Goal: Answer question/provide support: Share knowledge or assist other users

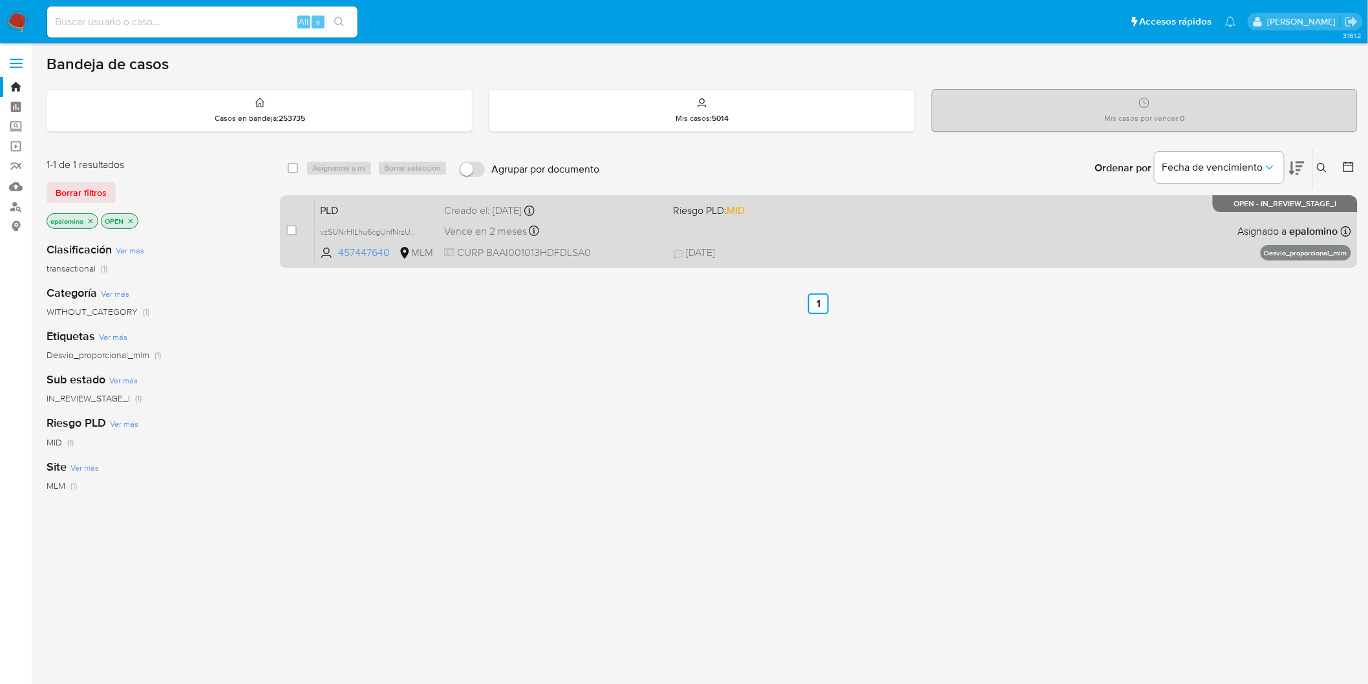
click at [345, 202] on span "PLD" at bounding box center [377, 209] width 114 height 17
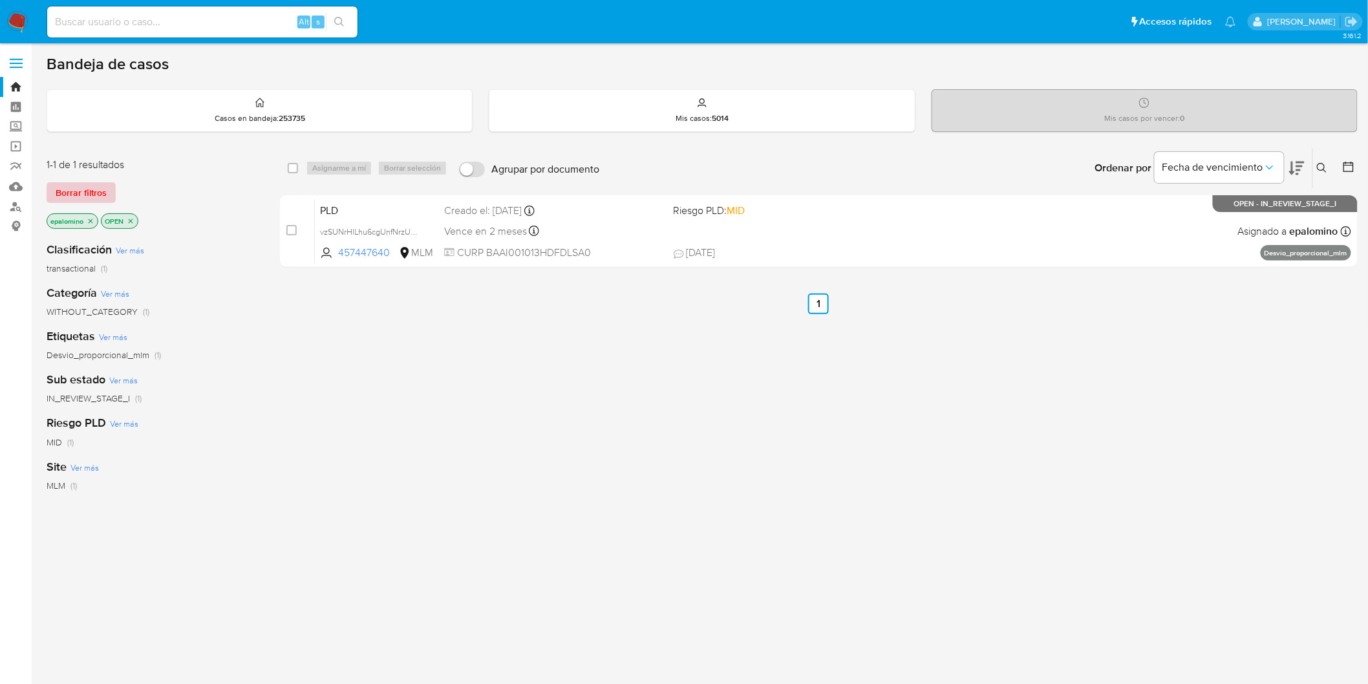
click at [69, 195] on span "Borrar filtros" at bounding box center [81, 193] width 51 height 18
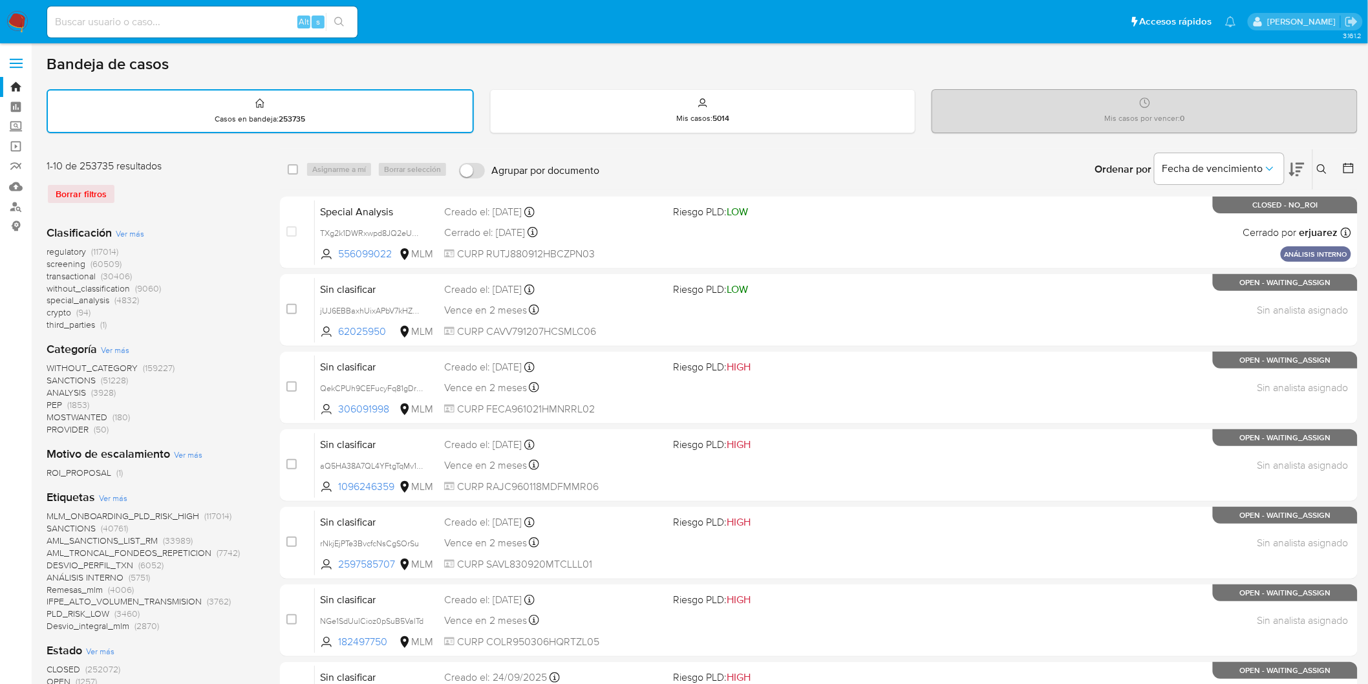
click at [14, 16] on img at bounding box center [17, 22] width 22 height 22
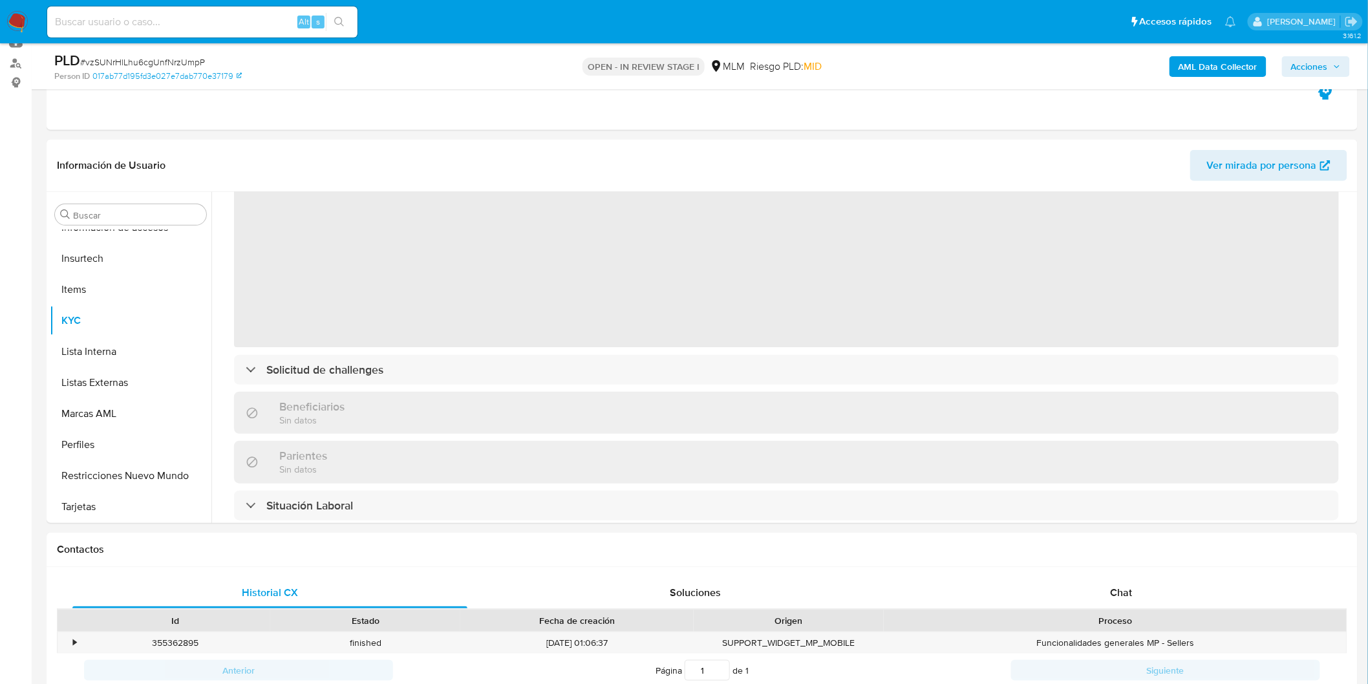
scroll to position [215, 0]
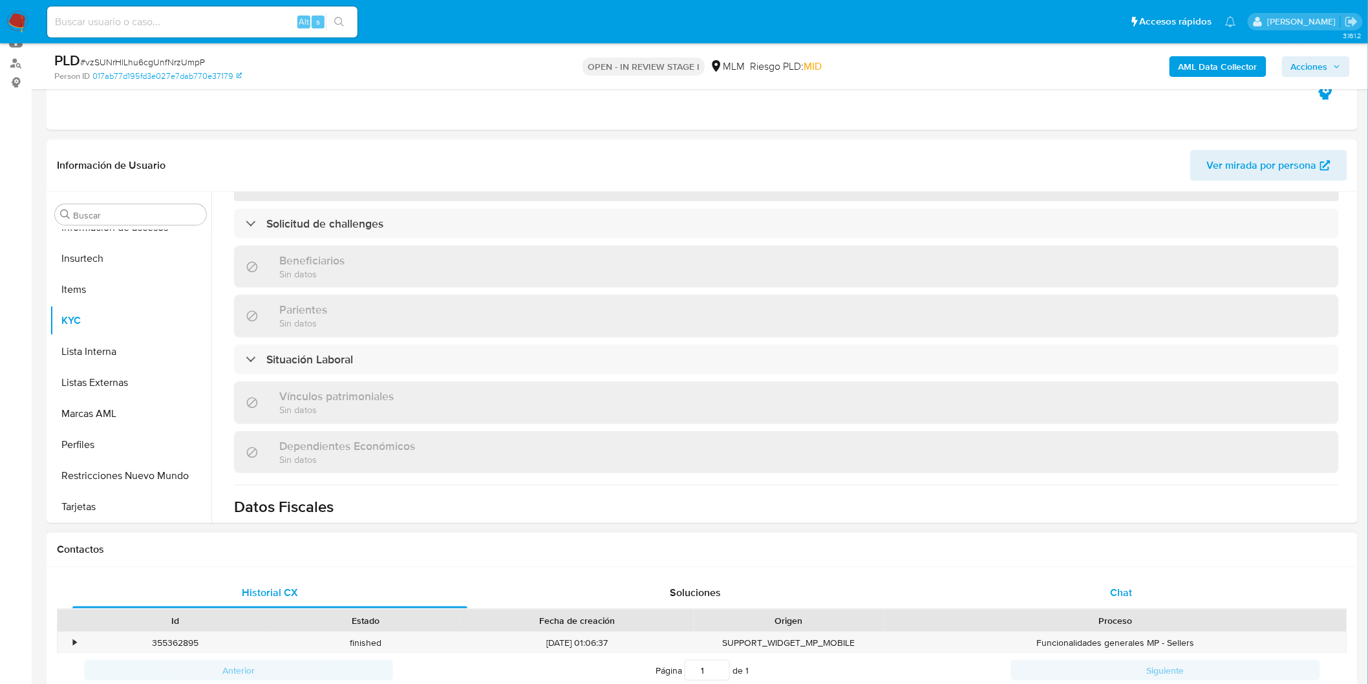
click at [1116, 591] on span "Chat" at bounding box center [1122, 592] width 22 height 15
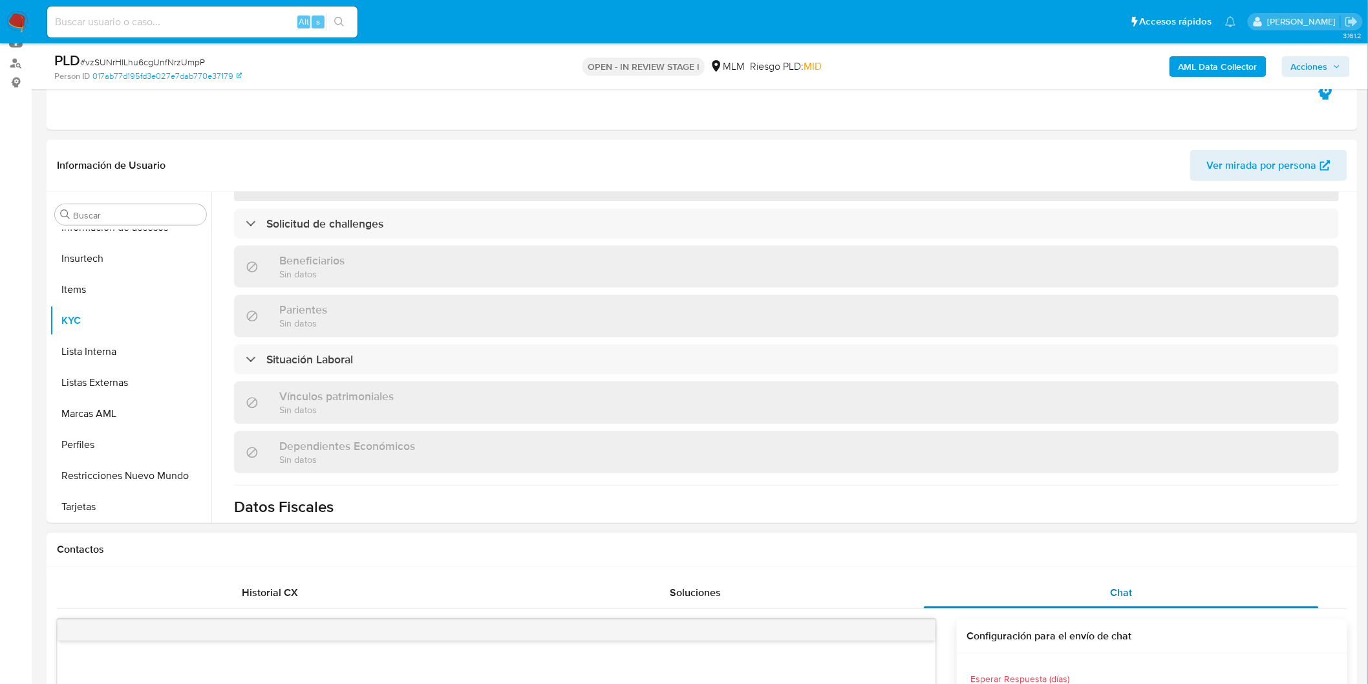
select select "10"
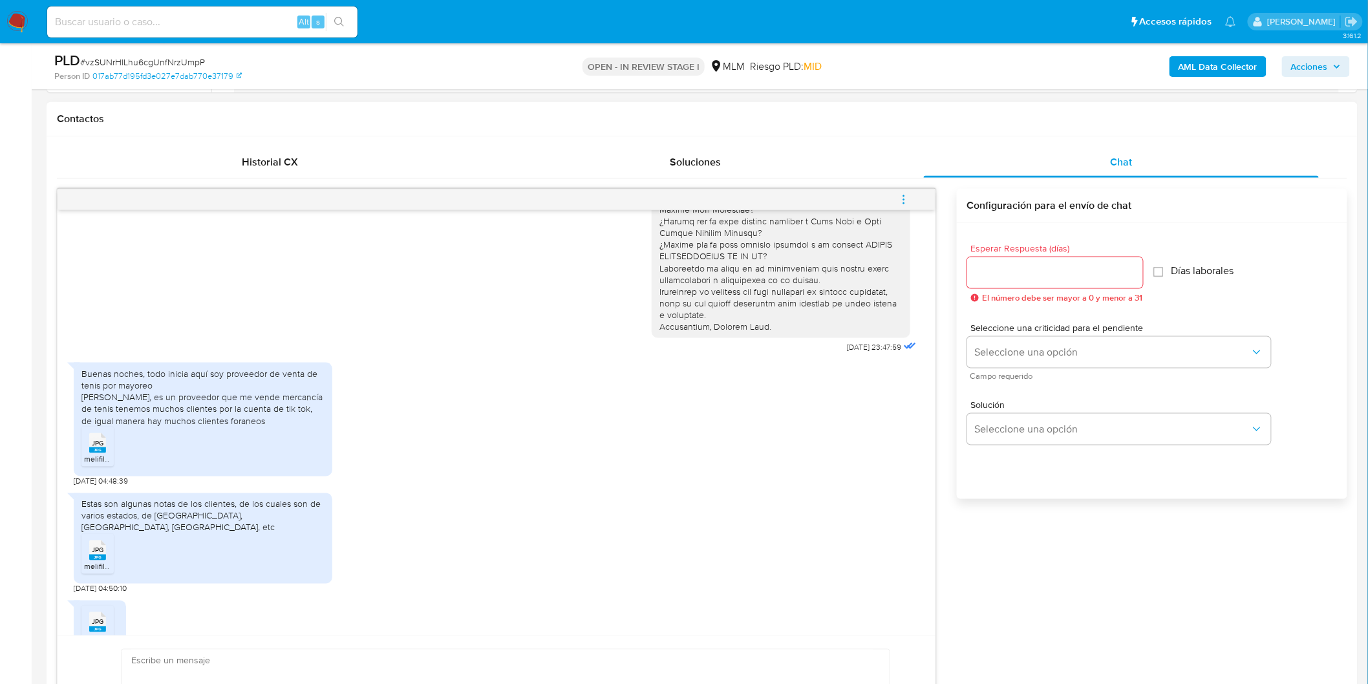
click at [101, 445] on span "JPG" at bounding box center [98, 443] width 12 height 8
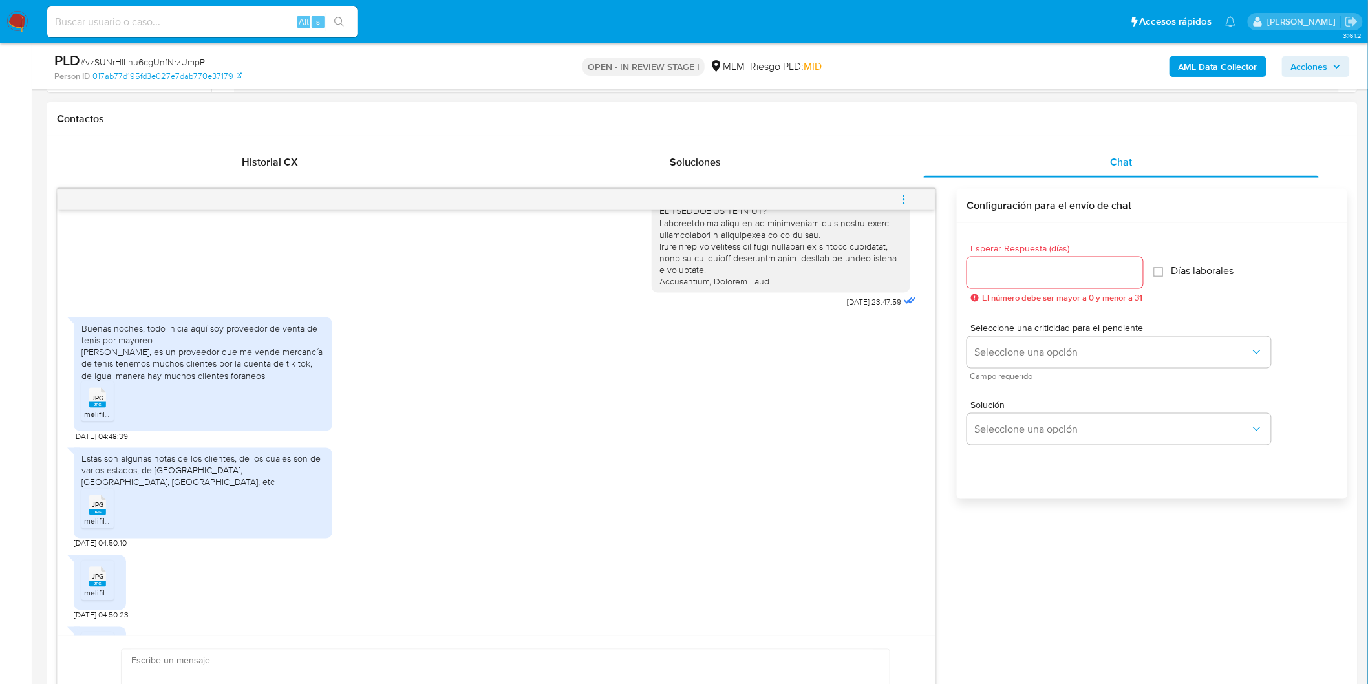
scroll to position [359, 0]
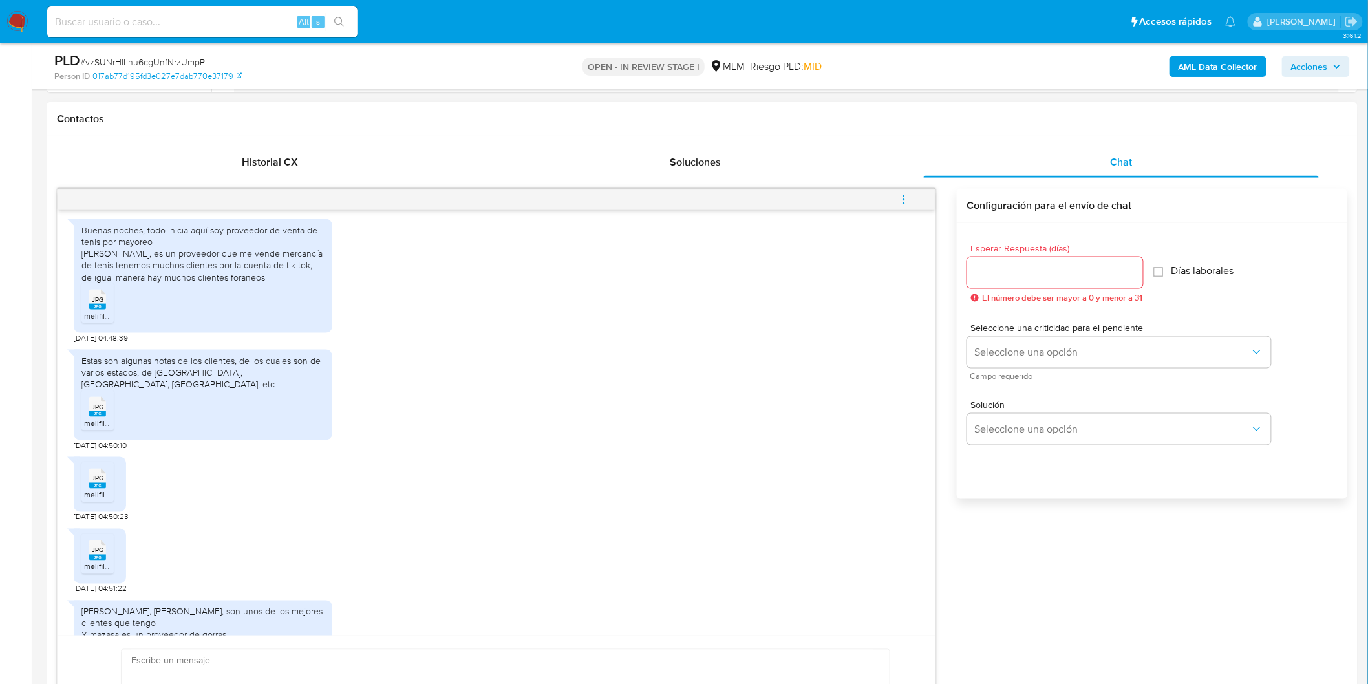
click at [94, 411] on rect at bounding box center [97, 414] width 17 height 6
click at [98, 490] on span "melifile195484595513316268.jpg" at bounding box center [141, 495] width 114 height 11
click at [92, 555] on rect at bounding box center [97, 558] width 17 height 6
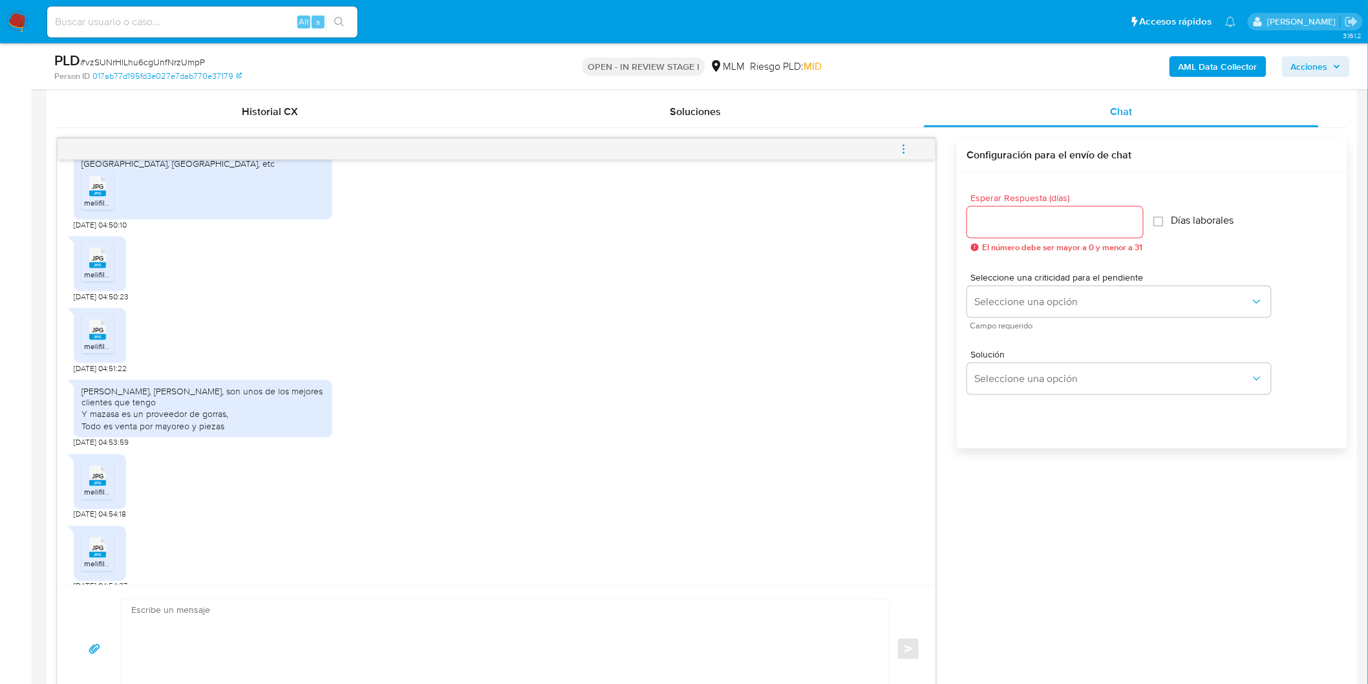
scroll to position [718, 0]
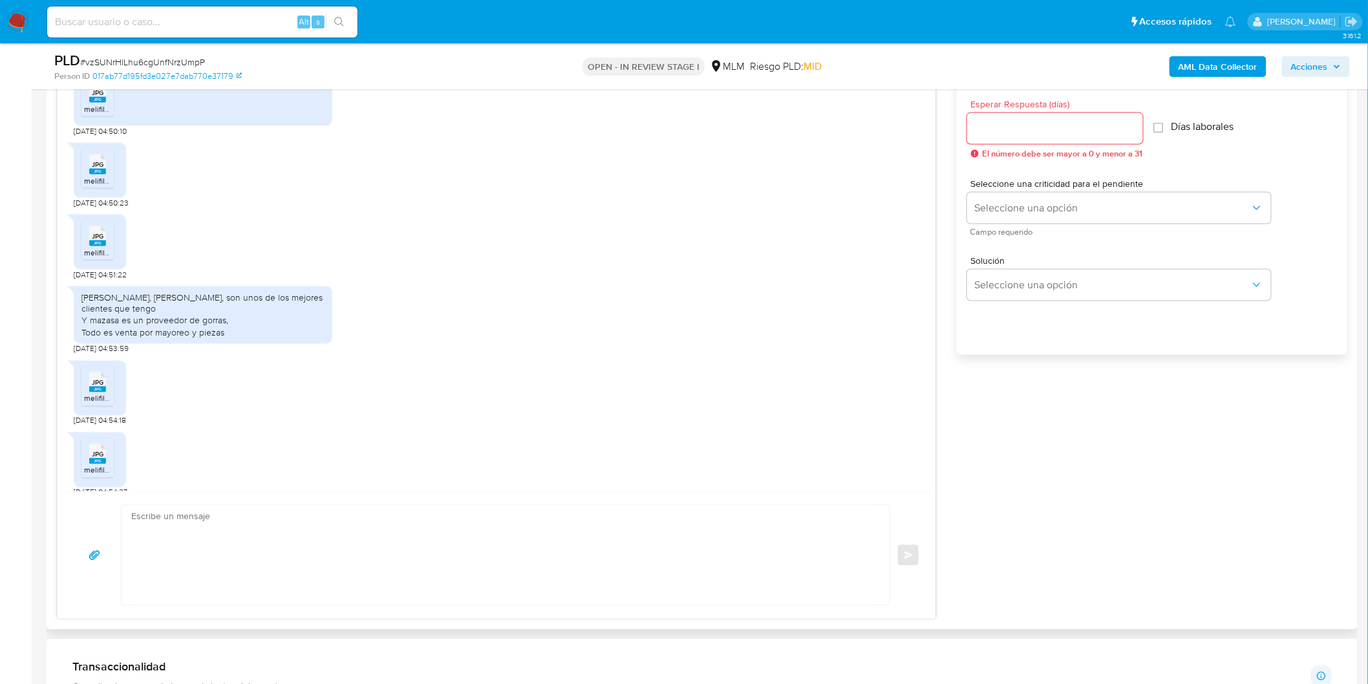
click at [107, 369] on div "JPG JPG" at bounding box center [97, 381] width 27 height 25
click at [92, 451] on span "JPG" at bounding box center [98, 455] width 12 height 8
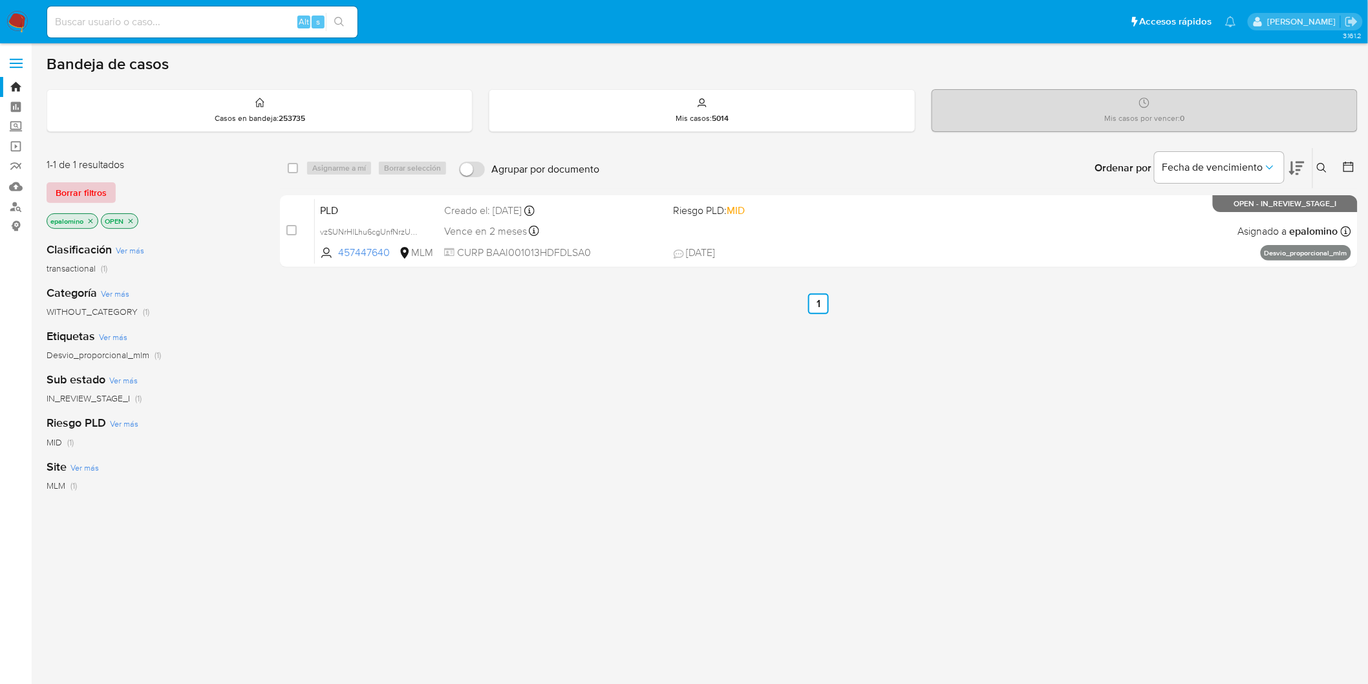
click at [99, 200] on span "Borrar filtros" at bounding box center [81, 193] width 51 height 18
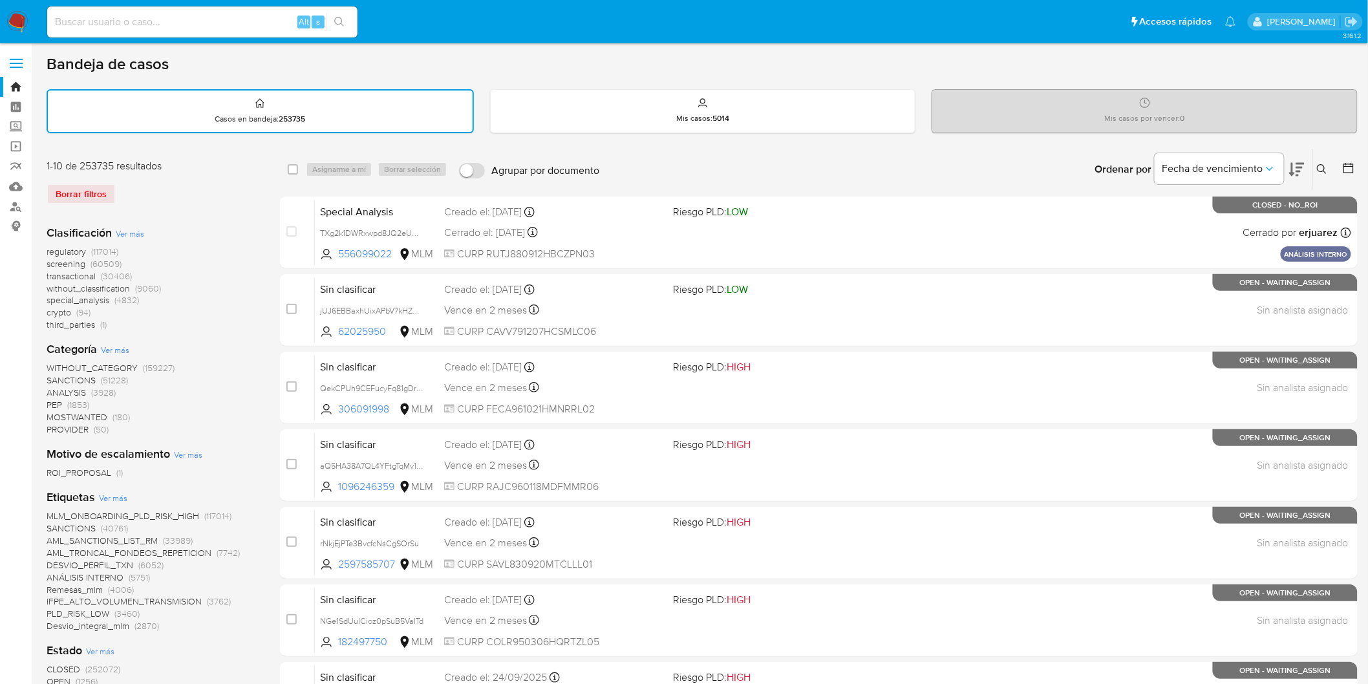
click at [17, 19] on img at bounding box center [17, 22] width 22 height 22
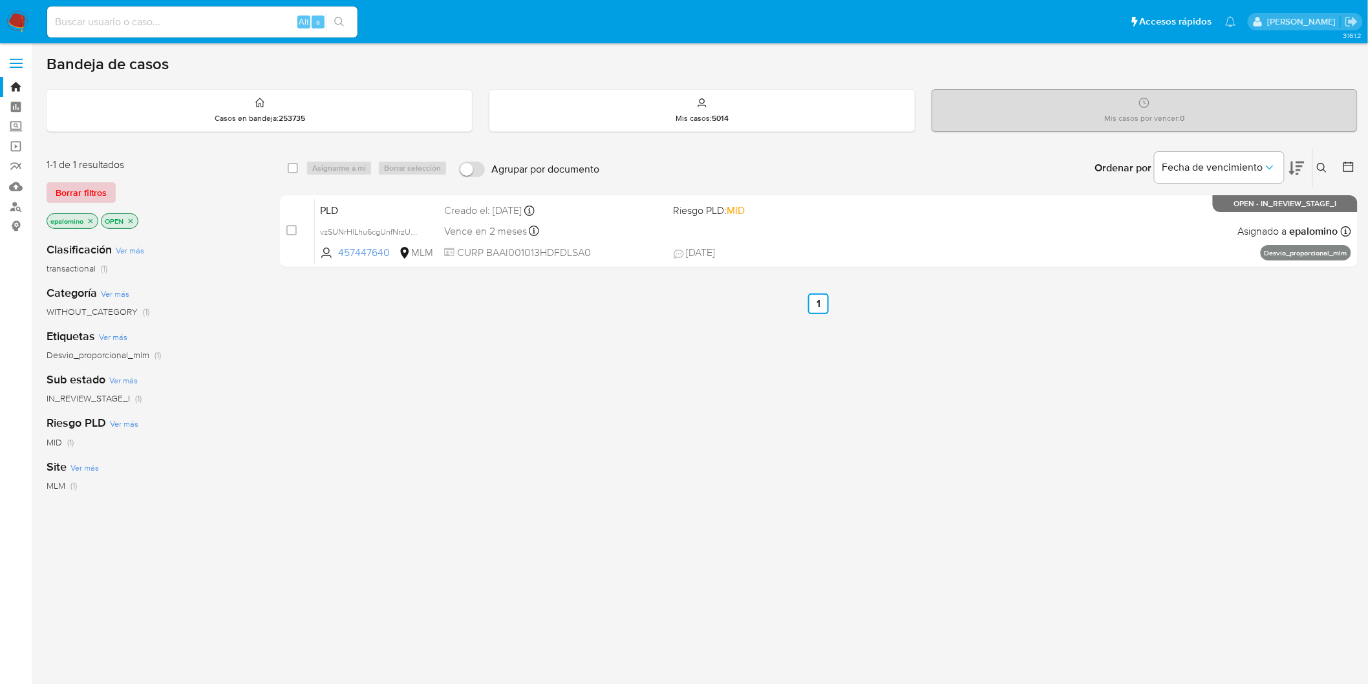
click at [92, 196] on span "Borrar filtros" at bounding box center [81, 193] width 51 height 18
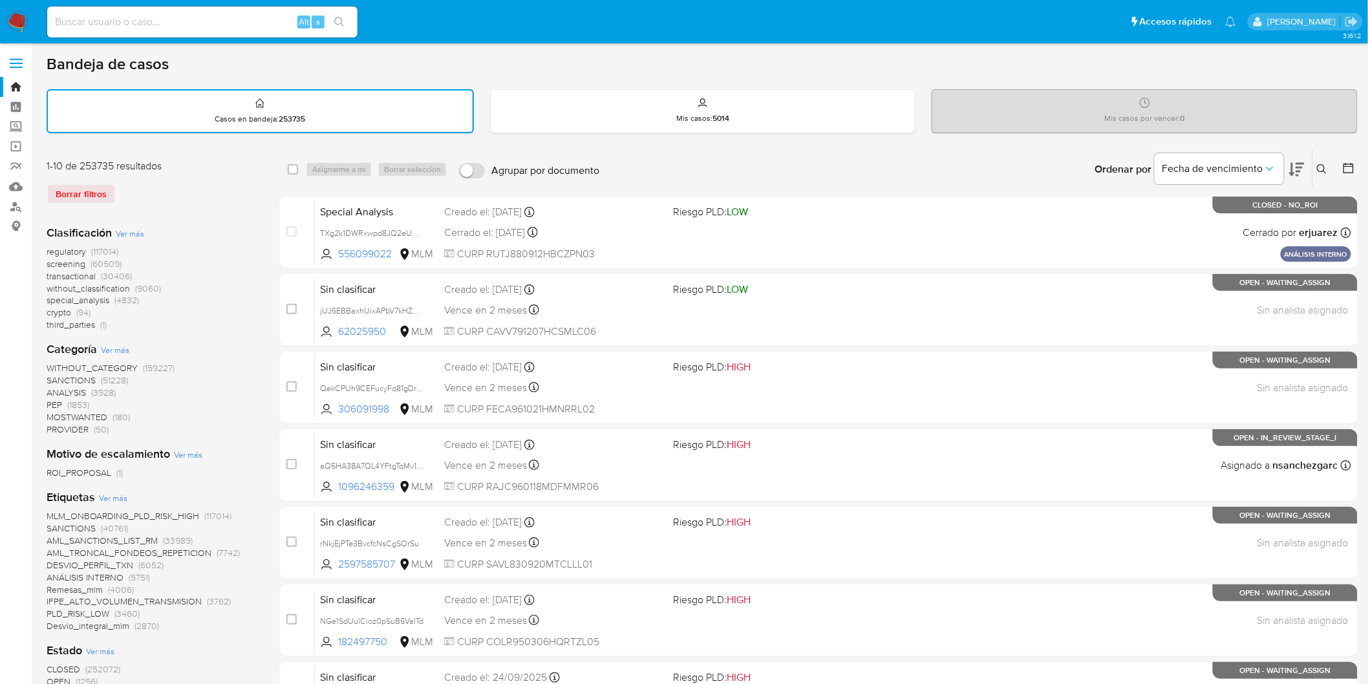
click at [27, 19] on img at bounding box center [17, 22] width 22 height 22
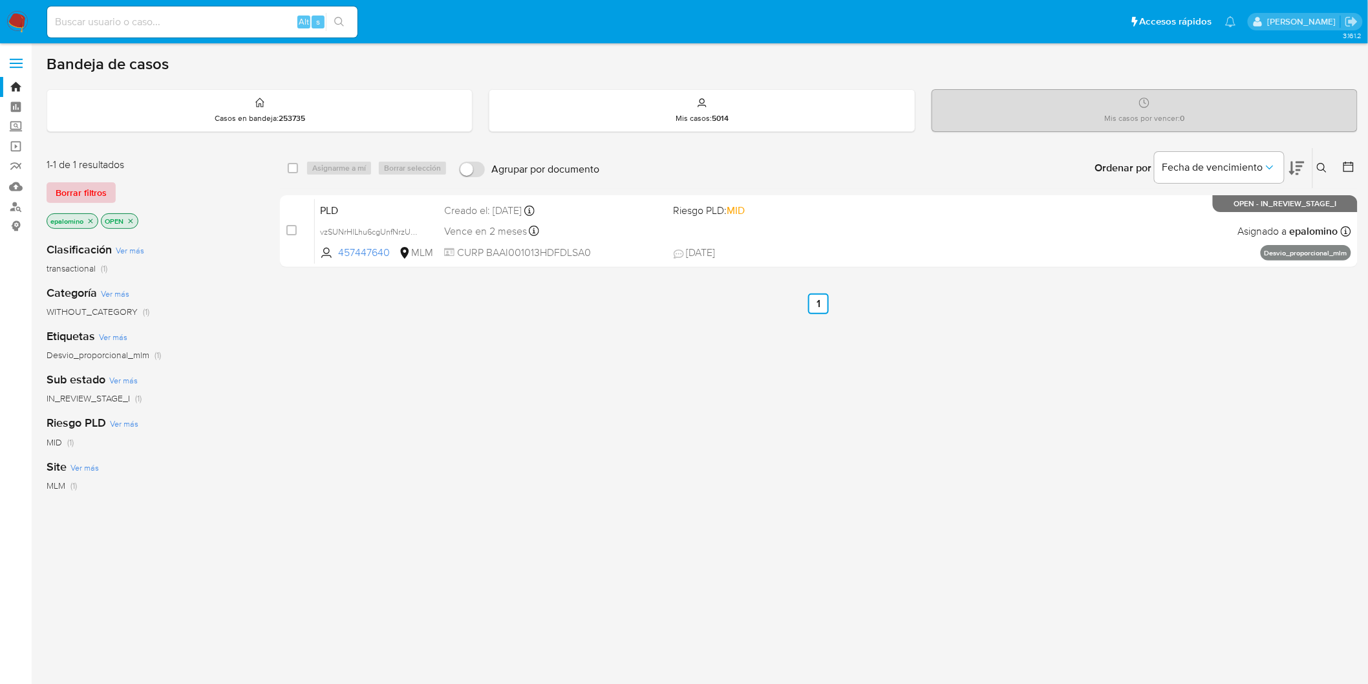
click at [94, 191] on span "Borrar filtros" at bounding box center [81, 193] width 51 height 18
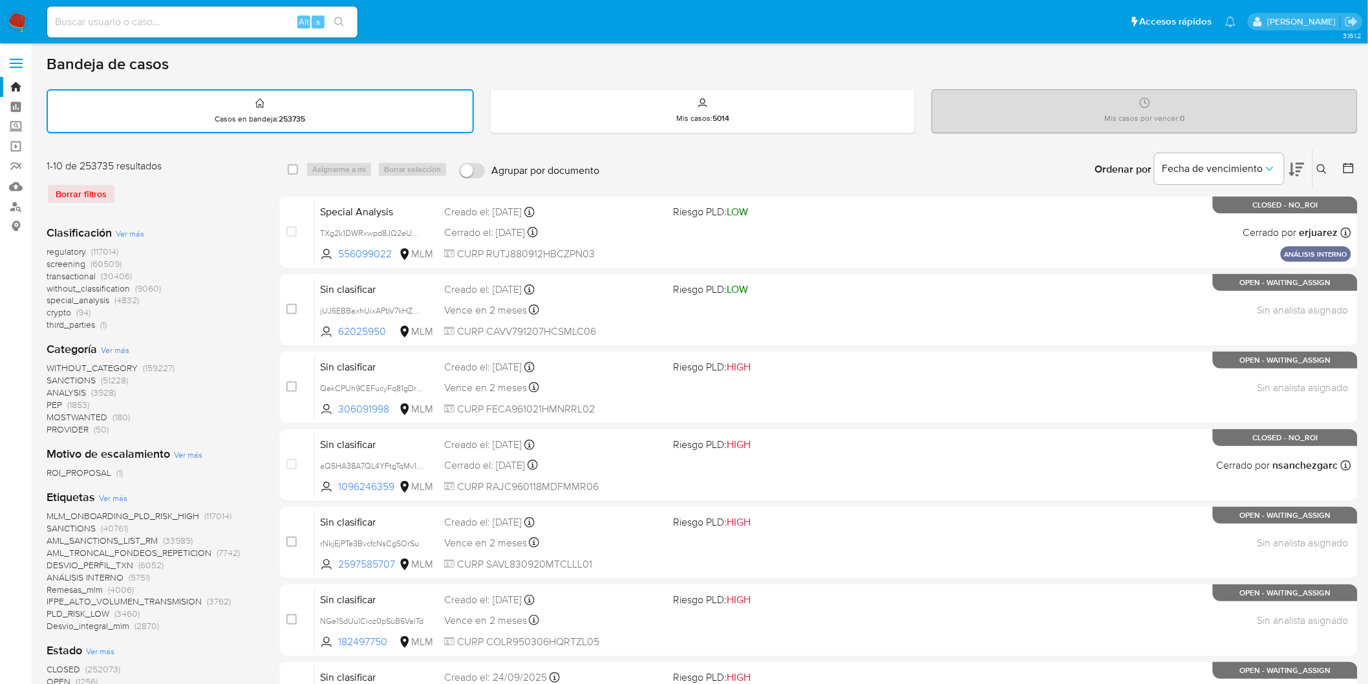
click at [20, 23] on img at bounding box center [17, 22] width 22 height 22
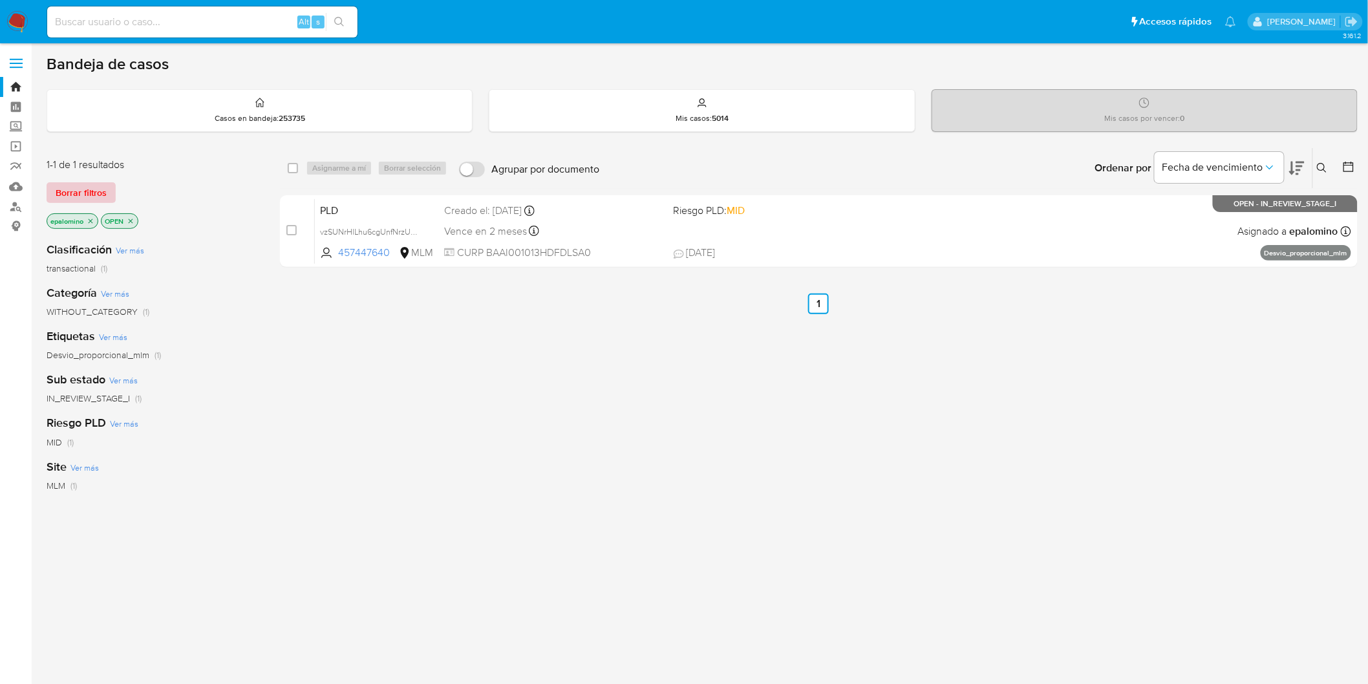
click at [89, 190] on span "Borrar filtros" at bounding box center [81, 193] width 51 height 18
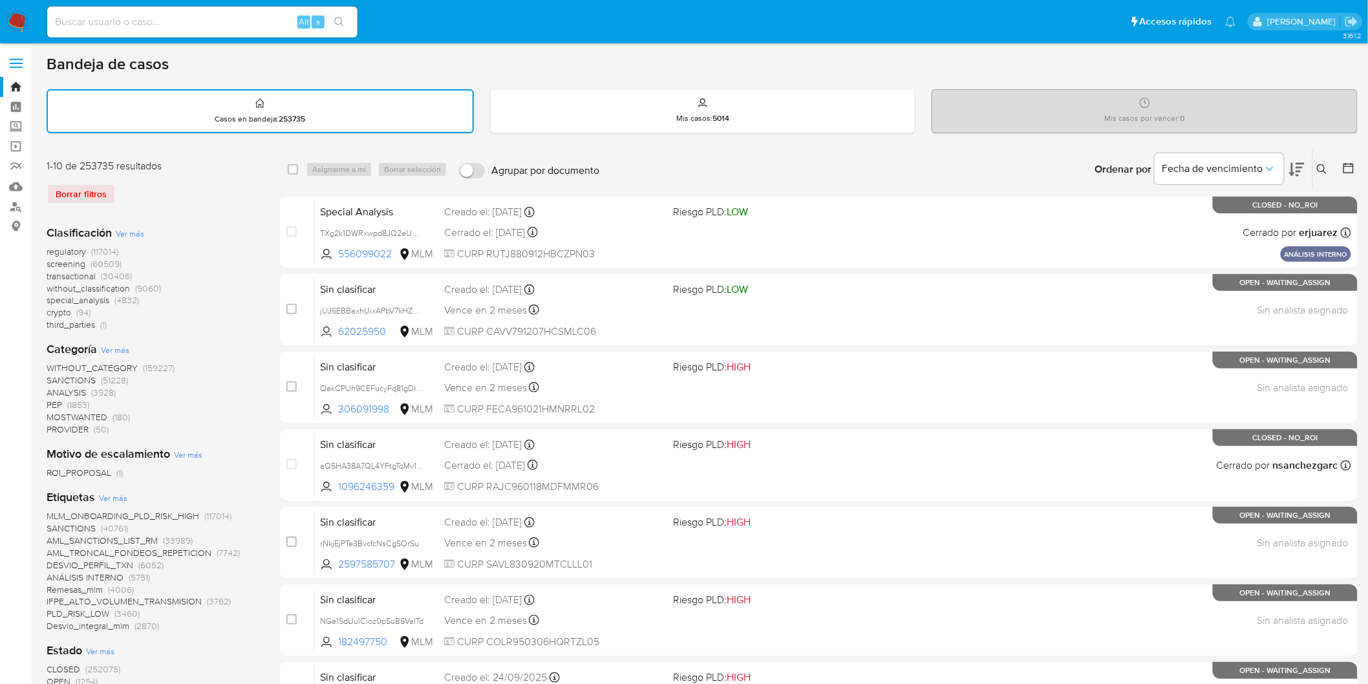
click at [235, 191] on div "Borrar filtros" at bounding box center [150, 194] width 207 height 21
click at [1324, 166] on icon at bounding box center [1322, 169] width 10 height 10
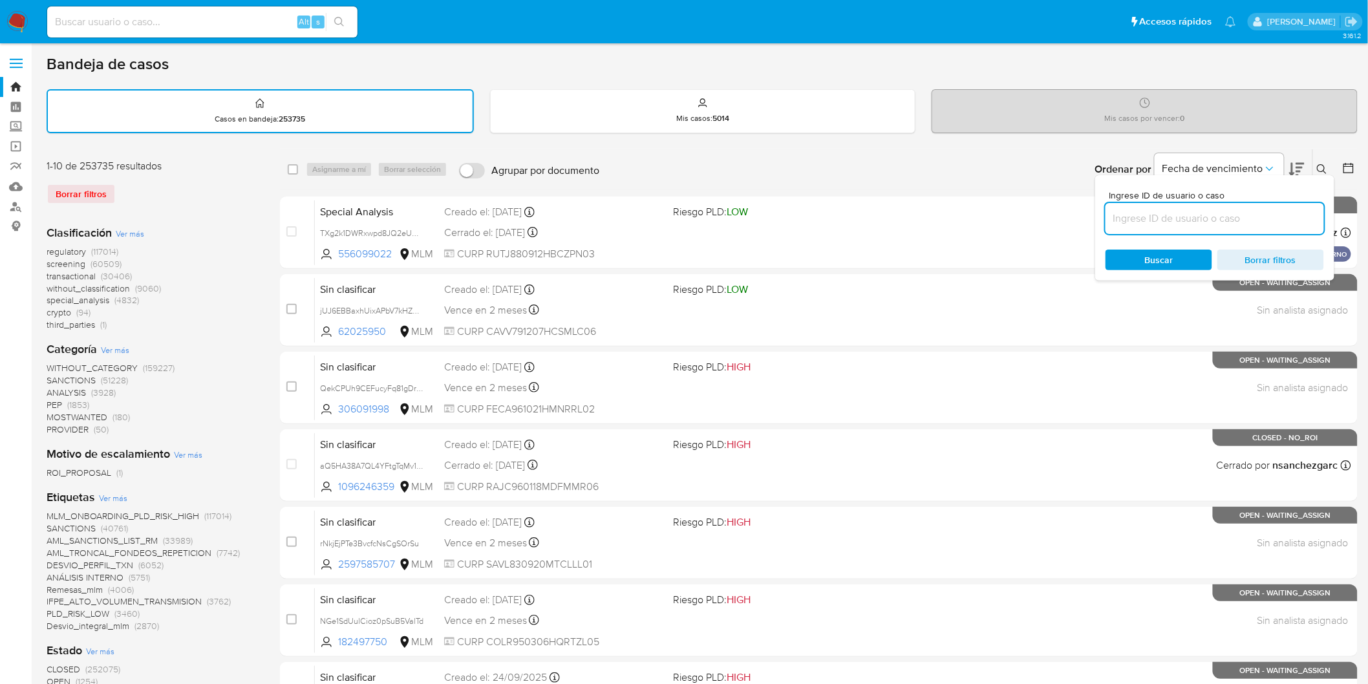
click at [1200, 210] on input at bounding box center [1215, 218] width 219 height 17
type input "2303747931"
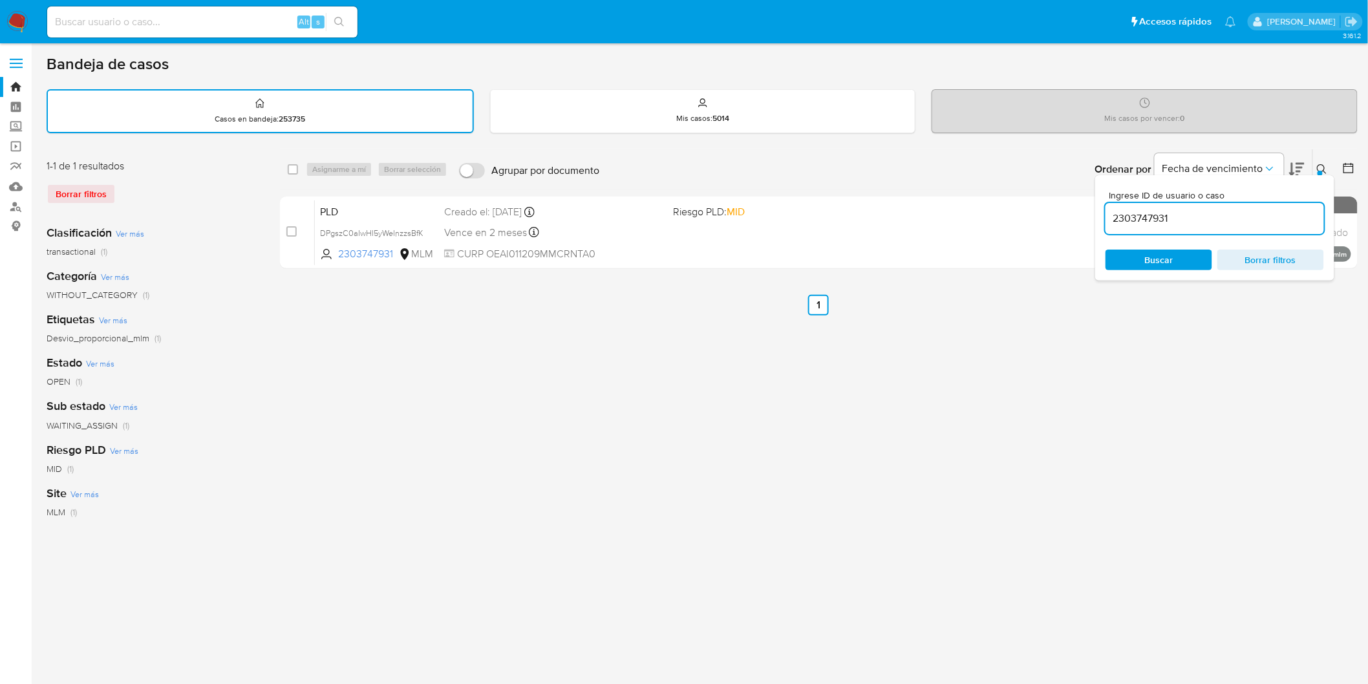
click at [1324, 170] on icon at bounding box center [1322, 169] width 10 height 10
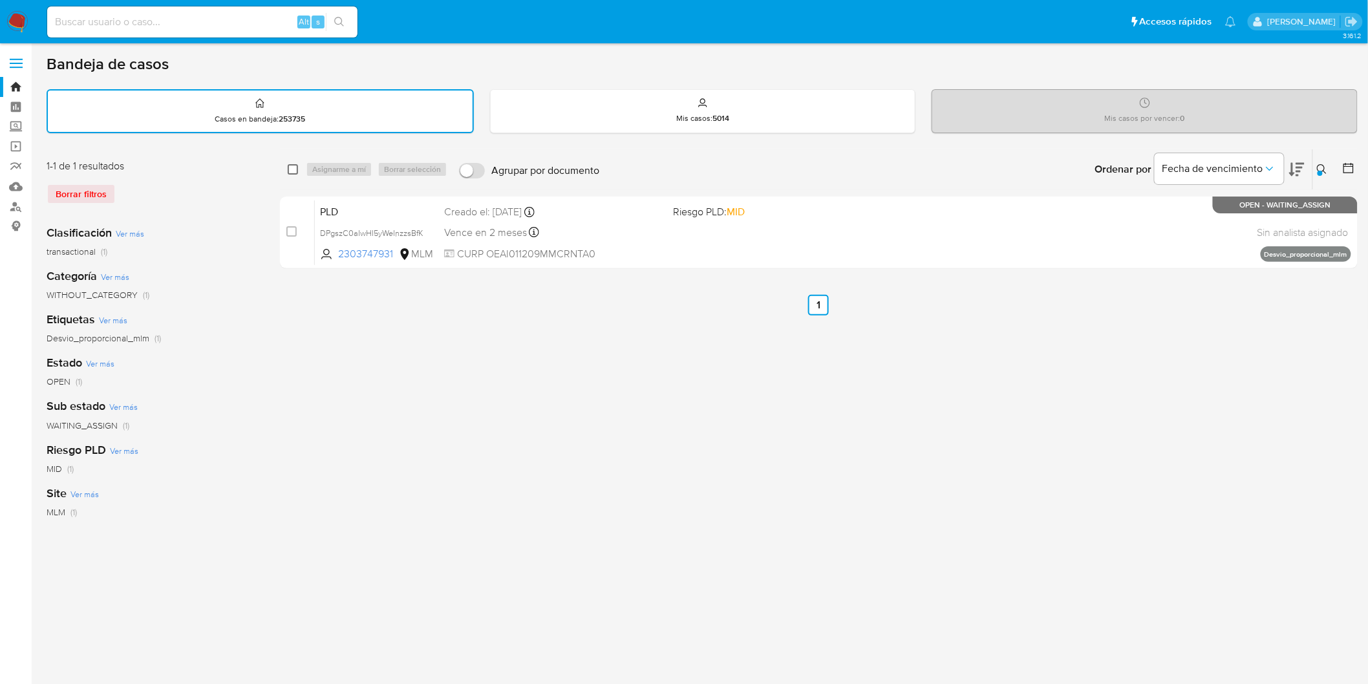
click at [293, 164] on input "checkbox" at bounding box center [293, 169] width 10 height 10
checkbox input "true"
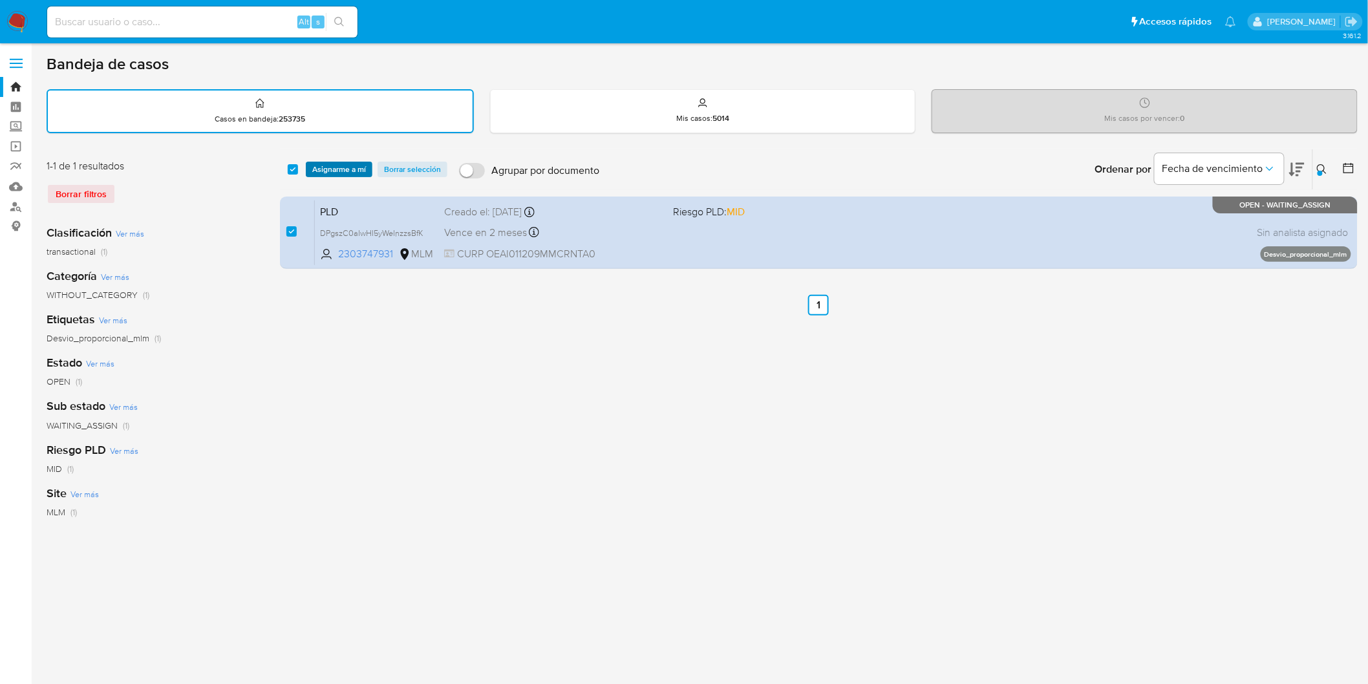
click at [340, 169] on span "Asignarme a mí" at bounding box center [339, 169] width 54 height 13
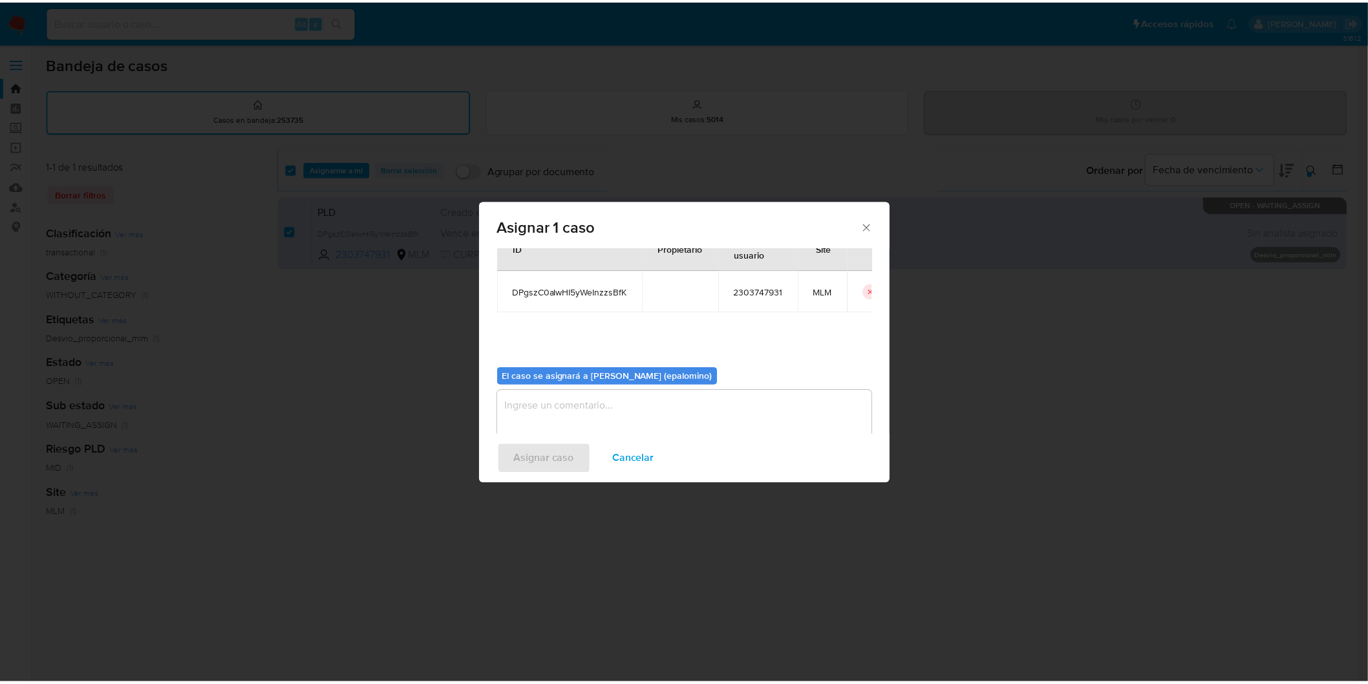
scroll to position [67, 0]
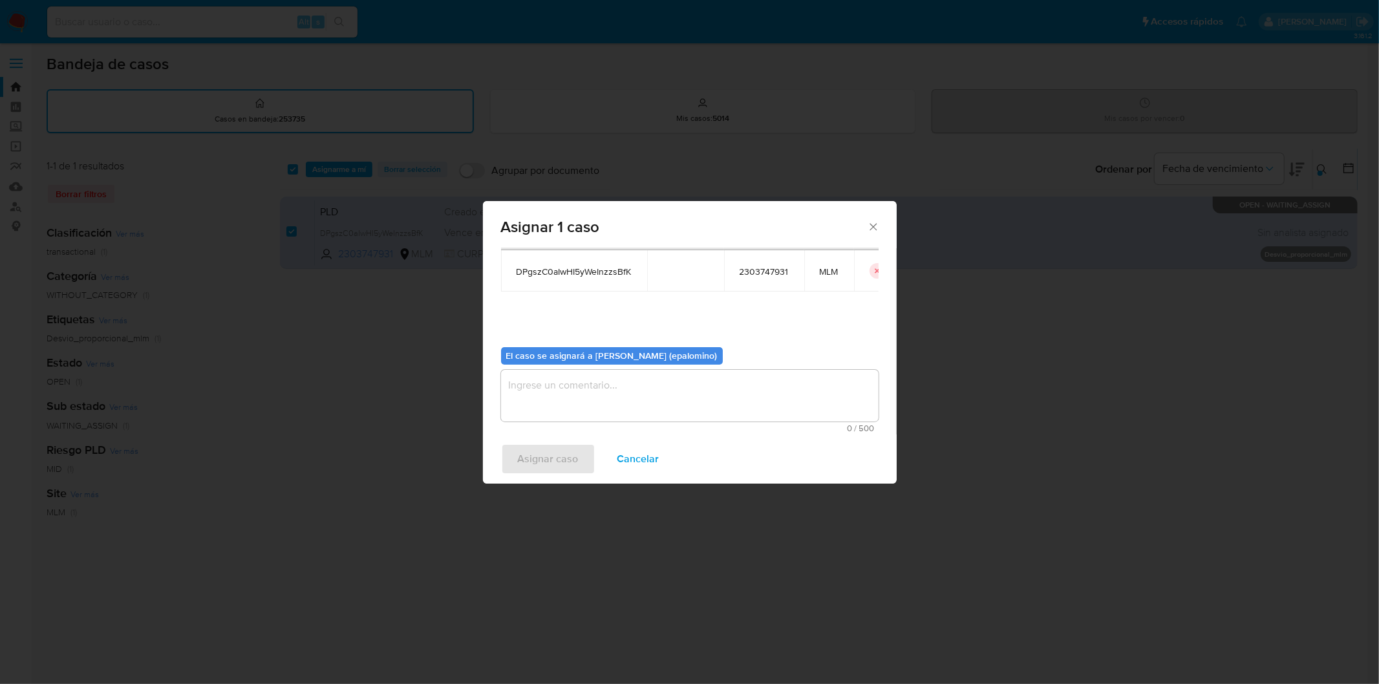
click at [532, 395] on textarea "assign-modal" at bounding box center [690, 396] width 378 height 52
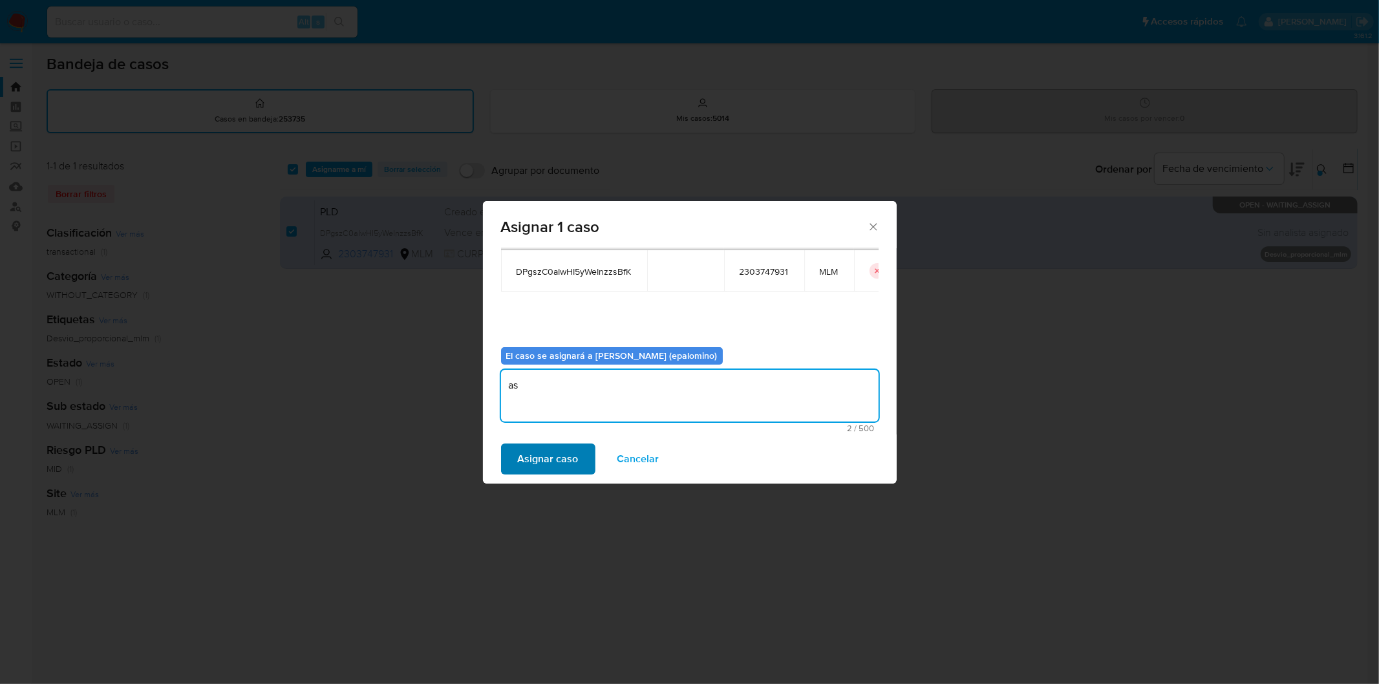
type textarea "as"
click at [563, 462] on span "Asignar caso" at bounding box center [548, 459] width 61 height 28
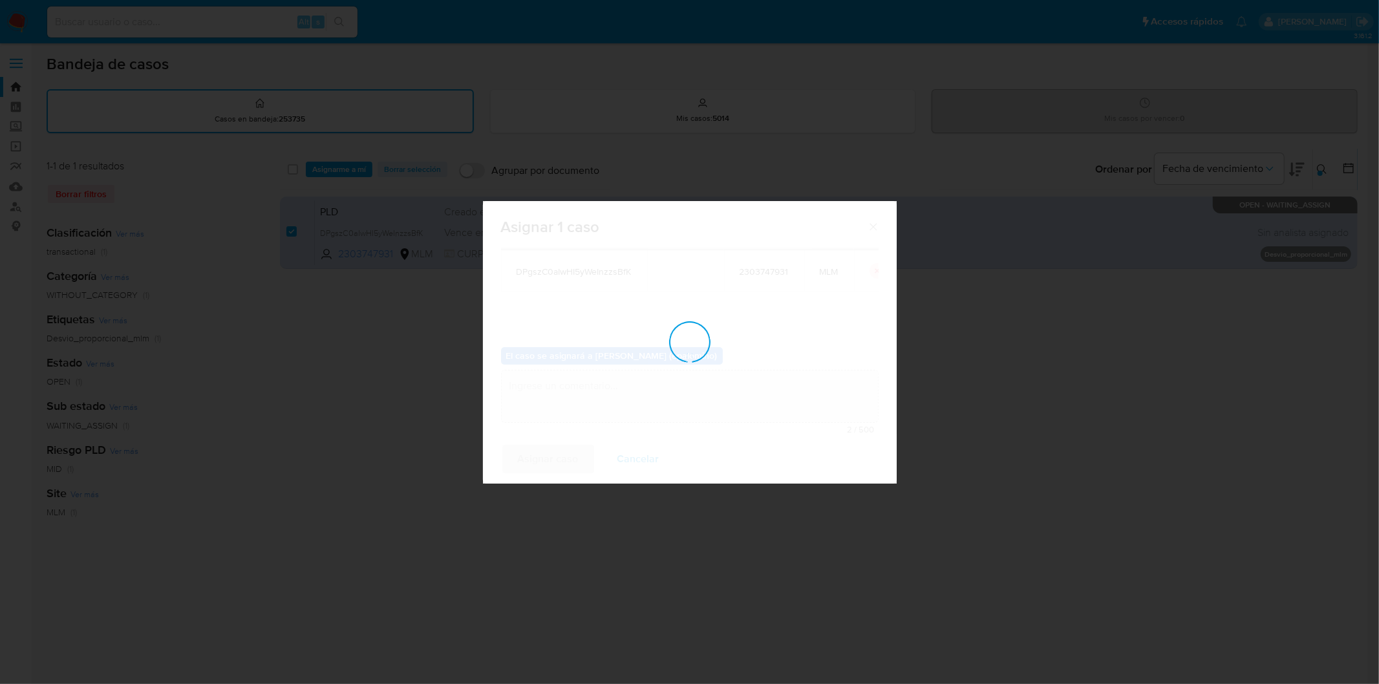
checkbox input "false"
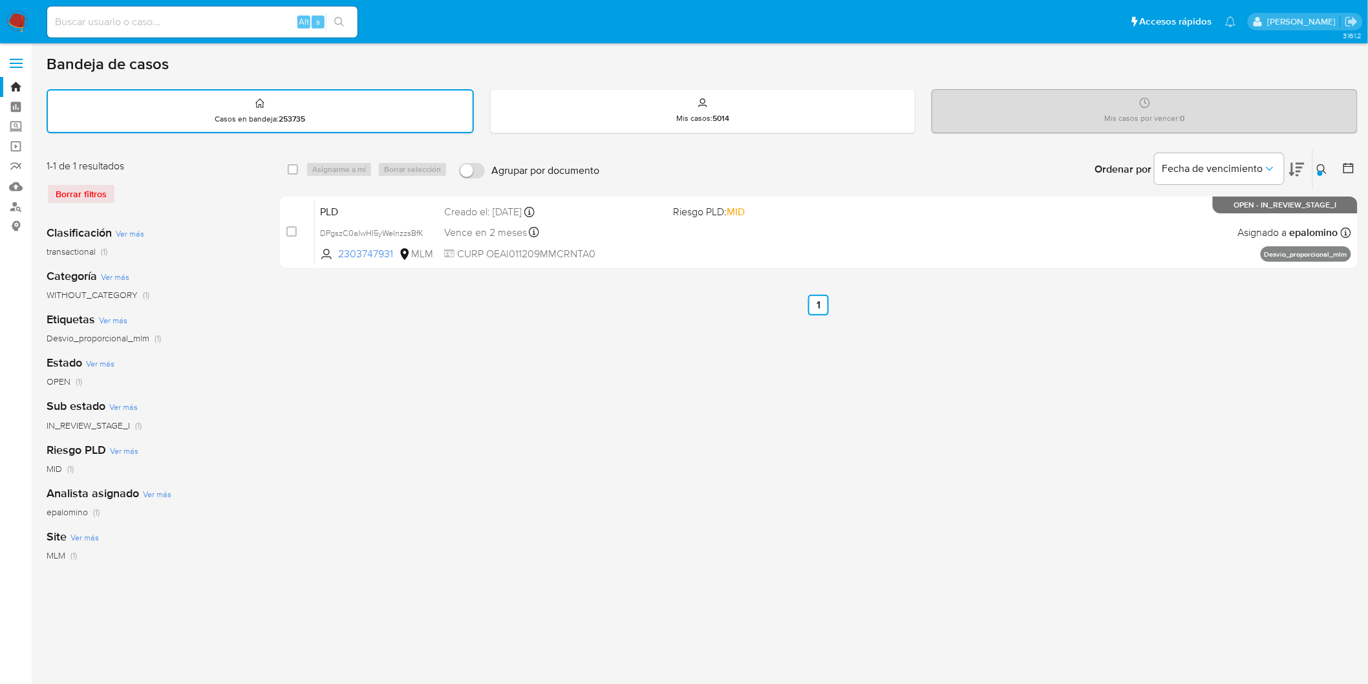
click at [7, 22] on img at bounding box center [17, 22] width 22 height 22
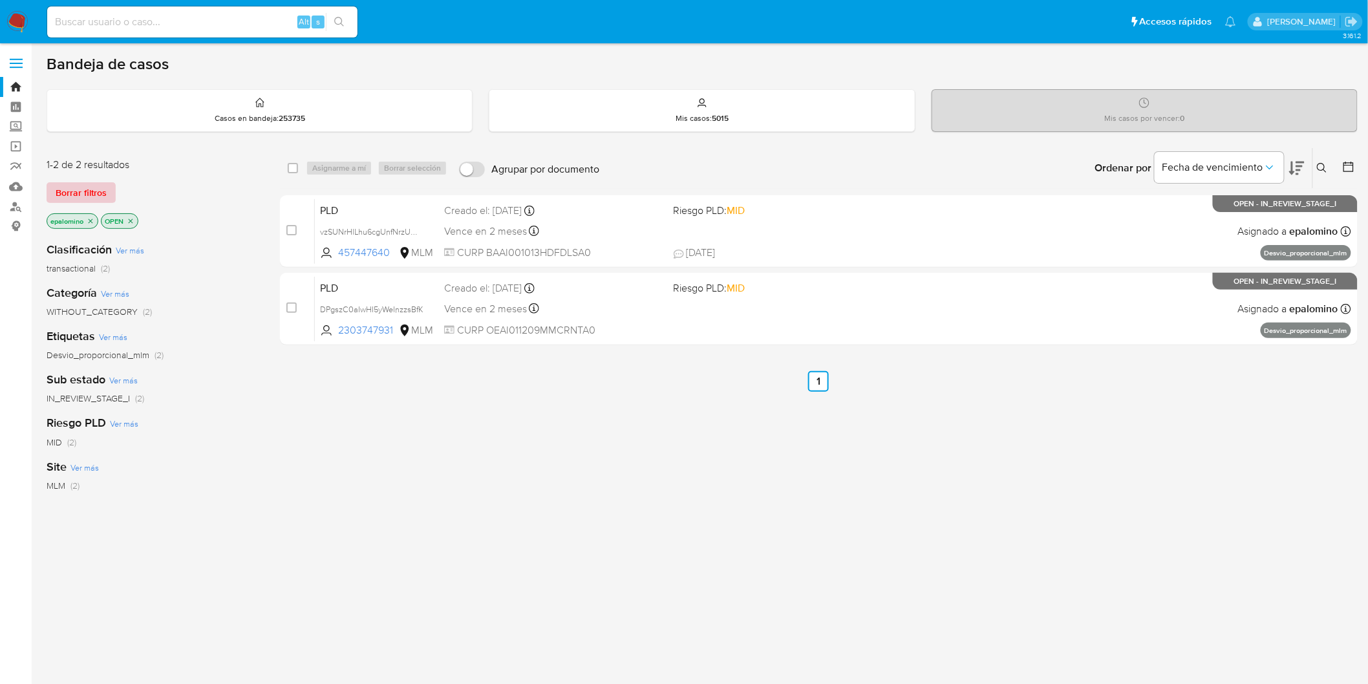
click at [82, 199] on span "Borrar filtros" at bounding box center [81, 193] width 51 height 18
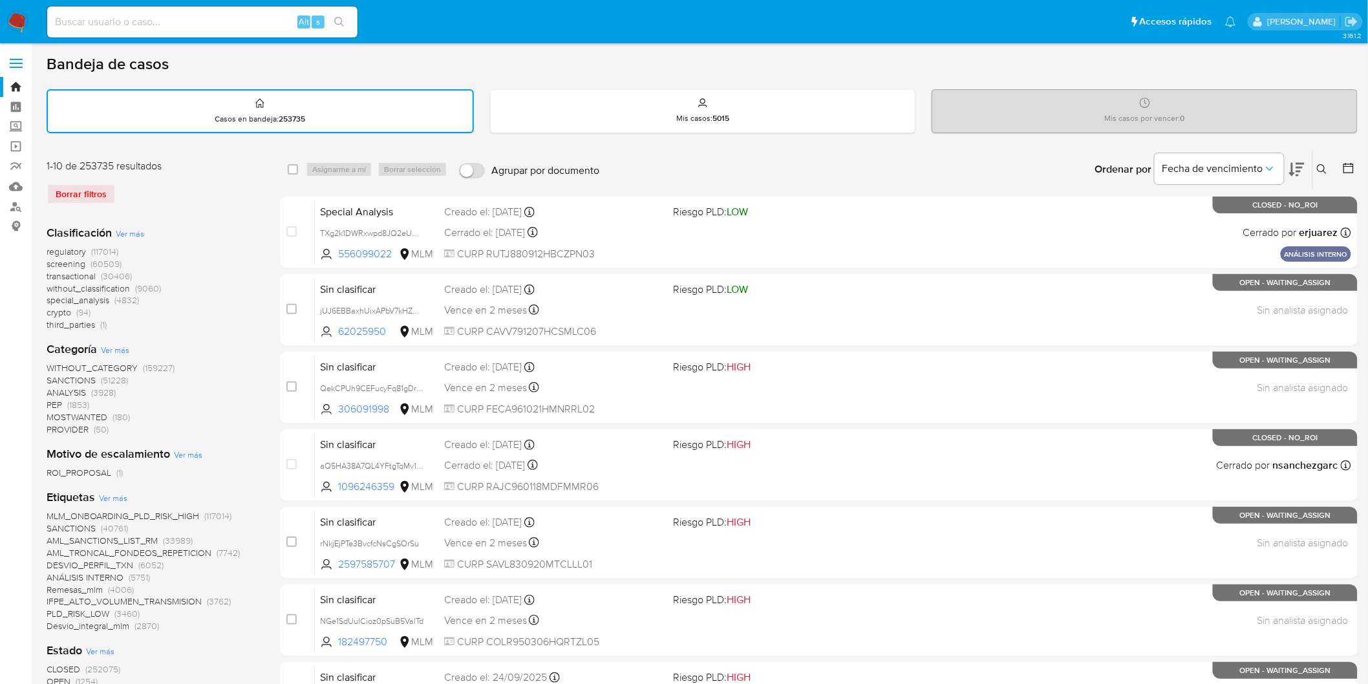
click at [1328, 167] on icon at bounding box center [1322, 169] width 10 height 10
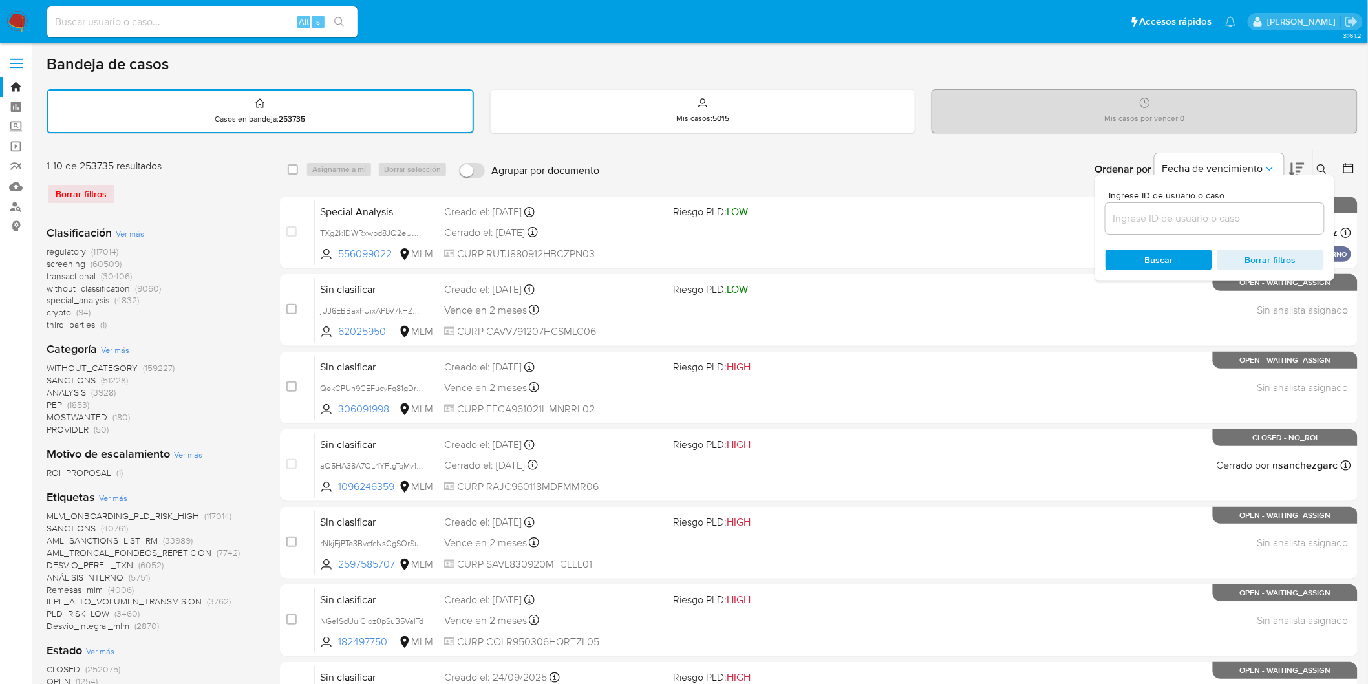
click at [1244, 206] on div at bounding box center [1215, 218] width 219 height 31
click at [1229, 214] on input at bounding box center [1215, 218] width 219 height 17
paste input "2303747931"
type input "2303747931"
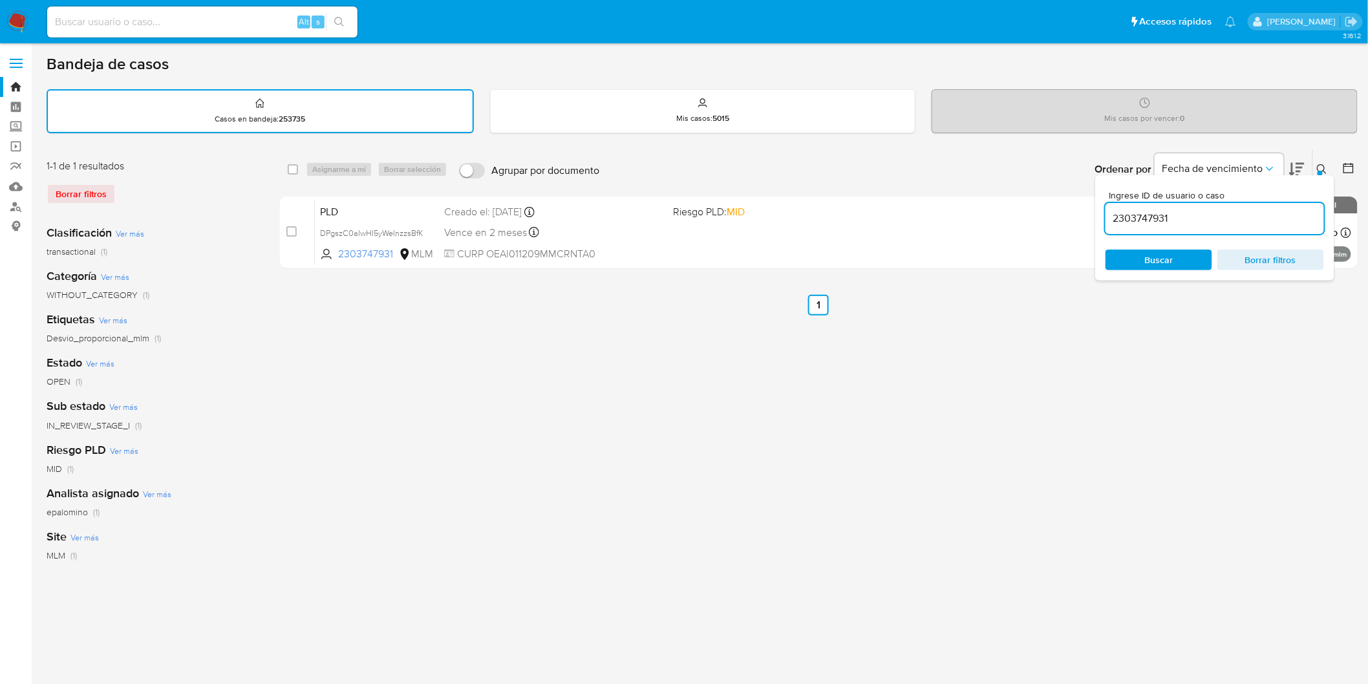
click at [1323, 165] on icon at bounding box center [1322, 169] width 10 height 10
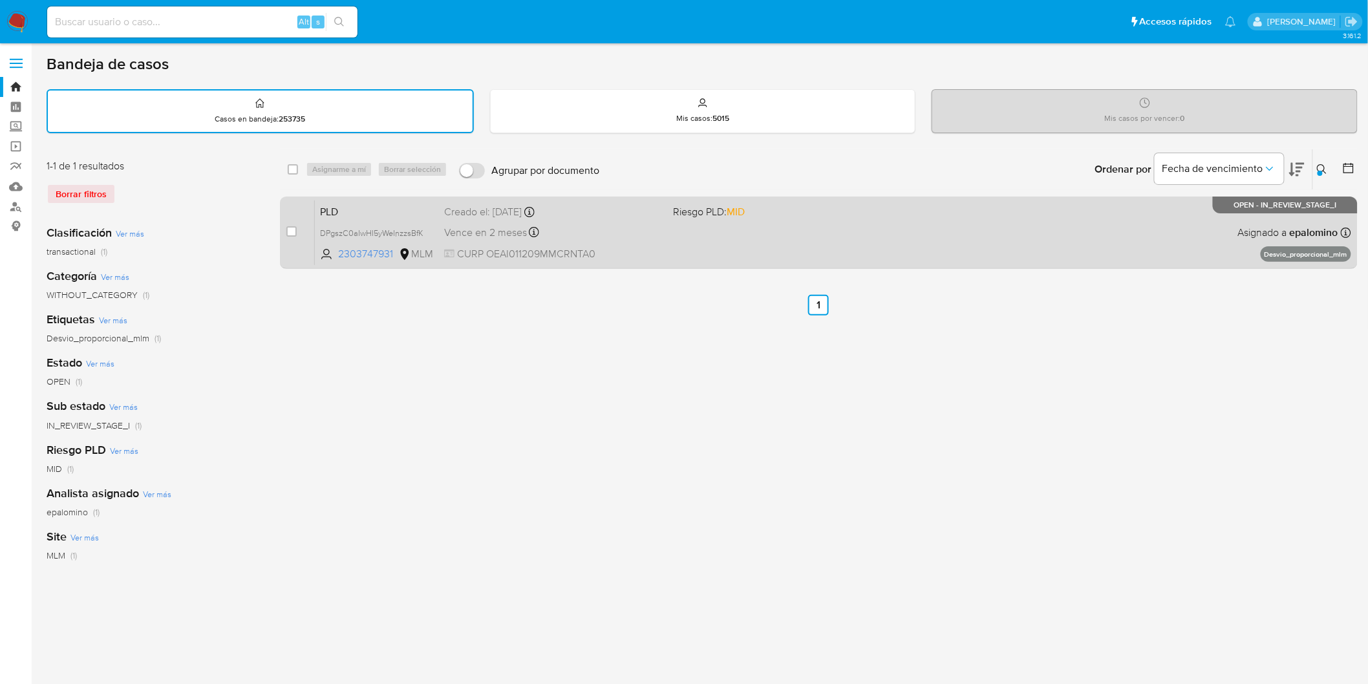
click at [328, 204] on span "PLD" at bounding box center [377, 210] width 114 height 17
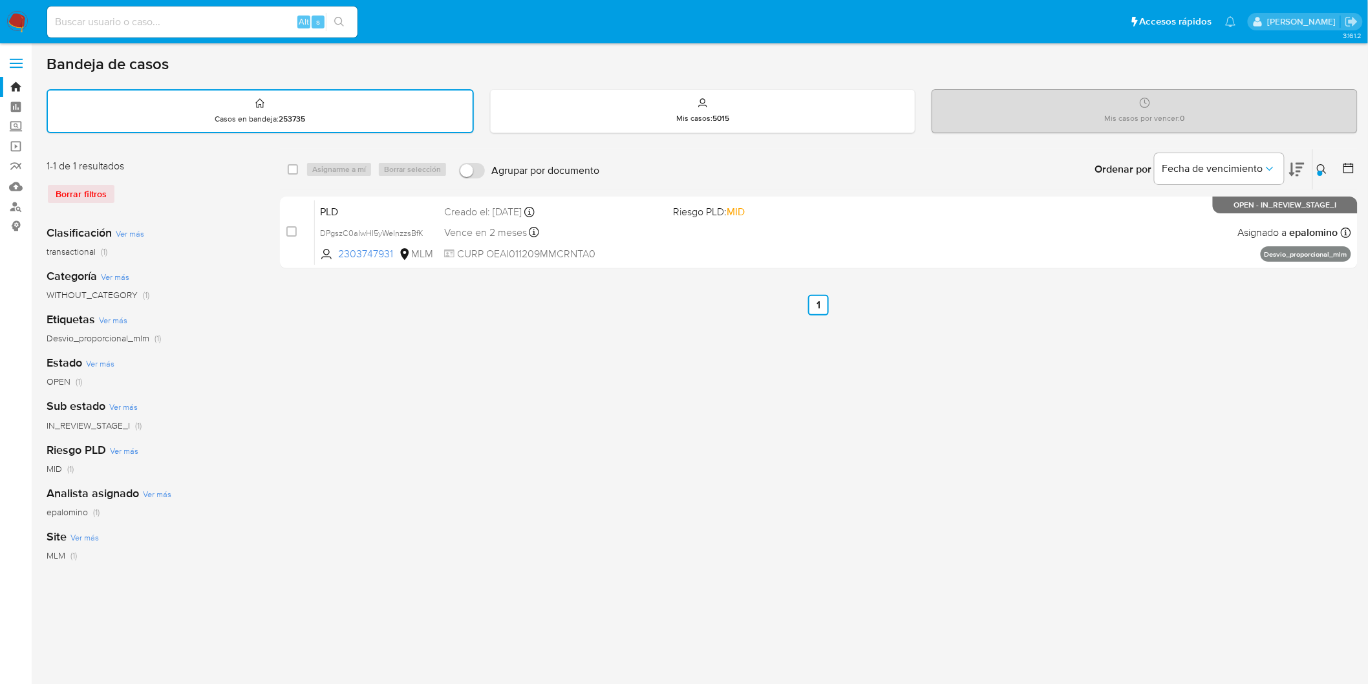
click at [20, 21] on img at bounding box center [17, 22] width 22 height 22
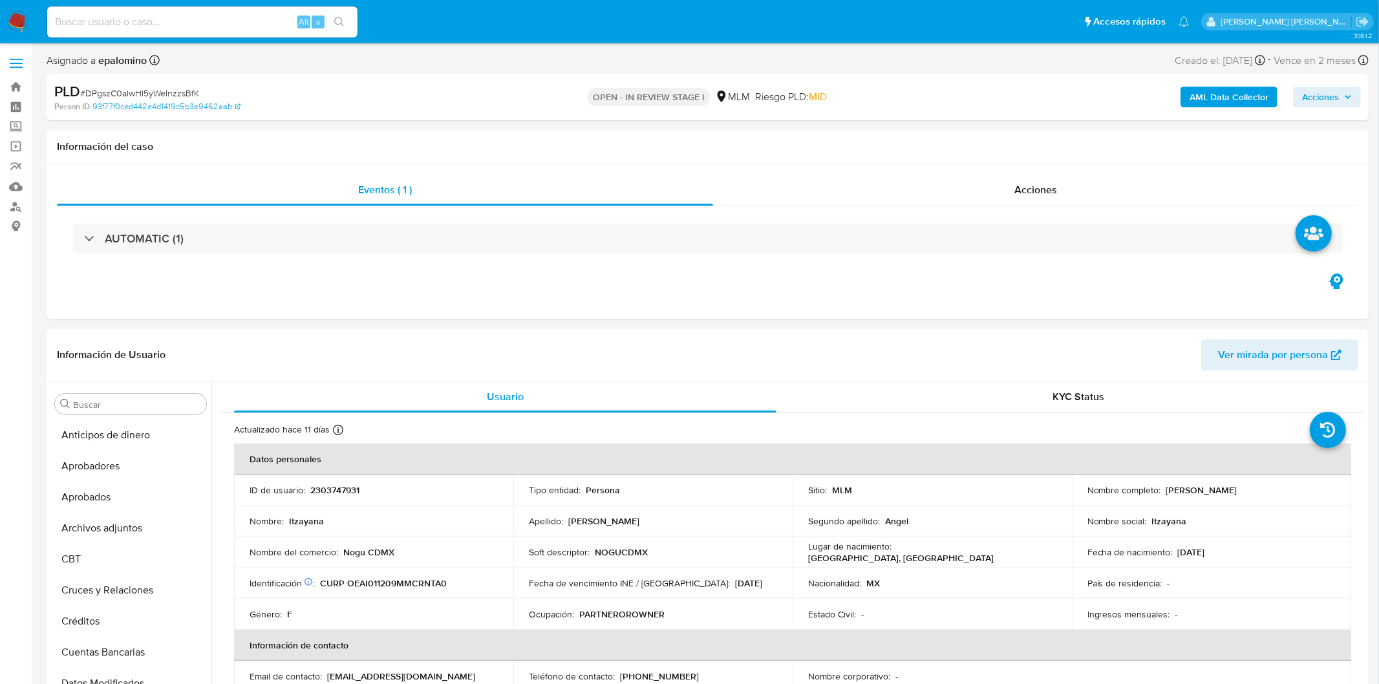
select select "10"
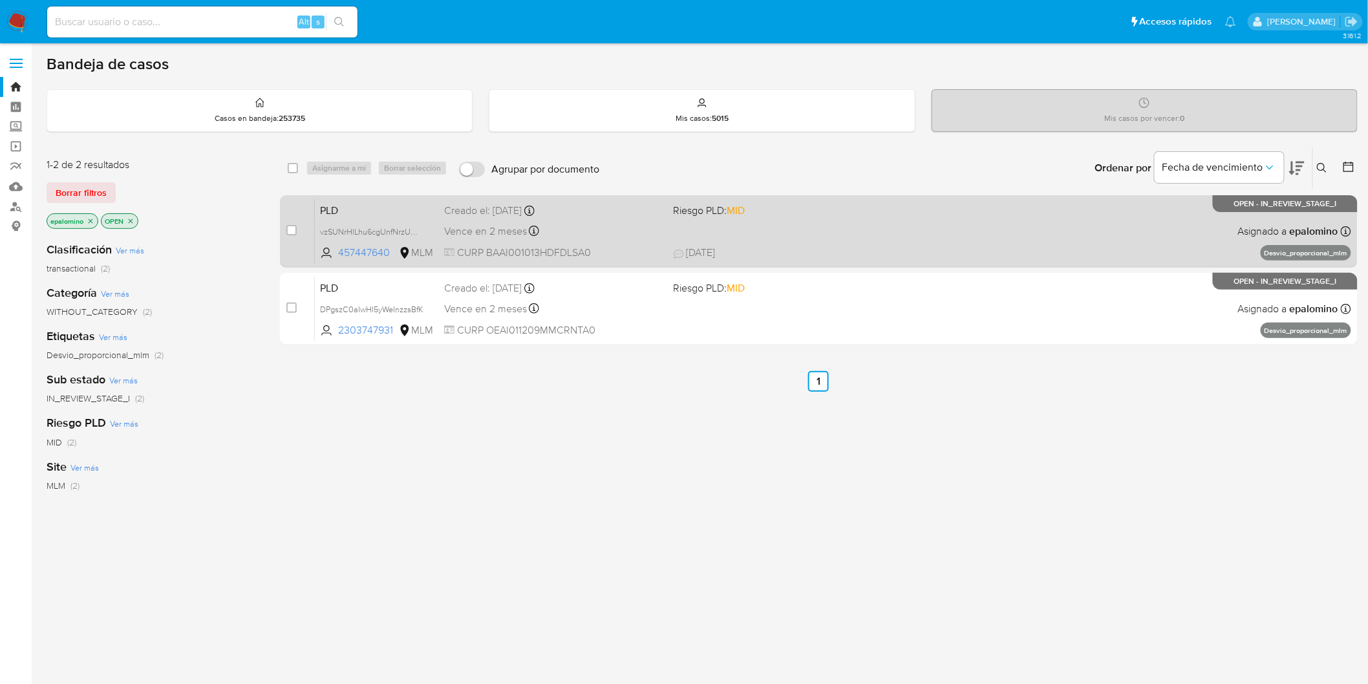
click at [335, 197] on div "case-item-checkbox No es posible asignar el caso PLD vzSUNrHlLhu6cgUnfNrzUmpP 4…" at bounding box center [819, 231] width 1078 height 72
click at [336, 205] on span "PLD" at bounding box center [377, 209] width 114 height 17
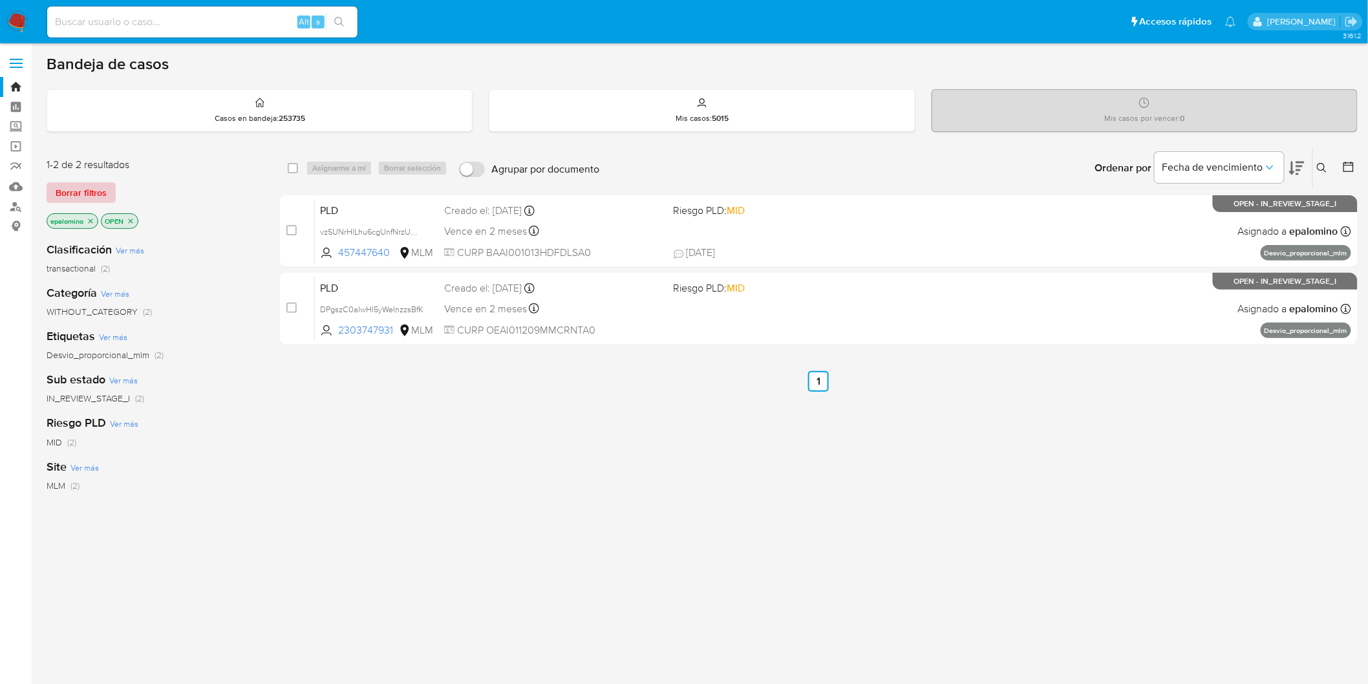
click at [63, 188] on span "Borrar filtros" at bounding box center [81, 193] width 51 height 18
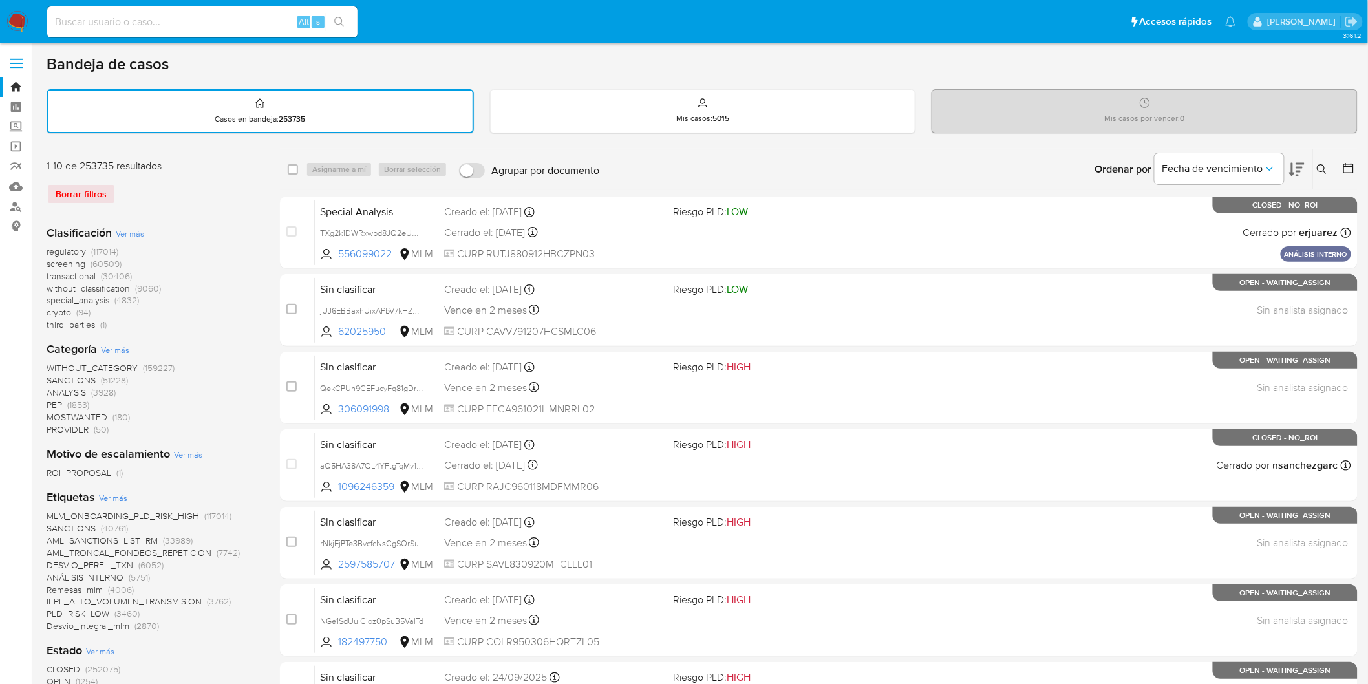
click at [14, 28] on img at bounding box center [17, 22] width 22 height 22
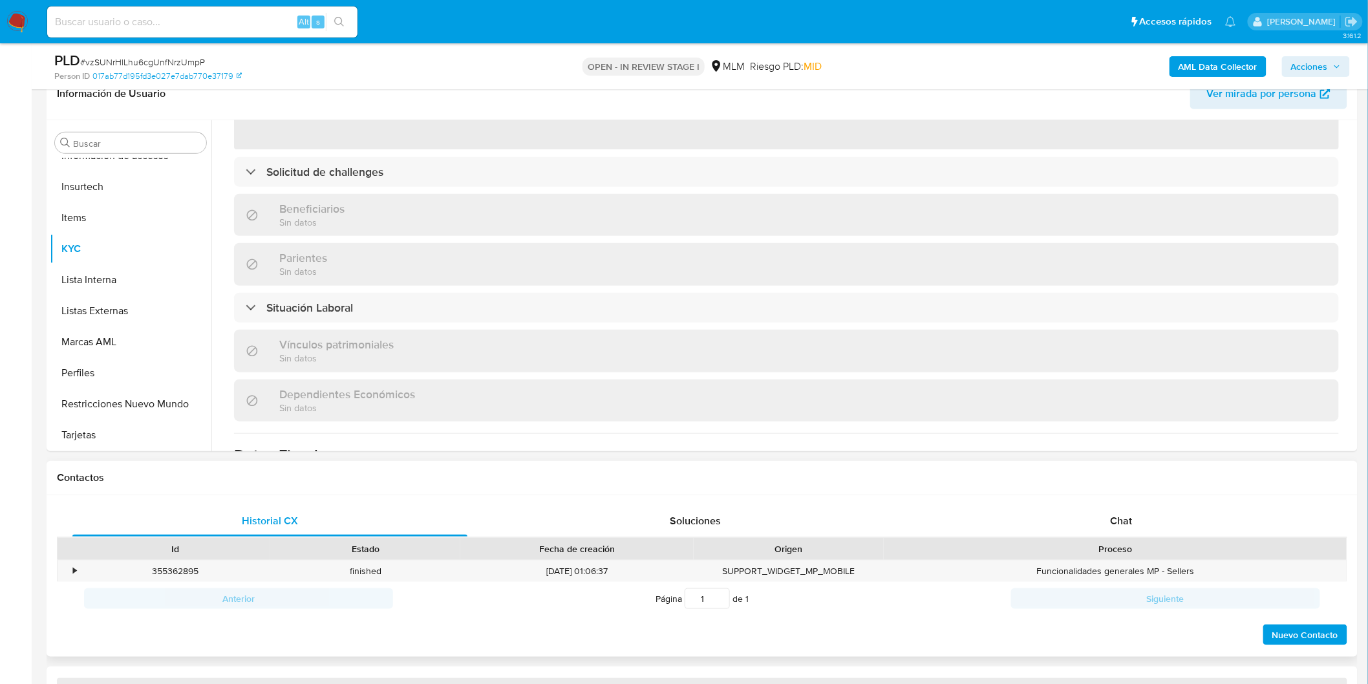
scroll to position [215, 0]
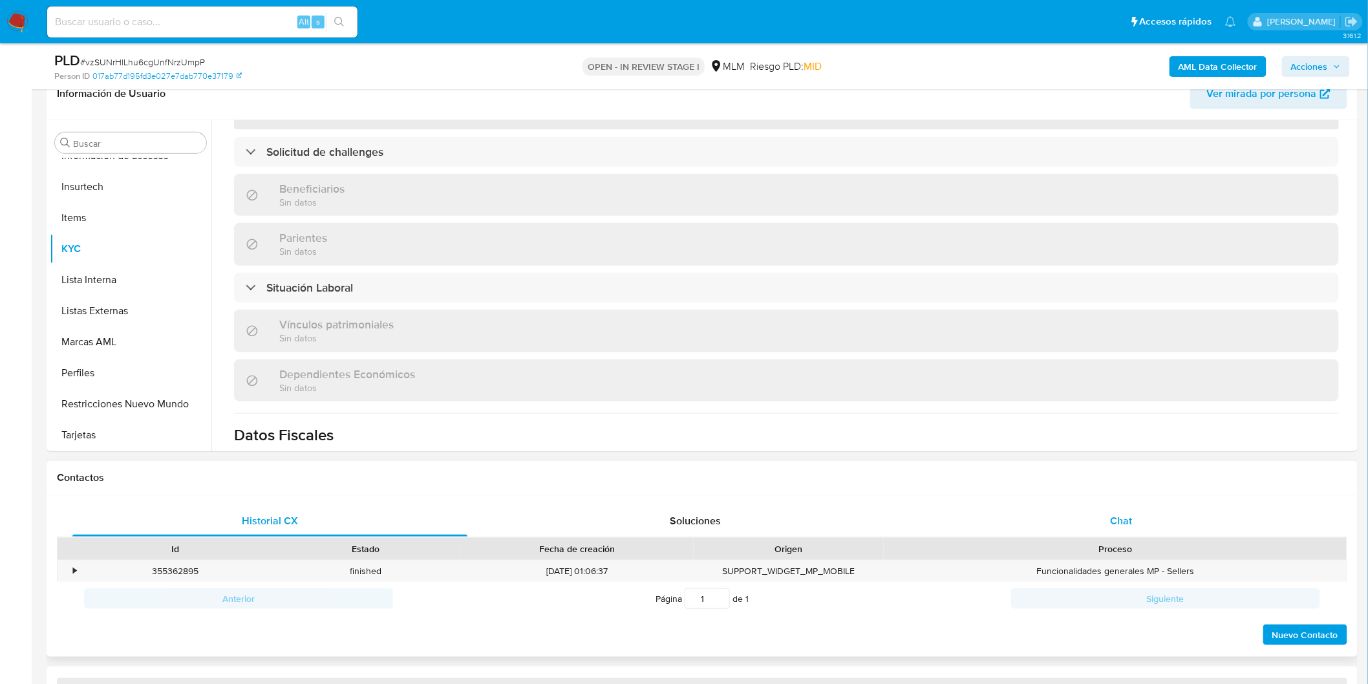
click at [1116, 511] on div "Chat" at bounding box center [1121, 521] width 395 height 31
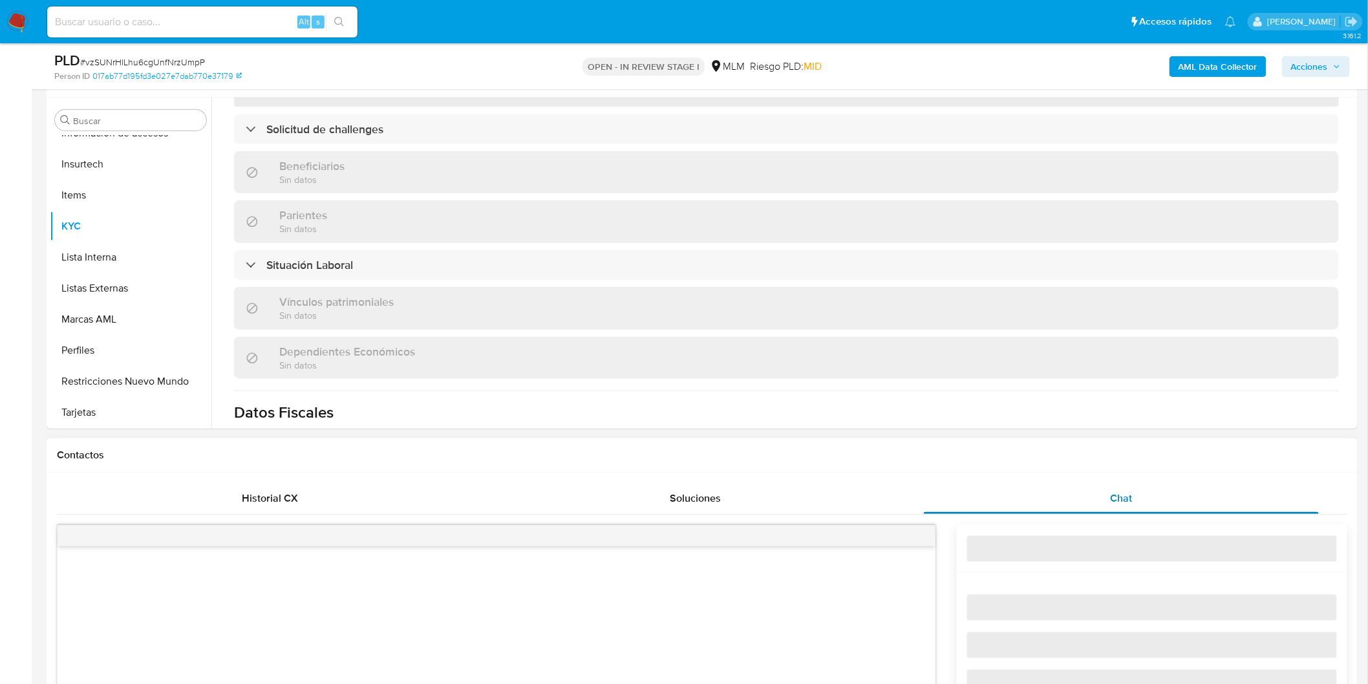
select select "10"
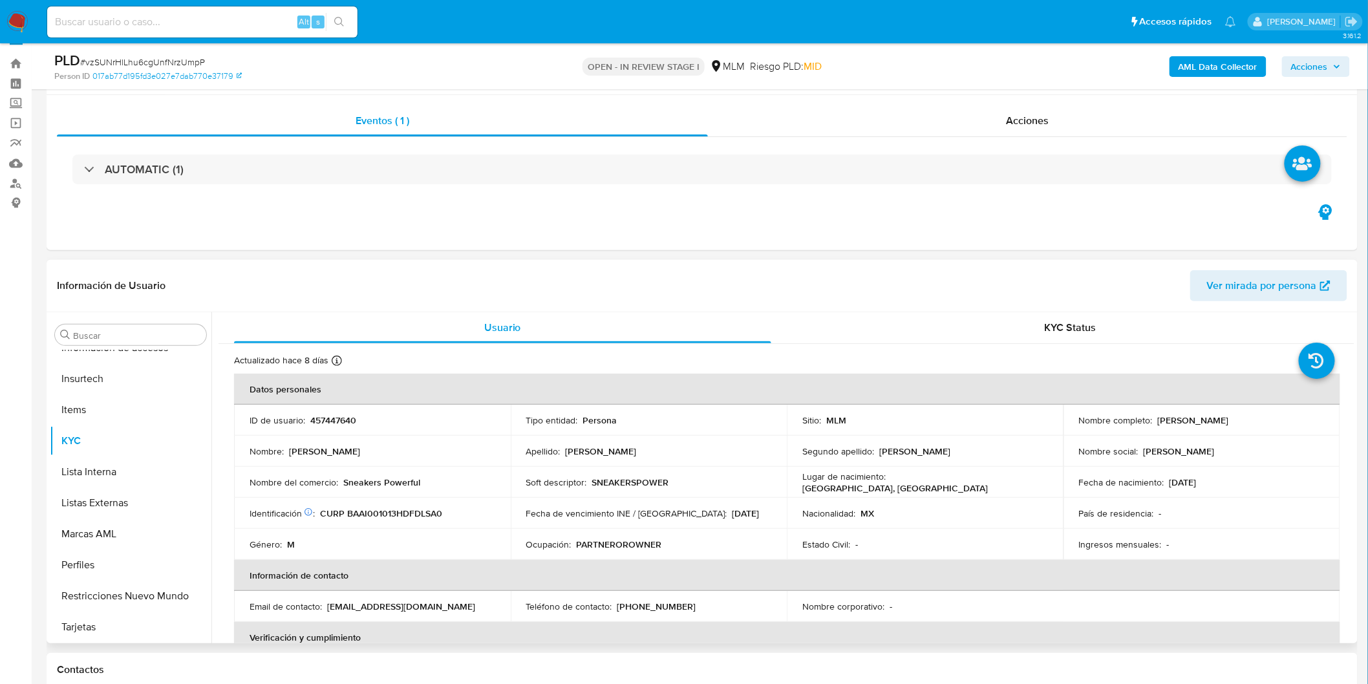
scroll to position [0, 0]
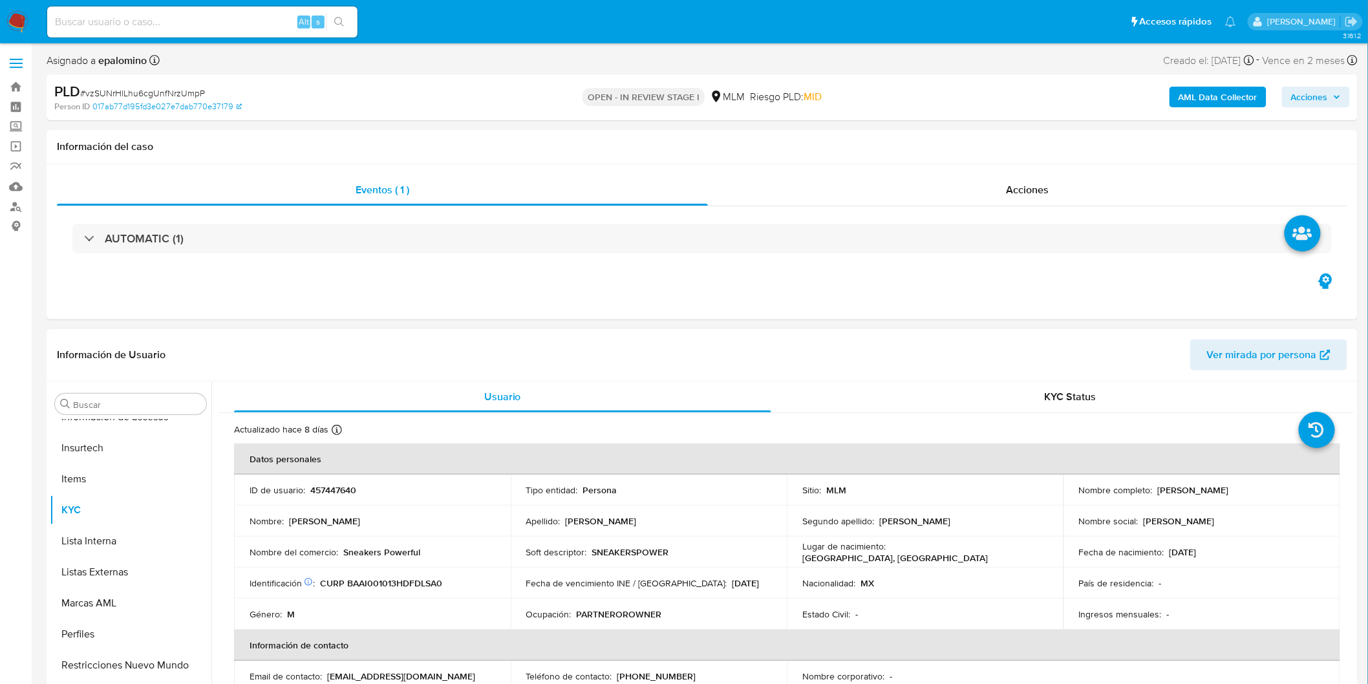
click at [341, 475] on td "ID de usuario : 457447640" at bounding box center [372, 490] width 277 height 31
click at [343, 488] on p "457447640" at bounding box center [333, 490] width 46 height 12
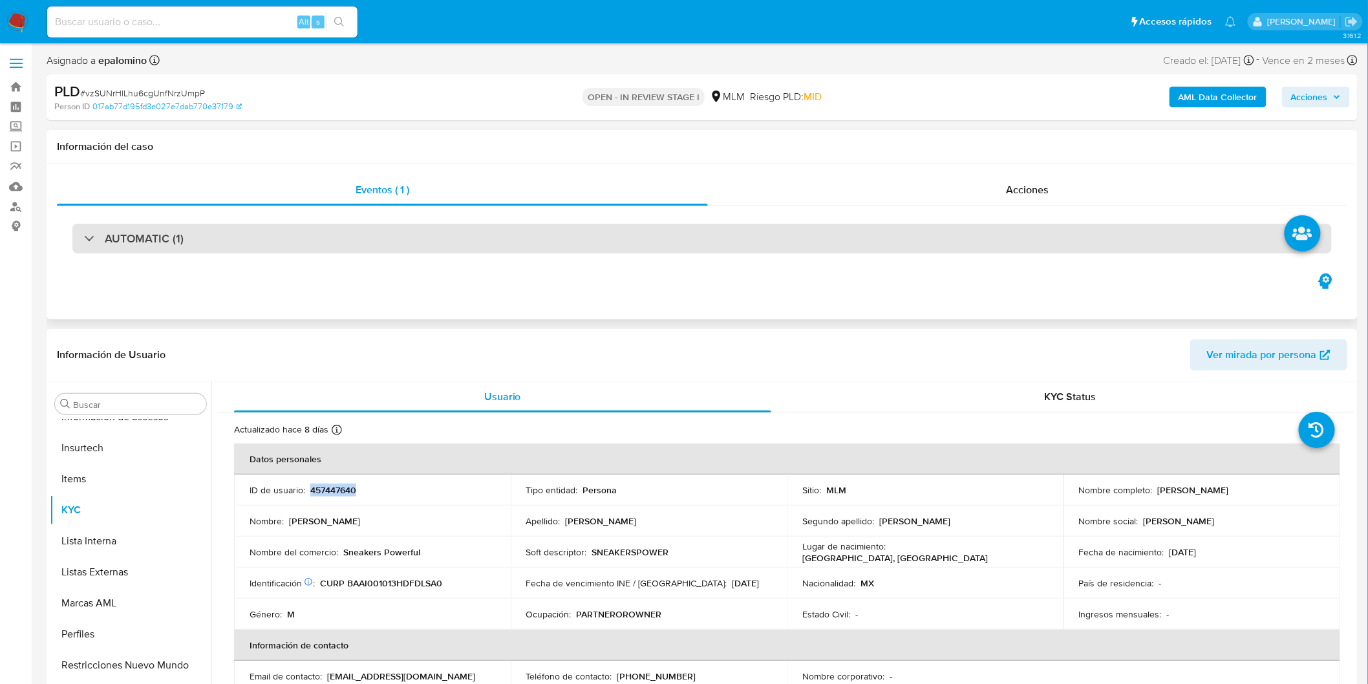
copy p "457447640"
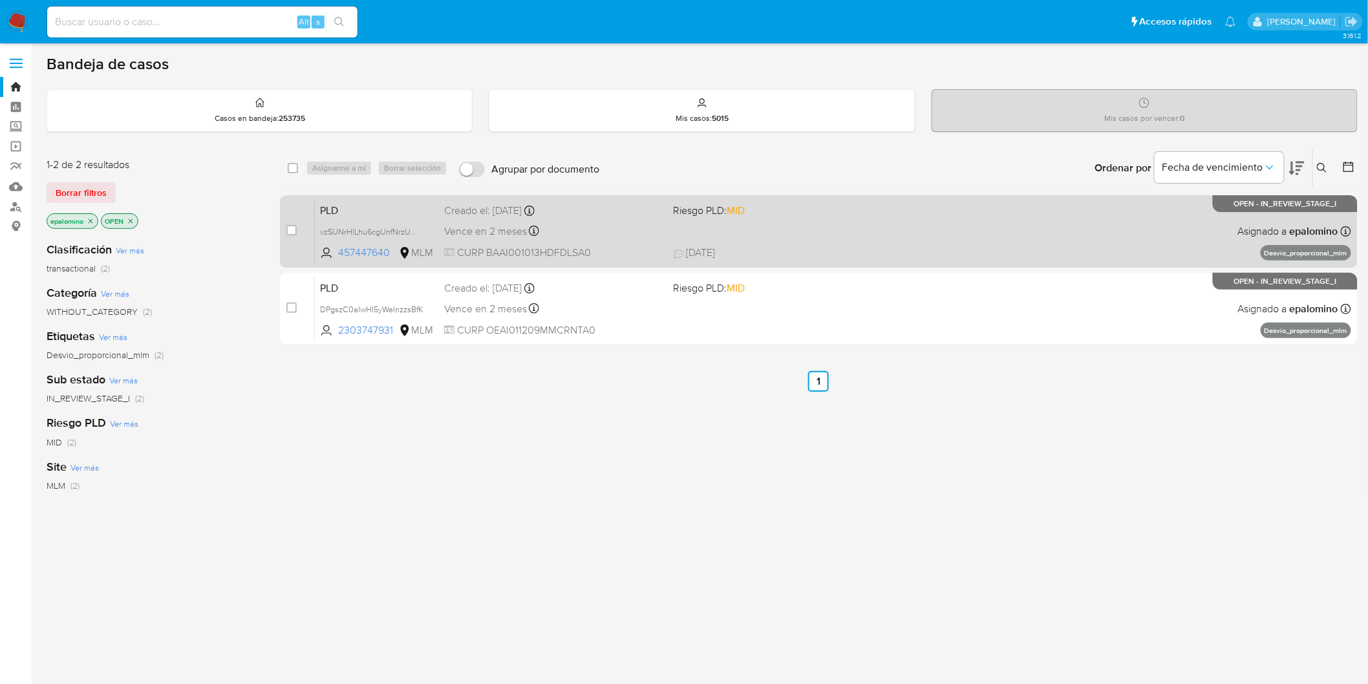
click at [318, 223] on div "PLD vzSUNrHlLhu6cgUnfNrzUmpP 457447640 MLM Riesgo PLD: MID Creado el: [DATE] Cr…" at bounding box center [833, 231] width 1037 height 65
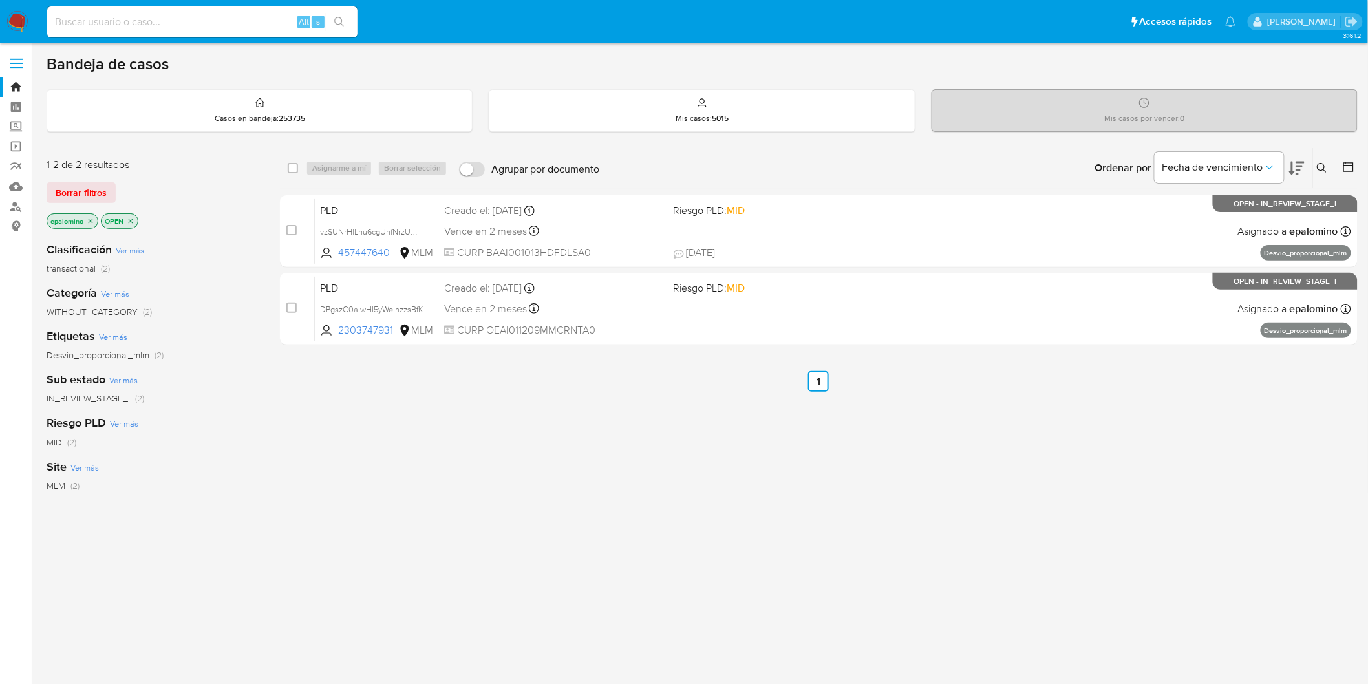
click at [61, 186] on span "Borrar filtros" at bounding box center [81, 193] width 51 height 18
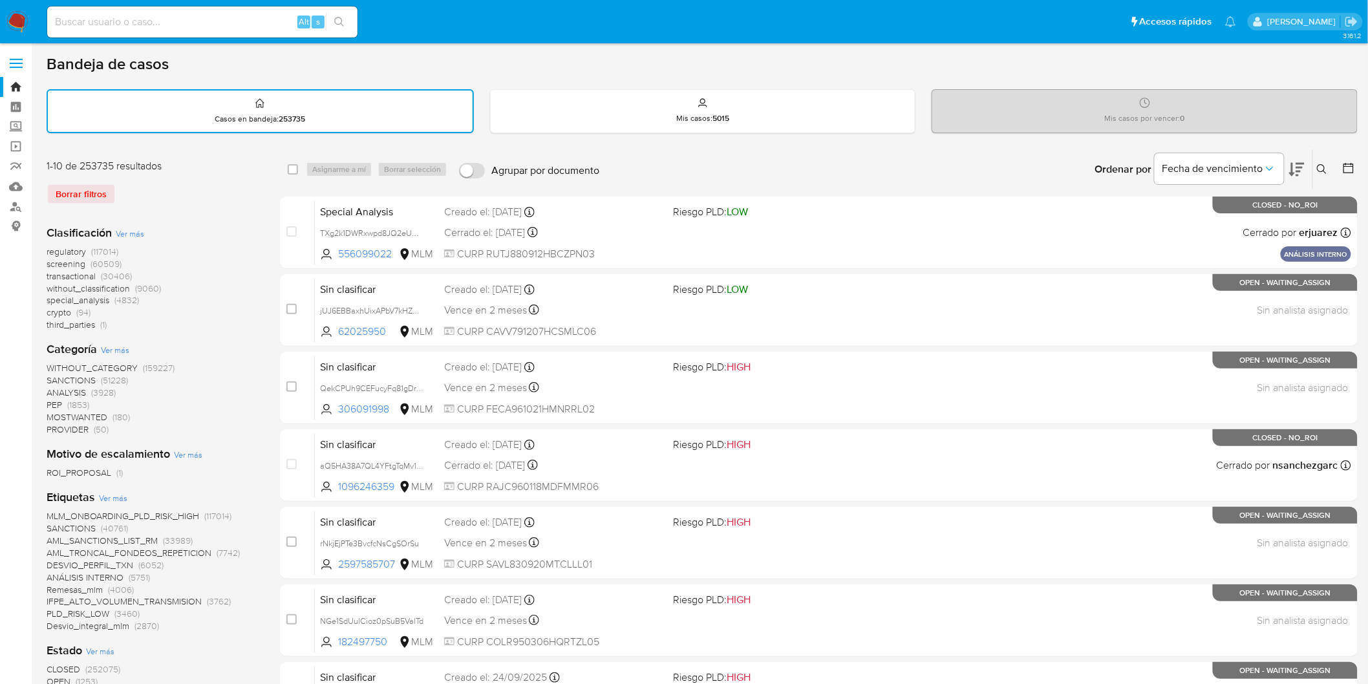
click at [16, 19] on img at bounding box center [17, 22] width 22 height 22
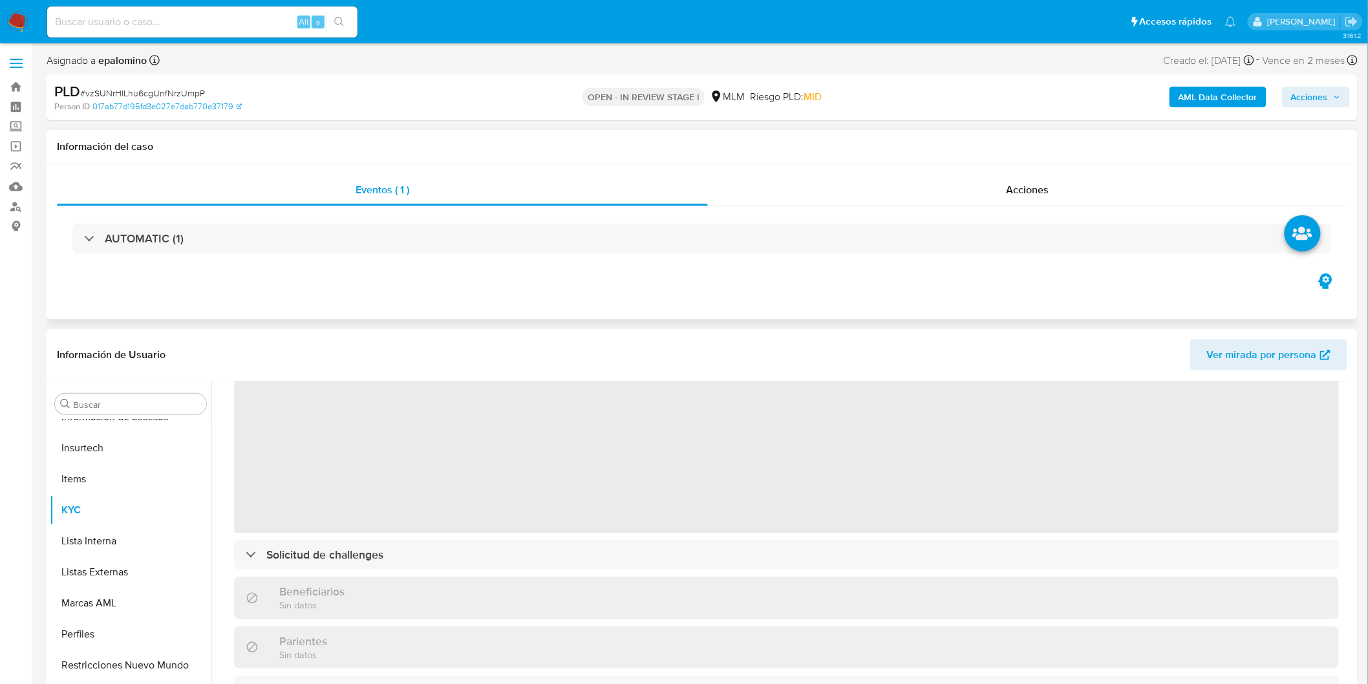
scroll to position [144, 0]
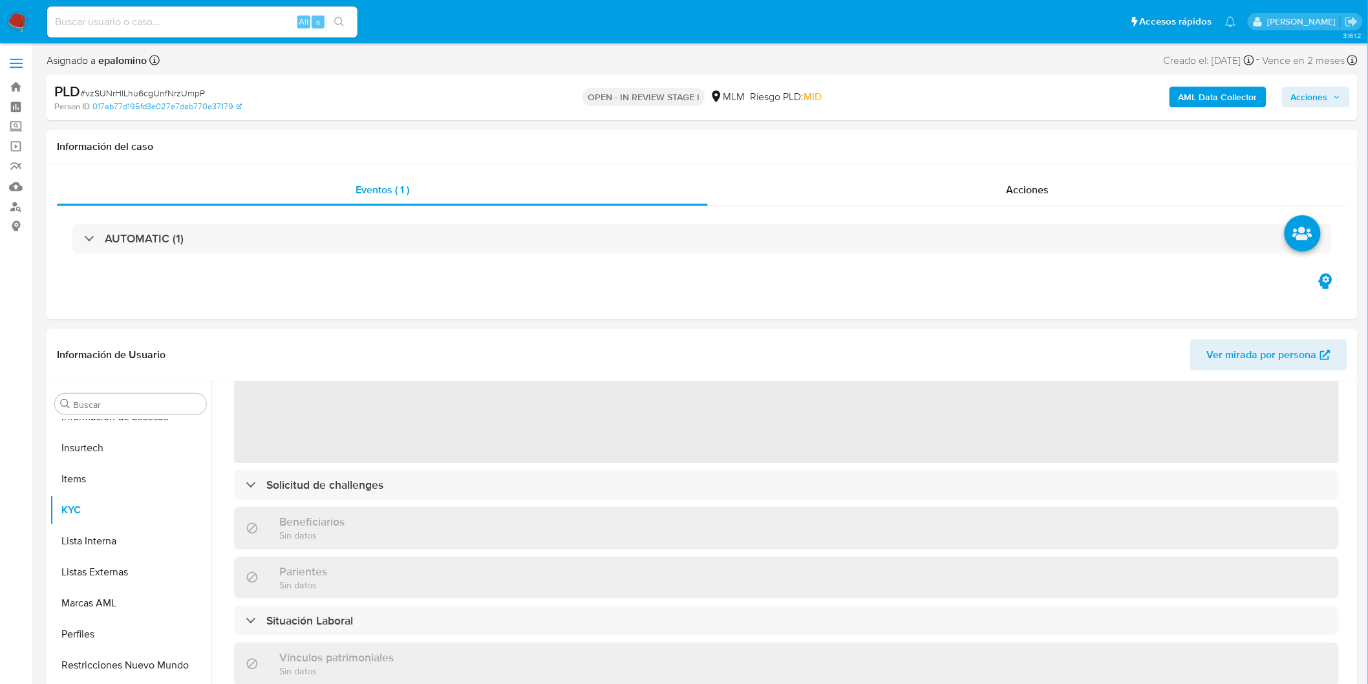
select select "10"
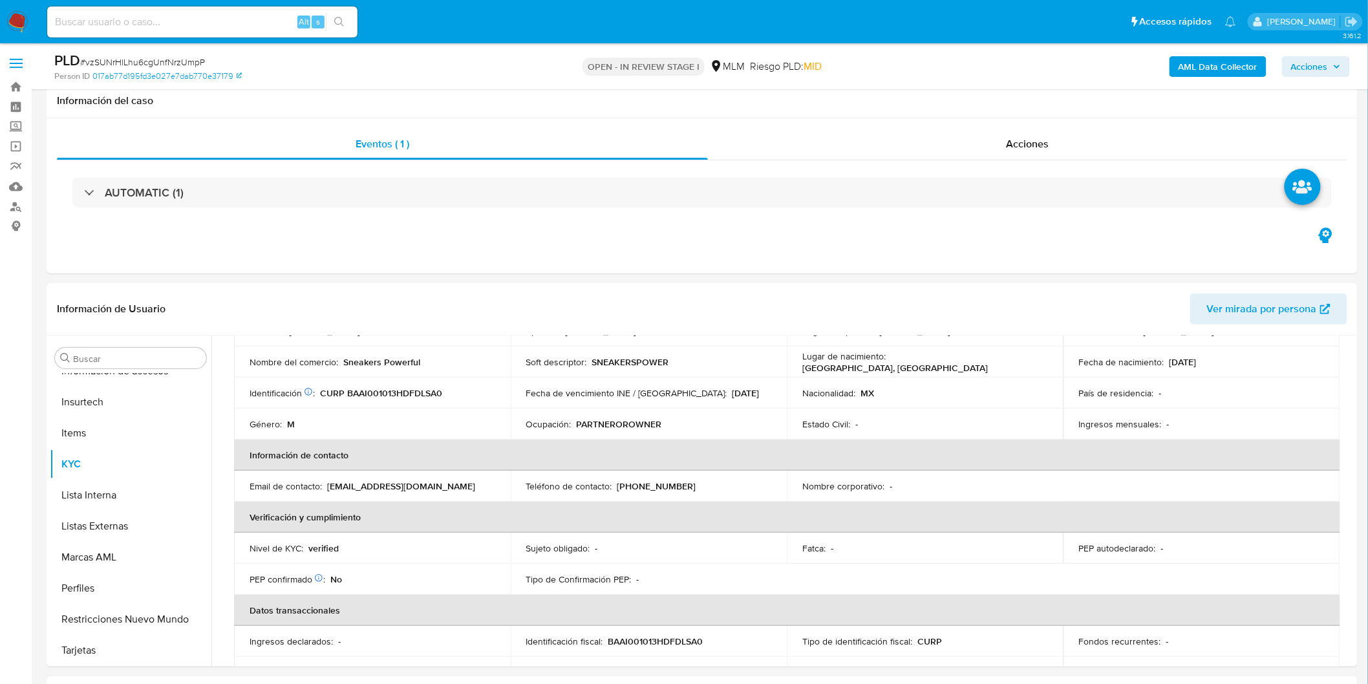
scroll to position [286, 0]
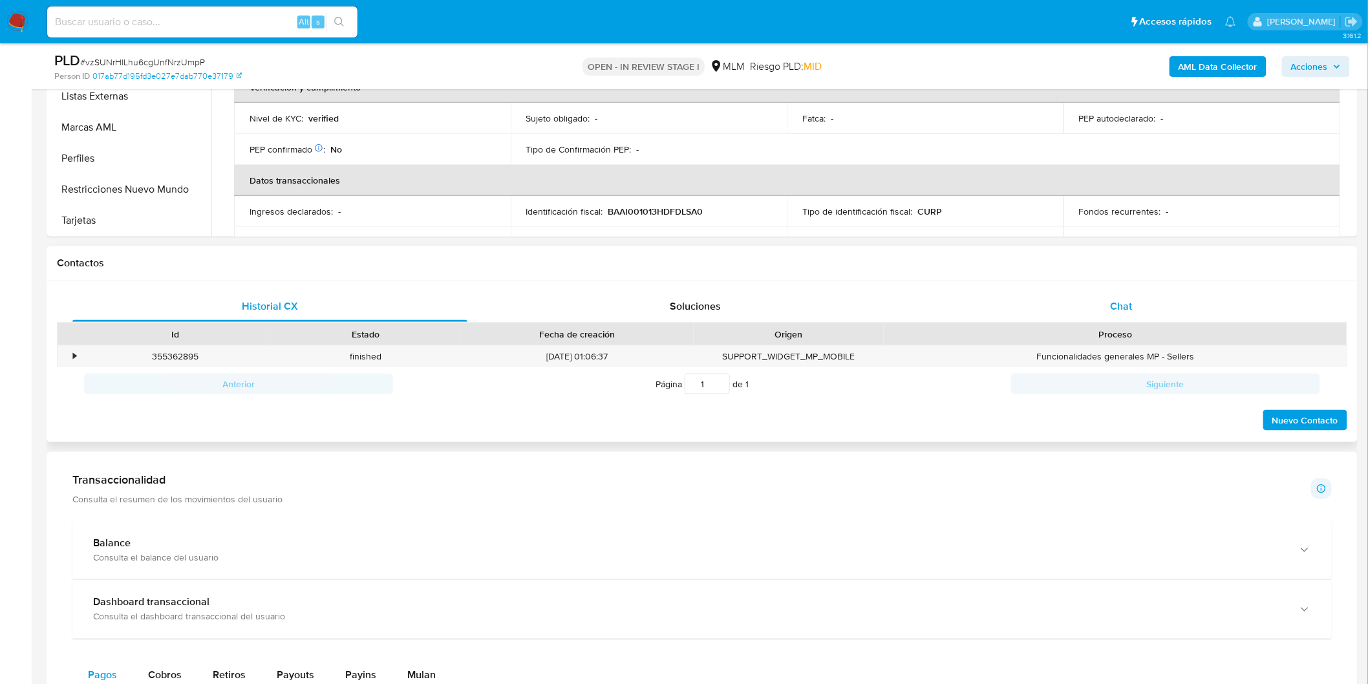
click at [1103, 314] on div "Chat" at bounding box center [1121, 306] width 395 height 31
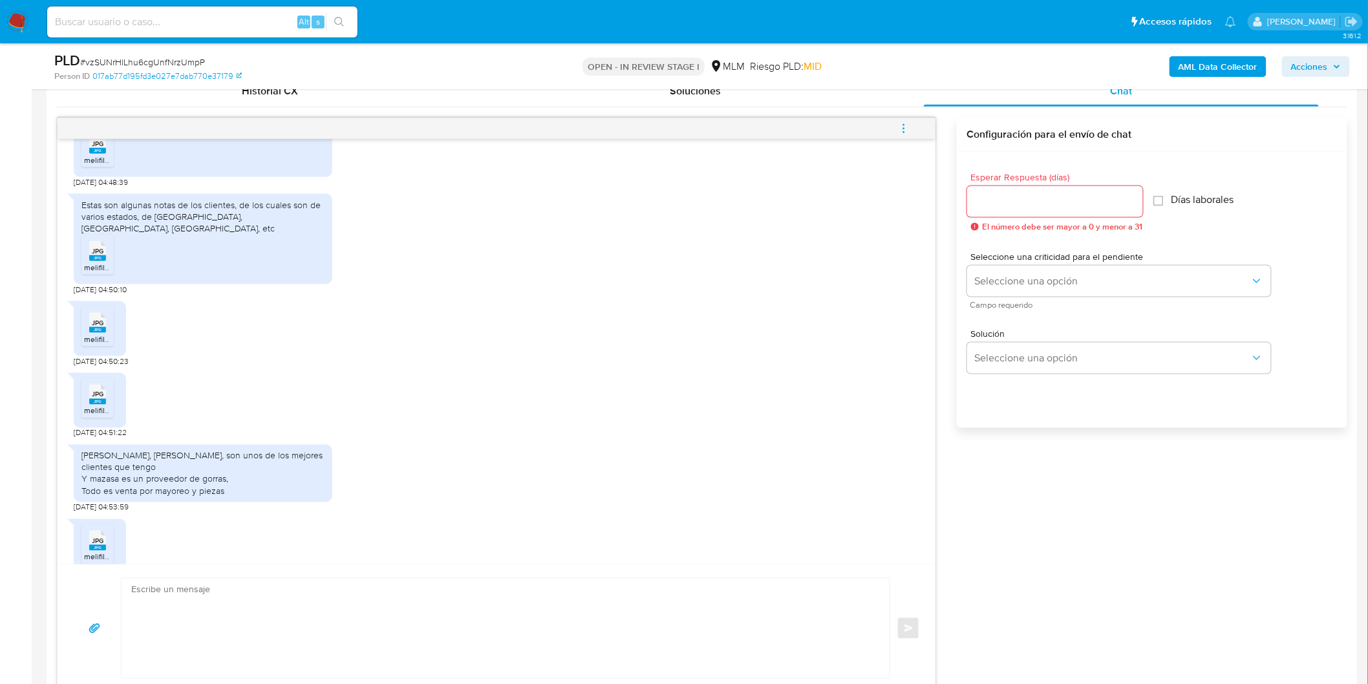
scroll to position [314, 0]
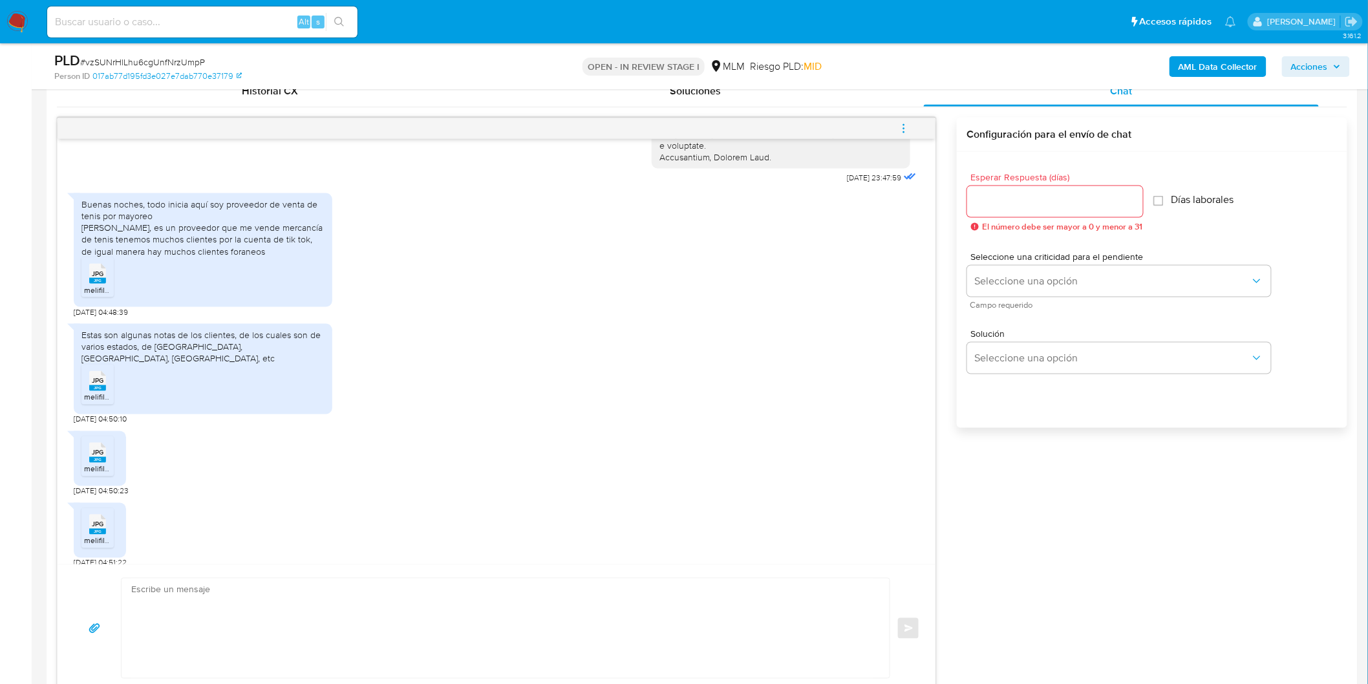
click at [268, 291] on ul "JPG JPG melifile7886487876040067703.jpg" at bounding box center [202, 279] width 243 height 45
click at [87, 439] on div "JPG JPG" at bounding box center [97, 451] width 27 height 25
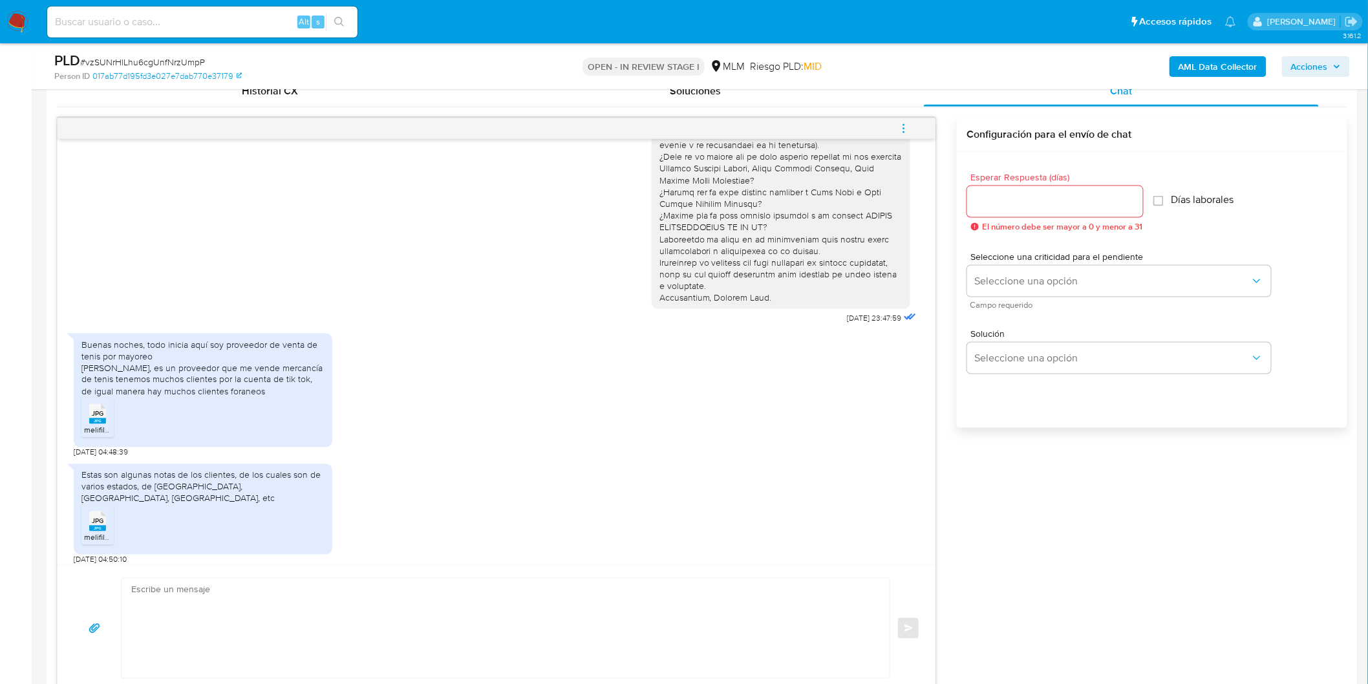
scroll to position [170, 0]
click at [1009, 206] on input "Esperar Respuesta (días)" at bounding box center [1055, 201] width 176 height 17
type input "3"
click at [1036, 270] on button "Seleccione una opción" at bounding box center [1119, 281] width 304 height 31
click at [1033, 307] on div "HIGH" at bounding box center [1116, 308] width 283 height 26
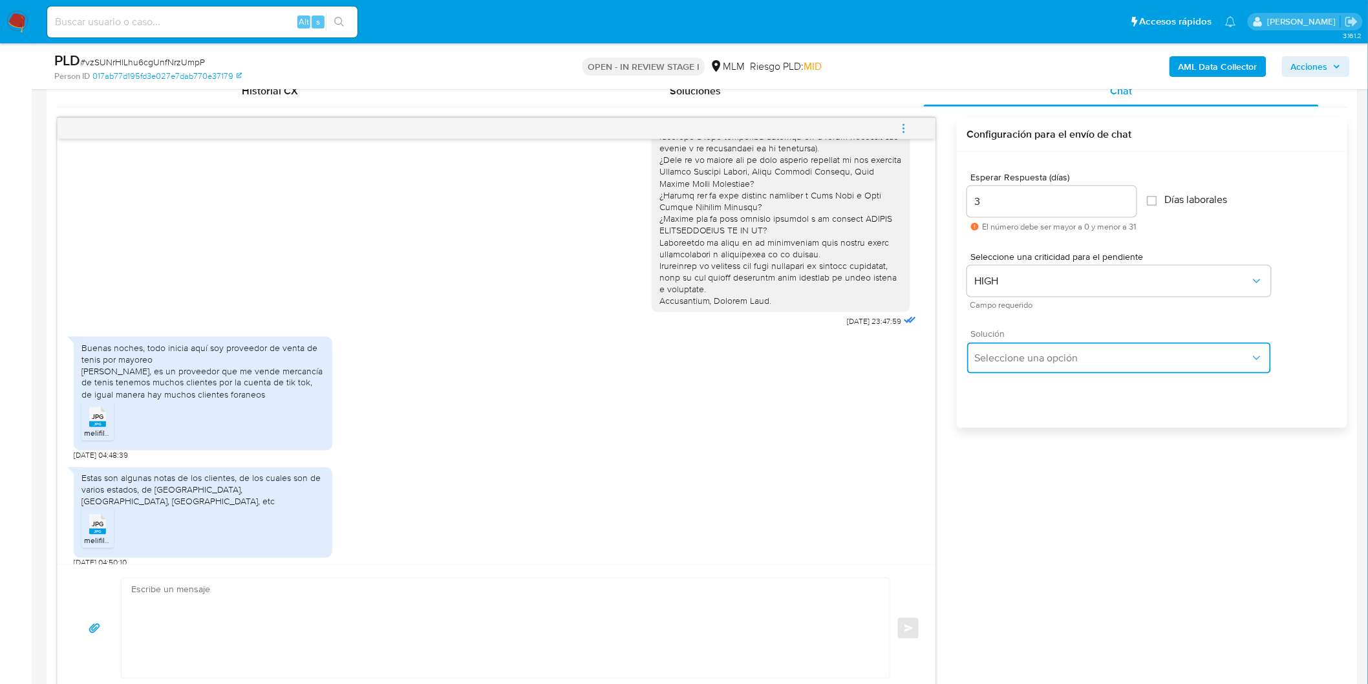
click at [1029, 352] on span "Seleccione una opción" at bounding box center [1112, 358] width 275 height 13
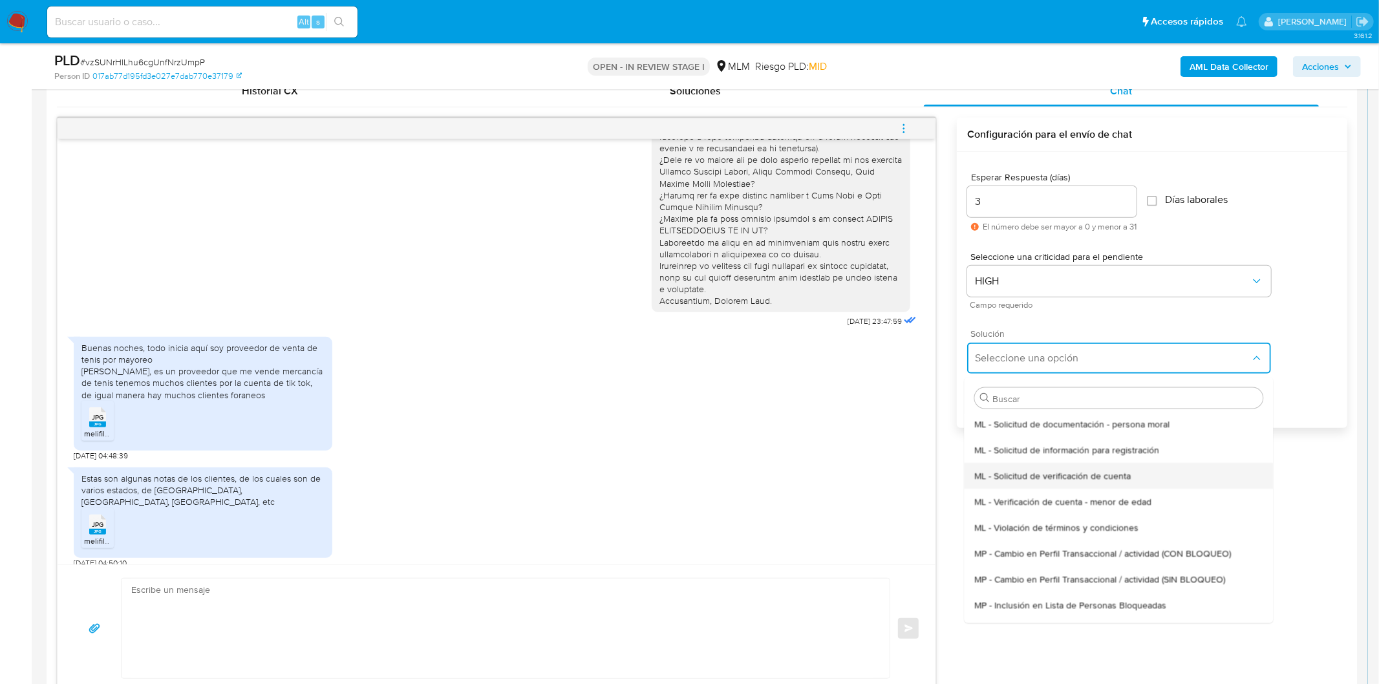
click at [1058, 469] on span "ML - Solicitud de verificación de cuenta" at bounding box center [1053, 475] width 156 height 12
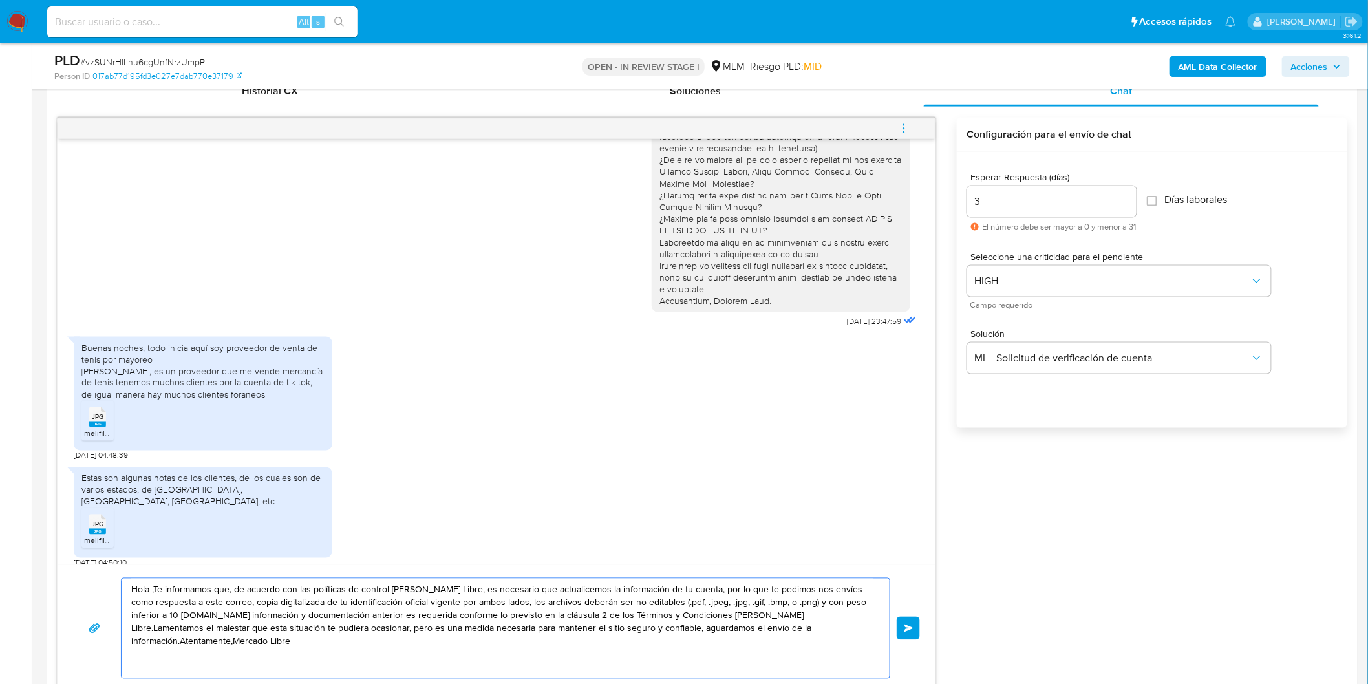
drag, startPoint x: 818, startPoint y: 635, endPoint x: 114, endPoint y: 583, distance: 706.2
click at [114, 583] on div "Hola ,Te informamos que, de acuerdo con las políticas de control de Mercado Lib…" at bounding box center [496, 628] width 847 height 101
paste textarea "Estimado Isaac Badillo Alvarez."
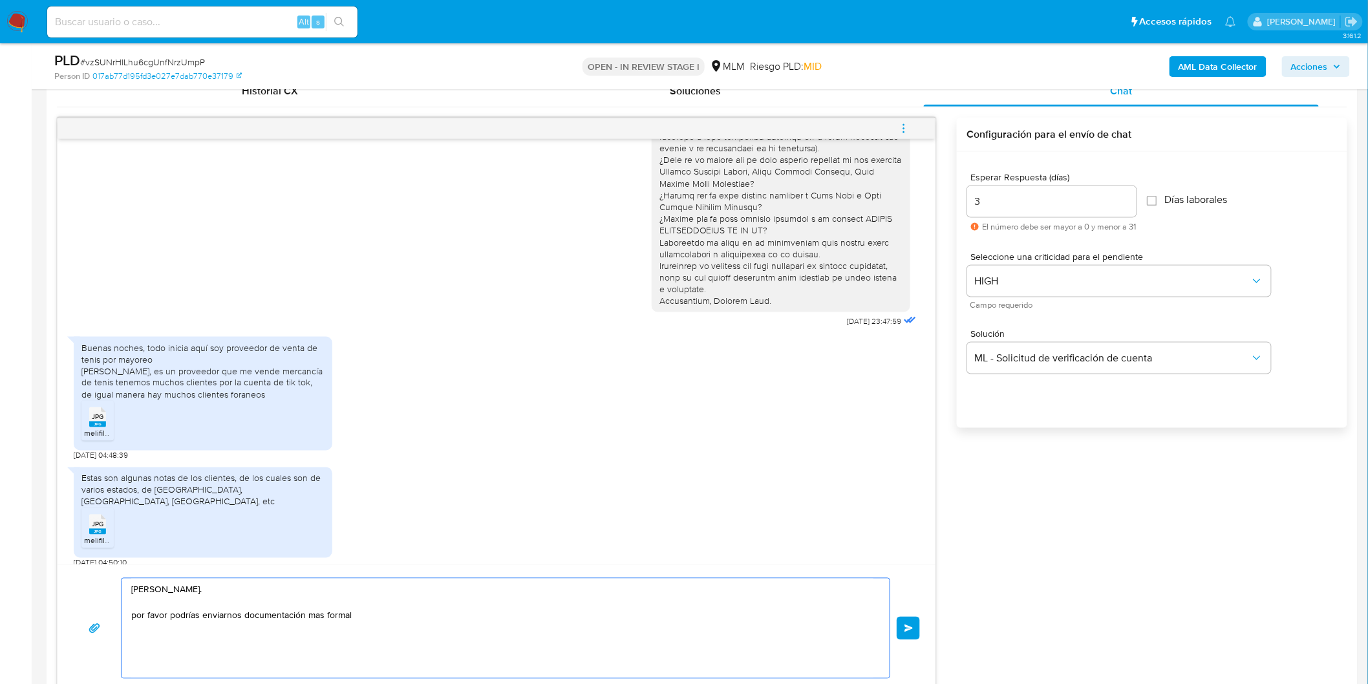
click at [309, 621] on textarea "Estimado Isaac Badillo Alvarez. por favor podrías enviarnos documentación mas f…" at bounding box center [502, 629] width 742 height 100
click at [373, 617] on textarea "Estimado Isaac Badillo Alvarez. por favor podrías enviarnos documentación formal" at bounding box center [502, 629] width 742 height 100
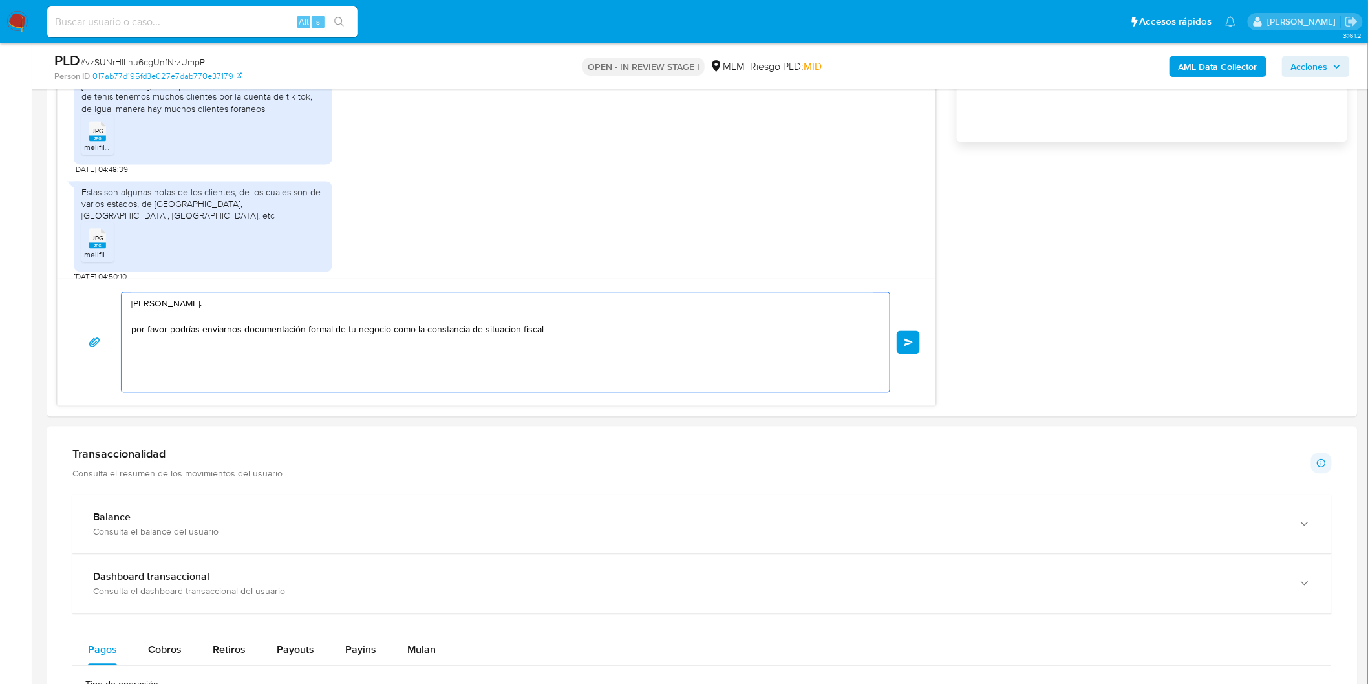
scroll to position [933, 0]
click at [552, 335] on textarea "Estimado Isaac Badillo Alvarez. por favor podrías enviarnos documentación forma…" at bounding box center [502, 341] width 742 height 100
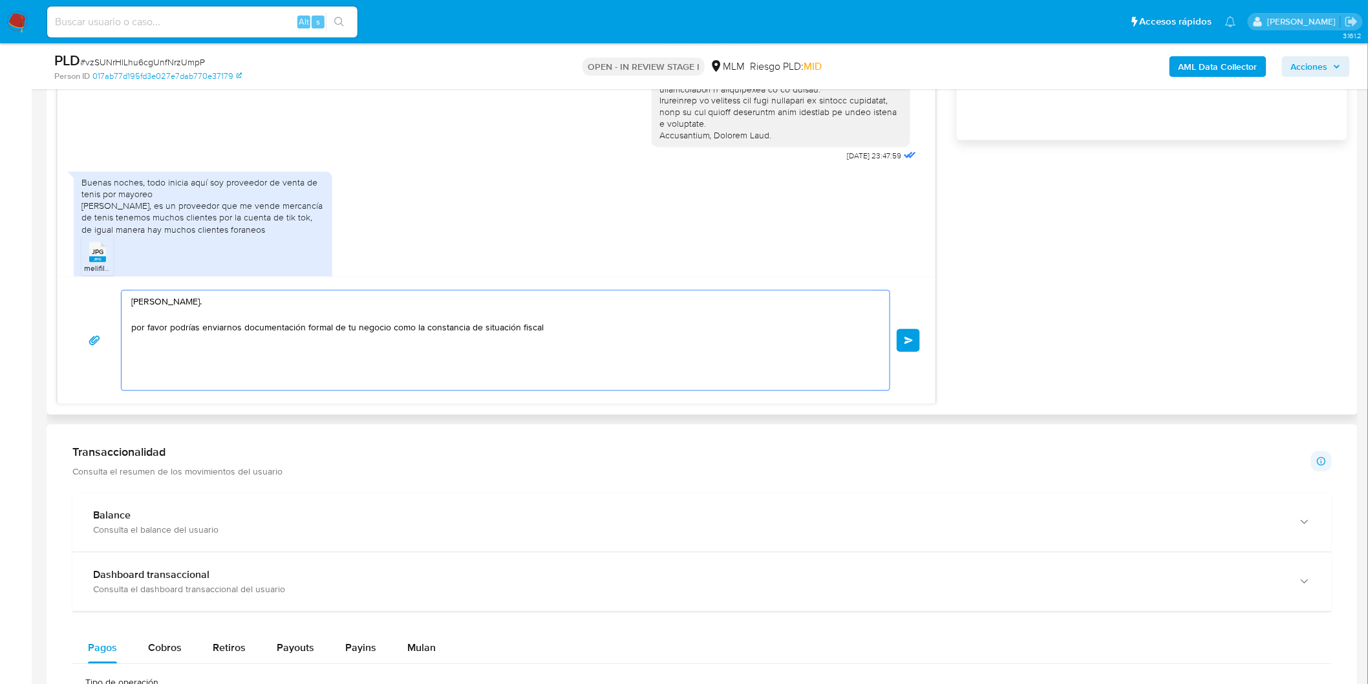
scroll to position [72, 0]
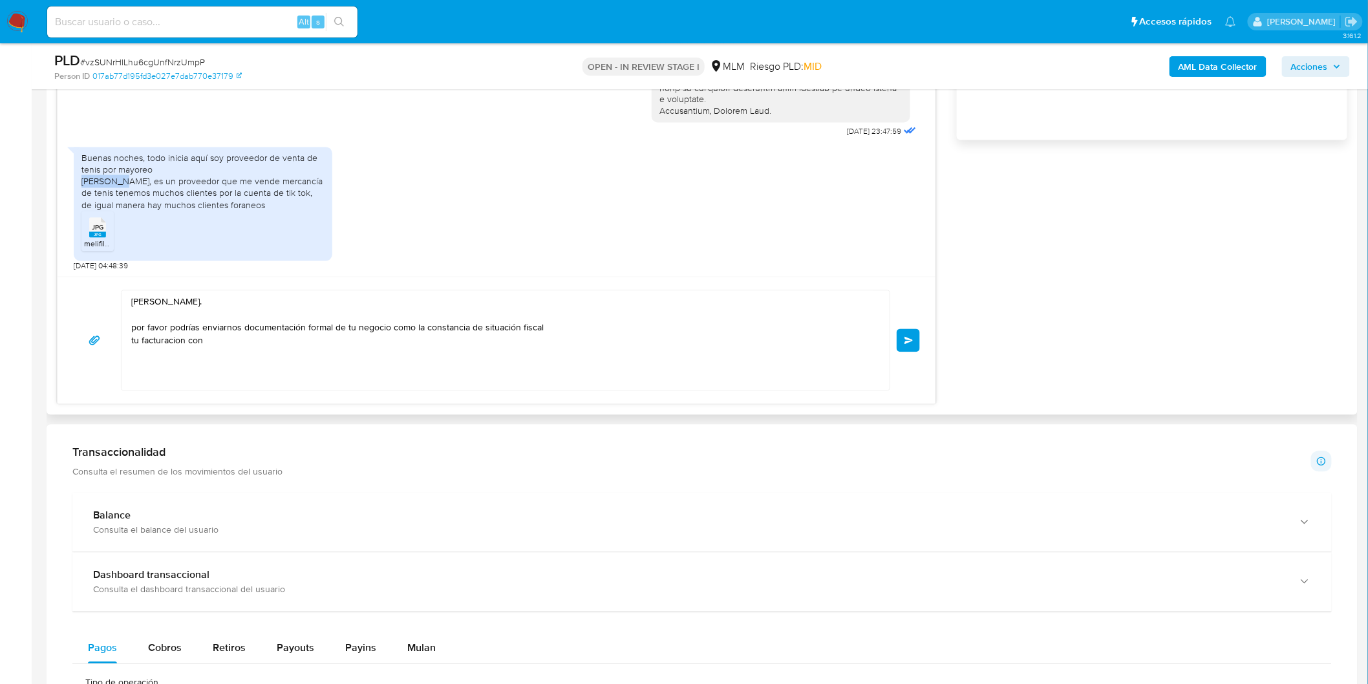
drag, startPoint x: 120, startPoint y: 184, endPoint x: 80, endPoint y: 182, distance: 40.1
click at [80, 182] on div "Buenas noches, todo inicia aquí soy proveedor de venta de tenis por mayoreo Jua…" at bounding box center [203, 204] width 259 height 114
copy div "Juan yang"
click at [211, 341] on textarea "Estimado Isaac Badillo Alvarez. por favor podrías enviarnos documentación forma…" at bounding box center [502, 341] width 742 height 100
paste textarea "Juan yang"
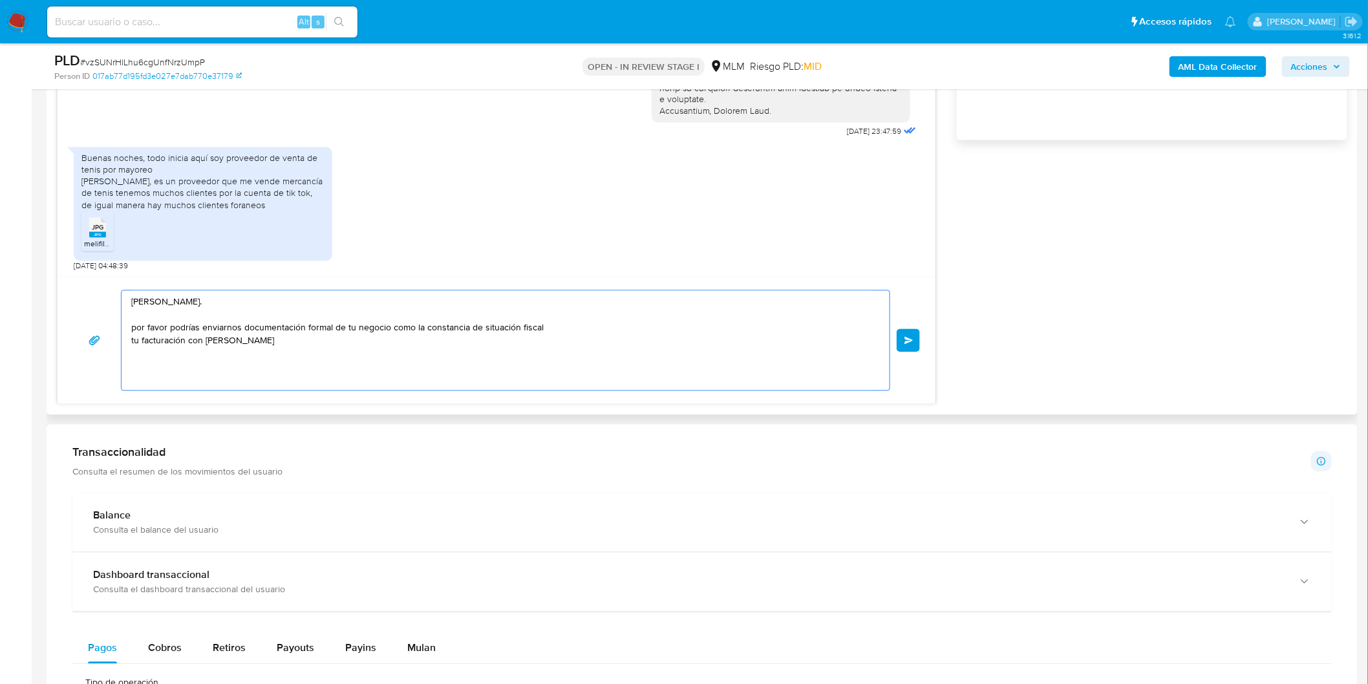
click at [255, 341] on textarea "Estimado Isaac Badillo Alvarez. por favor podrías enviarnos documentación forma…" at bounding box center [502, 341] width 742 height 100
click at [411, 345] on textarea "Estimado Isaac Badillo Alvarez. por favor podrías enviarnos documentación forma…" at bounding box center [502, 341] width 742 height 100
click at [486, 353] on textarea "Estimado Isaac Badillo Alvarez. por favor podrías enviarnos documentación forma…" at bounding box center [502, 341] width 742 height 100
click at [444, 358] on textarea "Estimado Isaac Badillo Alvarez. por favor podrías enviarnos documentación forma…" at bounding box center [502, 341] width 742 height 100
click at [532, 363] on textarea "Estimado Isaac Badillo Alvarez. por favor podrías enviarnos documentación forma…" at bounding box center [502, 341] width 742 height 100
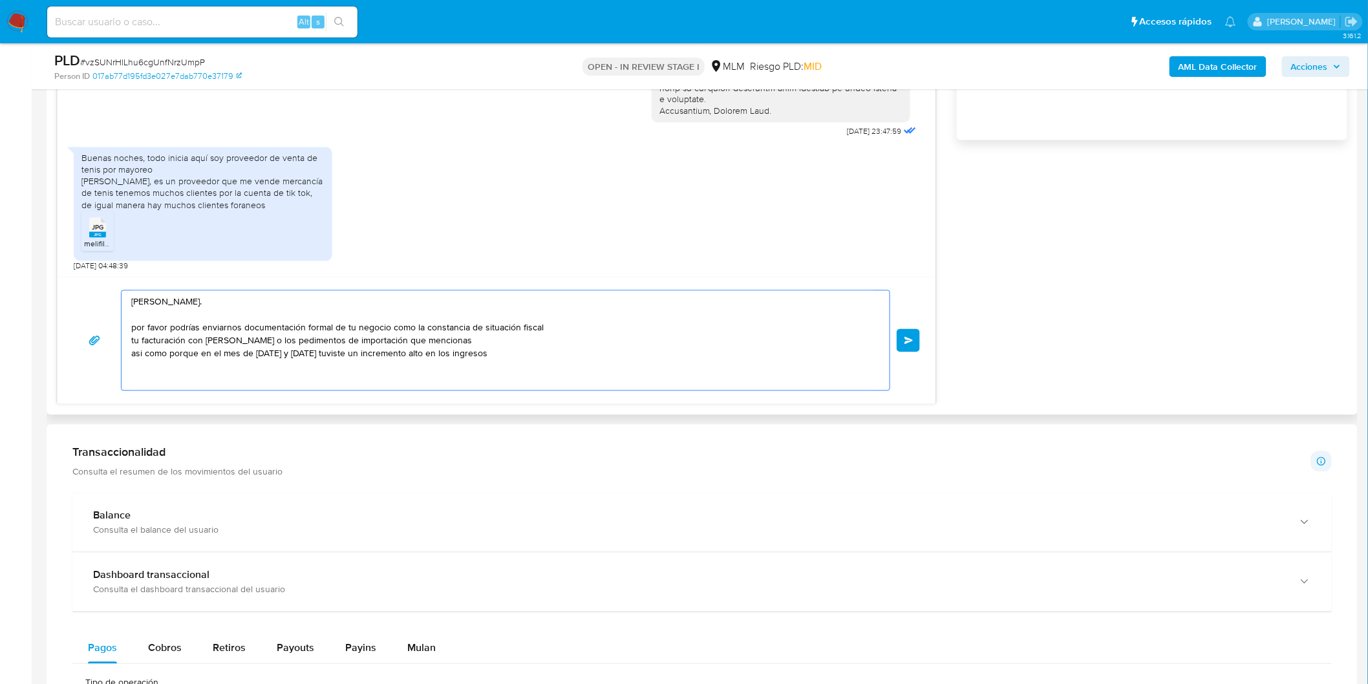
click at [530, 360] on textarea "Estimado Isaac Badillo Alvarez. por favor podrías enviarnos documentación forma…" at bounding box center [502, 341] width 742 height 100
click at [591, 356] on textarea "Estimado Isaac Badillo Alvarez. por favor podrías enviarnos documentación forma…" at bounding box center [502, 341] width 742 height 100
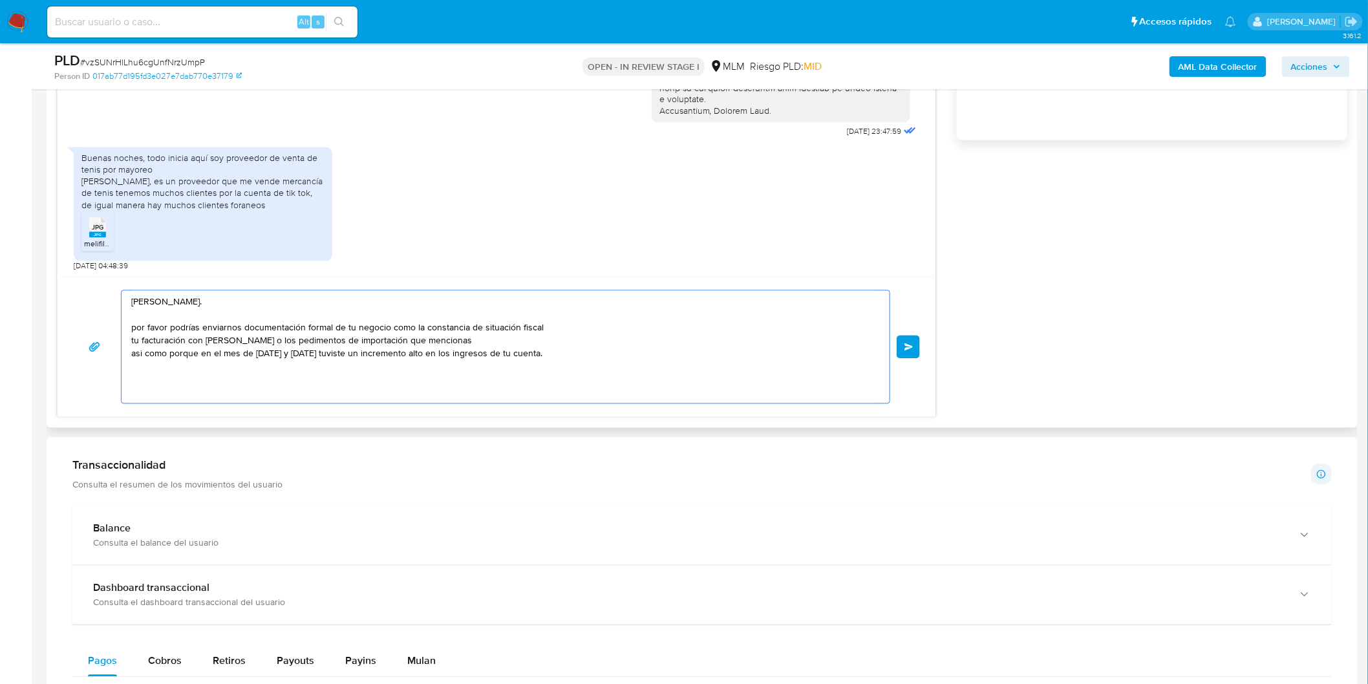
paste textarea "Atentamente, Mercado Pago."
click at [581, 333] on textarea "Estimado Isaac Badillo Alvarez. por favor podrías enviarnos documentación forma…" at bounding box center [502, 347] width 742 height 113
type textarea "Estimado Isaac Badillo Alvarez. por favor podrías enviarnos documentación forma…"
click at [914, 347] on button "Enviar" at bounding box center [908, 347] width 23 height 23
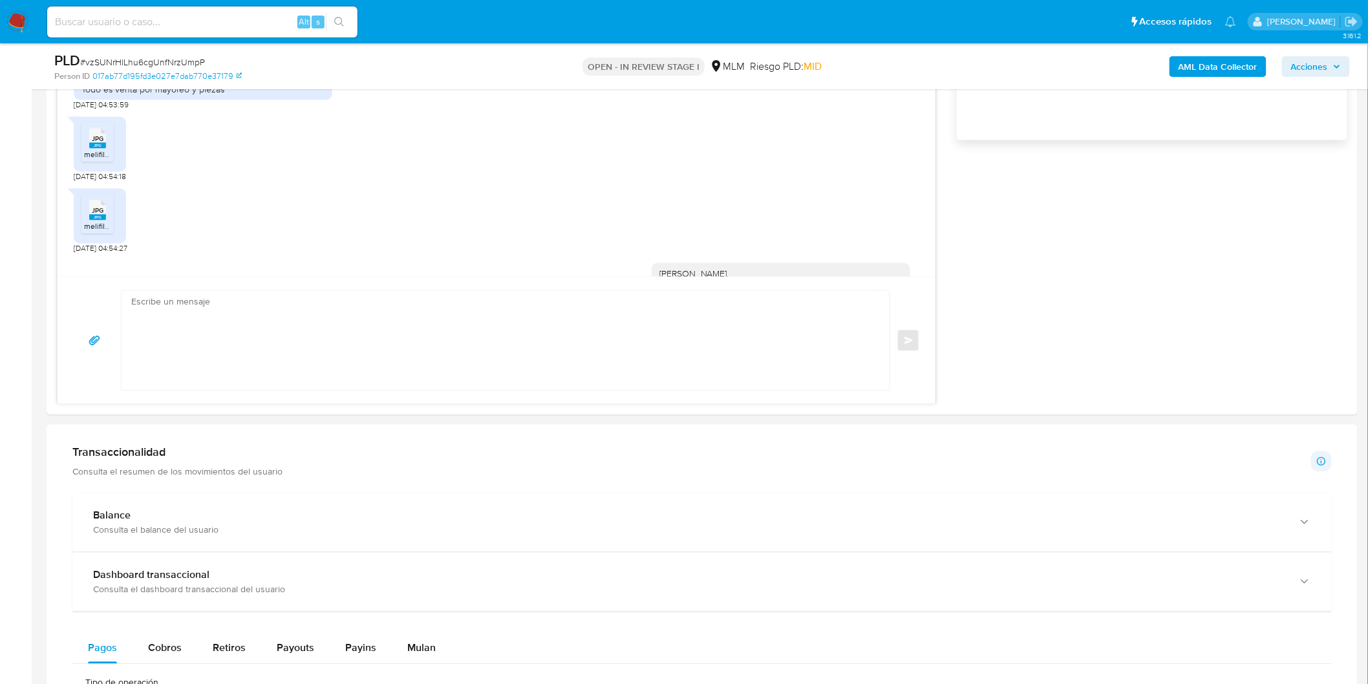
scroll to position [552, 0]
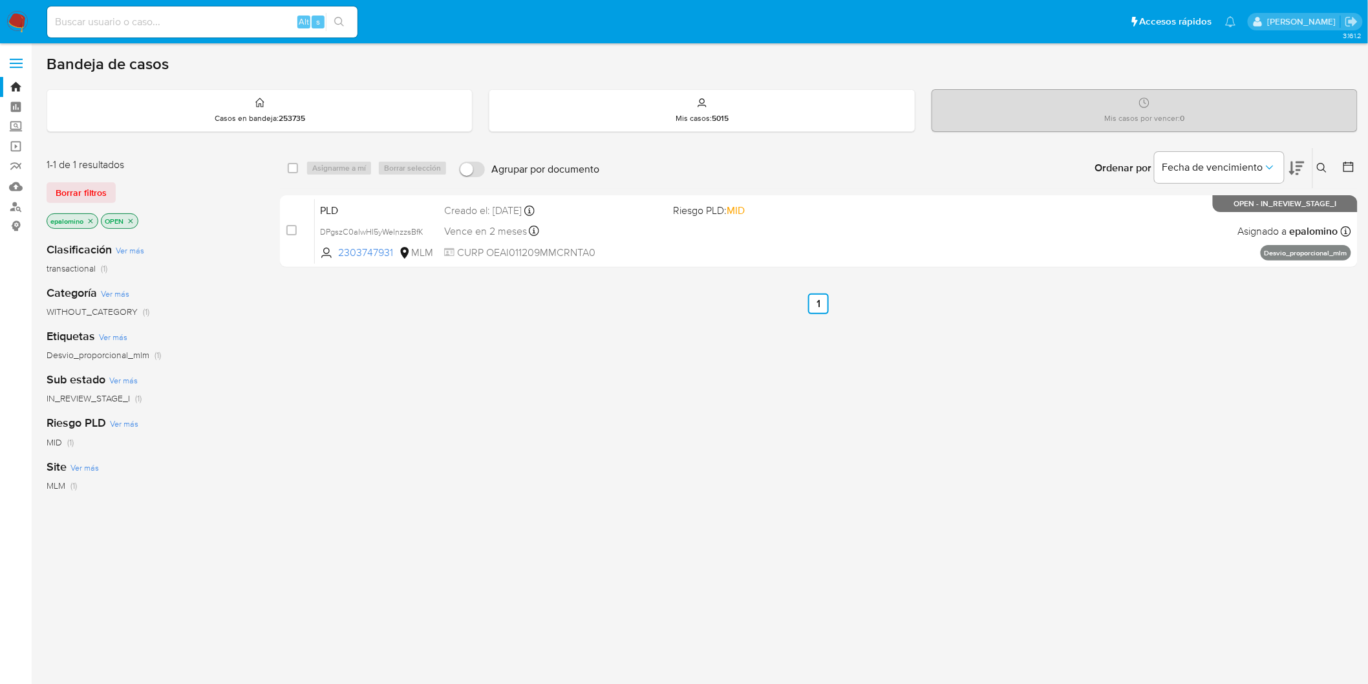
click at [100, 191] on span "Borrar filtros" at bounding box center [81, 193] width 51 height 18
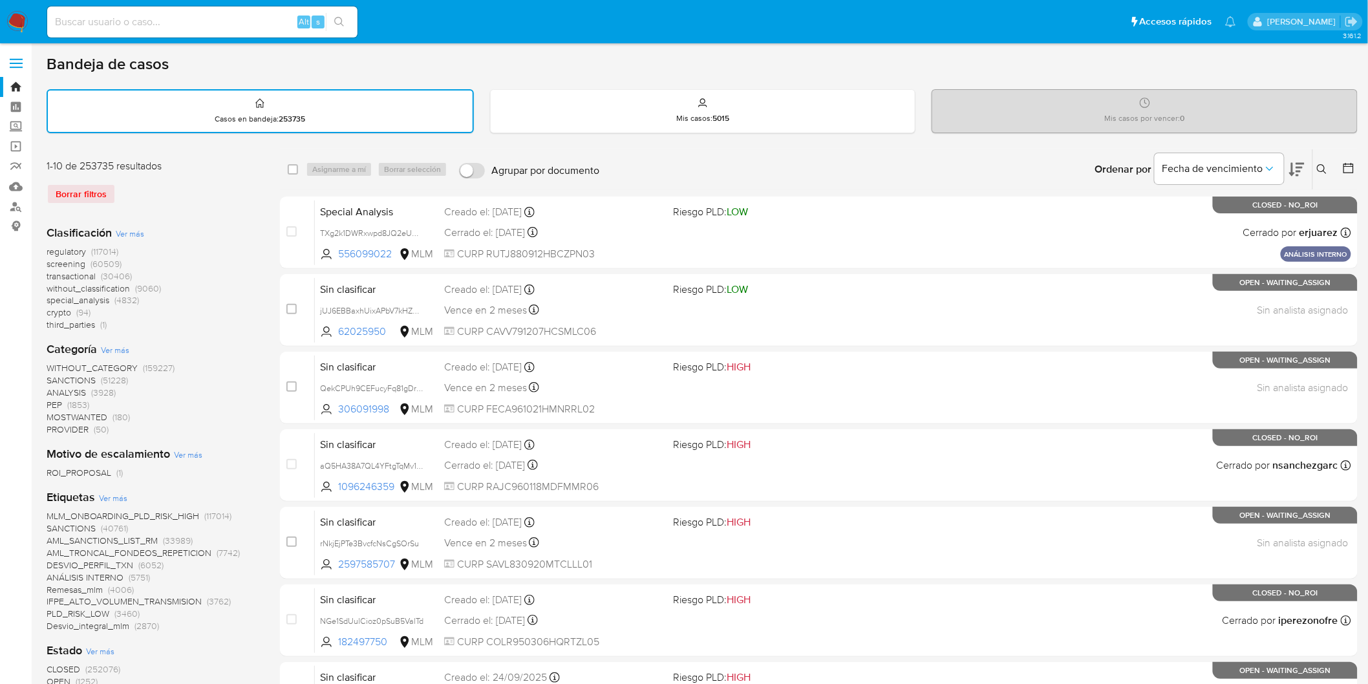
click at [17, 19] on img at bounding box center [17, 22] width 22 height 22
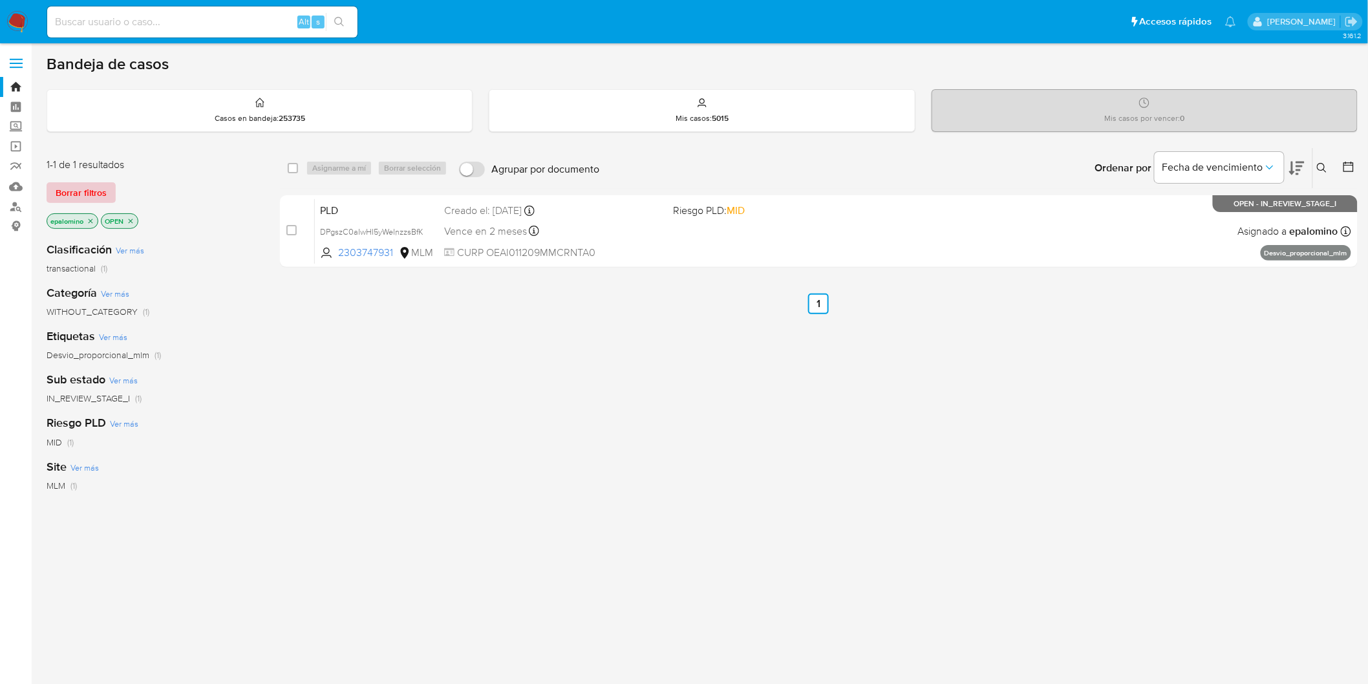
click at [85, 189] on span "Borrar filtros" at bounding box center [81, 193] width 51 height 18
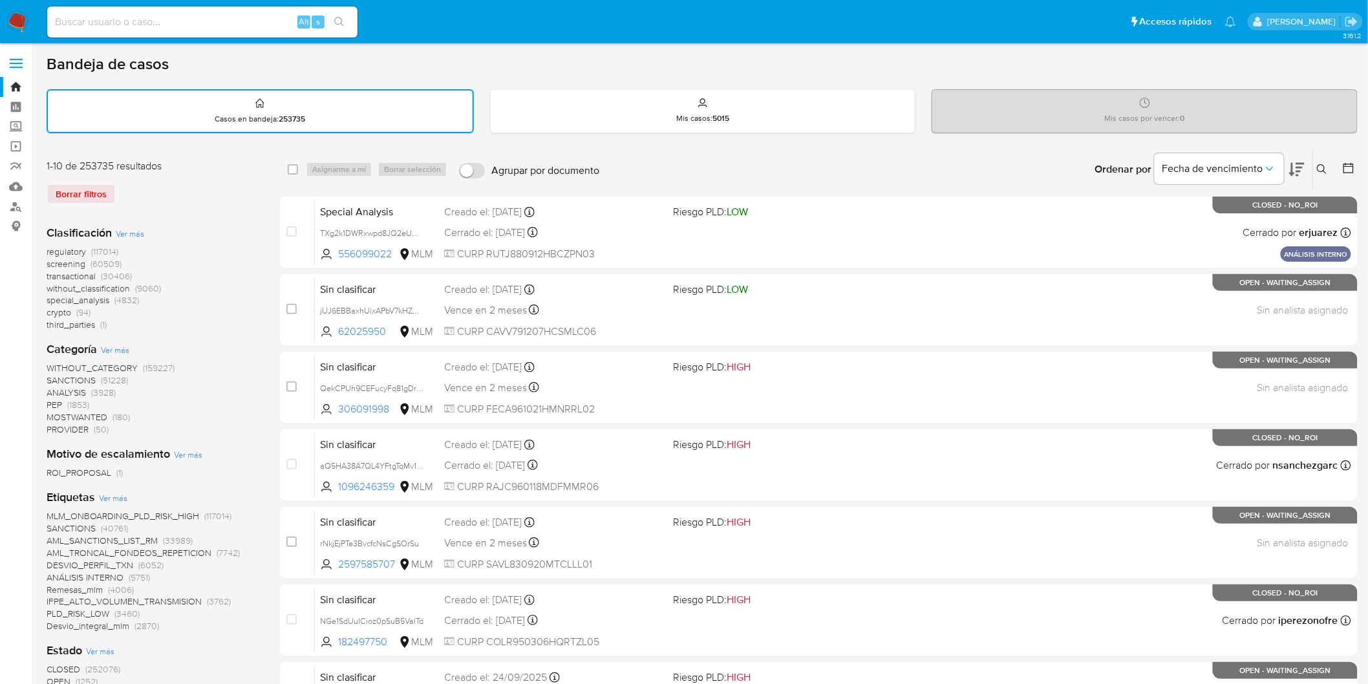
click at [1319, 162] on button at bounding box center [1323, 170] width 21 height 16
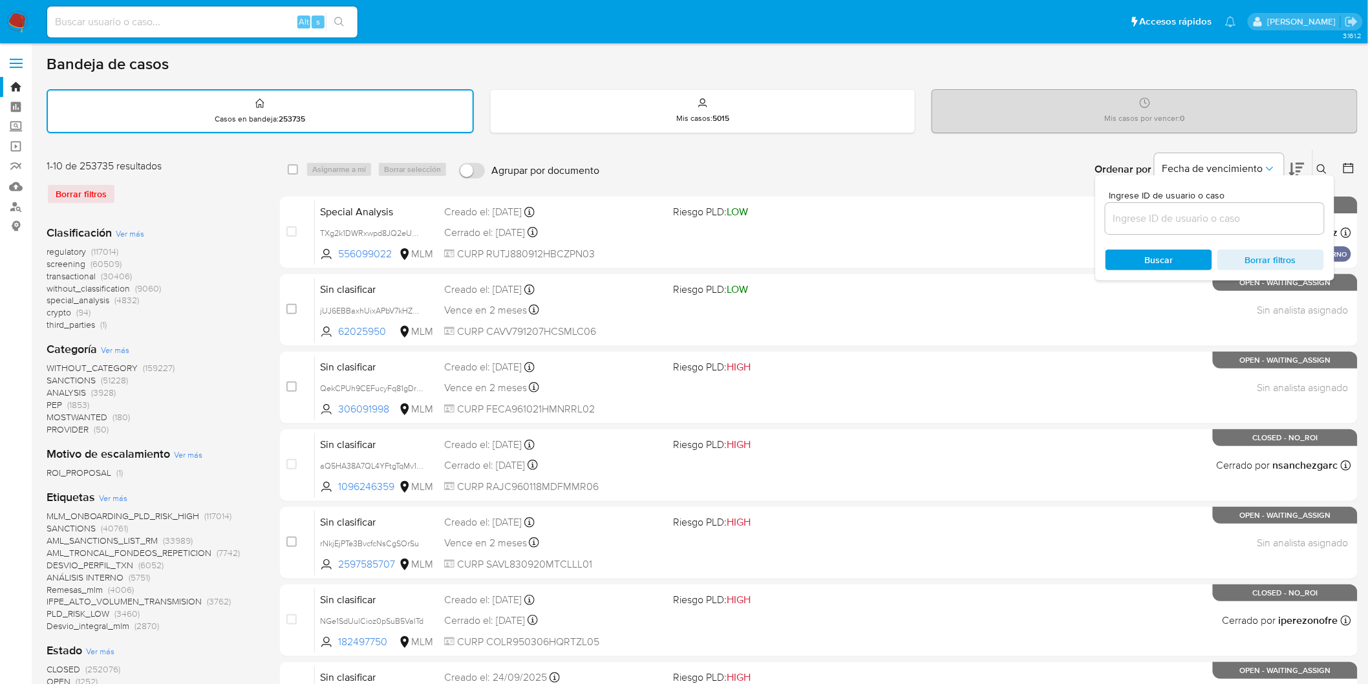
click at [1169, 203] on div at bounding box center [1215, 218] width 219 height 31
drag, startPoint x: 1168, startPoint y: 212, endPoint x: 1175, endPoint y: 206, distance: 9.6
click at [1167, 212] on input at bounding box center [1215, 218] width 219 height 17
paste input "457447640"
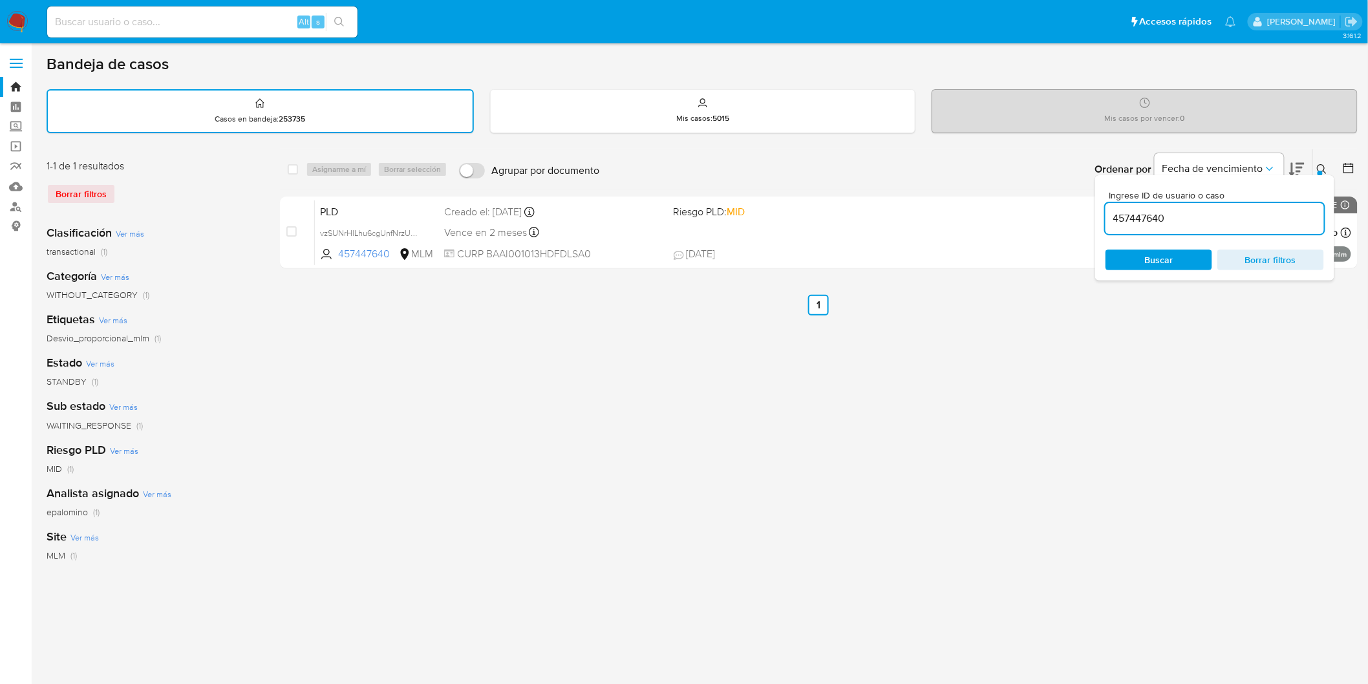
click at [1324, 164] on icon at bounding box center [1322, 169] width 10 height 10
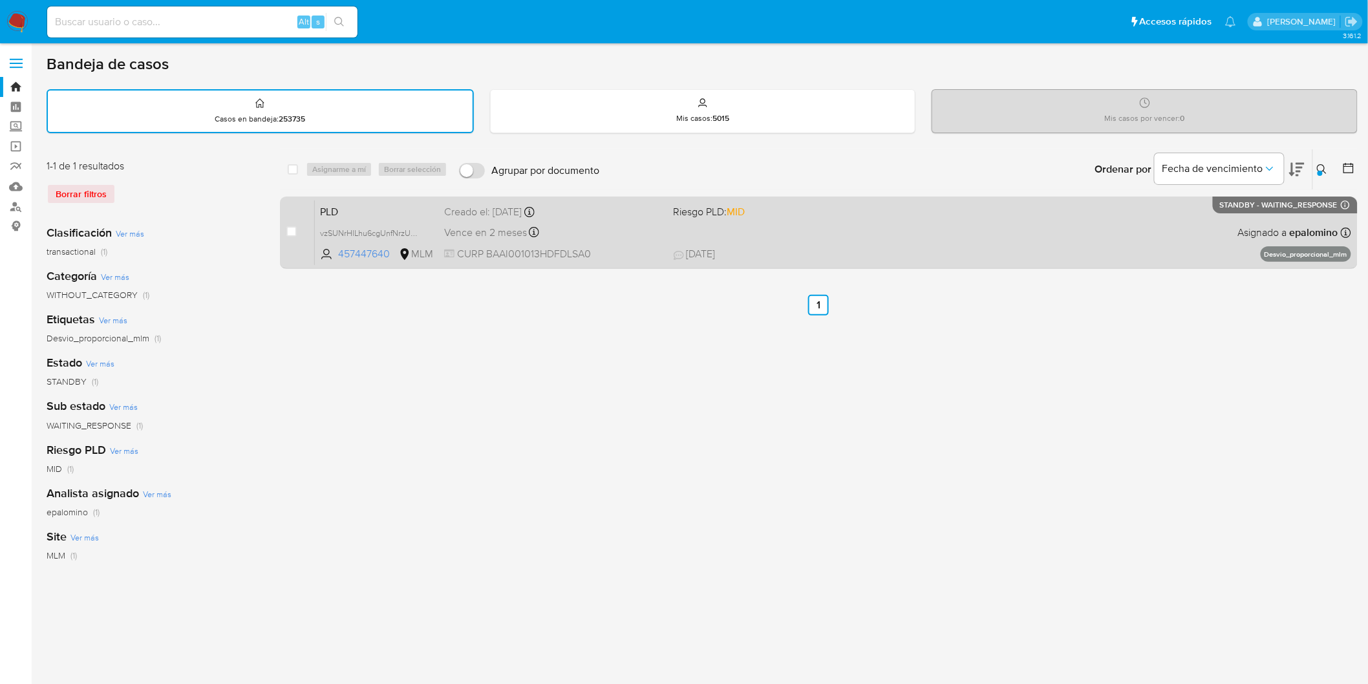
click at [348, 202] on span "PLD" at bounding box center [377, 210] width 114 height 17
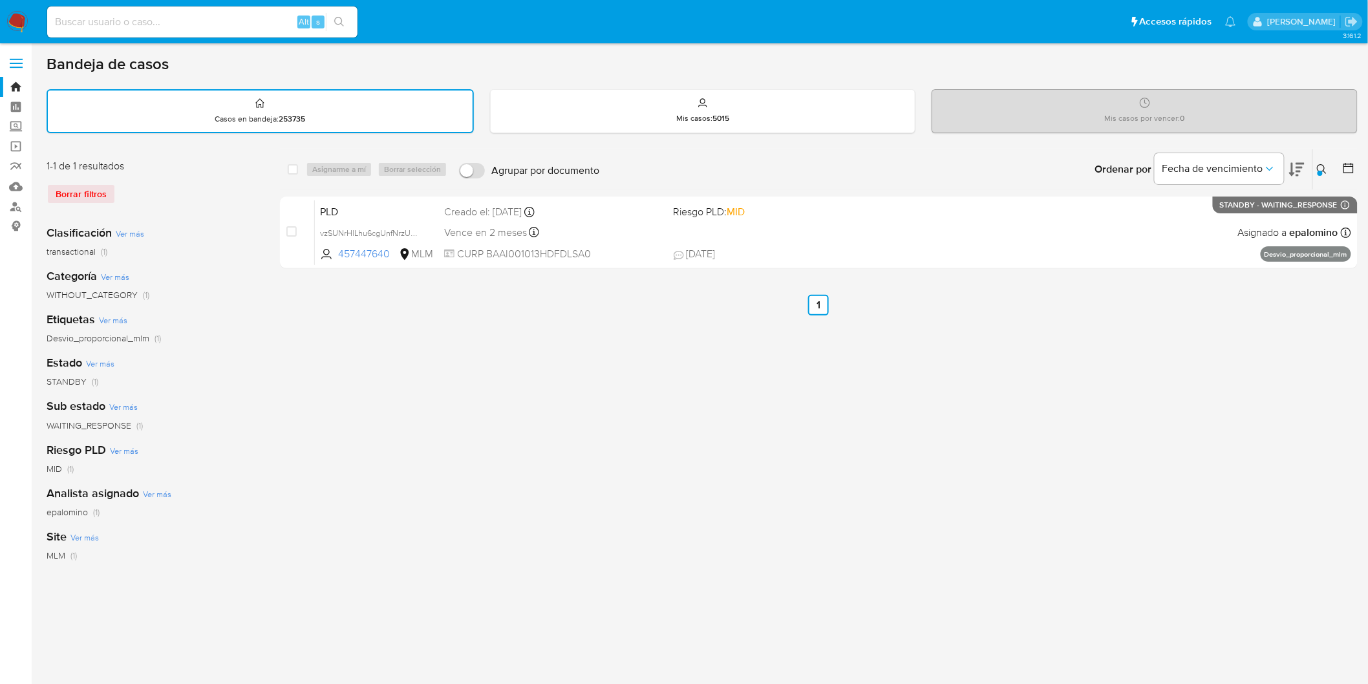
click at [1320, 168] on icon at bounding box center [1322, 169] width 10 height 10
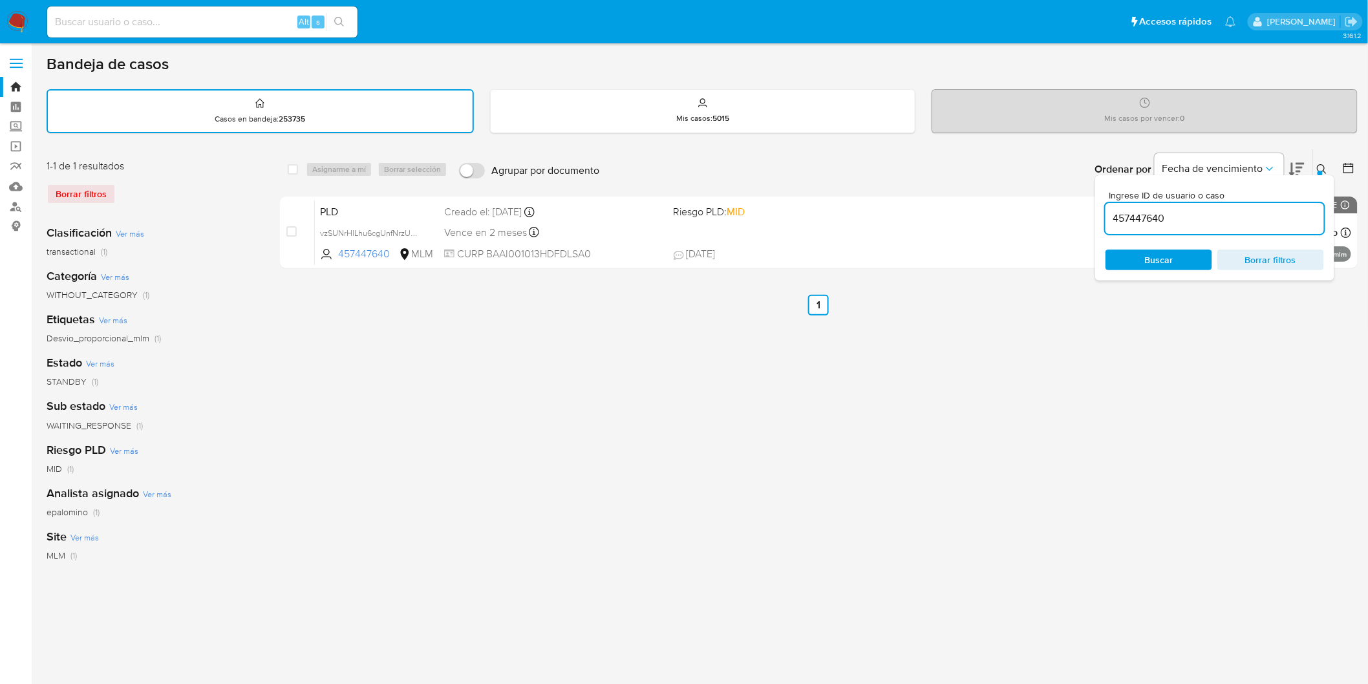
click at [1159, 220] on input "457447640" at bounding box center [1215, 218] width 219 height 17
type input "2303747931"
click at [1326, 164] on icon at bounding box center [1322, 169] width 10 height 10
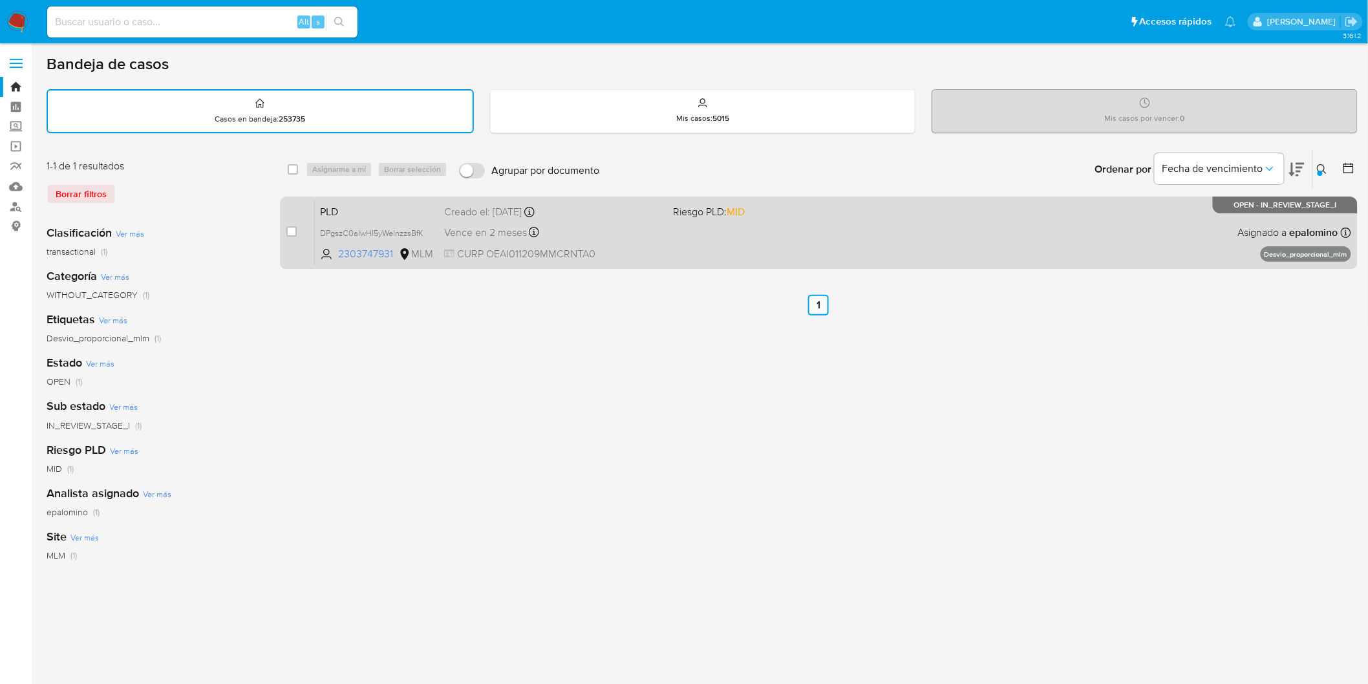
click at [346, 208] on span "PLD" at bounding box center [377, 210] width 114 height 17
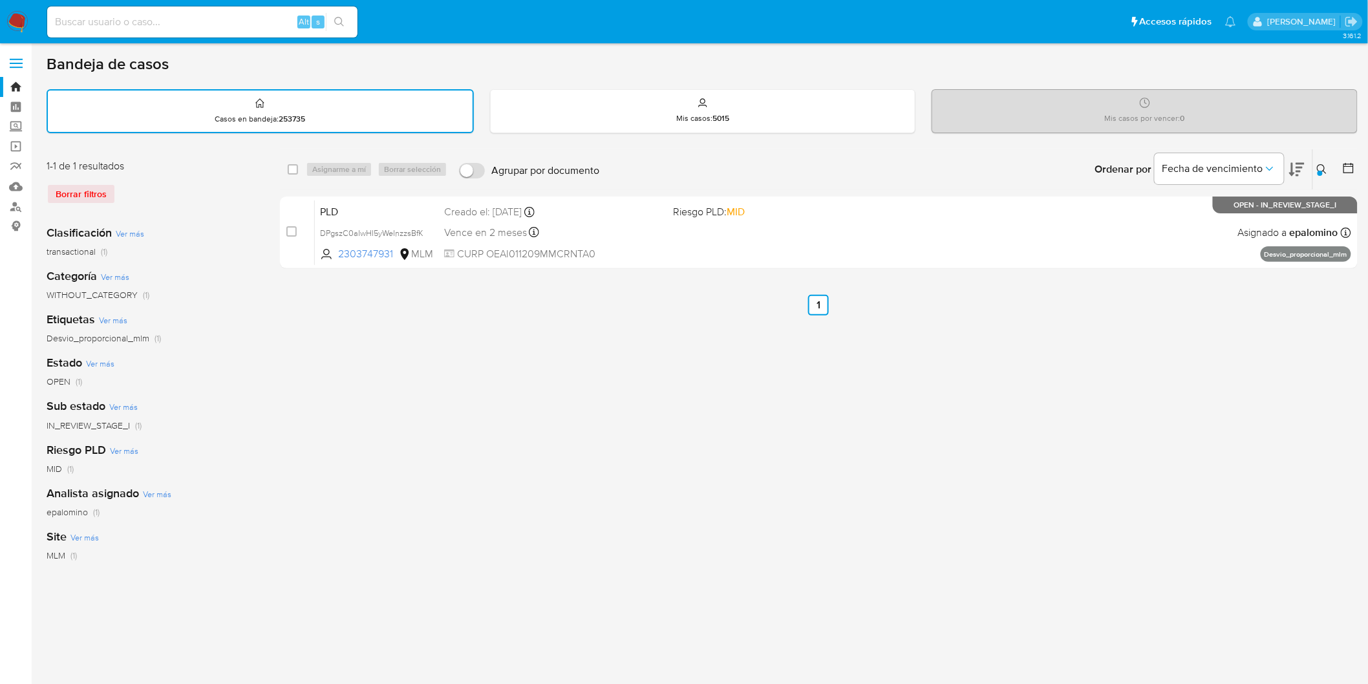
click at [17, 21] on img at bounding box center [17, 22] width 22 height 22
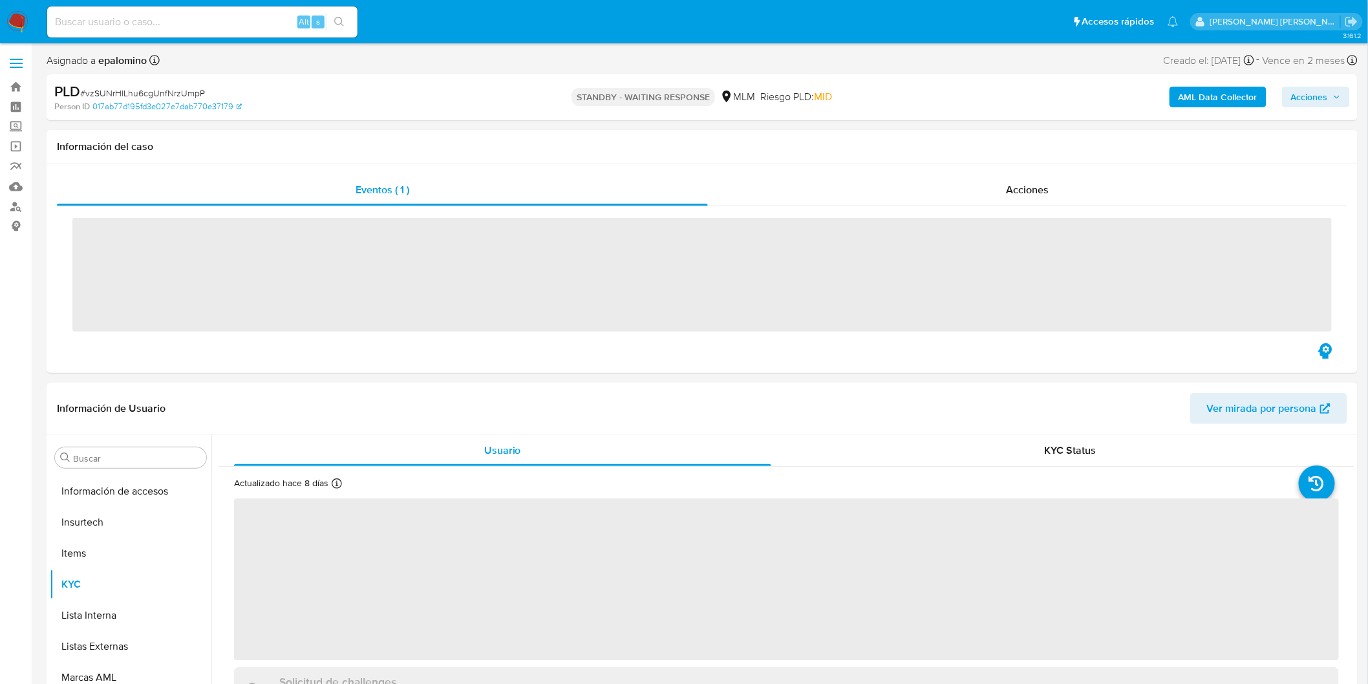
scroll to position [608, 0]
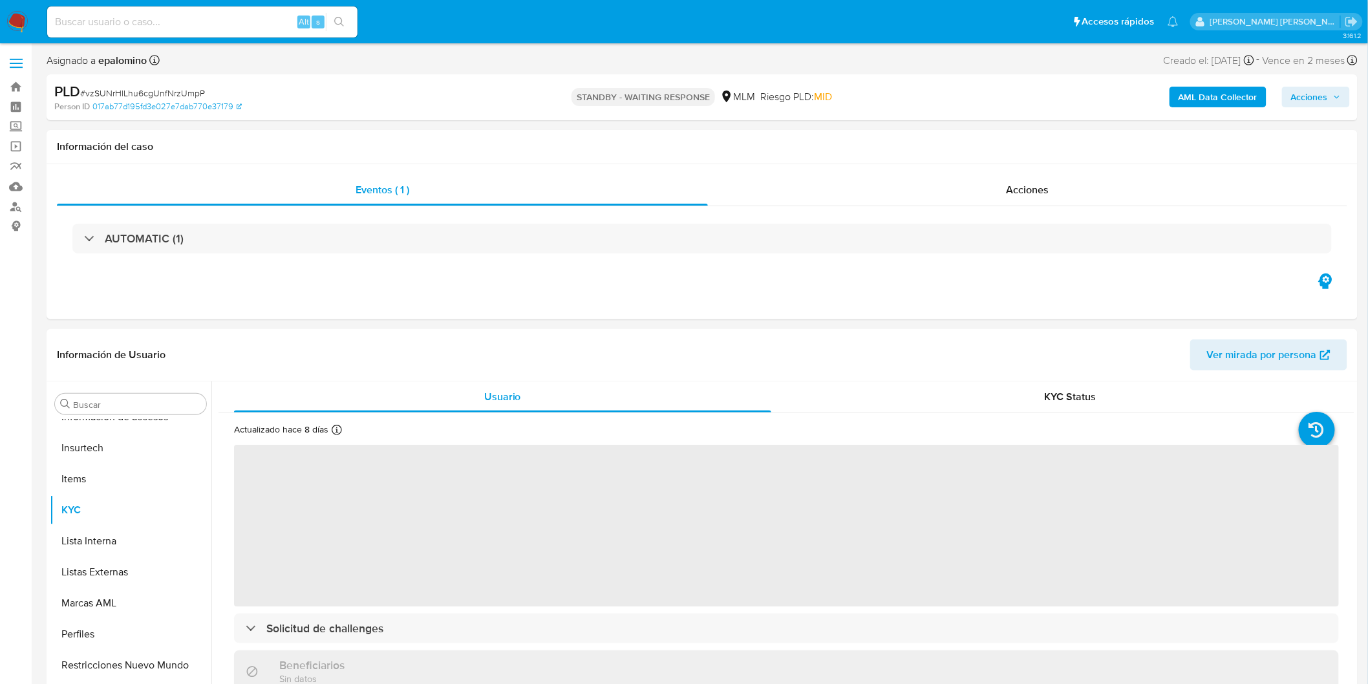
select select "10"
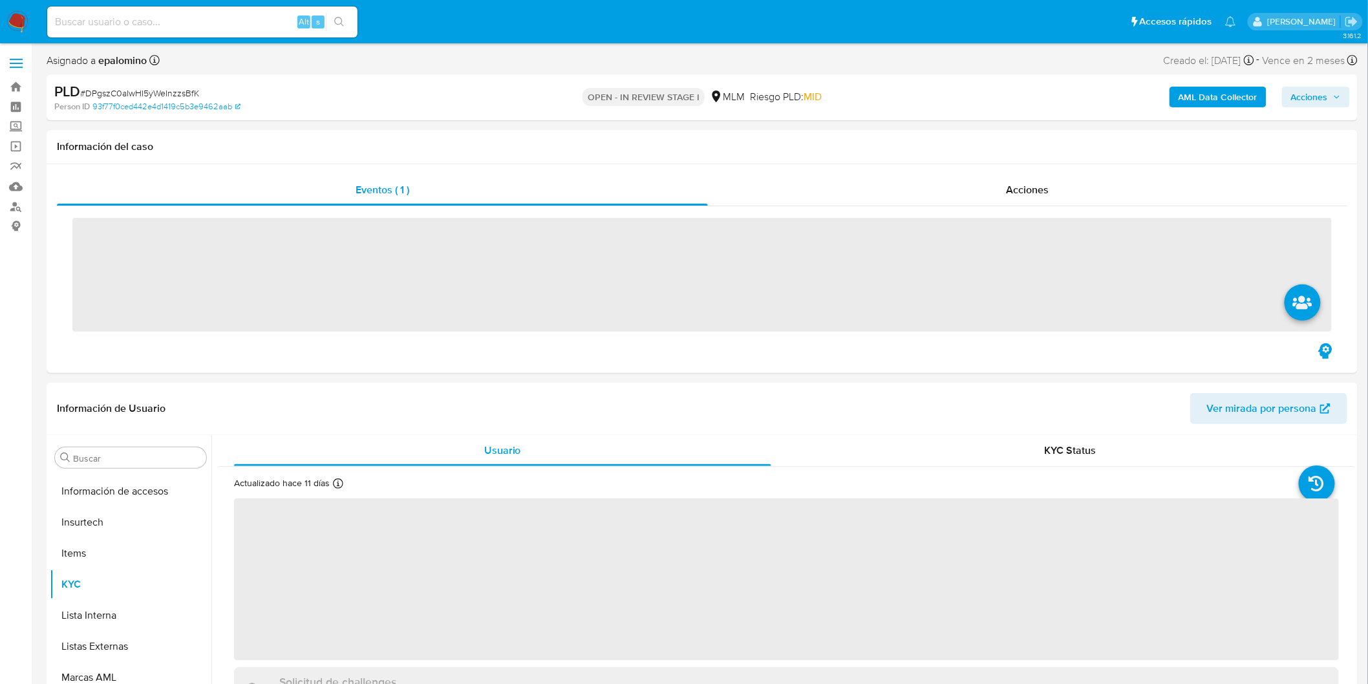
scroll to position [608, 0]
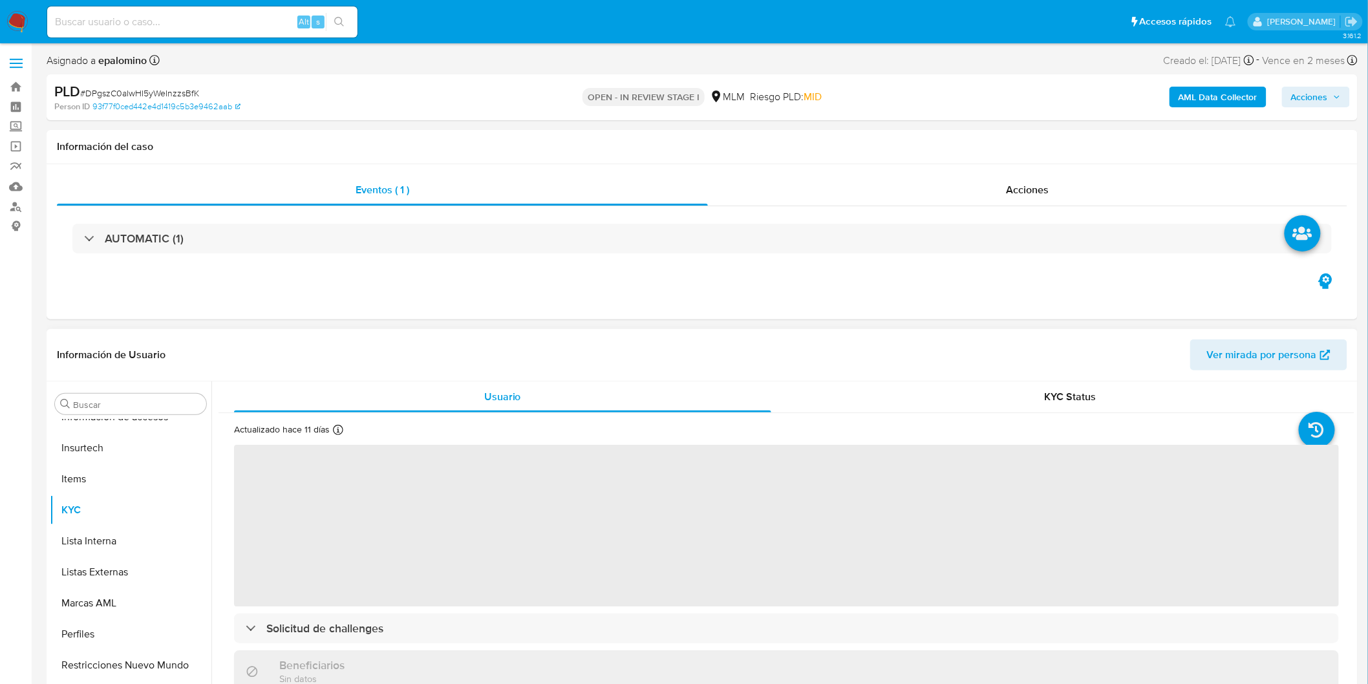
select select "10"
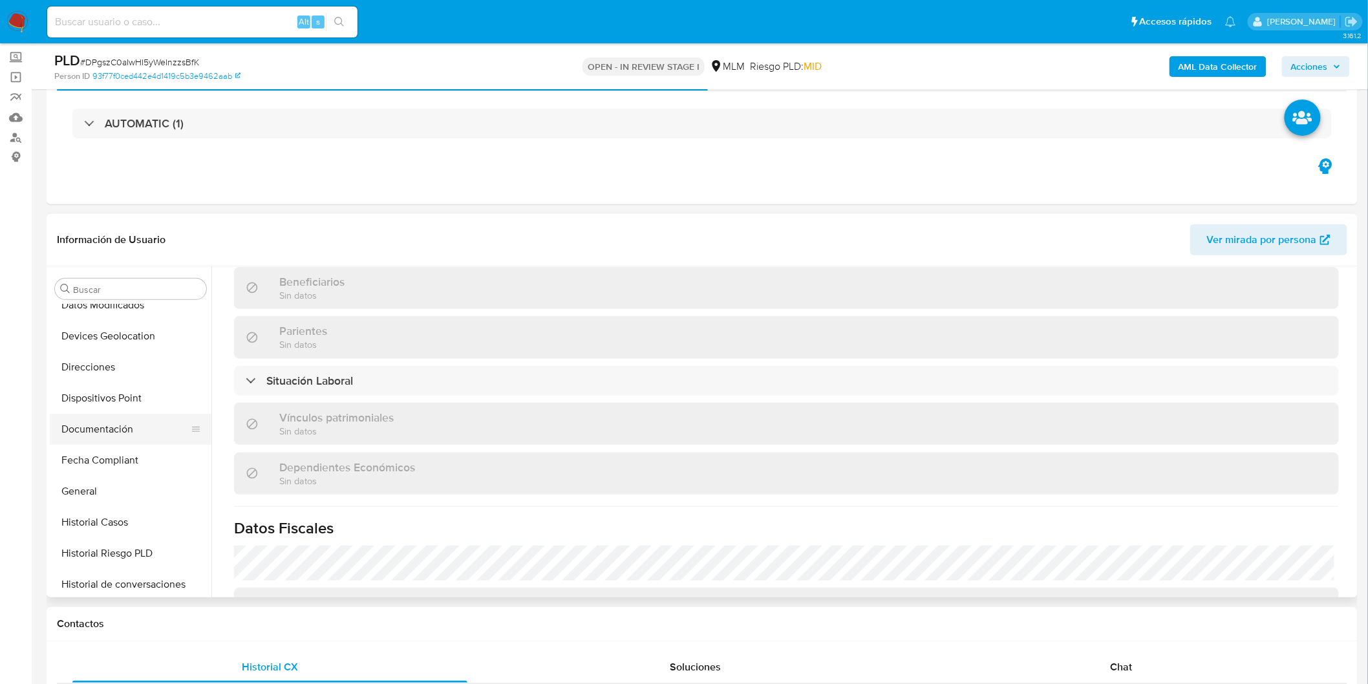
scroll to position [249, 0]
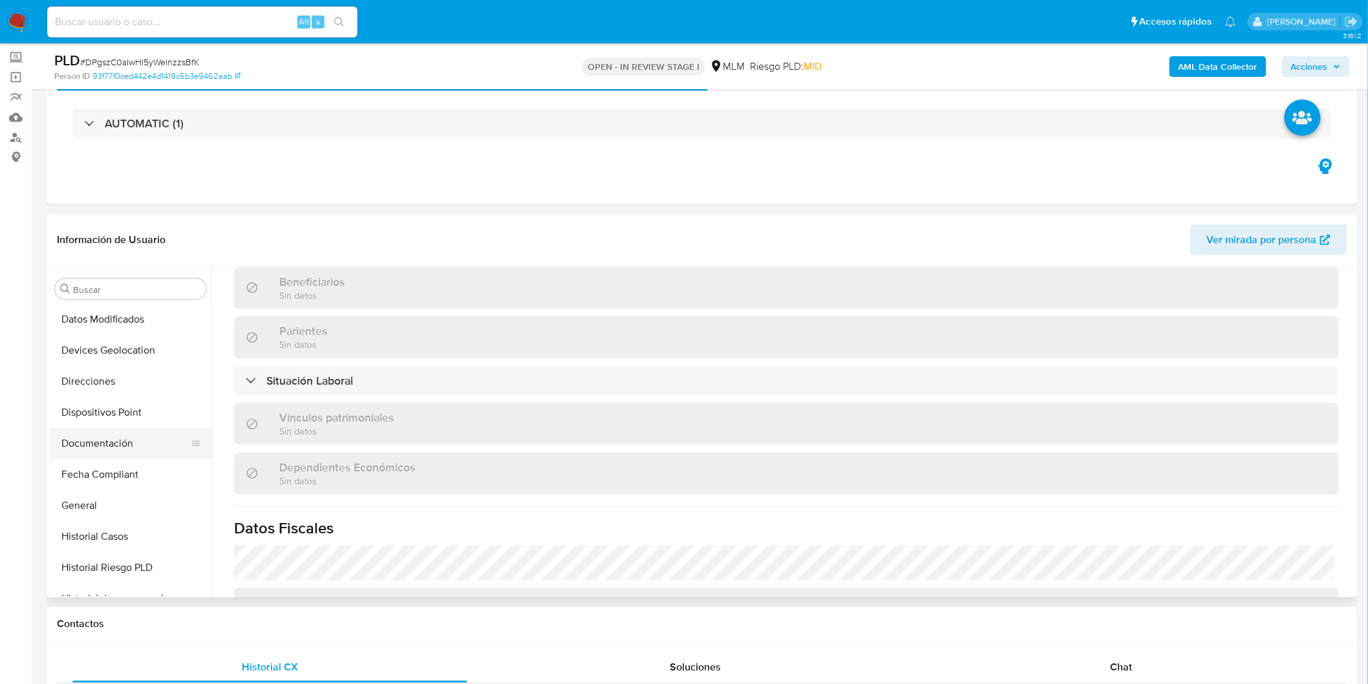
click at [143, 437] on button "Documentación" at bounding box center [125, 443] width 151 height 31
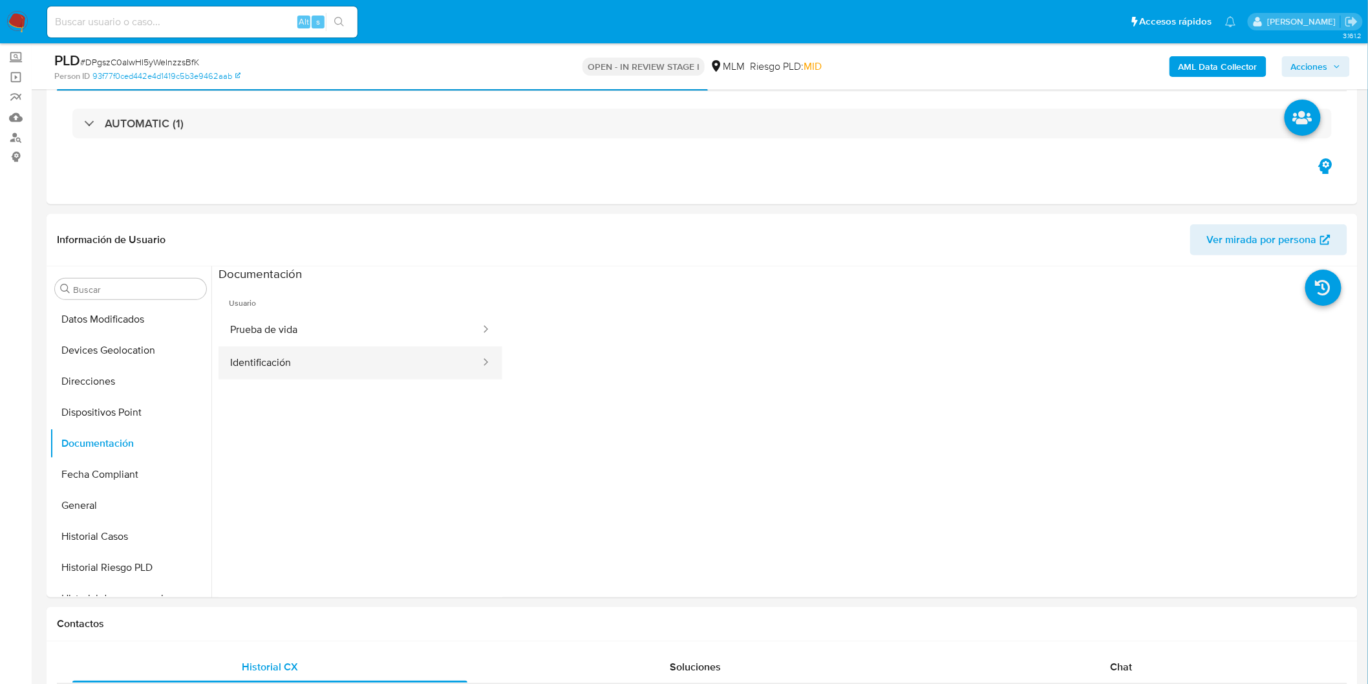
click at [391, 356] on button "Identificación" at bounding box center [350, 363] width 263 height 33
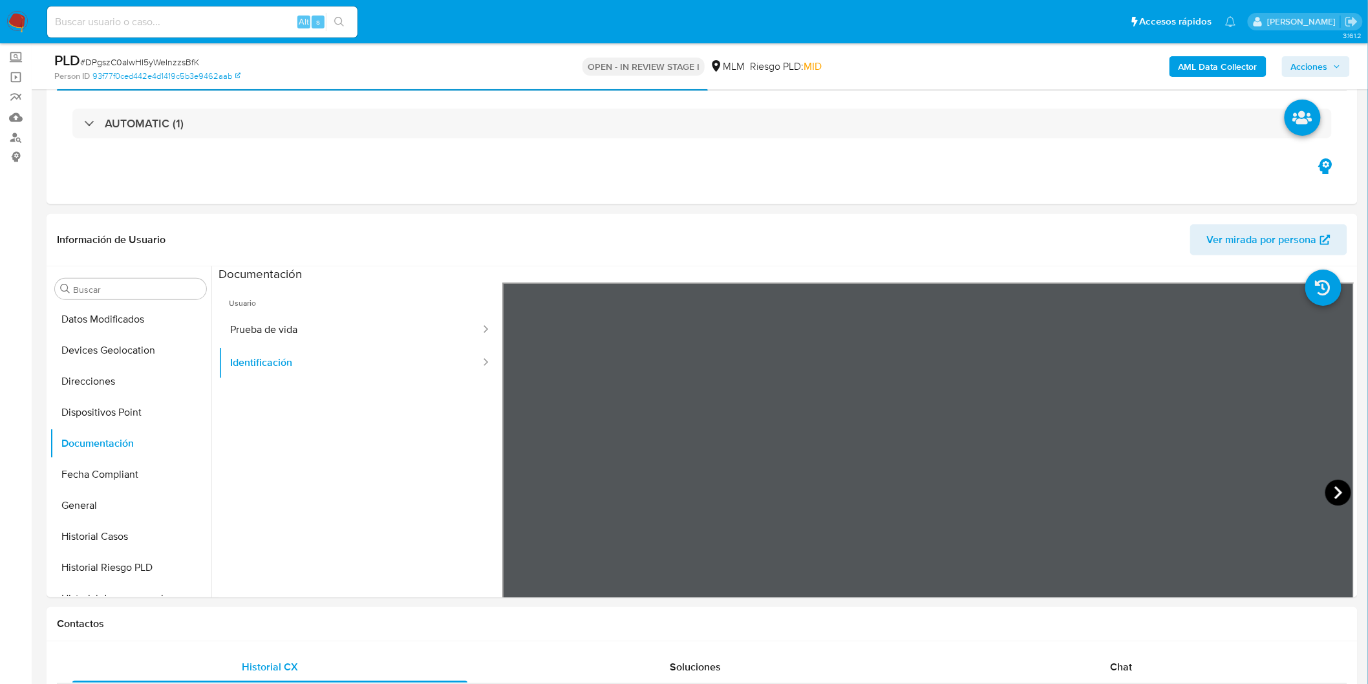
click at [1335, 486] on icon at bounding box center [1339, 493] width 26 height 26
click at [510, 489] on icon at bounding box center [519, 493] width 26 height 26
click at [340, 340] on button "Prueba de vida" at bounding box center [350, 330] width 263 height 33
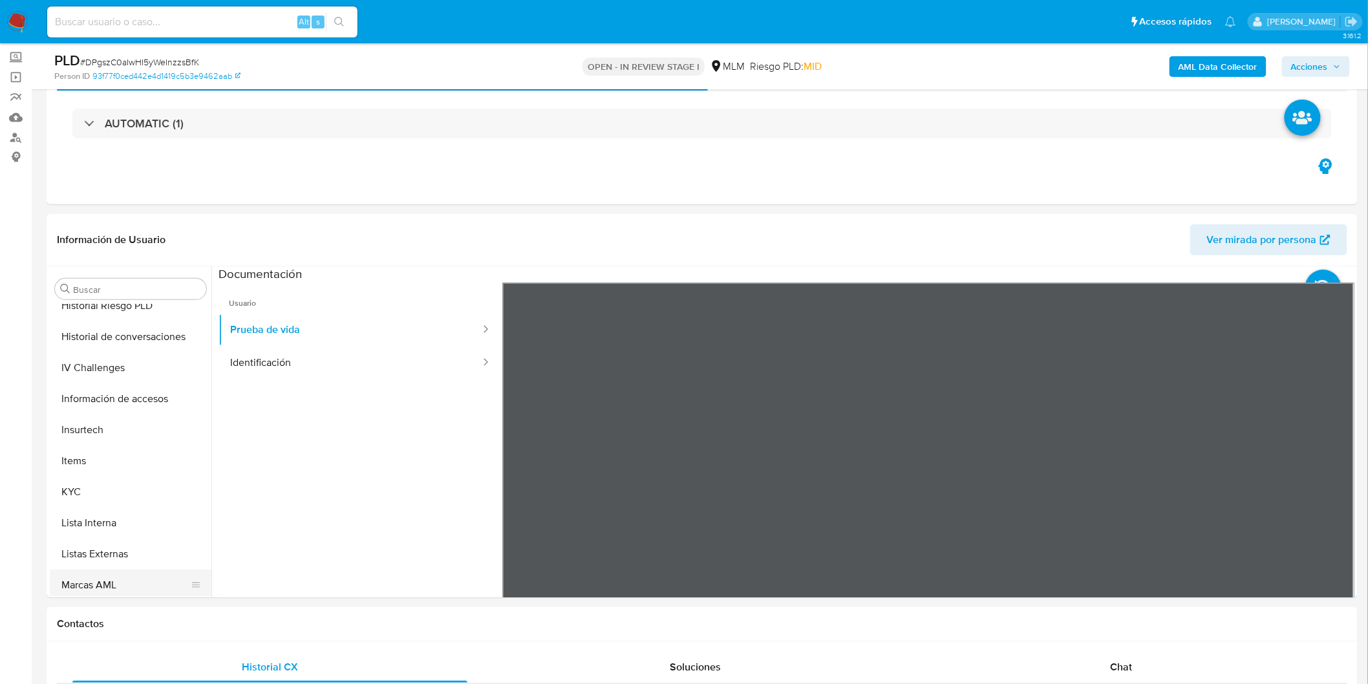
scroll to position [608, 0]
click at [103, 398] on button "KYC" at bounding box center [125, 395] width 151 height 31
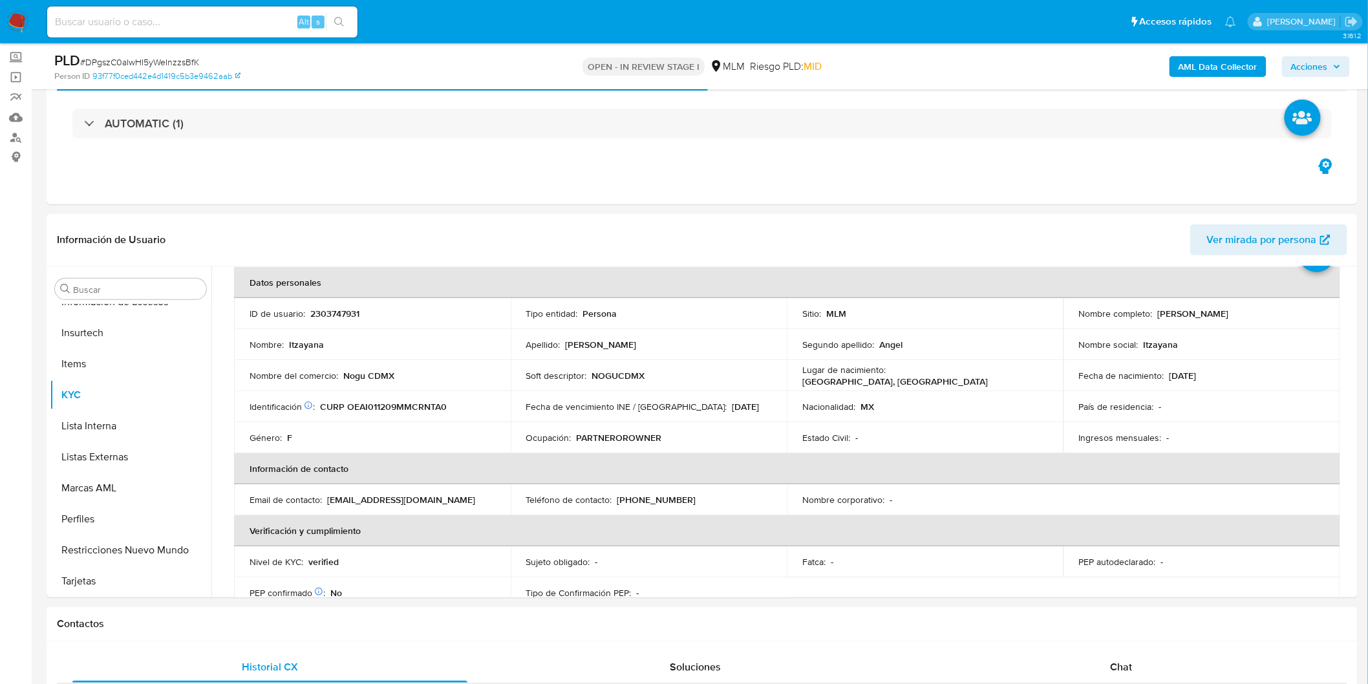
scroll to position [0, 0]
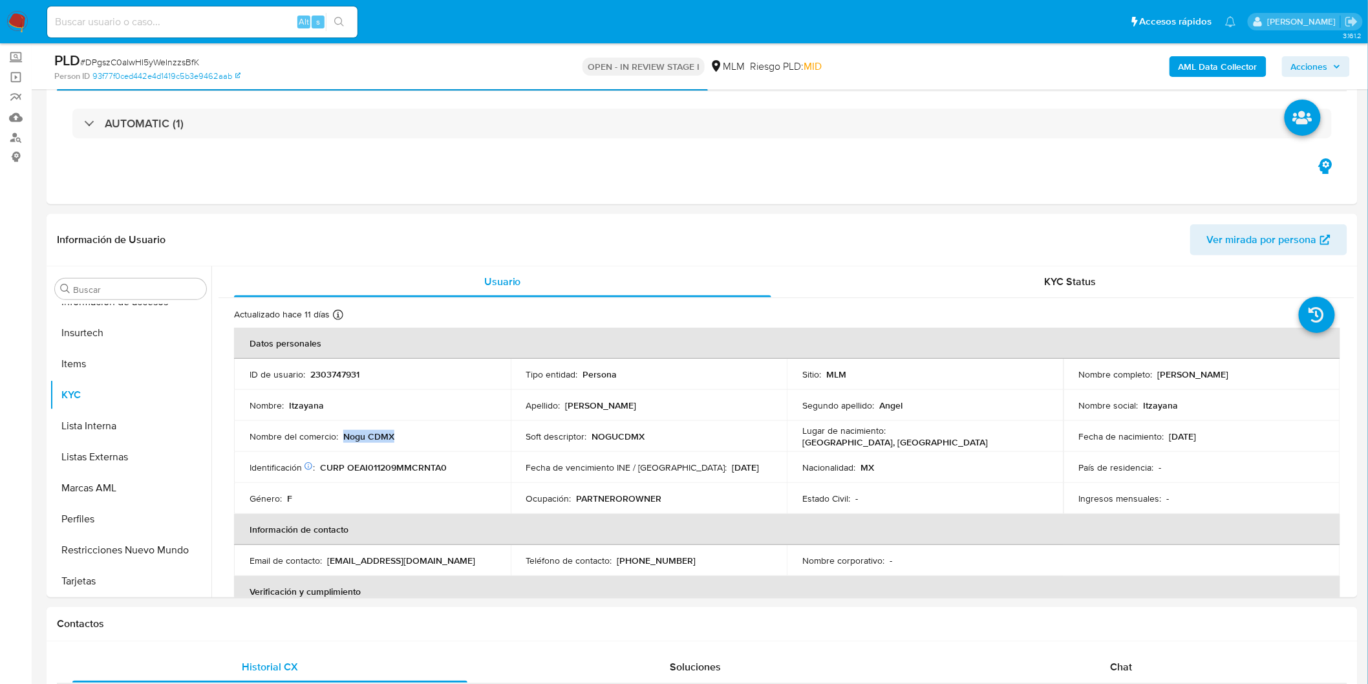
drag, startPoint x: 405, startPoint y: 438, endPoint x: 343, endPoint y: 437, distance: 62.1
click at [343, 437] on div "Nombre del comercio : Nogu CDMX" at bounding box center [373, 437] width 246 height 12
copy p "Nogu CDMX"
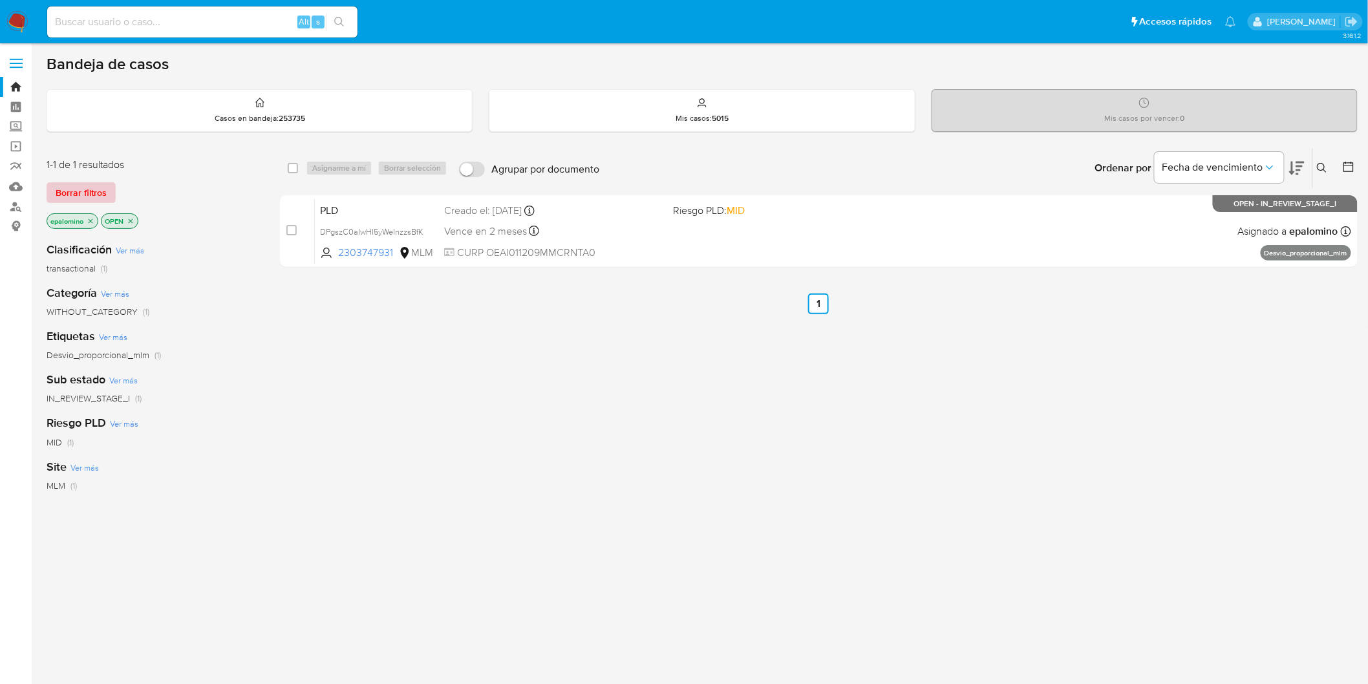
click at [96, 192] on span "Borrar filtros" at bounding box center [81, 193] width 51 height 18
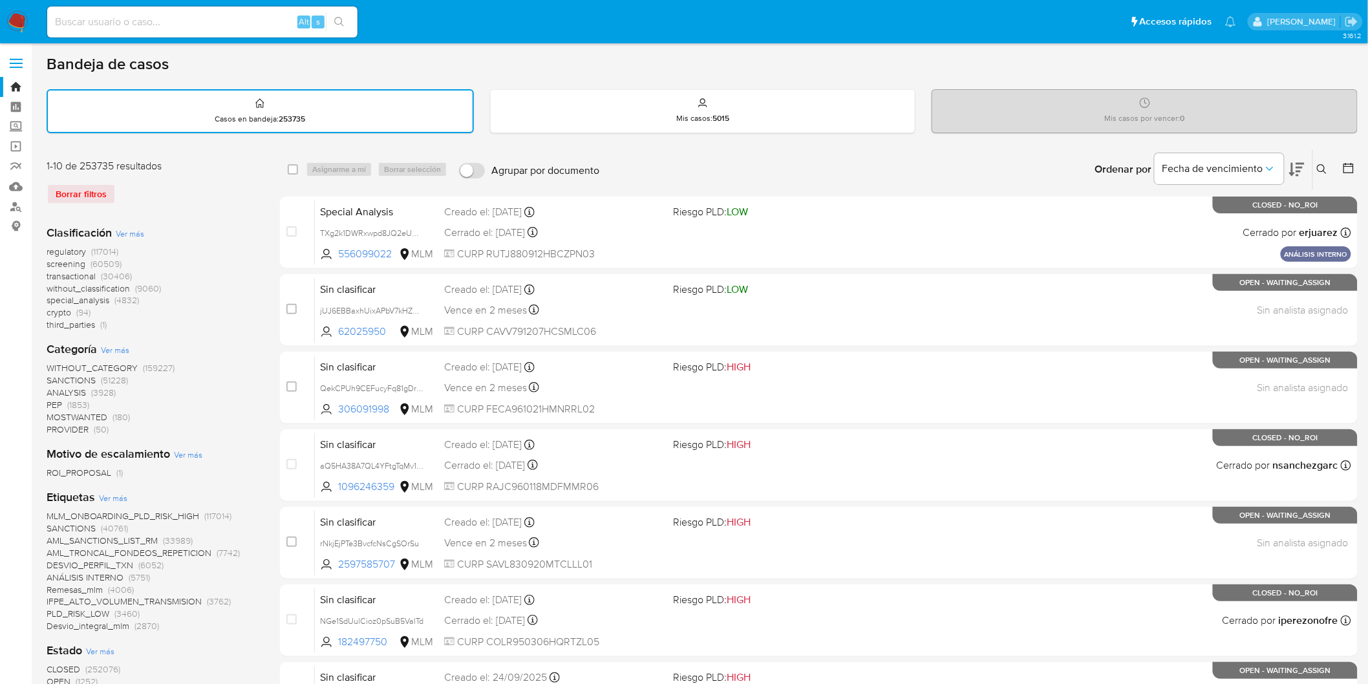
click at [10, 21] on img at bounding box center [17, 22] width 22 height 22
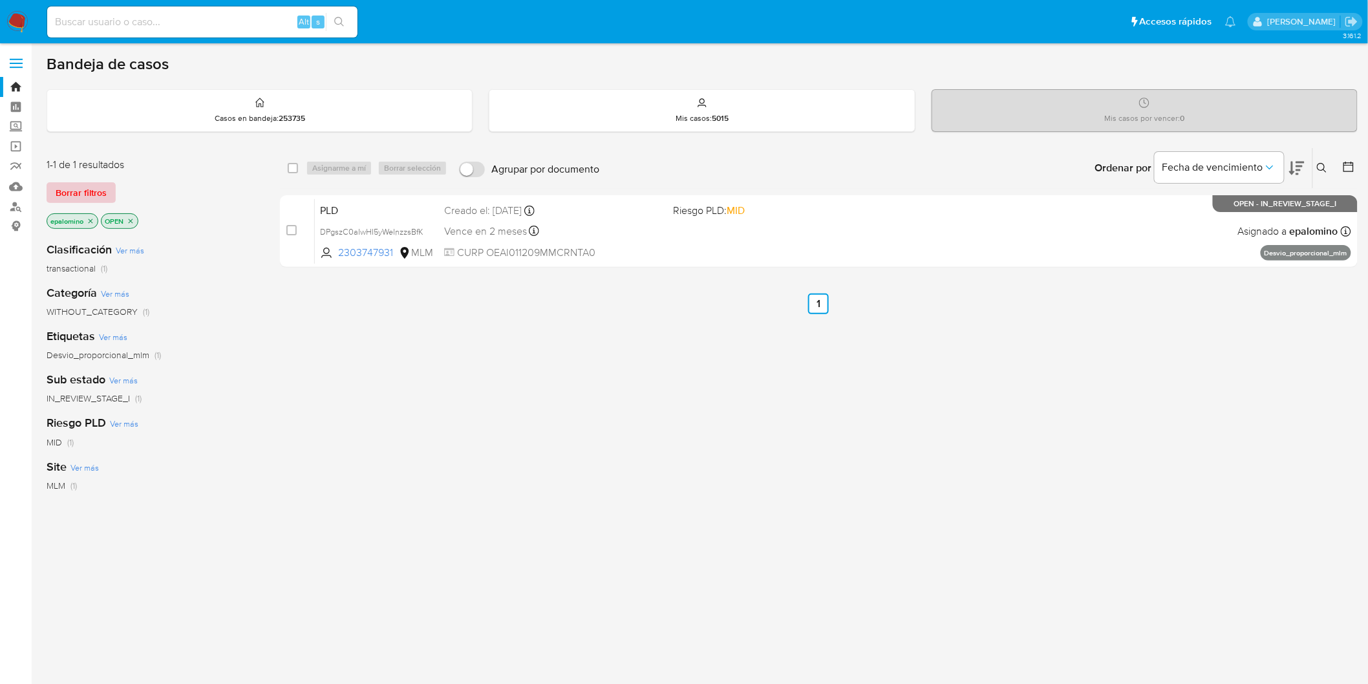
click at [74, 194] on span "Borrar filtros" at bounding box center [81, 193] width 51 height 18
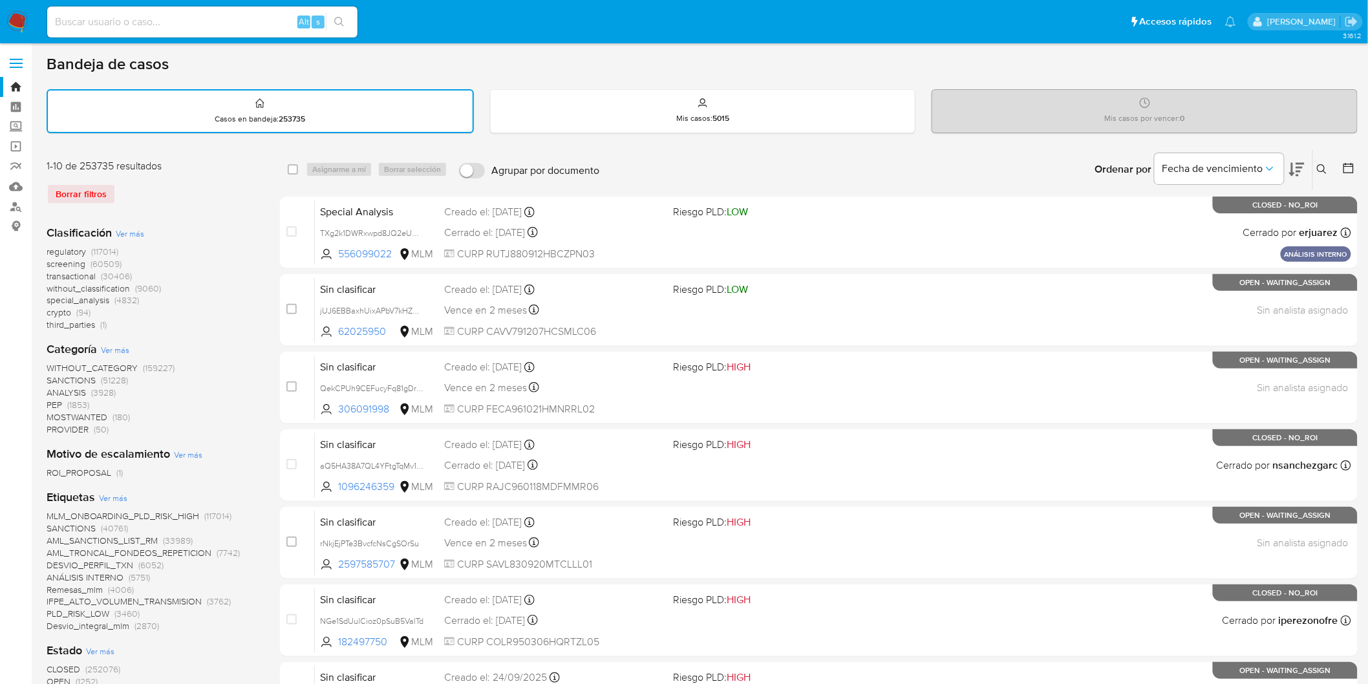
click at [1326, 166] on icon at bounding box center [1322, 169] width 10 height 10
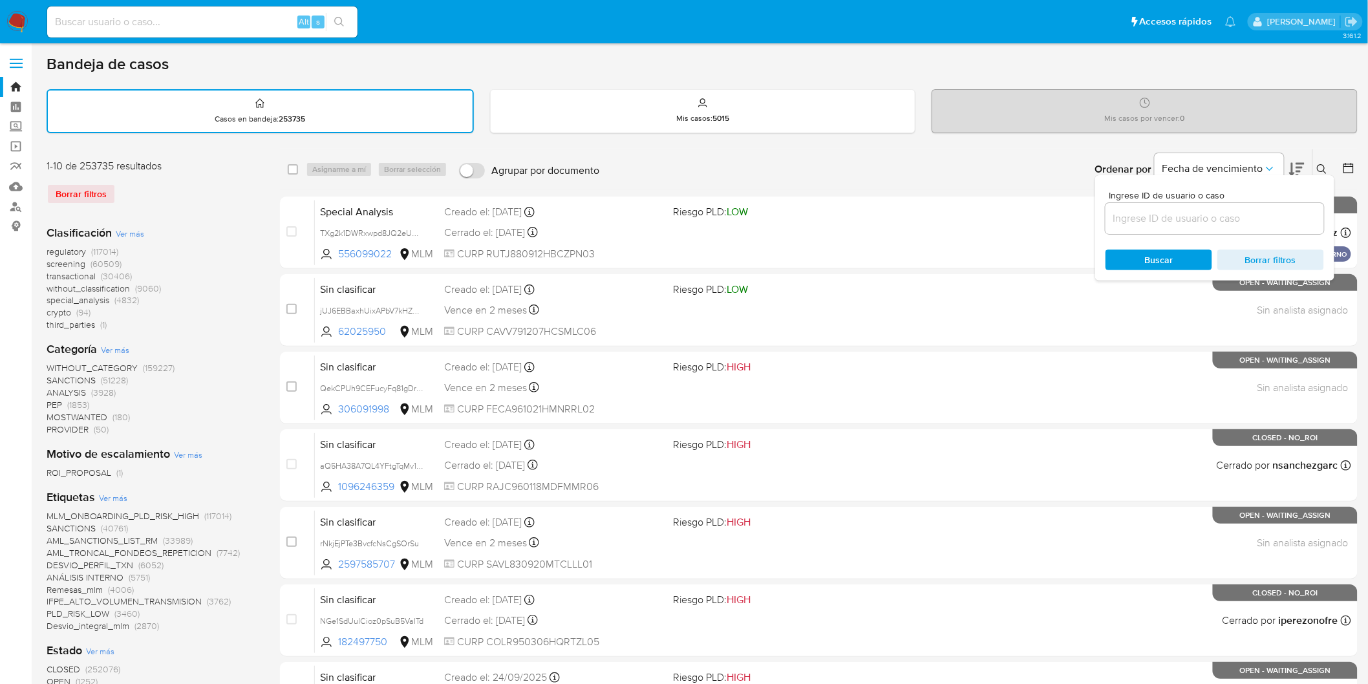
click at [1123, 226] on div at bounding box center [1215, 218] width 219 height 31
click at [1122, 218] on input at bounding box center [1215, 218] width 219 height 17
paste input "2303747931"
type input "2303747931"
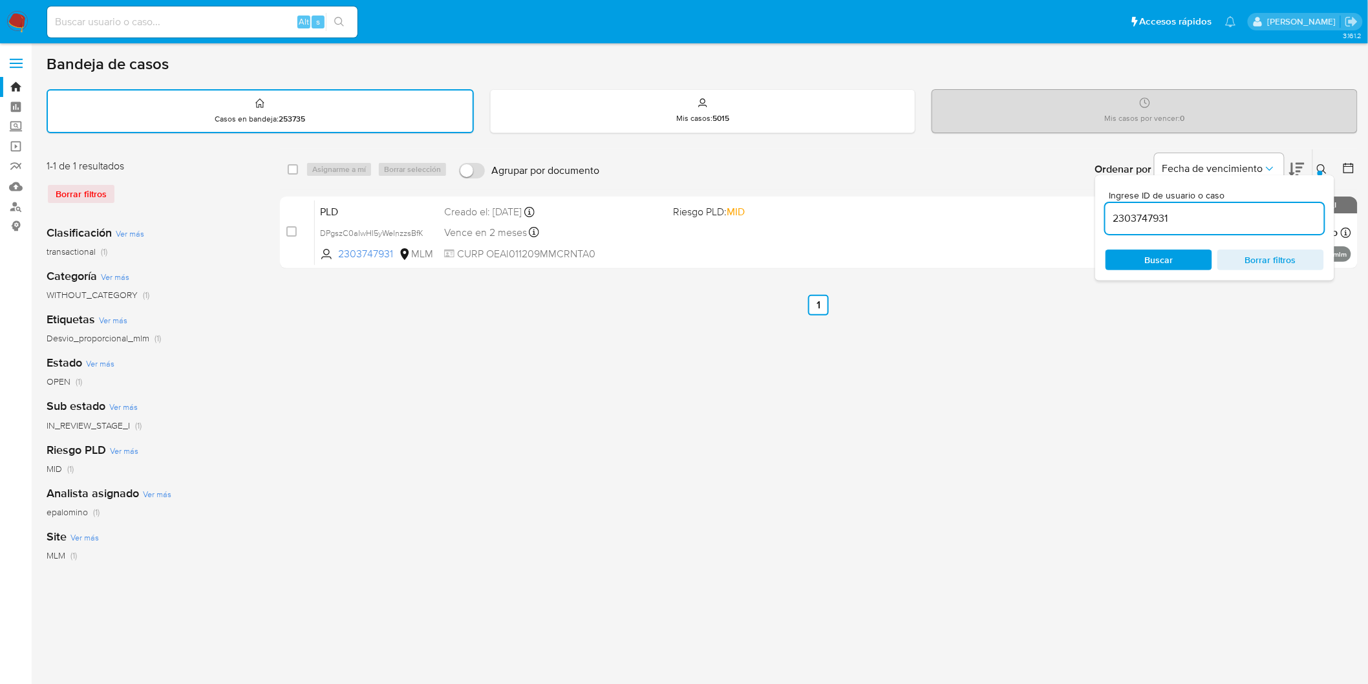
click at [1327, 162] on button at bounding box center [1323, 170] width 21 height 16
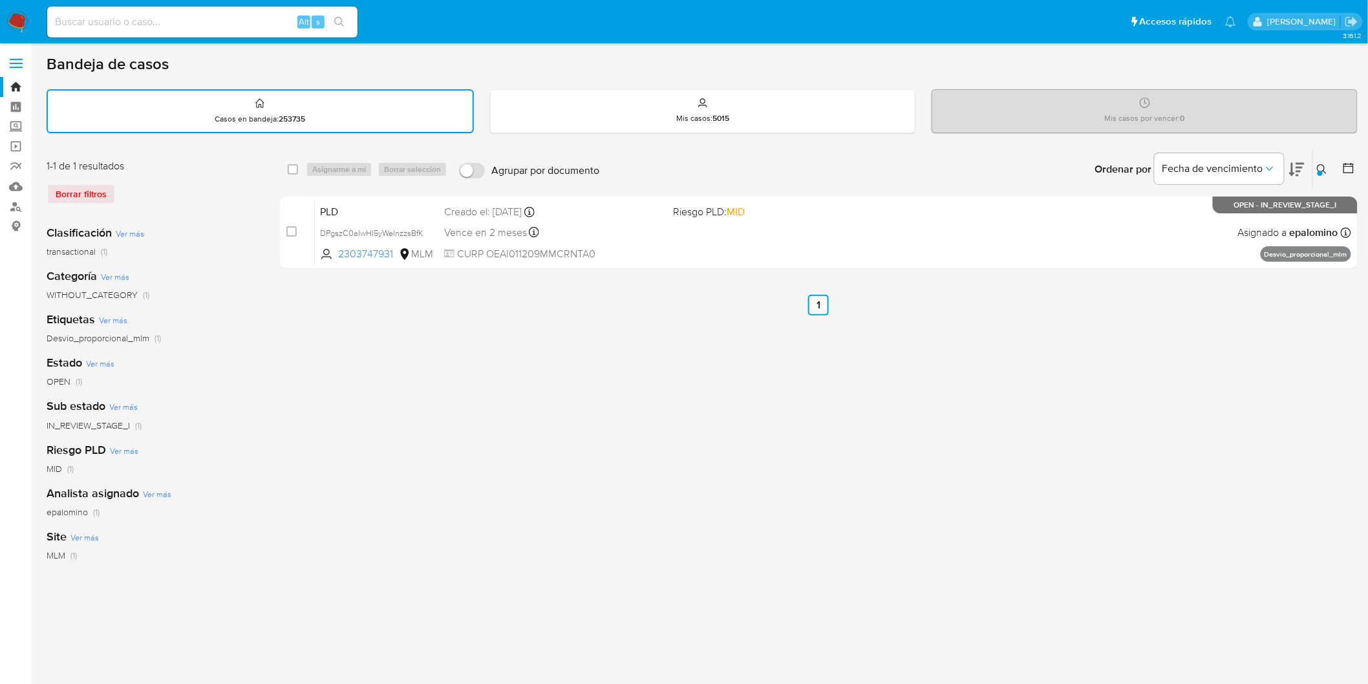
click at [8, 23] on img at bounding box center [17, 22] width 22 height 22
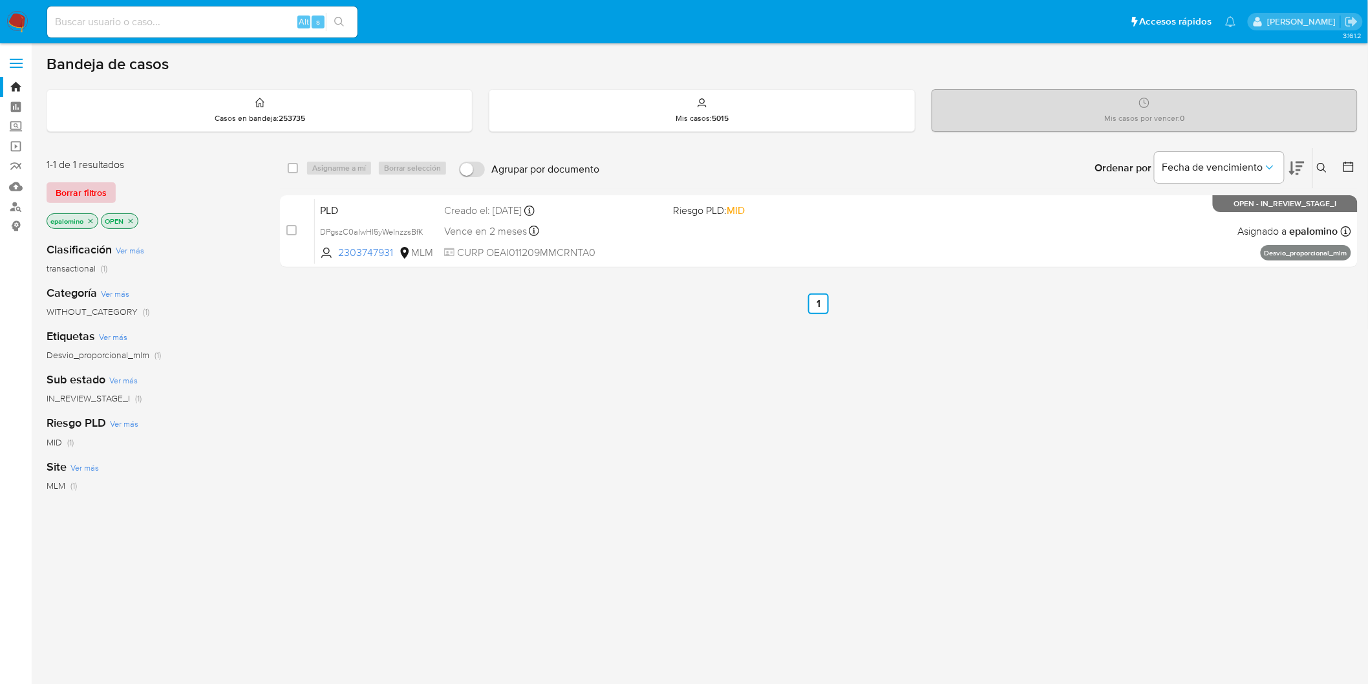
click at [85, 189] on span "Borrar filtros" at bounding box center [81, 193] width 51 height 18
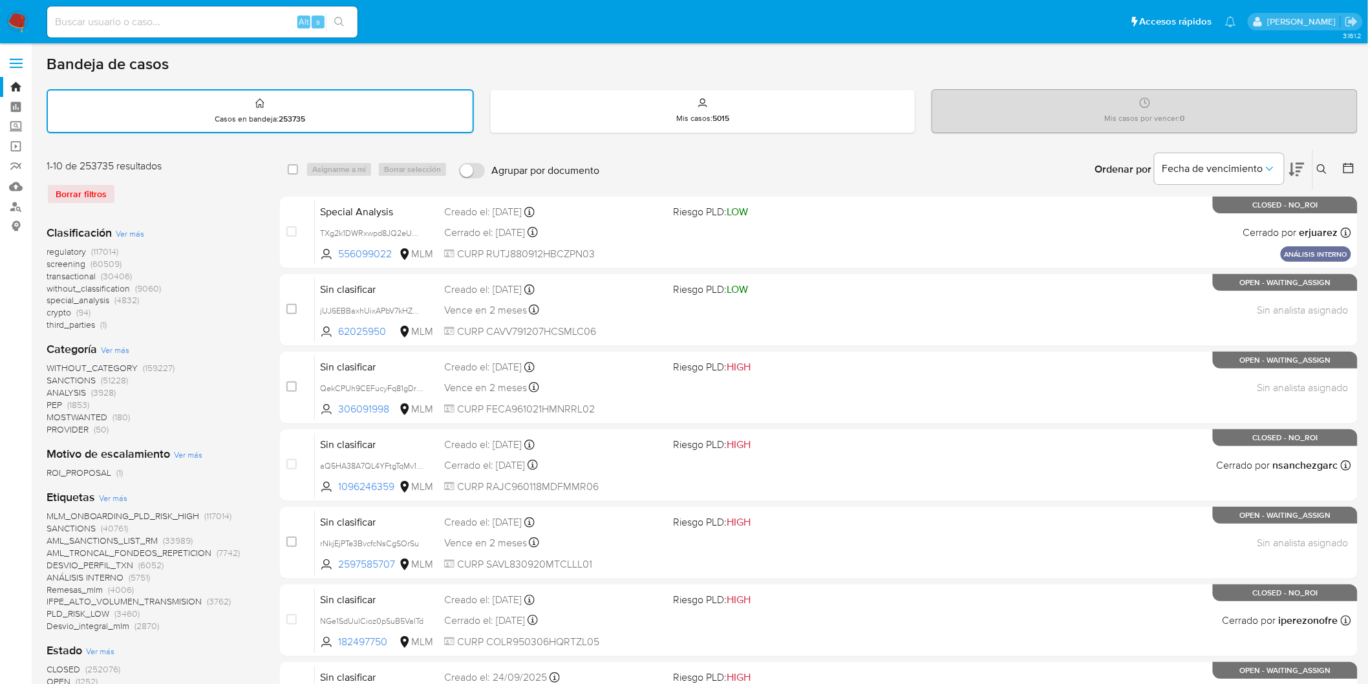
click at [15, 23] on img at bounding box center [17, 22] width 22 height 22
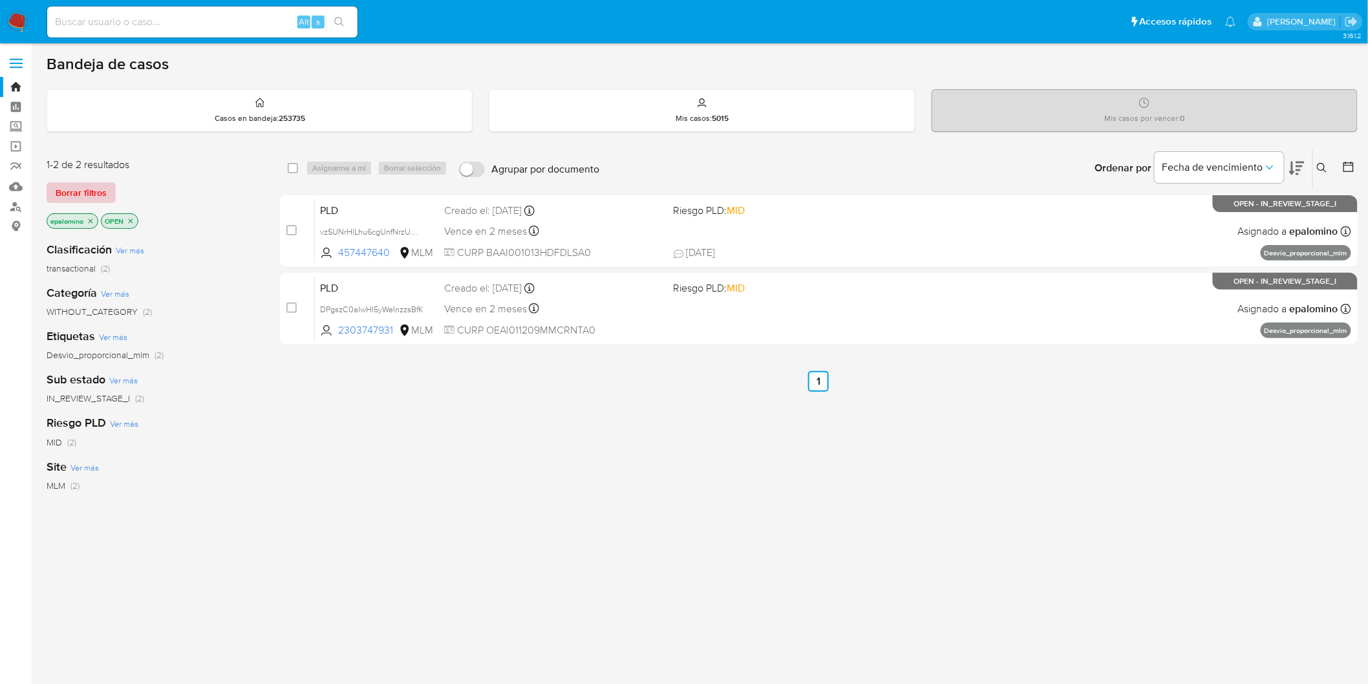
click at [56, 184] on span "Borrar filtros" at bounding box center [81, 193] width 51 height 18
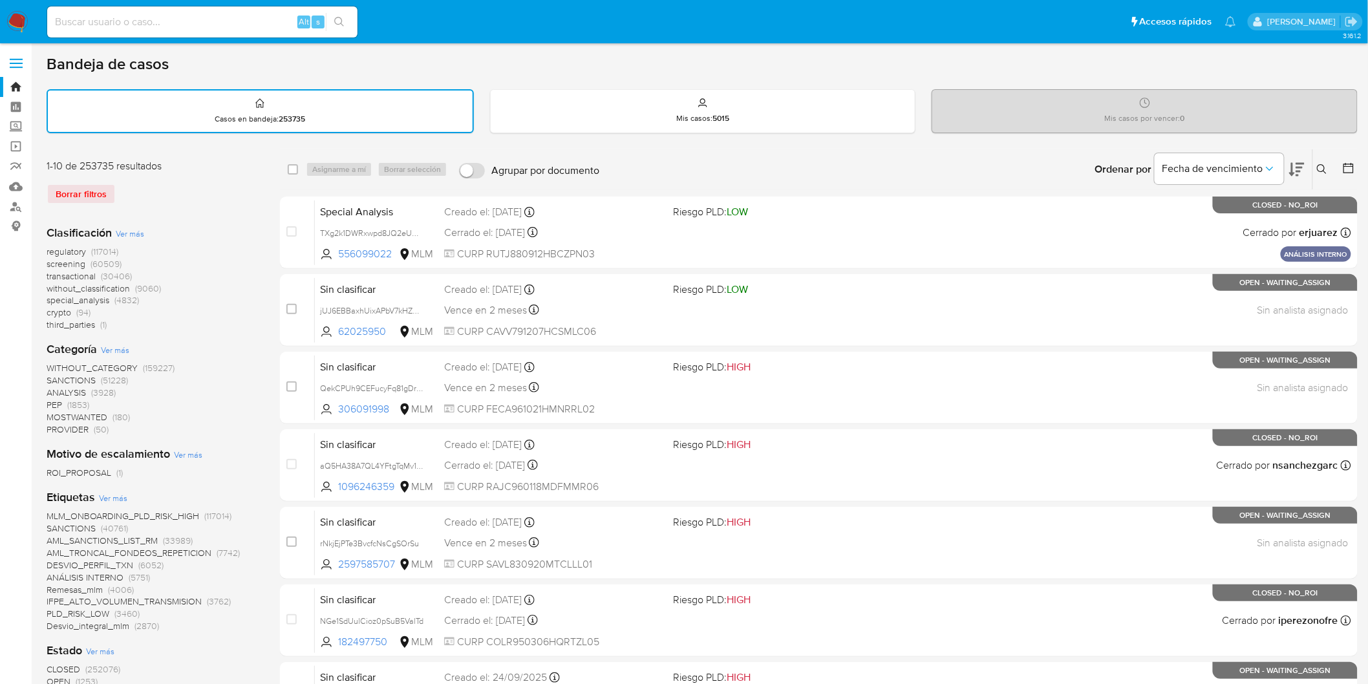
click at [16, 16] on img at bounding box center [17, 22] width 22 height 22
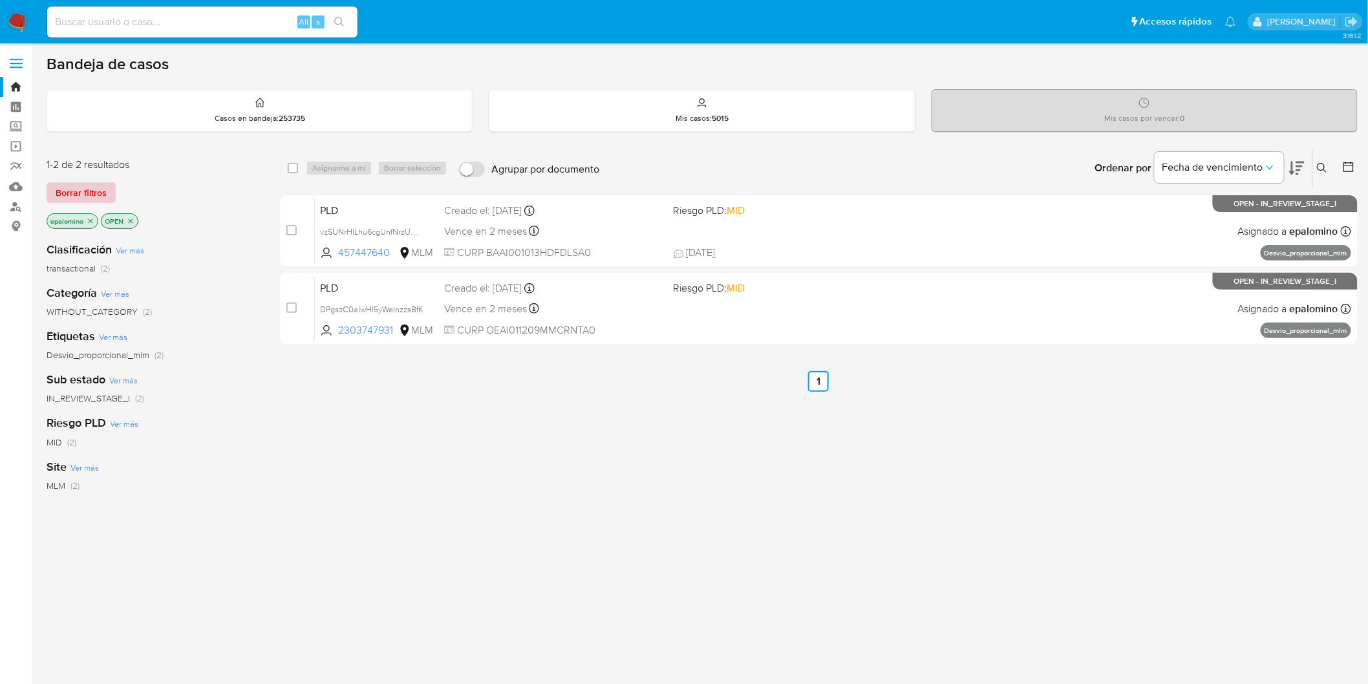
click at [91, 201] on span "Borrar filtros" at bounding box center [81, 193] width 51 height 18
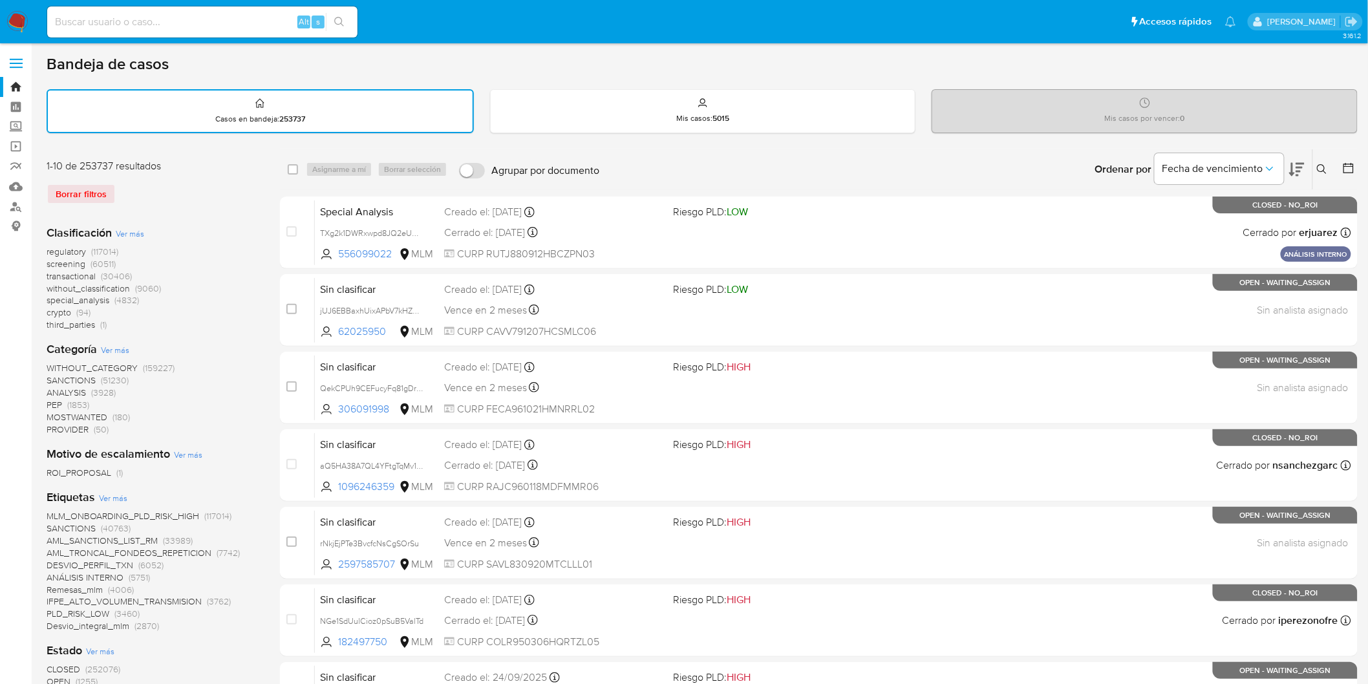
click at [22, 25] on img at bounding box center [17, 22] width 22 height 22
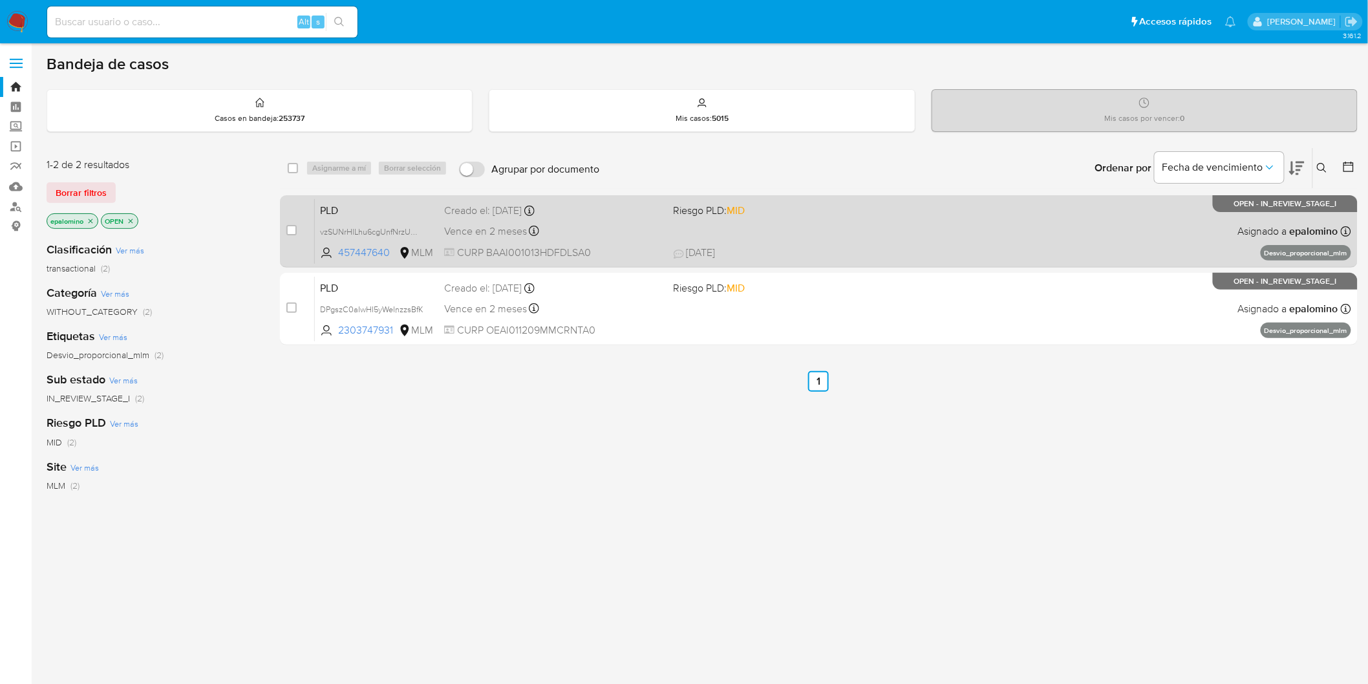
click at [328, 204] on span "PLD" at bounding box center [377, 209] width 114 height 17
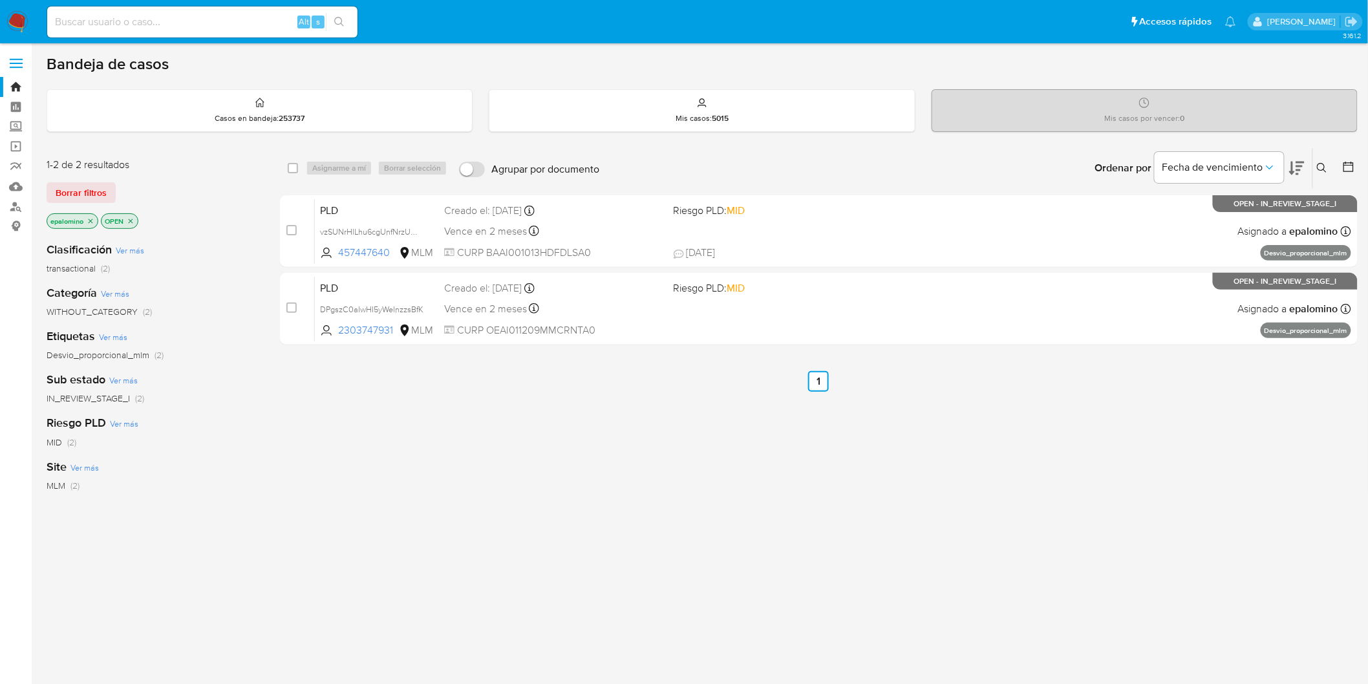
click at [92, 186] on span "Borrar filtros" at bounding box center [81, 193] width 51 height 18
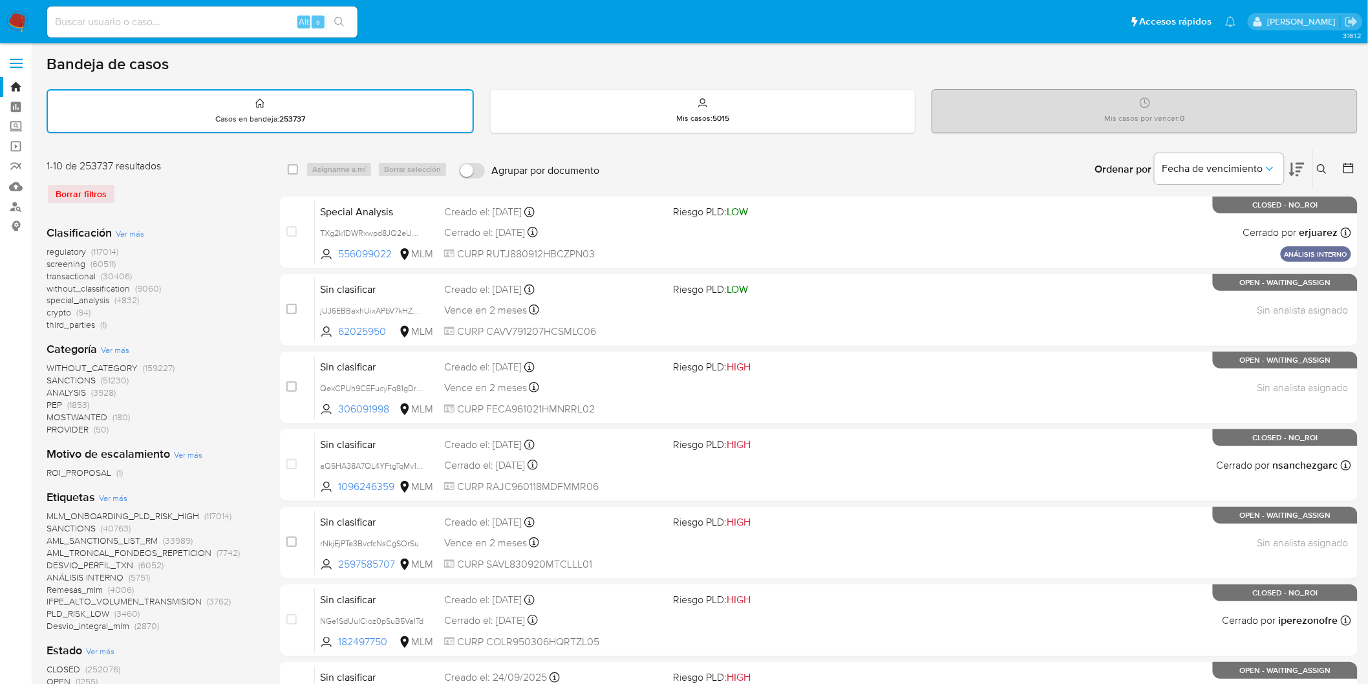
click at [17, 25] on img at bounding box center [17, 22] width 22 height 22
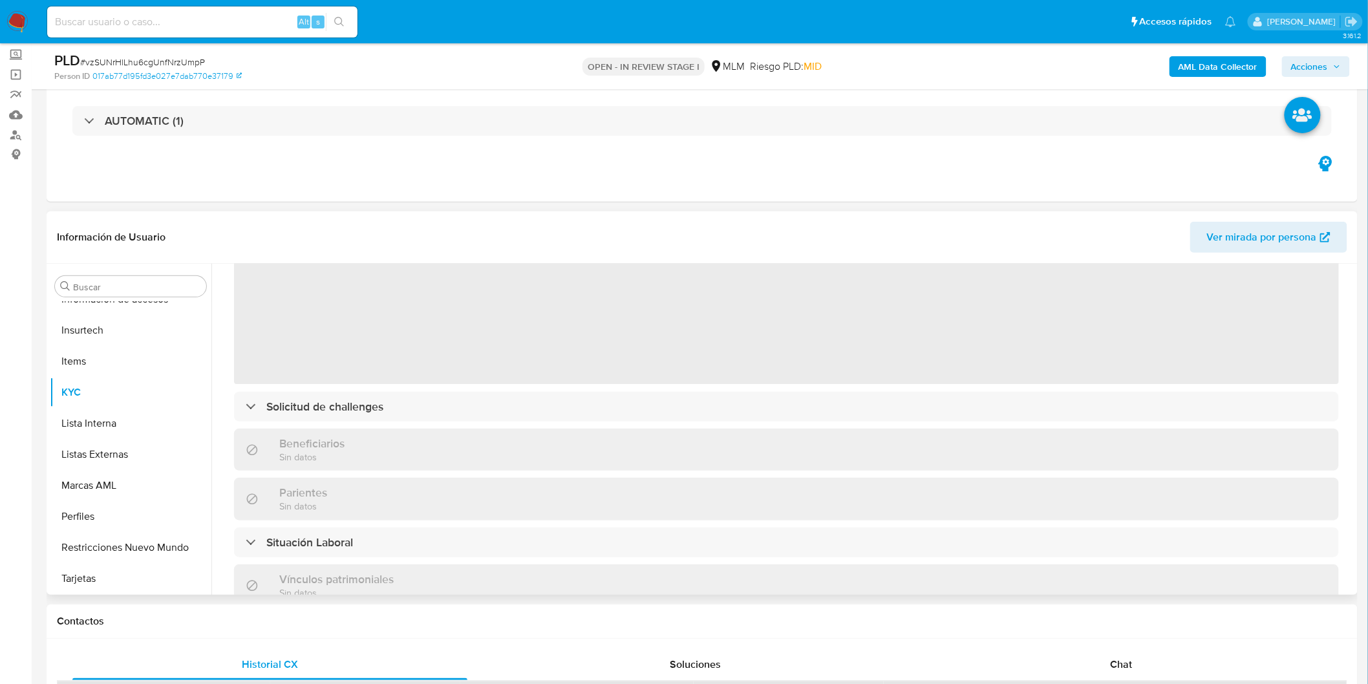
scroll to position [215, 0]
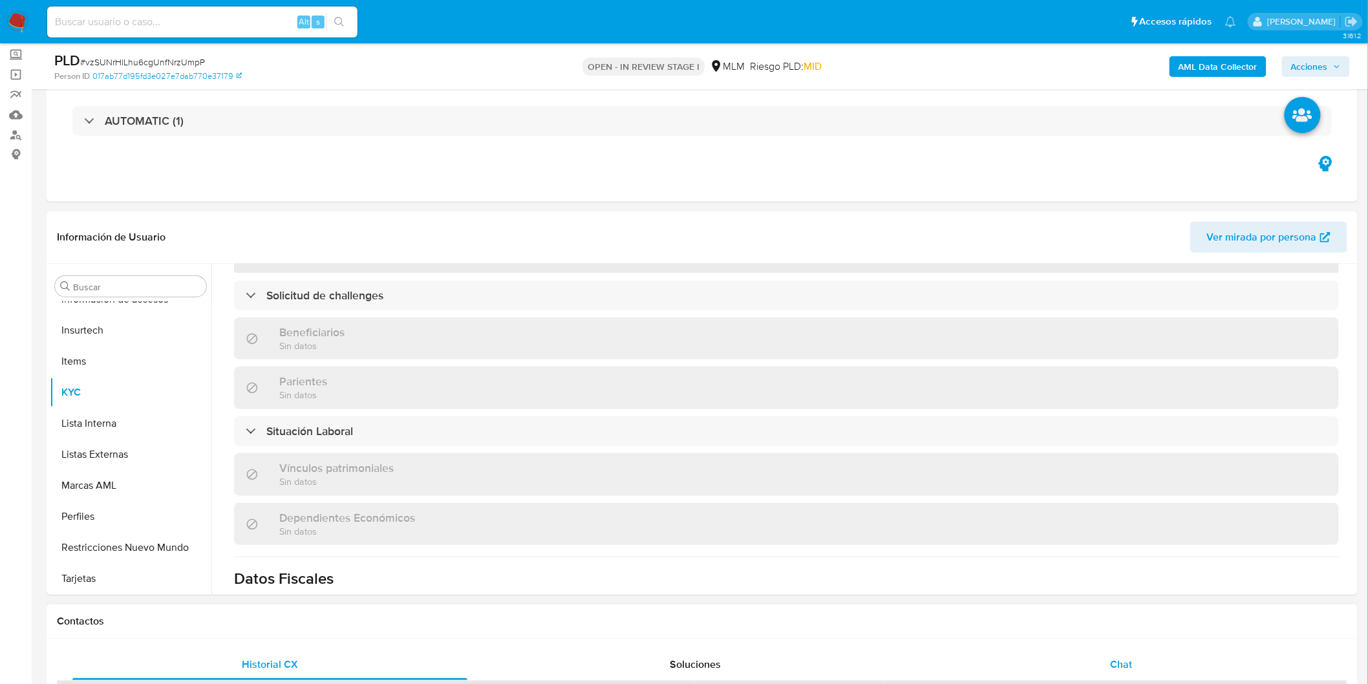
click at [1124, 649] on div "Chat" at bounding box center [1121, 664] width 395 height 31
select select "10"
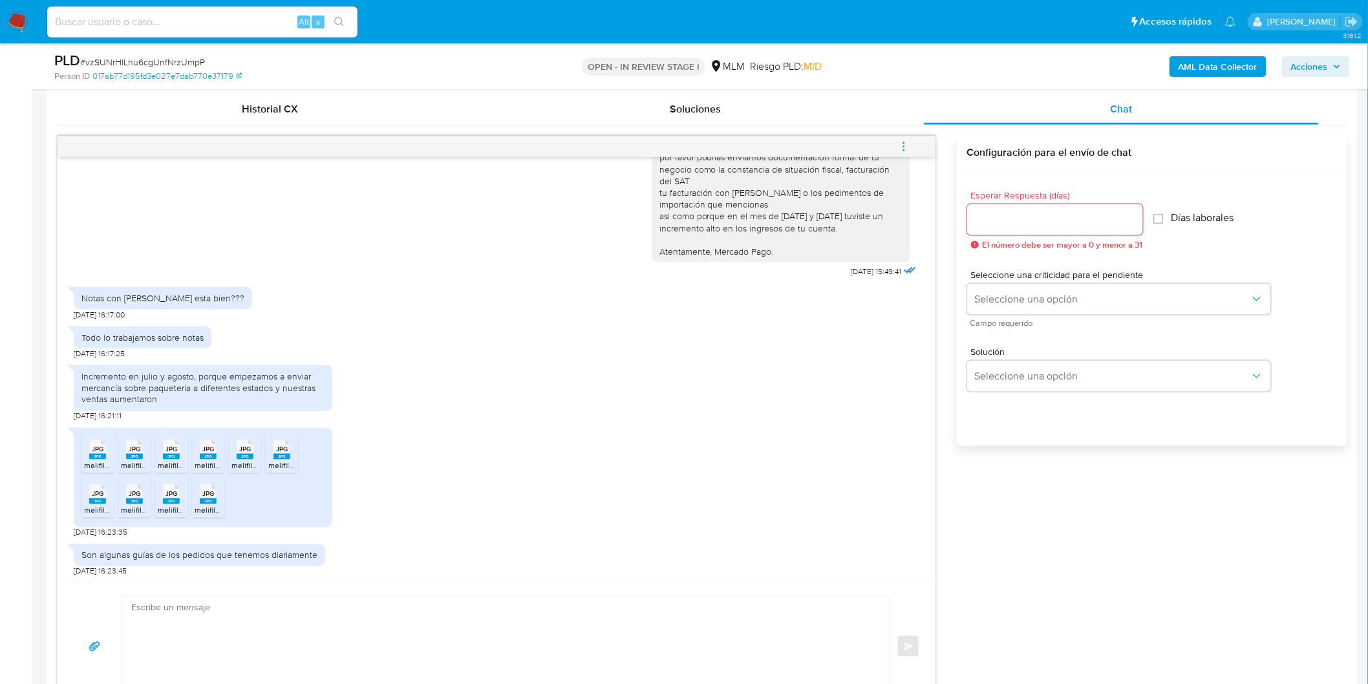
scroll to position [339, 0]
click at [99, 464] on span "melifile5291959400669039674.jpg" at bounding box center [145, 466] width 122 height 11
click at [142, 455] on rect at bounding box center [134, 458] width 17 height 6
click at [172, 457] on rect at bounding box center [171, 458] width 17 height 6
click at [211, 505] on icon "JPG" at bounding box center [208, 495] width 17 height 23
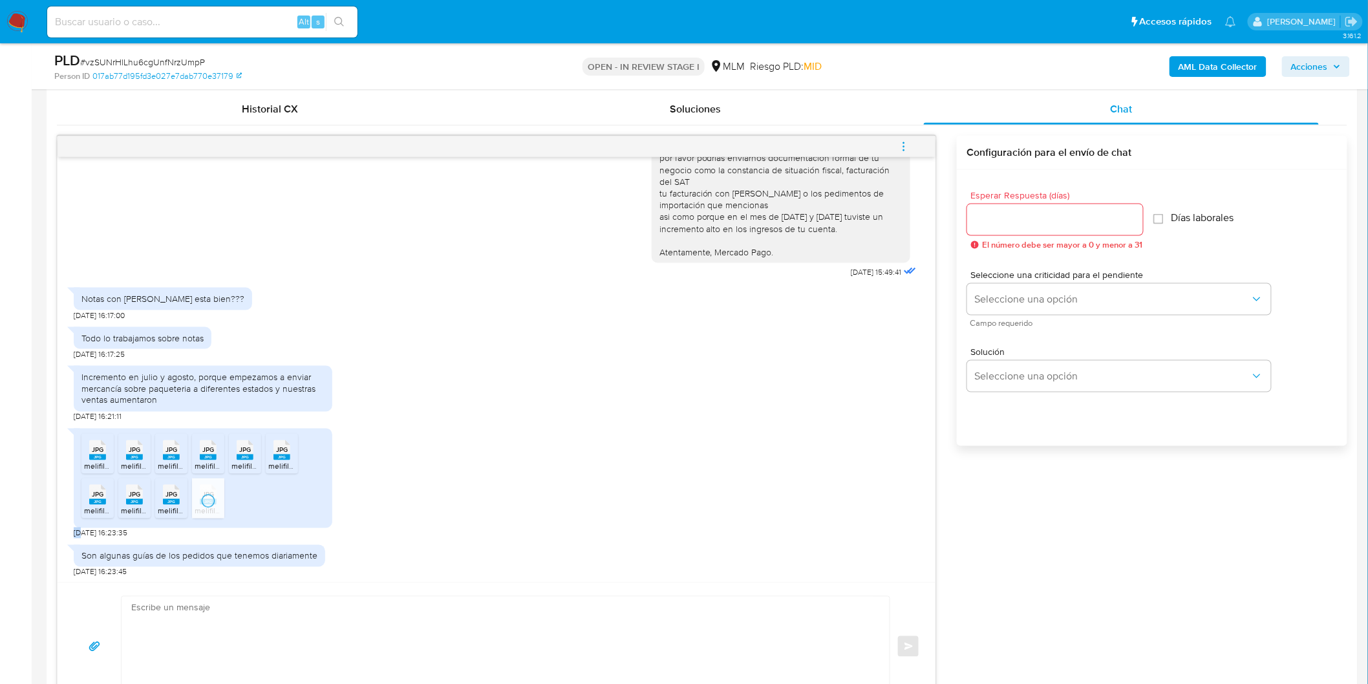
click at [211, 505] on icon "Downloading file" at bounding box center [208, 501] width 16 height 16
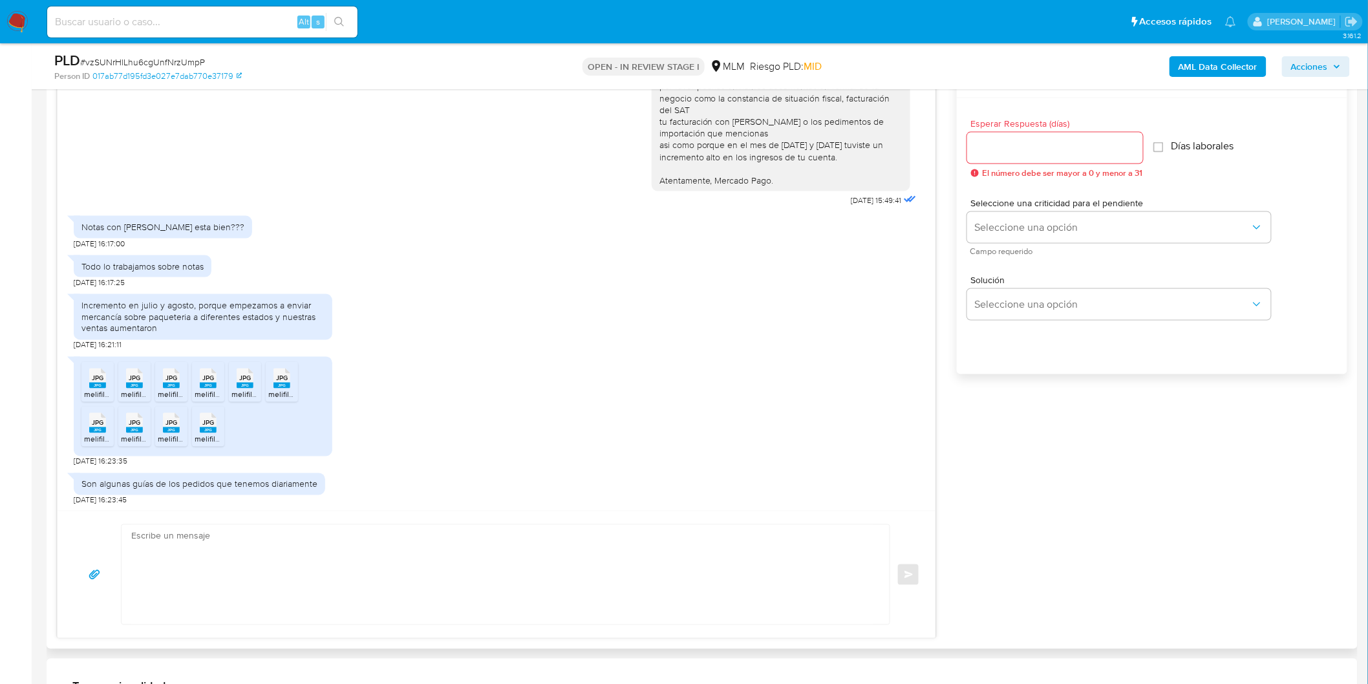
click at [526, 482] on div "Son algunas guías de los pedidos que tenemos diariamente 26/09/2025 16:23:45" at bounding box center [497, 486] width 846 height 39
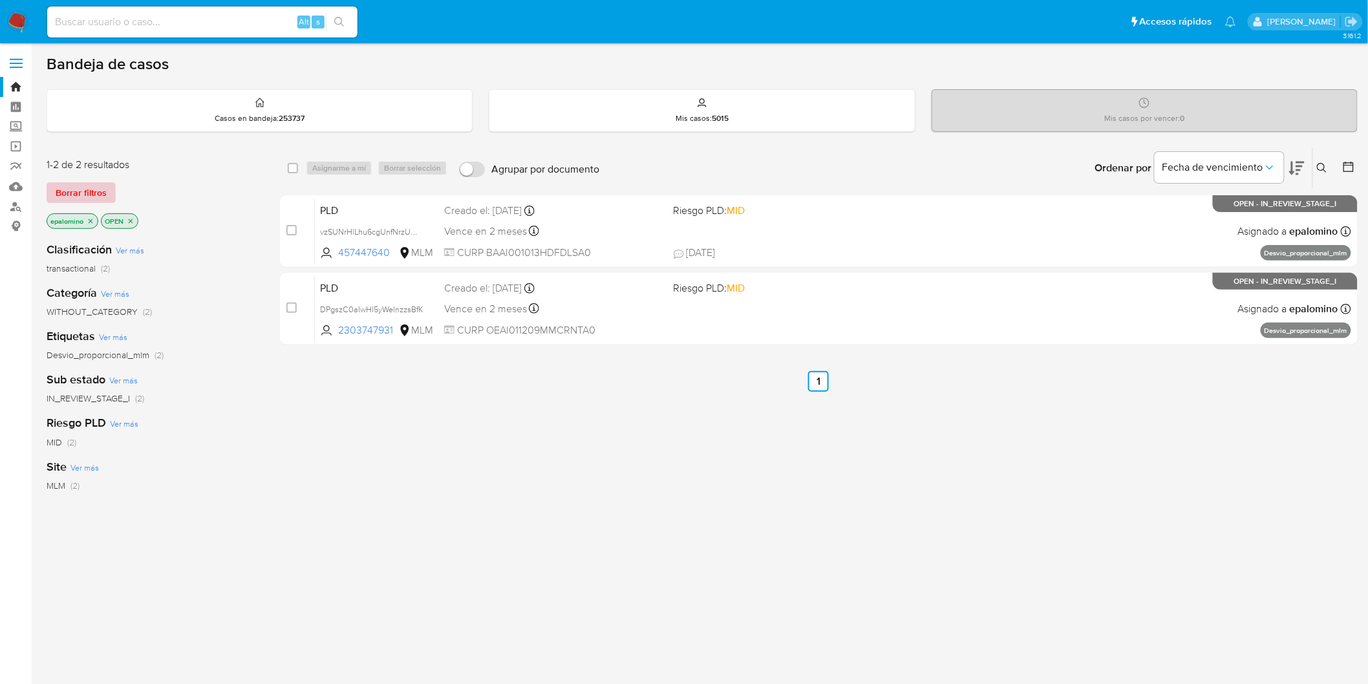
click at [80, 190] on span "Borrar filtros" at bounding box center [81, 193] width 51 height 18
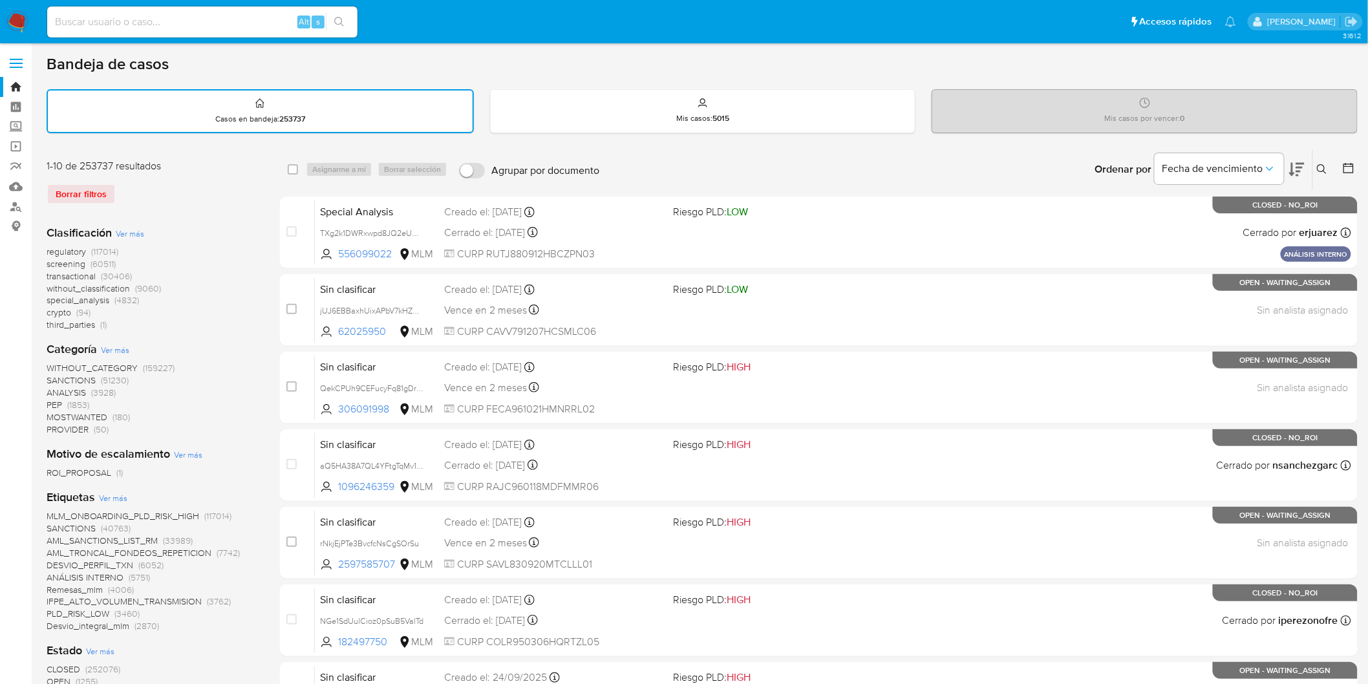
click at [14, 17] on img at bounding box center [17, 22] width 22 height 22
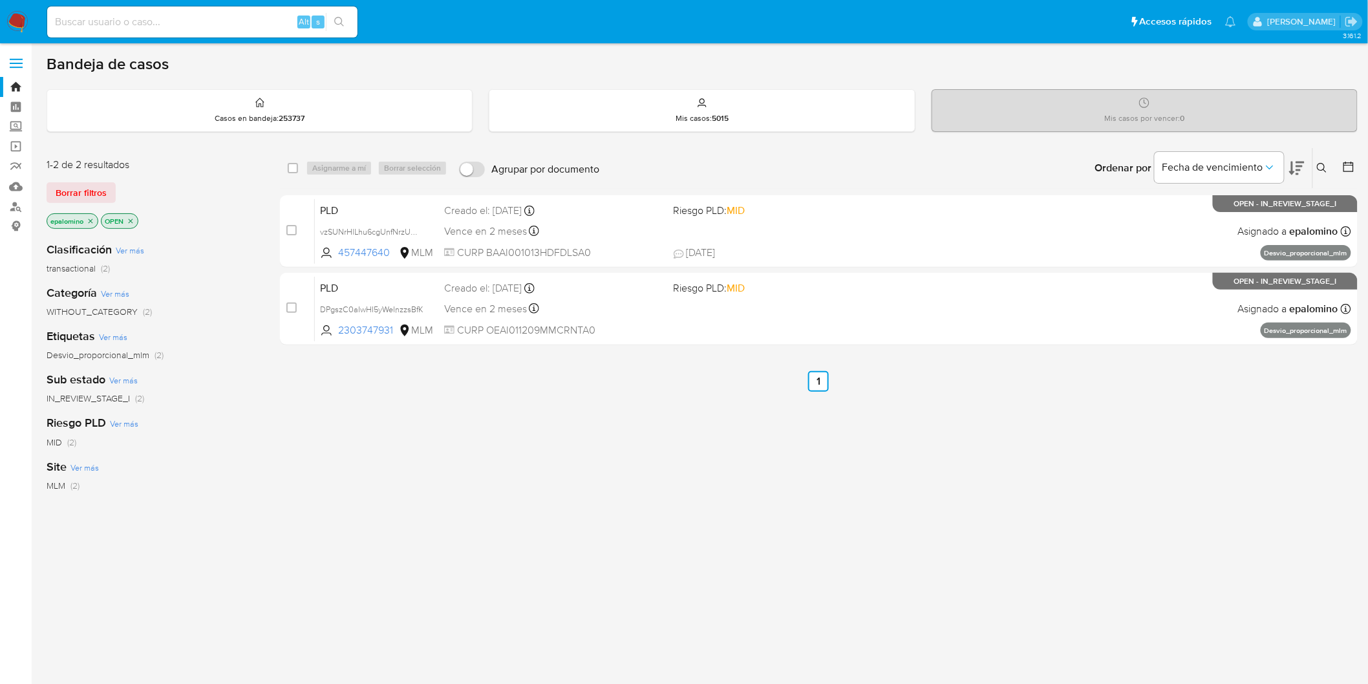
click at [14, 17] on img at bounding box center [17, 22] width 22 height 22
click at [74, 186] on span "Borrar filtros" at bounding box center [81, 193] width 51 height 18
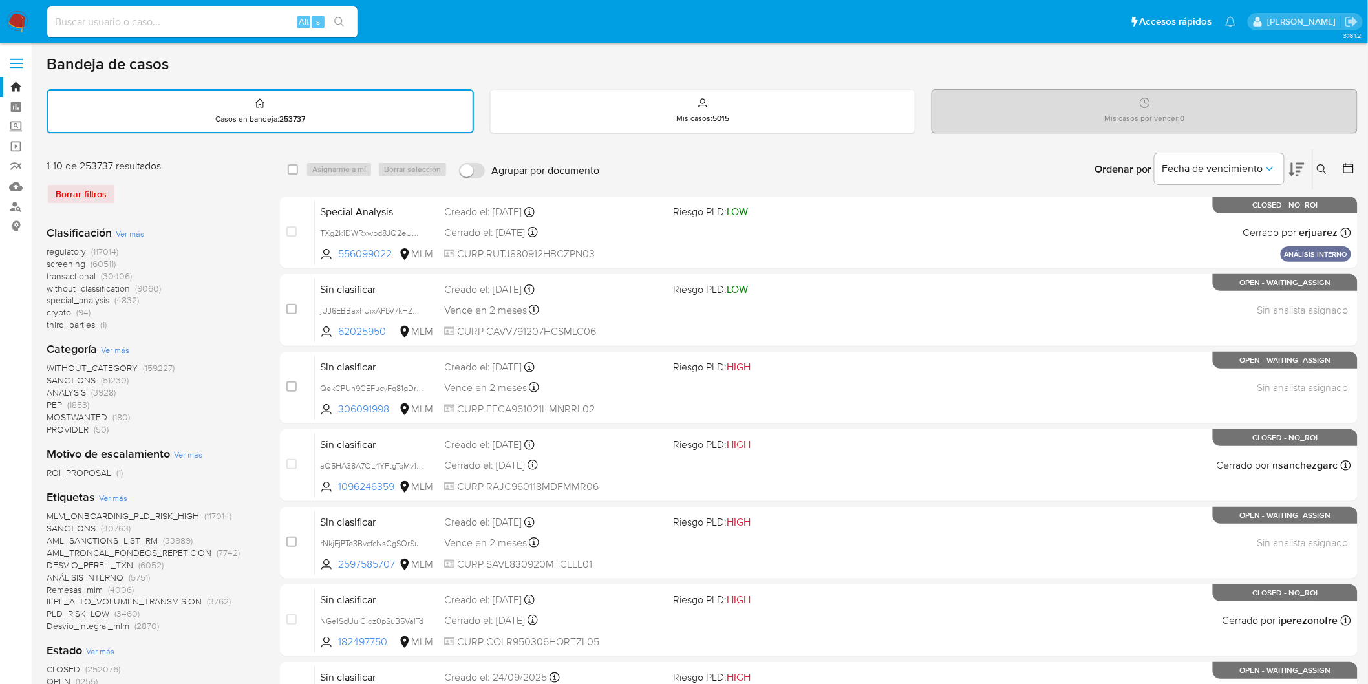
click at [15, 20] on img at bounding box center [17, 22] width 22 height 22
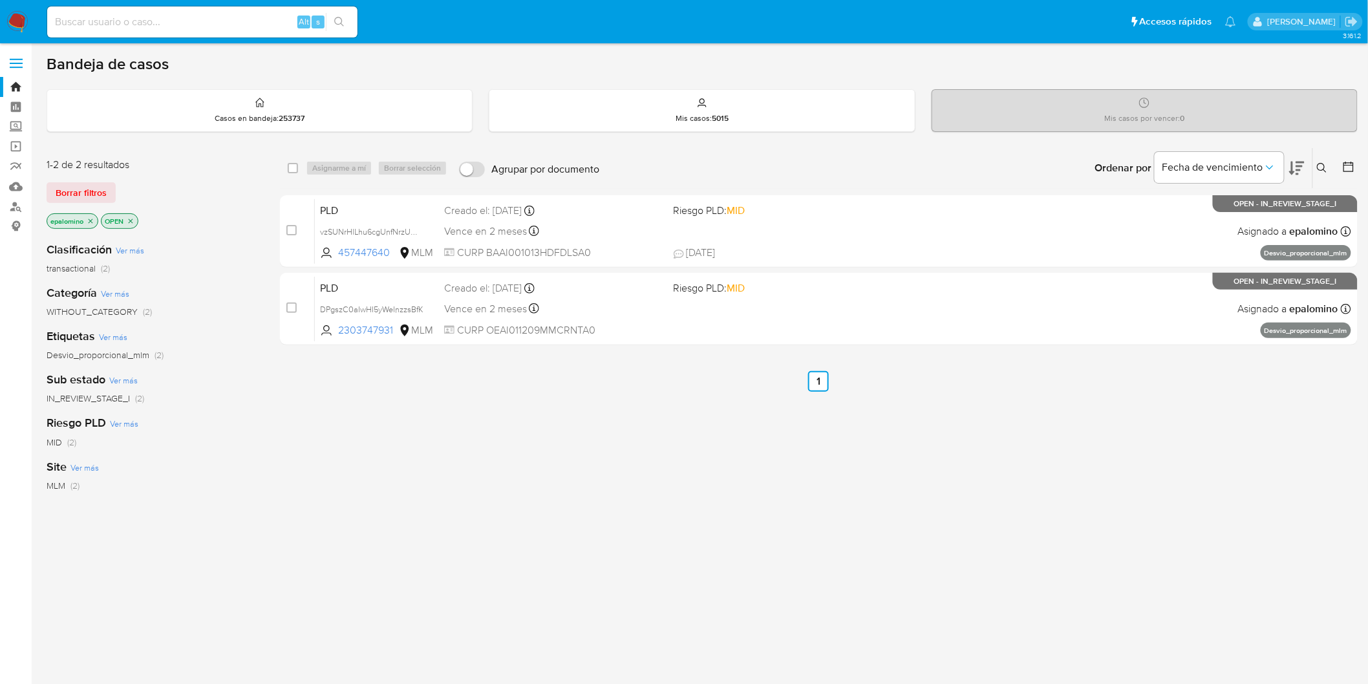
click at [56, 186] on span "Borrar filtros" at bounding box center [81, 193] width 51 height 18
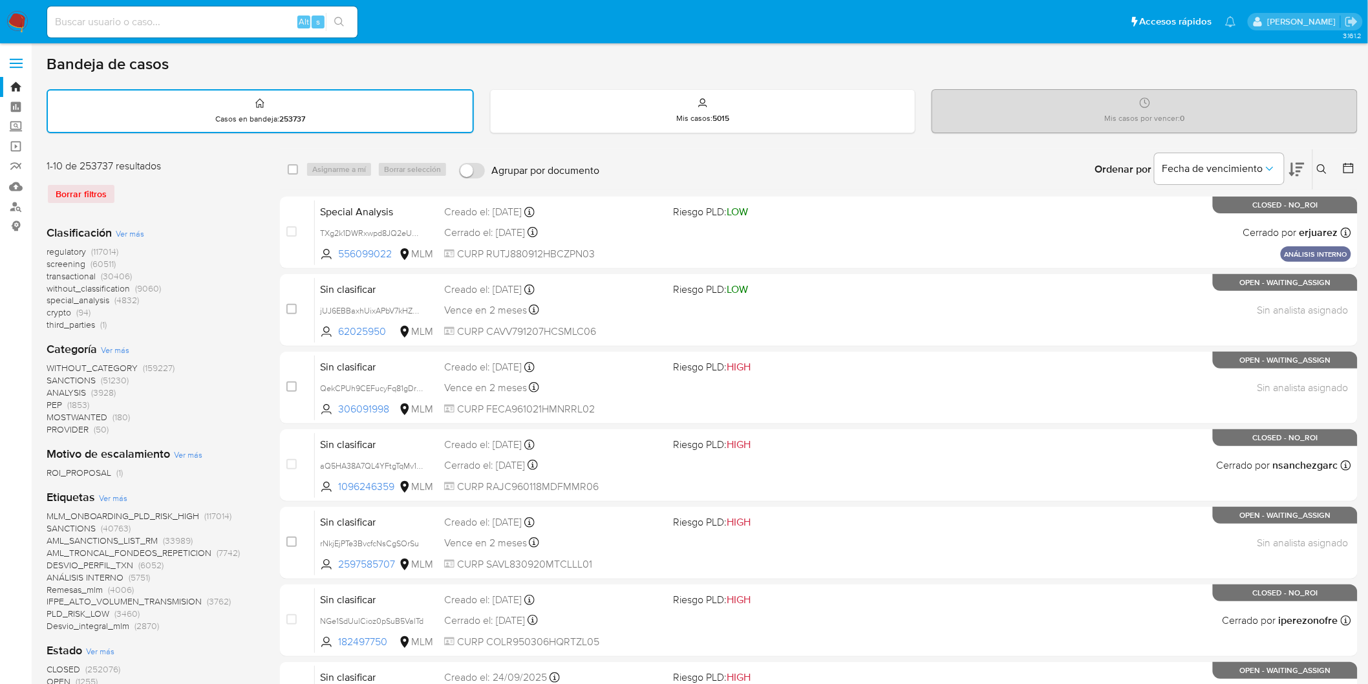
click at [14, 27] on img at bounding box center [17, 22] width 22 height 22
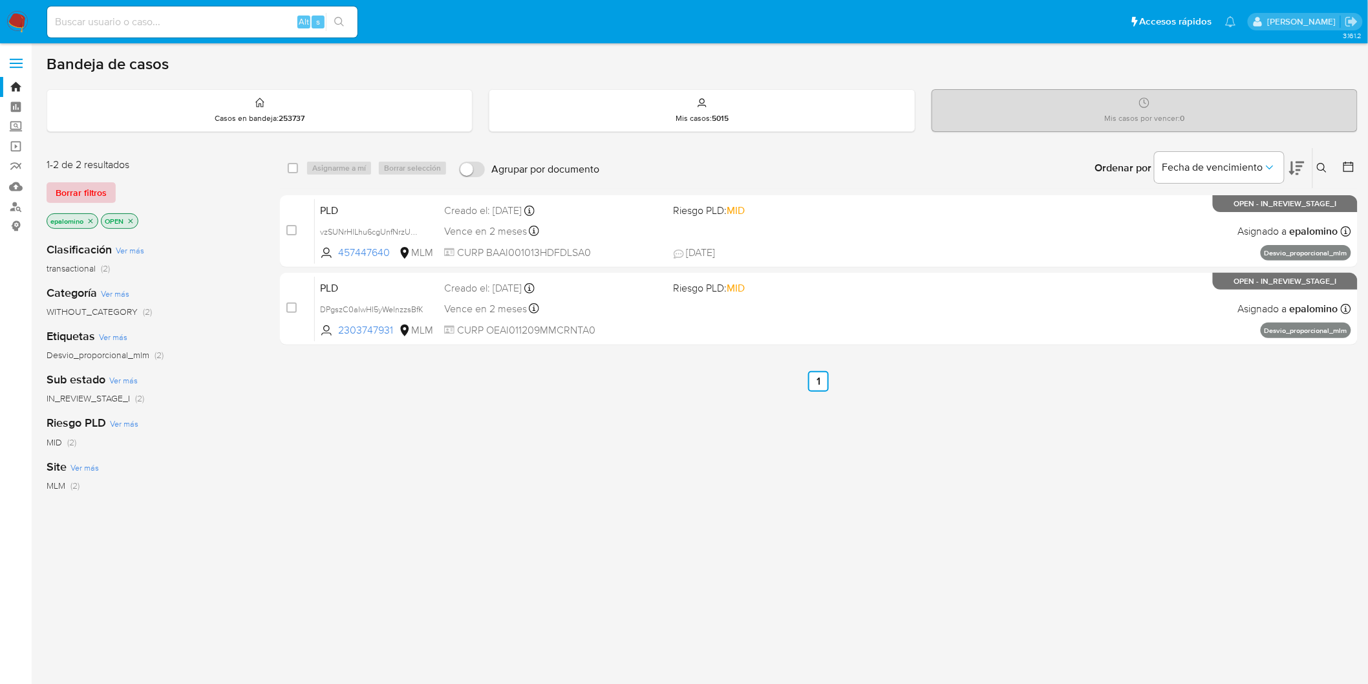
click at [92, 191] on span "Borrar filtros" at bounding box center [81, 193] width 51 height 18
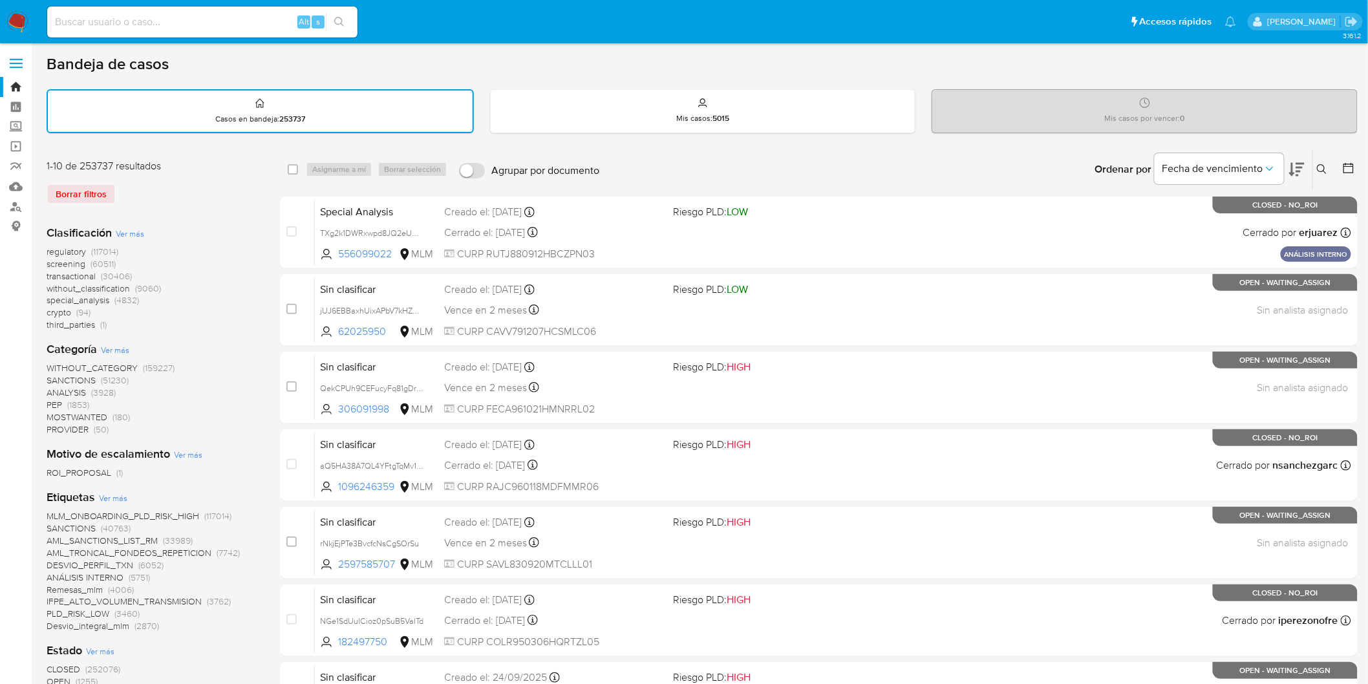
click at [17, 12] on img at bounding box center [17, 22] width 22 height 22
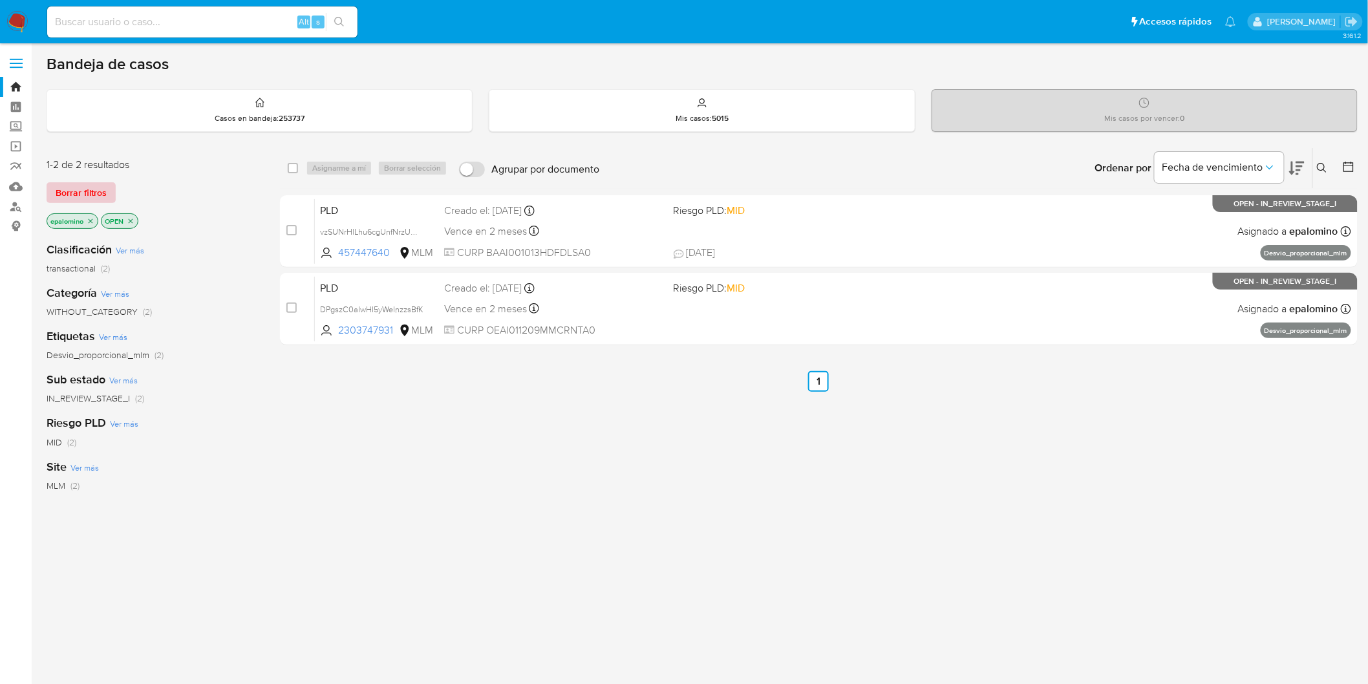
click at [74, 190] on span "Borrar filtros" at bounding box center [81, 193] width 51 height 18
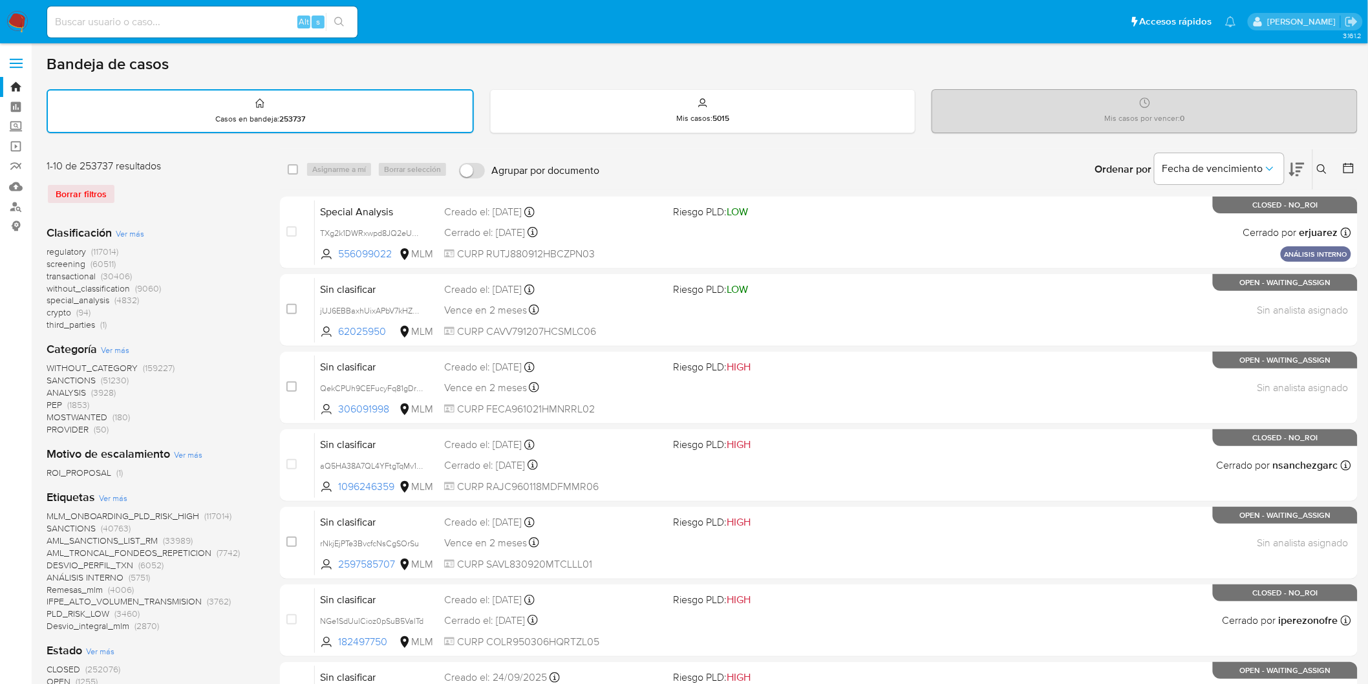
click at [20, 23] on img at bounding box center [17, 22] width 22 height 22
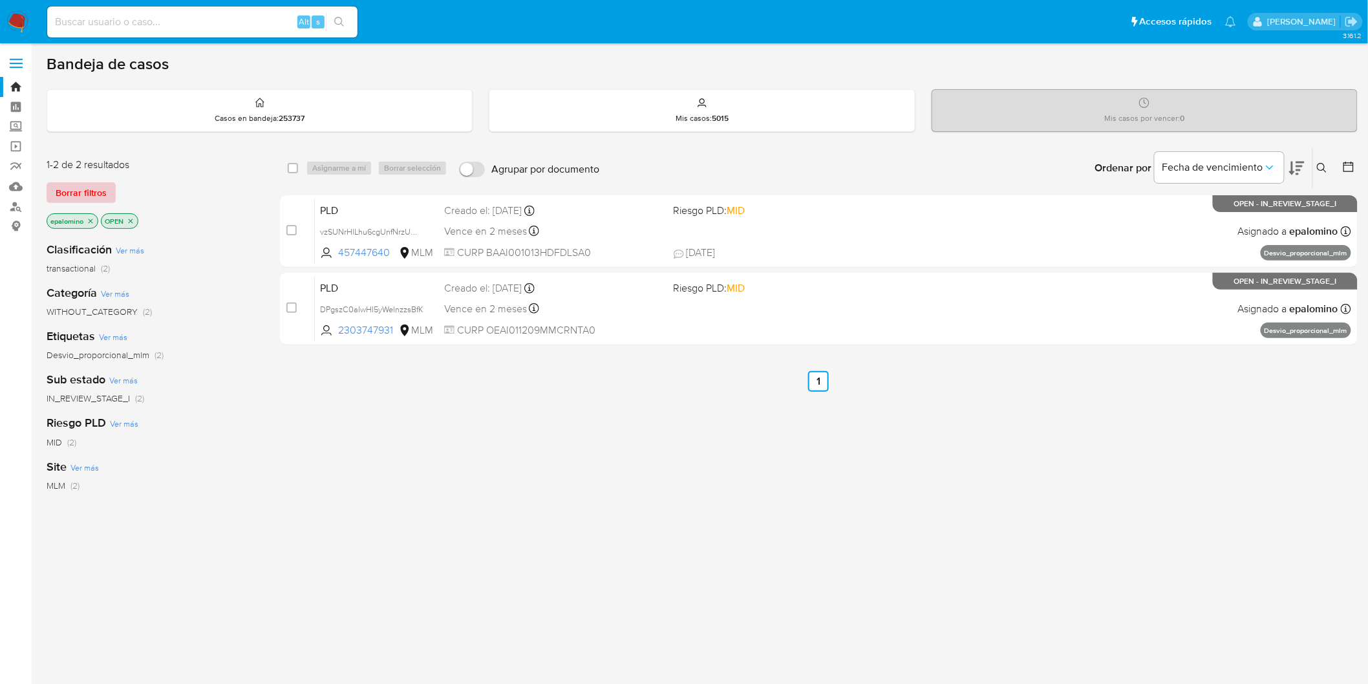
click at [83, 197] on span "Borrar filtros" at bounding box center [81, 193] width 51 height 18
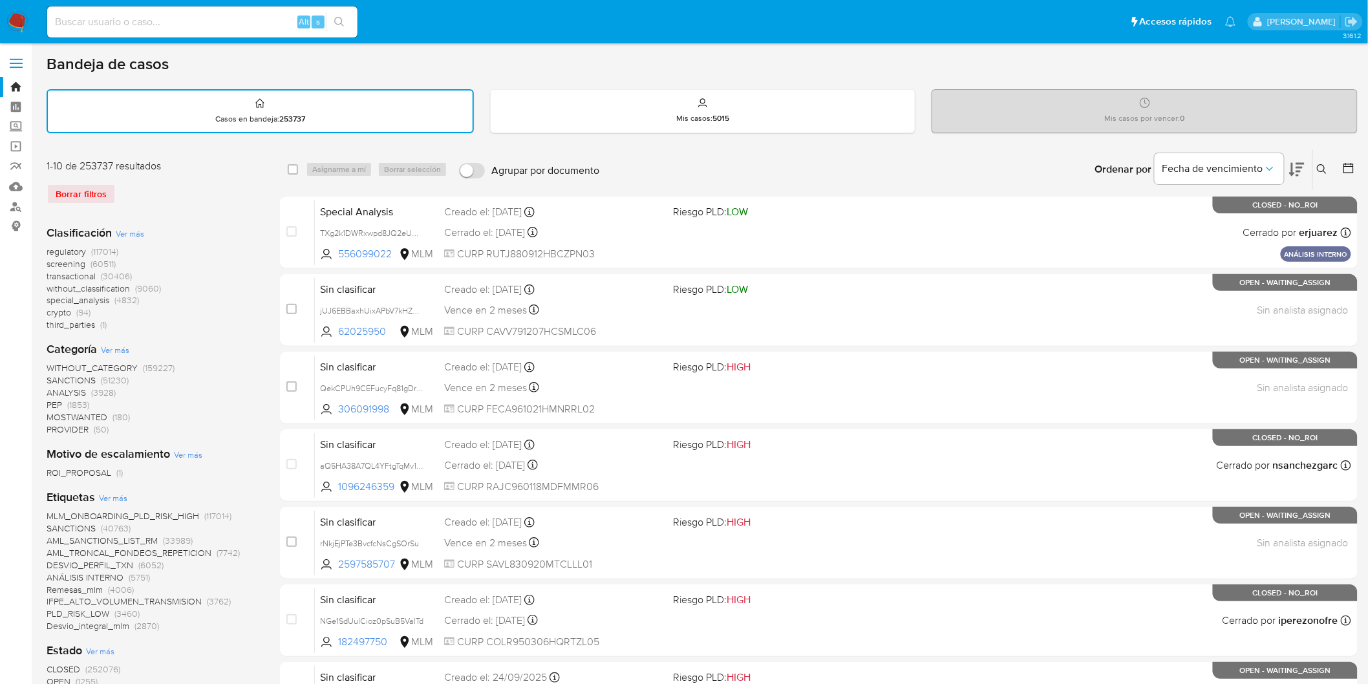
click at [15, 14] on img at bounding box center [17, 22] width 22 height 22
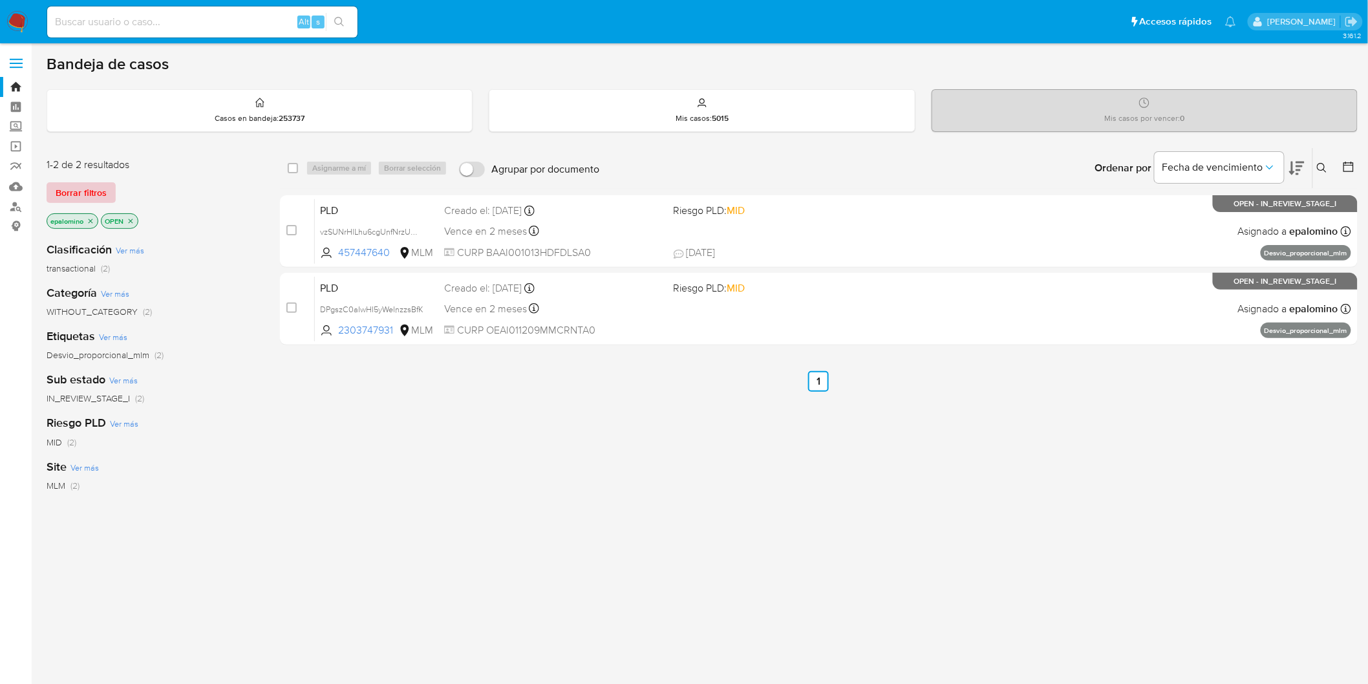
click at [94, 186] on span "Borrar filtros" at bounding box center [81, 193] width 51 height 18
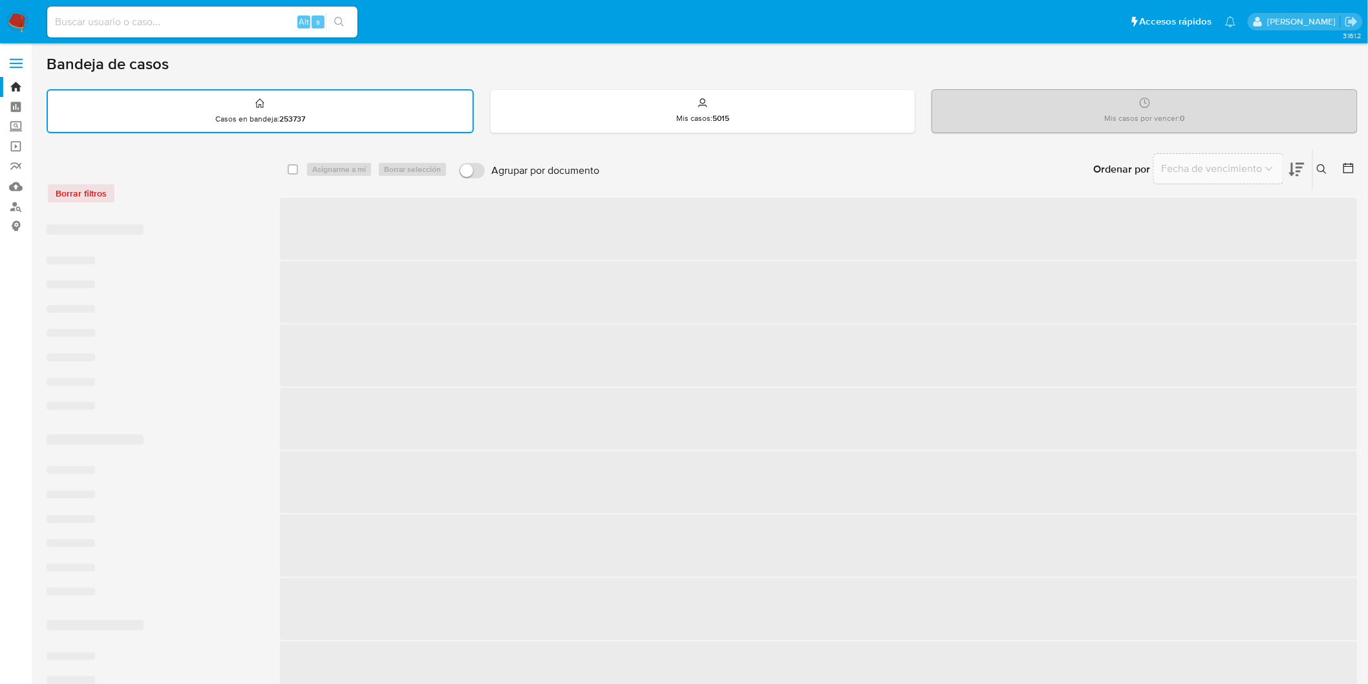
click at [165, 190] on div "Borrar filtros" at bounding box center [150, 193] width 207 height 21
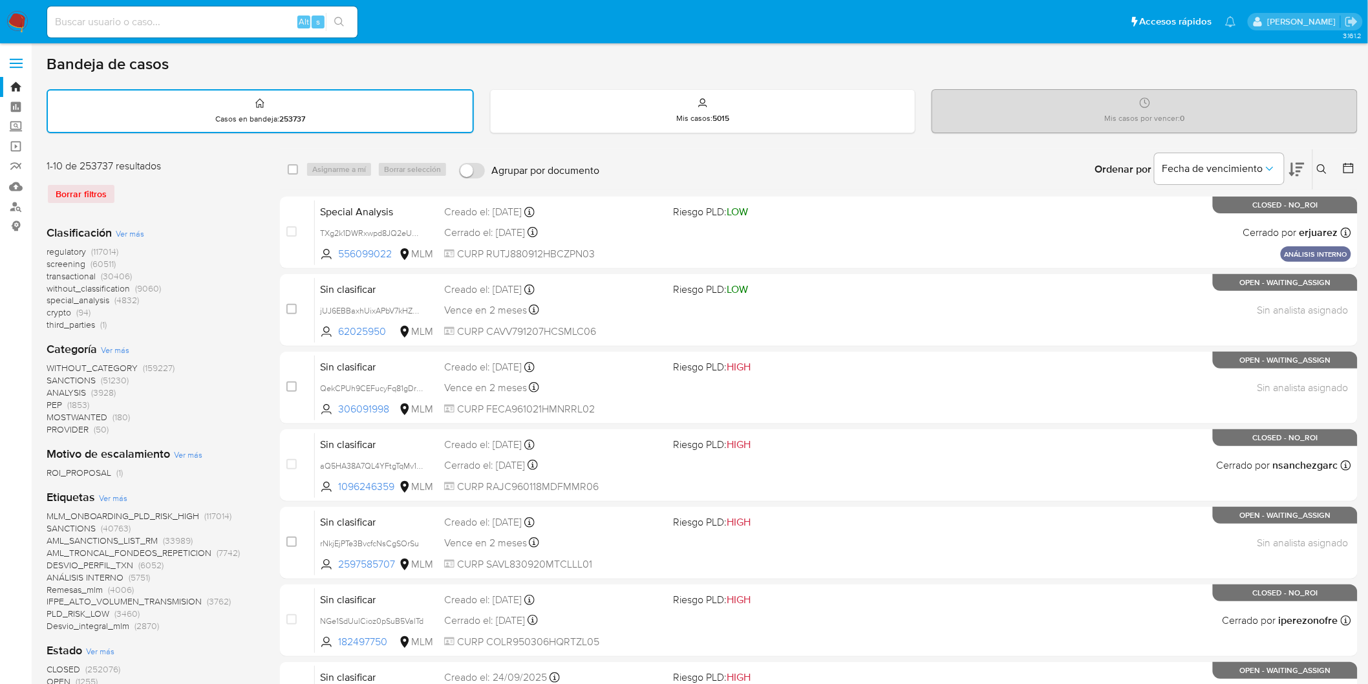
click at [25, 16] on img at bounding box center [17, 22] width 22 height 22
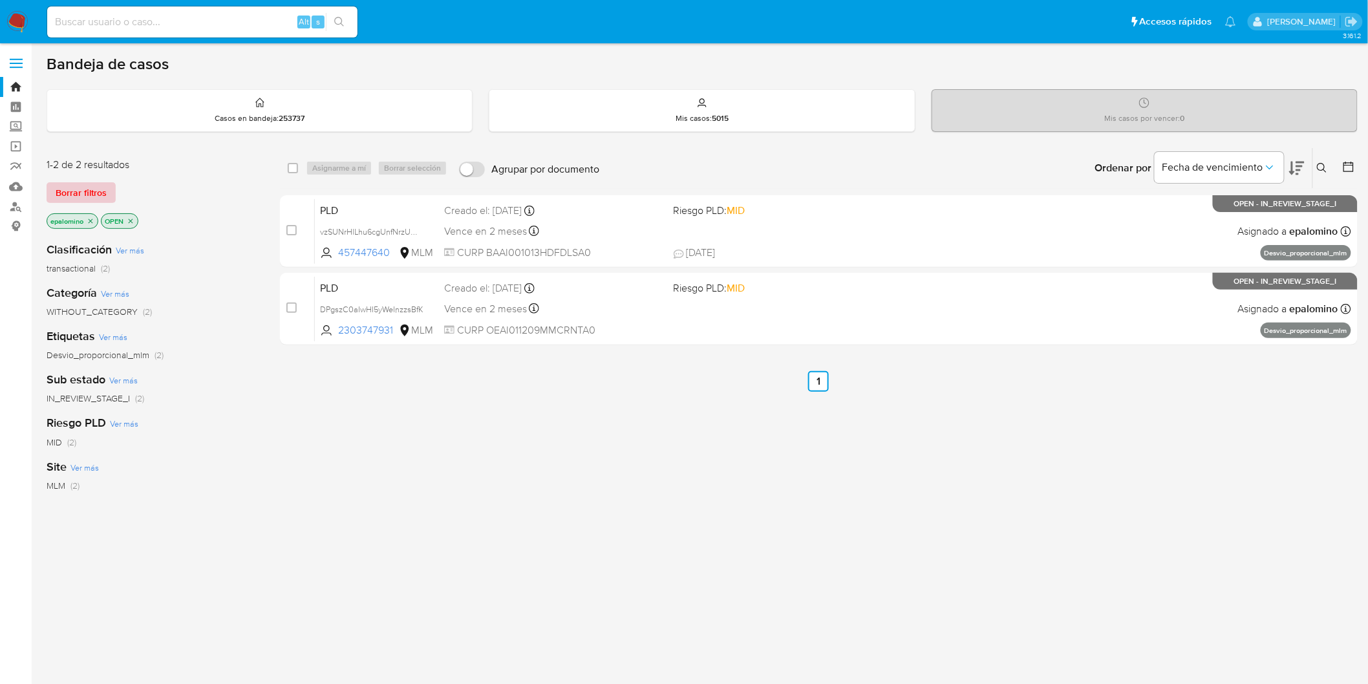
click at [93, 193] on span "Borrar filtros" at bounding box center [81, 193] width 51 height 18
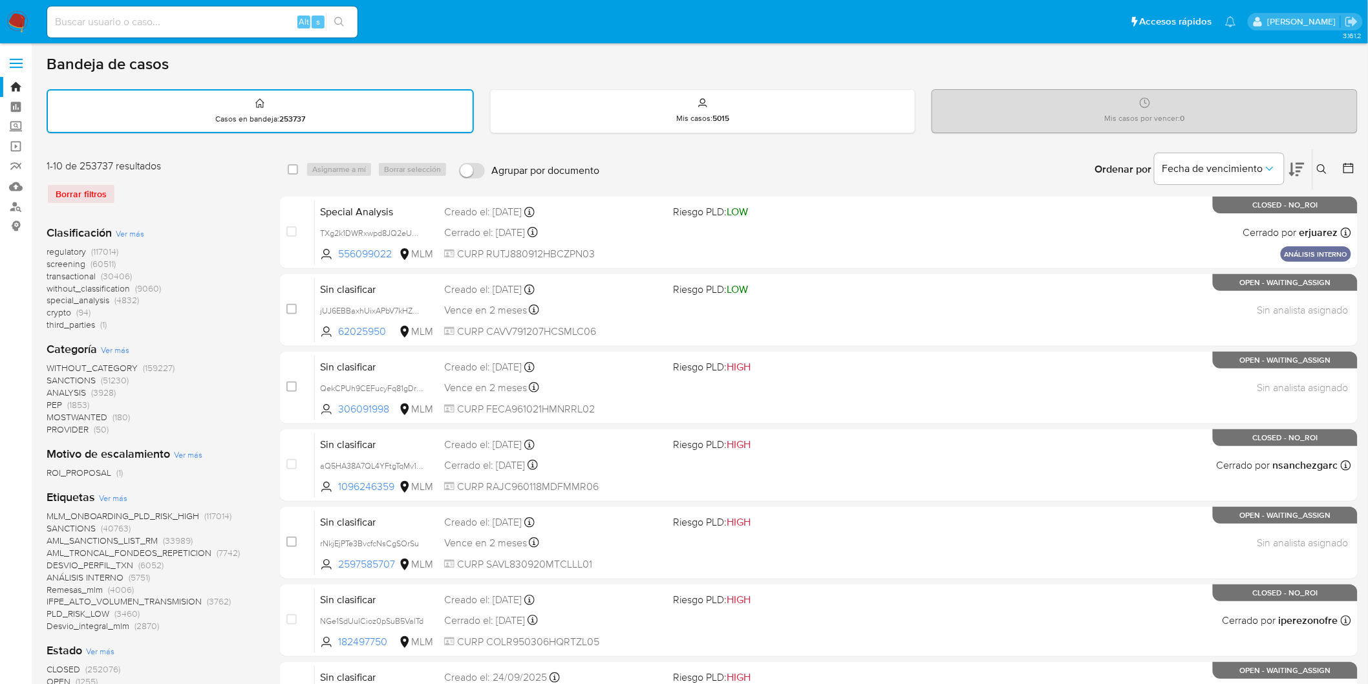
click at [24, 28] on img at bounding box center [17, 22] width 22 height 22
click at [224, 206] on div "1-10 de 253737 resultados Borrar filtros" at bounding box center [150, 187] width 207 height 56
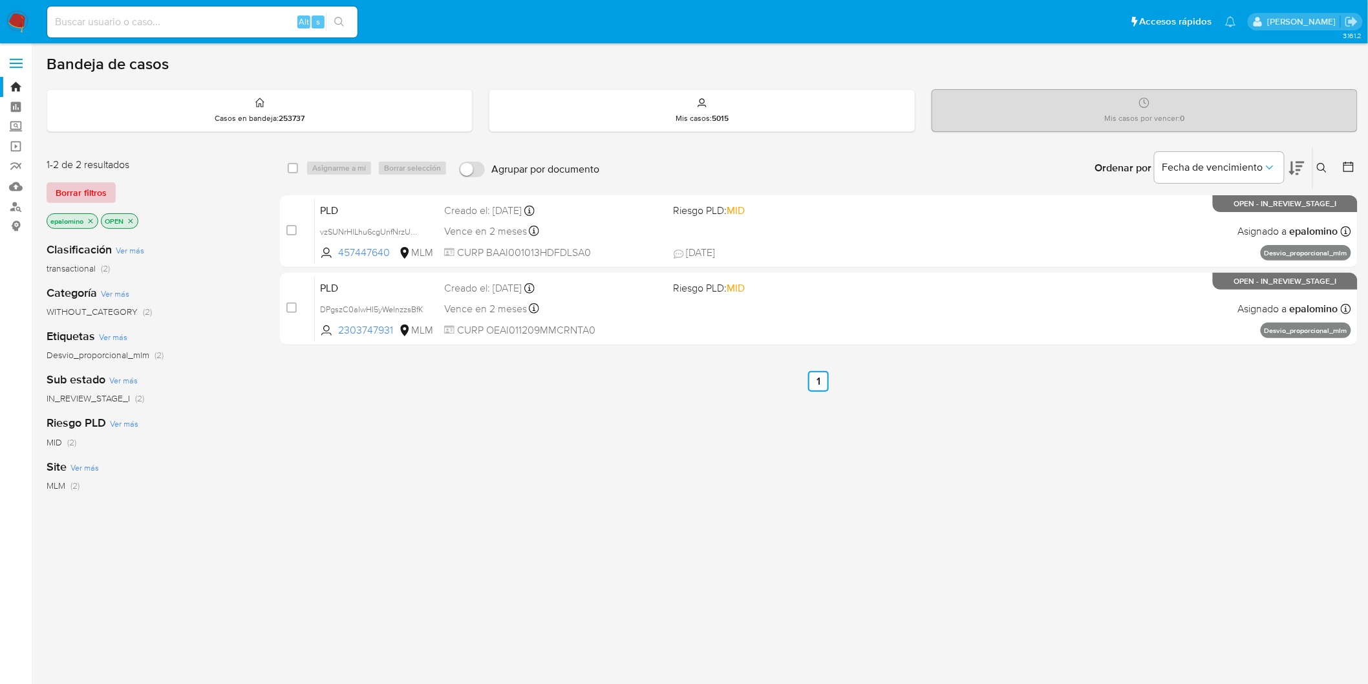
click at [89, 184] on span "Borrar filtros" at bounding box center [81, 193] width 51 height 18
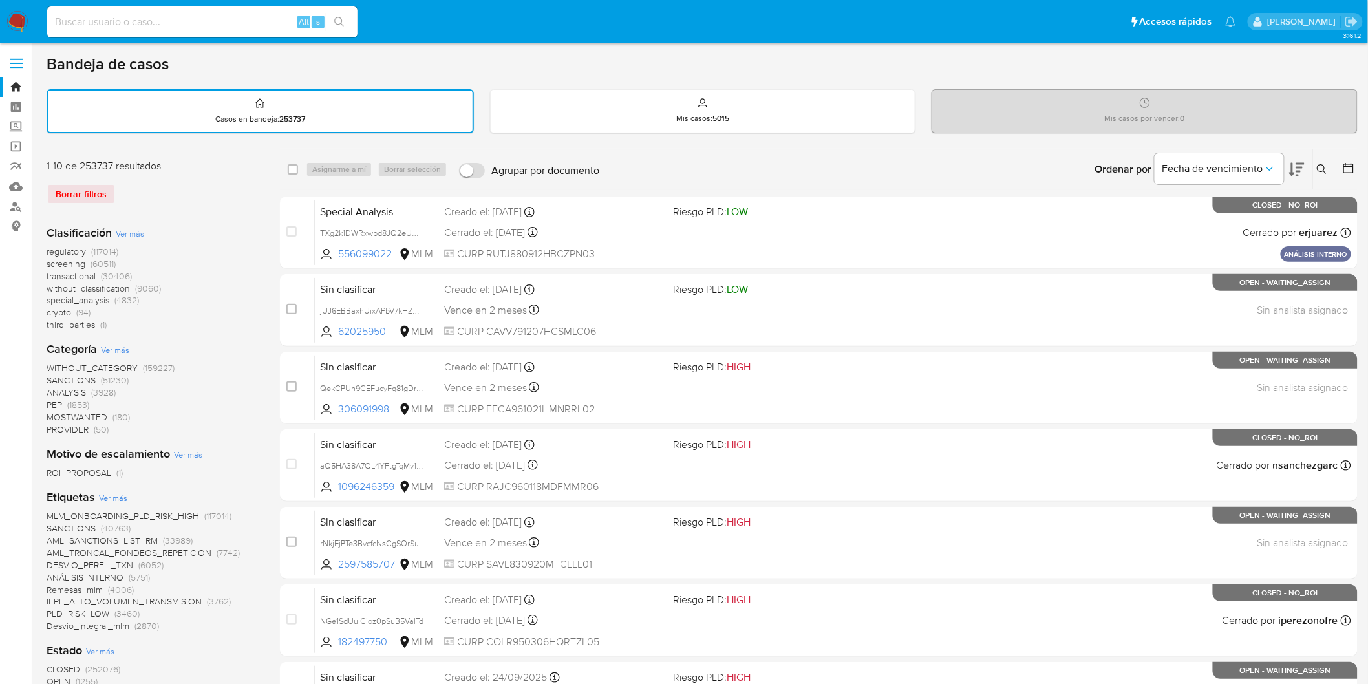
click at [11, 24] on img at bounding box center [17, 22] width 22 height 22
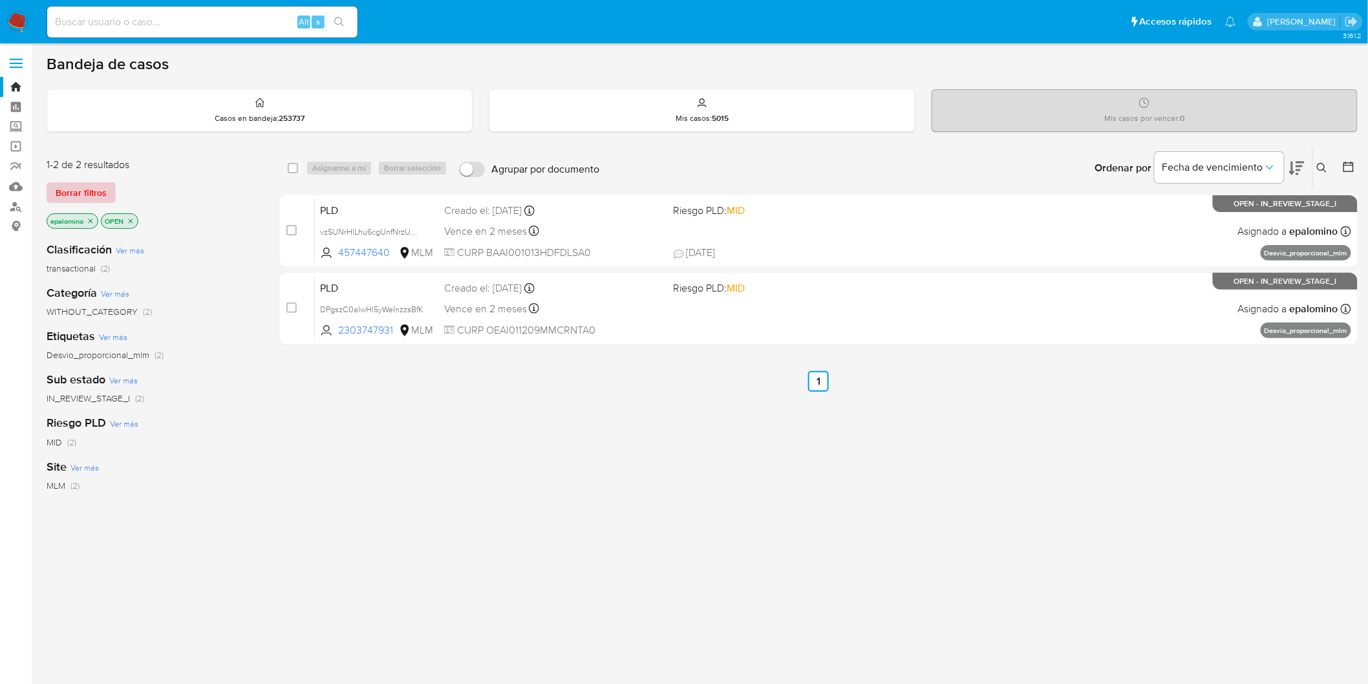
click at [98, 196] on span "Borrar filtros" at bounding box center [81, 193] width 51 height 18
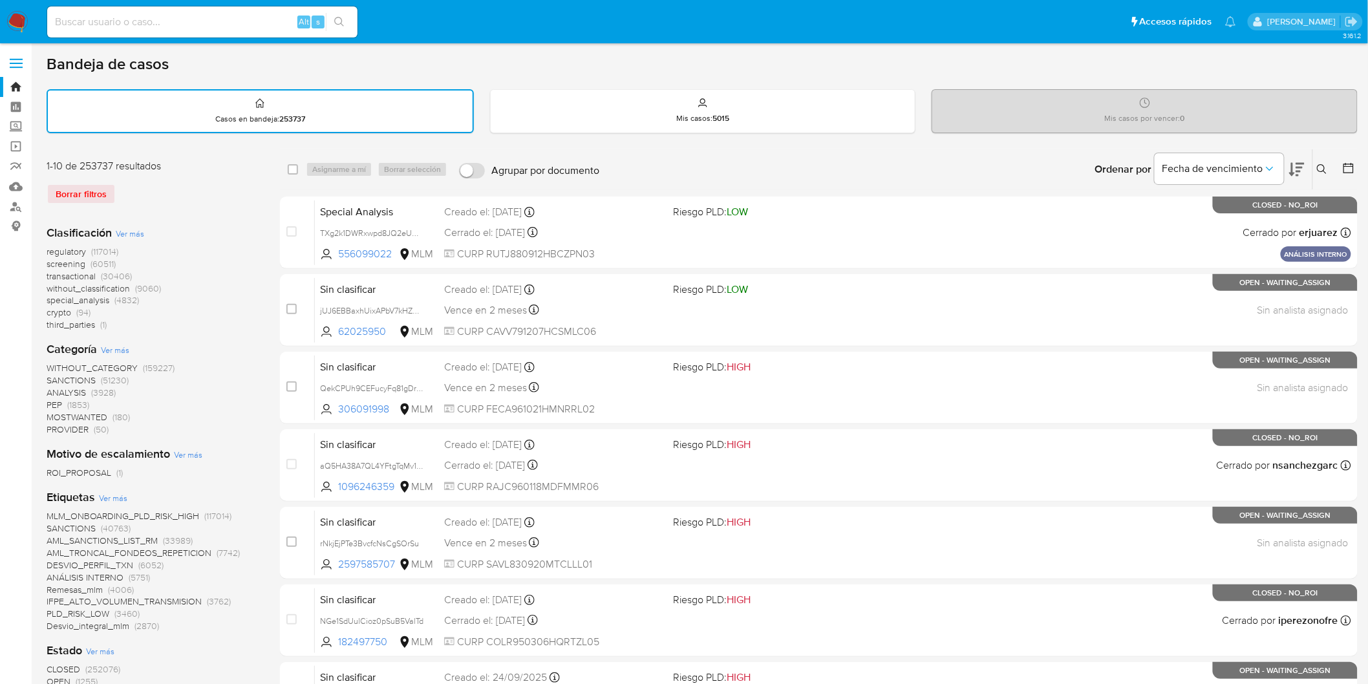
click at [19, 25] on img at bounding box center [17, 22] width 22 height 22
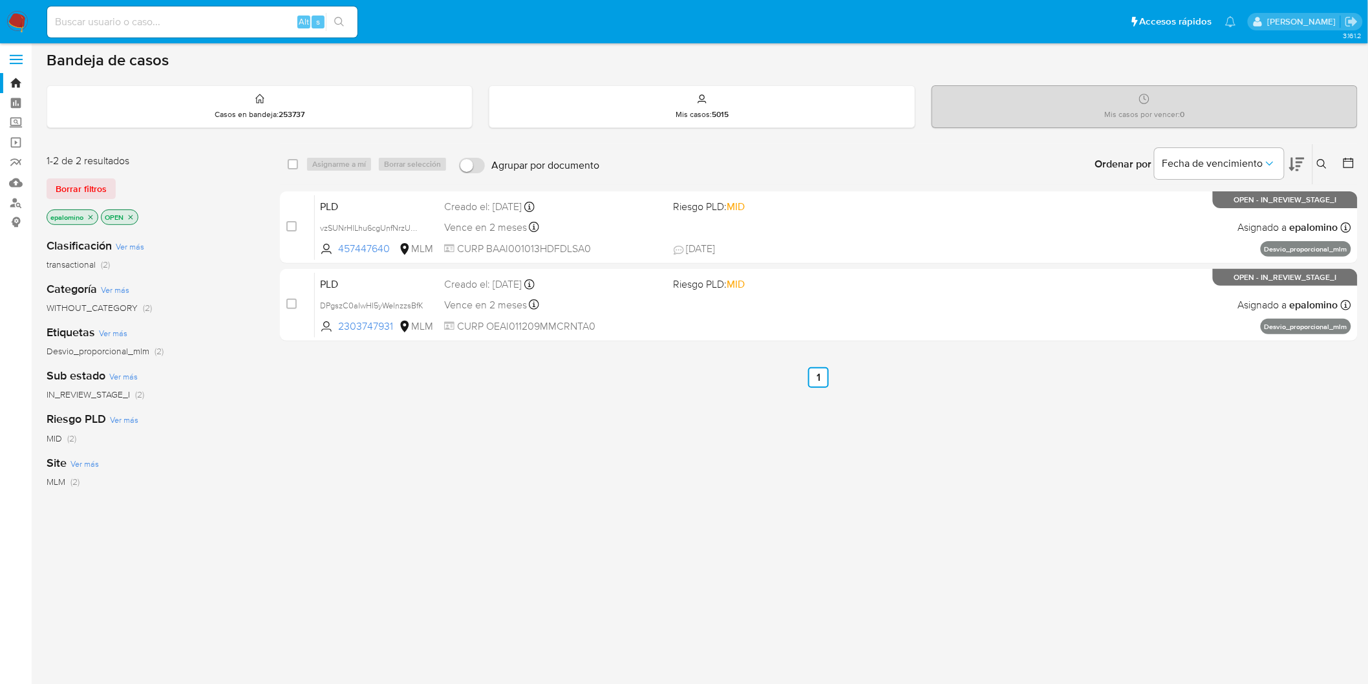
scroll to position [102, 0]
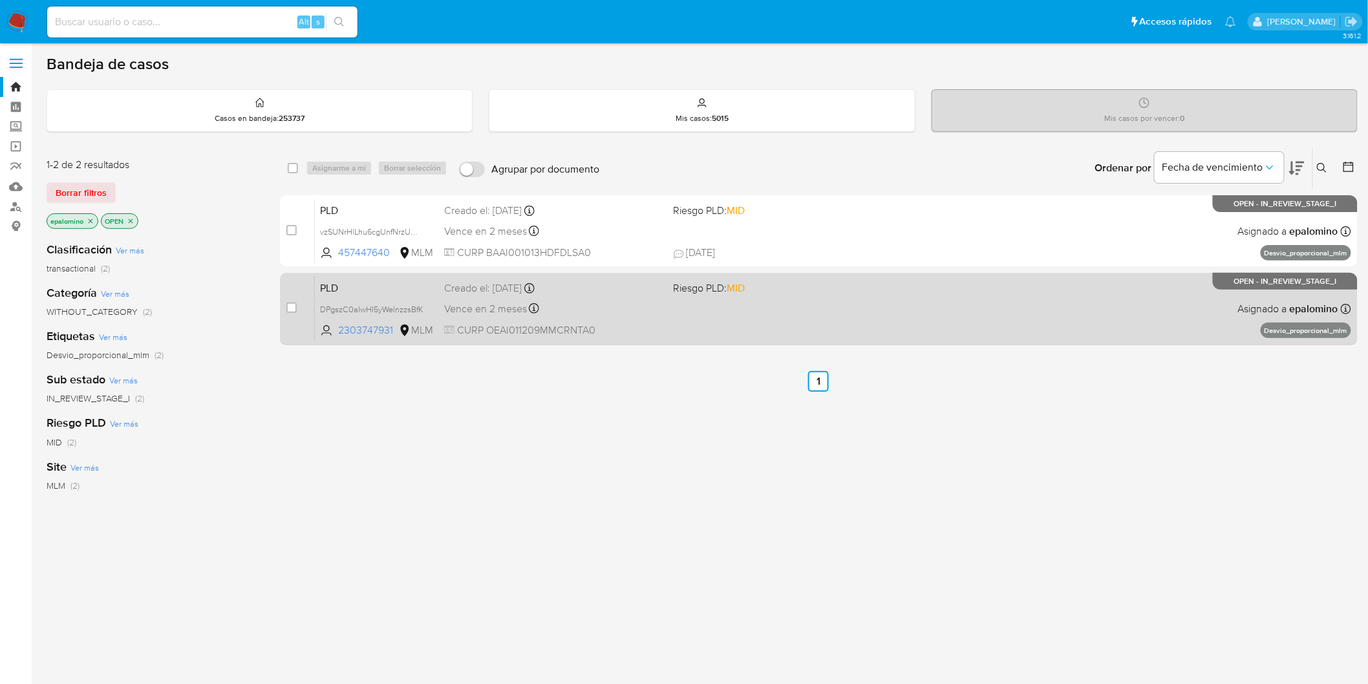
click at [338, 289] on span "PLD" at bounding box center [377, 287] width 114 height 17
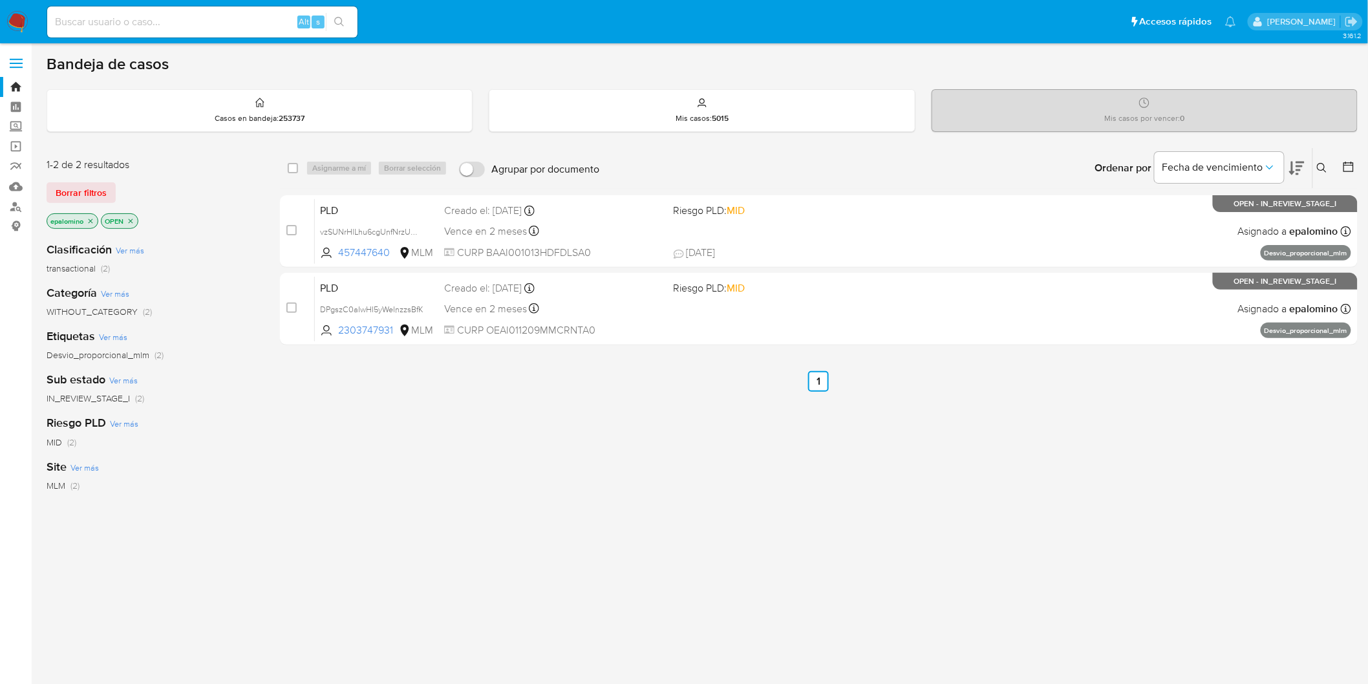
drag, startPoint x: 92, startPoint y: 194, endPoint x: 97, endPoint y: 158, distance: 35.9
click at [92, 194] on span "Borrar filtros" at bounding box center [81, 193] width 51 height 18
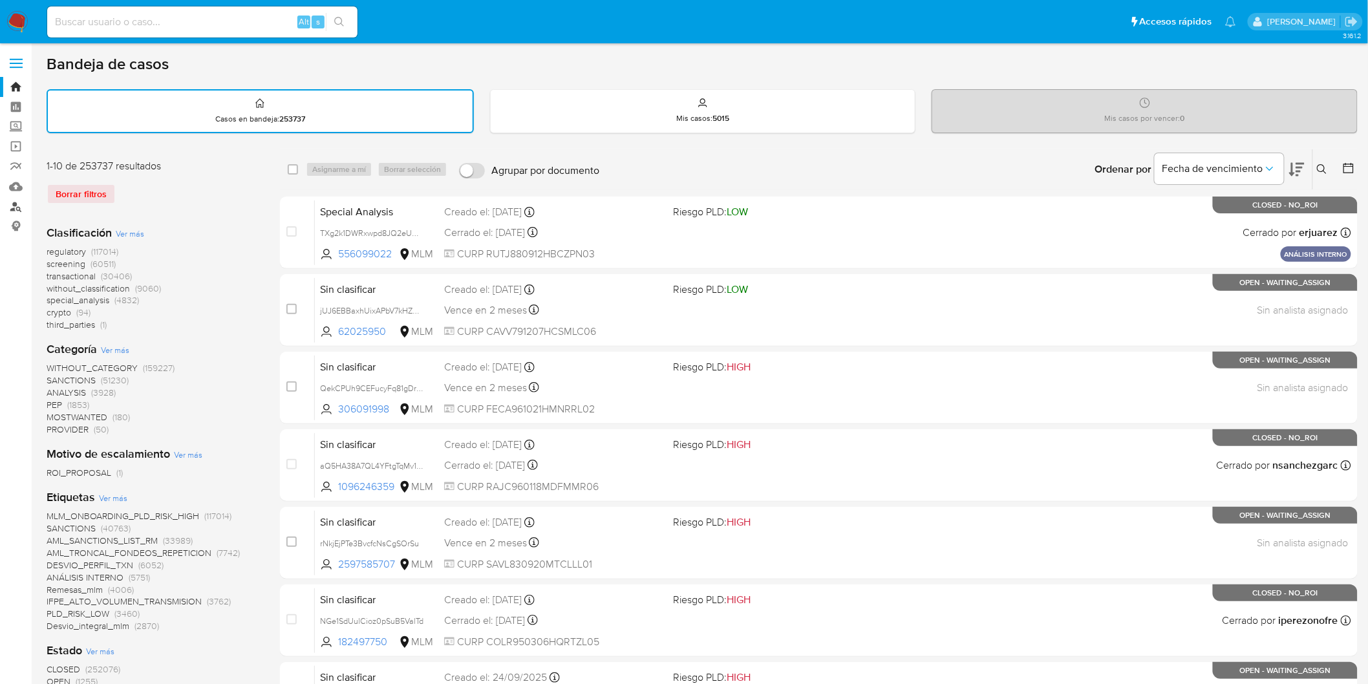
click at [18, 208] on link "Buscador de personas" at bounding box center [77, 207] width 154 height 20
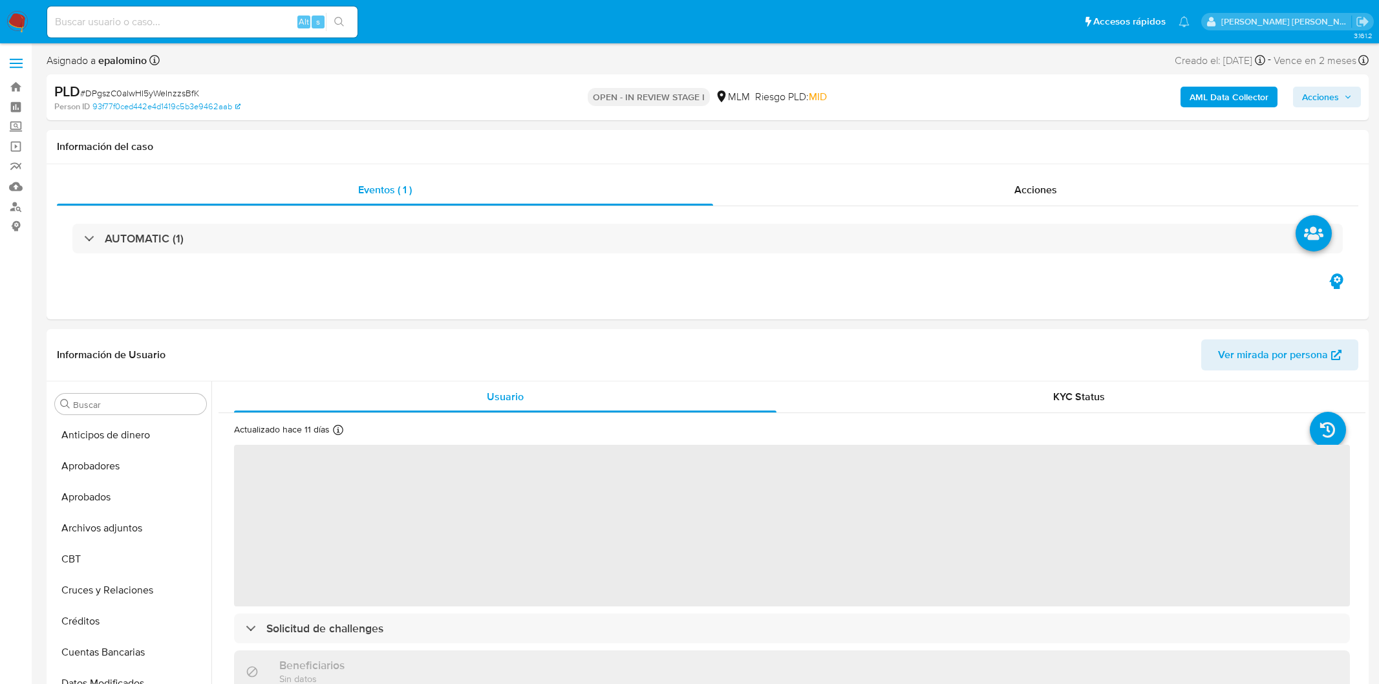
select select "10"
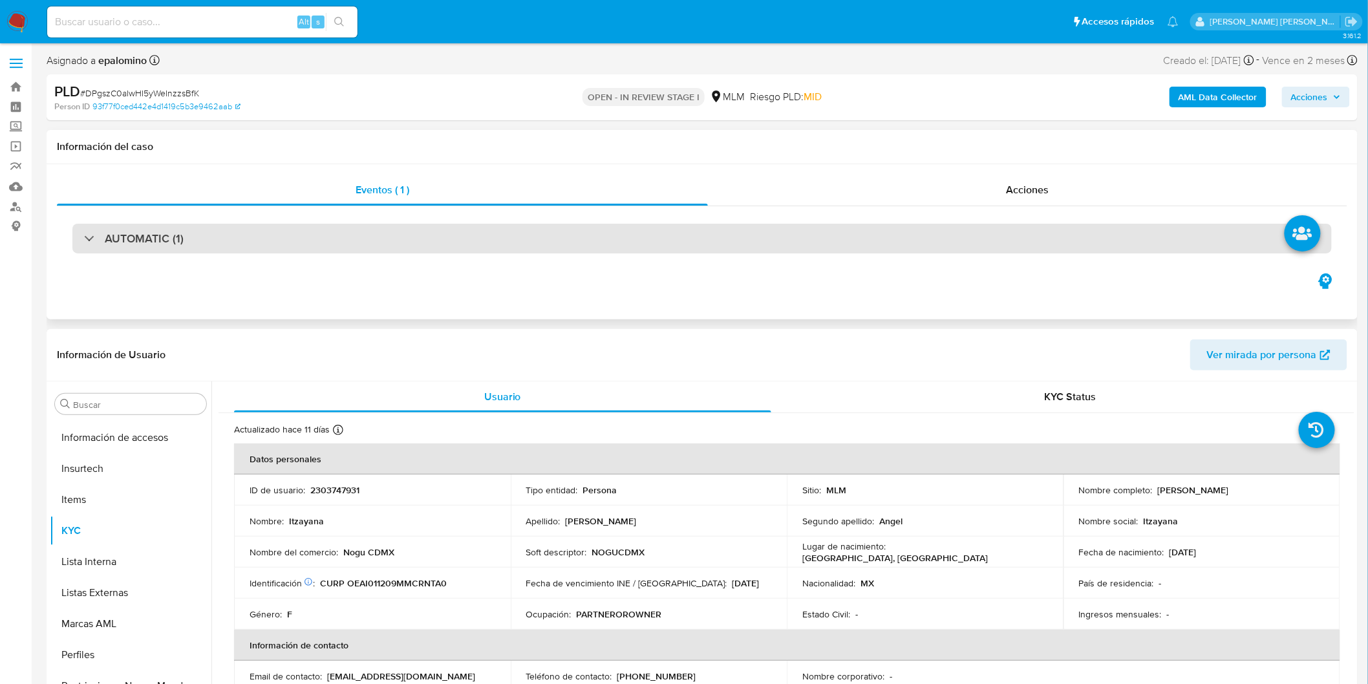
scroll to position [608, 0]
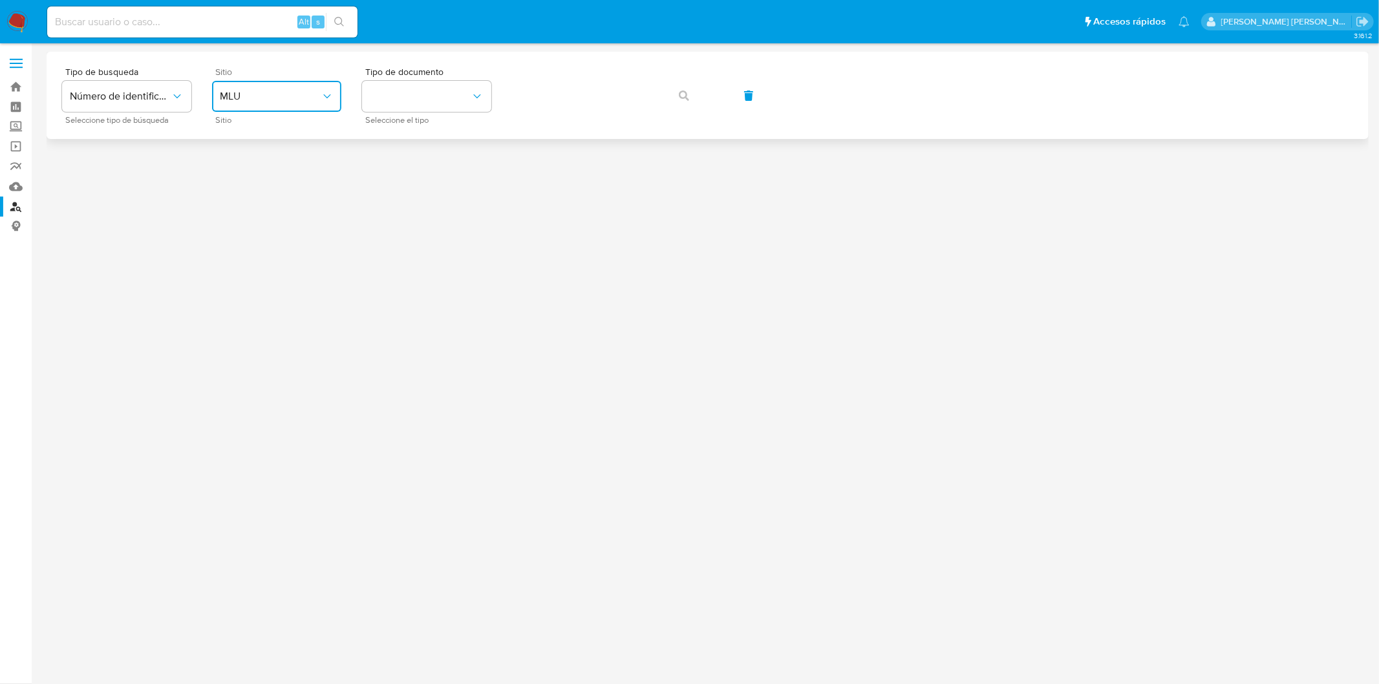
click at [310, 103] on button "MLU" at bounding box center [276, 96] width 129 height 31
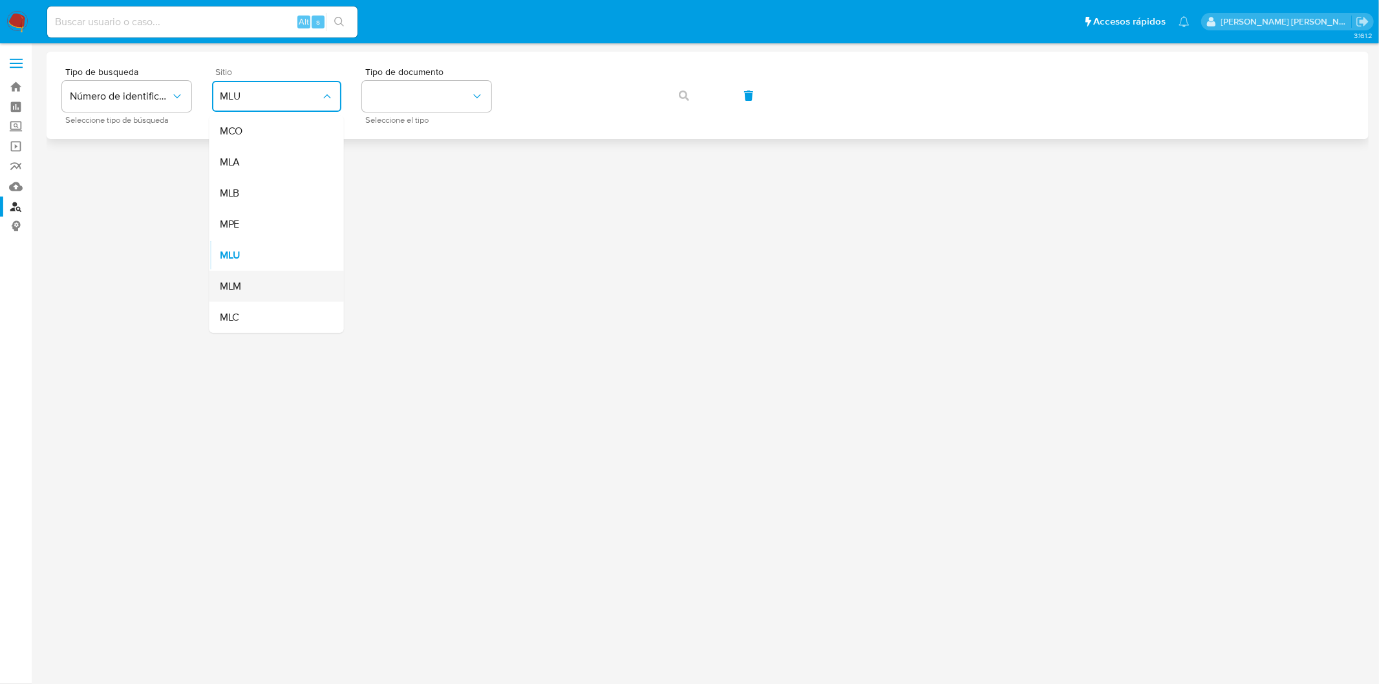
click at [262, 283] on div "MLM" at bounding box center [273, 286] width 106 height 31
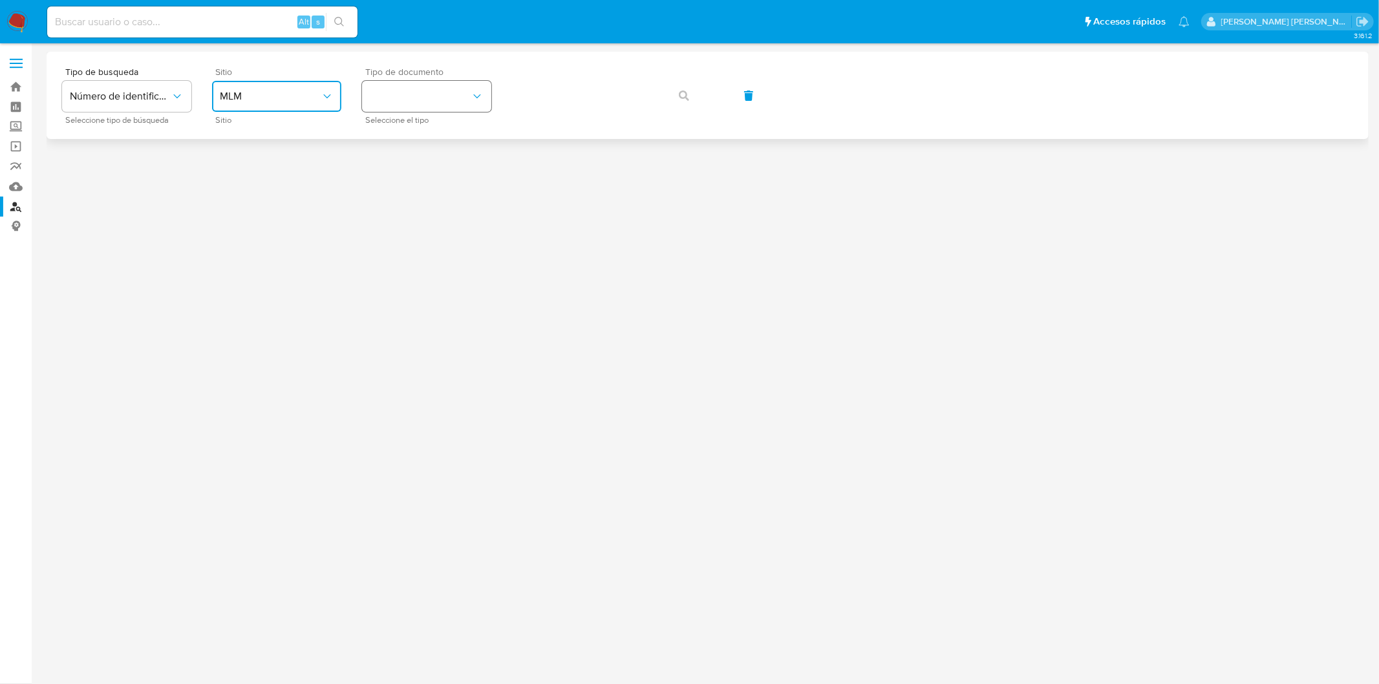
click at [468, 82] on button "identificationType" at bounding box center [426, 96] width 129 height 31
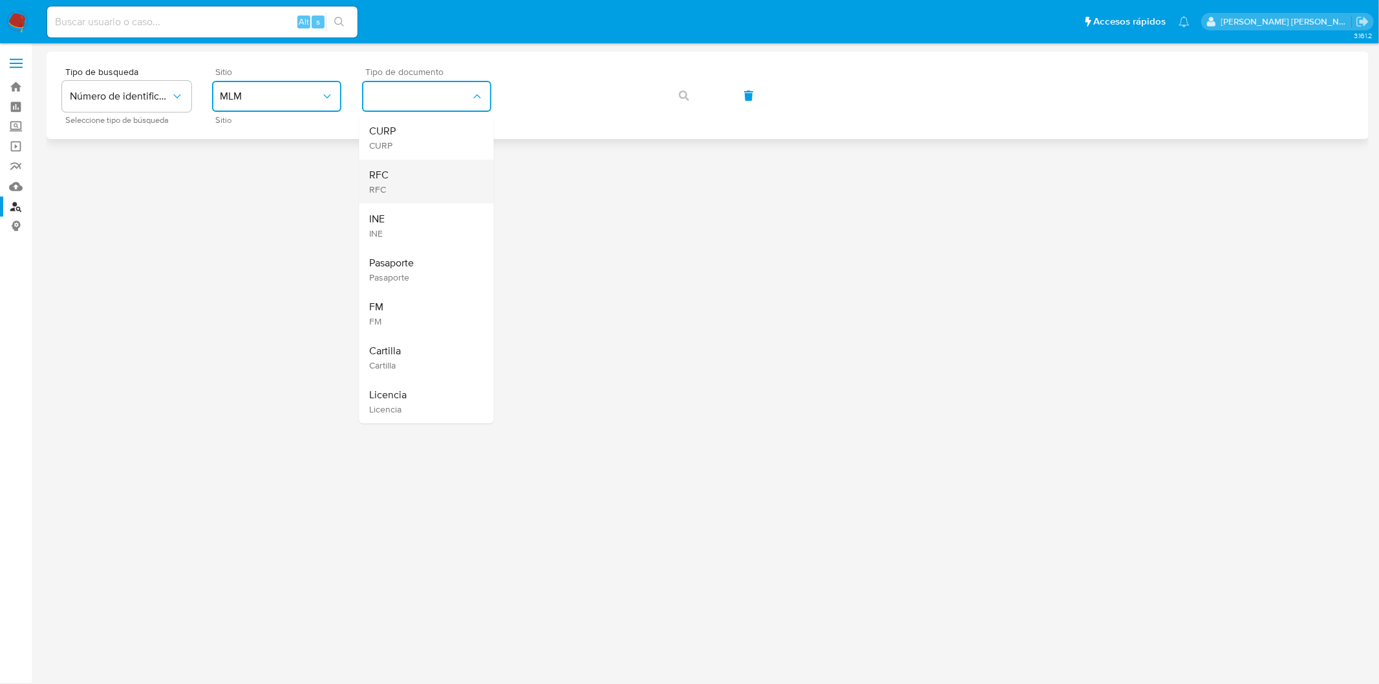
click at [444, 182] on div "RFC RFC" at bounding box center [423, 182] width 106 height 44
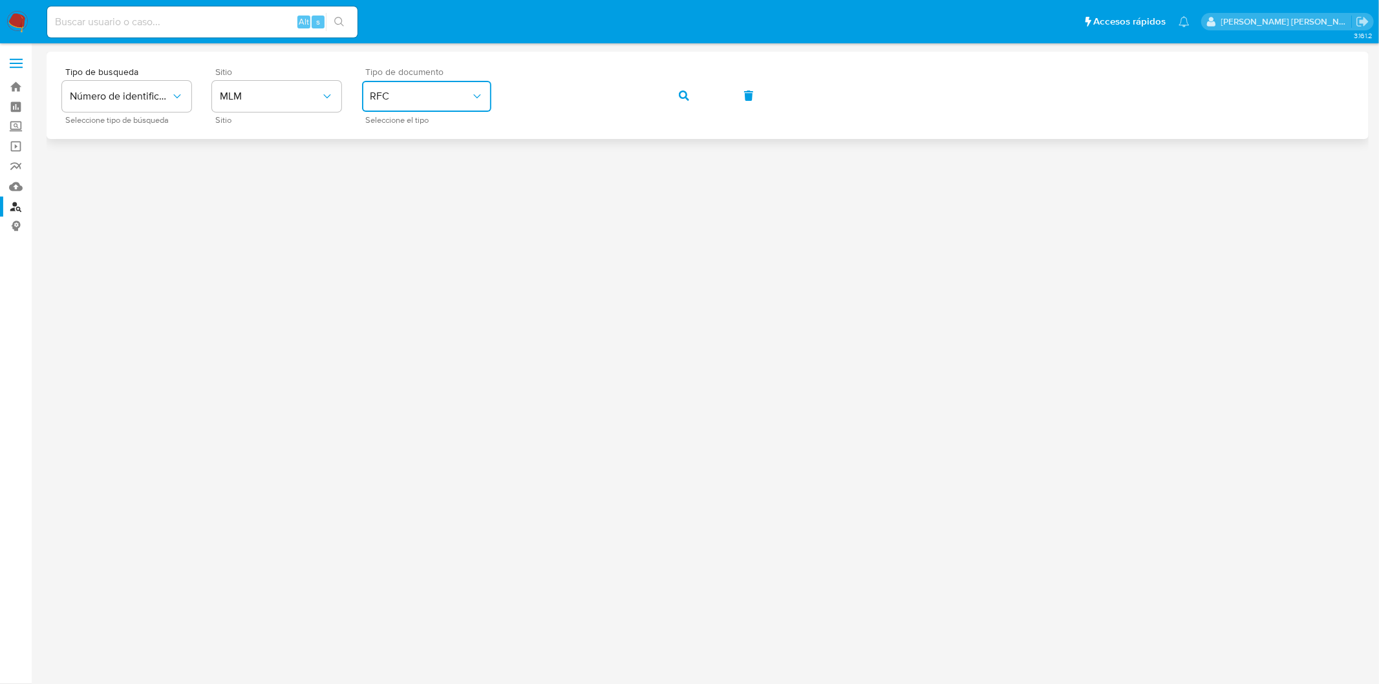
click at [680, 101] on span "button" at bounding box center [684, 95] width 10 height 28
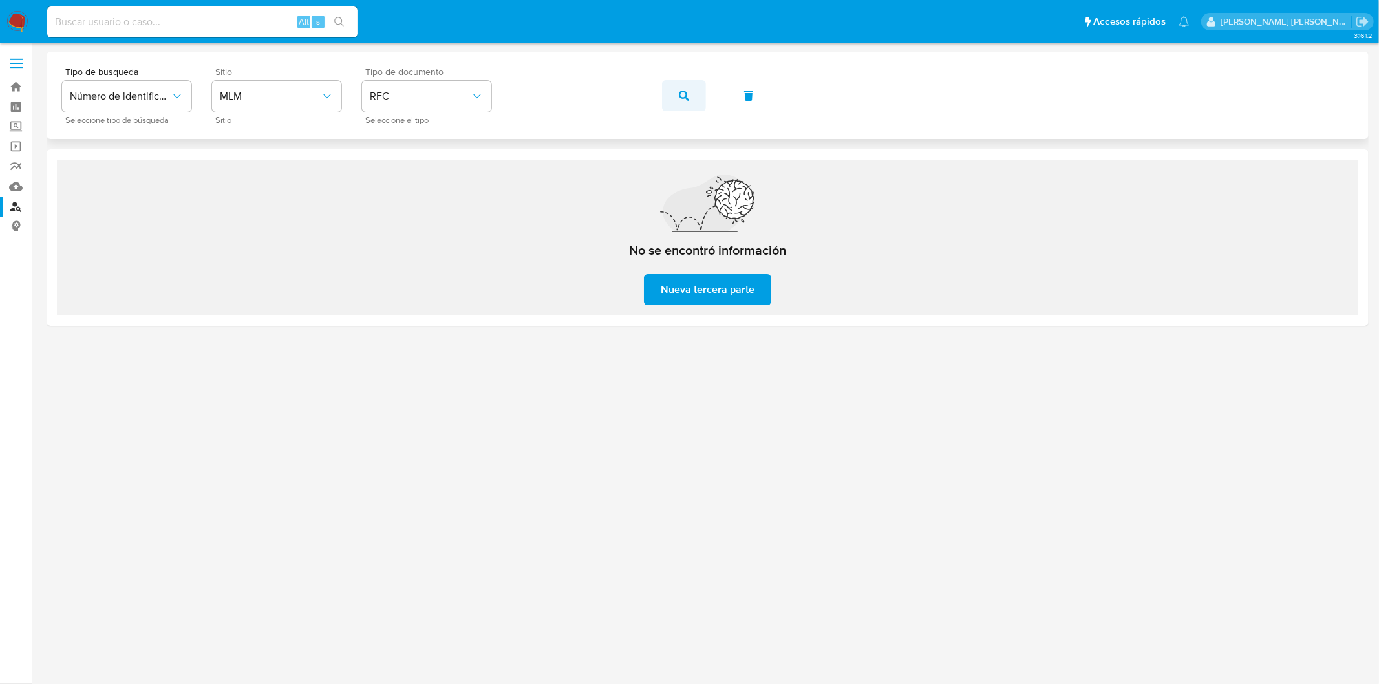
click at [687, 92] on icon "button" at bounding box center [684, 96] width 10 height 10
click at [687, 97] on icon "button" at bounding box center [684, 96] width 10 height 10
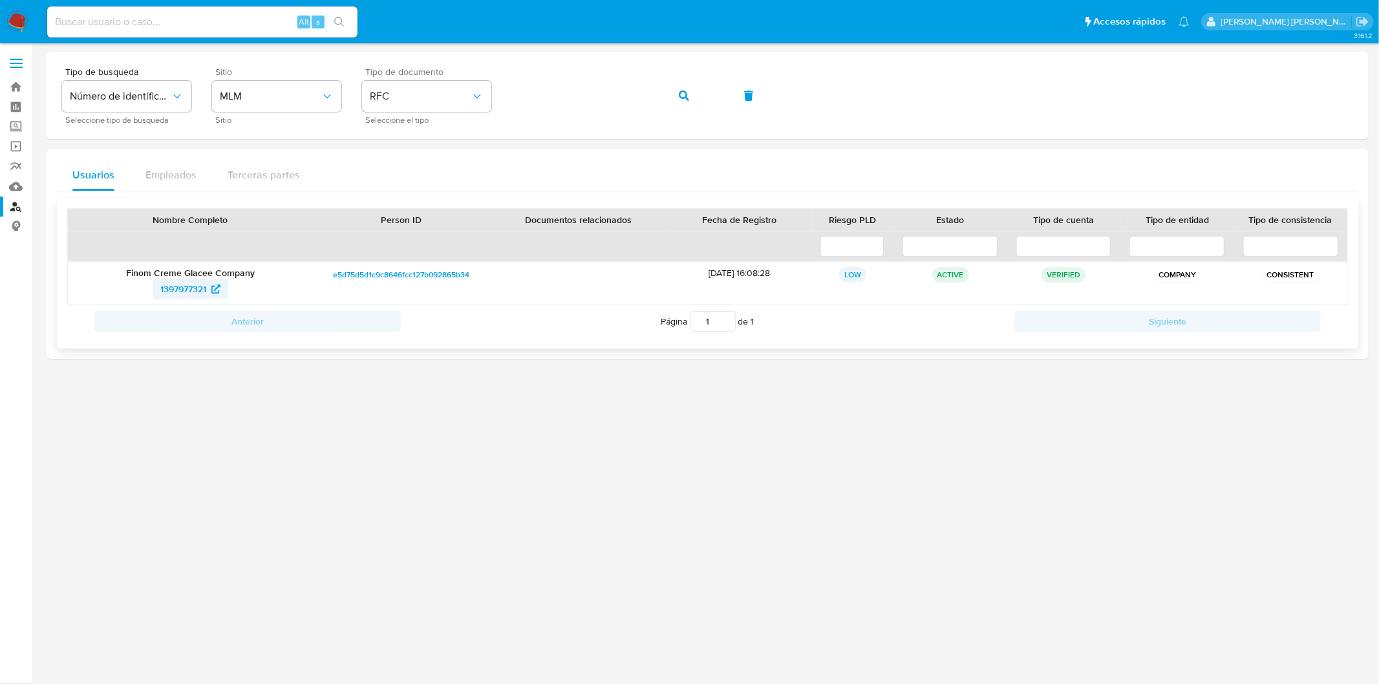
click at [185, 288] on span "1397977321" at bounding box center [183, 289] width 46 height 21
click at [695, 101] on button "button" at bounding box center [684, 95] width 44 height 31
click at [189, 292] on span "189490624" at bounding box center [183, 289] width 45 height 21
click at [15, 17] on img at bounding box center [17, 22] width 22 height 22
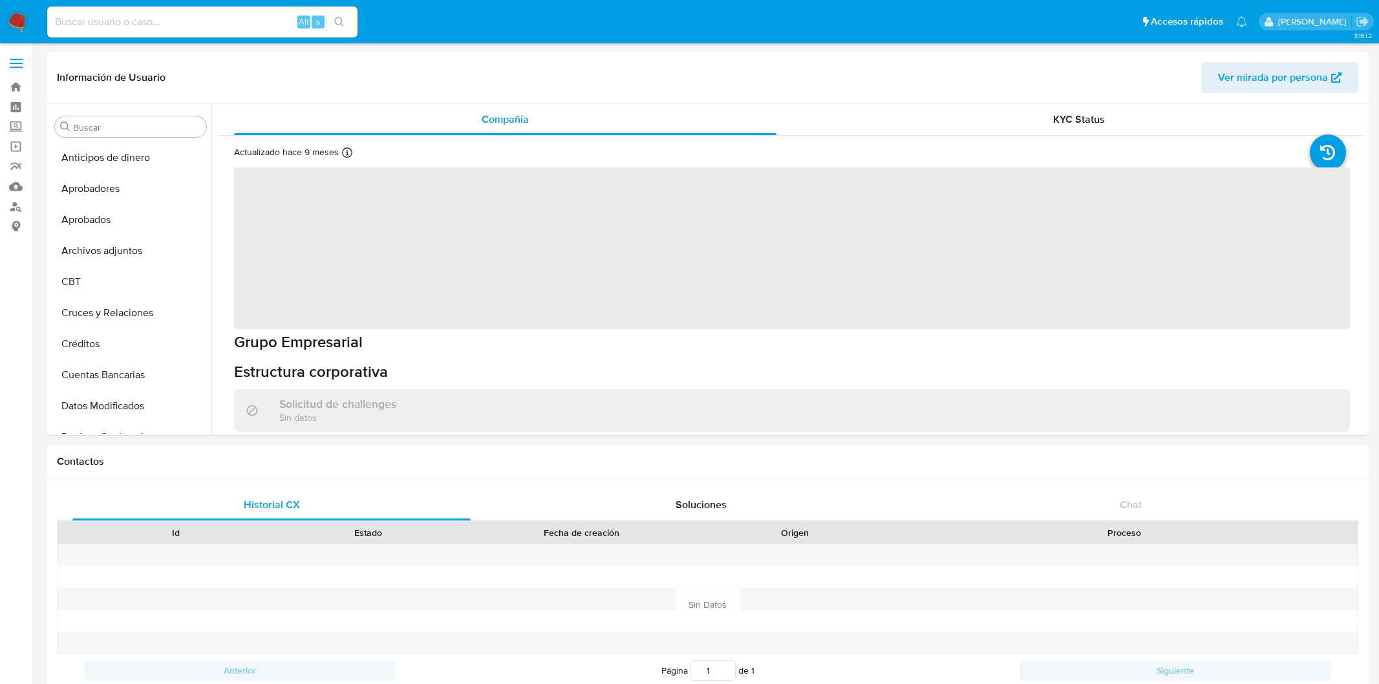
select select "10"
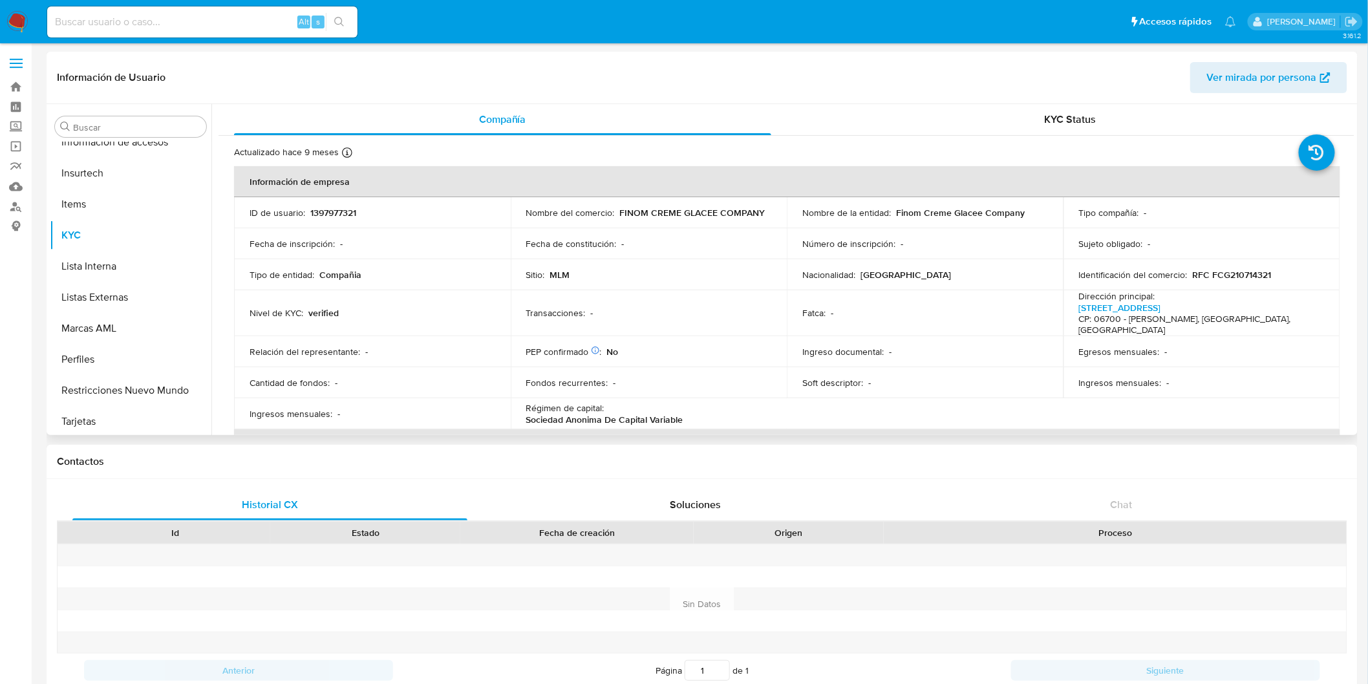
scroll to position [608, 0]
click at [346, 211] on p "1397977321" at bounding box center [333, 213] width 46 height 12
copy p "1397977321"
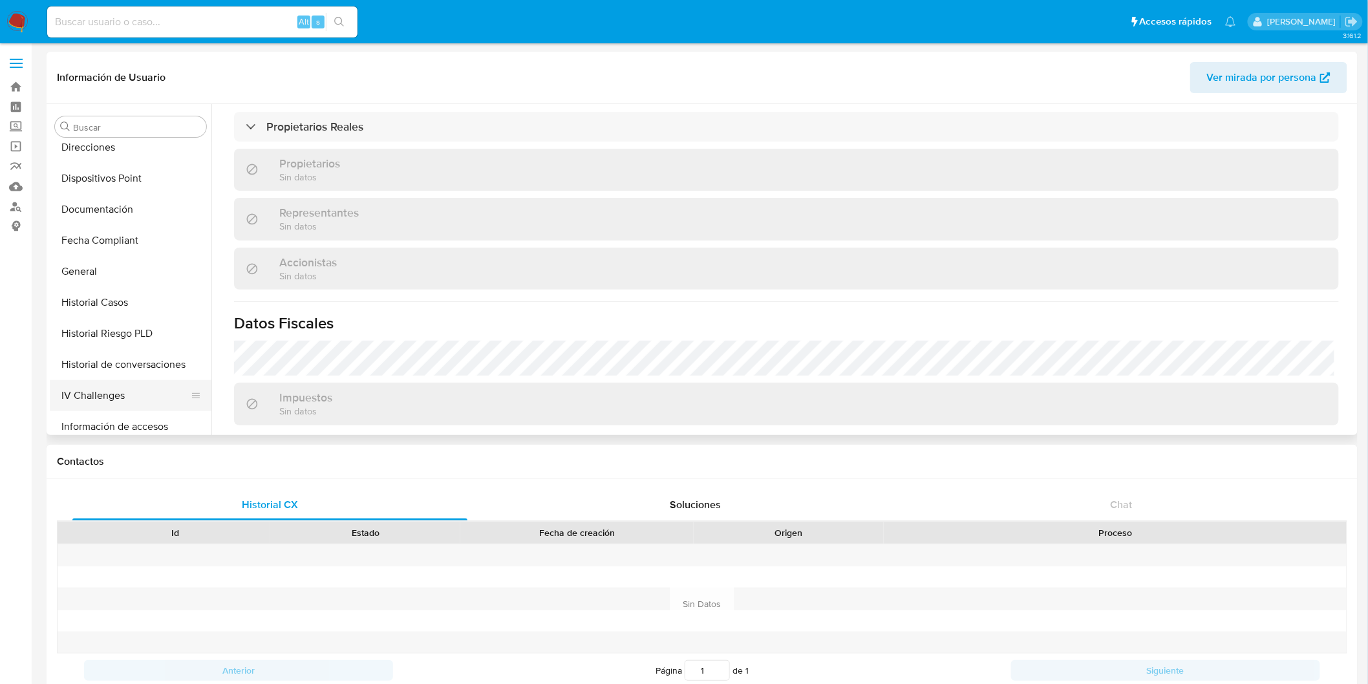
scroll to position [320, 0]
click at [125, 204] on button "Documentación" at bounding box center [125, 210] width 151 height 31
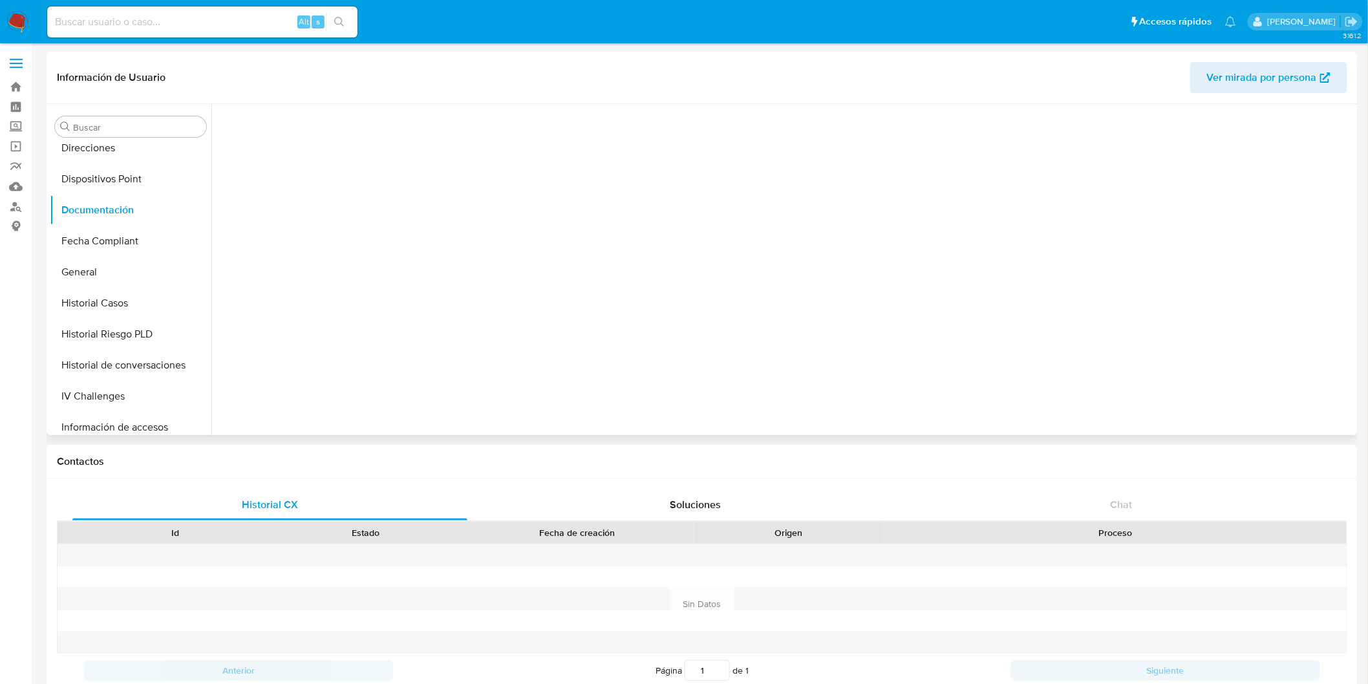
scroll to position [0, 0]
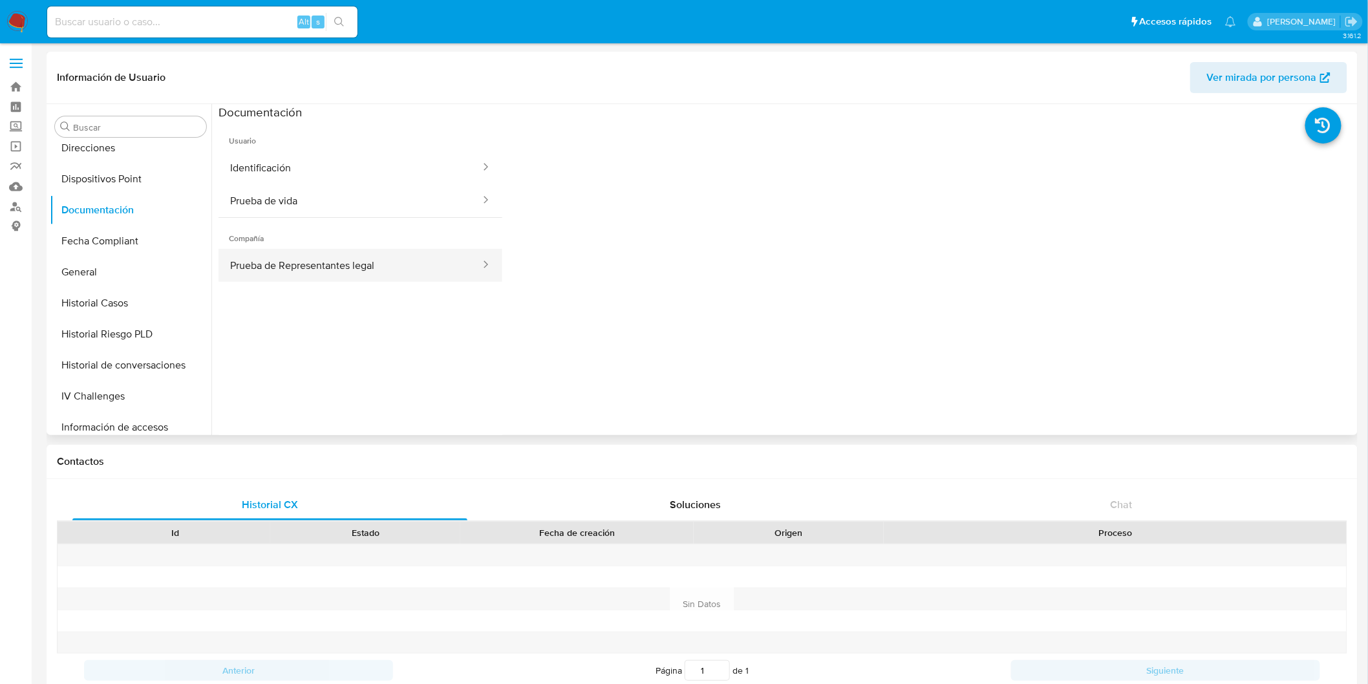
click at [365, 268] on button "Prueba de Representantes legal" at bounding box center [350, 265] width 263 height 33
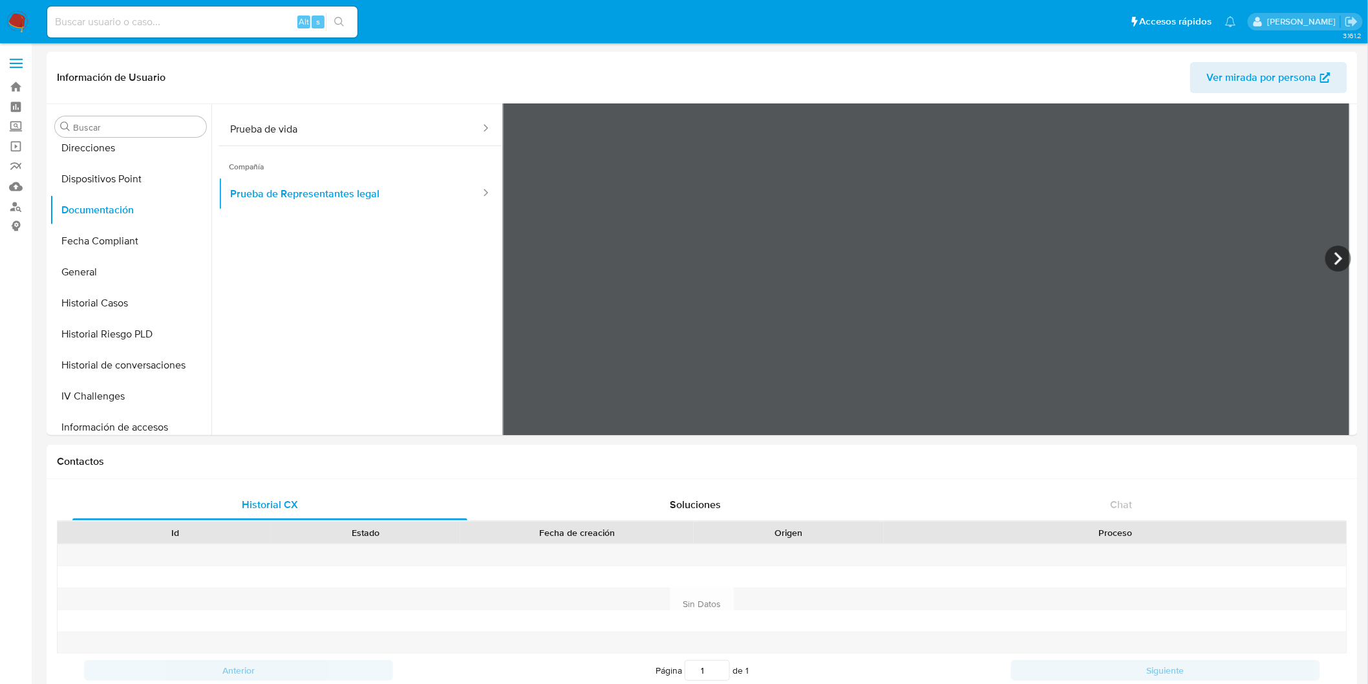
scroll to position [108, 0]
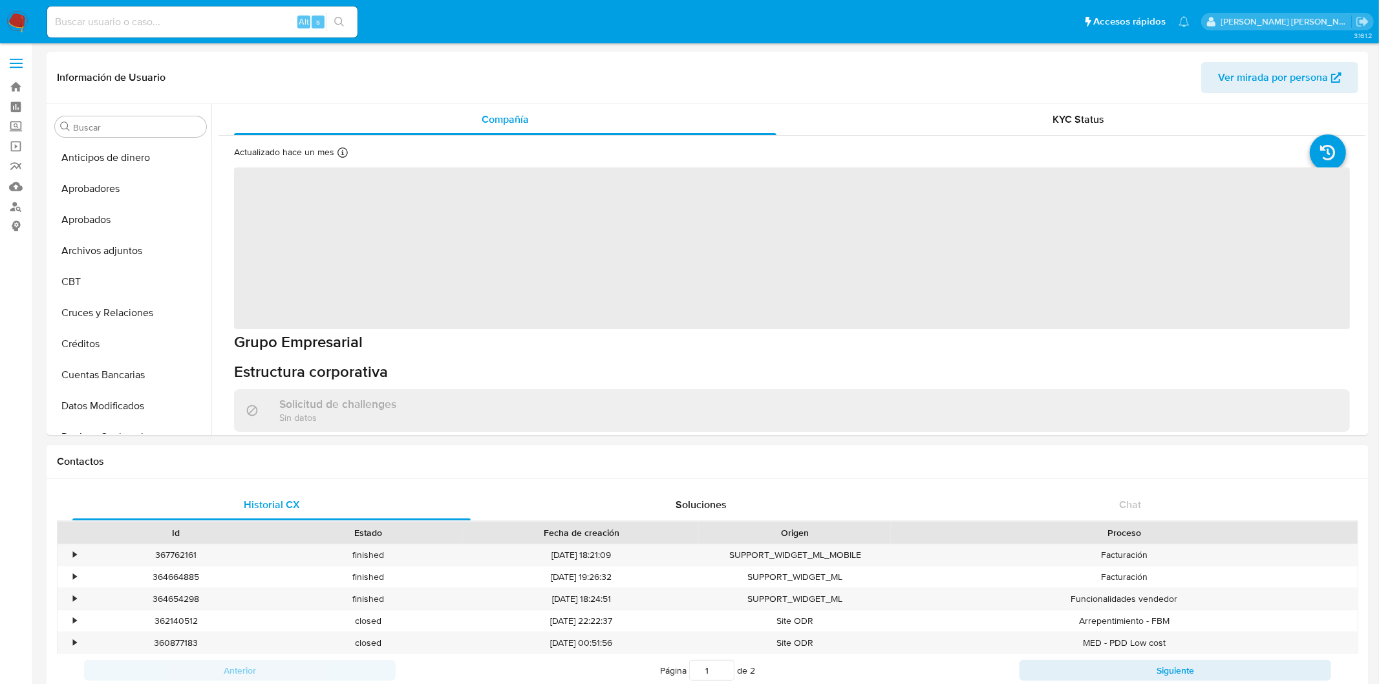
select select "10"
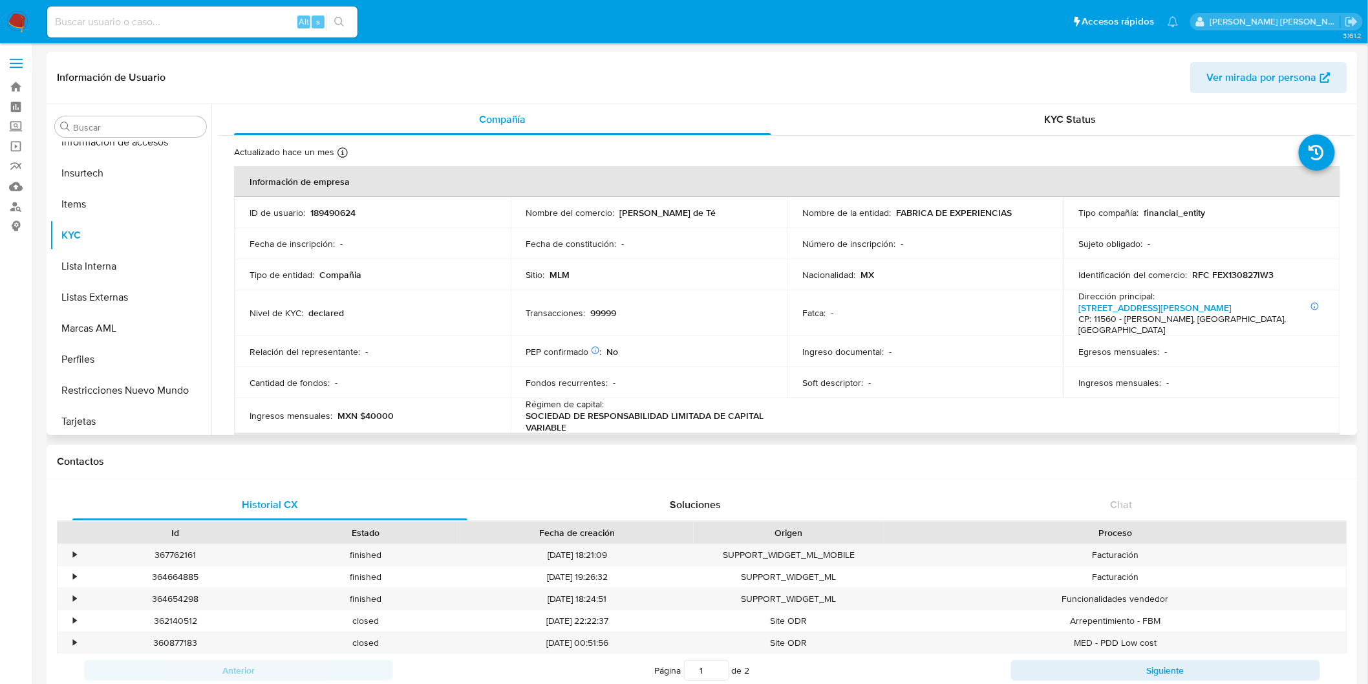
scroll to position [608, 0]
click at [327, 204] on td "ID de usuario : 189490624" at bounding box center [372, 212] width 277 height 31
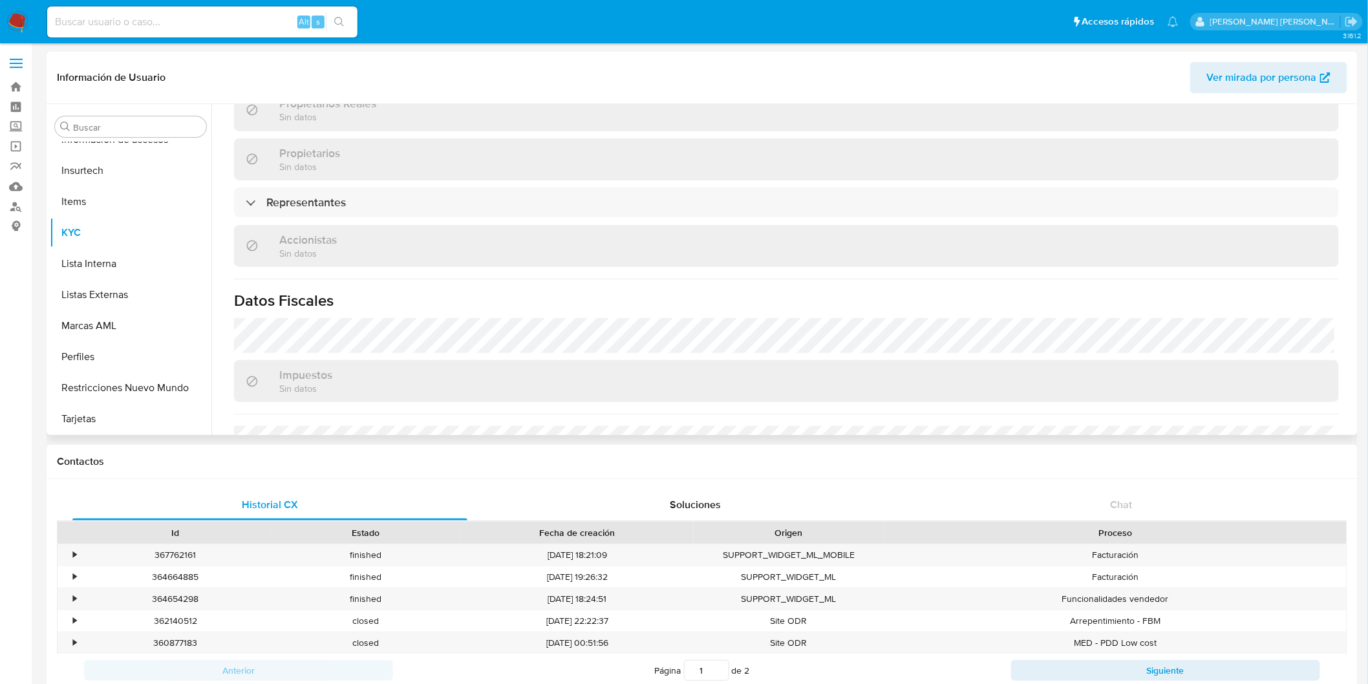
scroll to position [934, 0]
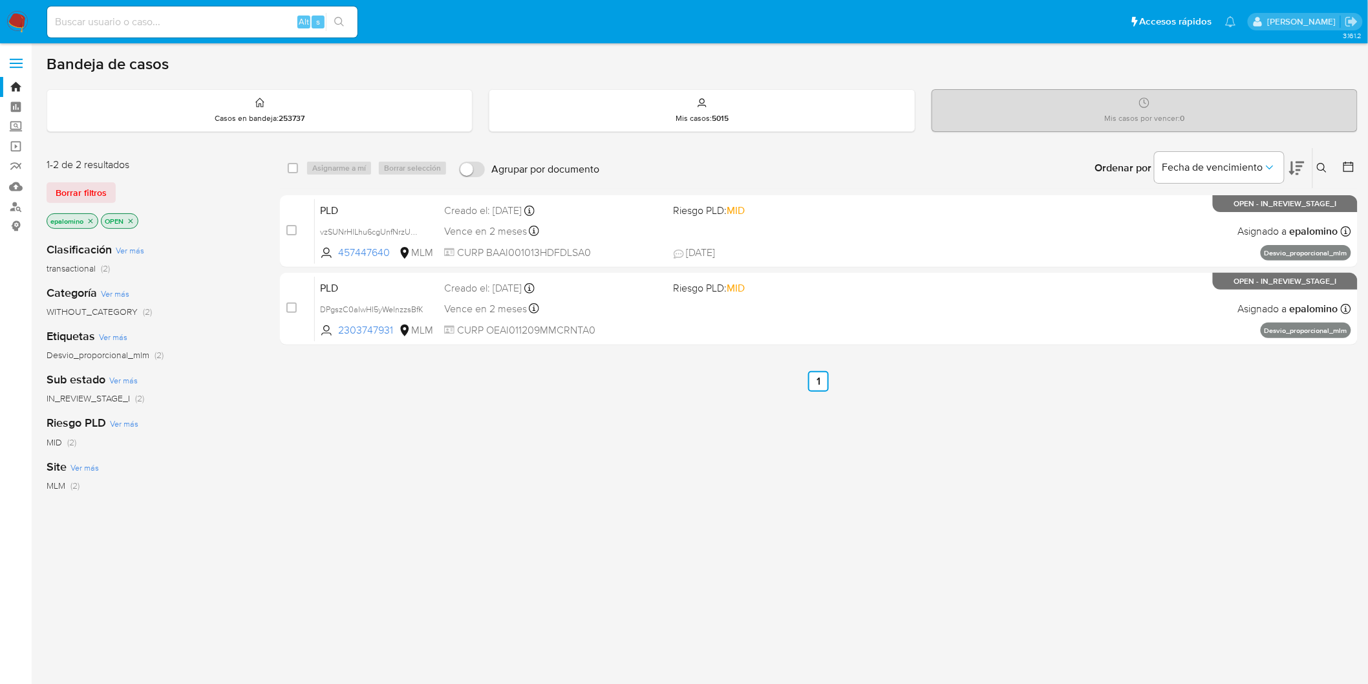
click at [100, 202] on span "Borrar filtros" at bounding box center [81, 193] width 51 height 18
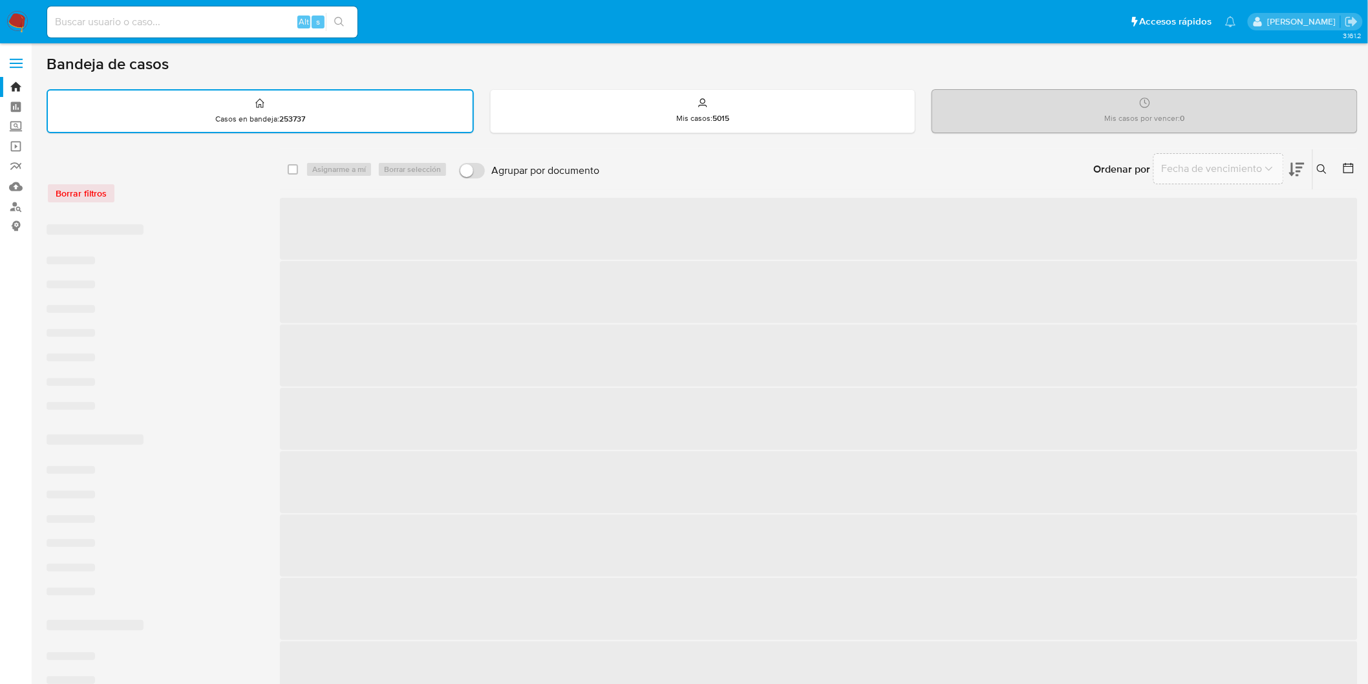
click at [87, 180] on div "Borrar filtros" at bounding box center [150, 186] width 207 height 55
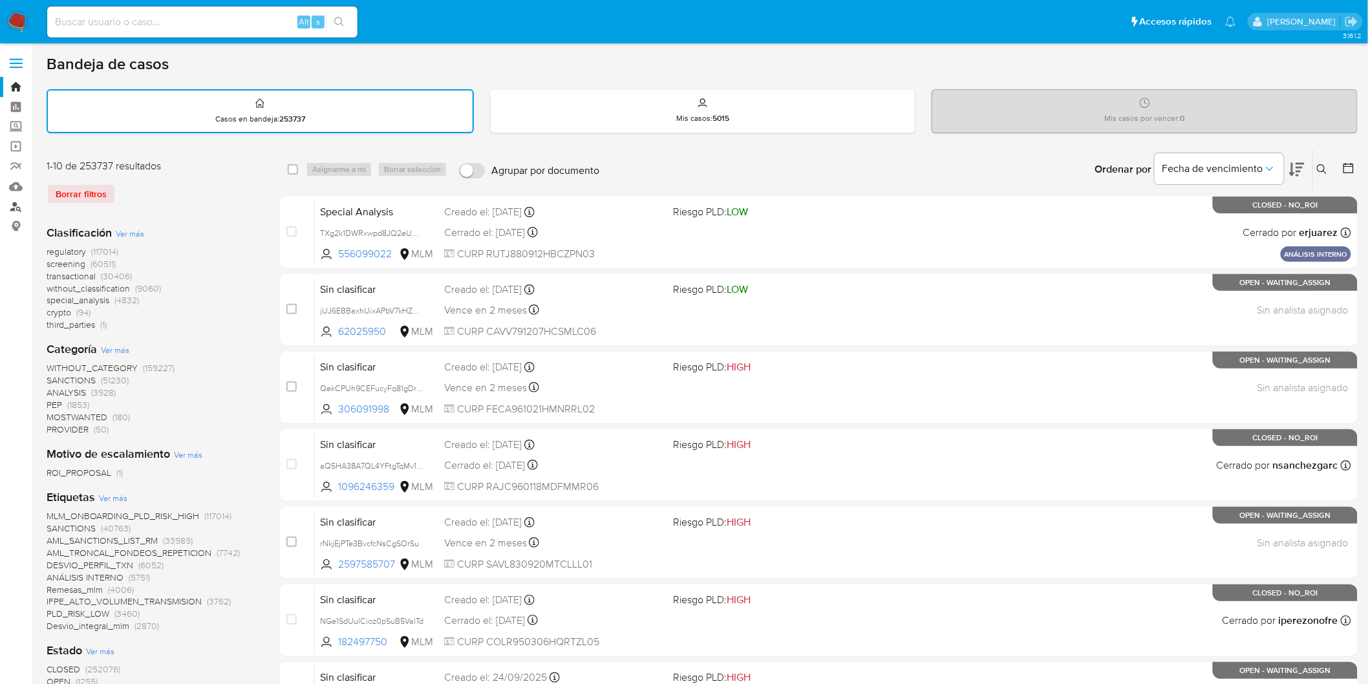
click at [17, 204] on link "Buscador de personas" at bounding box center [77, 207] width 154 height 20
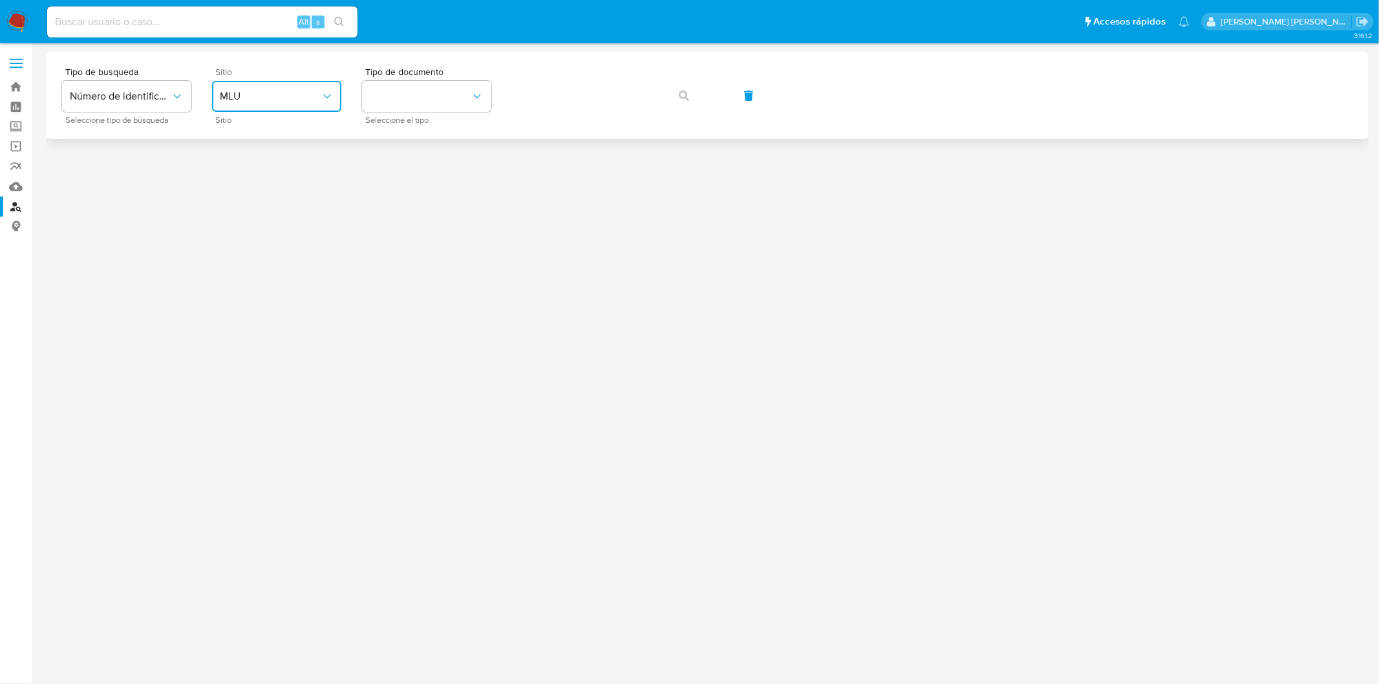
click at [313, 102] on span "MLU" at bounding box center [270, 96] width 101 height 13
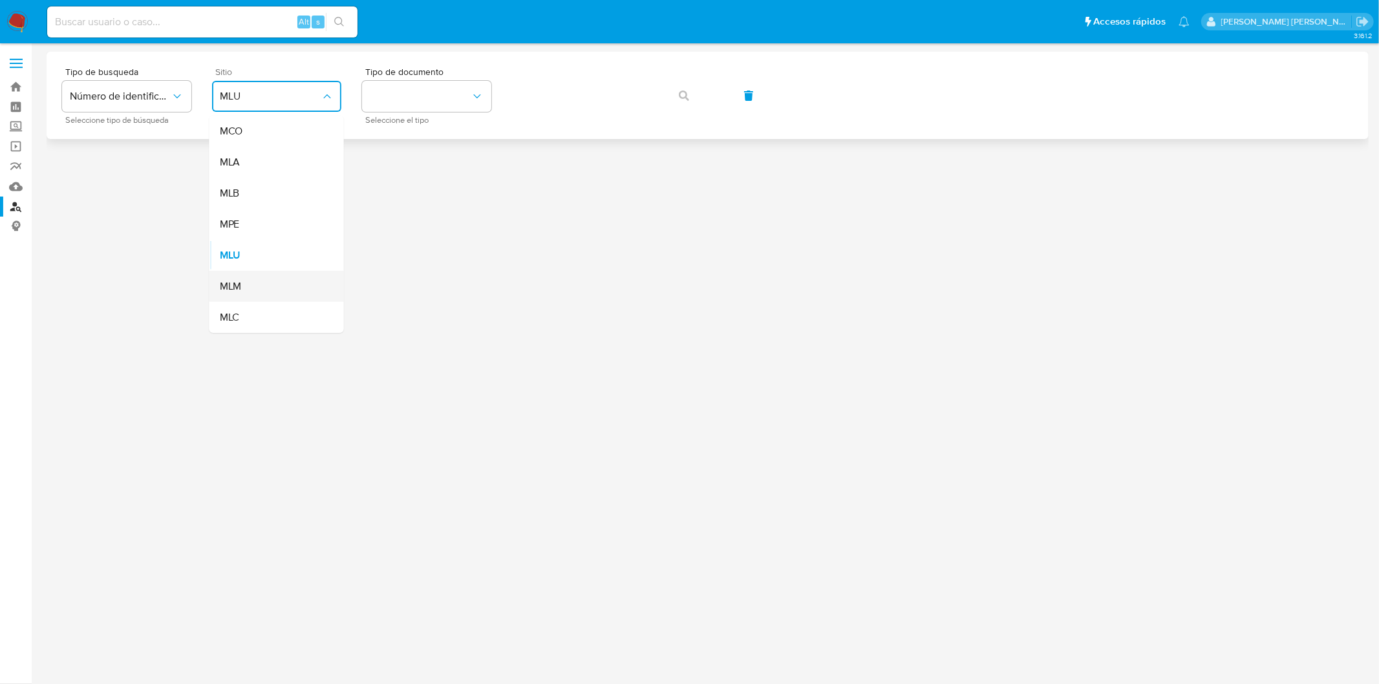
click at [252, 270] on ul "MCO MLA MLB MPE MLU MLM MLC" at bounding box center [277, 224] width 135 height 217
click at [251, 283] on div "MLM" at bounding box center [273, 286] width 106 height 31
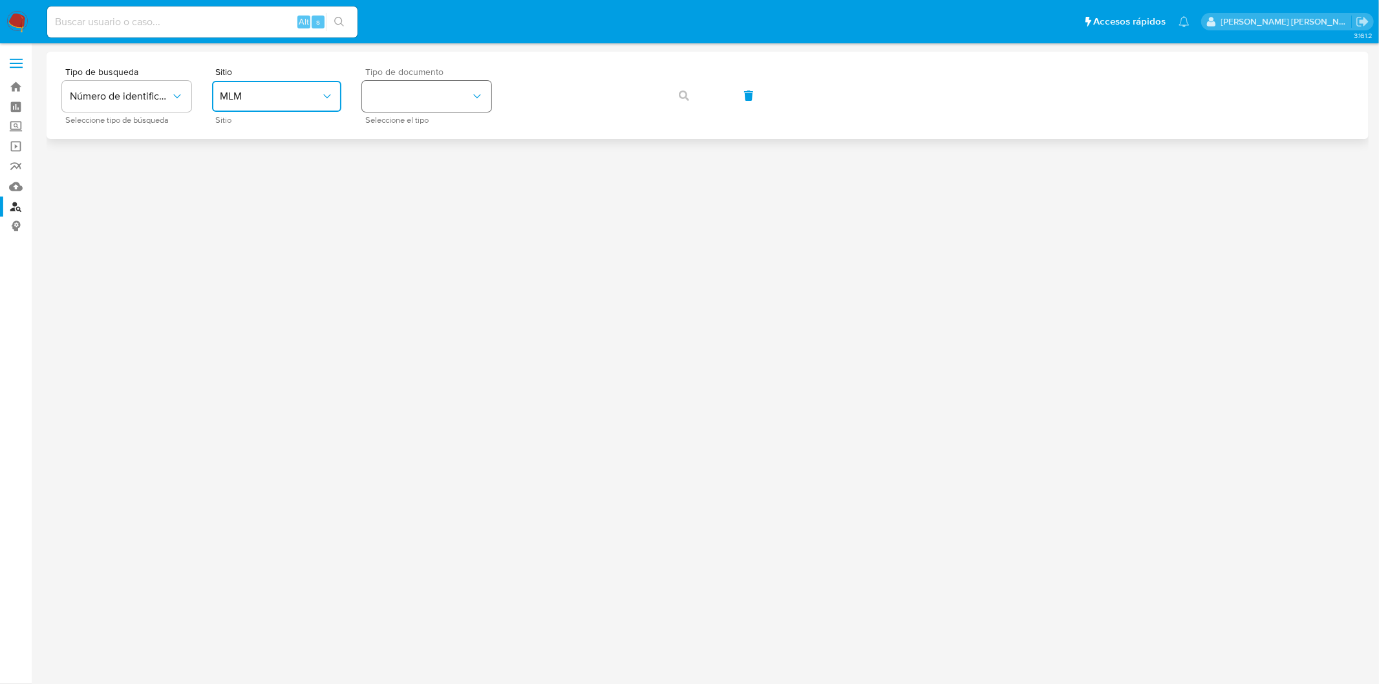
click at [479, 92] on icon "identificationType" at bounding box center [477, 96] width 13 height 13
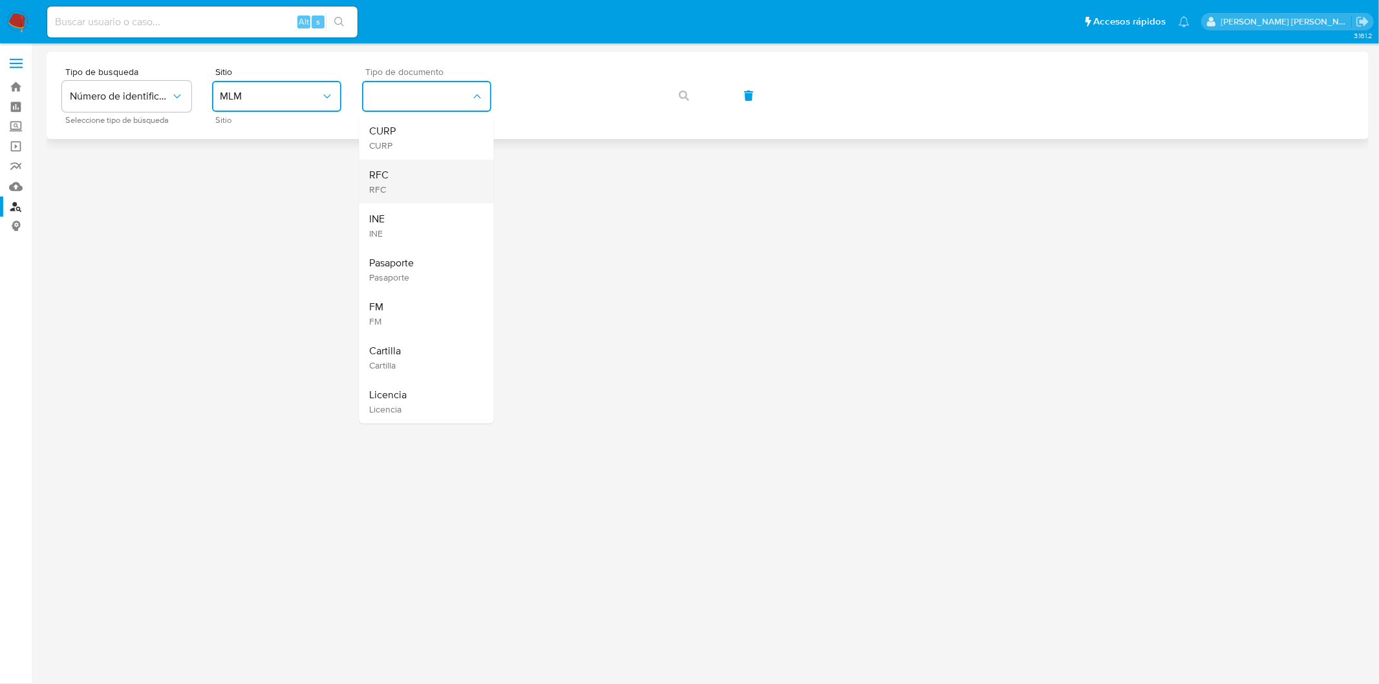
click at [416, 188] on div "RFC RFC" at bounding box center [423, 182] width 106 height 44
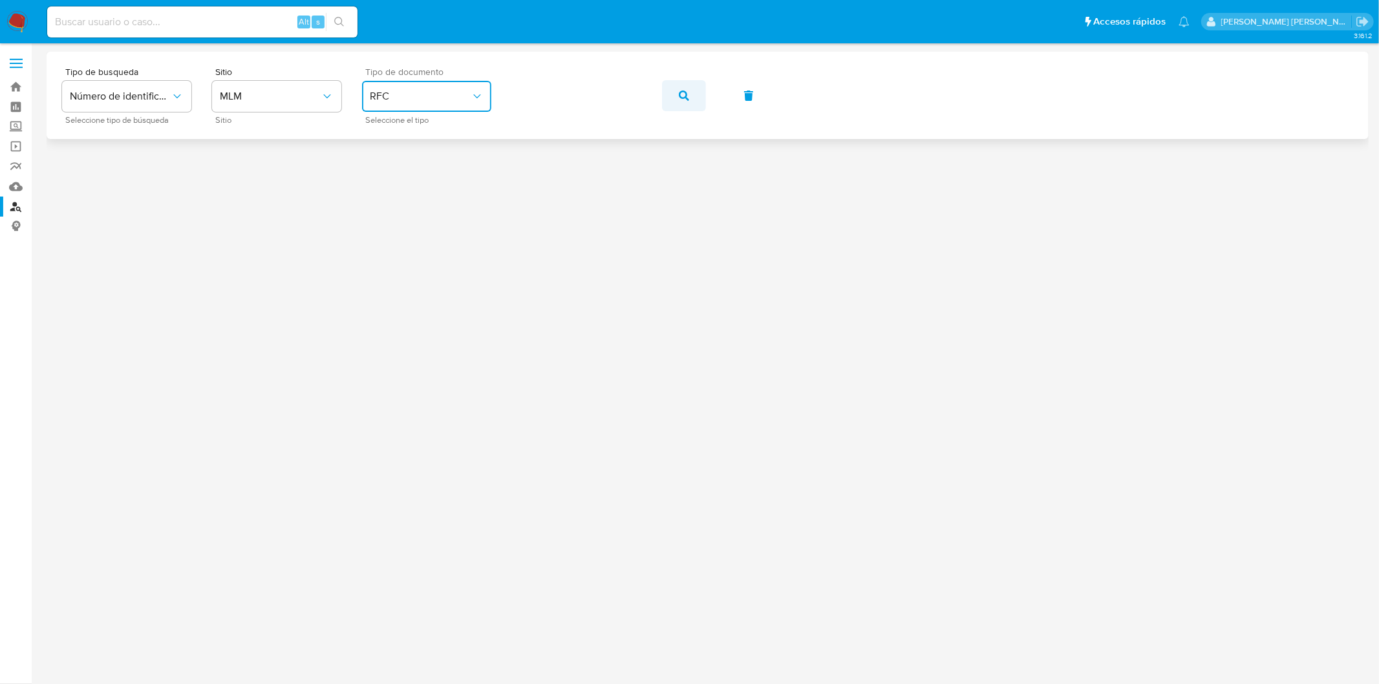
click at [684, 92] on icon "button" at bounding box center [684, 96] width 10 height 10
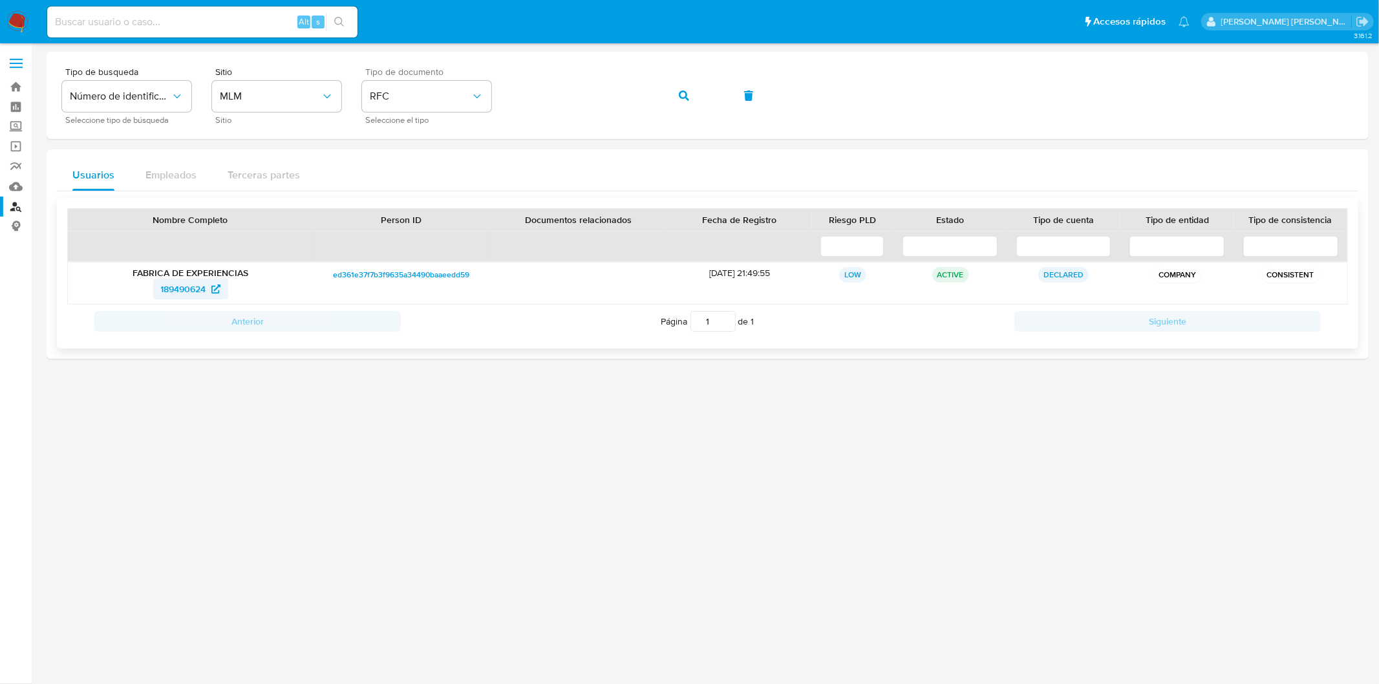
click at [185, 291] on span "189490624" at bounding box center [183, 289] width 45 height 21
click at [21, 30] on img at bounding box center [17, 22] width 22 height 22
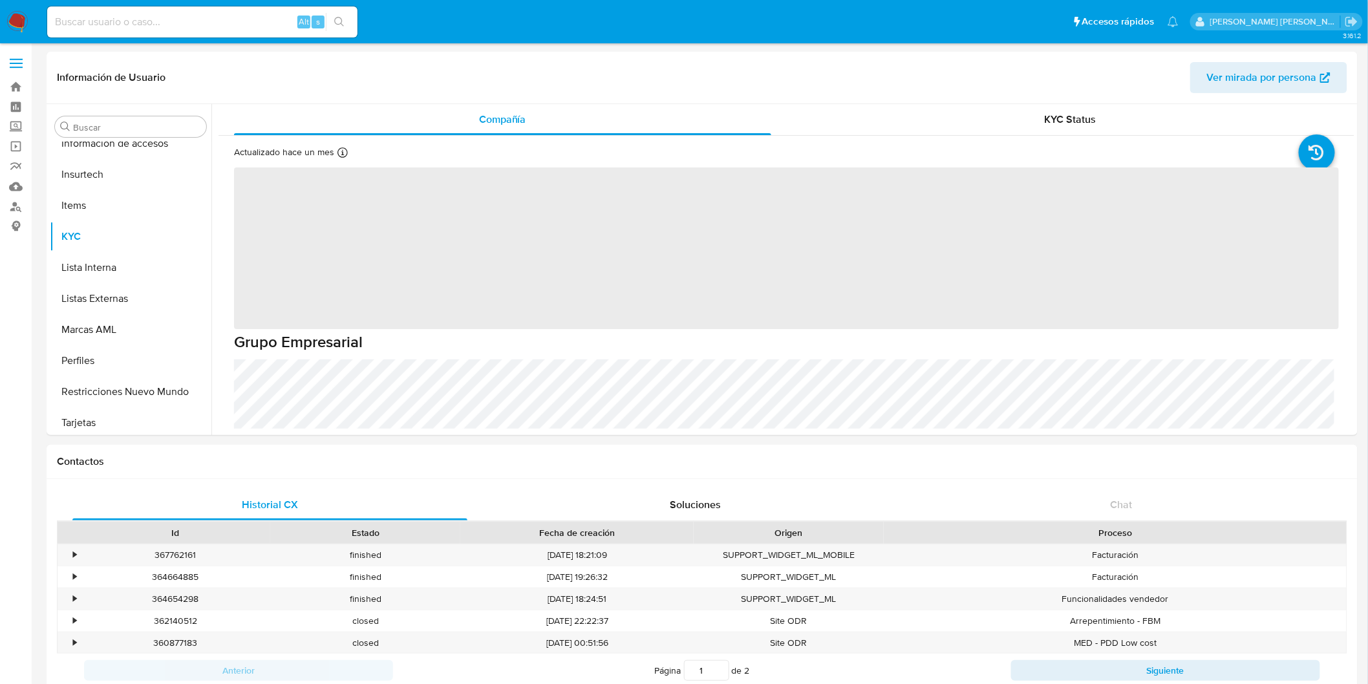
scroll to position [609, 0]
select select "10"
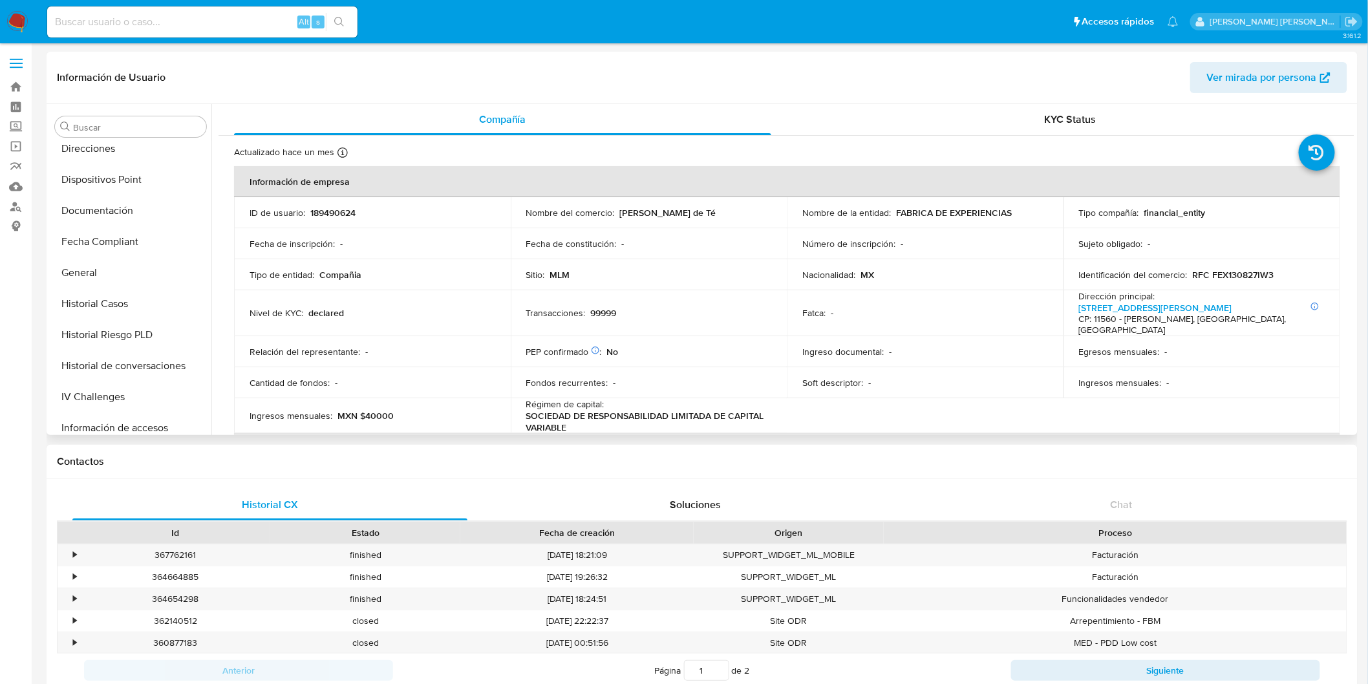
scroll to position [249, 0]
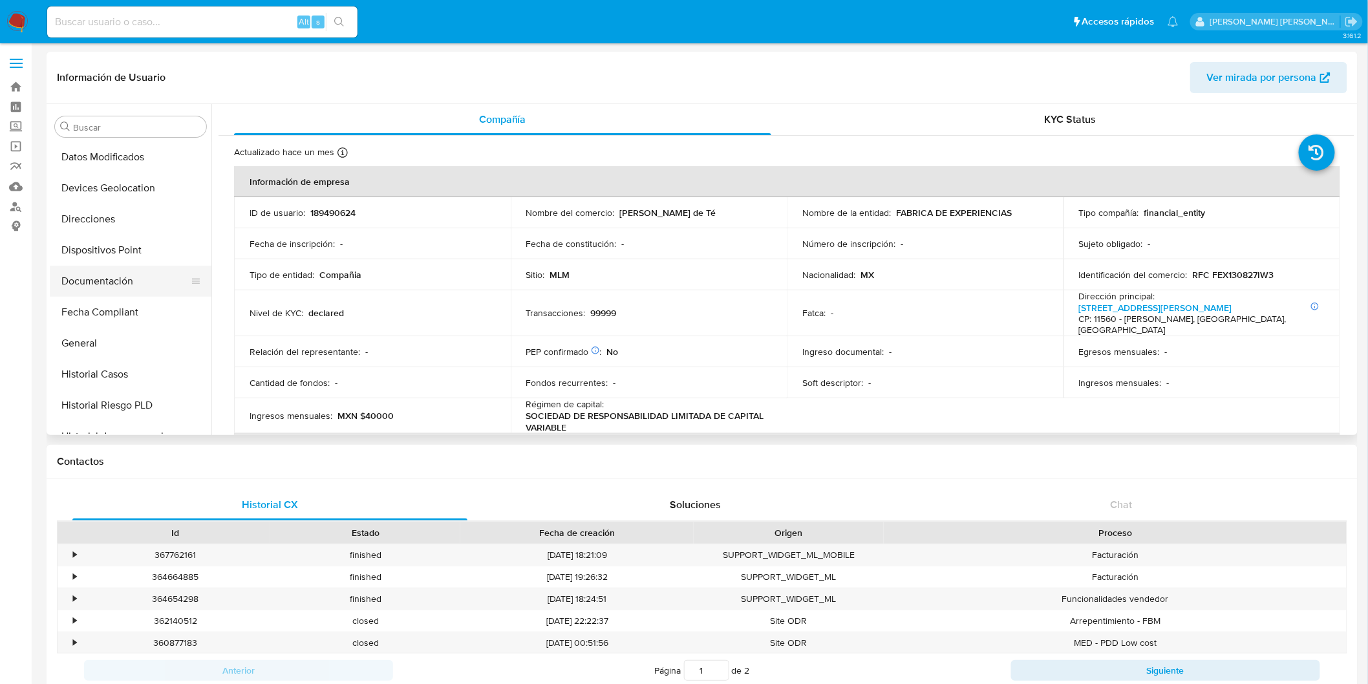
click at [122, 273] on button "Documentación" at bounding box center [125, 281] width 151 height 31
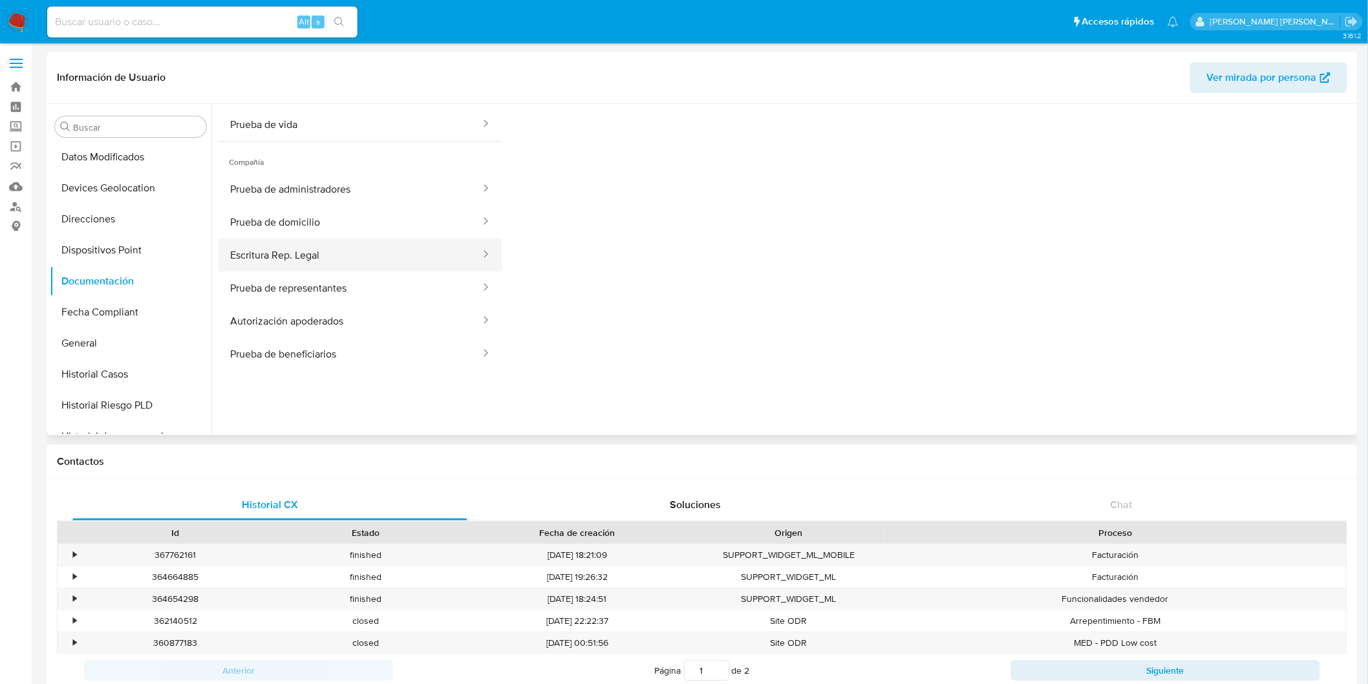
scroll to position [105, 0]
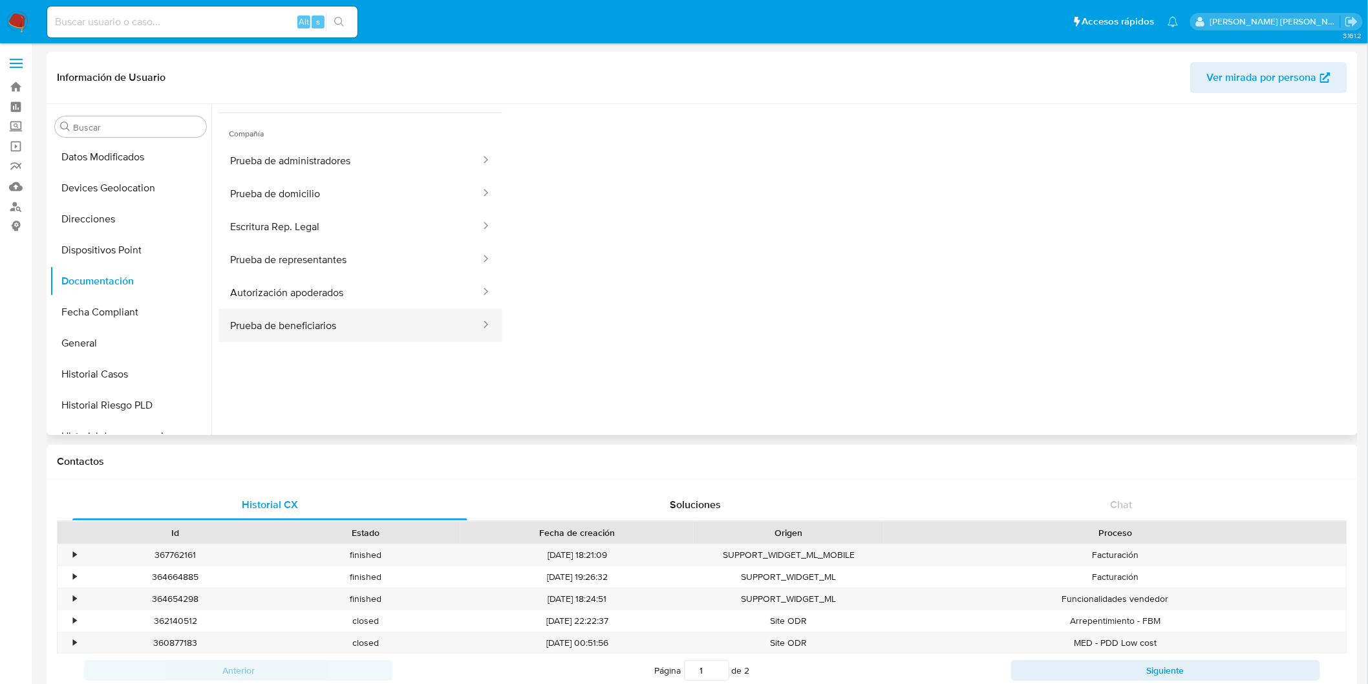
click at [373, 329] on button "Prueba de beneficiarios" at bounding box center [350, 325] width 263 height 33
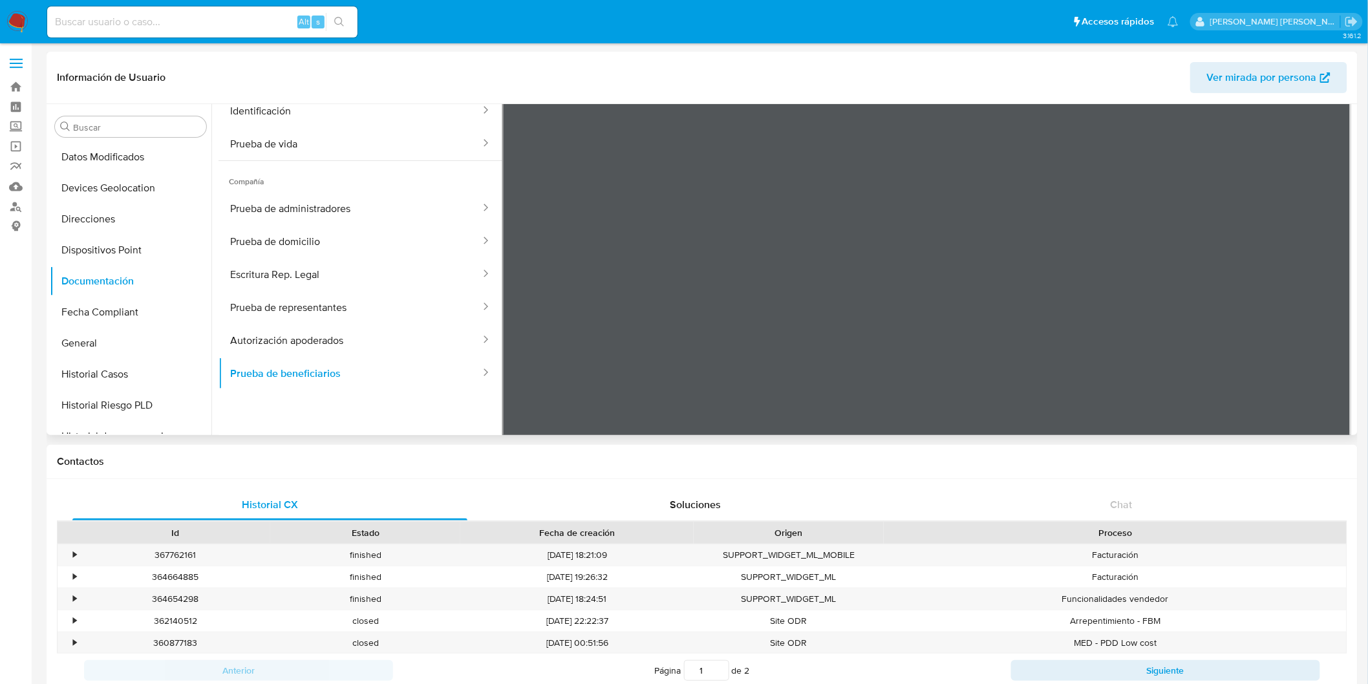
scroll to position [108, 0]
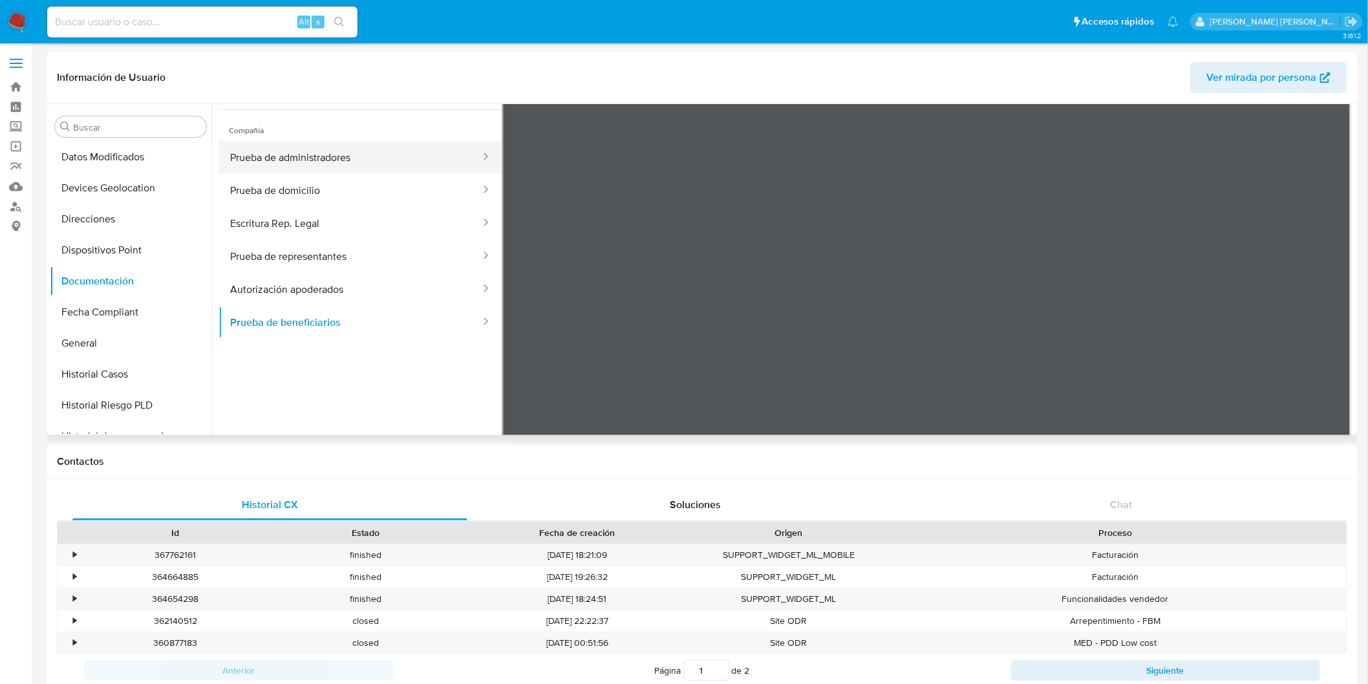
click at [393, 173] on button "Prueba de administradores" at bounding box center [350, 157] width 263 height 33
click at [382, 190] on button "Prueba de domicilio" at bounding box center [350, 190] width 263 height 33
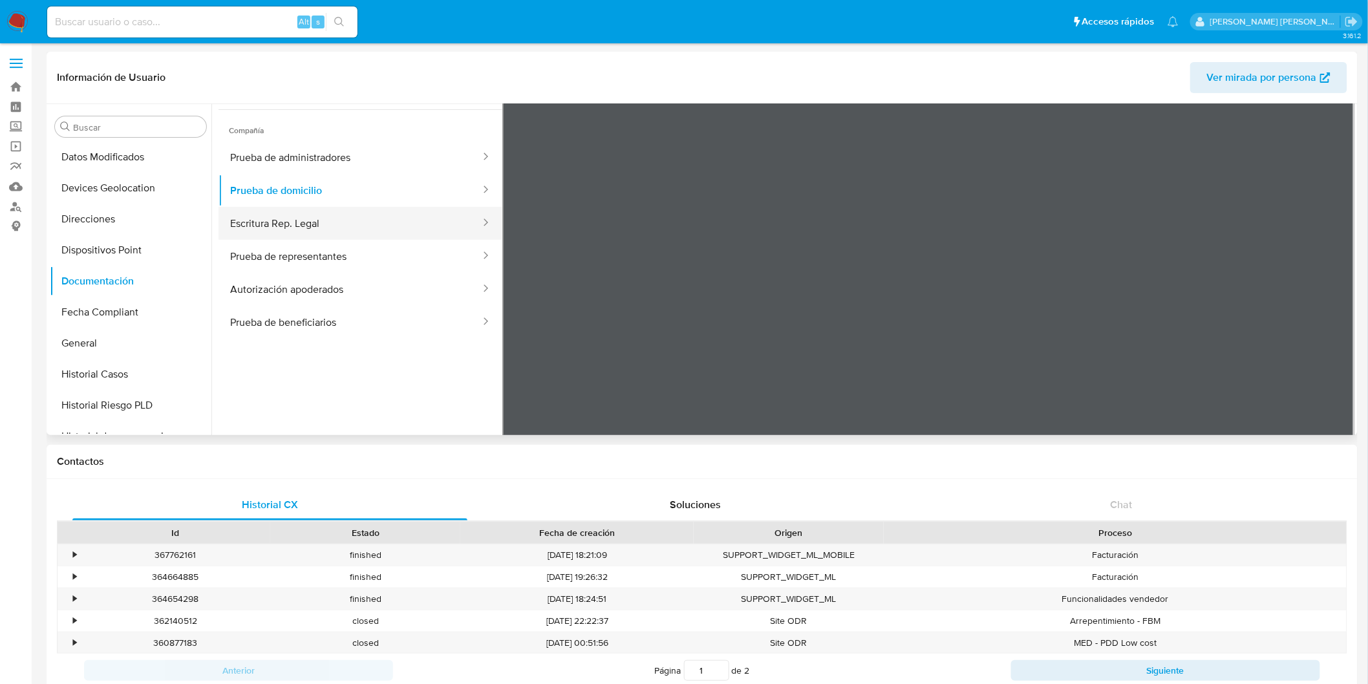
click at [394, 225] on button "Escritura Rep. Legal" at bounding box center [350, 223] width 263 height 33
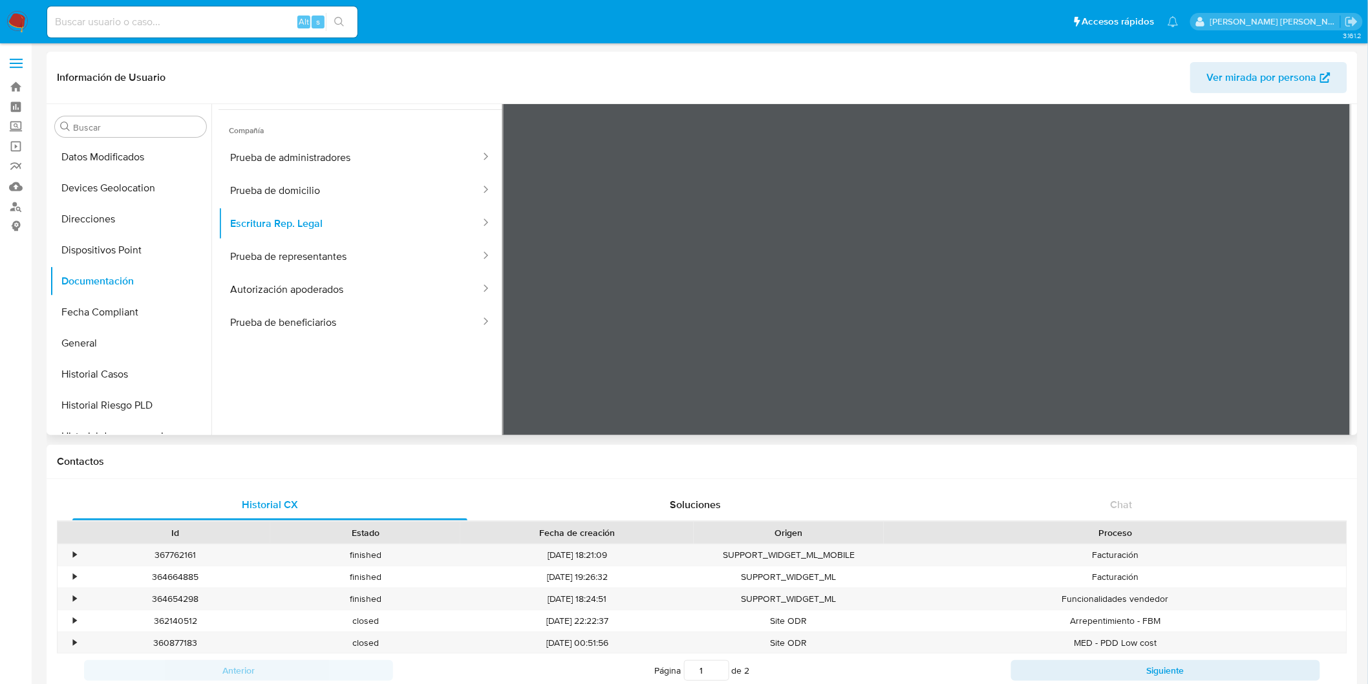
click at [1357, 199] on div "Buscar Anticipos de dinero Aprobadores Aprobados Archivos adjuntos CBT Cruces y…" at bounding box center [702, 269] width 1311 height 331
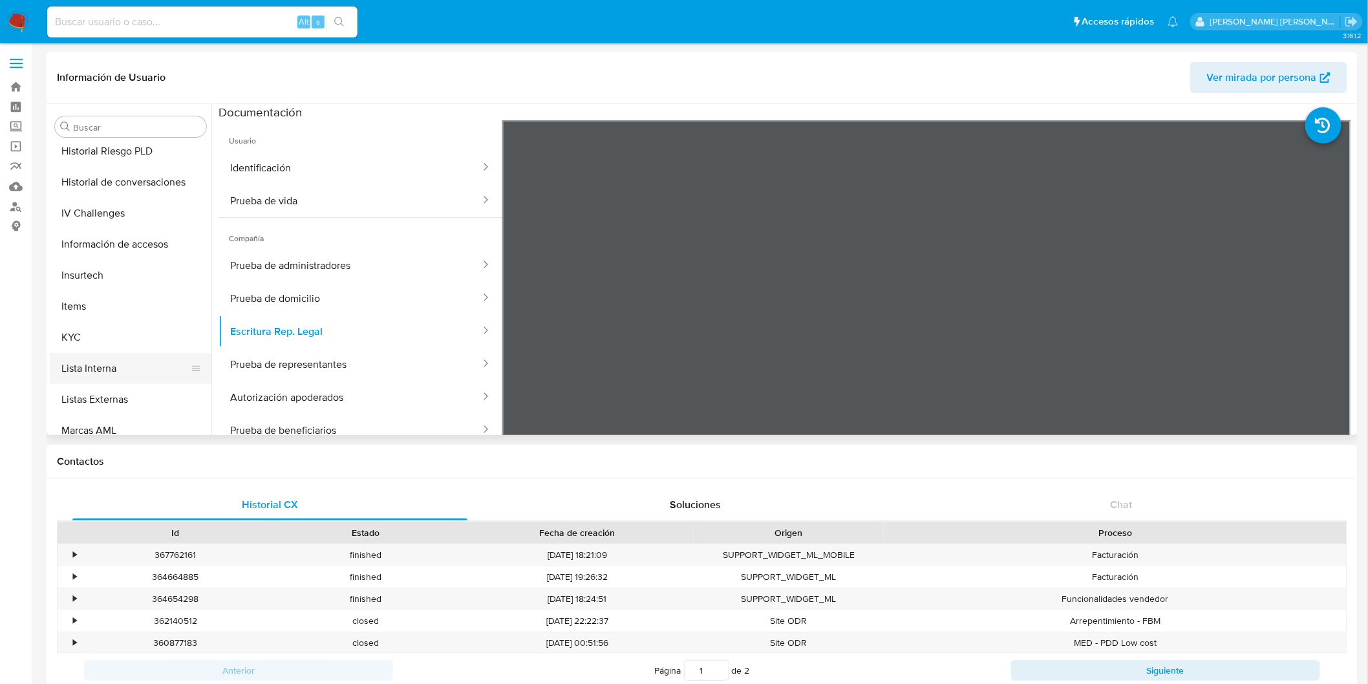
scroll to position [607, 0]
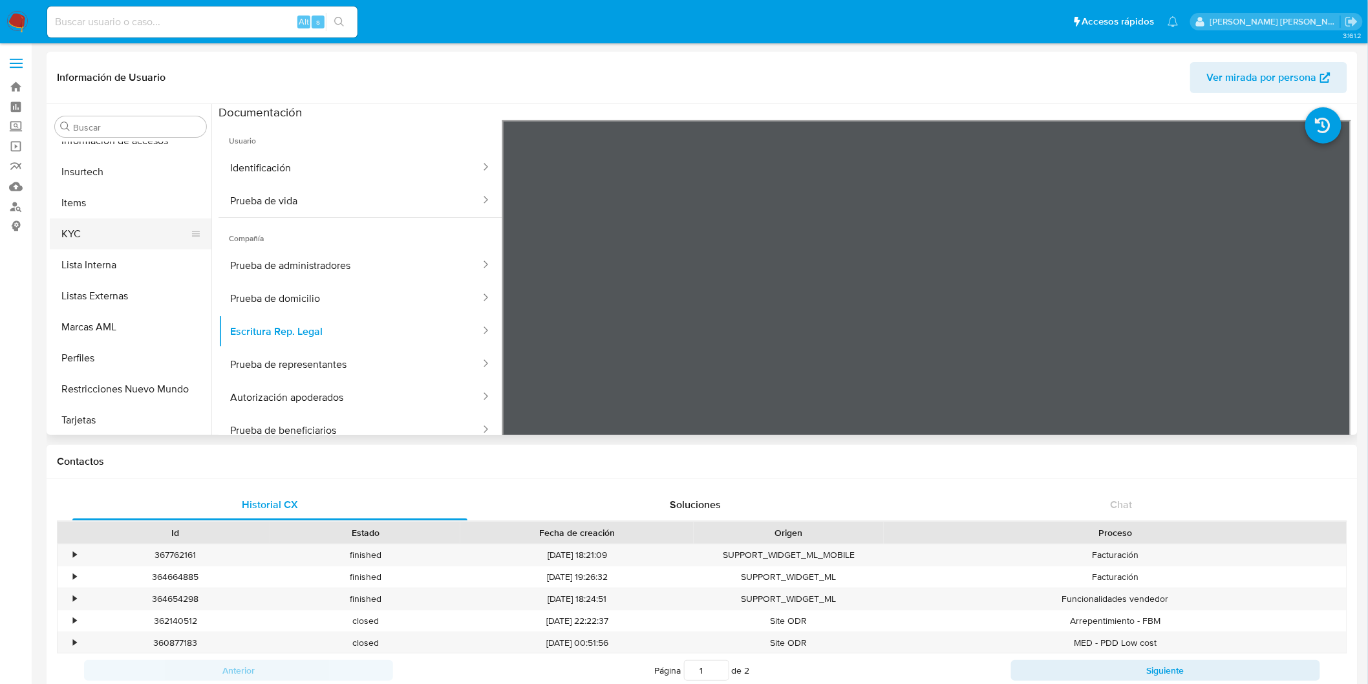
click at [87, 246] on button "KYC" at bounding box center [125, 234] width 151 height 31
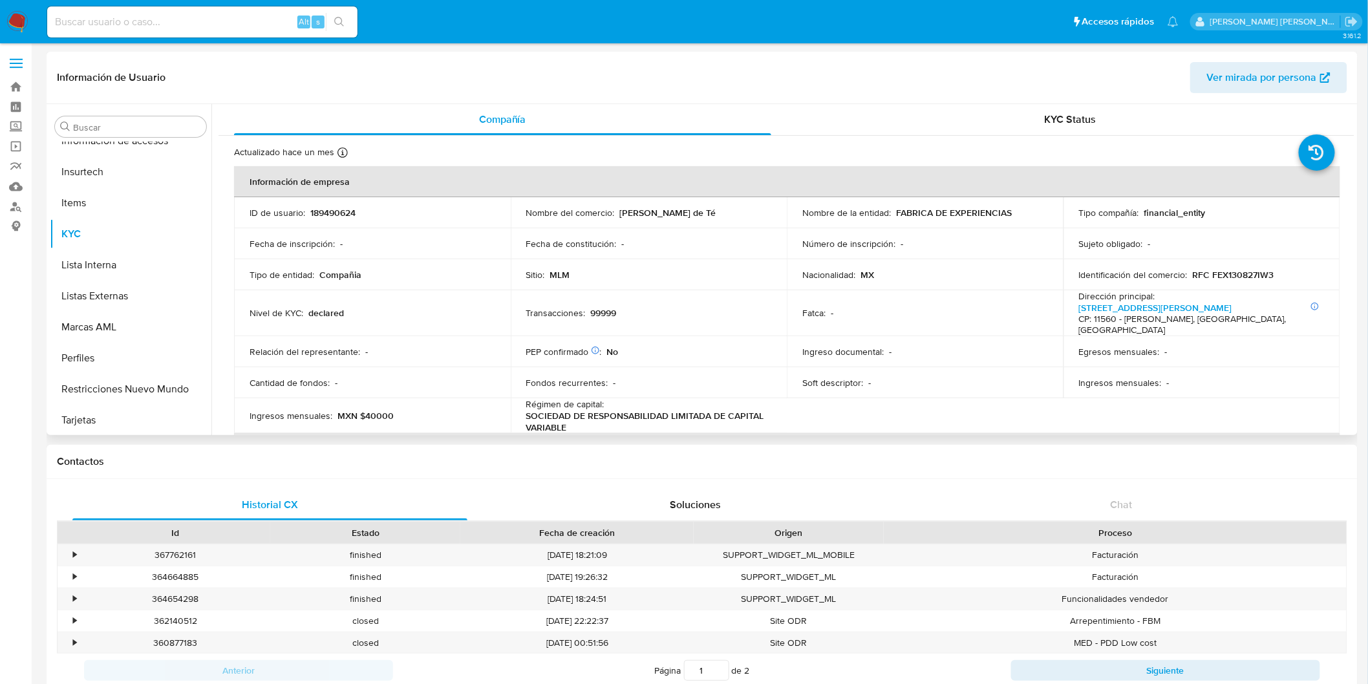
click at [336, 204] on td "ID de usuario : 189490624" at bounding box center [372, 212] width 277 height 31
copy p "189490624"
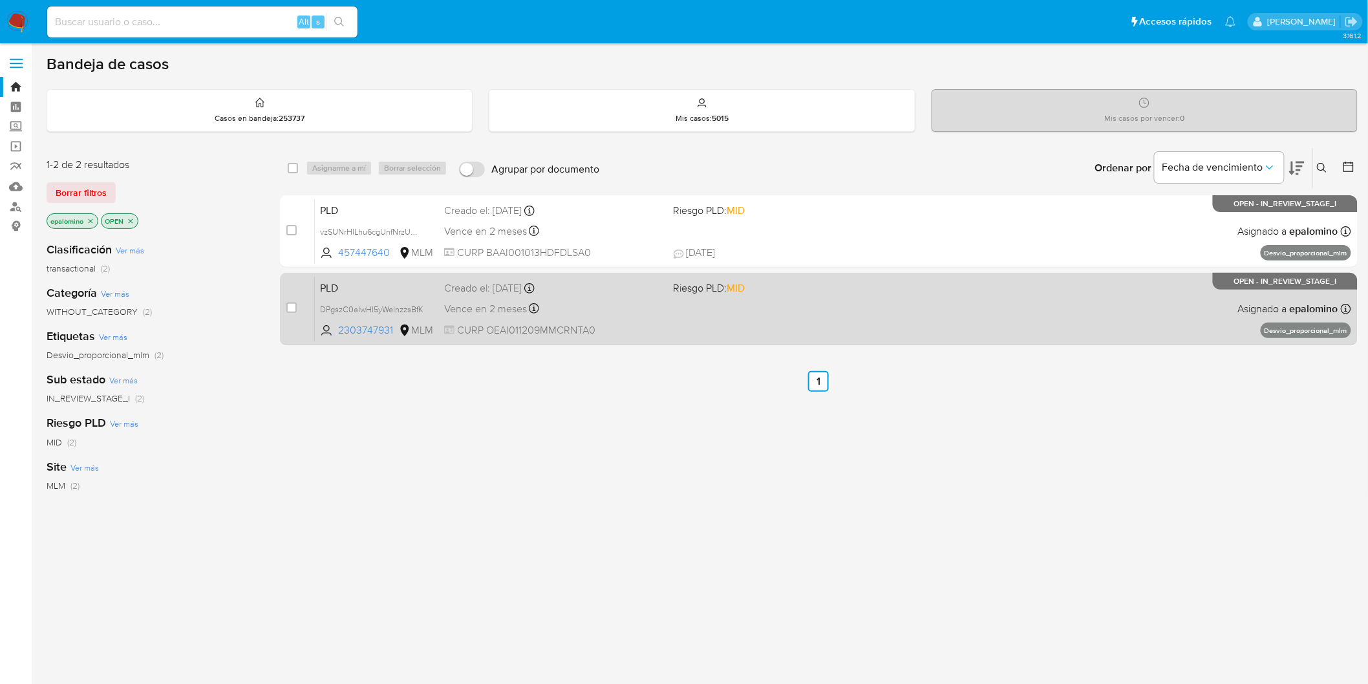
click at [357, 282] on span "PLD" at bounding box center [377, 287] width 114 height 17
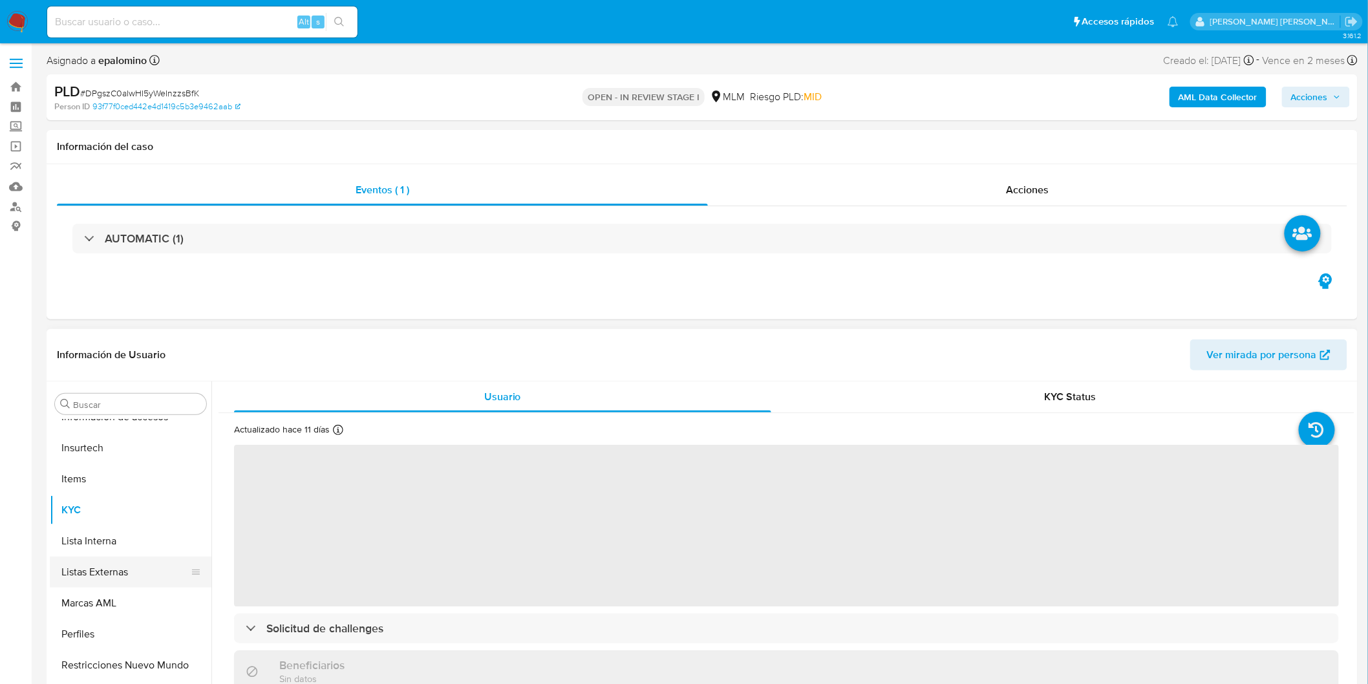
select select "10"
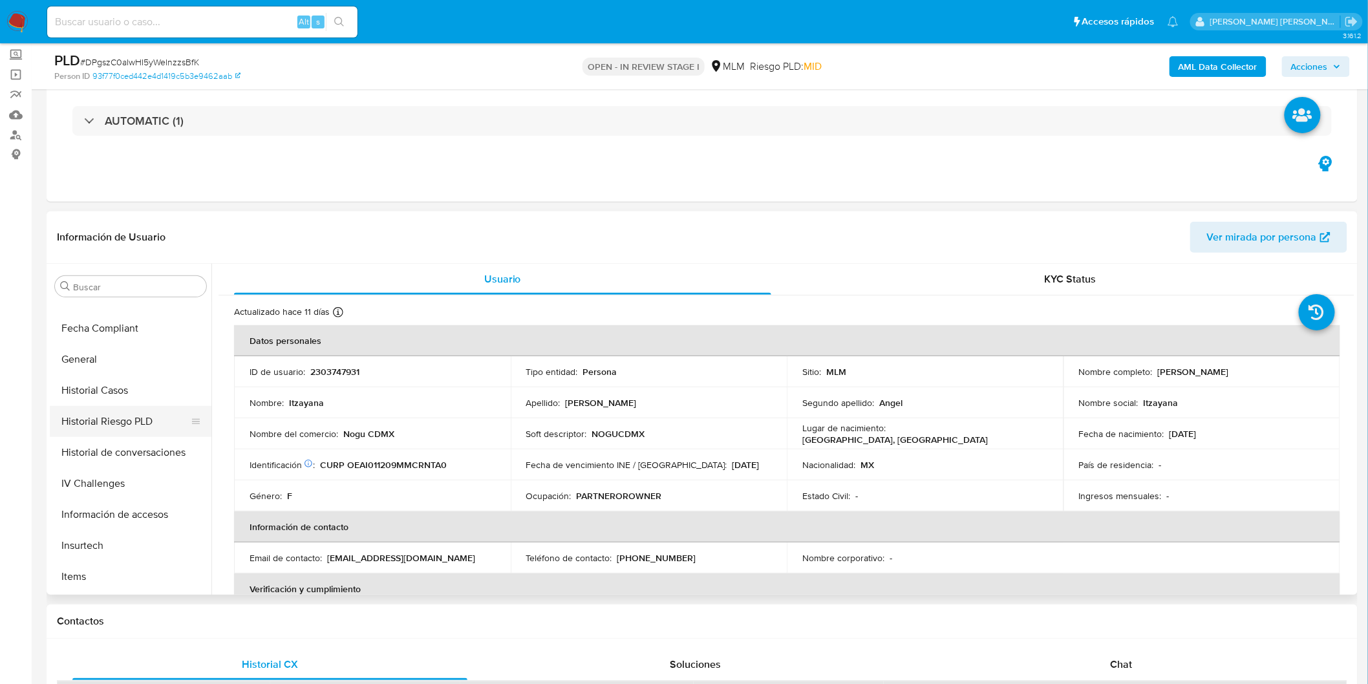
scroll to position [249, 0]
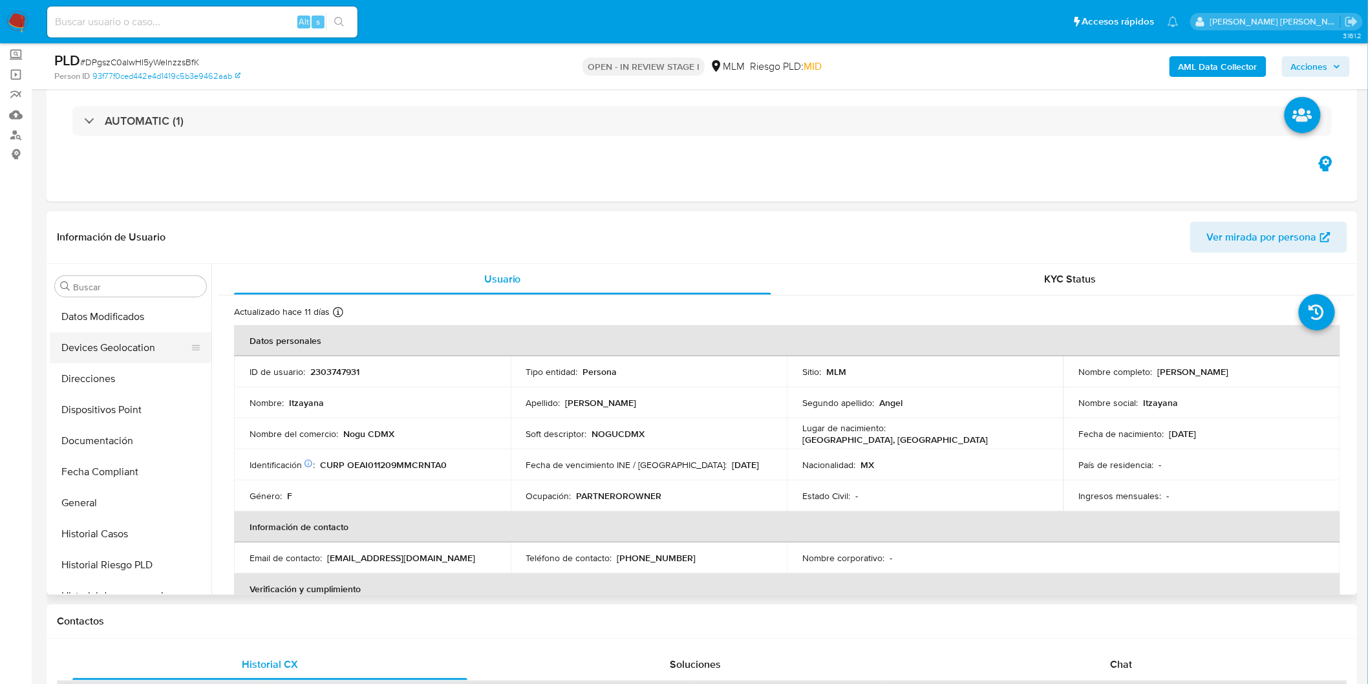
click at [140, 344] on button "Devices Geolocation" at bounding box center [125, 347] width 151 height 31
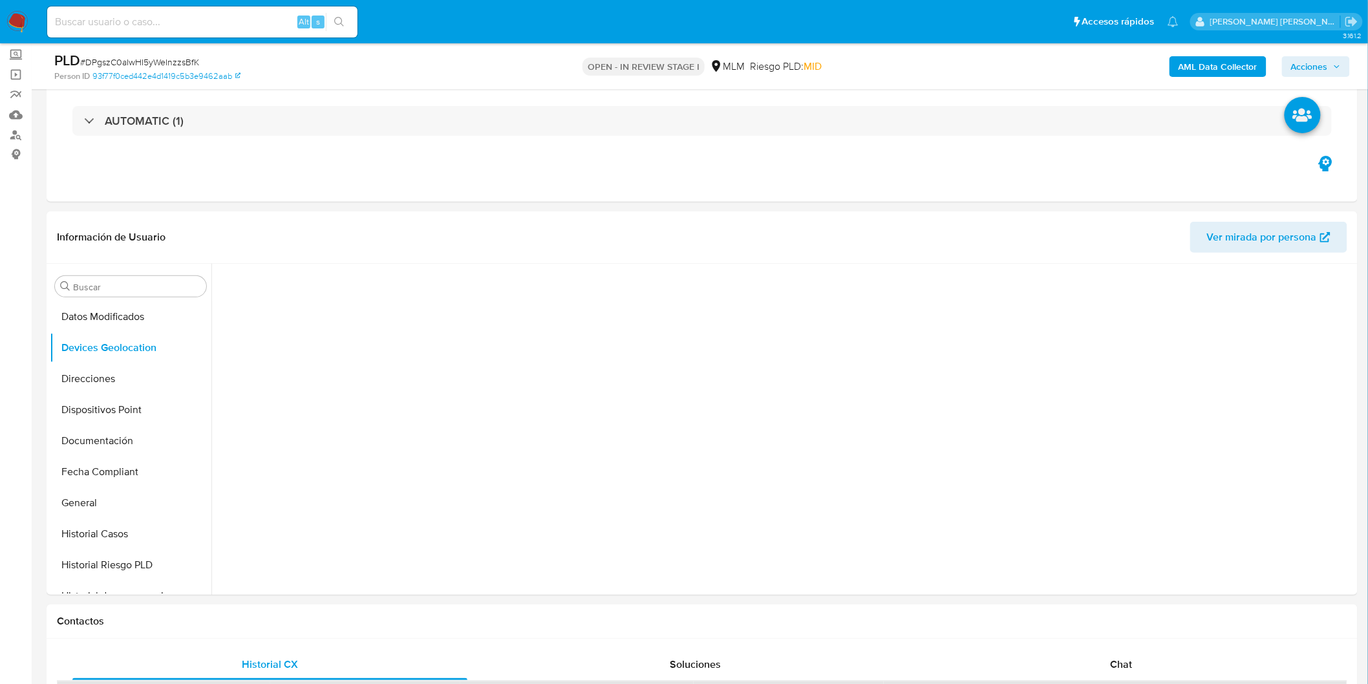
scroll to position [130, 0]
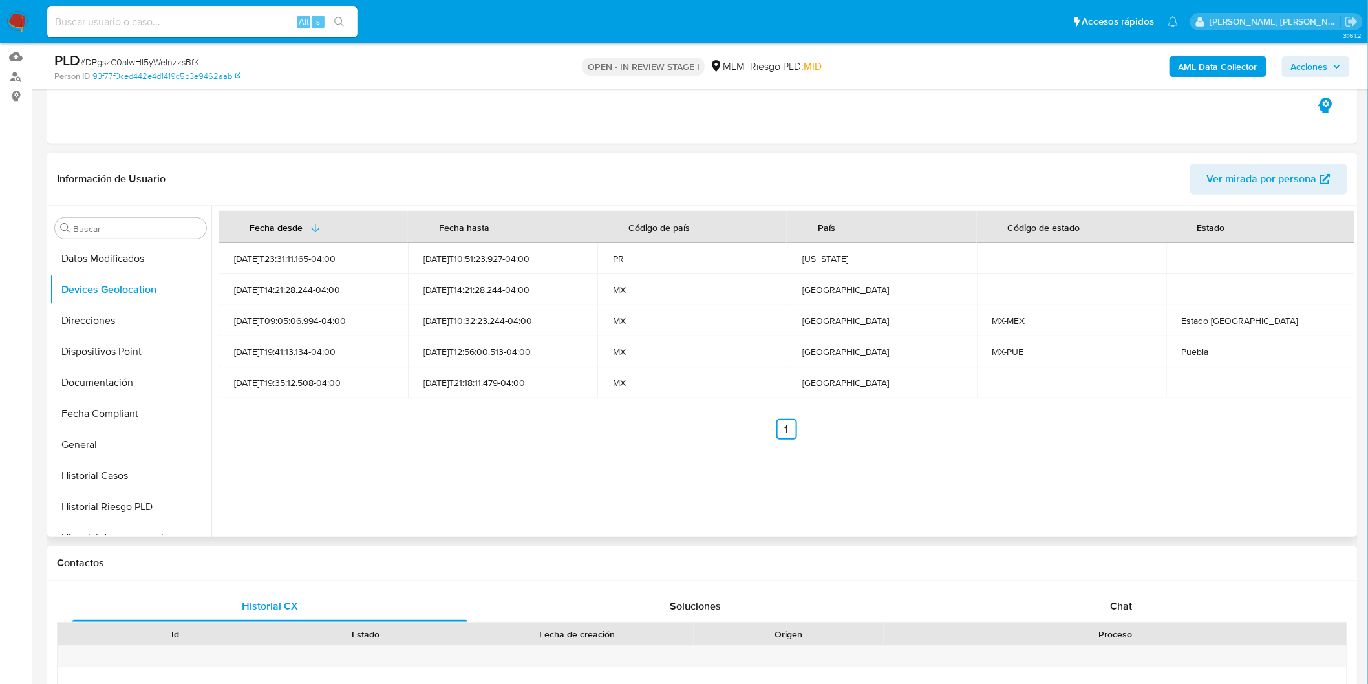
click at [632, 434] on ul "Anterior 1 Siguiente" at bounding box center [787, 429] width 1136 height 21
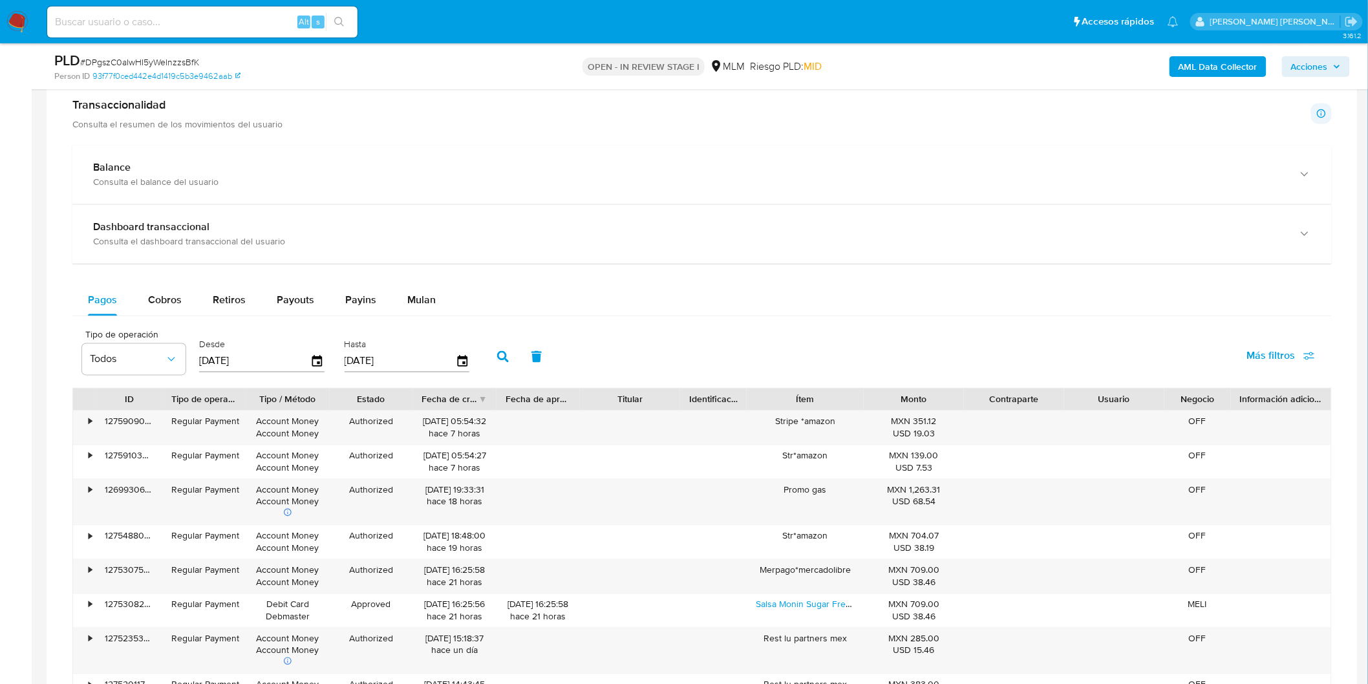
scroll to position [790, 0]
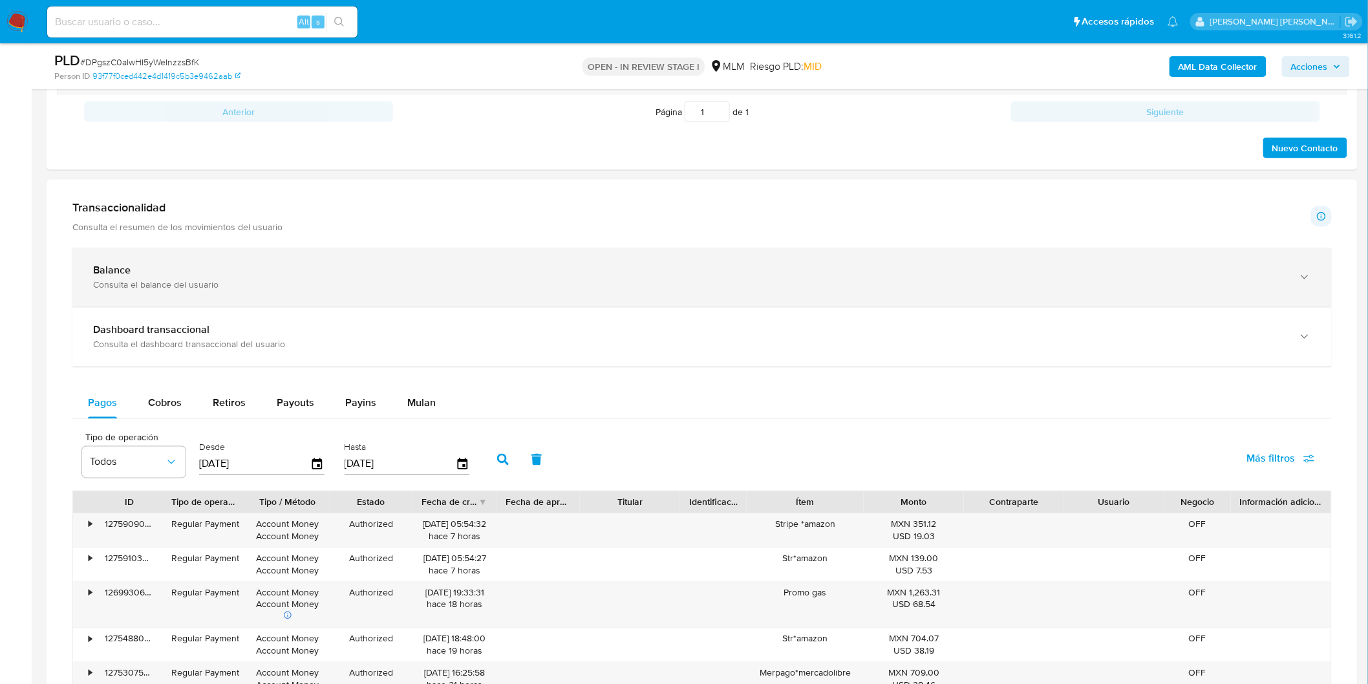
click at [243, 270] on div "Balance" at bounding box center [689, 270] width 1192 height 13
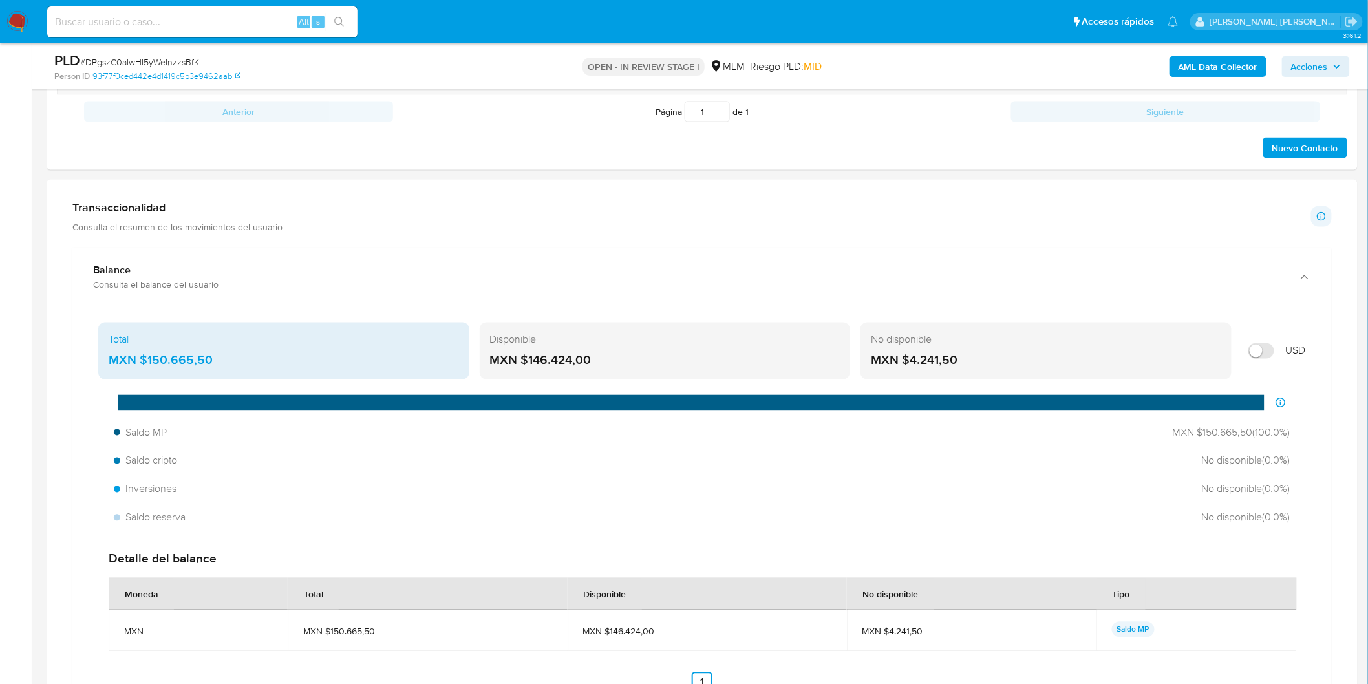
drag, startPoint x: 588, startPoint y: 358, endPoint x: 528, endPoint y: 360, distance: 60.8
click at [528, 360] on div "MXN $146.424,00" at bounding box center [665, 360] width 350 height 17
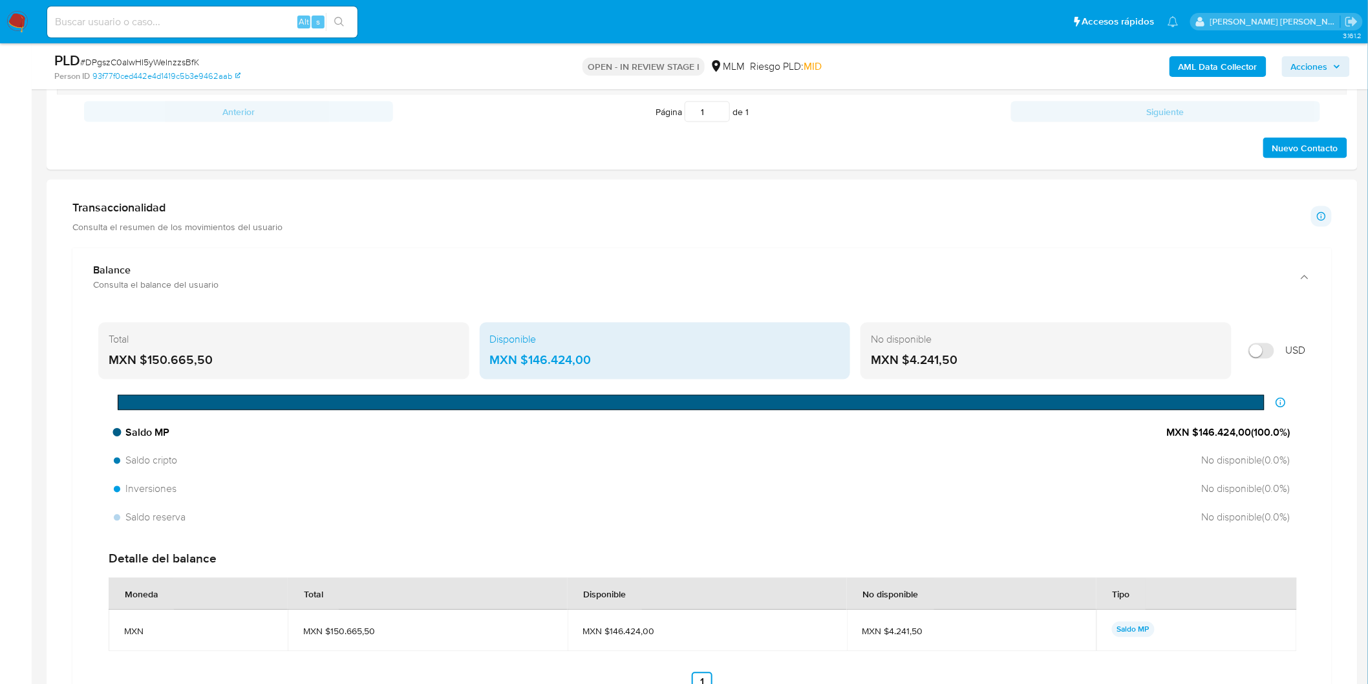
click at [440, 398] on div at bounding box center [692, 403] width 1148 height 16
drag, startPoint x: 617, startPoint y: 356, endPoint x: 494, endPoint y: 350, distance: 123.0
click at [494, 350] on div "Disponible MXN $146.424,00" at bounding box center [665, 351] width 371 height 57
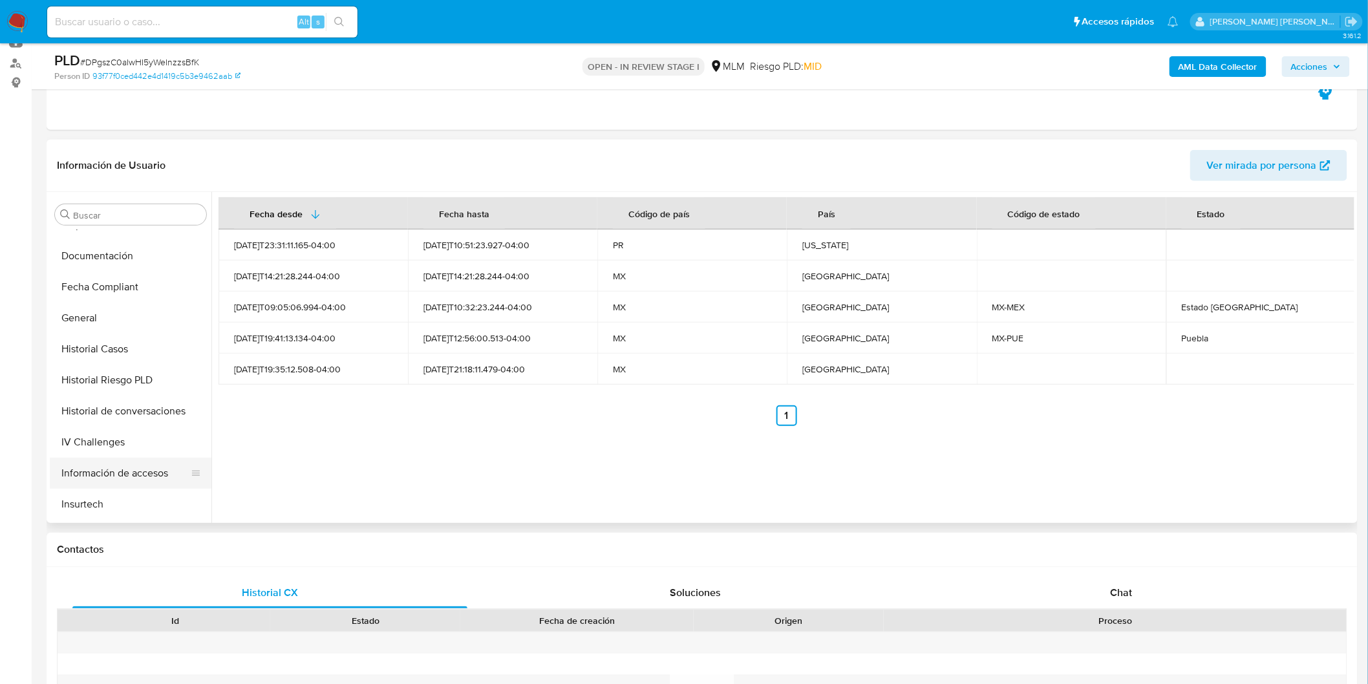
scroll to position [464, 0]
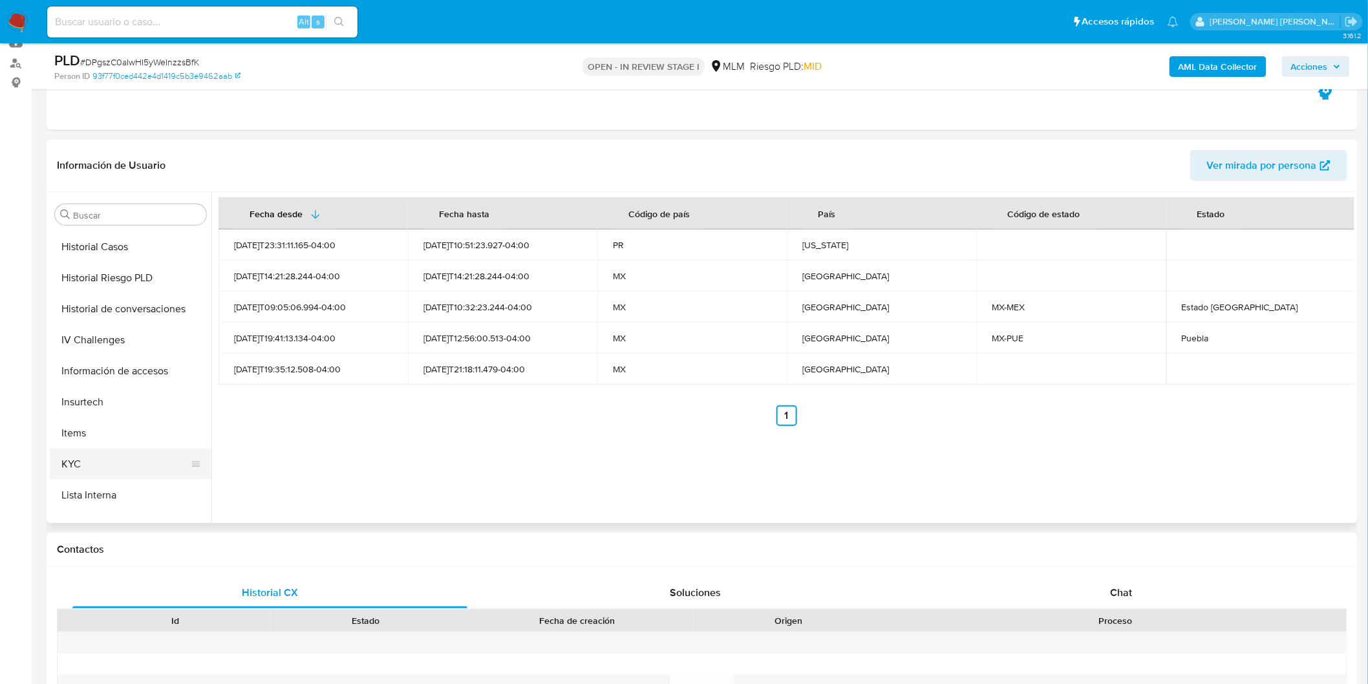
click at [92, 469] on button "KYC" at bounding box center [125, 464] width 151 height 31
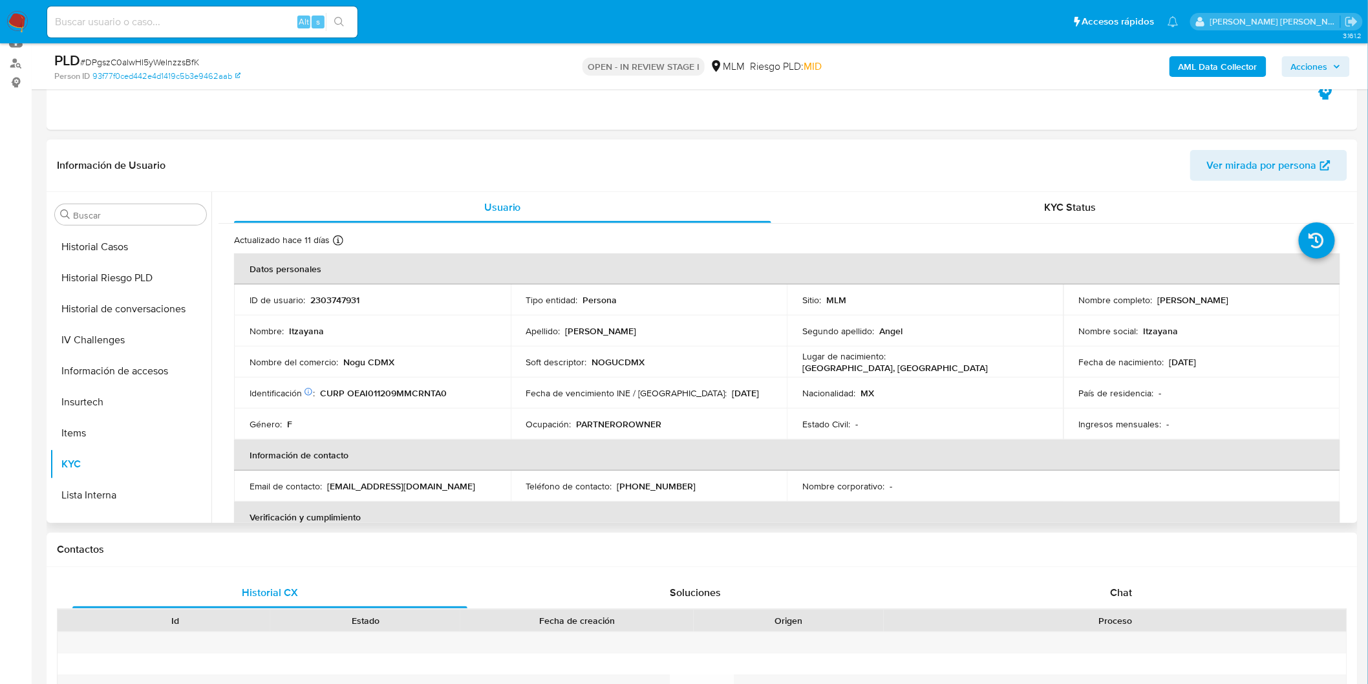
drag, startPoint x: 1257, startPoint y: 302, endPoint x: 1153, endPoint y: 301, distance: 104.1
click at [1153, 301] on div "Nombre completo : Itzayana Ortega Angel" at bounding box center [1202, 300] width 246 height 12
copy p "Itzayana Ortega Angel"
click at [599, 451] on th "Información de contacto" at bounding box center [787, 455] width 1106 height 31
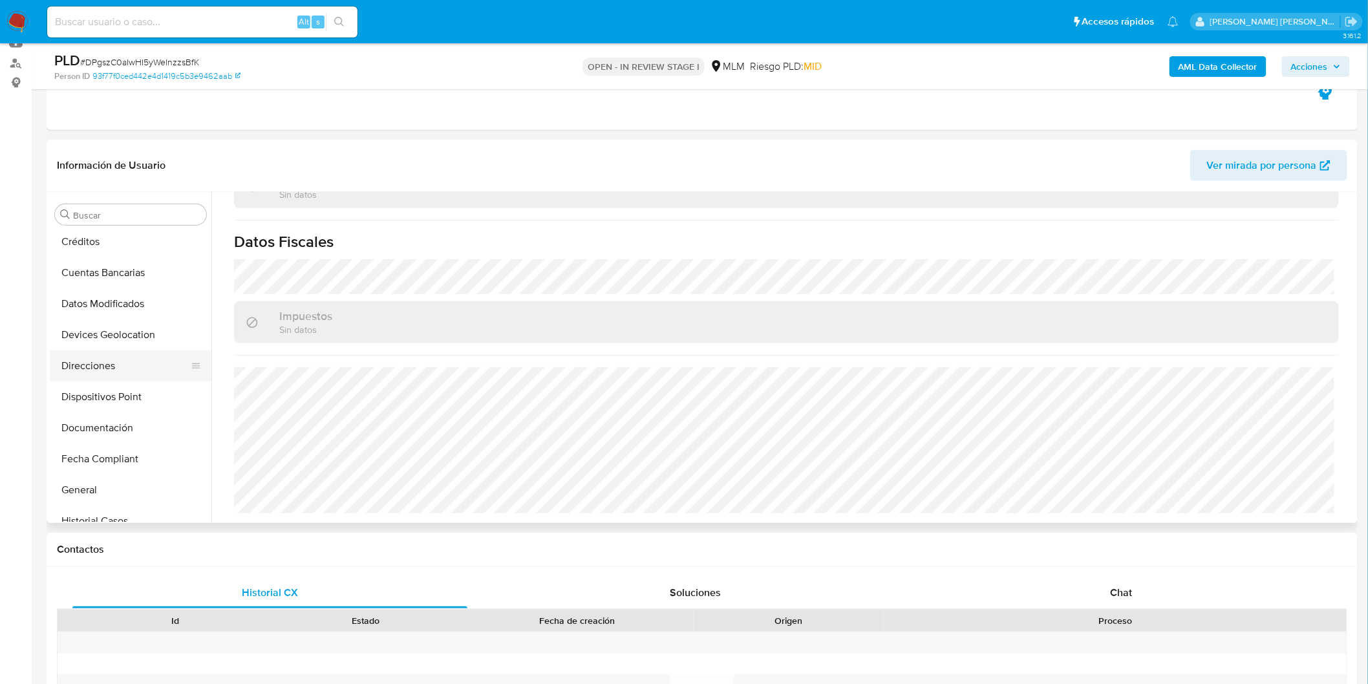
scroll to position [215, 0]
click at [111, 343] on button "Direcciones" at bounding box center [125, 340] width 151 height 31
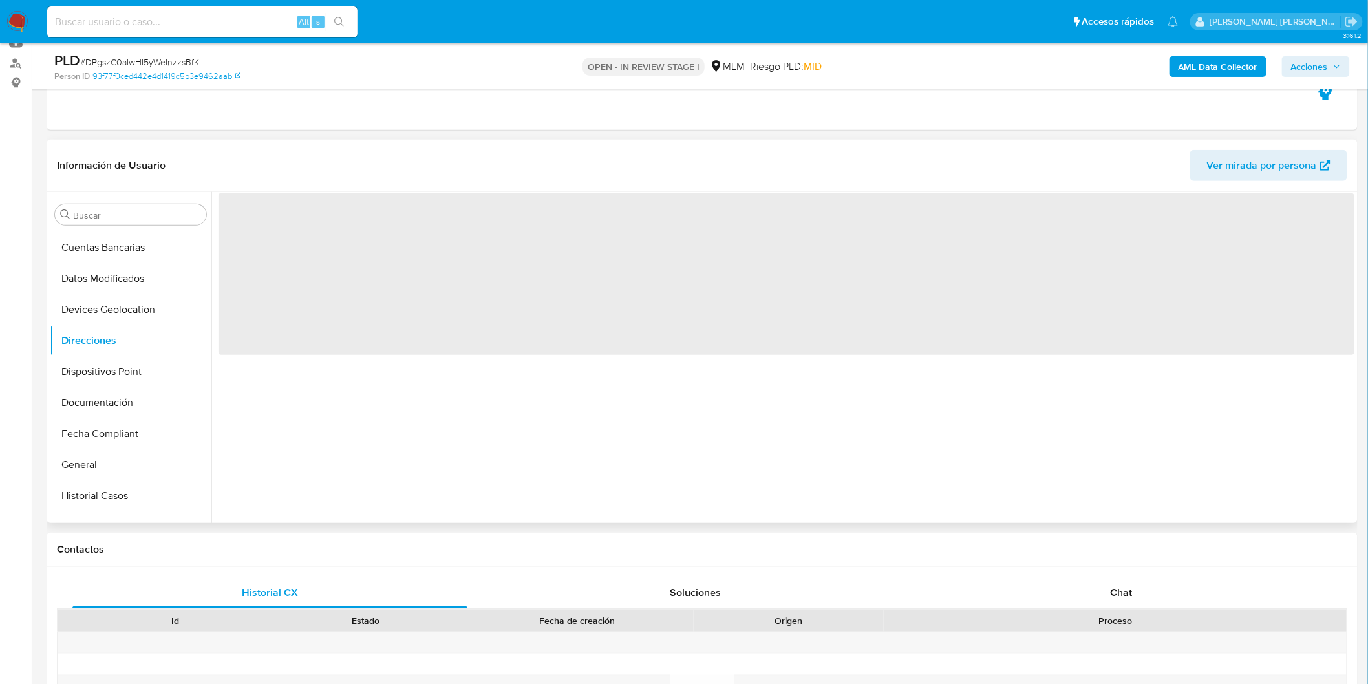
scroll to position [0, 0]
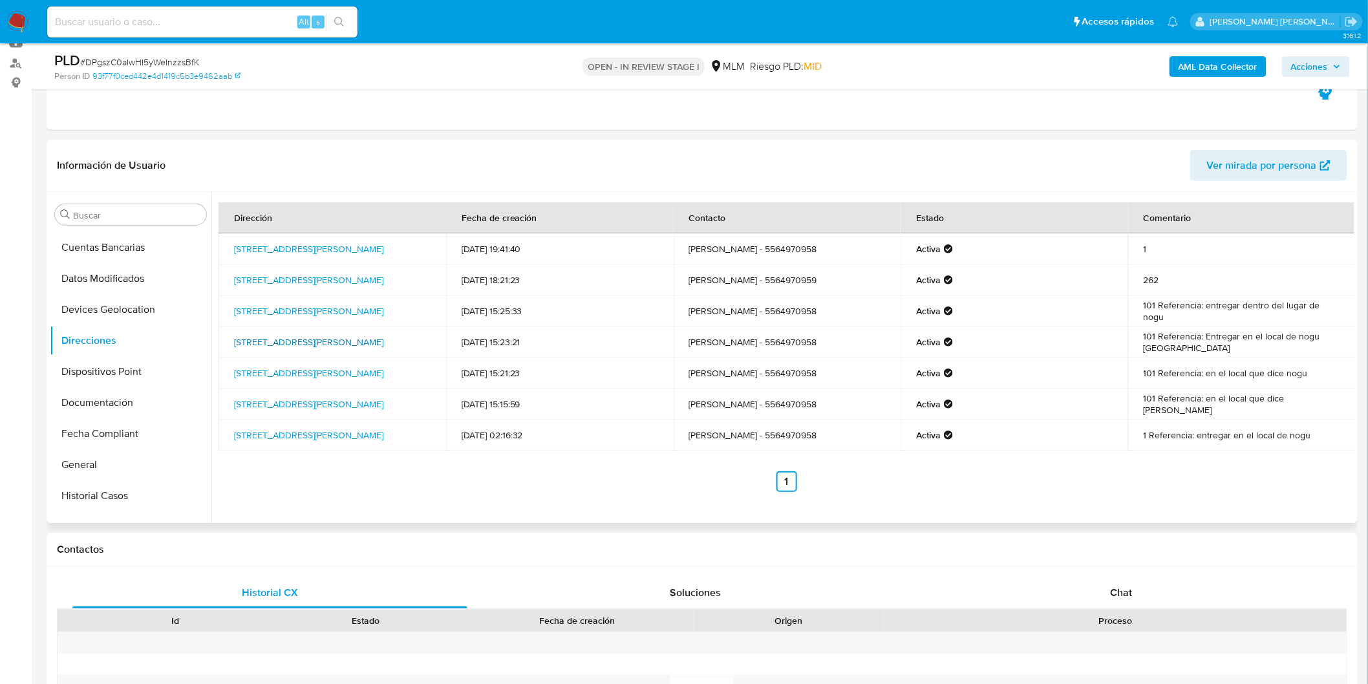
click at [327, 347] on link "Calle Tabasco 262, Cuauhtémoc, Distrito Federal, 06700, Mexico 262" at bounding box center [308, 342] width 149 height 13
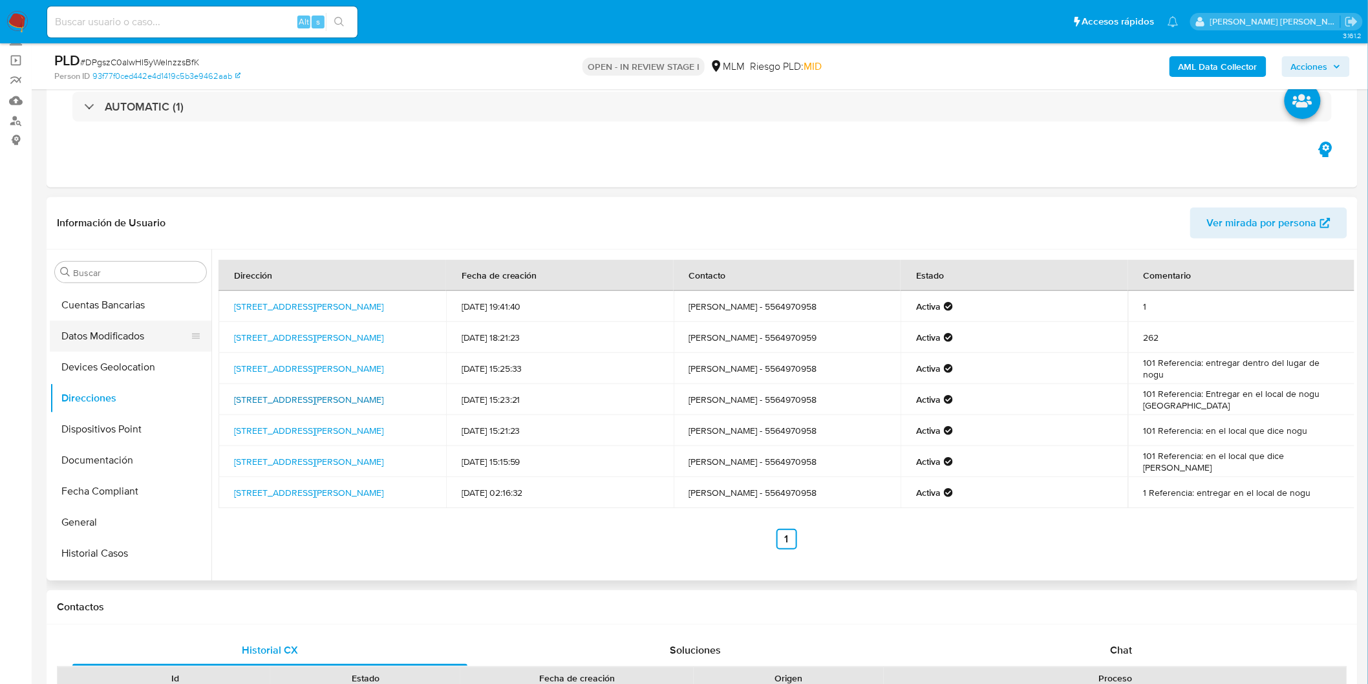
scroll to position [72, 0]
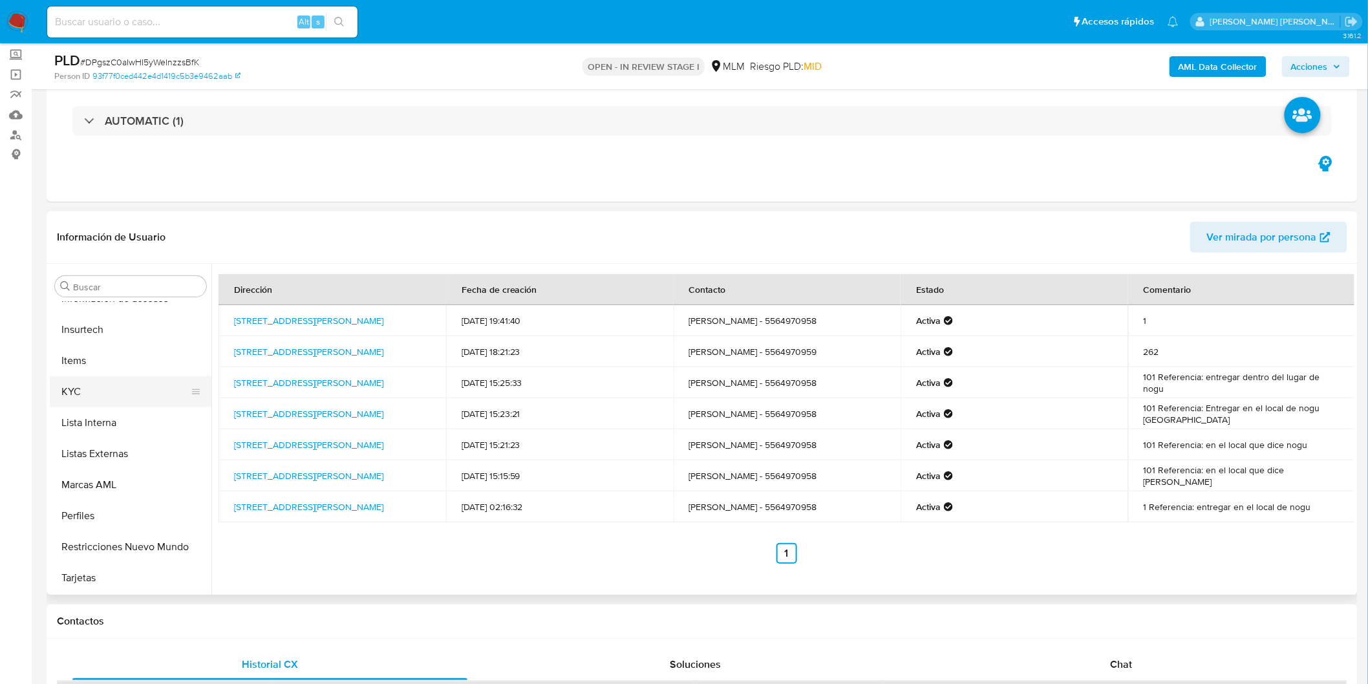
click at [98, 396] on button "KYC" at bounding box center [125, 391] width 151 height 31
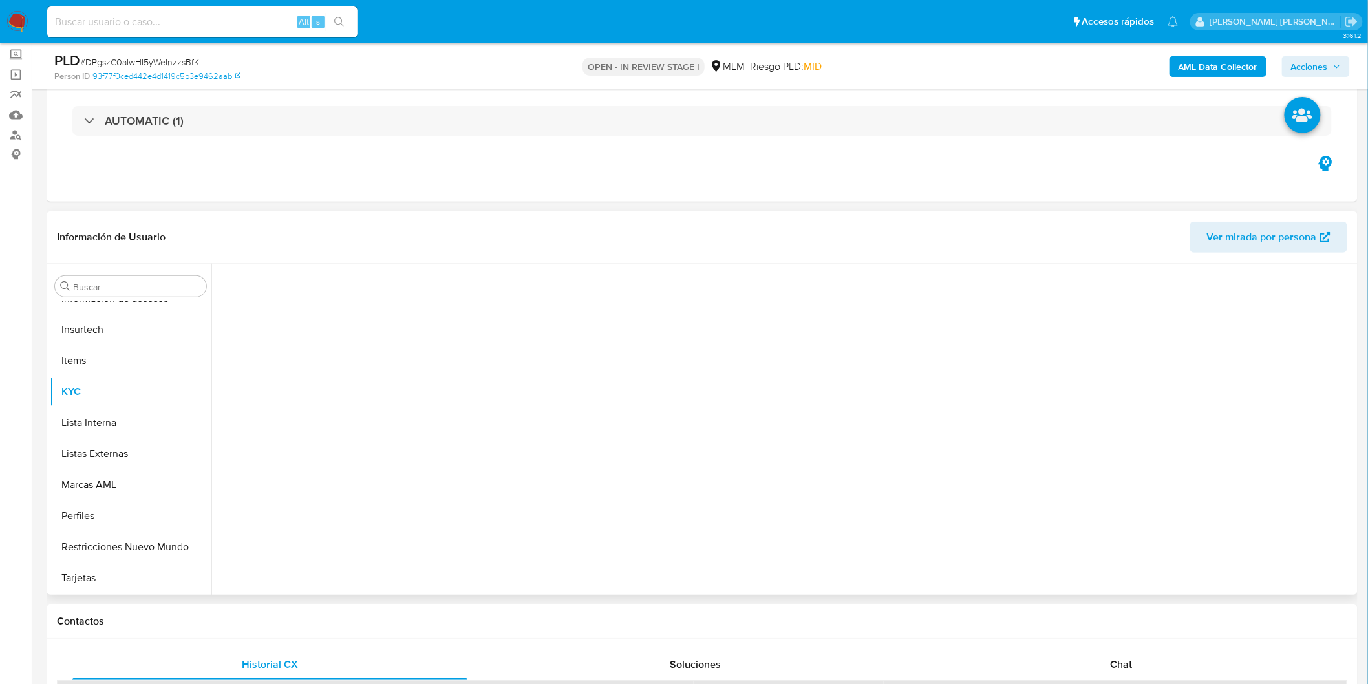
scroll to position [608, 0]
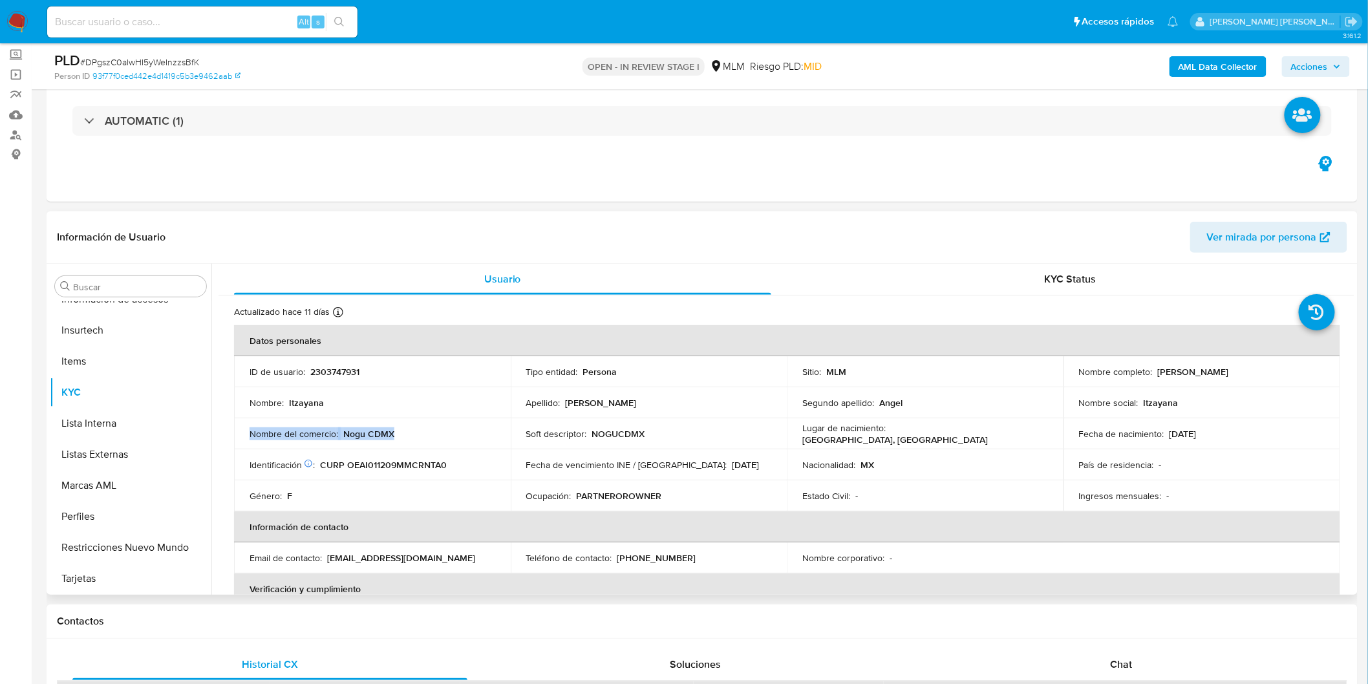
drag, startPoint x: 408, startPoint y: 433, endPoint x: 244, endPoint y: 431, distance: 163.6
click at [244, 431] on td "Nombre del comercio : Nogu CDMX" at bounding box center [372, 433] width 277 height 31
copy div "Nombre del comercio : Nogu CDMX"
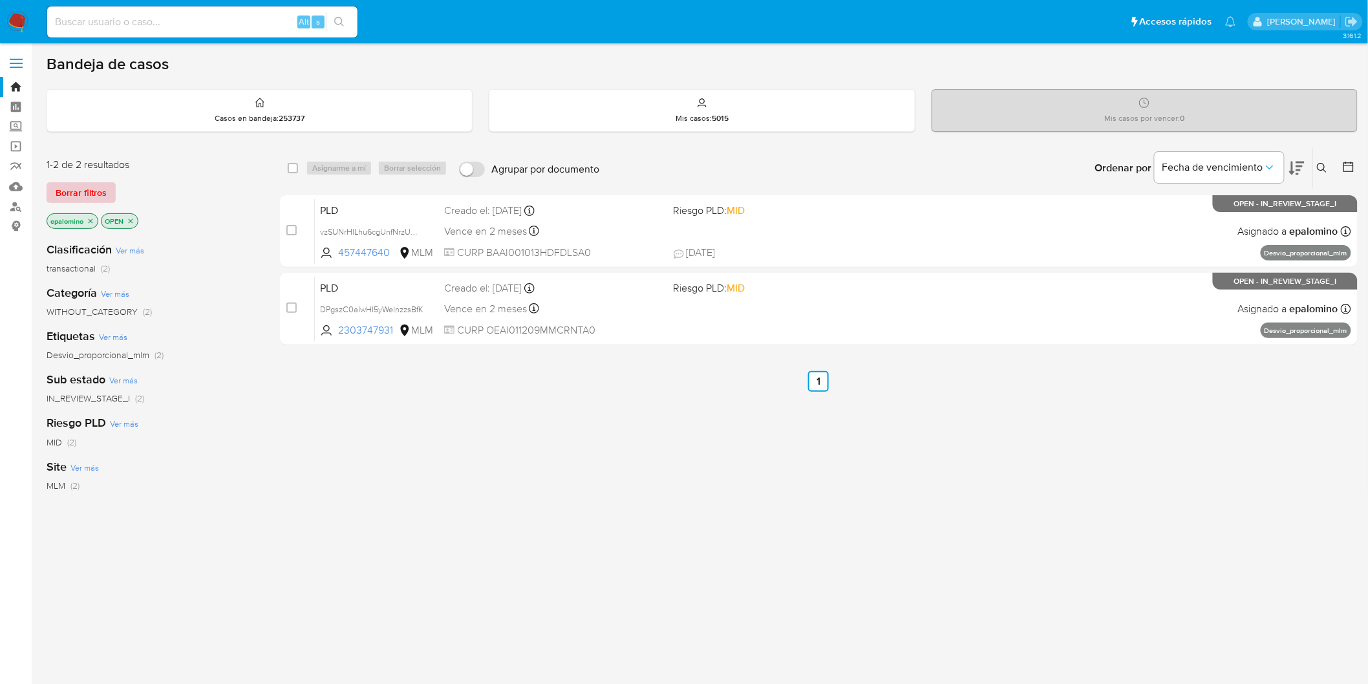
click at [105, 195] on button "Borrar filtros" at bounding box center [81, 192] width 69 height 21
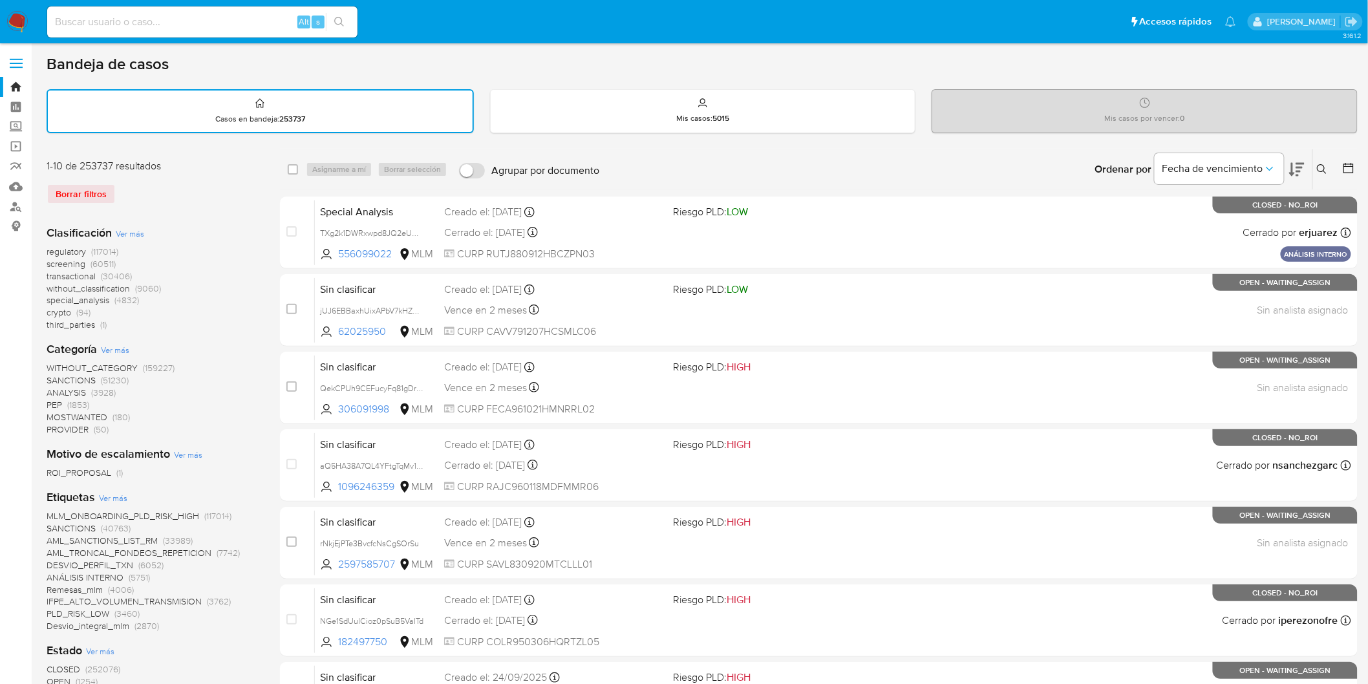
click at [1320, 162] on button at bounding box center [1323, 170] width 21 height 16
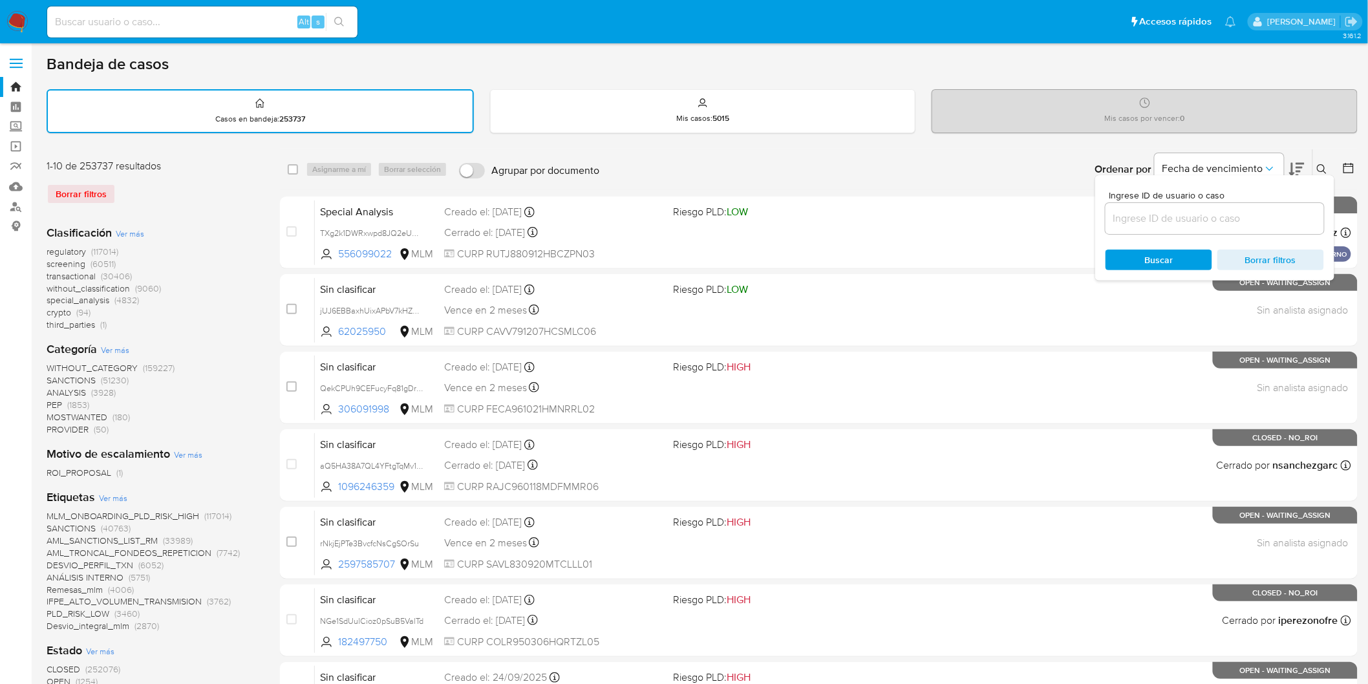
click at [1213, 205] on div at bounding box center [1215, 218] width 219 height 31
click at [1198, 213] on input at bounding box center [1215, 218] width 219 height 17
paste input "2303747931"
type input "2303747931"
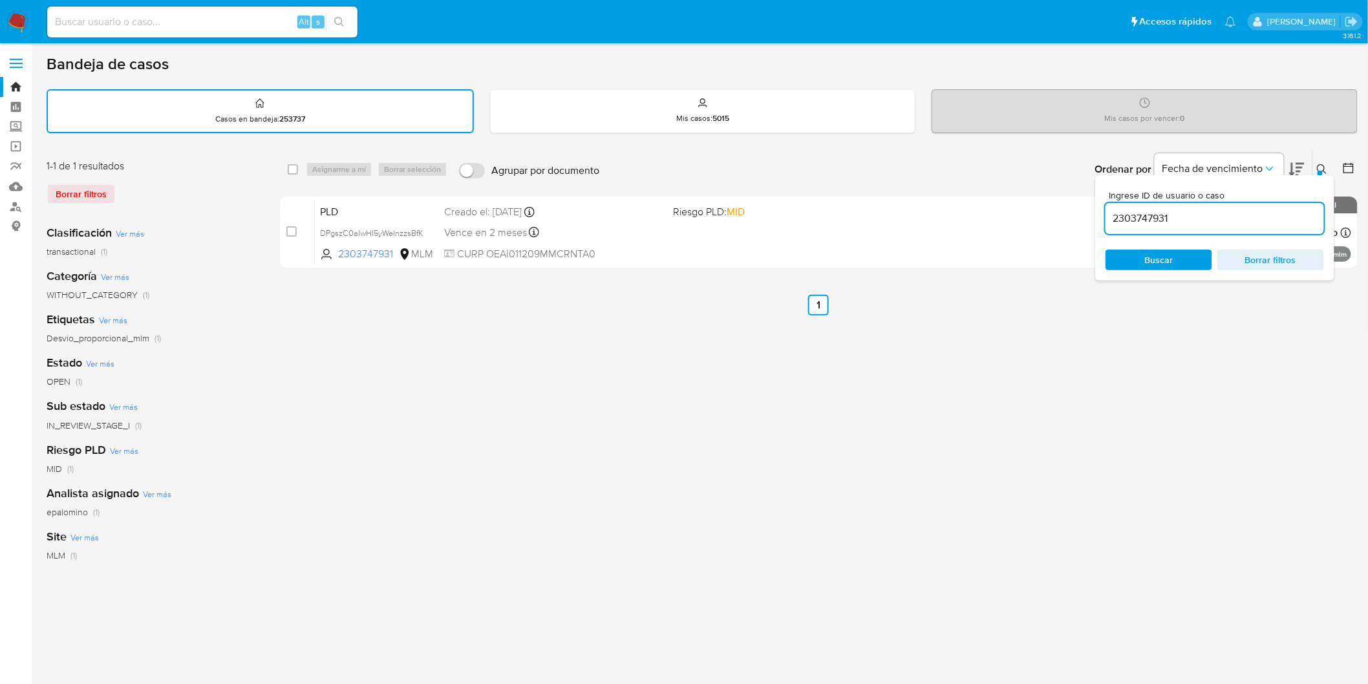
click at [1321, 168] on icon at bounding box center [1322, 169] width 10 height 10
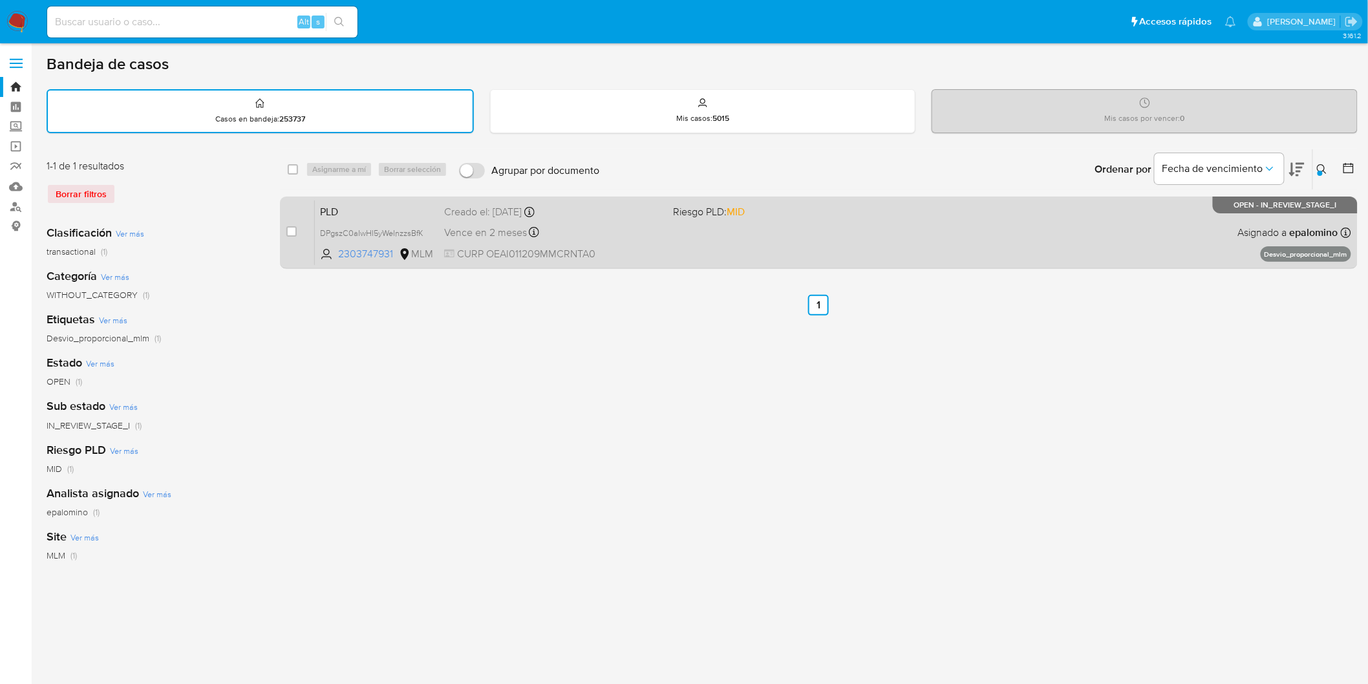
click at [332, 205] on span "PLD" at bounding box center [377, 210] width 114 height 17
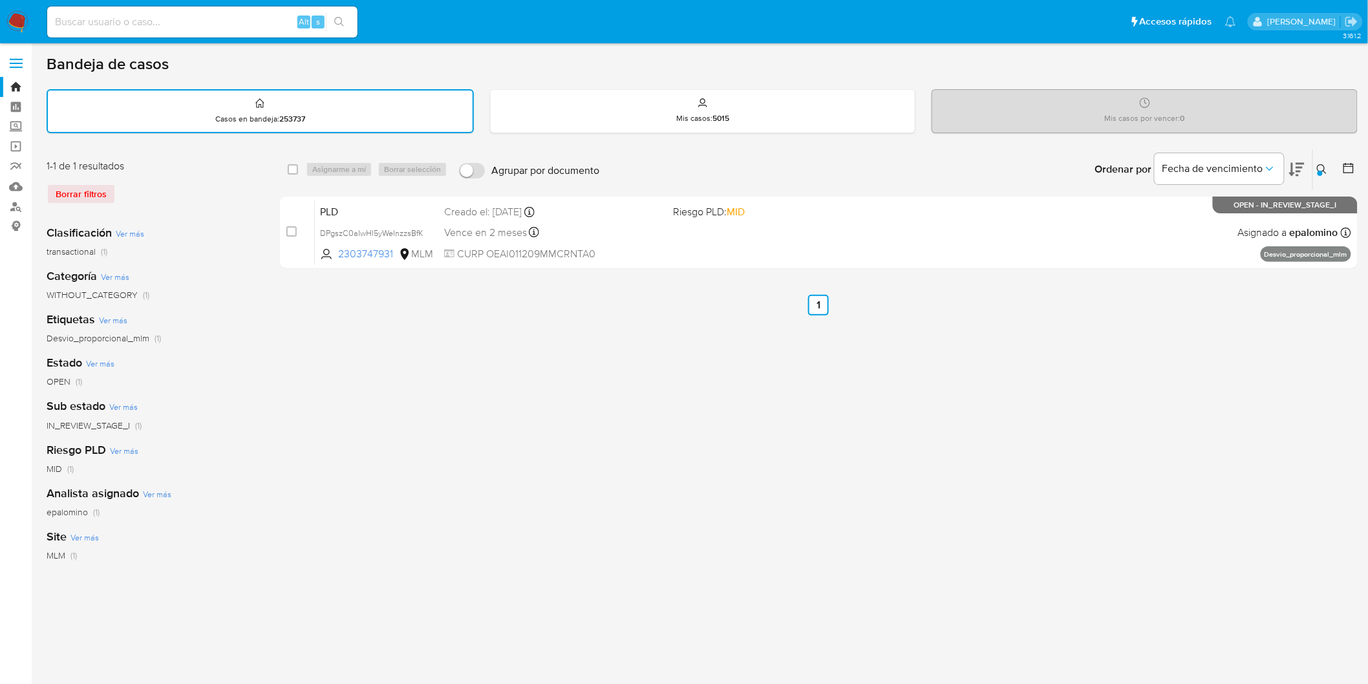
click at [10, 21] on img at bounding box center [17, 22] width 22 height 22
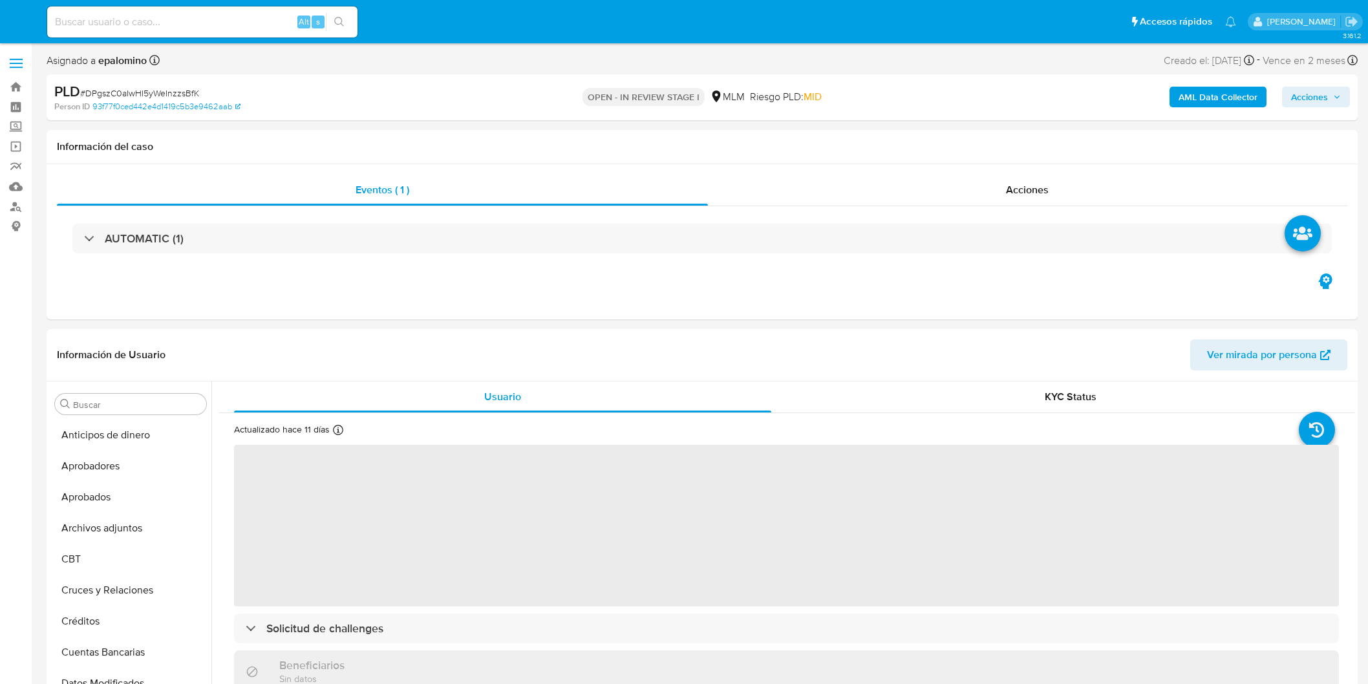
select select "10"
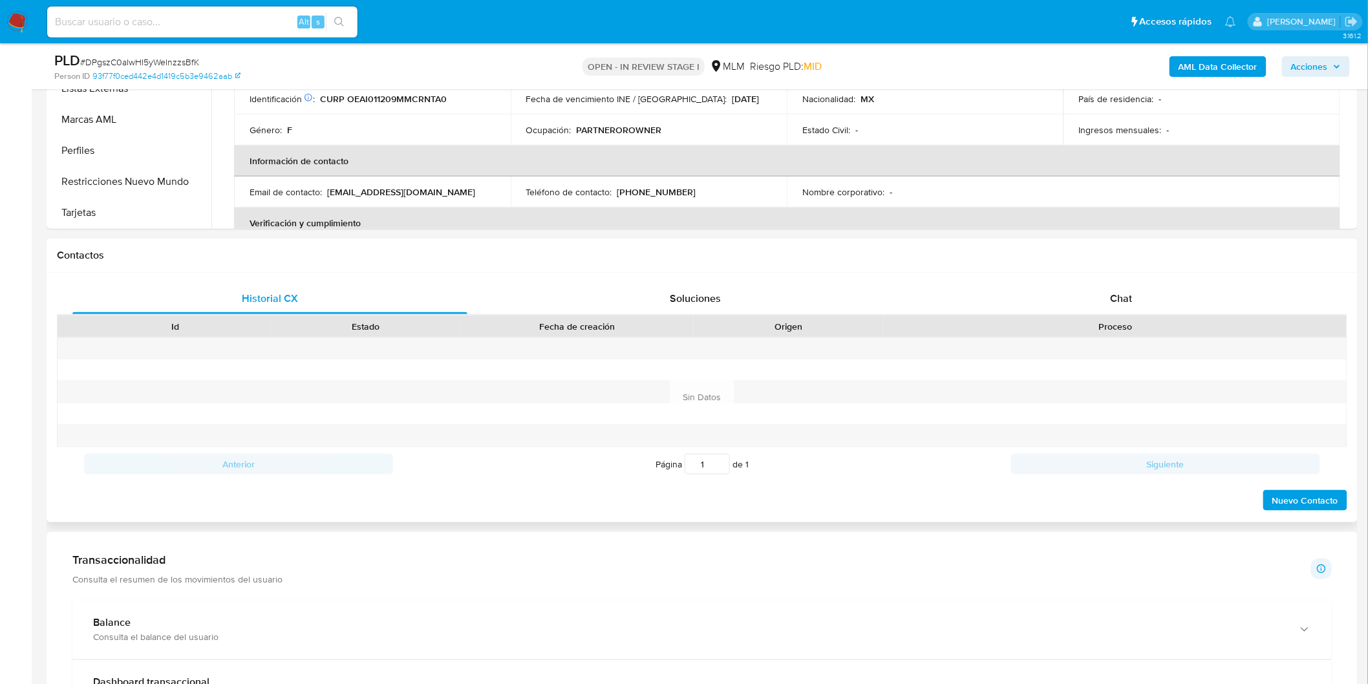
scroll to position [443, 0]
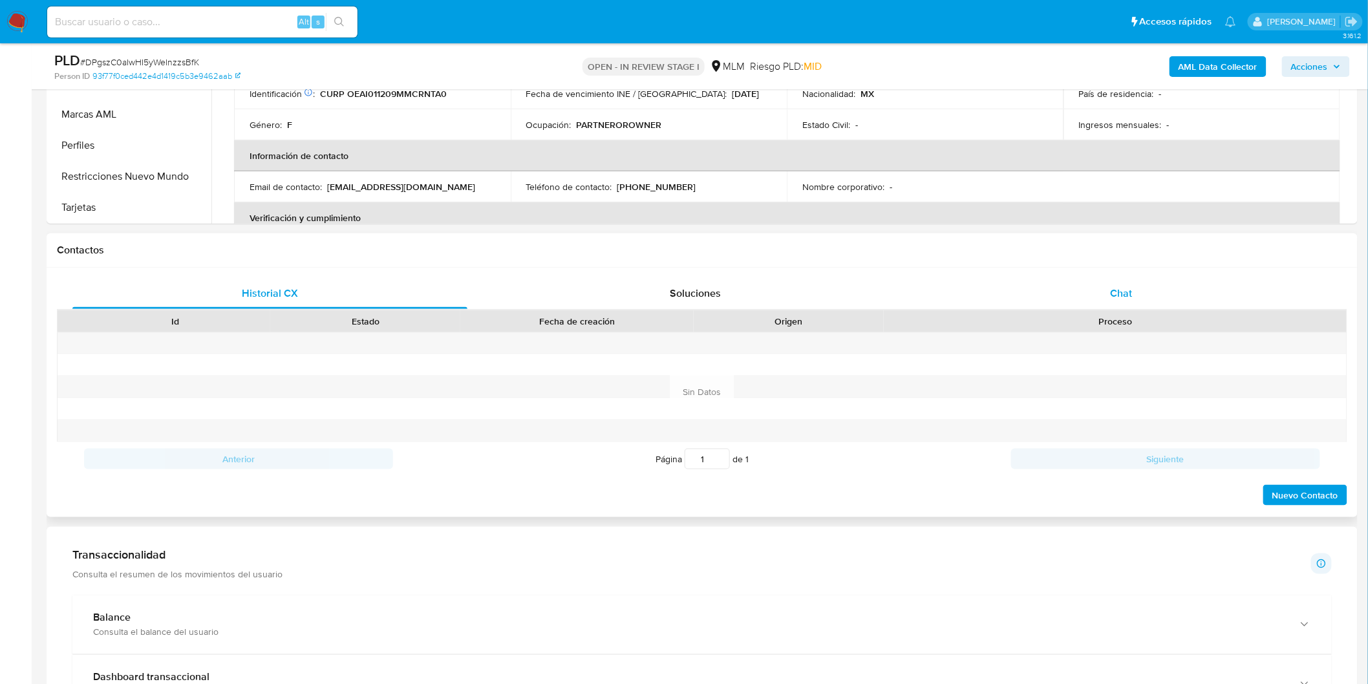
click at [1122, 290] on span "Chat" at bounding box center [1122, 293] width 22 height 15
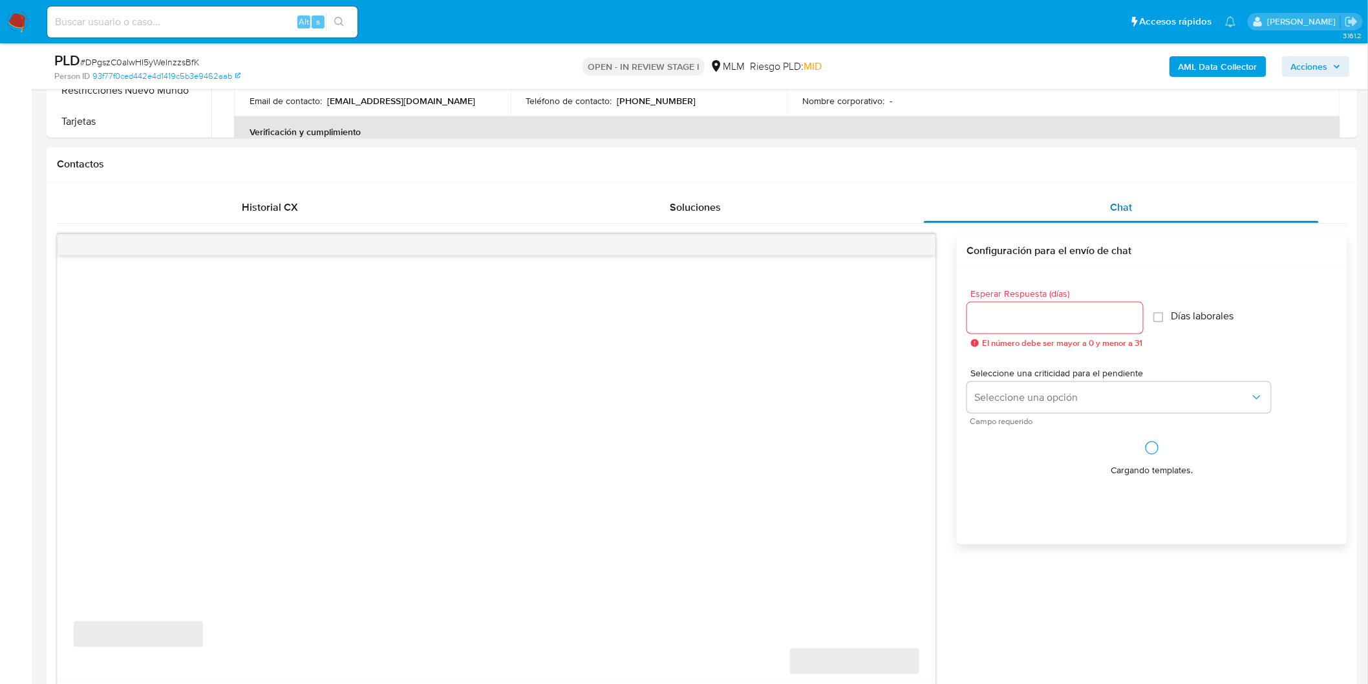
scroll to position [658, 0]
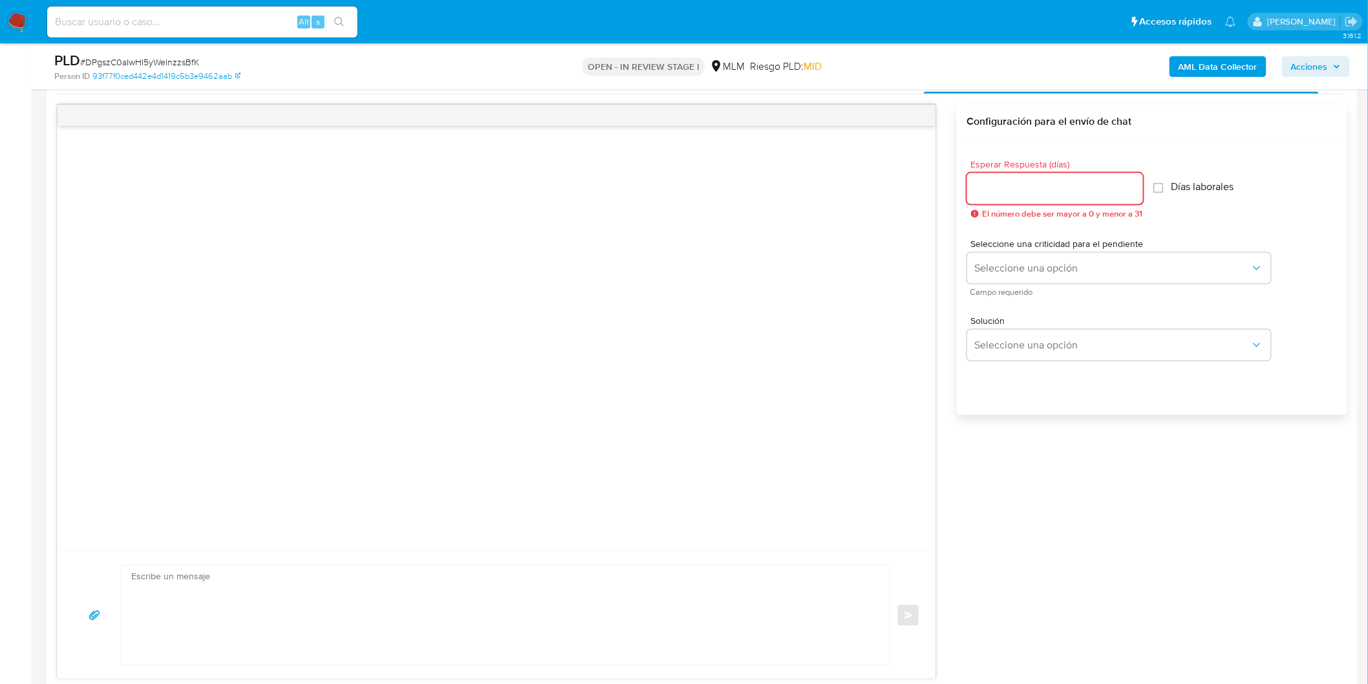
click at [1038, 192] on input "Esperar Respuesta (días)" at bounding box center [1055, 188] width 176 height 17
type input "5"
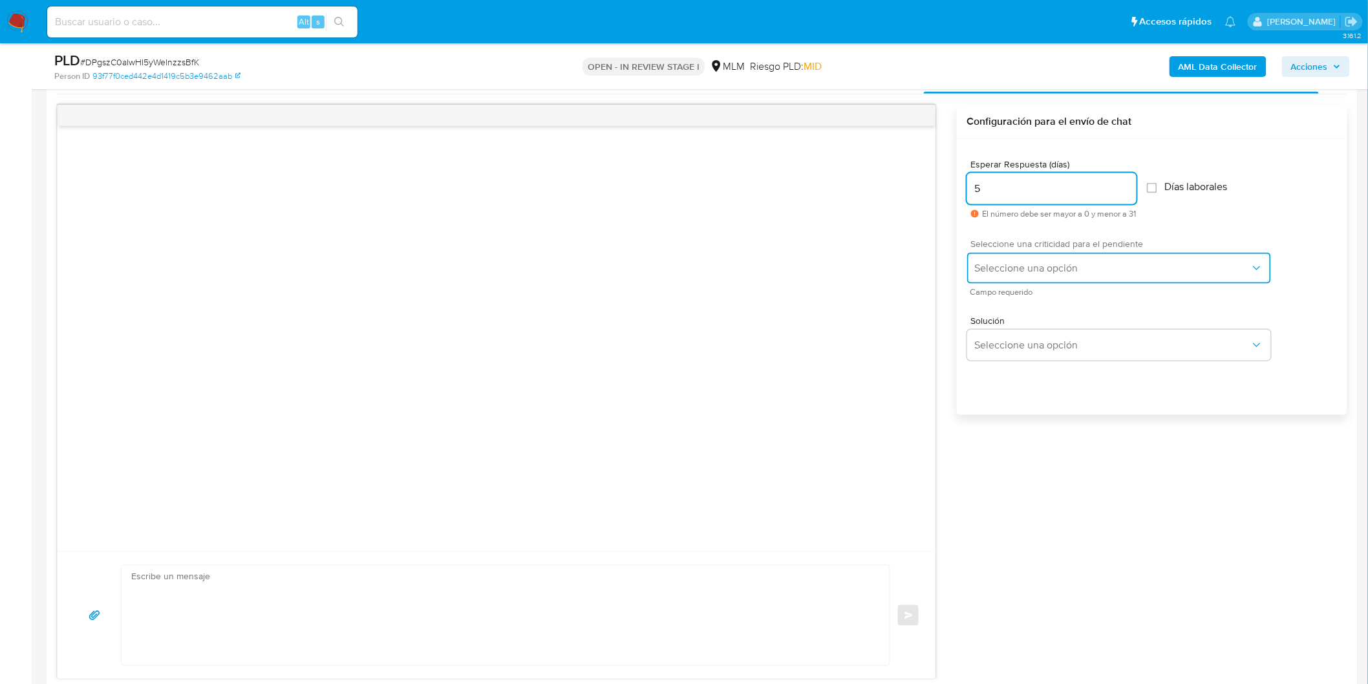
click at [1036, 266] on span "Seleccione una opción" at bounding box center [1112, 268] width 275 height 13
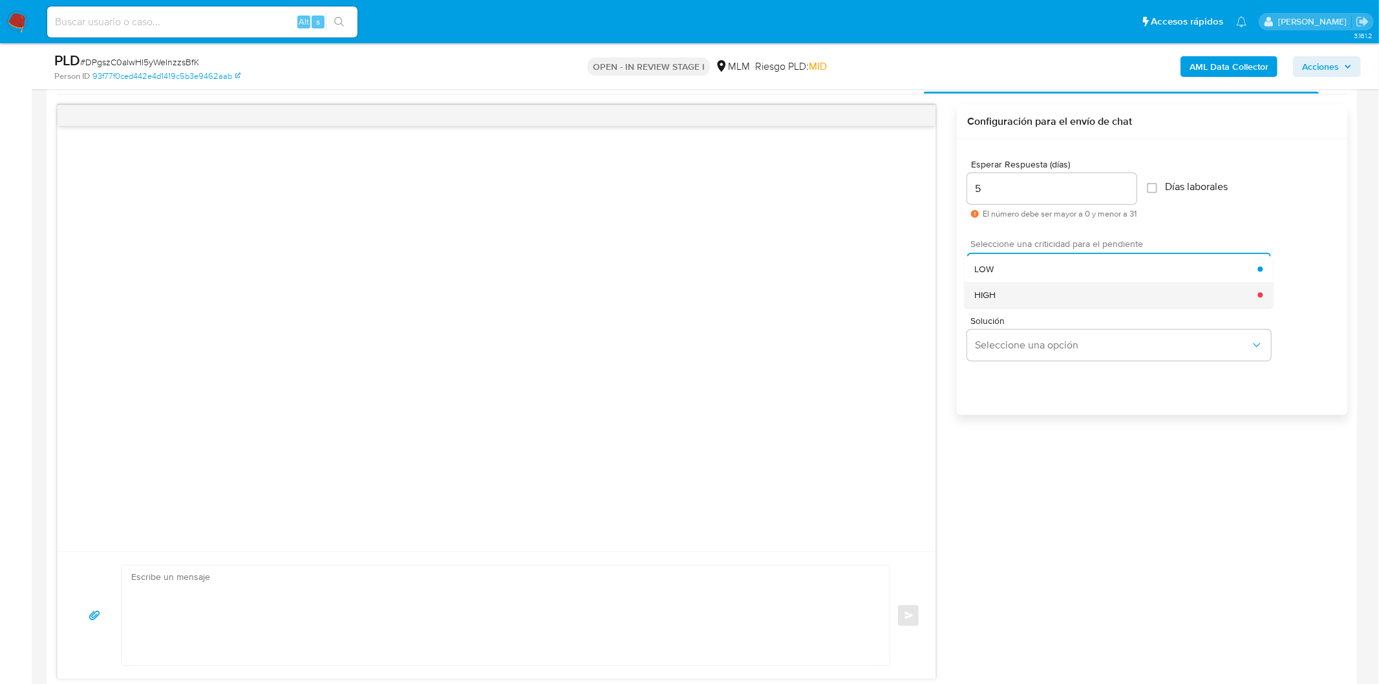
click at [1031, 289] on div "HIGH" at bounding box center [1116, 295] width 283 height 26
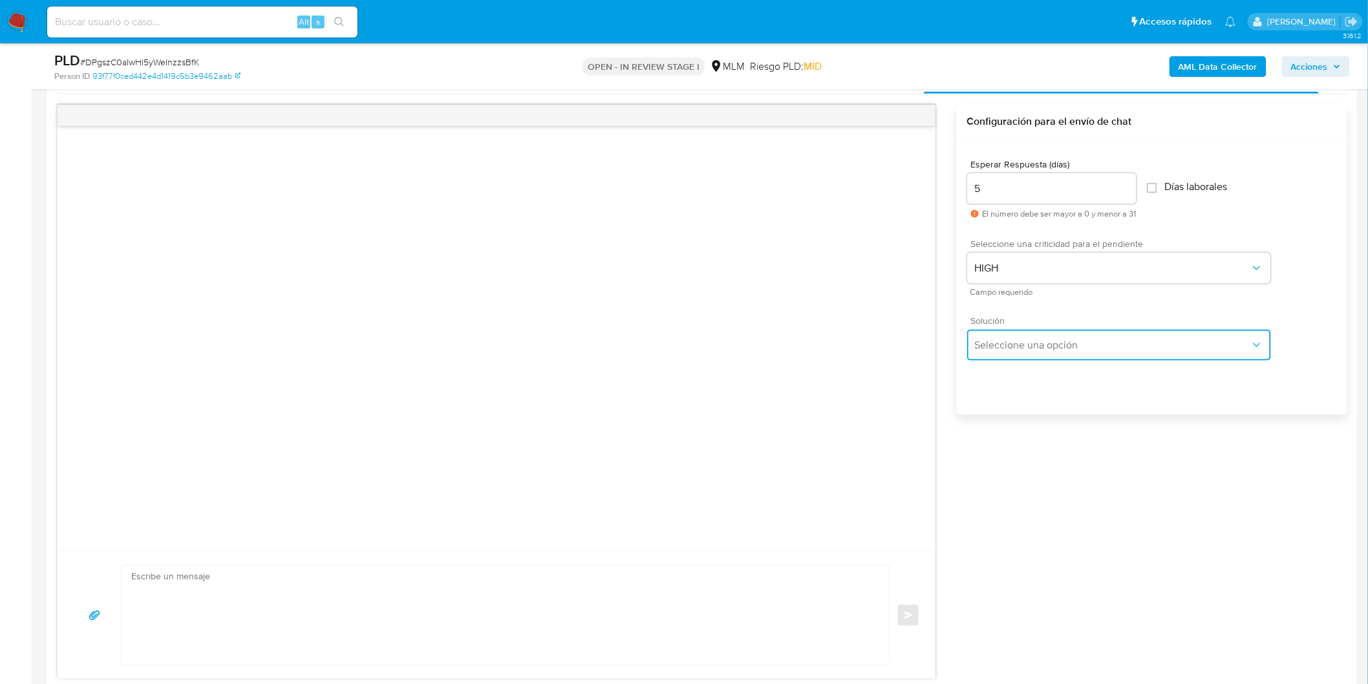
click at [1032, 350] on span "Seleccione una opción" at bounding box center [1112, 345] width 275 height 13
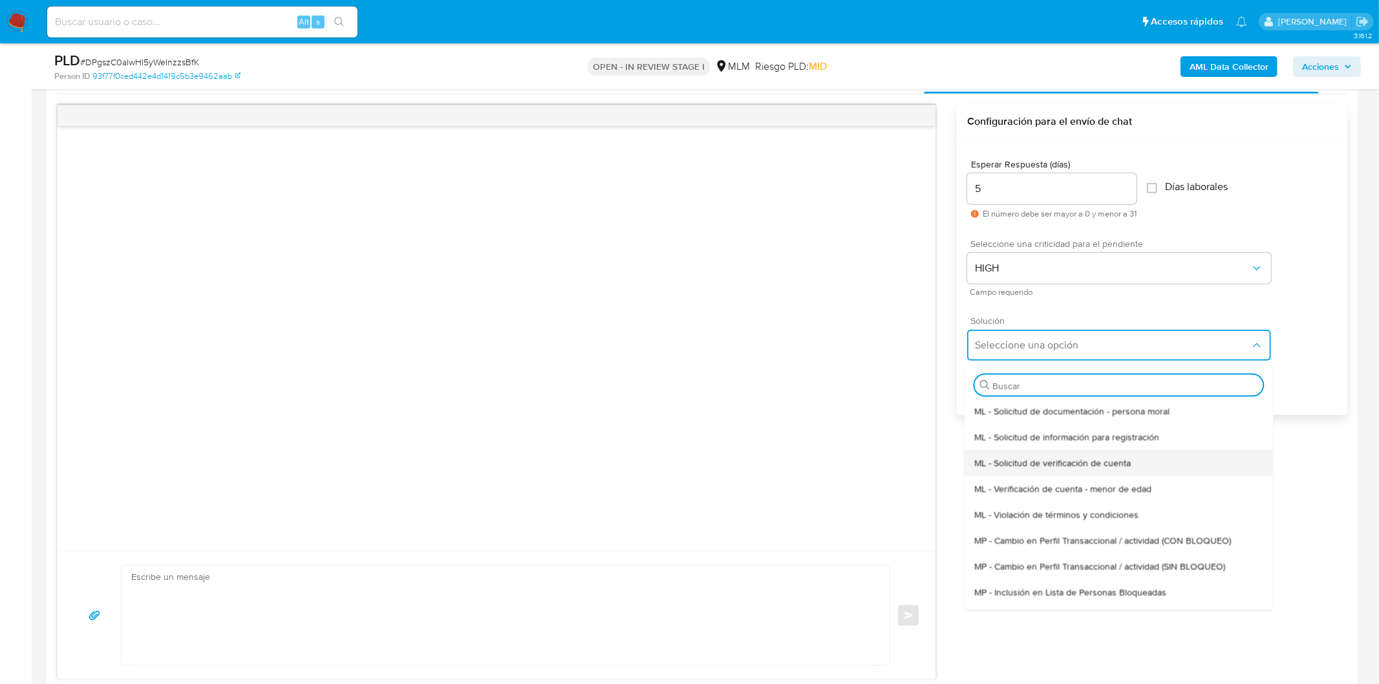
click at [1059, 457] on span "ML - Solicitud de verificación de cuenta" at bounding box center [1053, 463] width 156 height 12
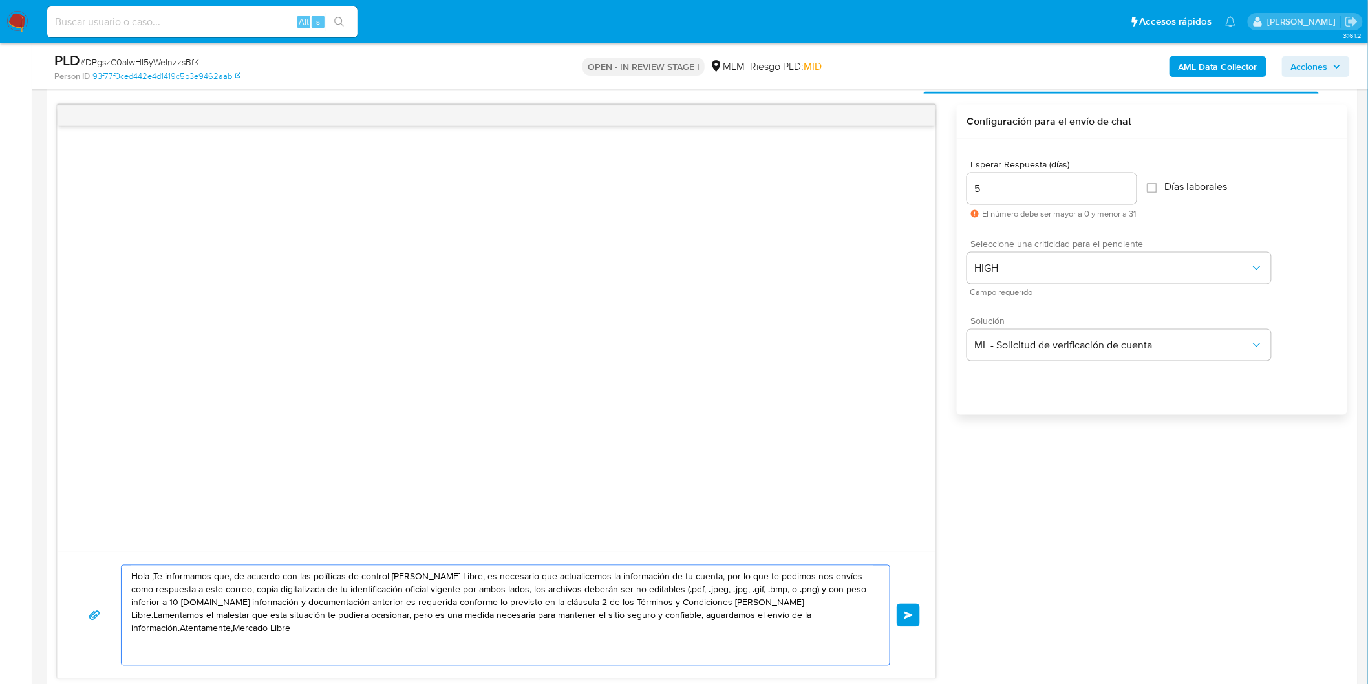
drag, startPoint x: 825, startPoint y: 612, endPoint x: 46, endPoint y: 558, distance: 780.5
click at [47, 558] on div "Historial CX Soluciones Chat Id Estado Fecha de creación Origen Proceso Anterio…" at bounding box center [702, 371] width 1311 height 638
paste textarea "Estimado Itzayana Ortega Angel. Te comunicamos que se ha identificado un cambio…"
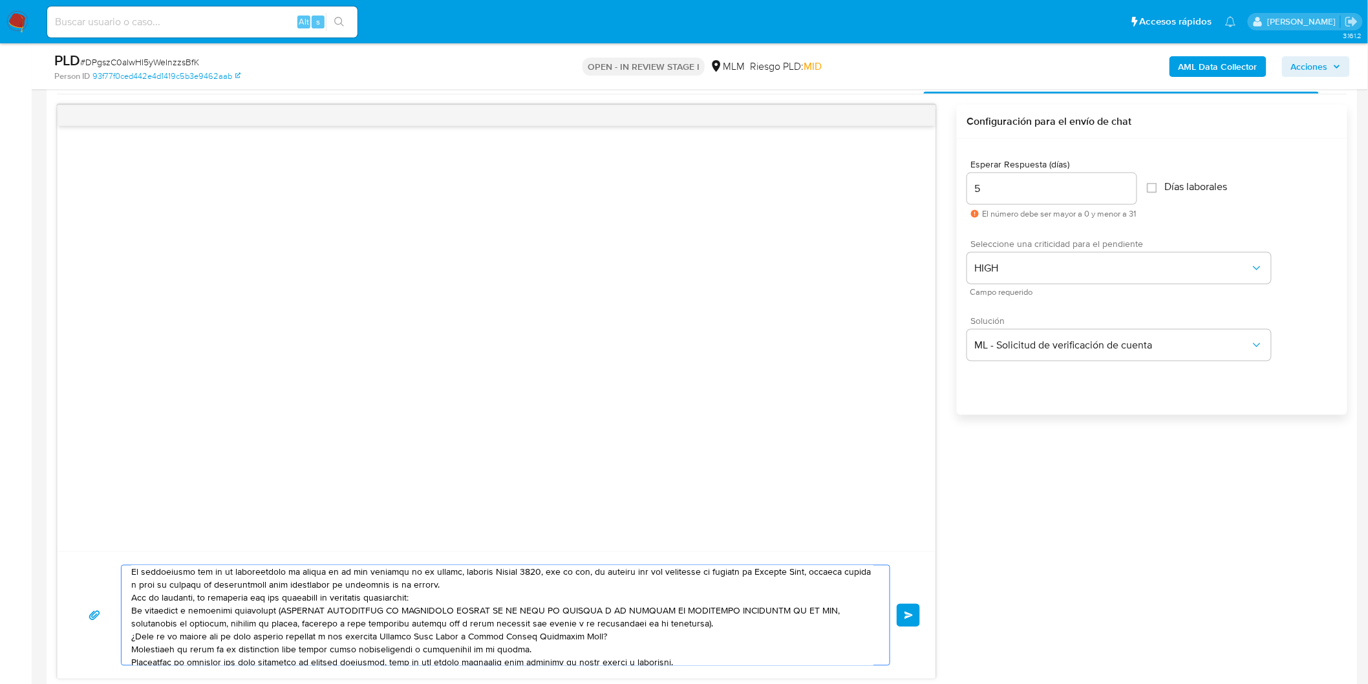
scroll to position [669, 0]
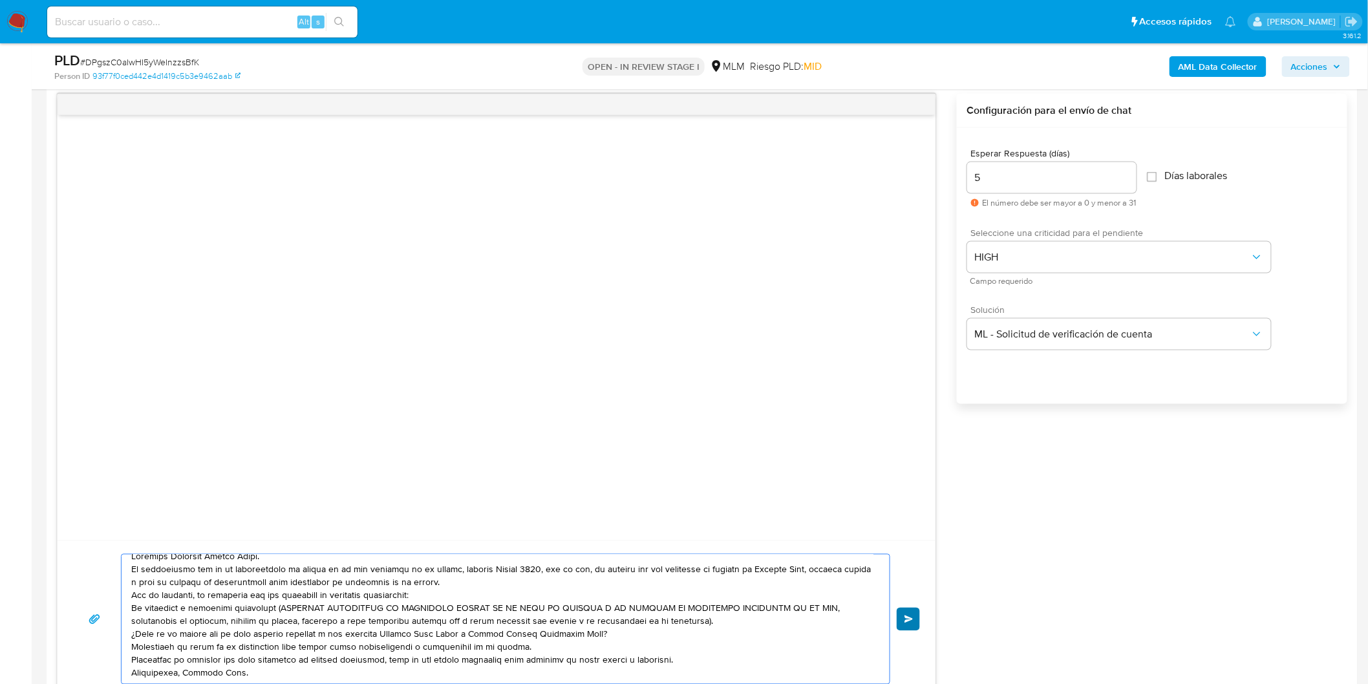
type textarea "Estimado Itzayana Ortega Angel. Te comunicamos que se ha identificado un cambio…"
click at [906, 614] on button "Enviar" at bounding box center [908, 619] width 23 height 23
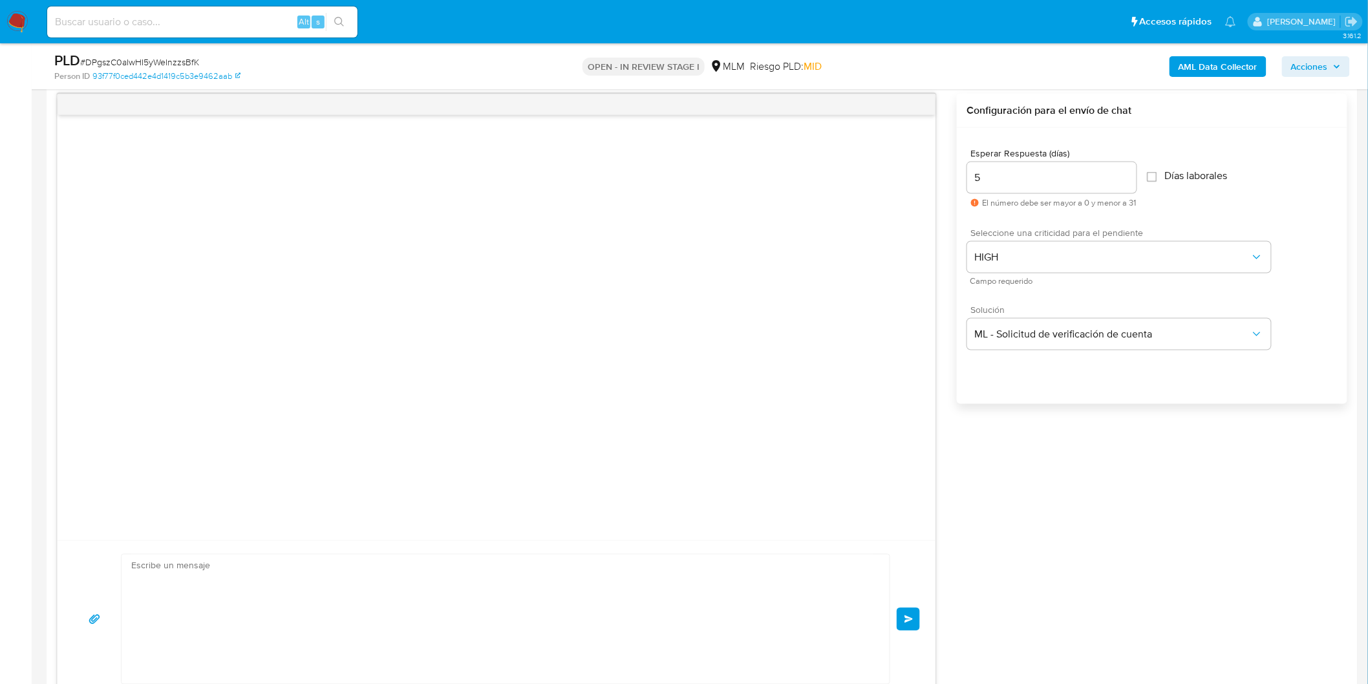
scroll to position [0, 0]
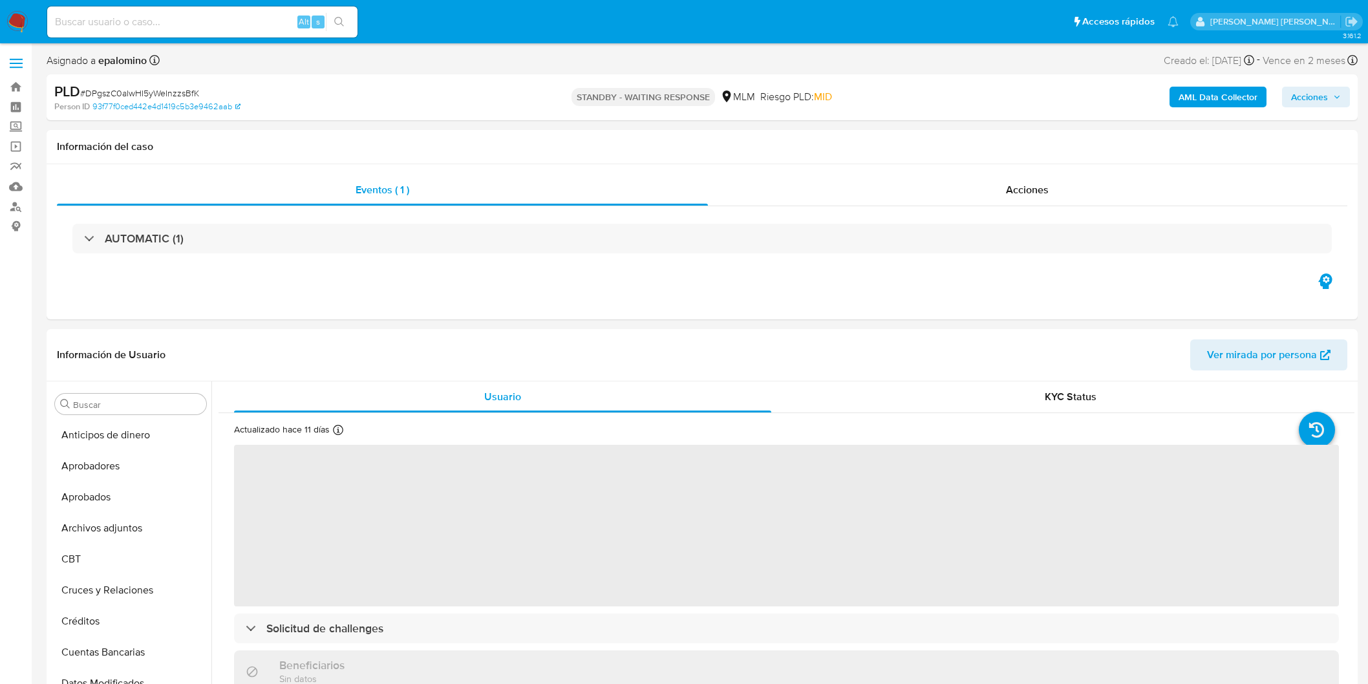
select select "10"
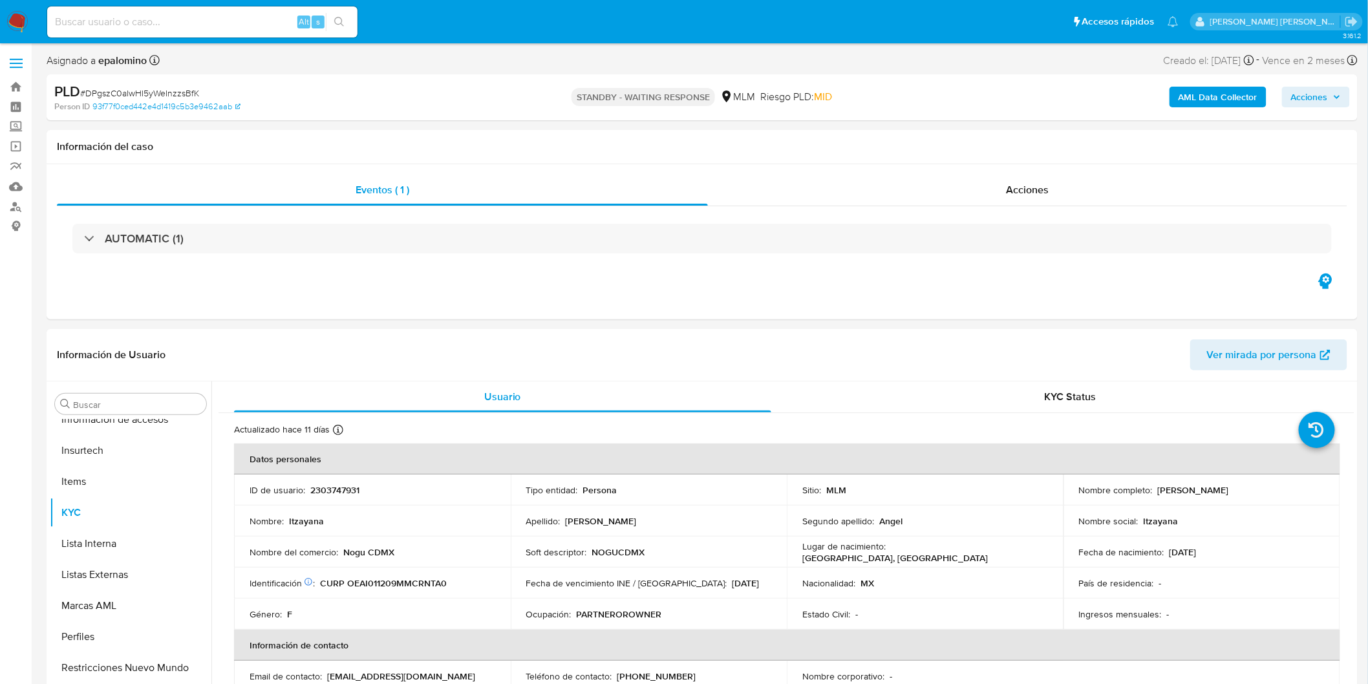
scroll to position [608, 0]
click at [173, 87] on span "# DPgszC0aIwHI5yWeInzzsBfK" at bounding box center [139, 93] width 119 height 13
copy span "DPgszC0aIwHI5yWeInzzsBfK"
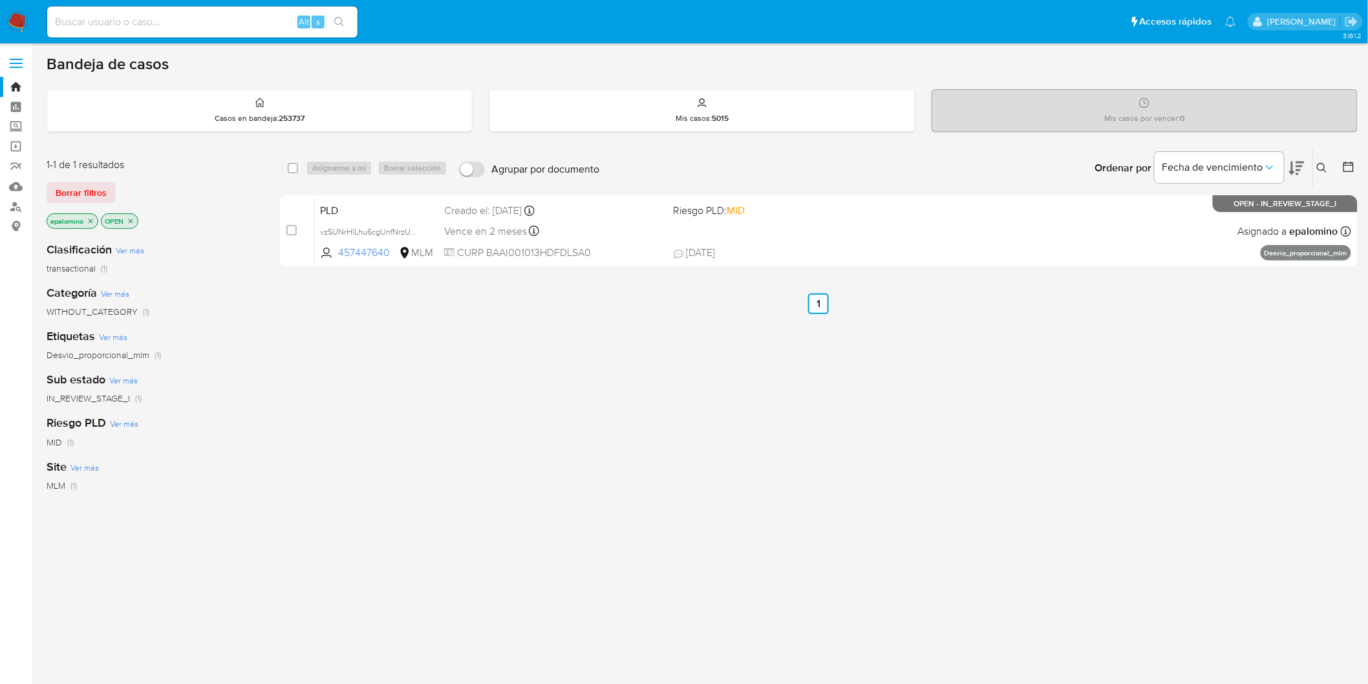
click at [100, 190] on span "Borrar filtros" at bounding box center [81, 193] width 51 height 18
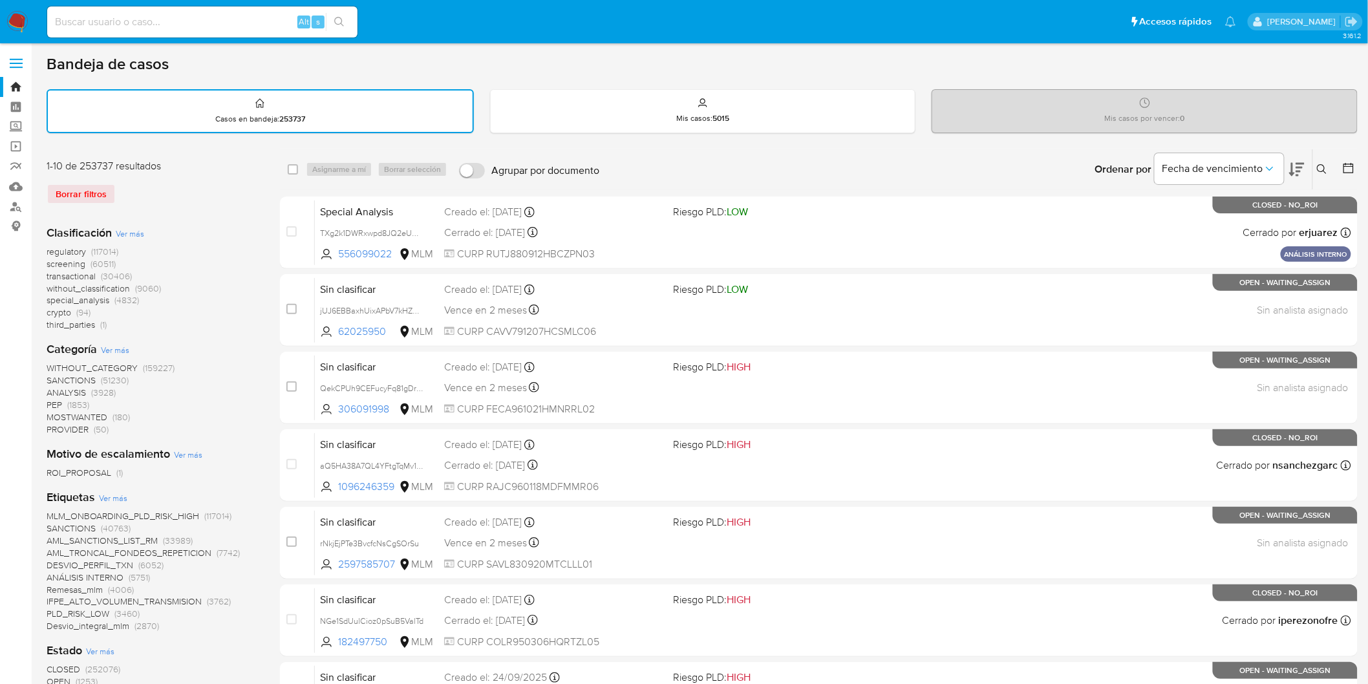
click at [8, 21] on img at bounding box center [17, 22] width 22 height 22
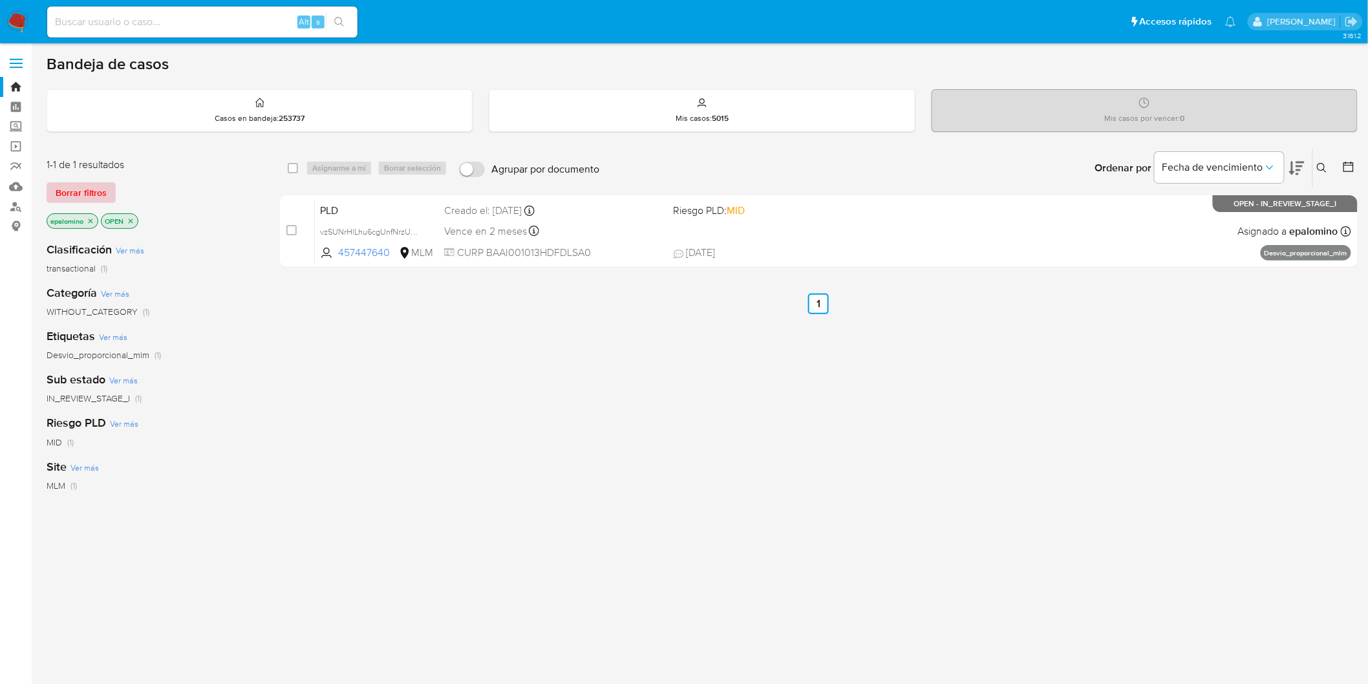
click at [78, 192] on span "Borrar filtros" at bounding box center [81, 193] width 51 height 18
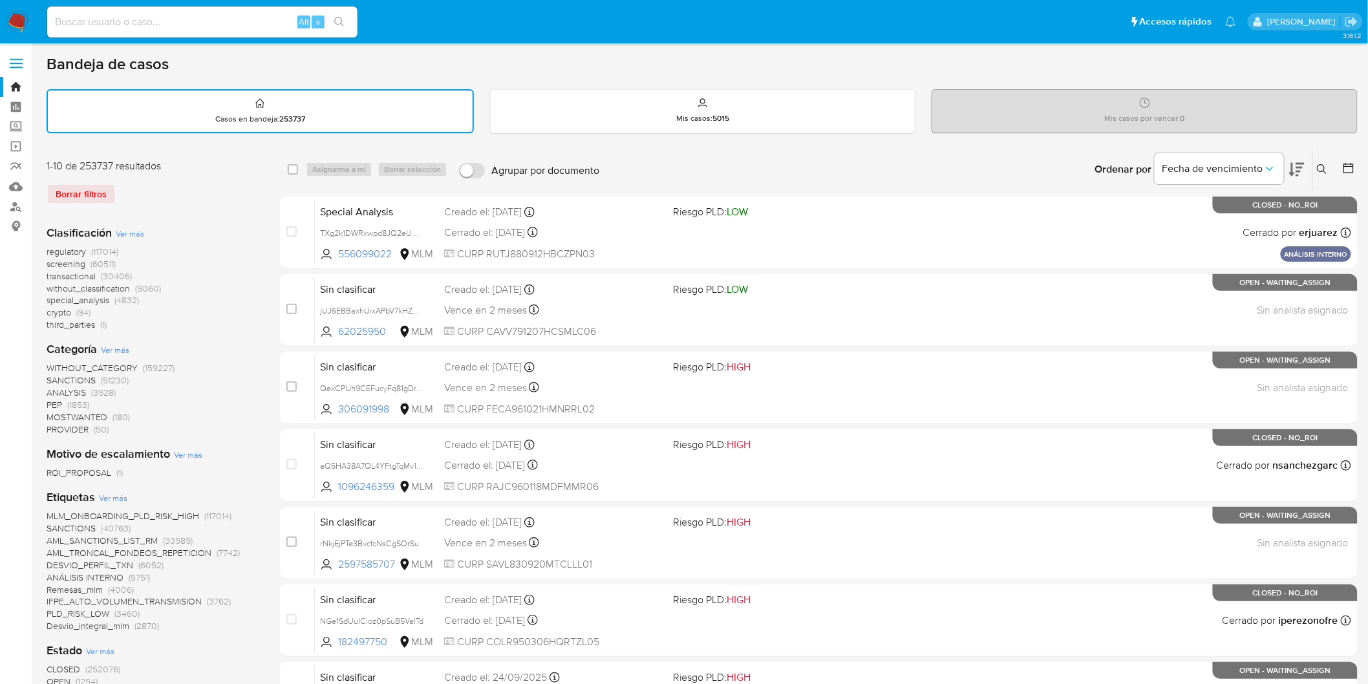
click at [205, 208] on div "1-10 de 253737 resultados Borrar filtros" at bounding box center [150, 187] width 207 height 56
click at [22, 28] on img at bounding box center [17, 22] width 22 height 22
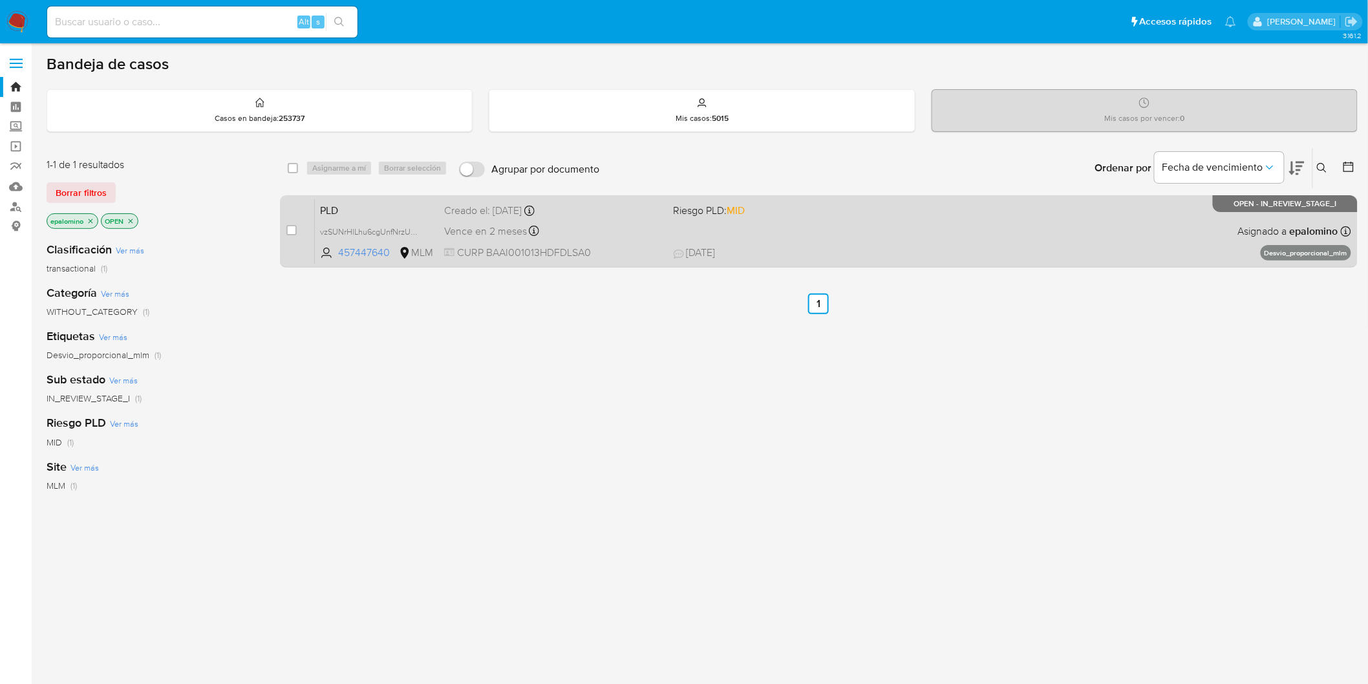
click at [340, 204] on span "PLD" at bounding box center [377, 209] width 114 height 17
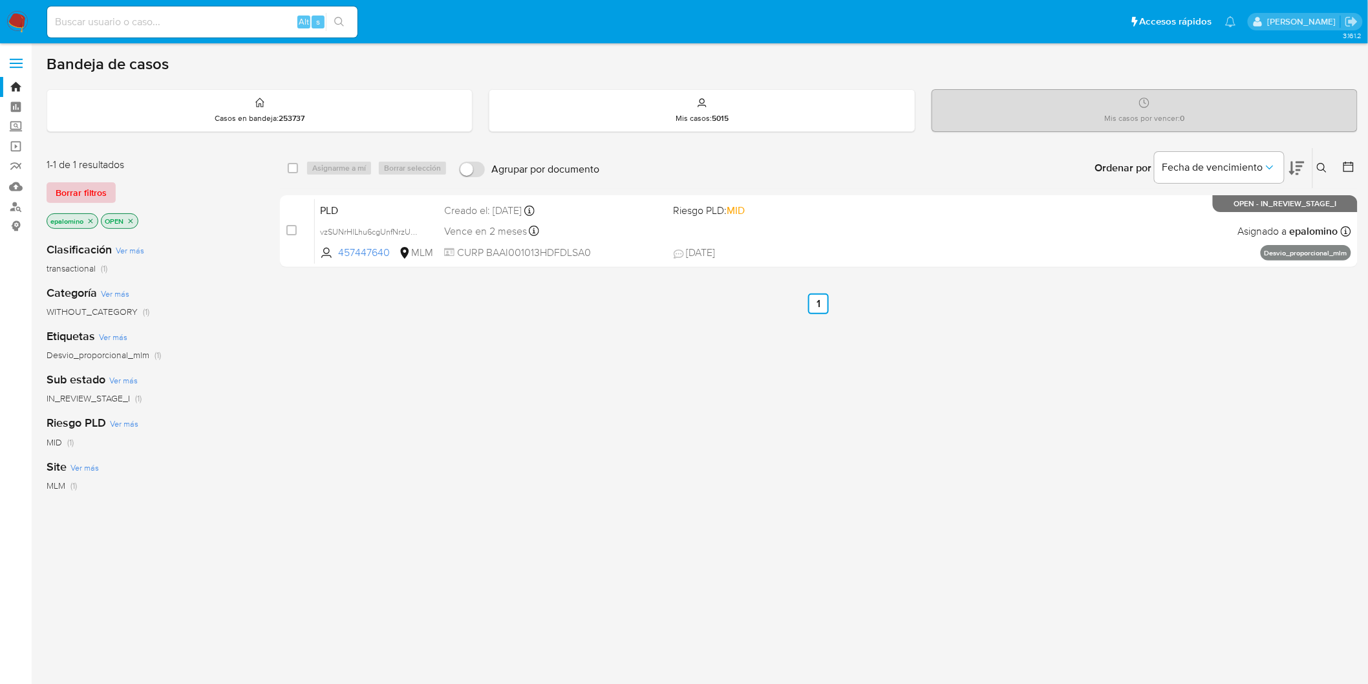
click at [100, 191] on span "Borrar filtros" at bounding box center [81, 193] width 51 height 18
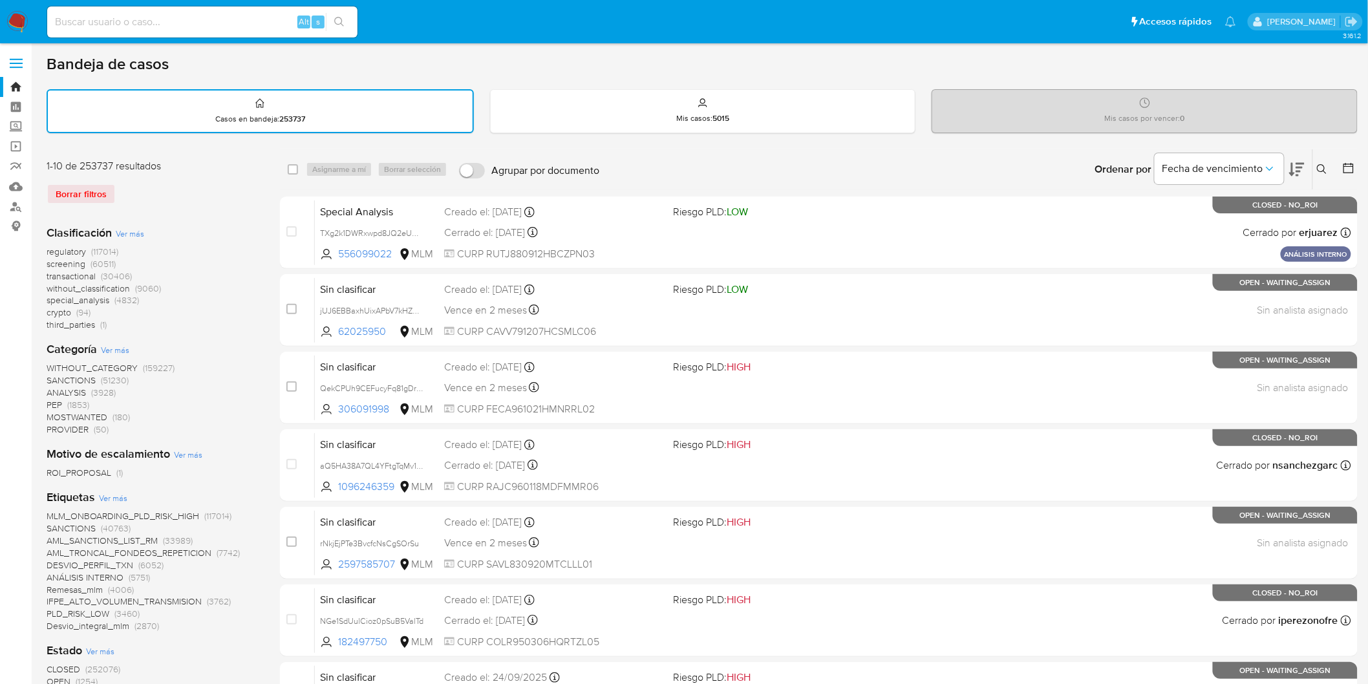
click at [230, 201] on div "Borrar filtros" at bounding box center [150, 194] width 207 height 21
click at [14, 21] on img at bounding box center [17, 22] width 22 height 22
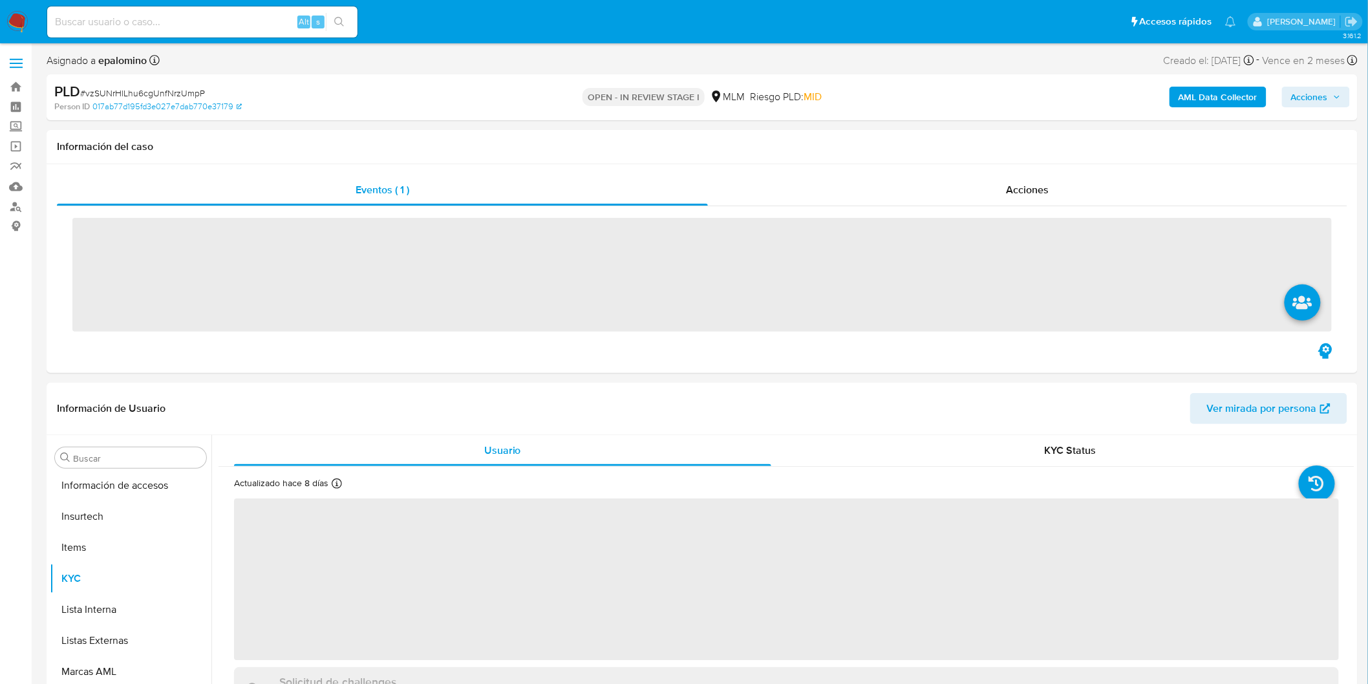
scroll to position [608, 0]
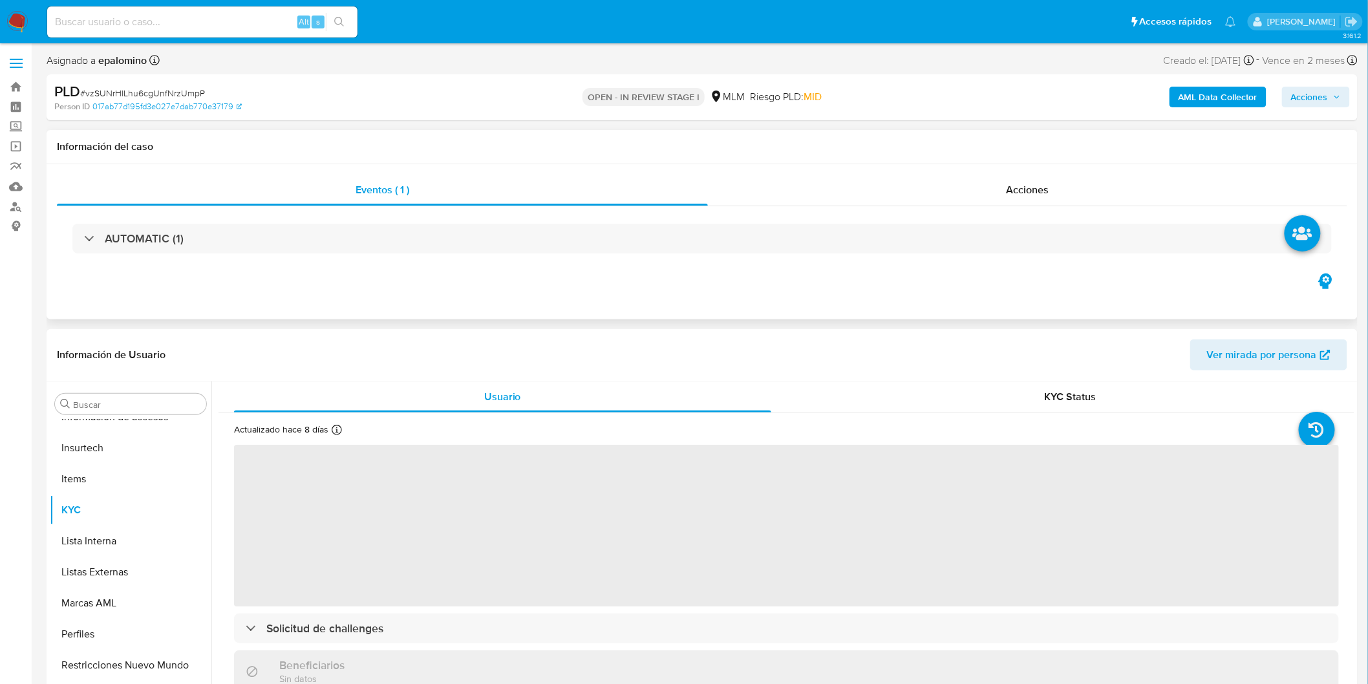
select select "10"
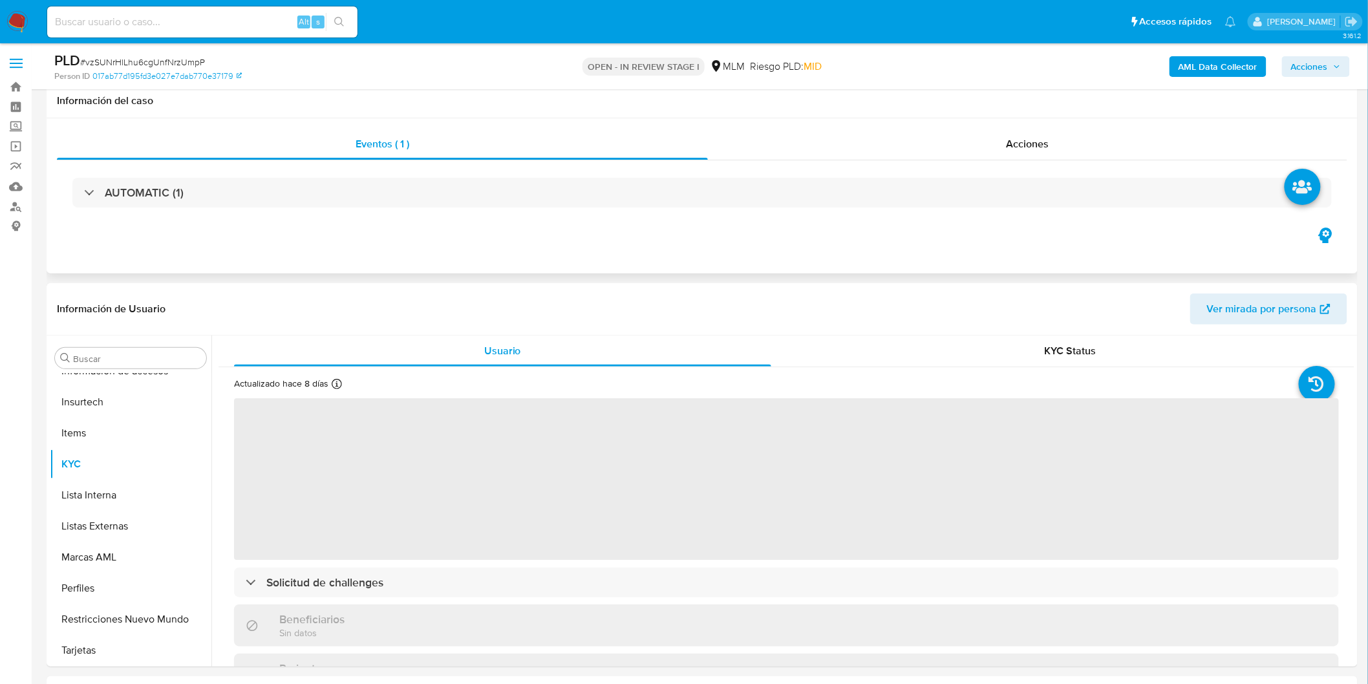
scroll to position [72, 0]
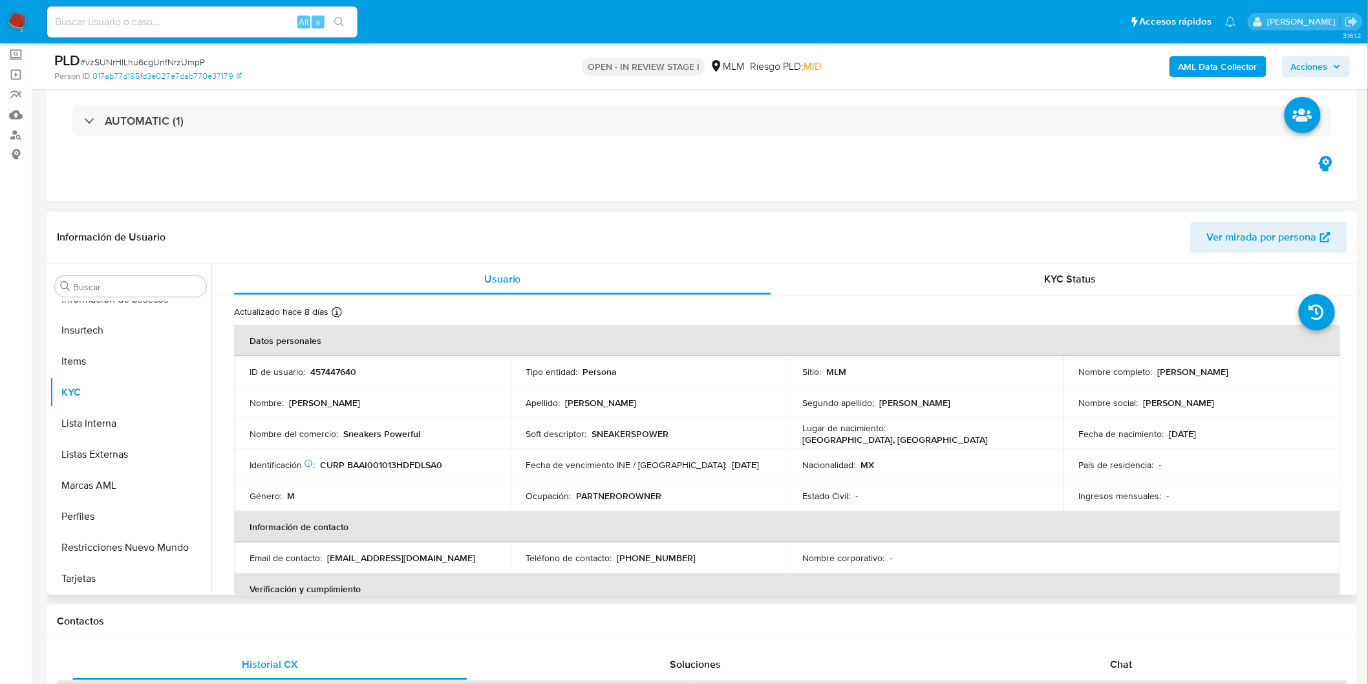
click at [315, 372] on p "457447640" at bounding box center [333, 372] width 46 height 12
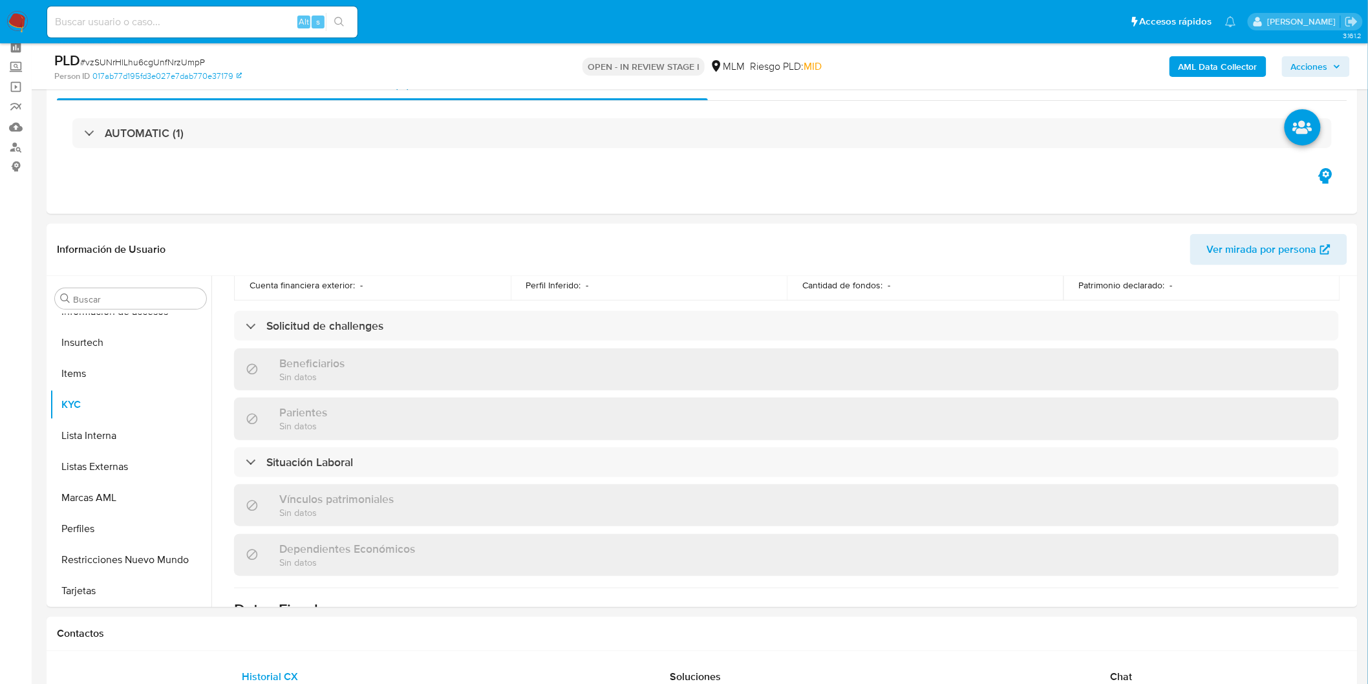
scroll to position [0, 0]
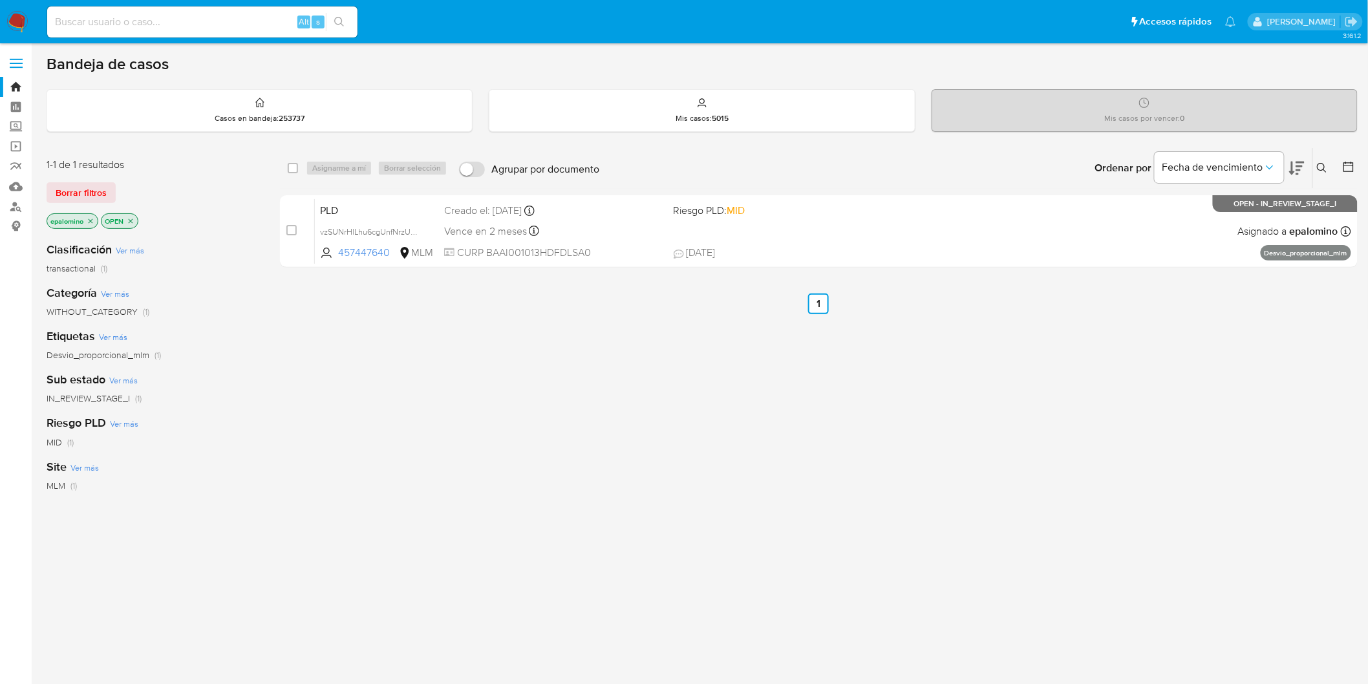
drag, startPoint x: 103, startPoint y: 190, endPoint x: 110, endPoint y: 193, distance: 7.0
click at [102, 190] on span "Borrar filtros" at bounding box center [81, 193] width 51 height 18
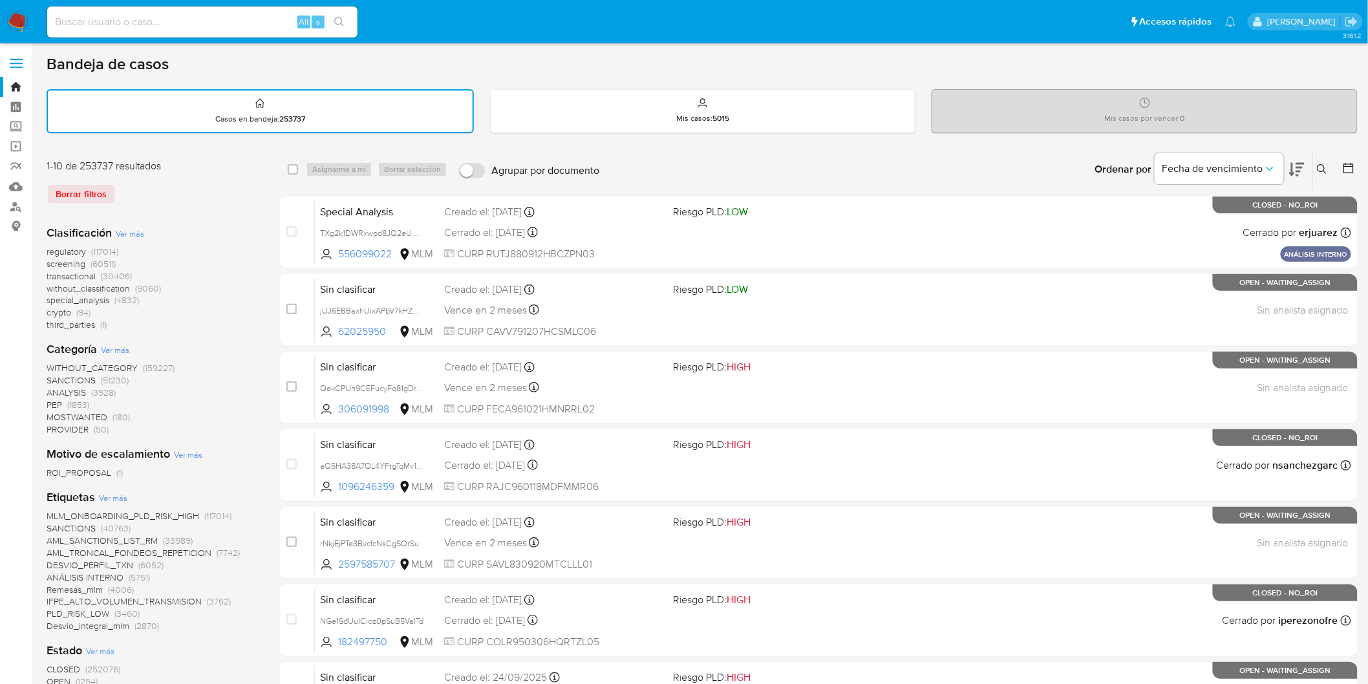
click at [213, 206] on div "1-10 de 253737 resultados Borrar filtros" at bounding box center [150, 187] width 207 height 56
click at [21, 28] on img at bounding box center [17, 22] width 22 height 22
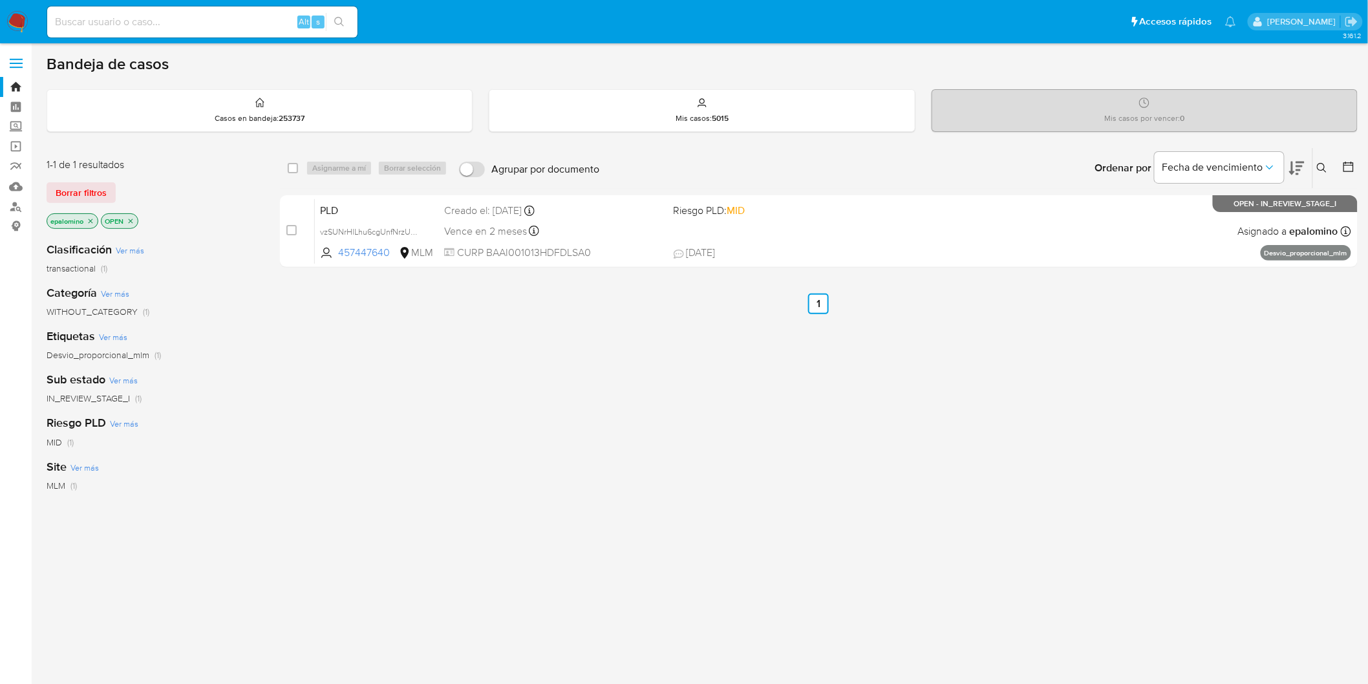
click at [416, 332] on div "select-all-cases-checkbox Asignarme a mí Borrar selección Agrupar por documento…" at bounding box center [819, 440] width 1078 height 586
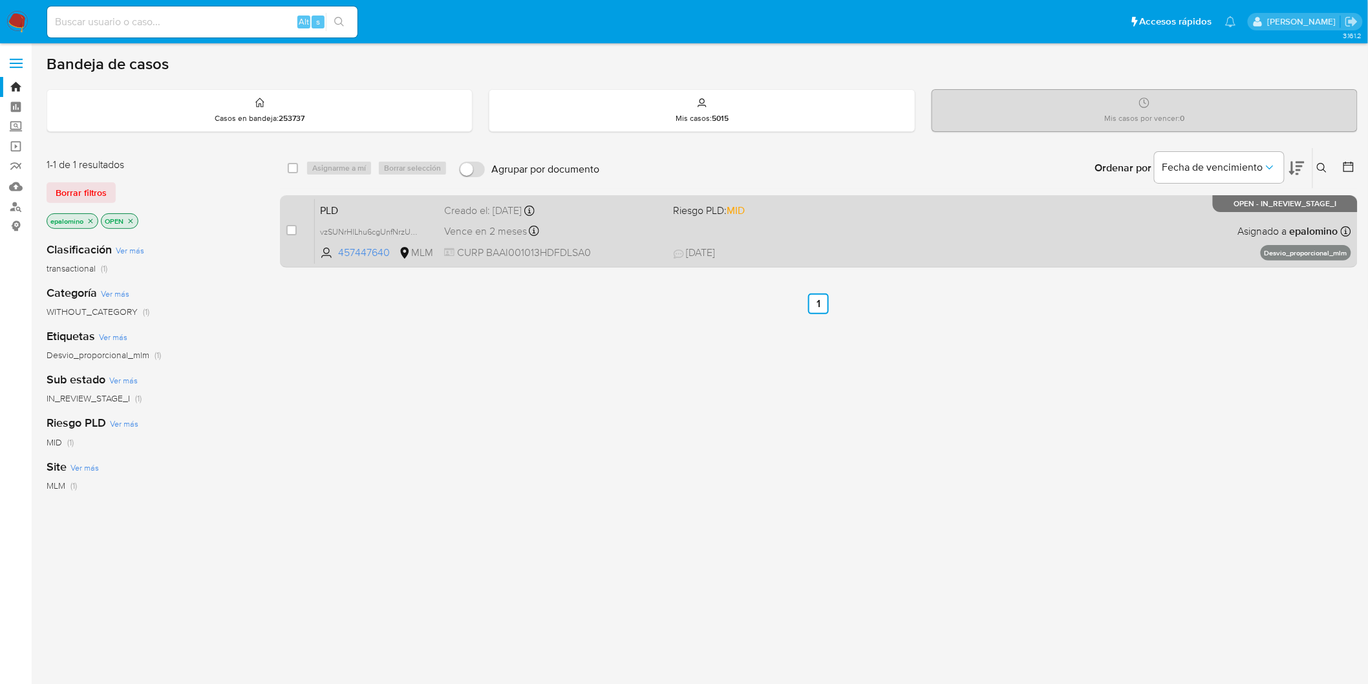
click at [345, 204] on span "PLD" at bounding box center [377, 209] width 114 height 17
click at [352, 204] on span "PLD" at bounding box center [377, 209] width 114 height 17
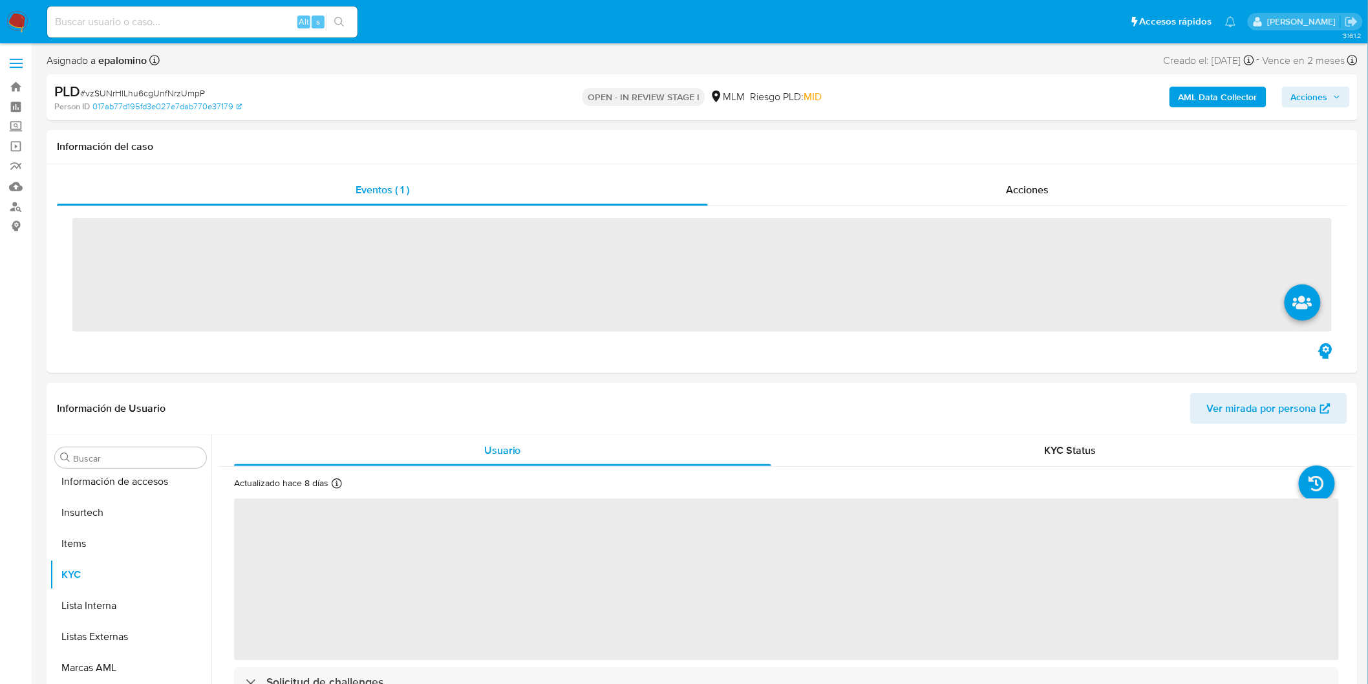
scroll to position [608, 0]
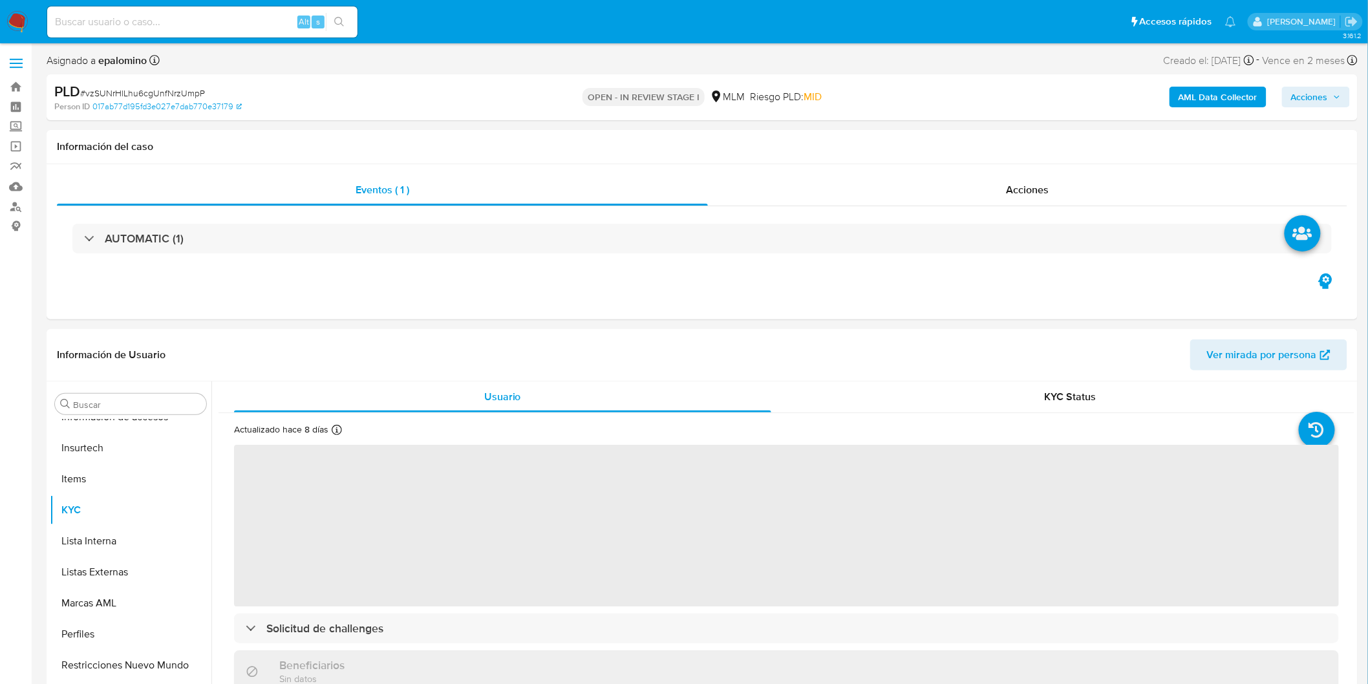
select select "10"
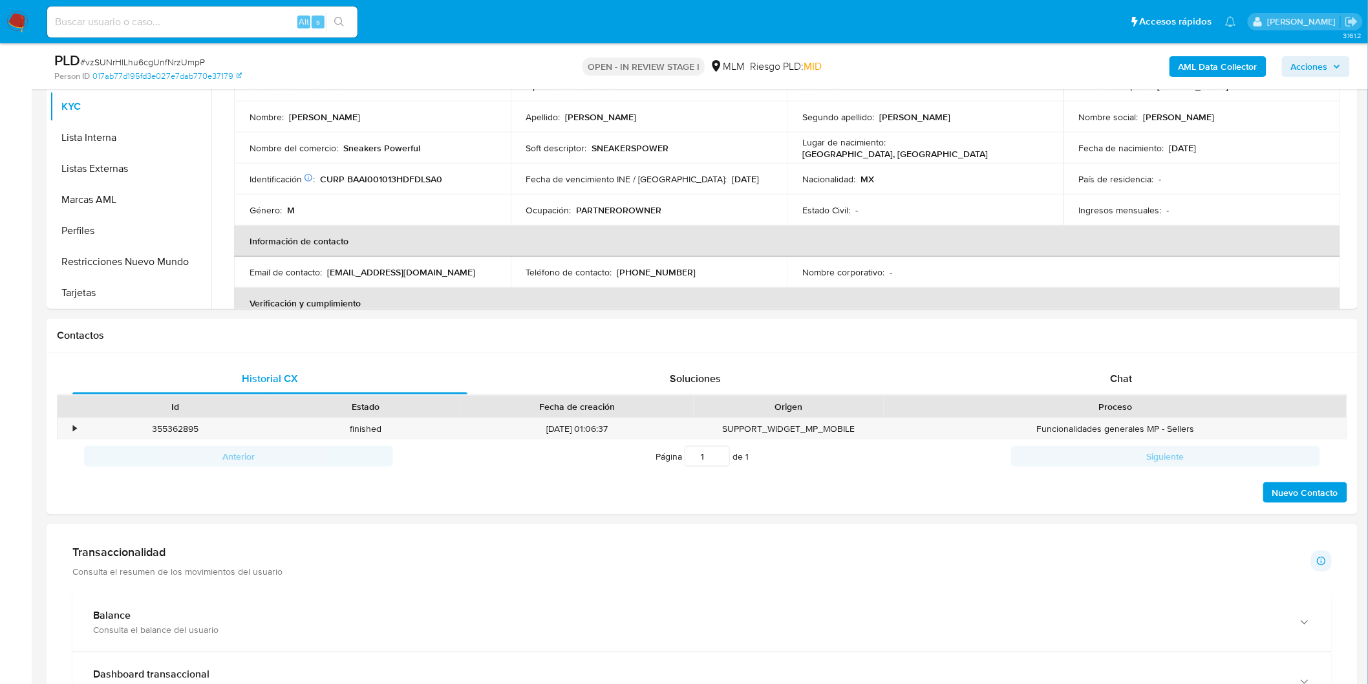
scroll to position [475, 0]
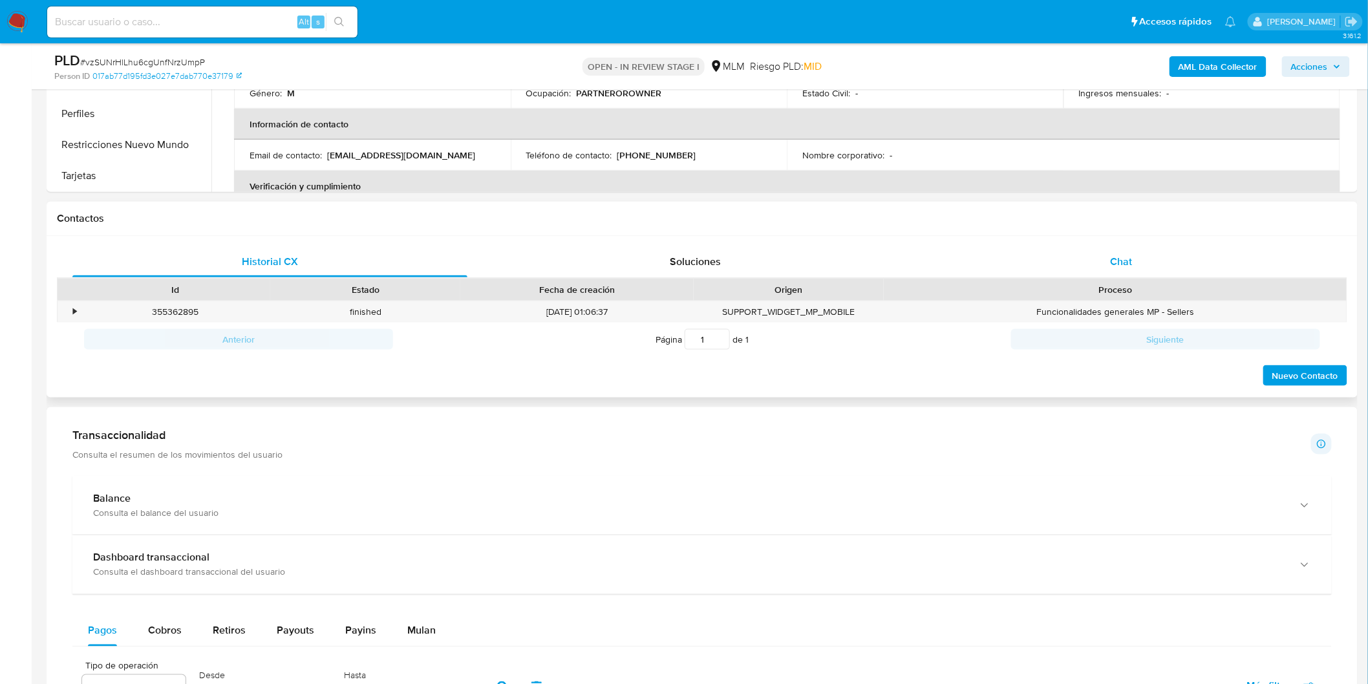
click at [1110, 251] on div "Chat" at bounding box center [1121, 261] width 395 height 31
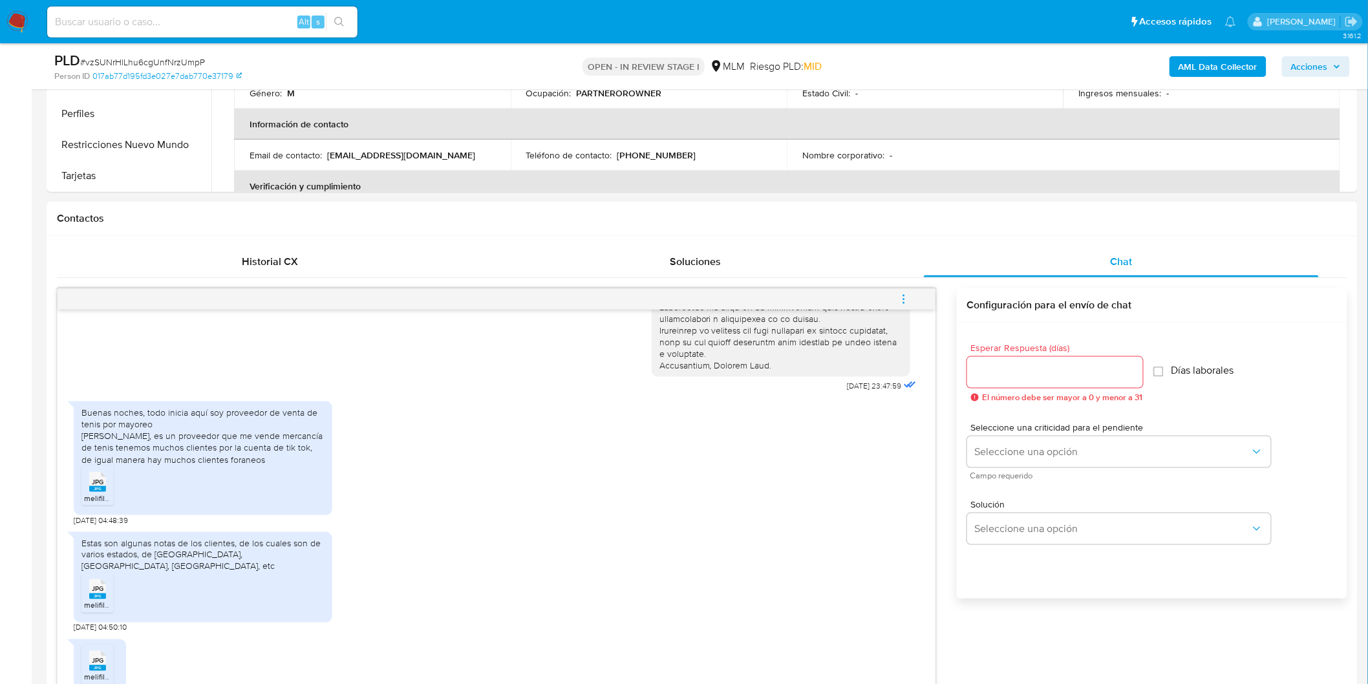
scroll to position [330, 0]
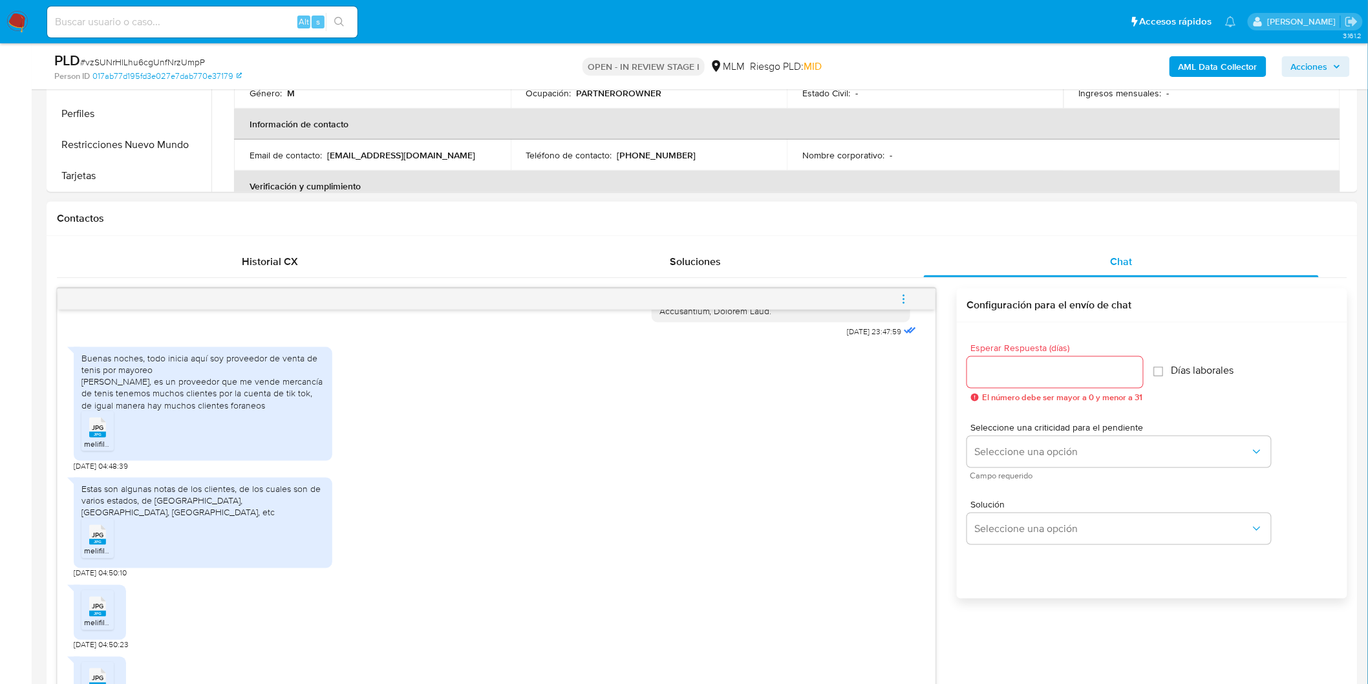
click at [153, 375] on div "Buenas noches, todo inicia aquí soy proveedor de venta de tenis por mayoreo Jua…" at bounding box center [202, 381] width 243 height 59
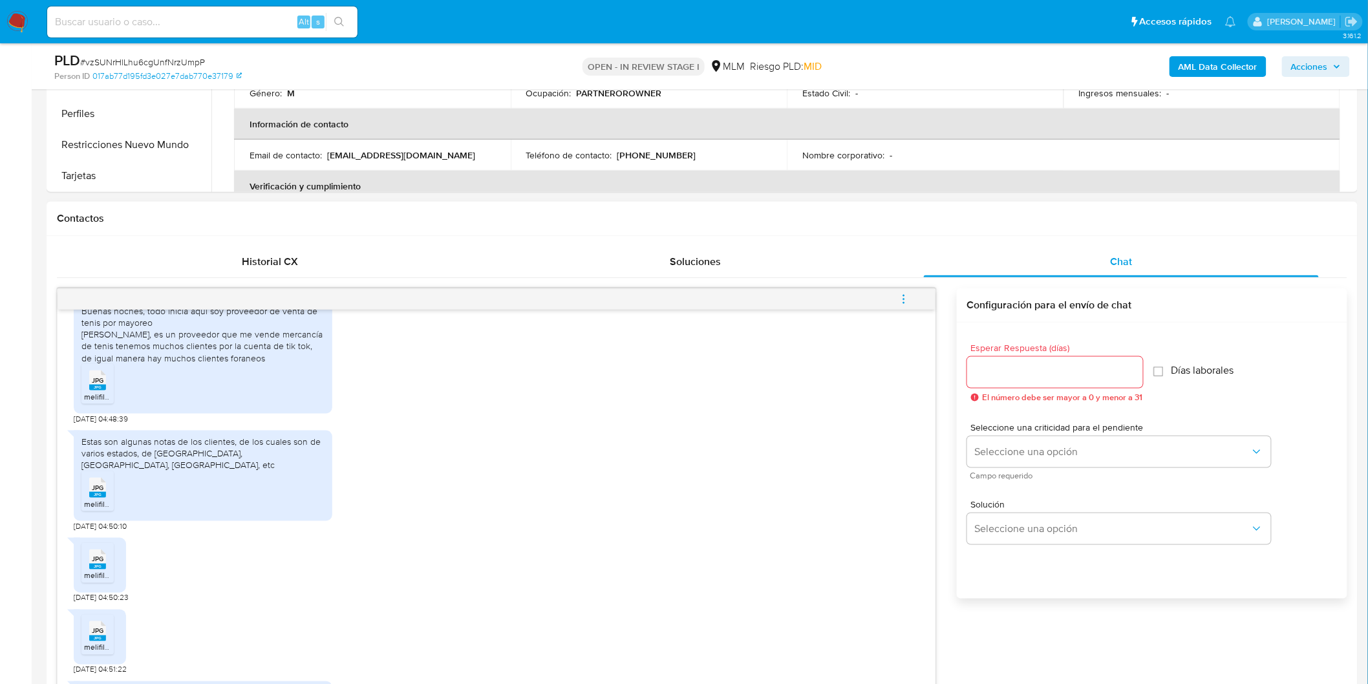
scroll to position [402, 0]
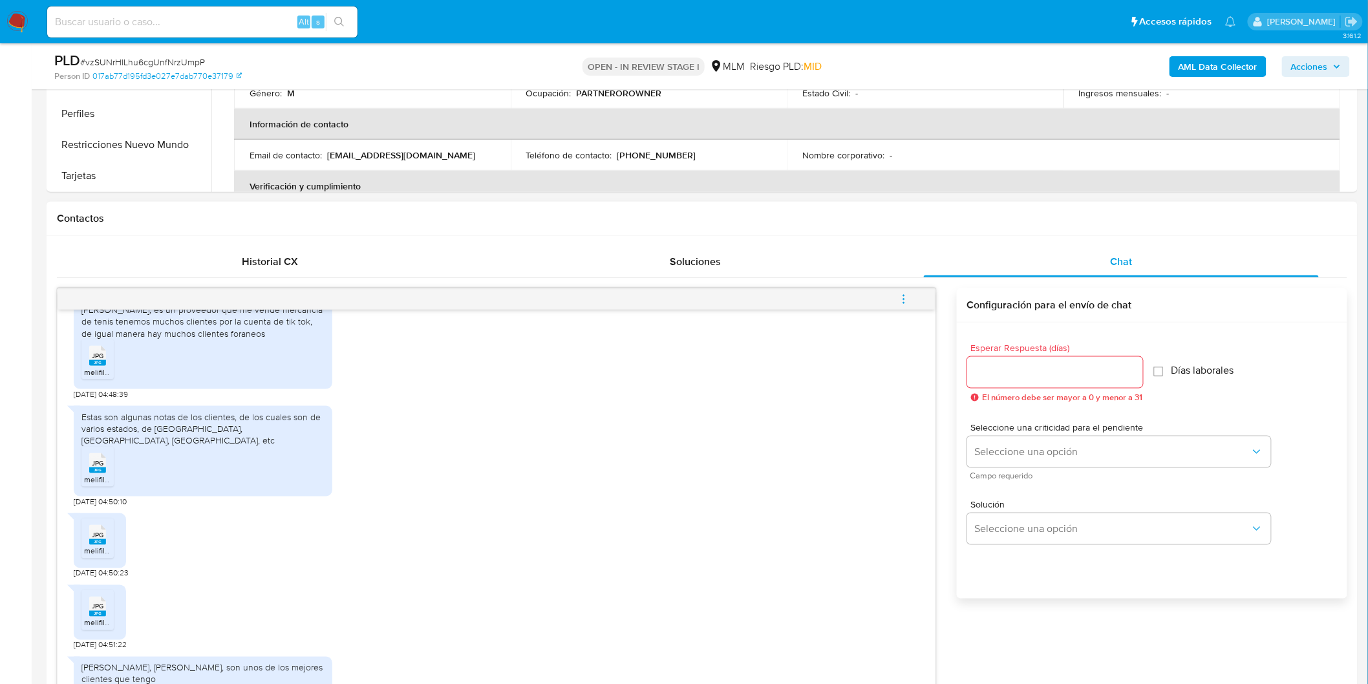
click at [228, 455] on ul "JPG JPG melifile3753374919212719782.jpg" at bounding box center [202, 469] width 243 height 45
drag, startPoint x: 299, startPoint y: 434, endPoint x: 109, endPoint y: 432, distance: 190.8
click at [109, 432] on div "Estas son algunas notas de los clientes, de los cuales son de varios estados, d…" at bounding box center [203, 451] width 259 height 91
click at [94, 360] on rect at bounding box center [97, 363] width 17 height 6
click at [101, 468] on rect at bounding box center [97, 471] width 17 height 6
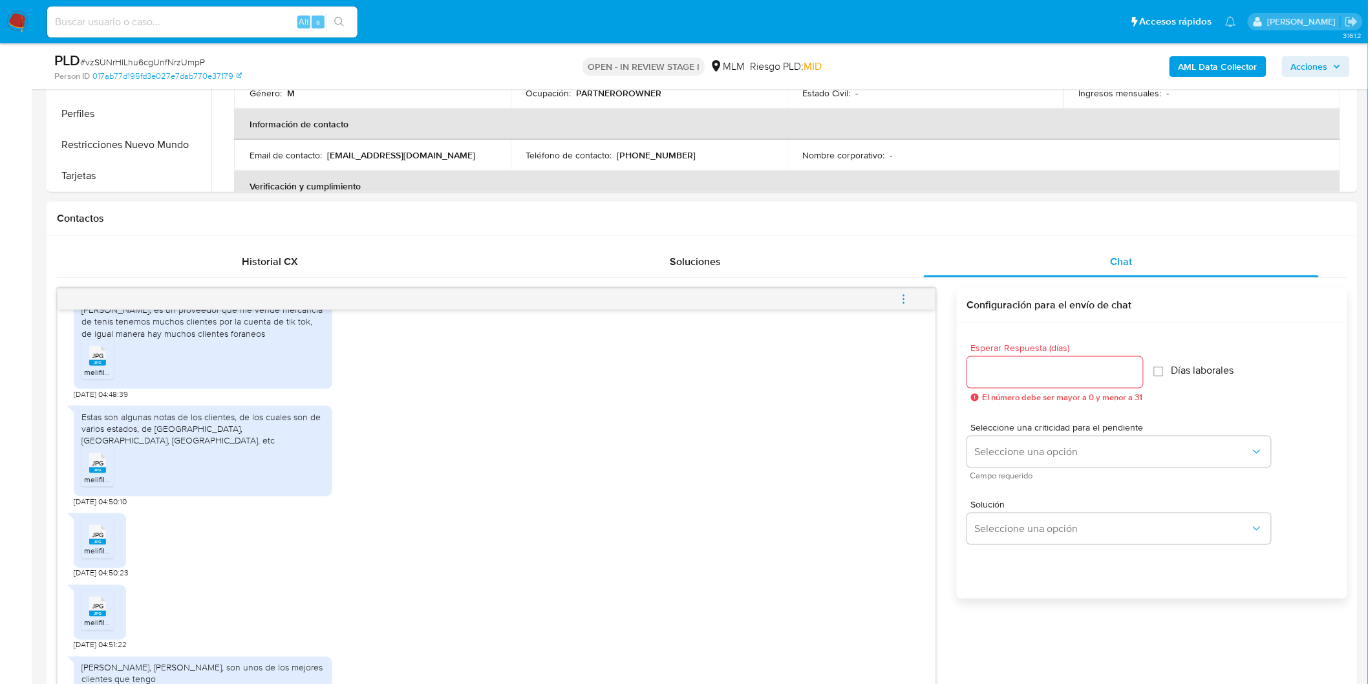
click at [104, 539] on rect at bounding box center [97, 542] width 17 height 6
click at [105, 611] on rect at bounding box center [97, 614] width 17 height 6
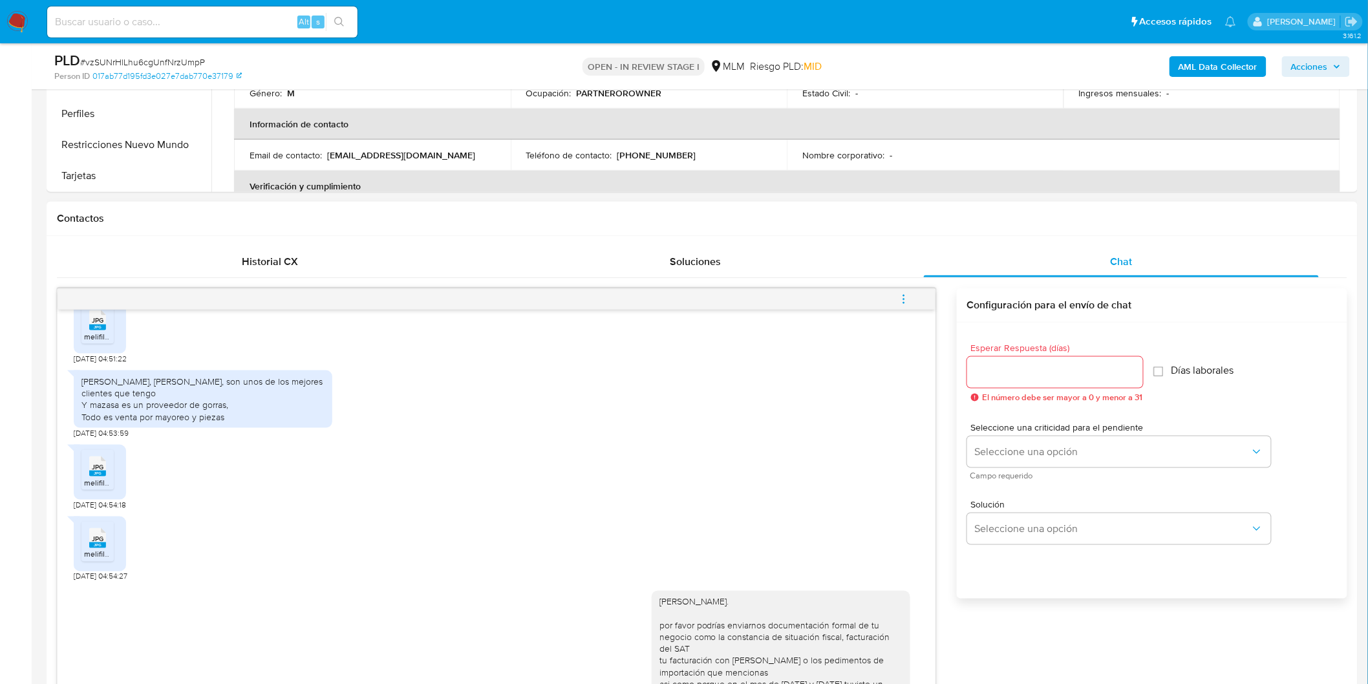
scroll to position [689, 0]
click at [99, 470] on rect at bounding box center [97, 473] width 17 height 6
click at [98, 534] on span "JPG" at bounding box center [98, 538] width 12 height 8
drag, startPoint x: 87, startPoint y: 365, endPoint x: 176, endPoint y: 375, distance: 89.8
click at [176, 375] on div "Arturo, juan Carlos, son unos de los mejores clientes que tengo Y mazasa es un …" at bounding box center [202, 398] width 243 height 47
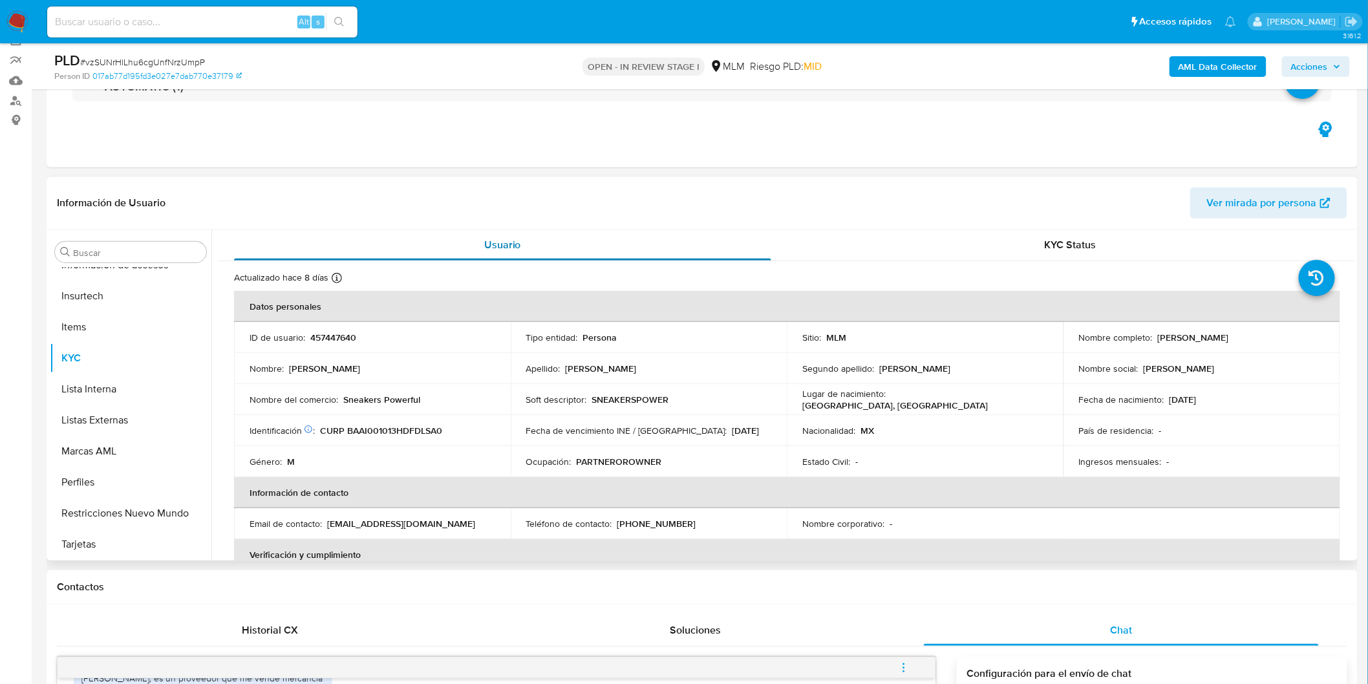
scroll to position [43, 0]
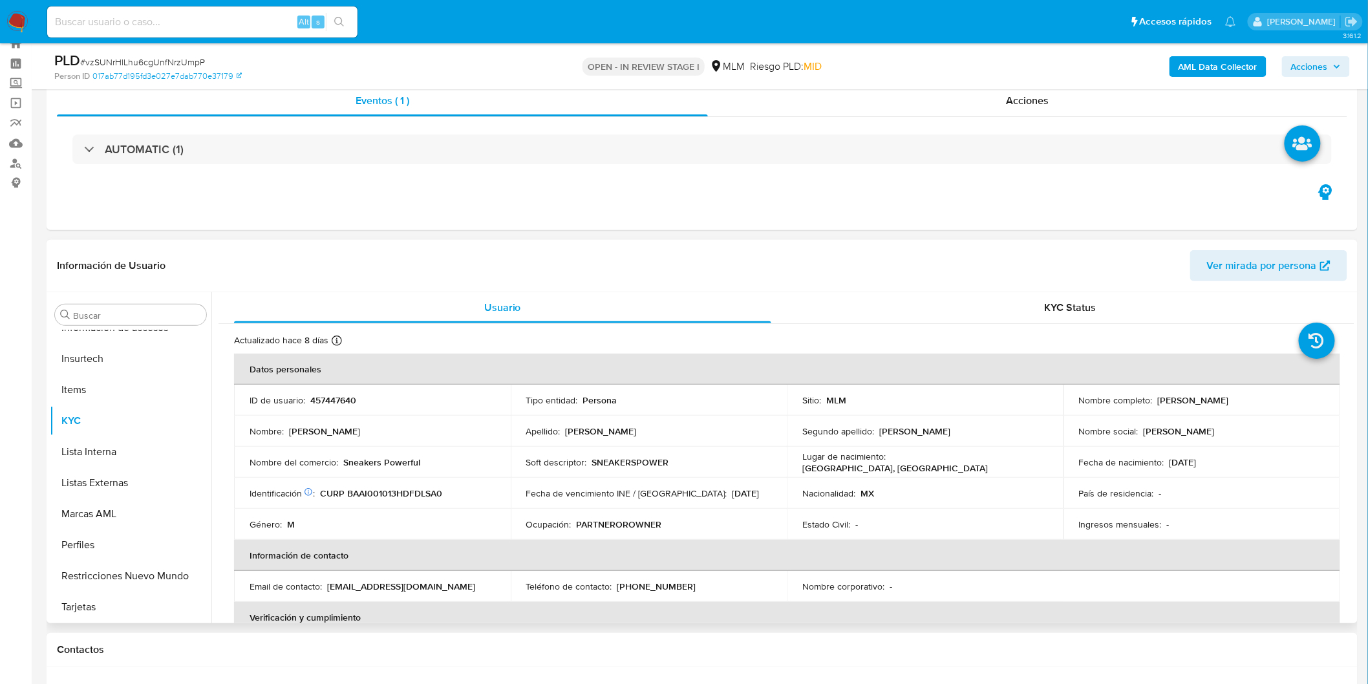
click at [325, 396] on p "457447640" at bounding box center [333, 400] width 46 height 12
copy p "457447640"
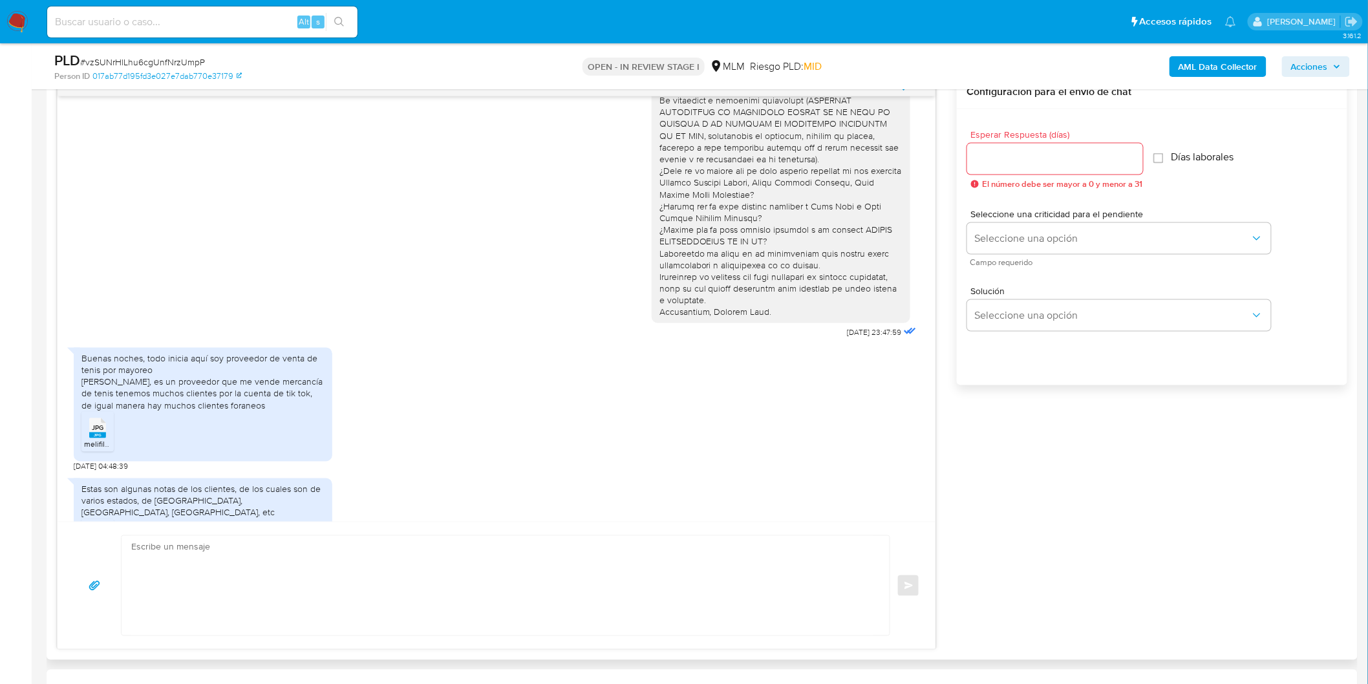
scroll to position [114, 0]
drag, startPoint x: 114, startPoint y: 389, endPoint x: 67, endPoint y: 382, distance: 47.2
click at [67, 382] on div "25/09/2025 23:47:59 Buenas noches, todo inicia aquí soy proveedor de venta de t…" at bounding box center [497, 309] width 878 height 426
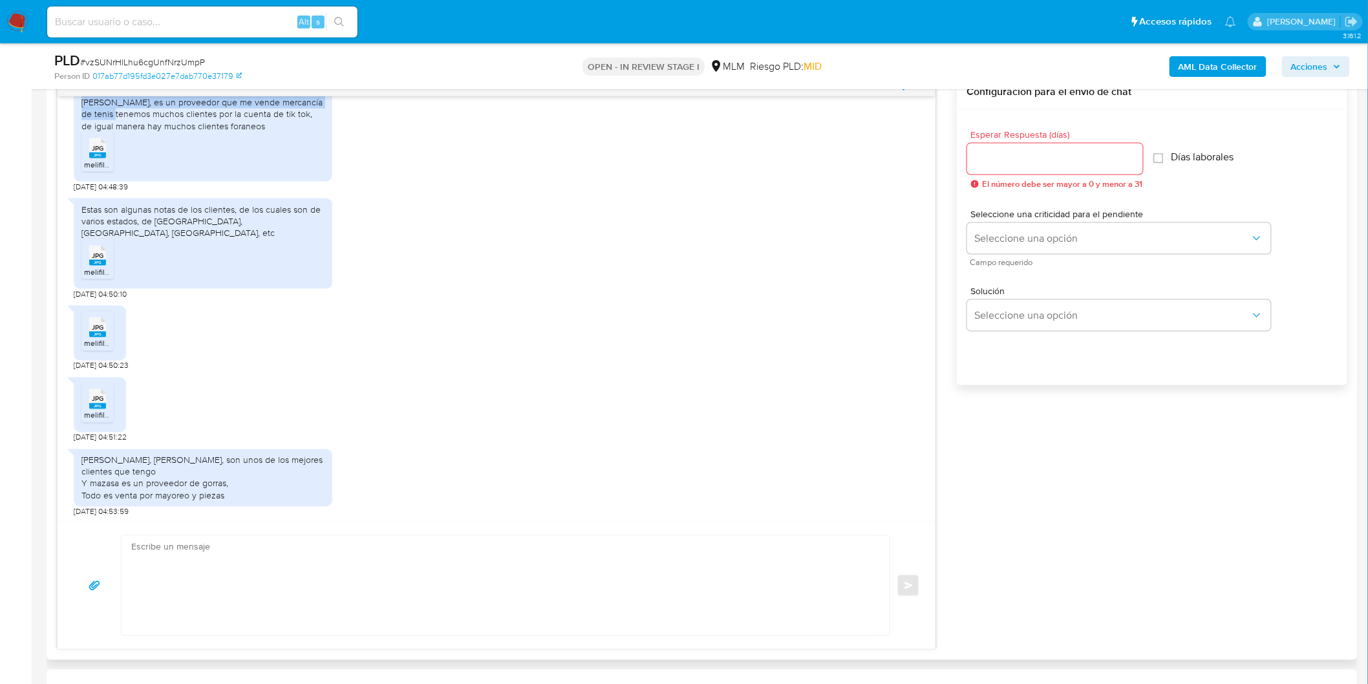
scroll to position [474, 0]
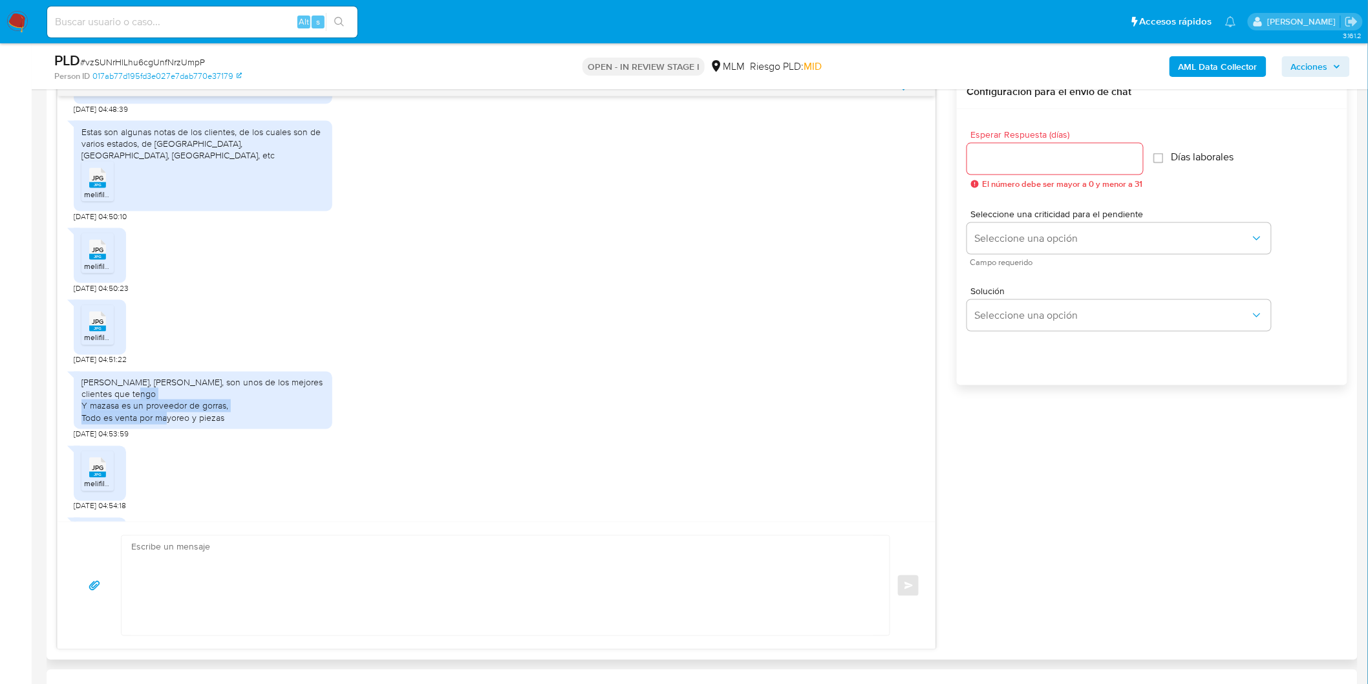
drag, startPoint x: 100, startPoint y: 389, endPoint x: 203, endPoint y: 405, distance: 104.1
click at [203, 405] on div "Arturo, juan Carlos, son unos de los mejores clientes que tengo Y mazasa es un …" at bounding box center [202, 400] width 243 height 47
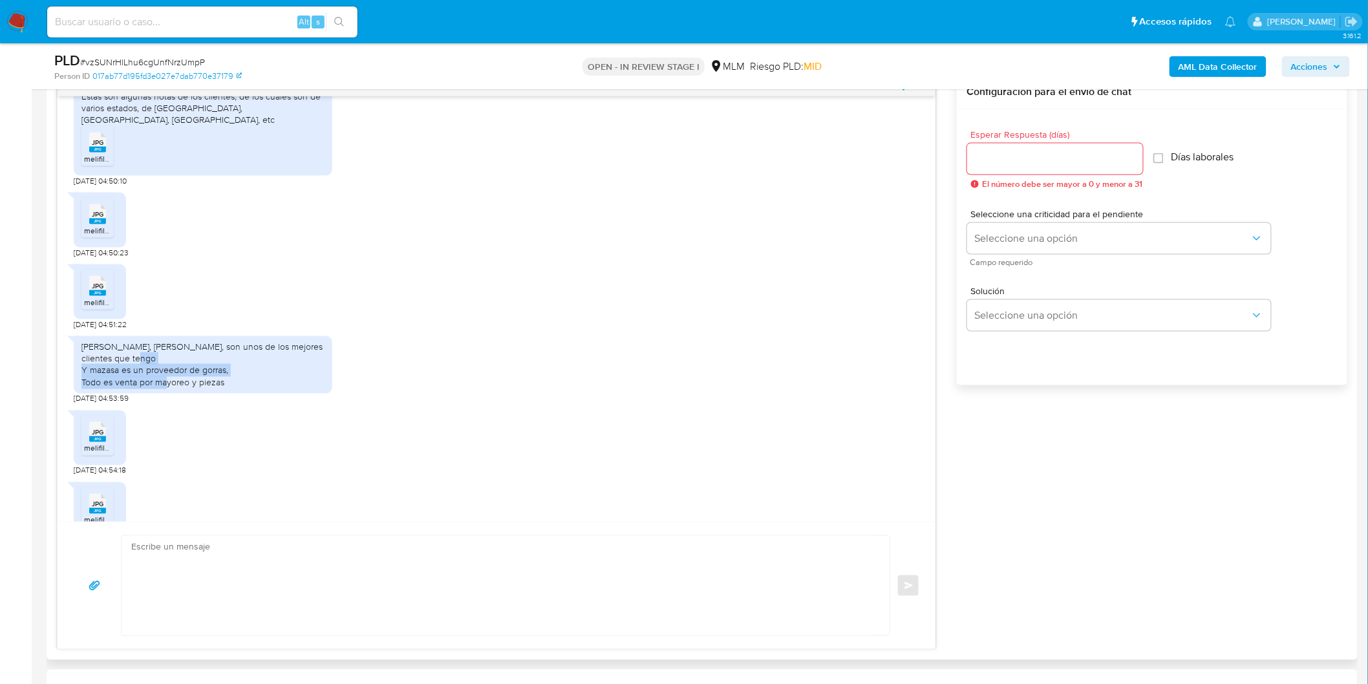
scroll to position [546, 0]
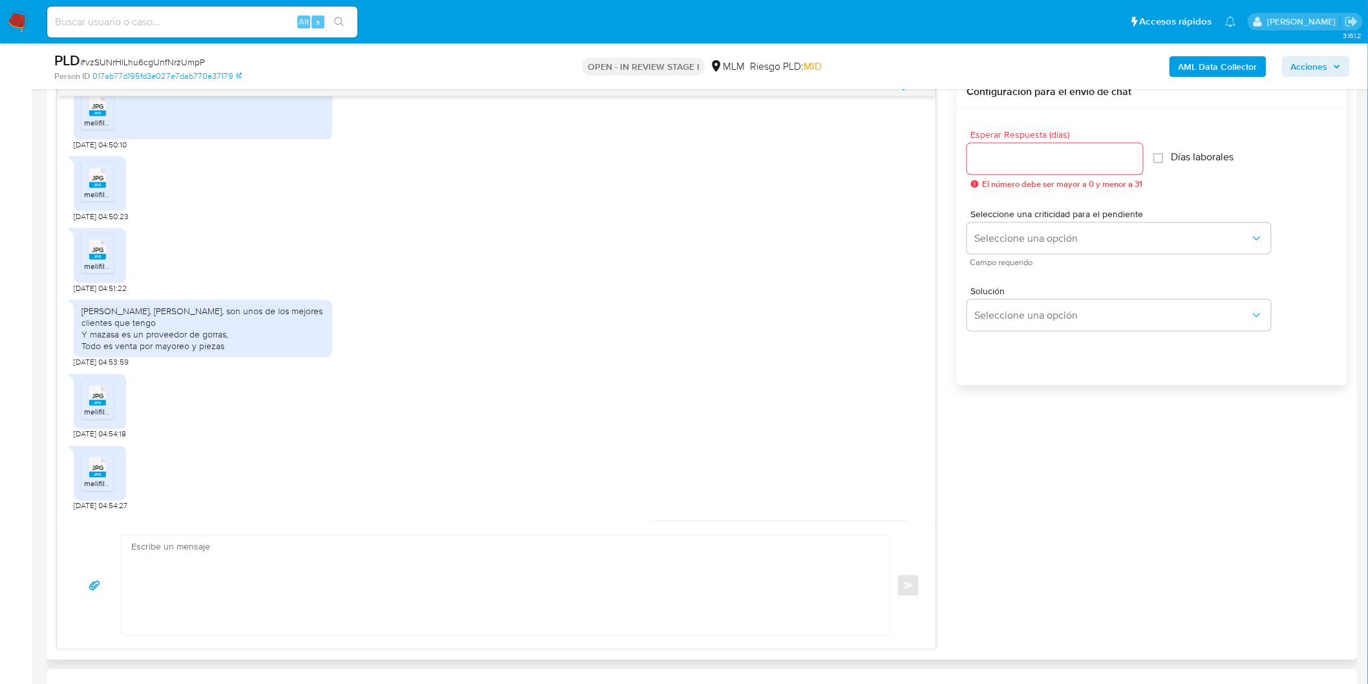
click at [259, 403] on div "JPG JPG melifile3857573045719273456.jpg 26/09/2025 04:54:18" at bounding box center [497, 404] width 846 height 72
drag, startPoint x: 233, startPoint y: 321, endPoint x: 88, endPoint y: 320, distance: 144.9
click at [88, 320] on div "Arturo, juan Carlos, son unos de los mejores clientes que tengo Y mazasa es un …" at bounding box center [202, 328] width 243 height 47
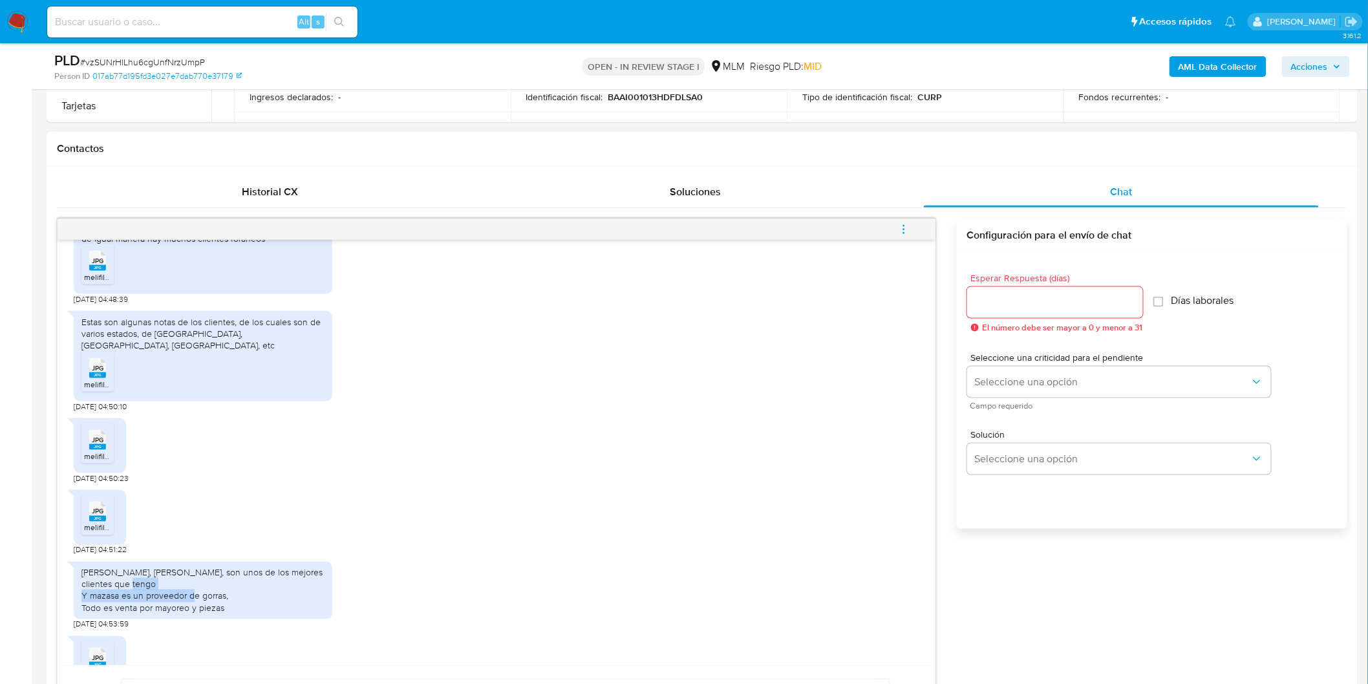
scroll to position [402, 0]
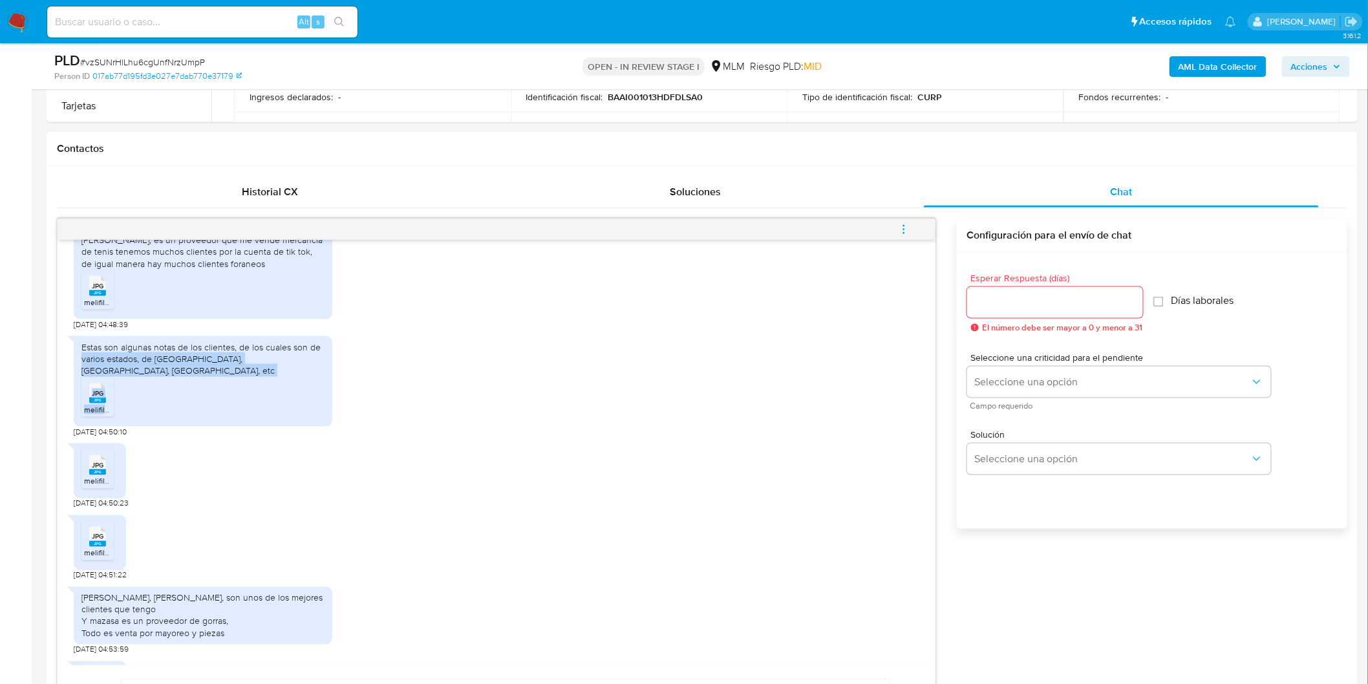
drag, startPoint x: 310, startPoint y: 365, endPoint x: 67, endPoint y: 362, distance: 243.2
click at [67, 362] on div "25/09/2025 23:47:59 Buenas noches, todo inicia aquí soy proveedor de venta de t…" at bounding box center [497, 453] width 878 height 426
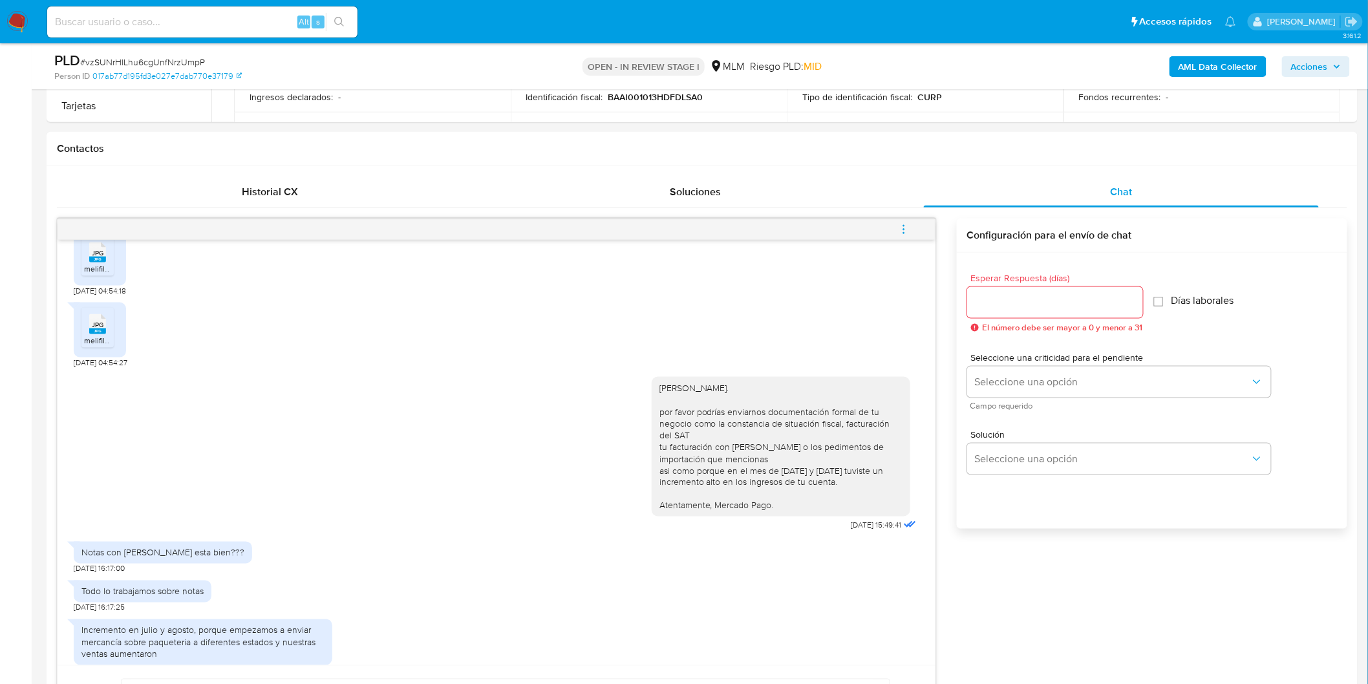
scroll to position [649, 0]
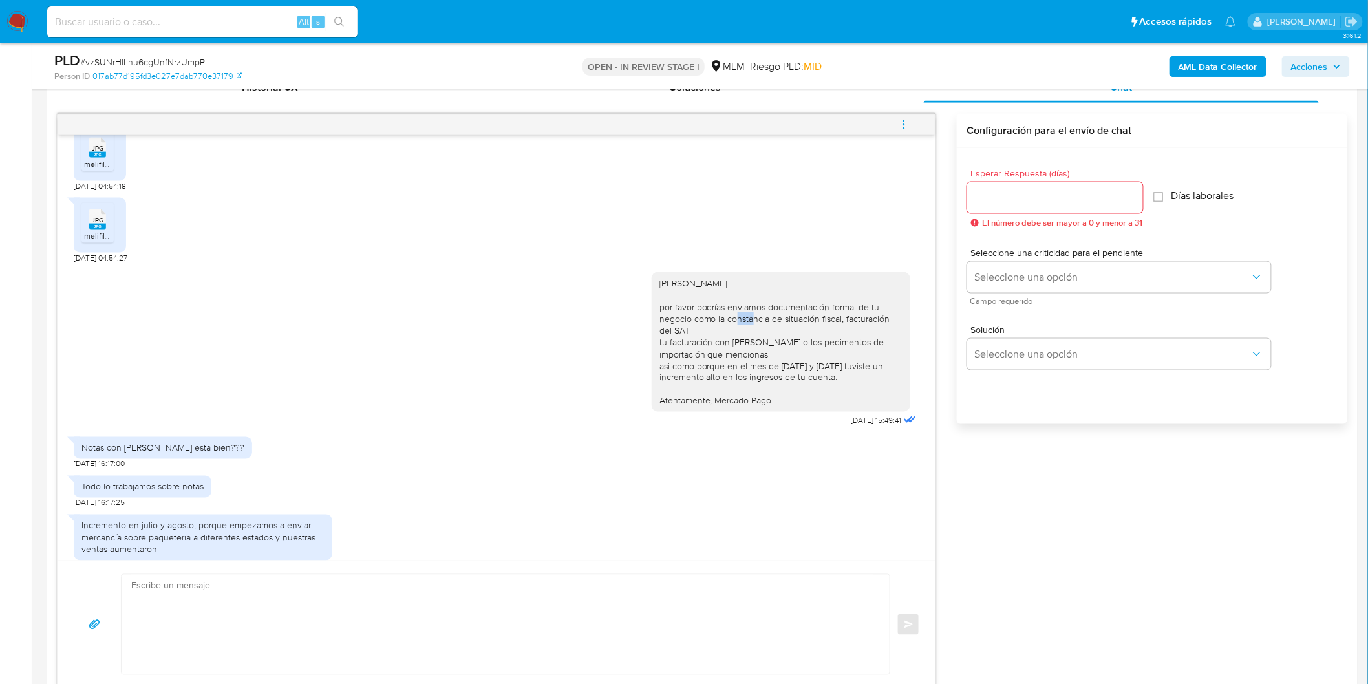
drag, startPoint x: 654, startPoint y: 303, endPoint x: 675, endPoint y: 312, distance: 23.2
click at [674, 311] on div "Estimado Isaac Badillo Alvarez. por favor podrías enviarnos documentación forma…" at bounding box center [781, 341] width 243 height 129
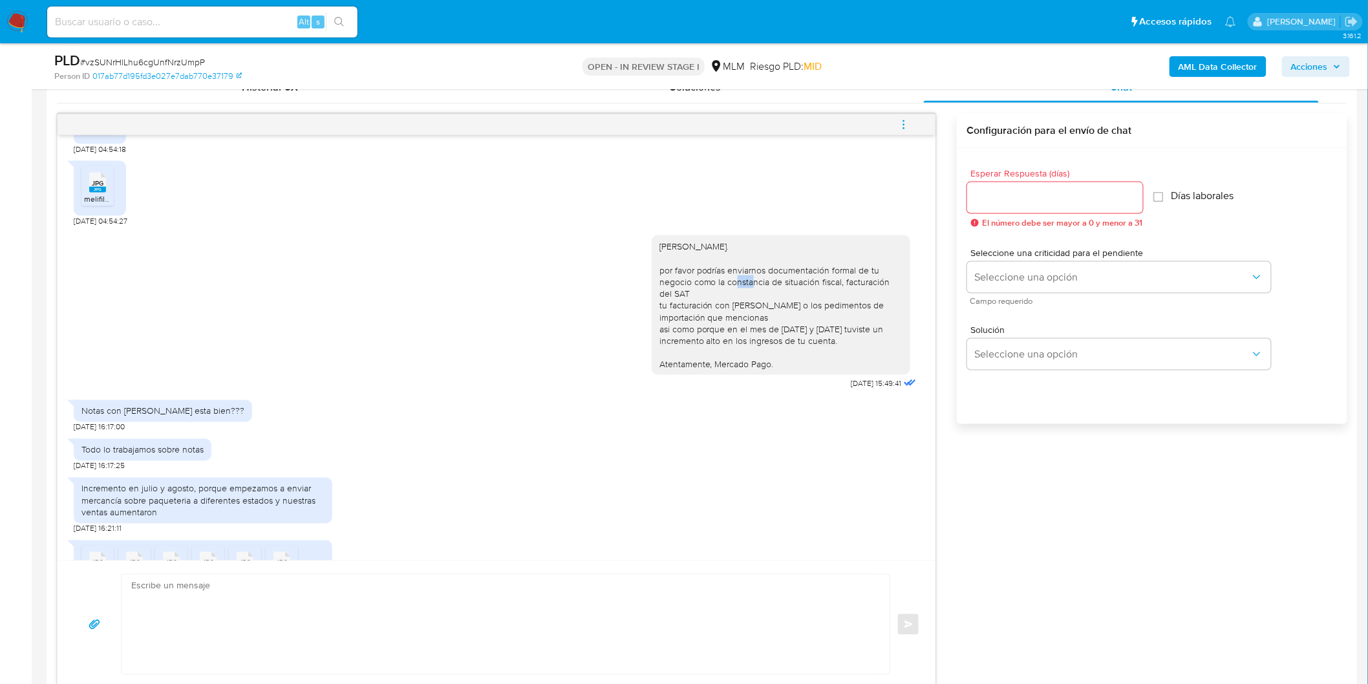
scroll to position [905, 0]
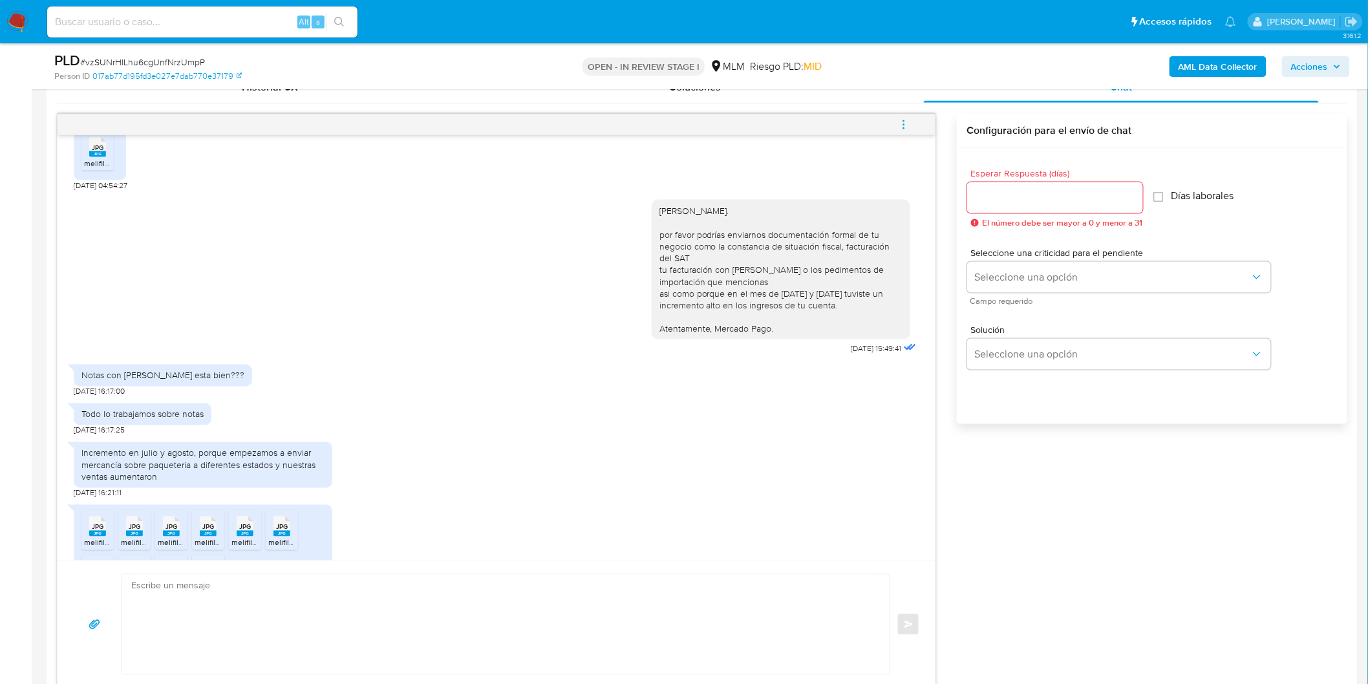
click at [808, 272] on div "Estimado Isaac Badillo Alvarez. por favor podrías enviarnos documentación forma…" at bounding box center [781, 269] width 243 height 129
drag, startPoint x: 789, startPoint y: 259, endPoint x: 860, endPoint y: 268, distance: 71.6
click at [860, 268] on div "Estimado Isaac Badillo Alvarez. por favor podrías enviarnos documentación forma…" at bounding box center [781, 269] width 243 height 129
click at [824, 302] on div "Estimado Isaac Badillo Alvarez. por favor podrías enviarnos documentación forma…" at bounding box center [781, 269] width 243 height 129
drag, startPoint x: 824, startPoint y: 293, endPoint x: 634, endPoint y: 282, distance: 189.8
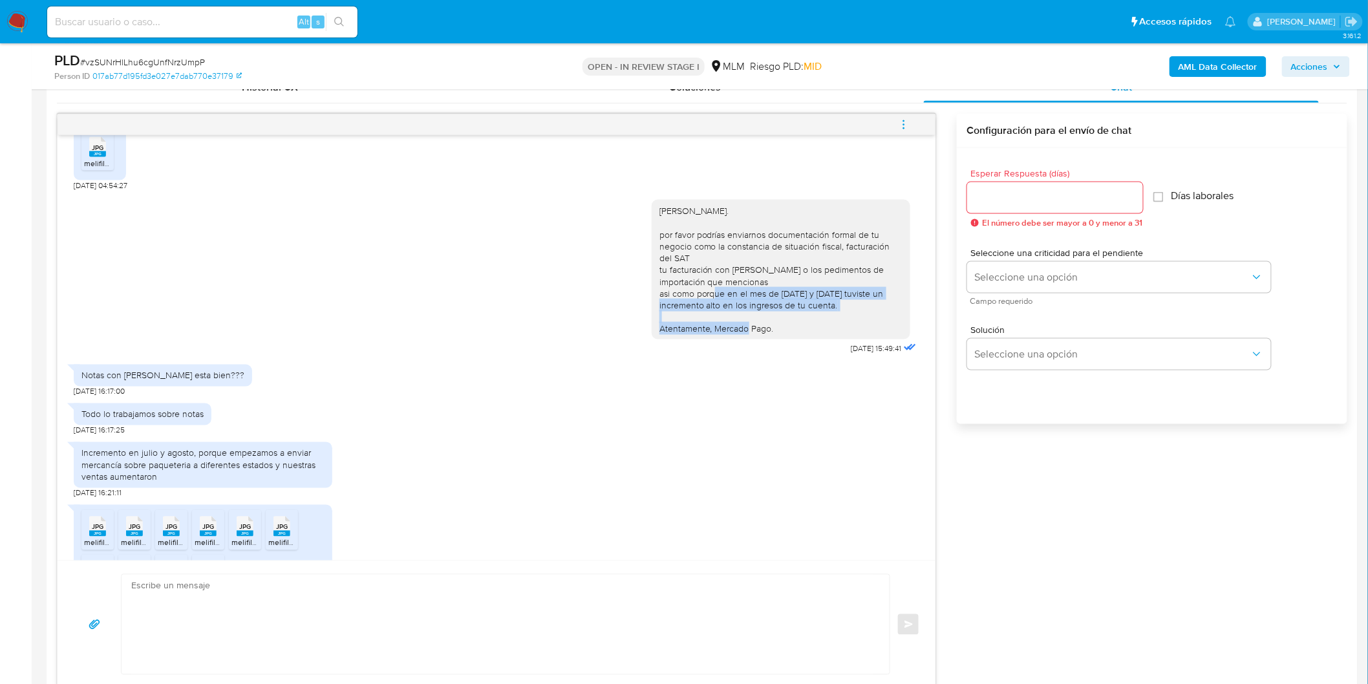
click at [634, 282] on div "Estimado Isaac Badillo Alvarez. por favor podrías enviarnos documentación forma…" at bounding box center [497, 274] width 846 height 167
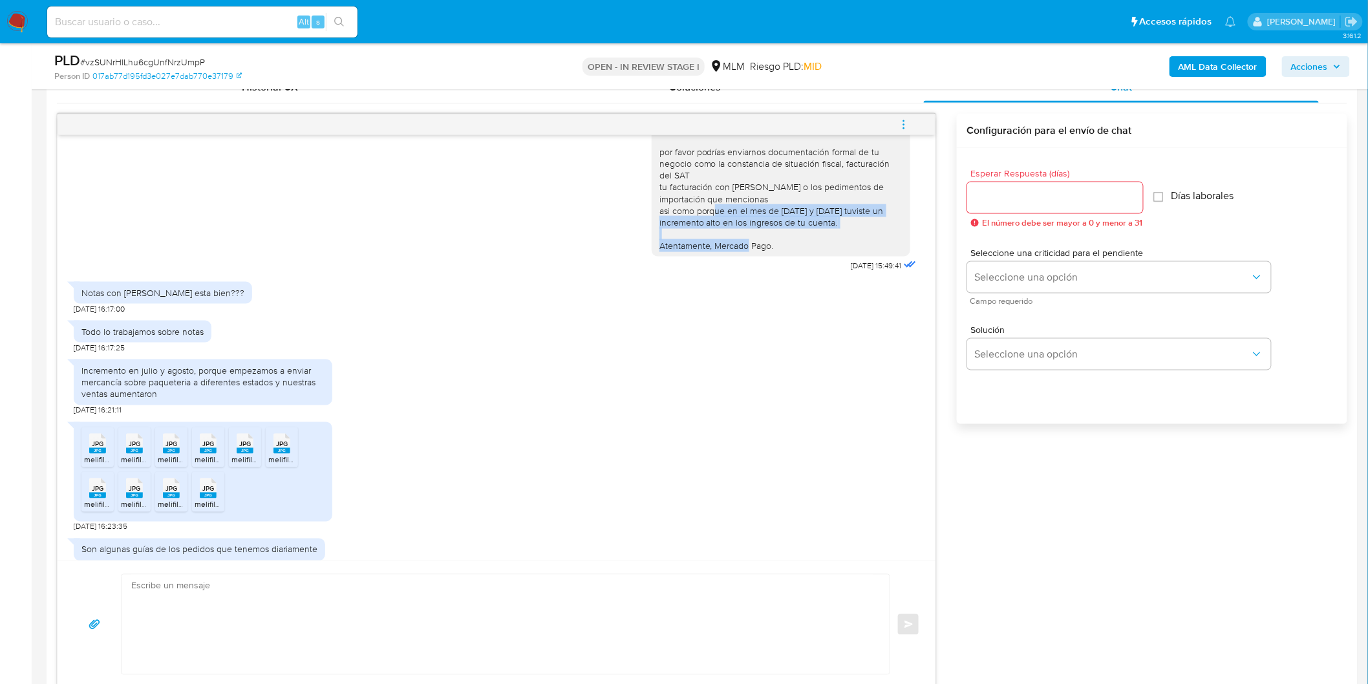
scroll to position [992, 0]
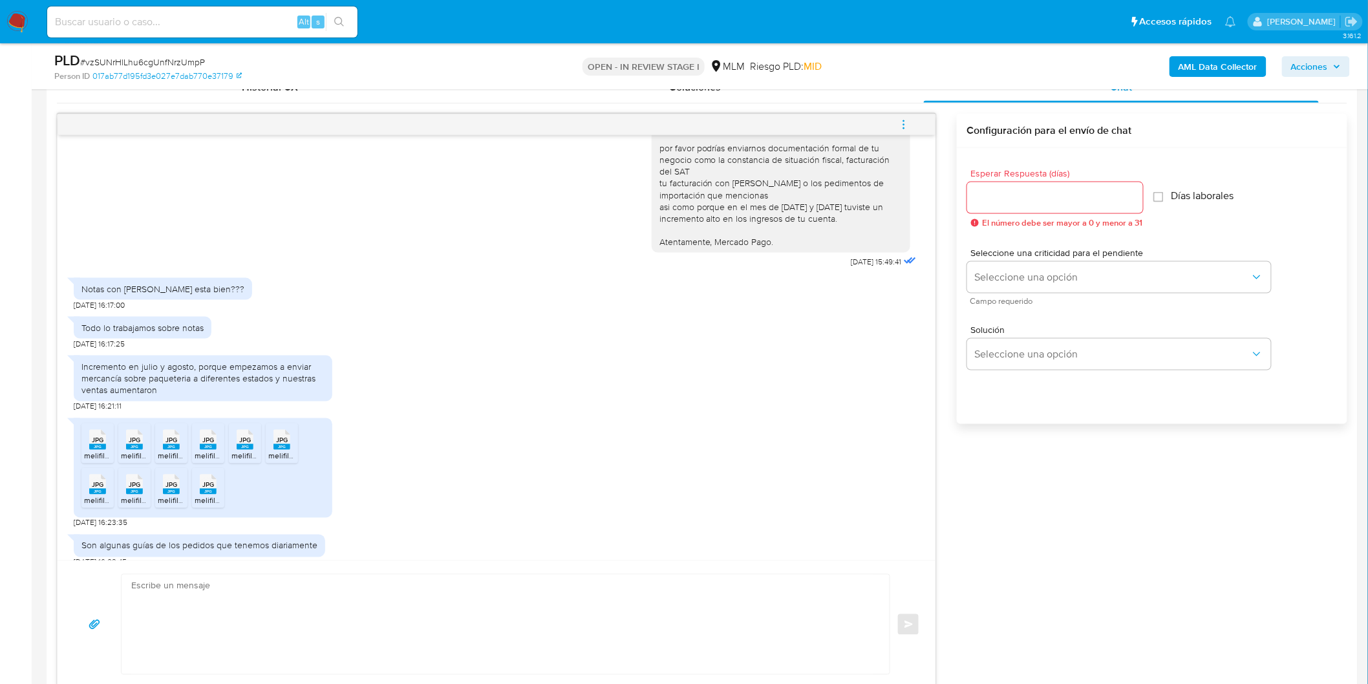
click at [224, 311] on div "Todo lo trabajamos sobre notas 26/09/2025 16:17:25" at bounding box center [497, 329] width 846 height 39
drag, startPoint x: 169, startPoint y: 274, endPoint x: 69, endPoint y: 272, distance: 100.3
click at [74, 278] on div "Notas con juan yang esta bien???" at bounding box center [163, 289] width 178 height 22
click at [199, 380] on div "Incremento en julio y agosto, porque empezamos a enviar mercancía sobre paquete…" at bounding box center [202, 379] width 243 height 36
drag, startPoint x: 84, startPoint y: 358, endPoint x: 186, endPoint y: 358, distance: 101.5
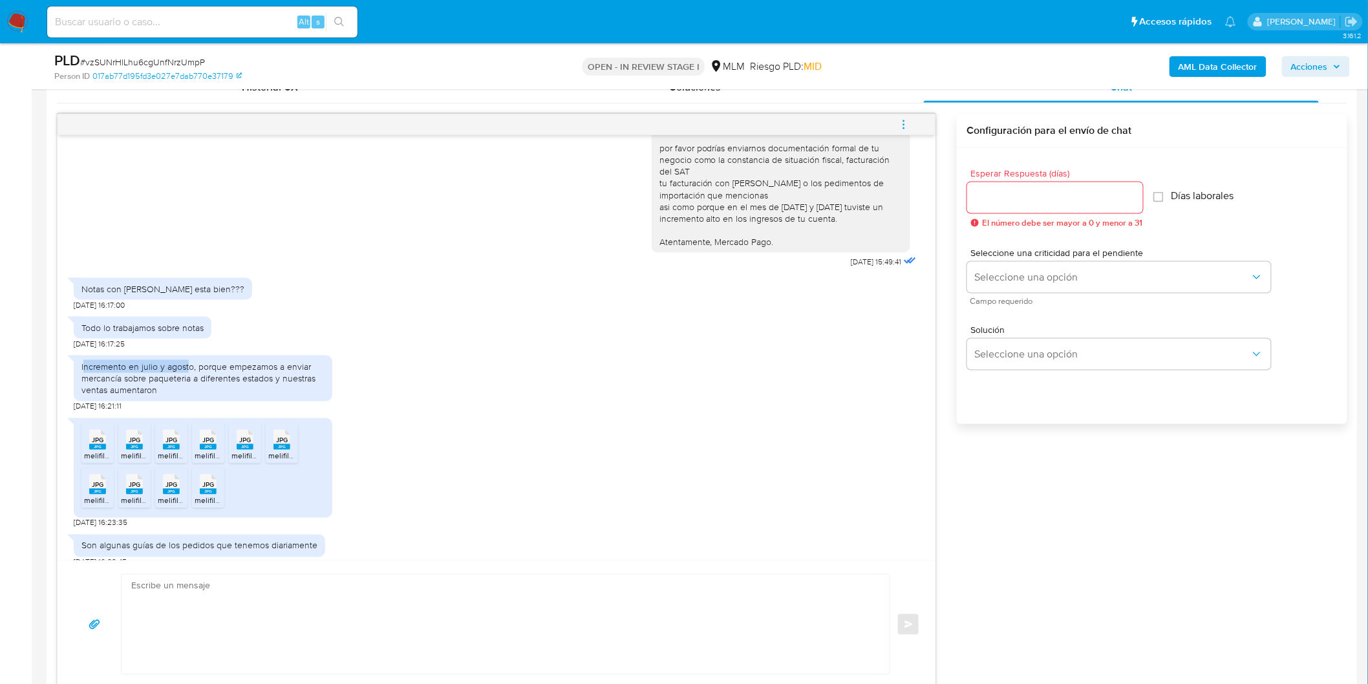
click at [186, 361] on div "Incremento en julio y agosto, porque empezamos a enviar mercancía sobre paquete…" at bounding box center [202, 379] width 243 height 36
drag, startPoint x: 87, startPoint y: 314, endPoint x: 210, endPoint y: 314, distance: 123.5
click at [210, 317] on div "Todo lo trabajamos sobre notas" at bounding box center [143, 328] width 138 height 22
click at [95, 437] on span "JPG" at bounding box center [98, 441] width 12 height 8
click at [124, 432] on div "JPG JPG" at bounding box center [134, 438] width 27 height 25
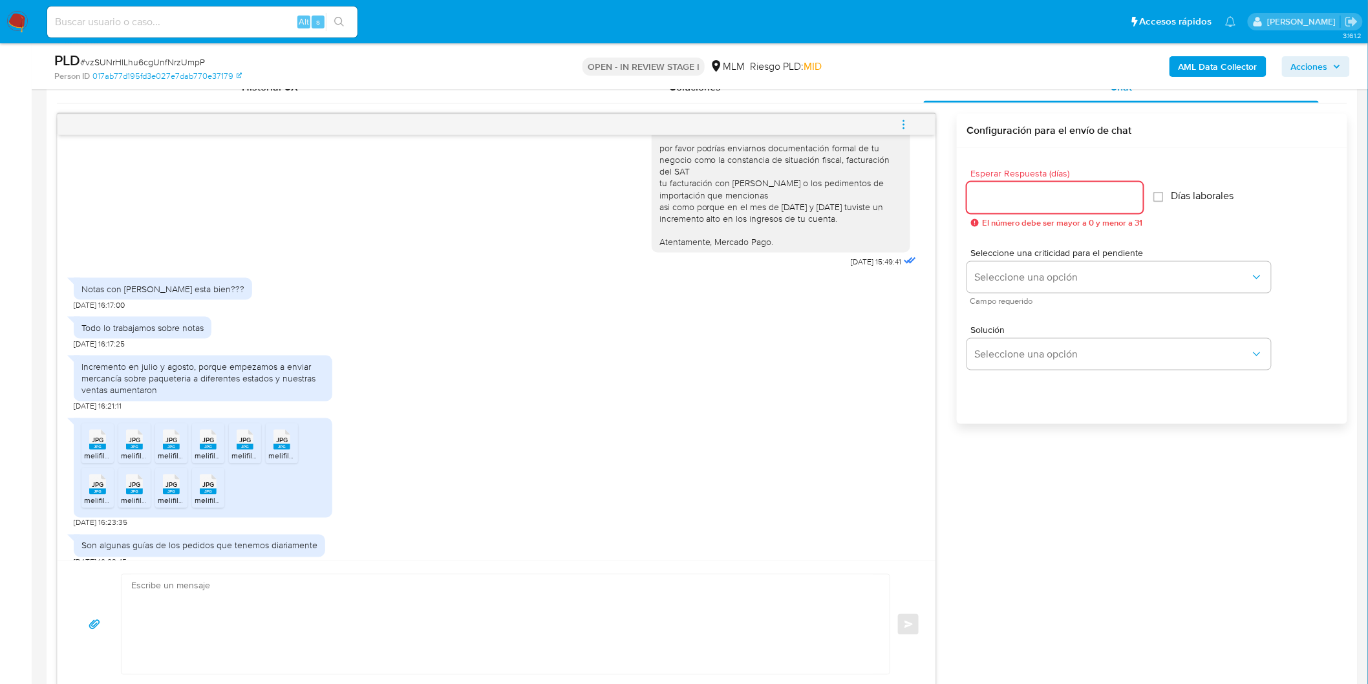
click at [1024, 200] on input "Esperar Respuesta (días)" at bounding box center [1055, 197] width 176 height 17
type input "0"
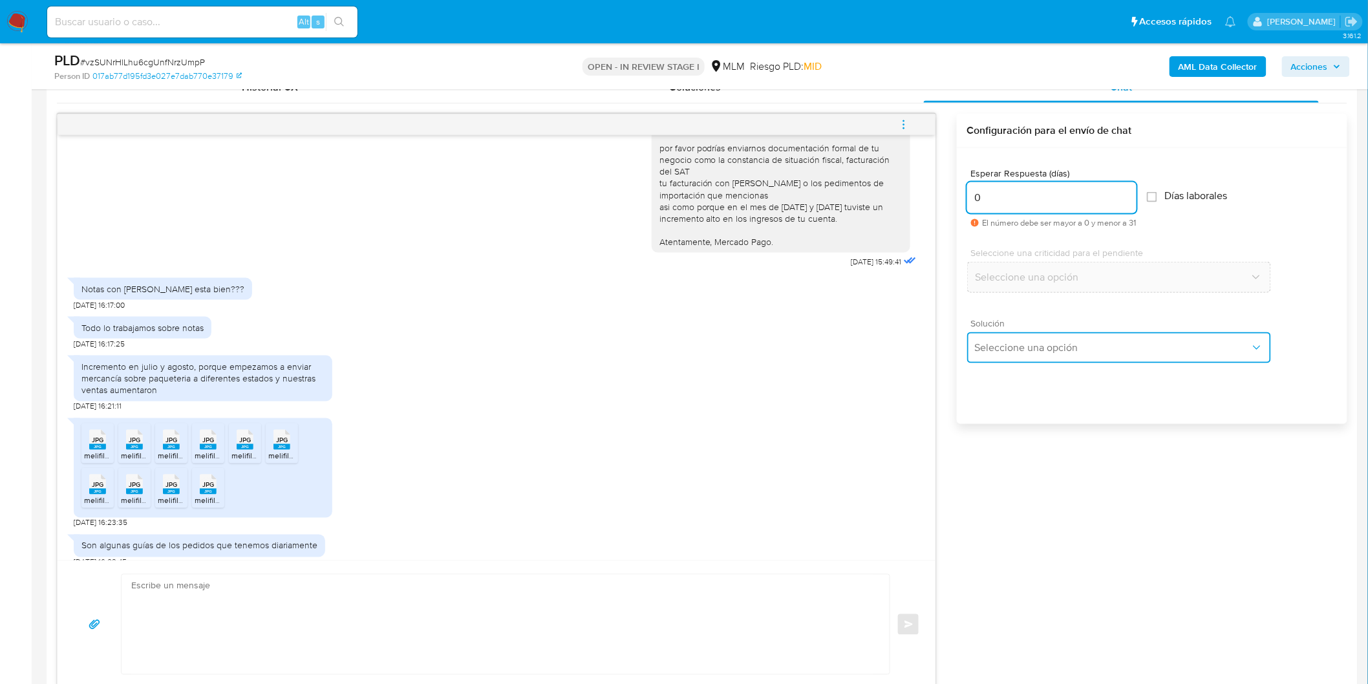
click at [1031, 354] on button "Seleccione una opción" at bounding box center [1119, 347] width 304 height 31
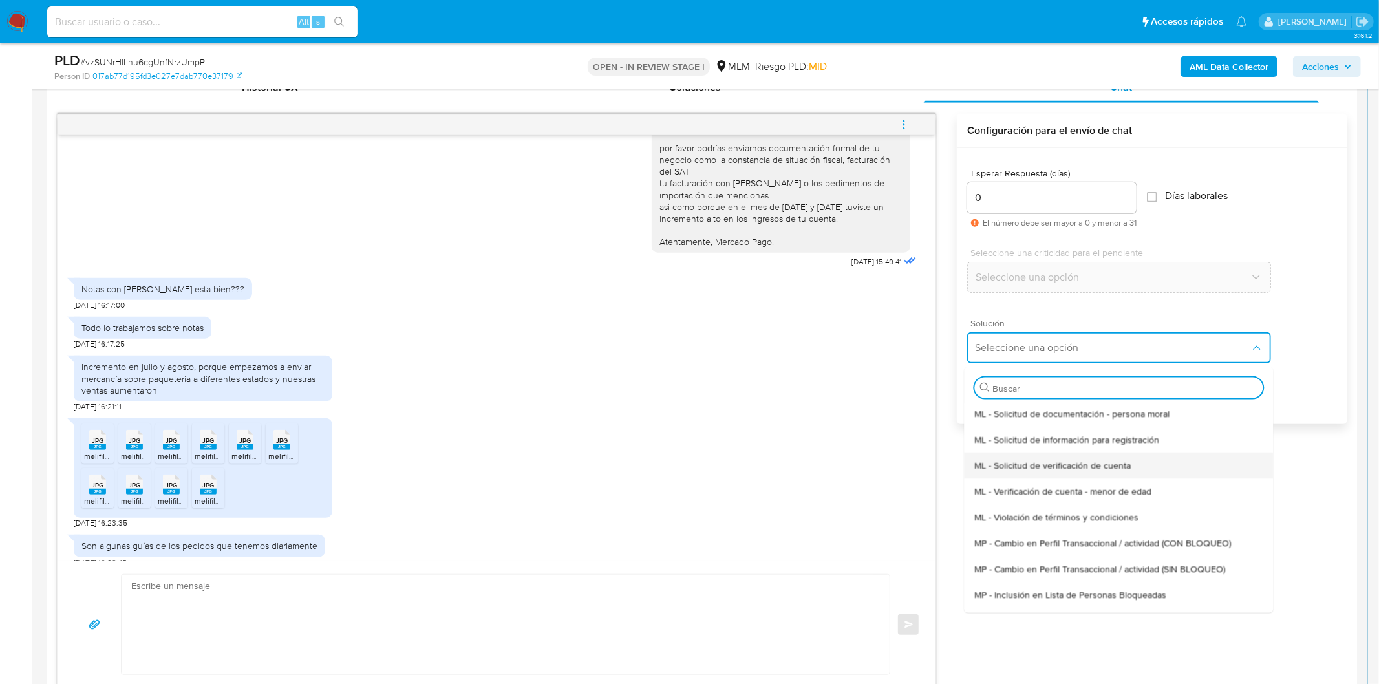
click at [1042, 456] on div "ML - Solicitud de verificación de cuenta" at bounding box center [1119, 465] width 288 height 26
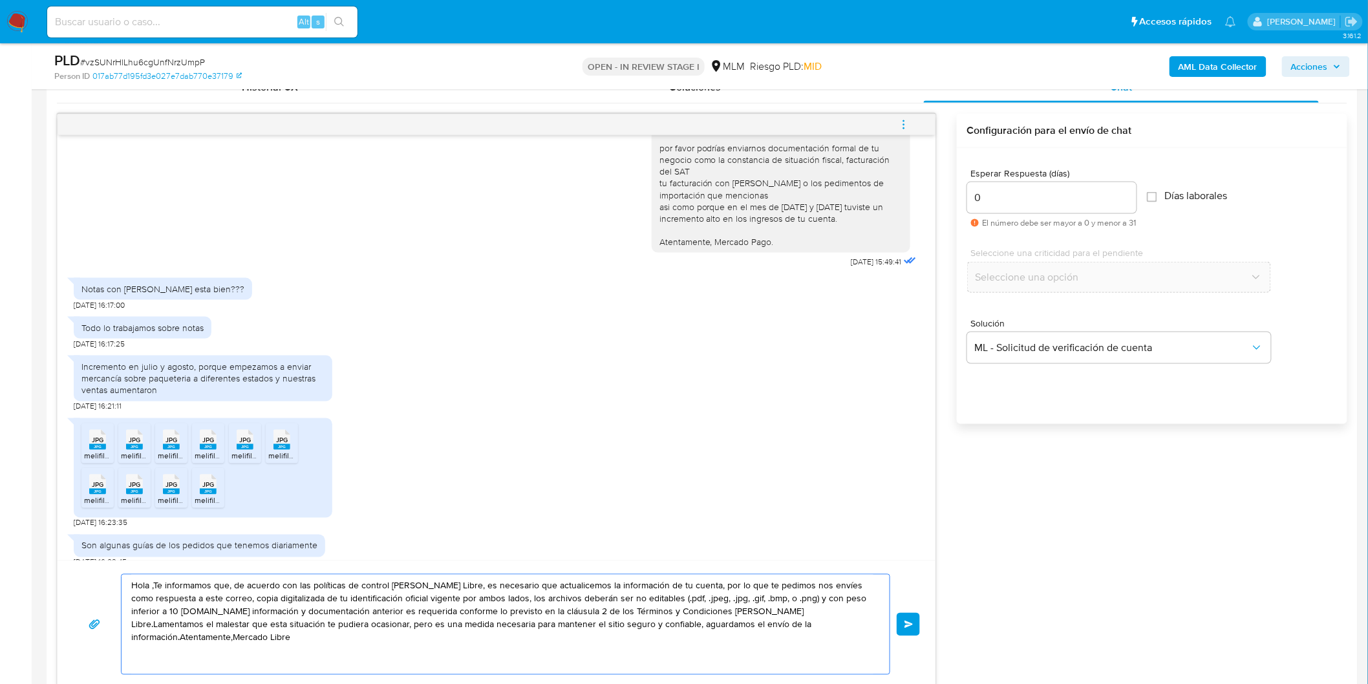
drag, startPoint x: 797, startPoint y: 634, endPoint x: 778, endPoint y: 632, distance: 18.9
click at [778, 632] on textarea "Hola ,Te informamos que, de acuerdo con las políticas de control de Mercado Lib…" at bounding box center [502, 625] width 742 height 100
drag, startPoint x: 817, startPoint y: 631, endPoint x: 107, endPoint y: 554, distance: 714.9
click at [107, 554] on div "25/09/2025 23:47:59 Buenas noches, todo inicia aquí soy proveedor de venta de t…" at bounding box center [496, 401] width 879 height 575
paste textarea "Agradecemos mucho tus respuestas. Para la institución es importante conocer a s…"
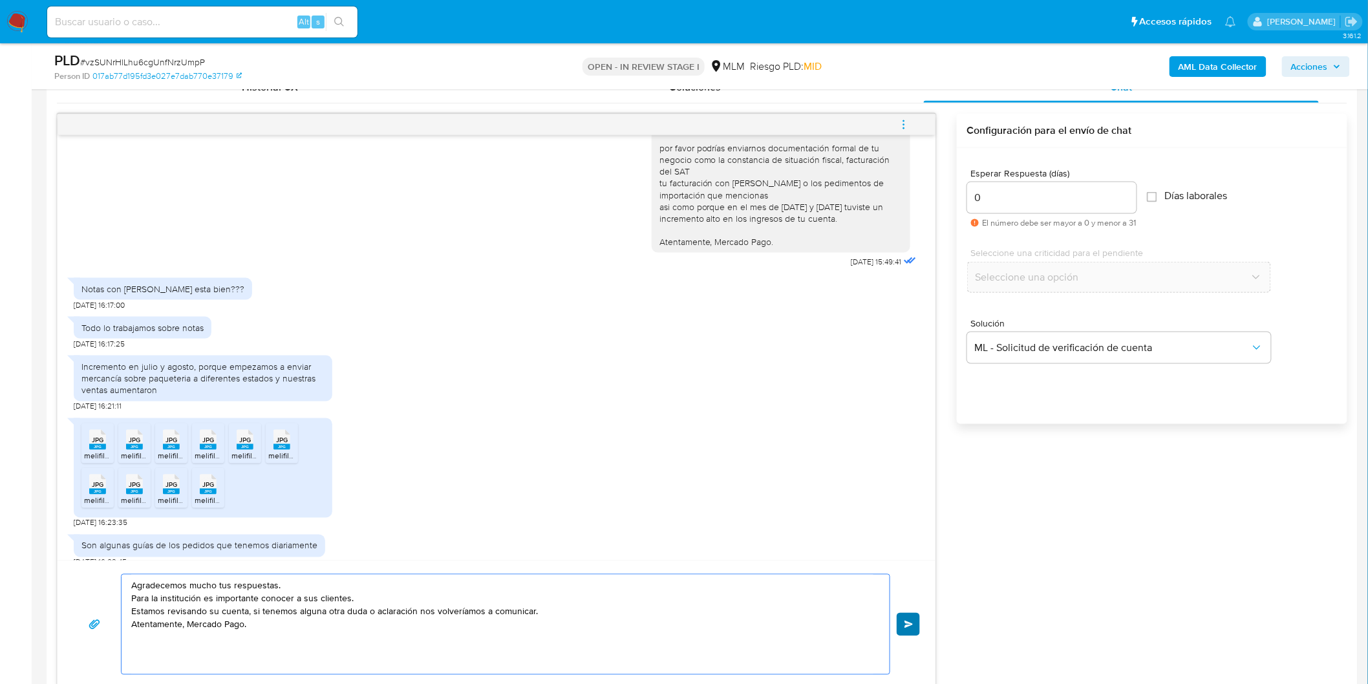
type textarea "Agradecemos mucho tus respuestas. Para la institución es importante conocer a s…"
click at [907, 625] on span "Enviar" at bounding box center [909, 625] width 9 height 8
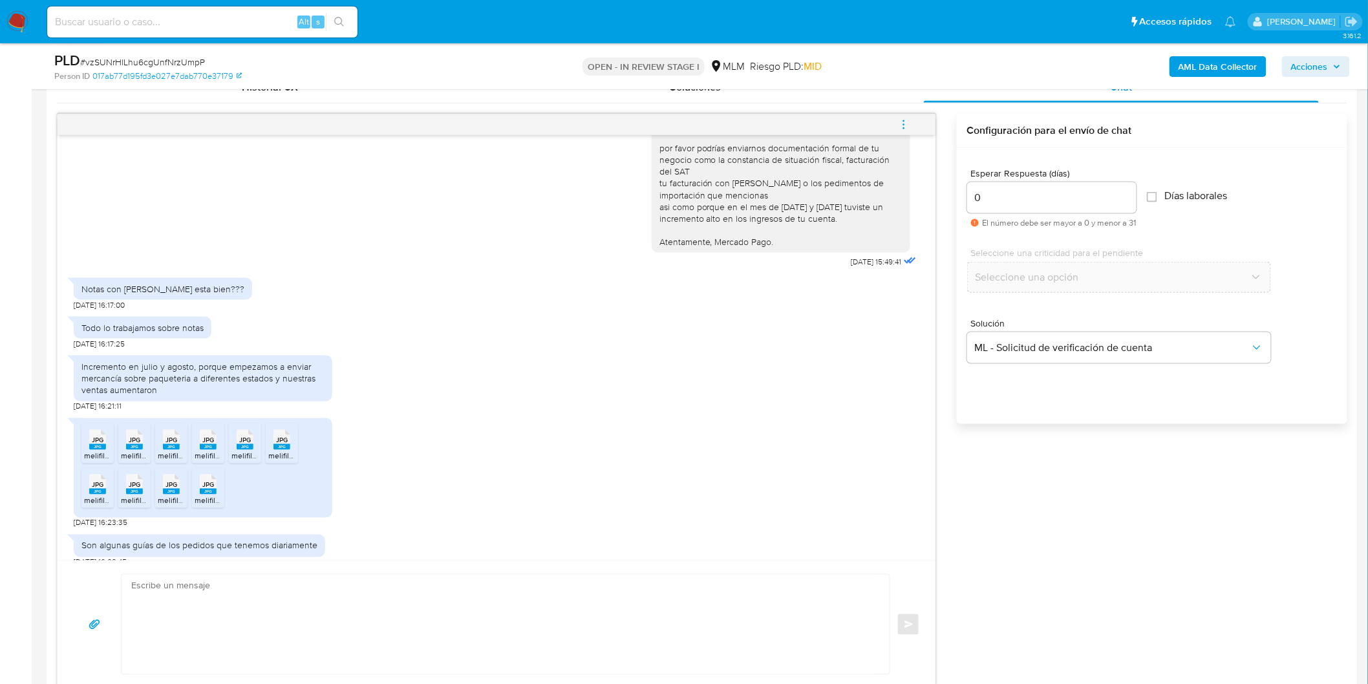
scroll to position [1088, 0]
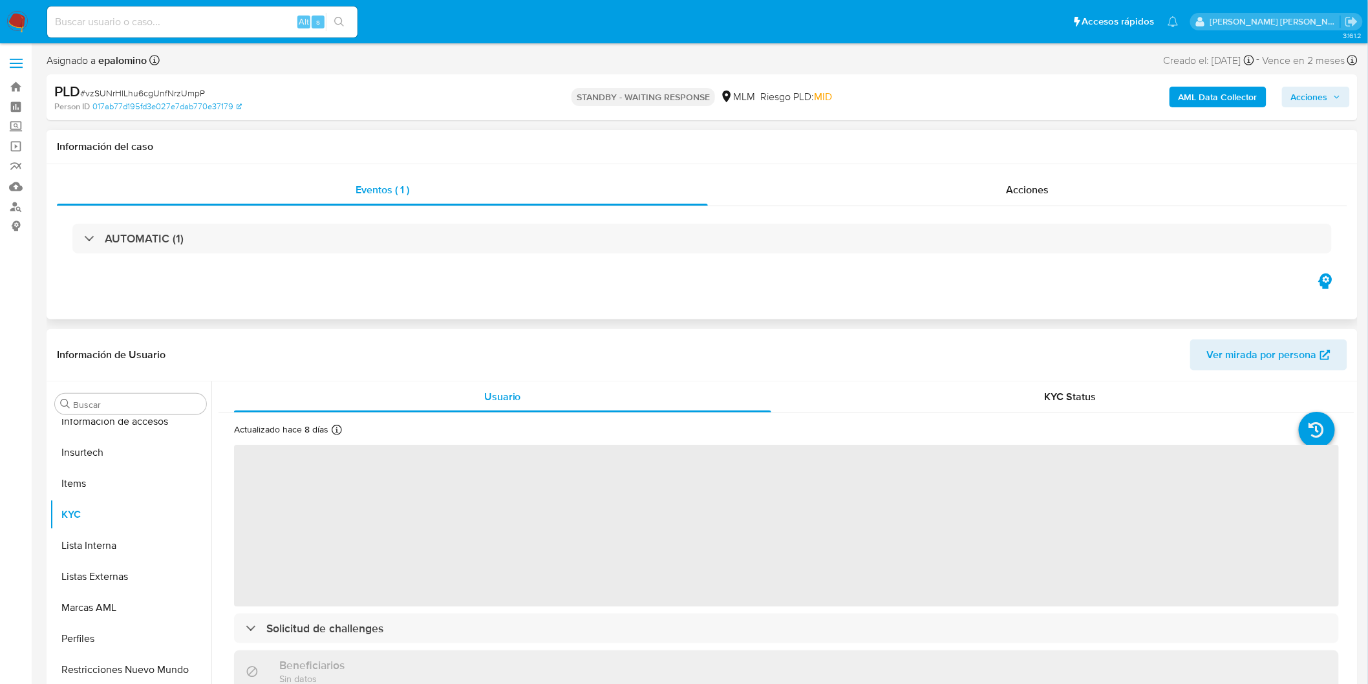
scroll to position [608, 0]
select select "10"
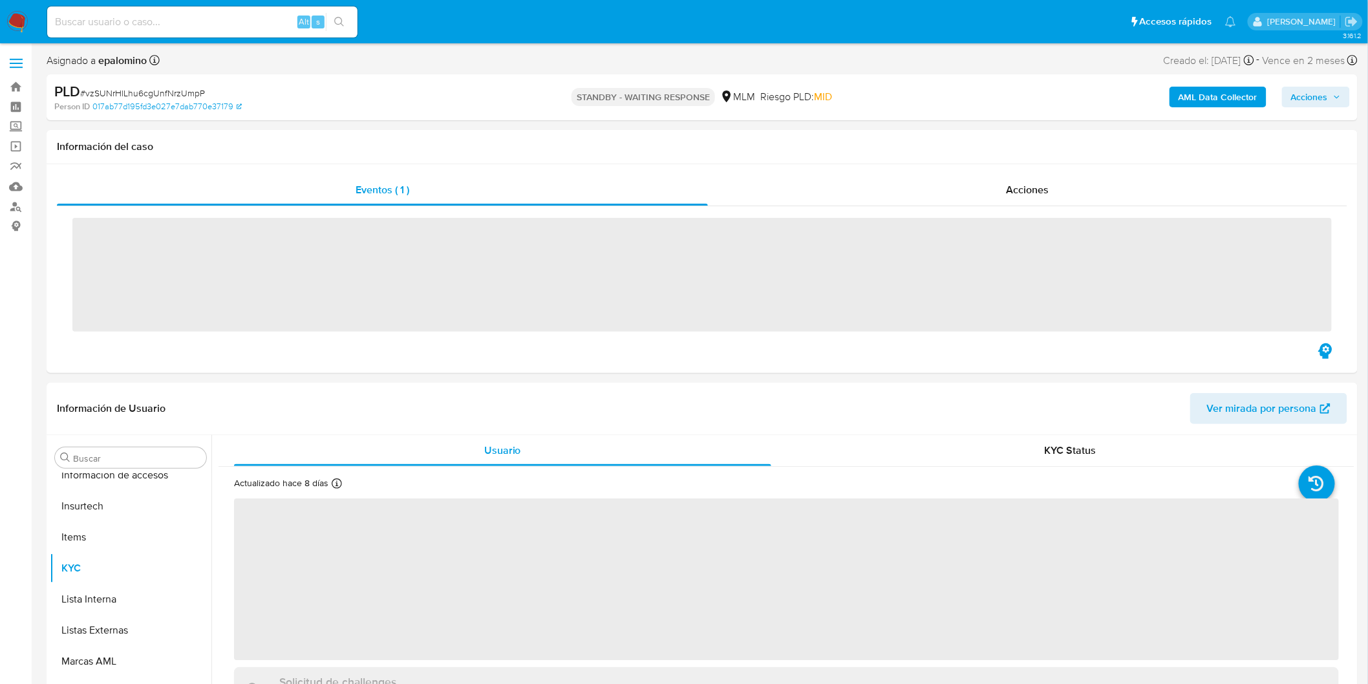
scroll to position [608, 0]
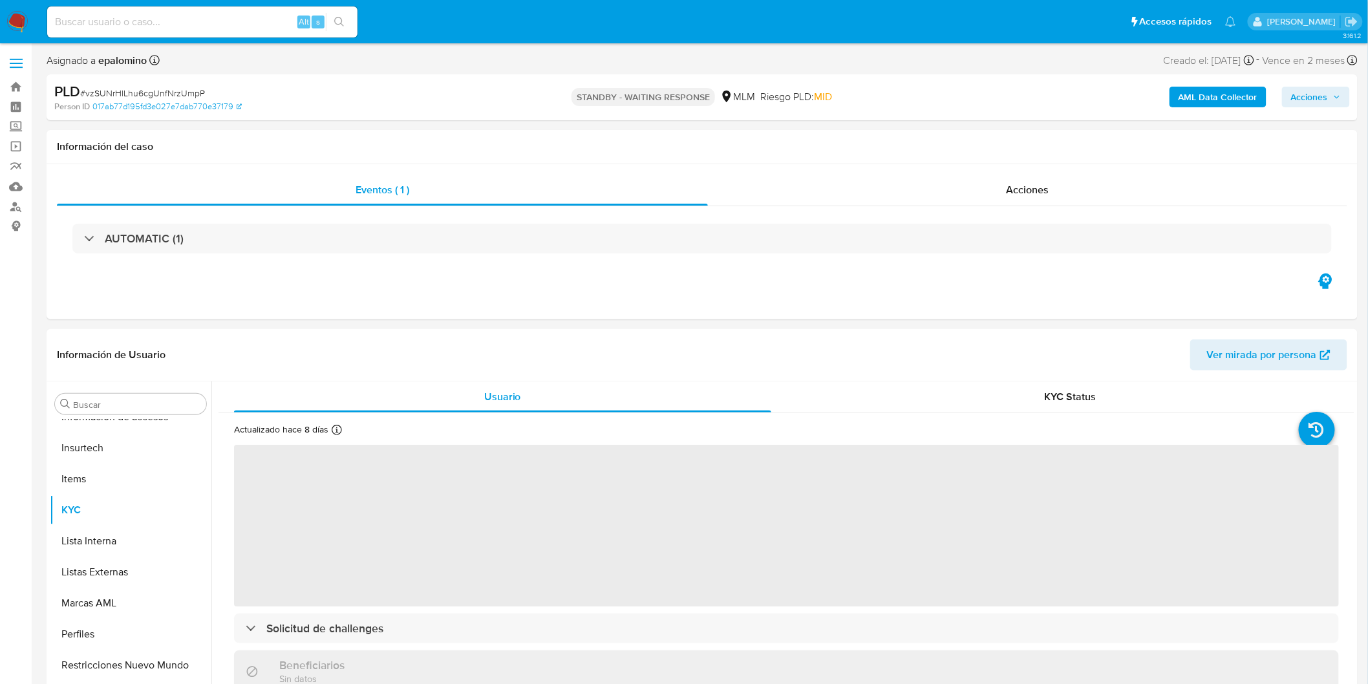
select select "10"
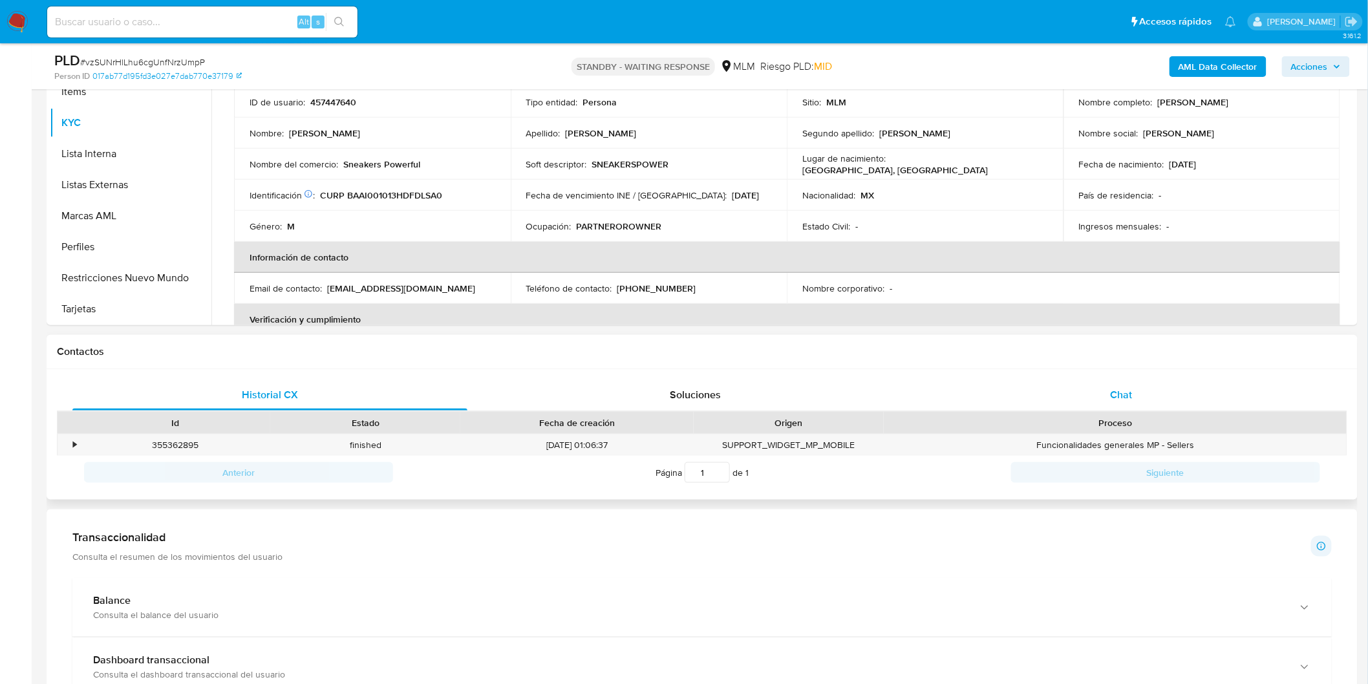
click at [1146, 385] on div "Chat" at bounding box center [1121, 395] width 395 height 31
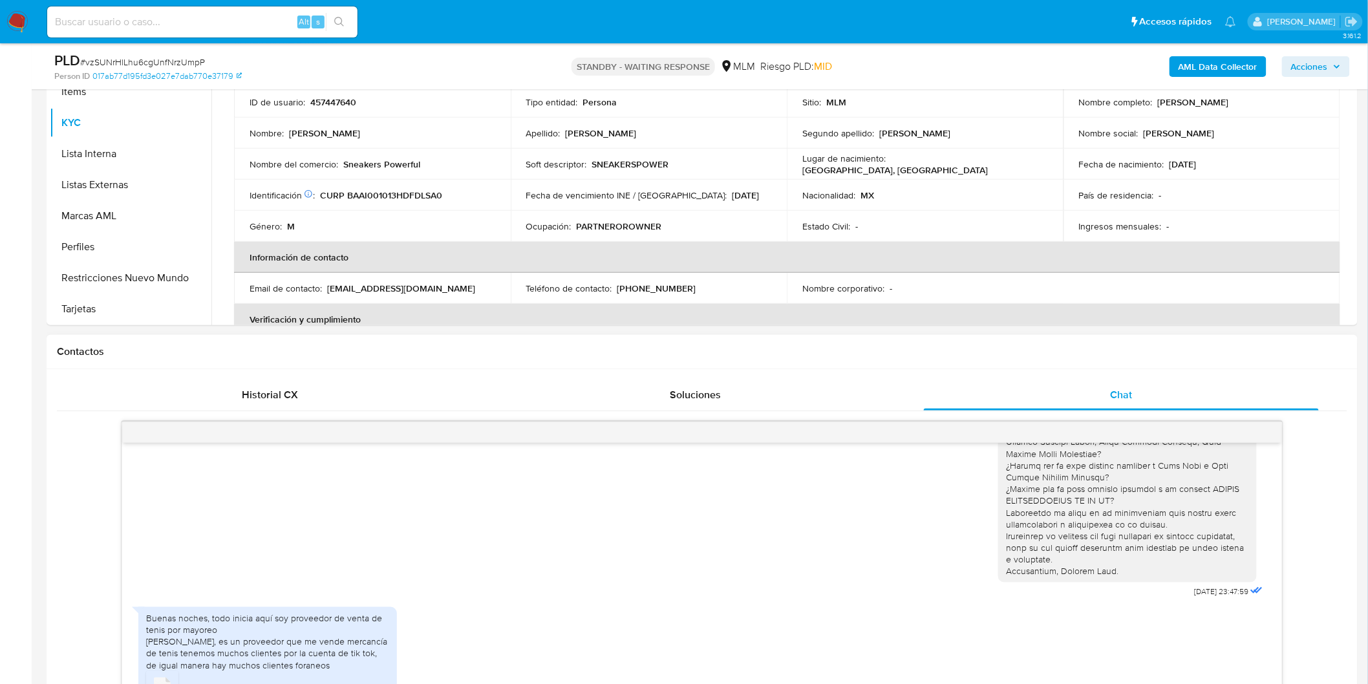
scroll to position [287, 0]
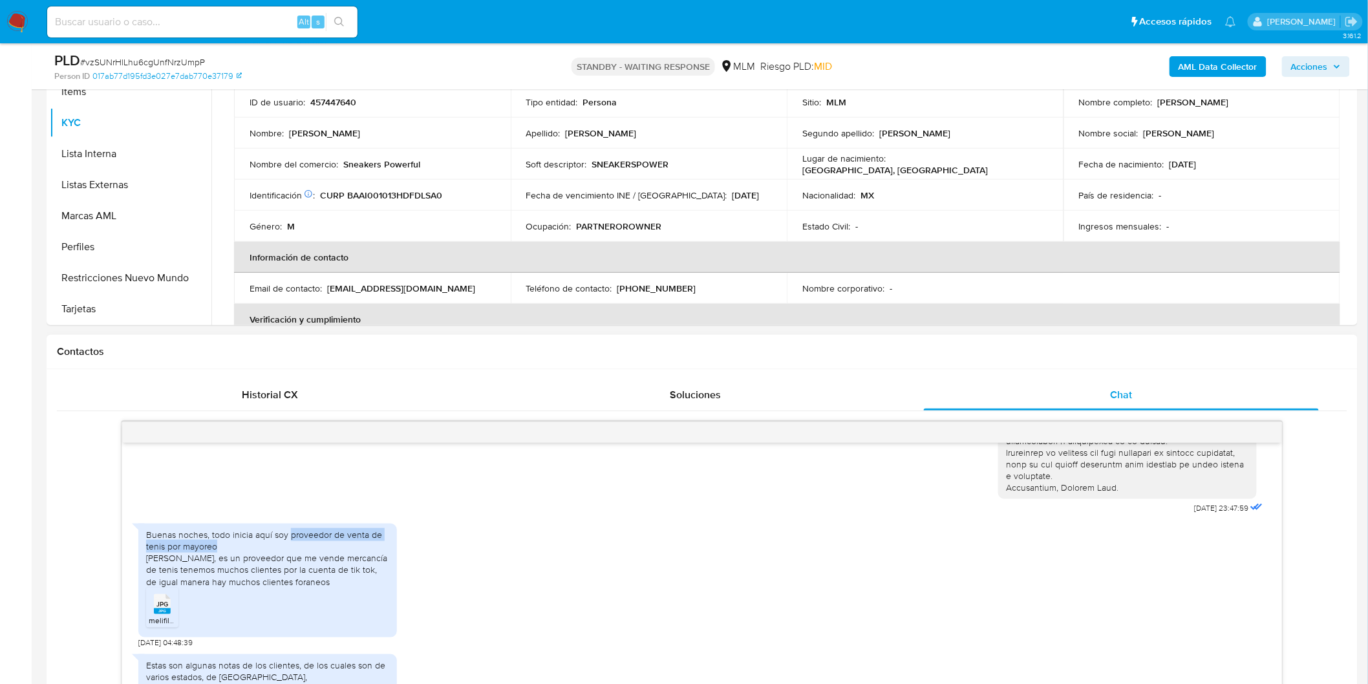
drag, startPoint x: 288, startPoint y: 535, endPoint x: 217, endPoint y: 550, distance: 72.2
click at [217, 550] on div "Buenas noches, todo inicia aquí soy proveedor de venta de tenis por mayoreo Jua…" at bounding box center [267, 558] width 243 height 59
copy div "proveedor de venta de tenis por mayoreo"
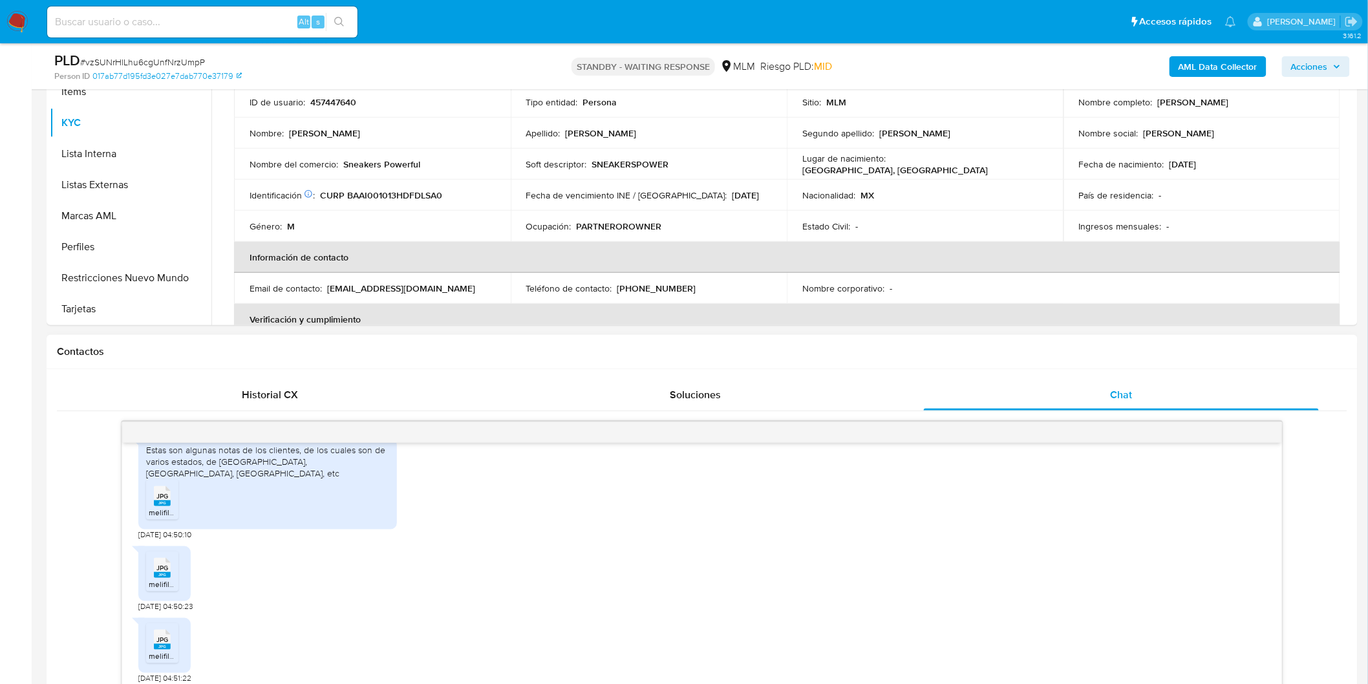
scroll to position [431, 0]
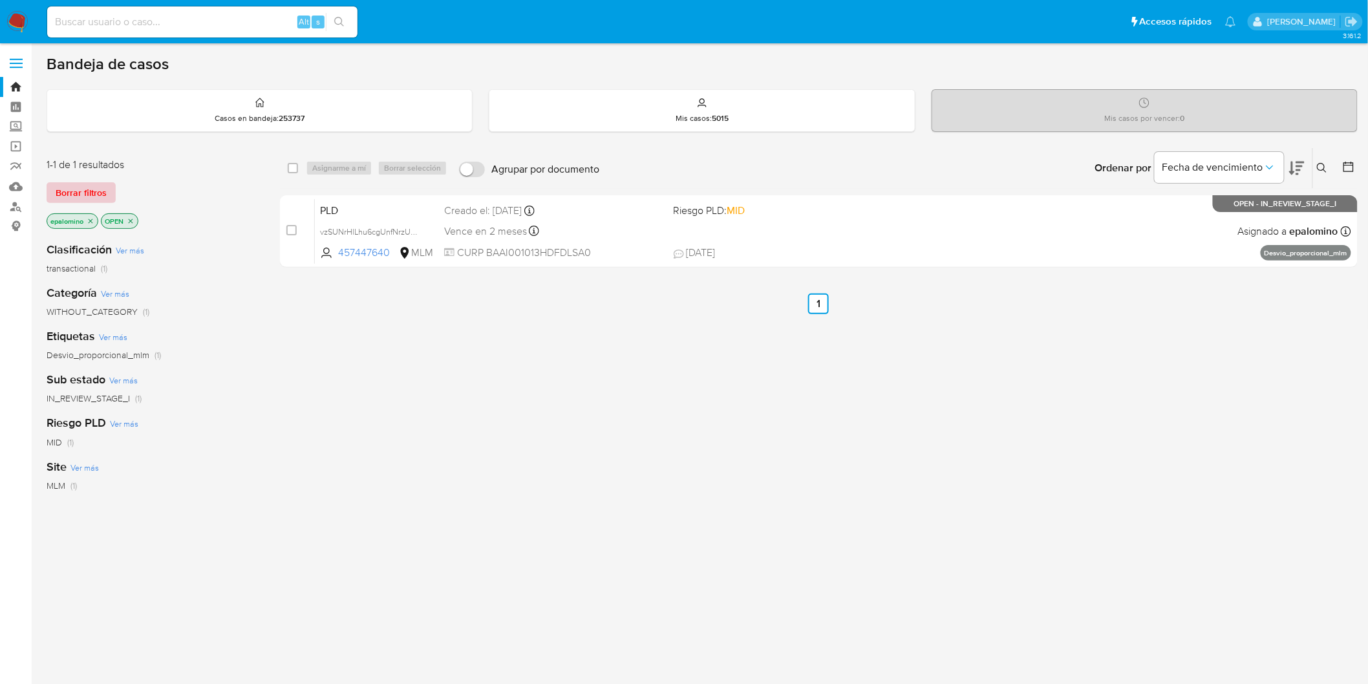
click at [72, 194] on span "Borrar filtros" at bounding box center [81, 193] width 51 height 18
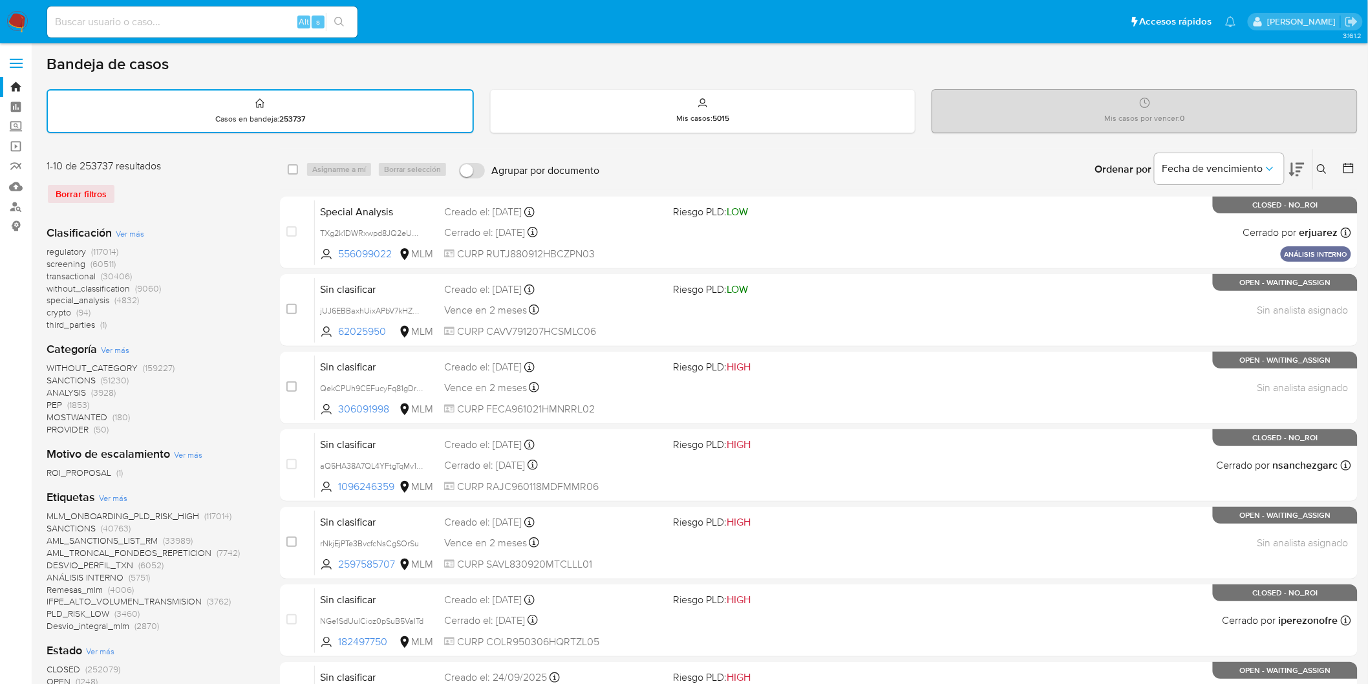
click at [1318, 162] on button at bounding box center [1323, 170] width 21 height 16
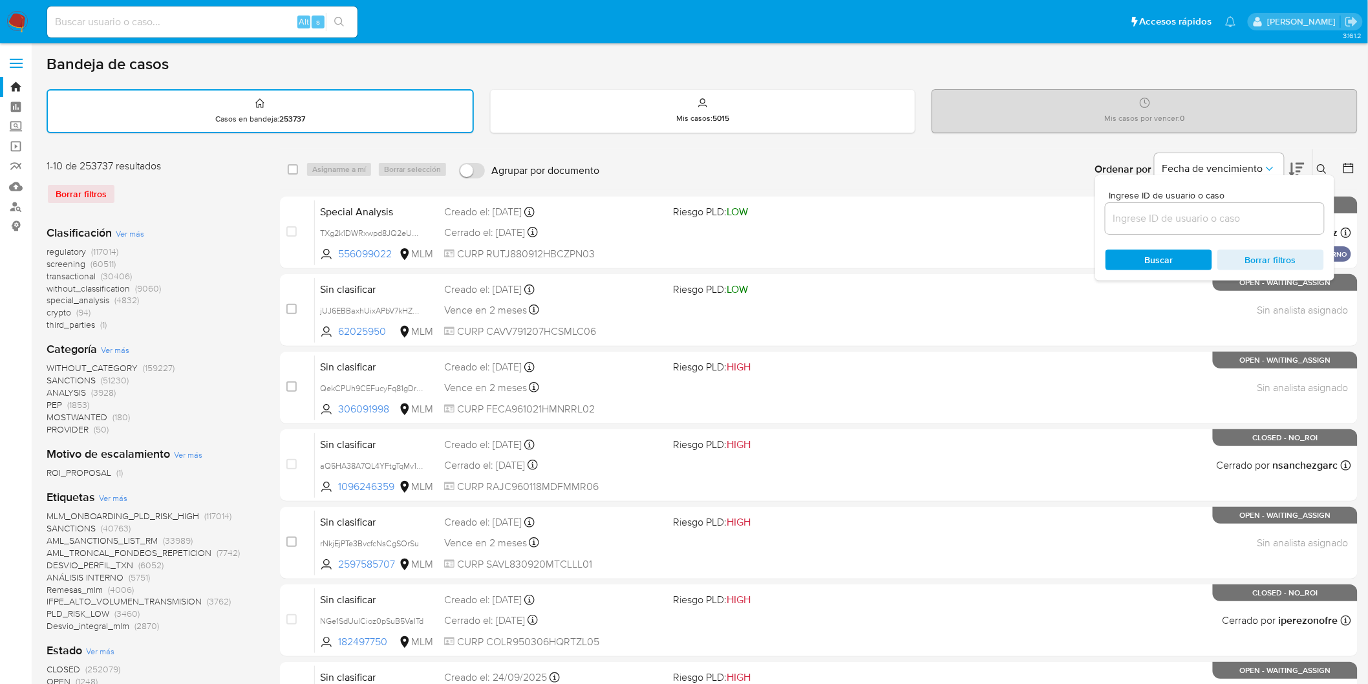
click at [1159, 217] on input at bounding box center [1215, 218] width 219 height 17
type input "457447640"
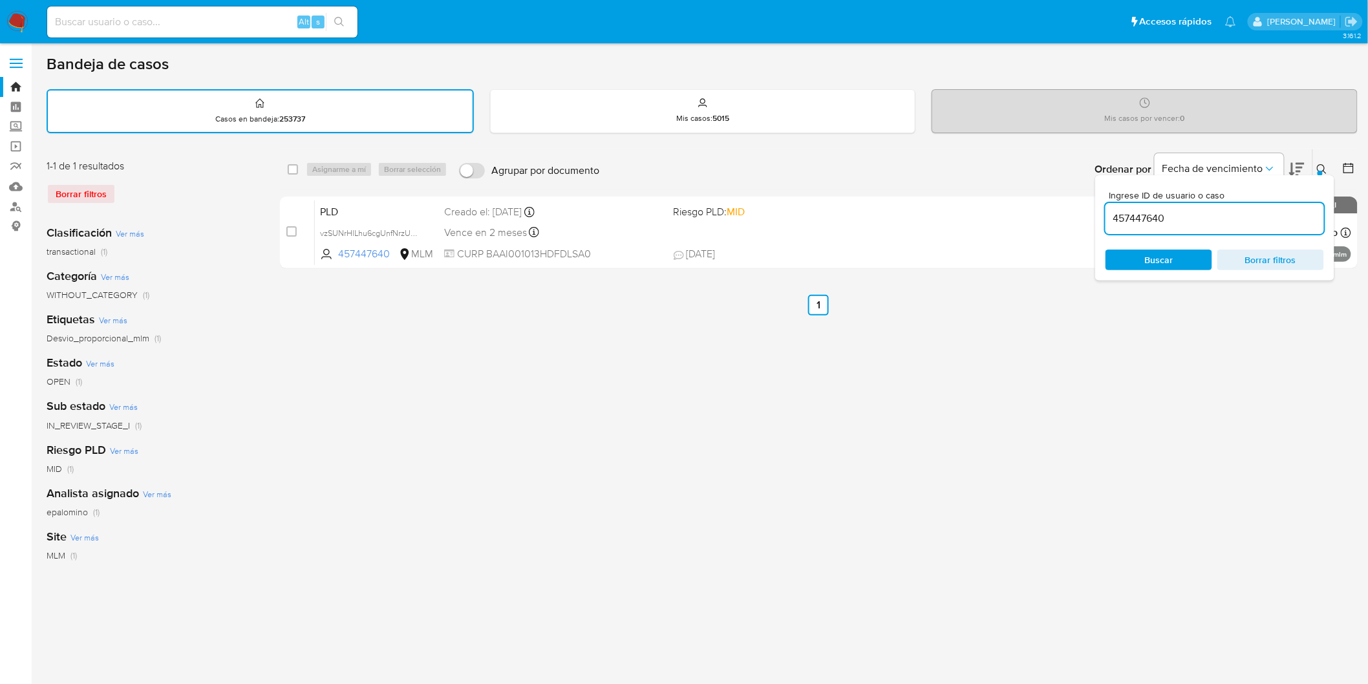
click at [1316, 167] on button at bounding box center [1323, 170] width 21 height 16
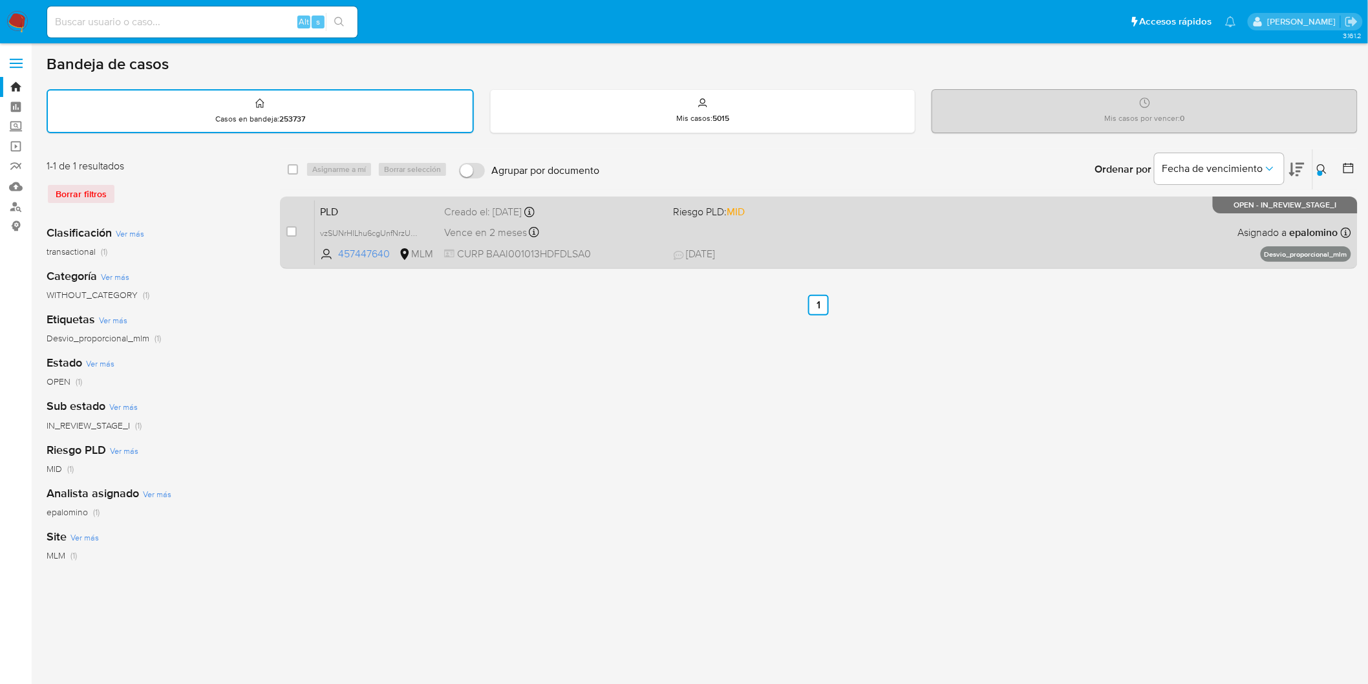
click at [380, 211] on span "PLD" at bounding box center [377, 210] width 114 height 17
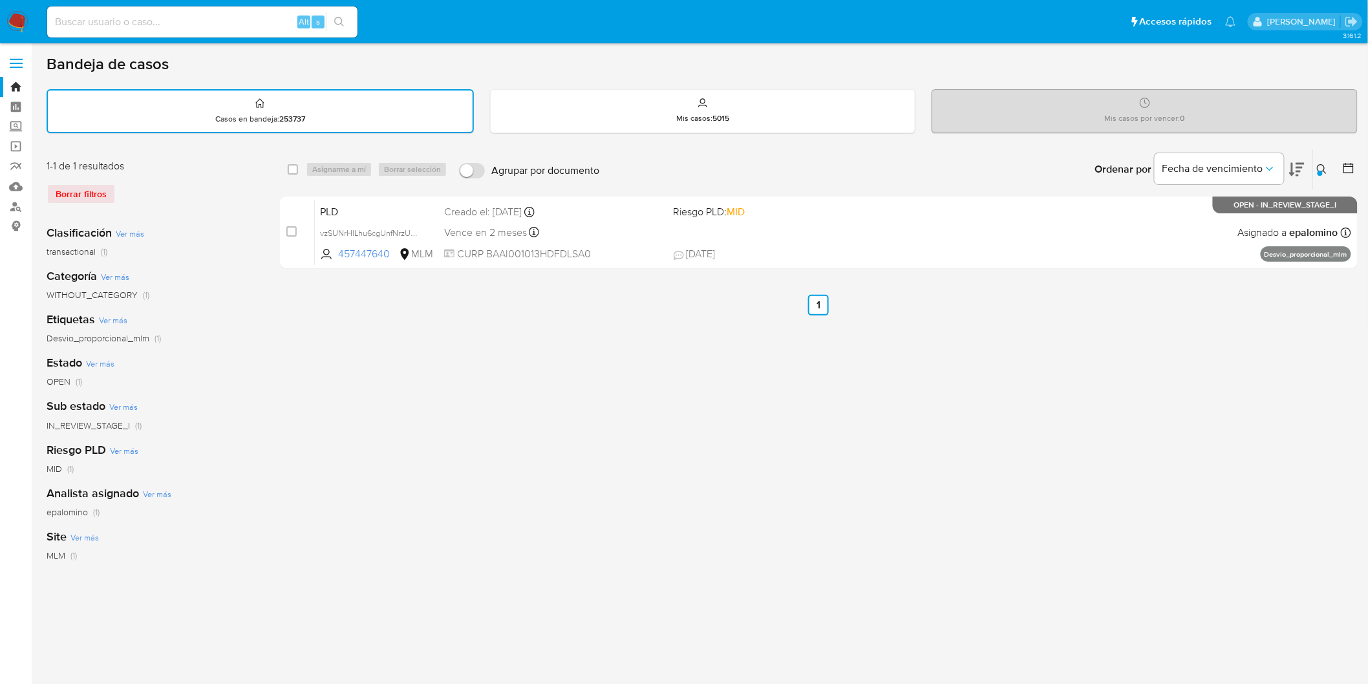
click at [17, 21] on img at bounding box center [17, 22] width 22 height 22
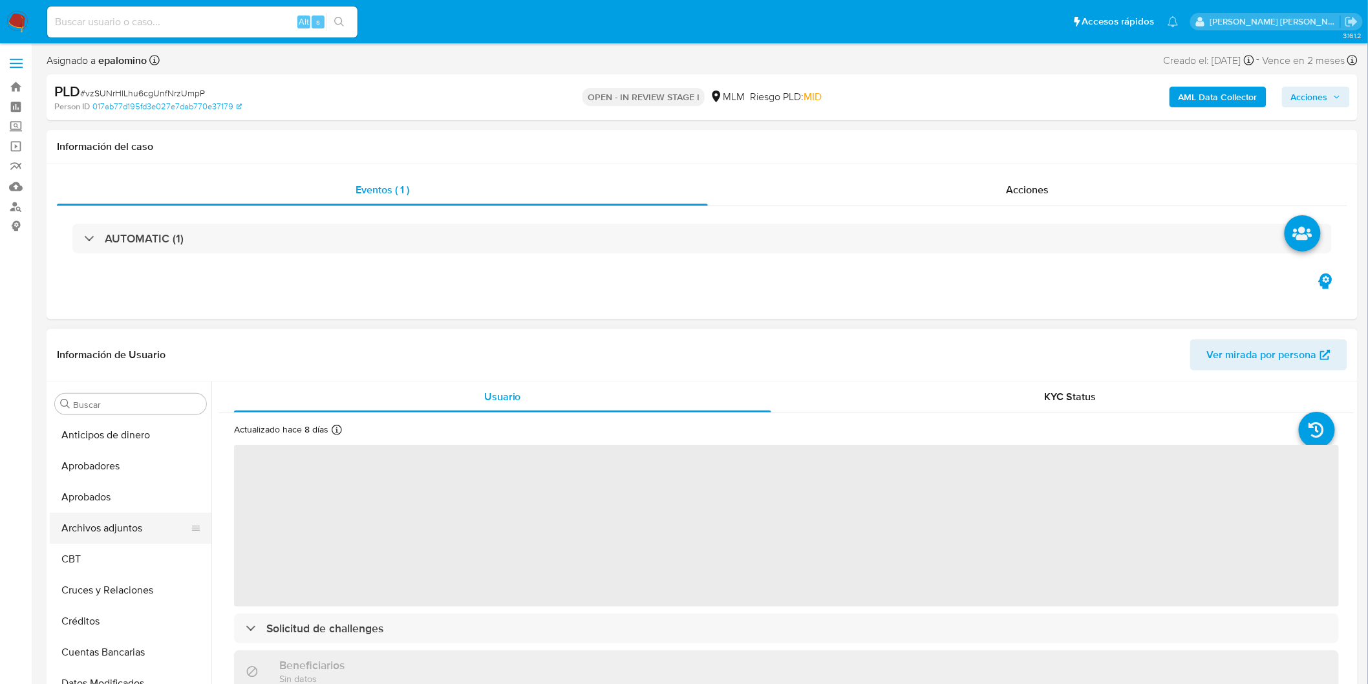
select select "10"
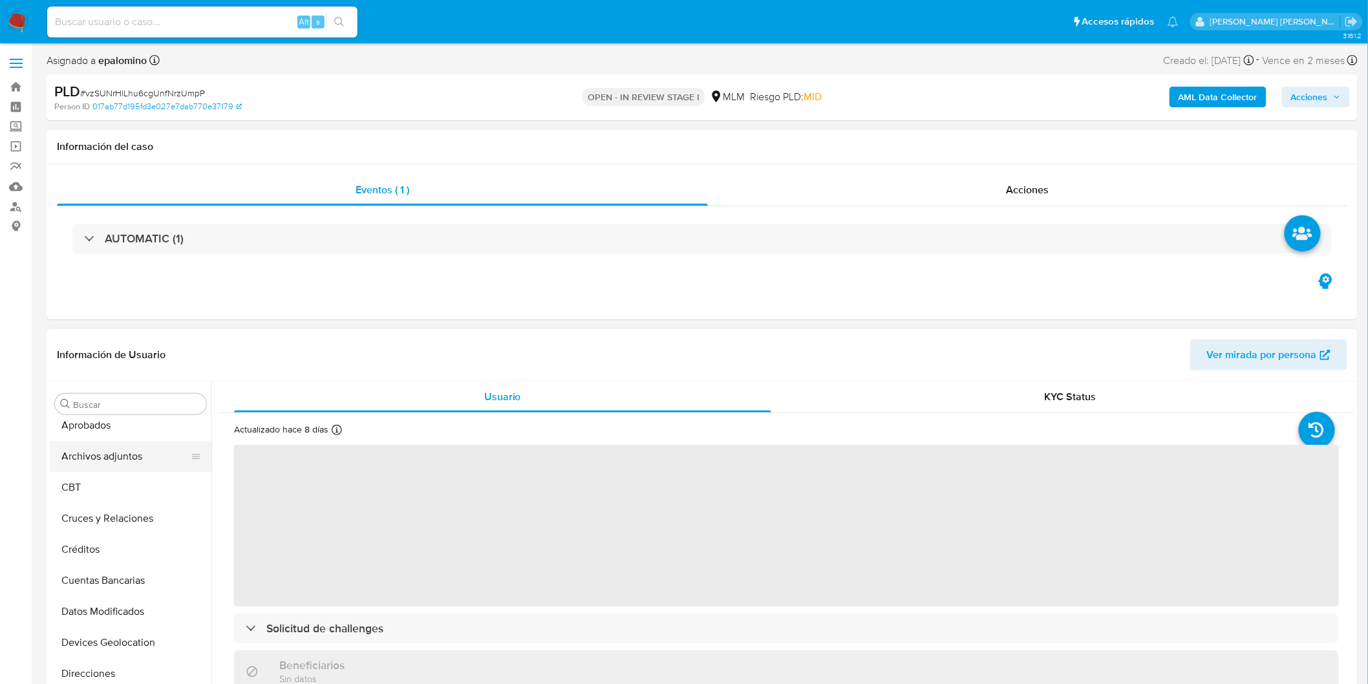
click at [128, 453] on button "Archivos adjuntos" at bounding box center [125, 456] width 151 height 31
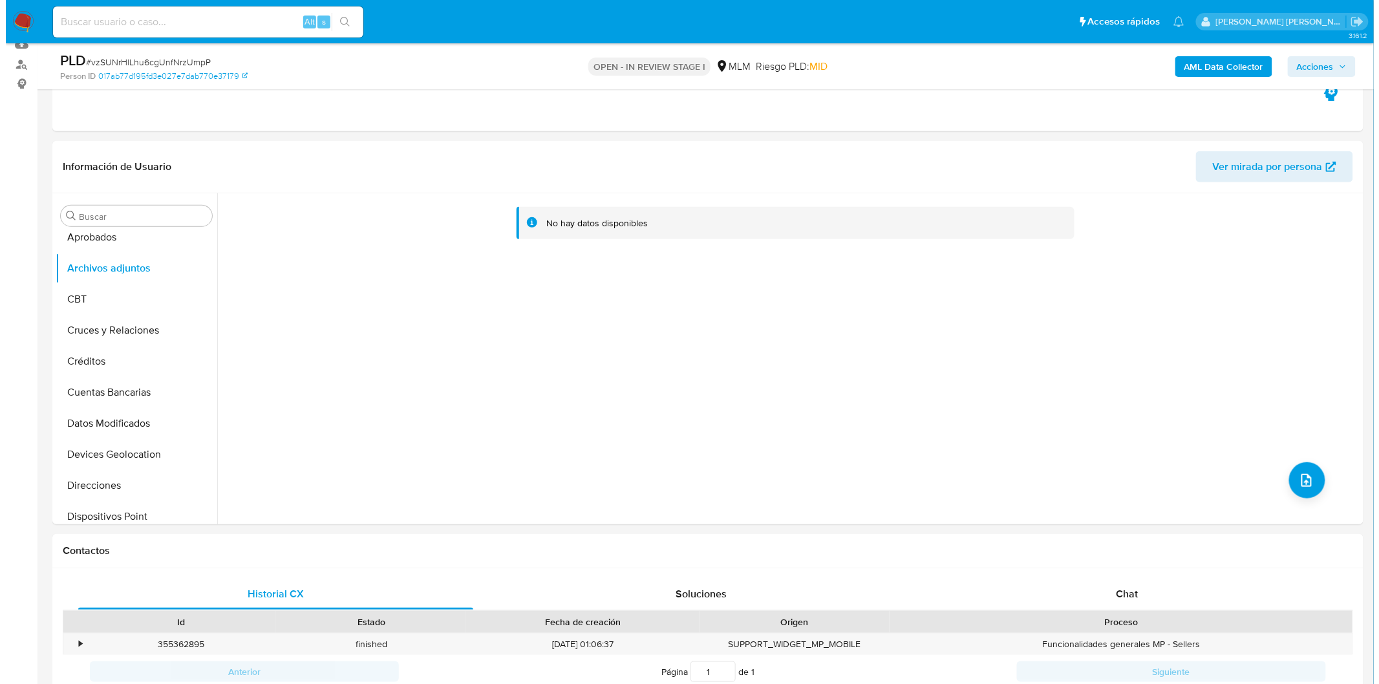
scroll to position [144, 0]
click at [1295, 477] on icon "upload-file" at bounding box center [1301, 479] width 16 height 16
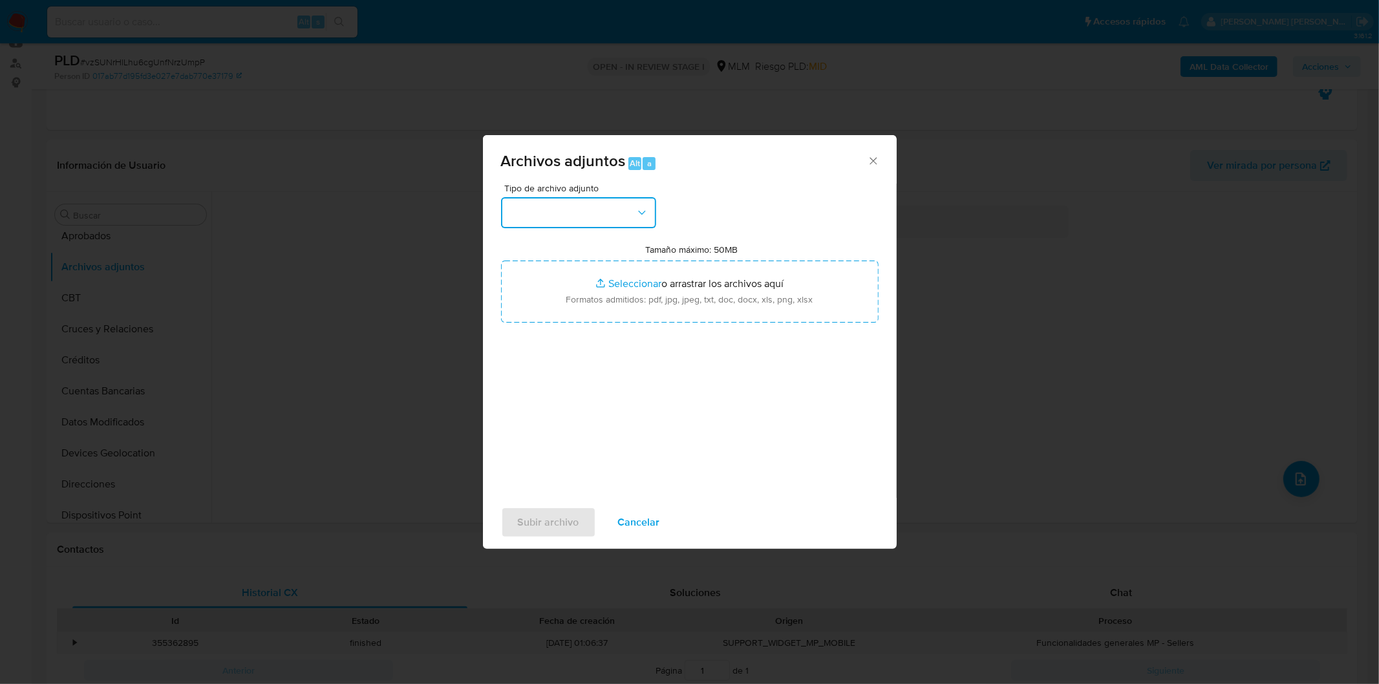
click at [631, 208] on button "button" at bounding box center [578, 212] width 155 height 31
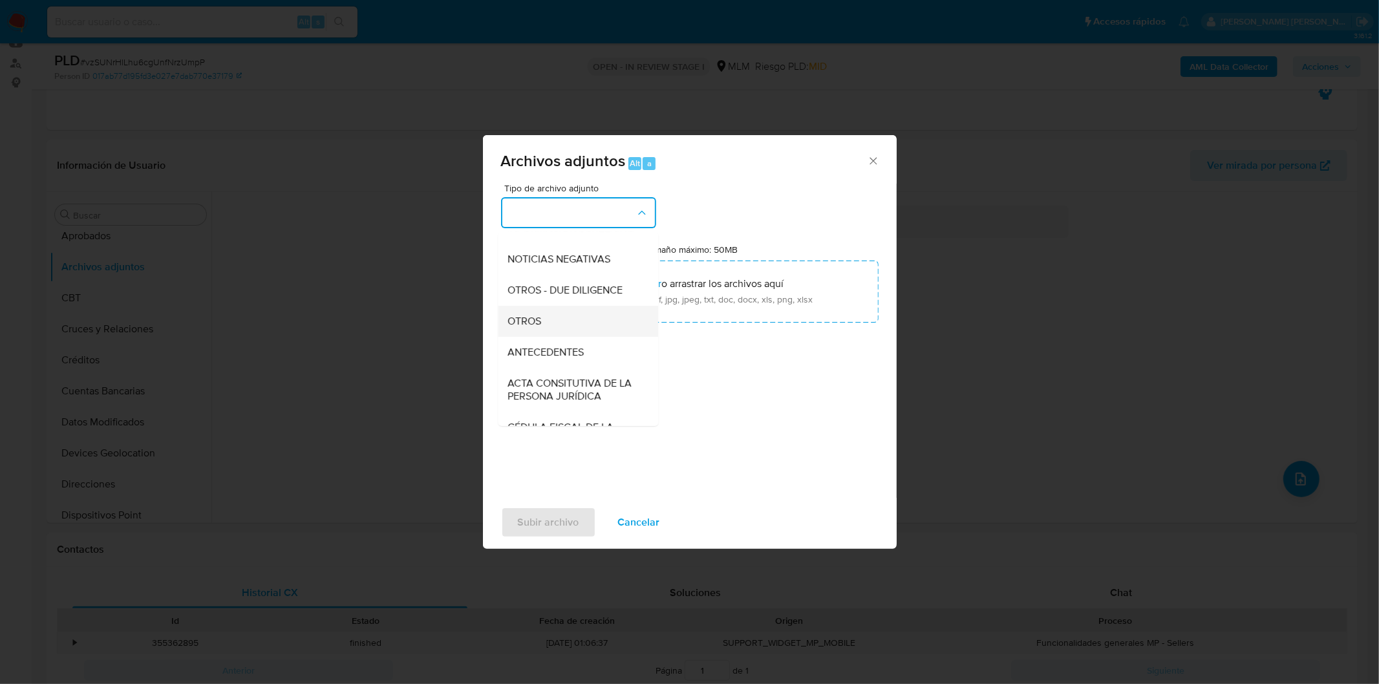
click at [564, 321] on div "OTROS" at bounding box center [574, 320] width 132 height 31
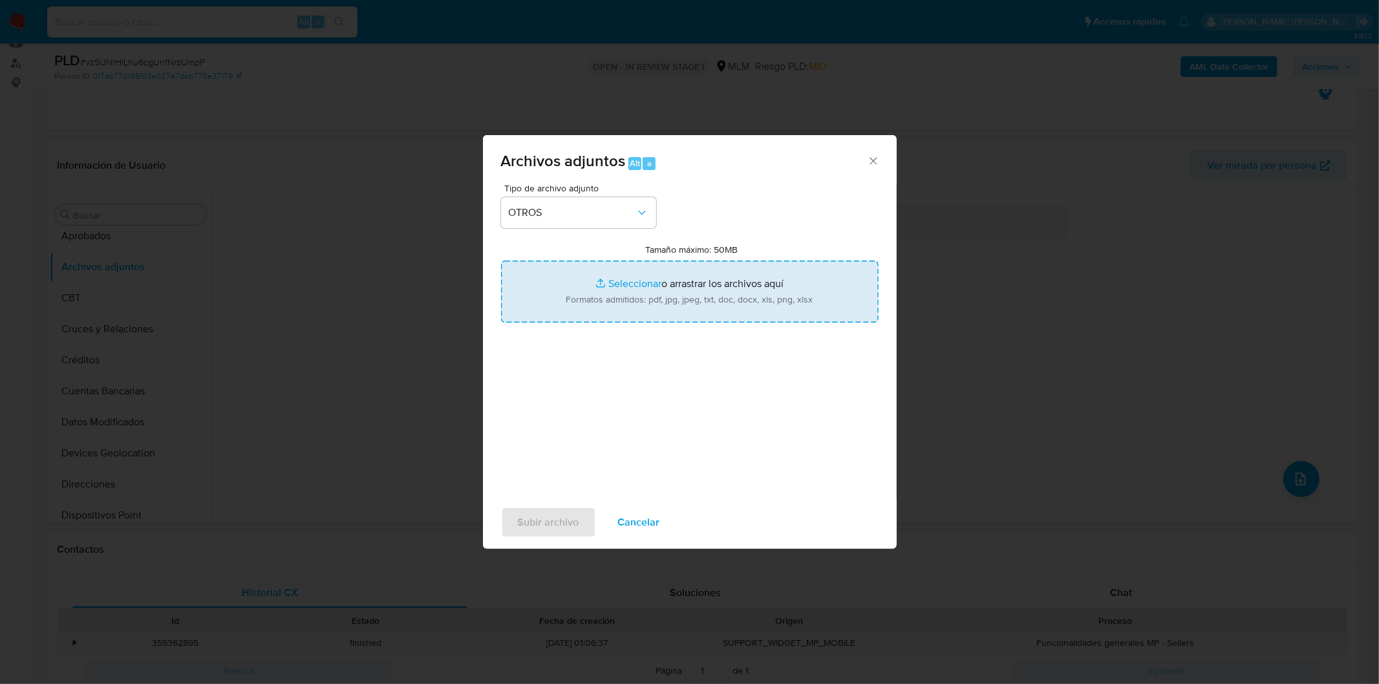
type input "C:\fakepath\457447640_Isaac Badillo Alvarez_SEP2025.xlsx"
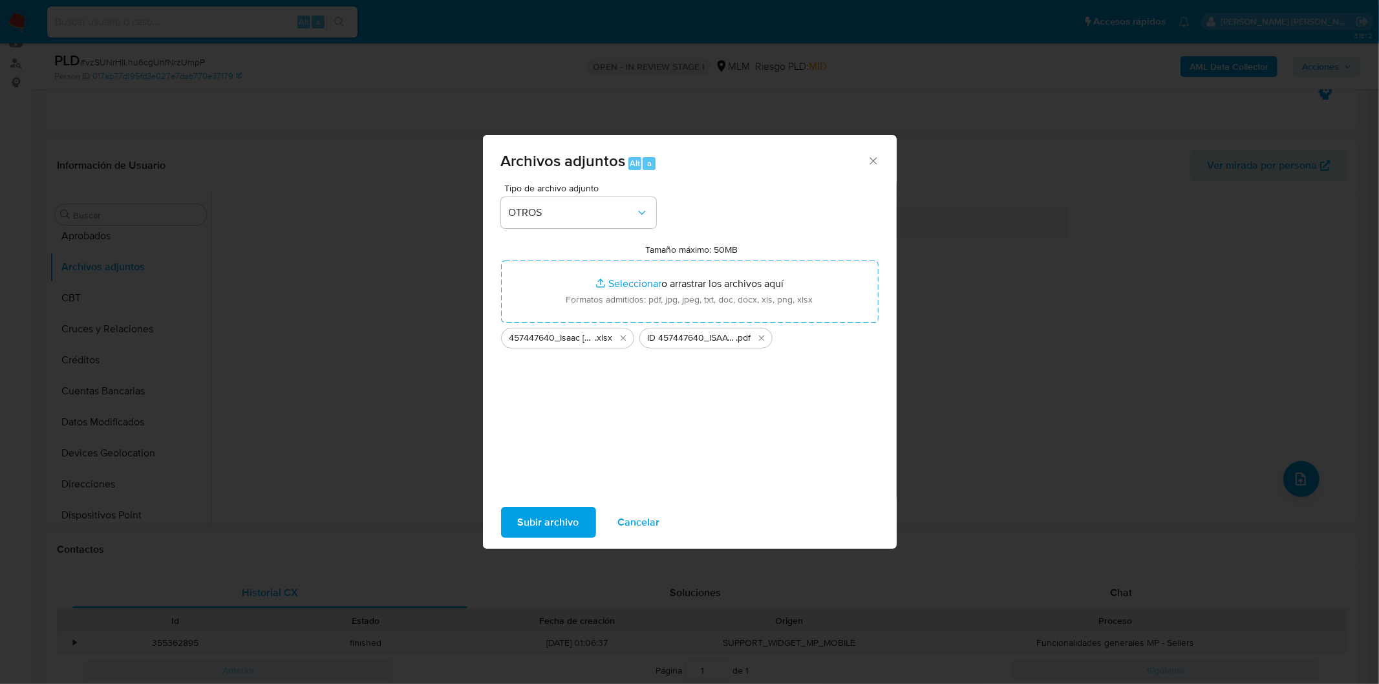
click at [553, 521] on span "Subir archivo" at bounding box center [548, 522] width 61 height 28
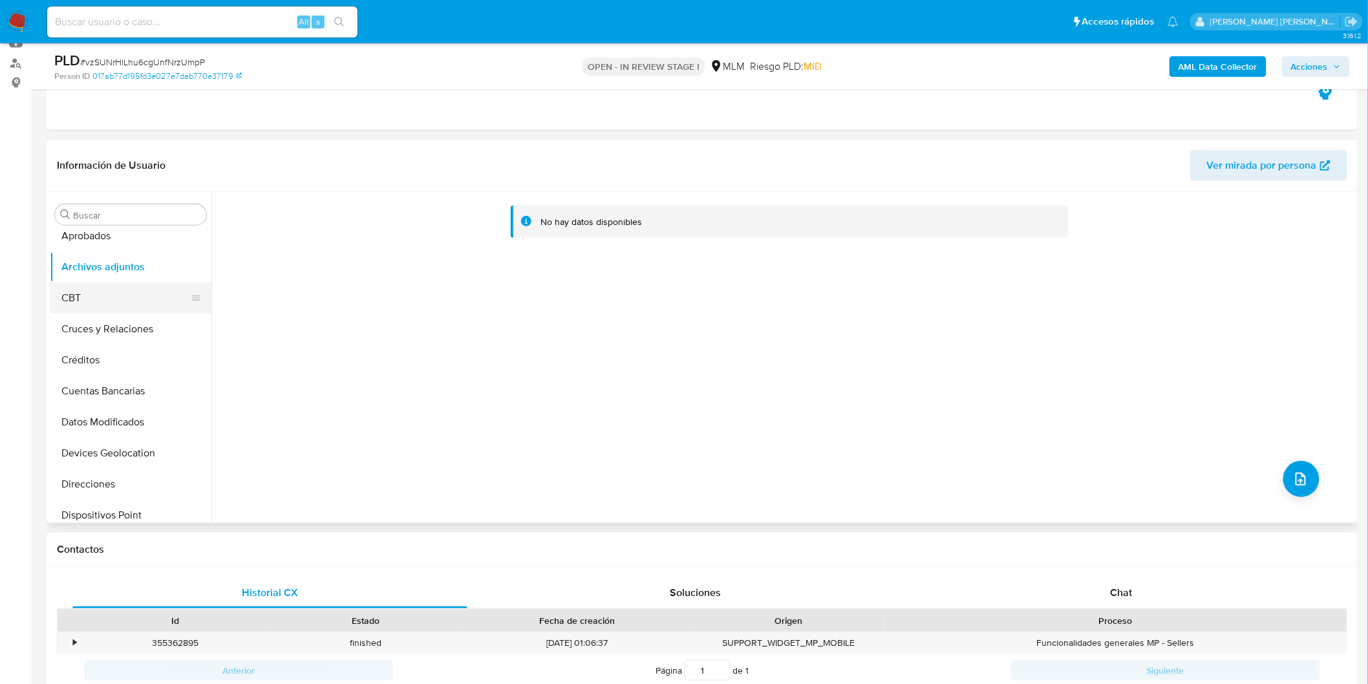
click at [127, 310] on button "CBT" at bounding box center [125, 298] width 151 height 31
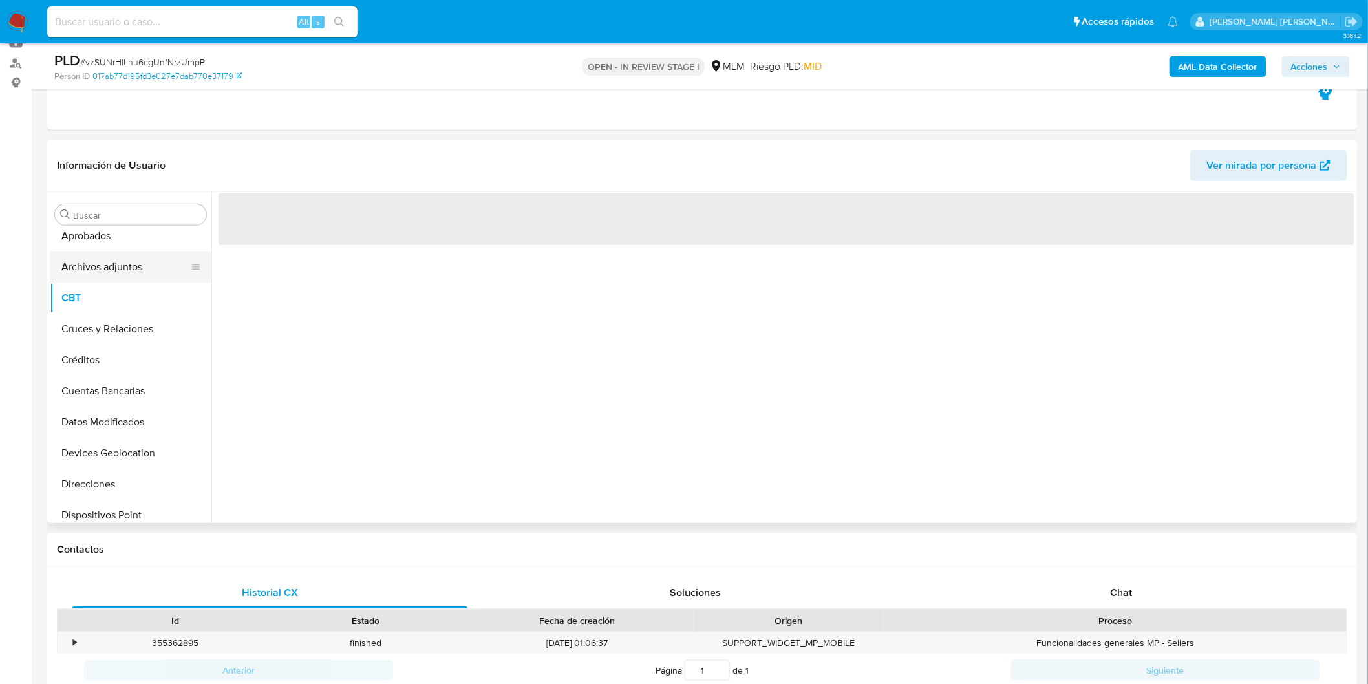
click at [137, 269] on button "Archivos adjuntos" at bounding box center [125, 267] width 151 height 31
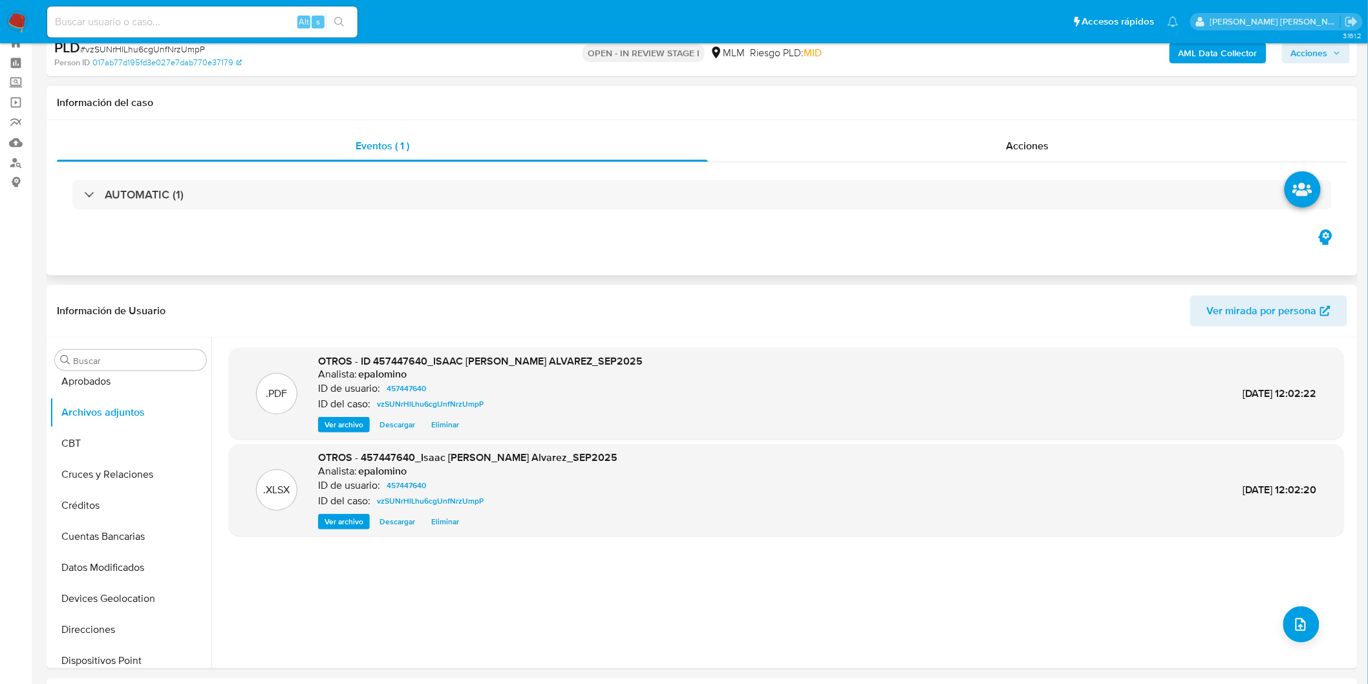
scroll to position [0, 0]
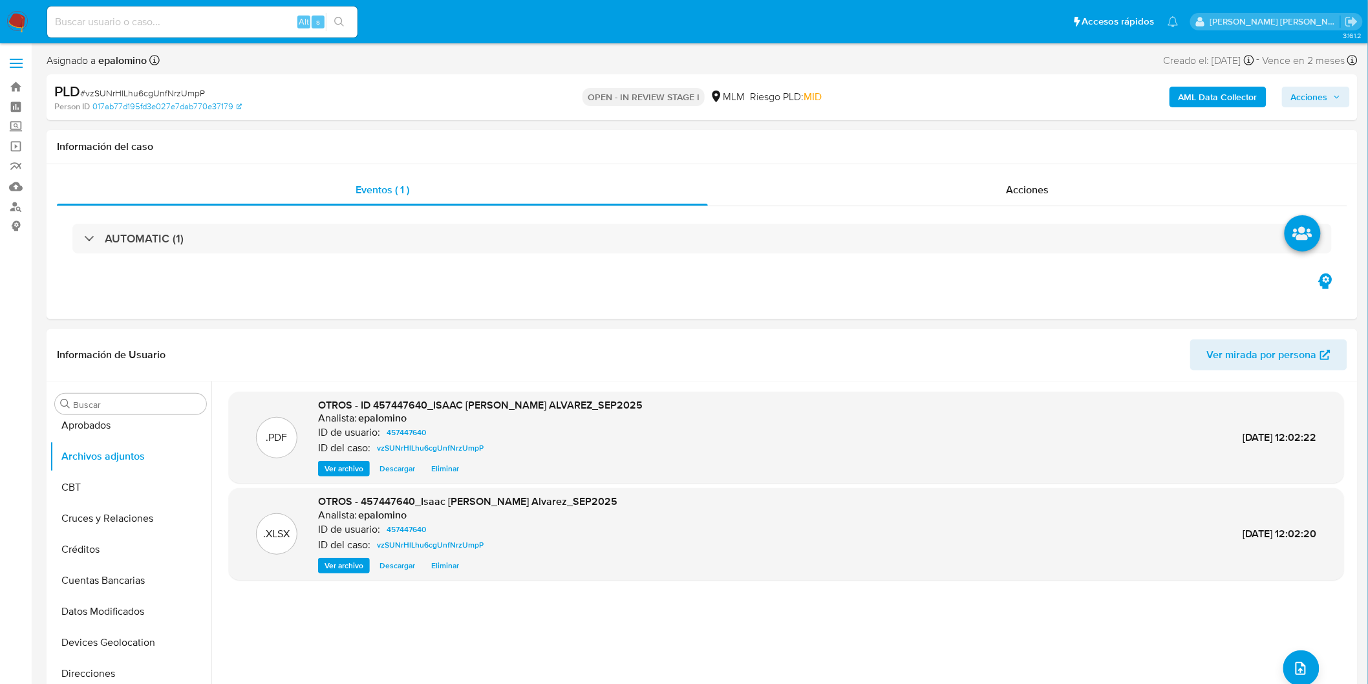
click at [1311, 103] on span "Acciones" at bounding box center [1309, 97] width 37 height 21
click at [1317, 302] on button "Enviar" at bounding box center [1301, 304] width 43 height 21
click at [962, 143] on span "Resolución del caso" at bounding box center [949, 138] width 92 height 15
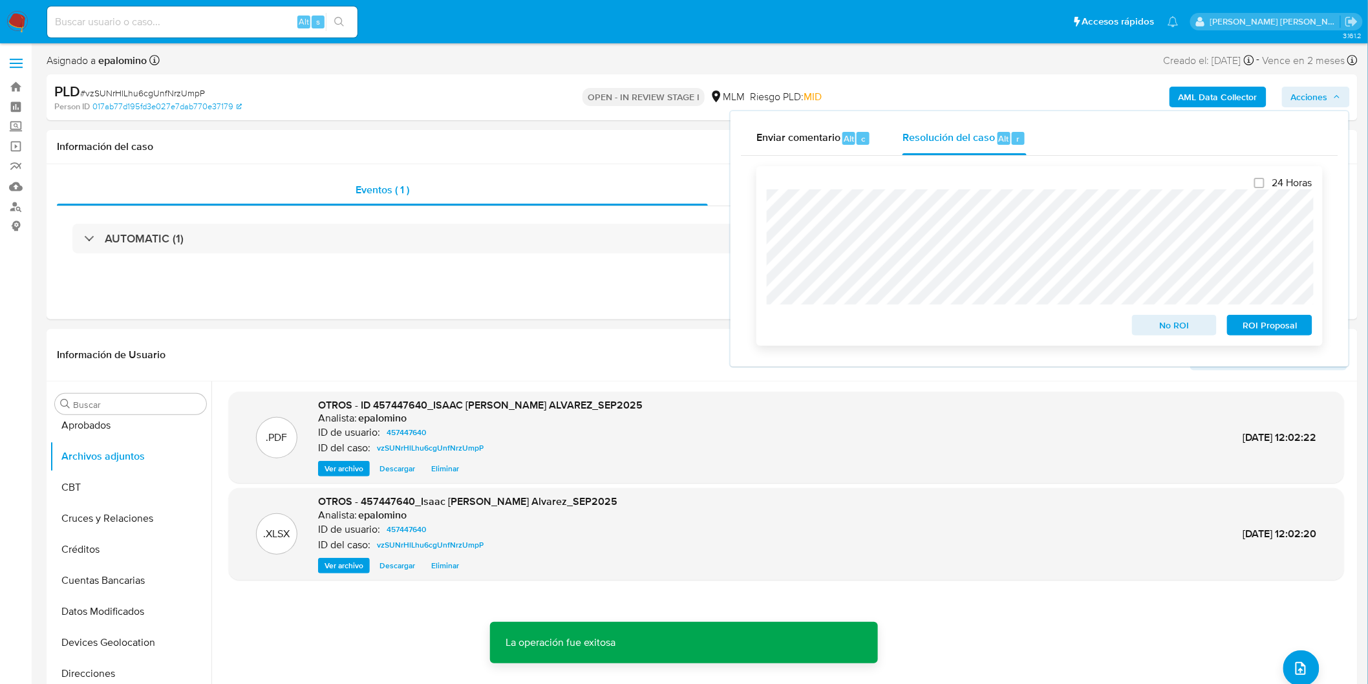
click at [1260, 323] on span "ROI Proposal" at bounding box center [1269, 325] width 67 height 18
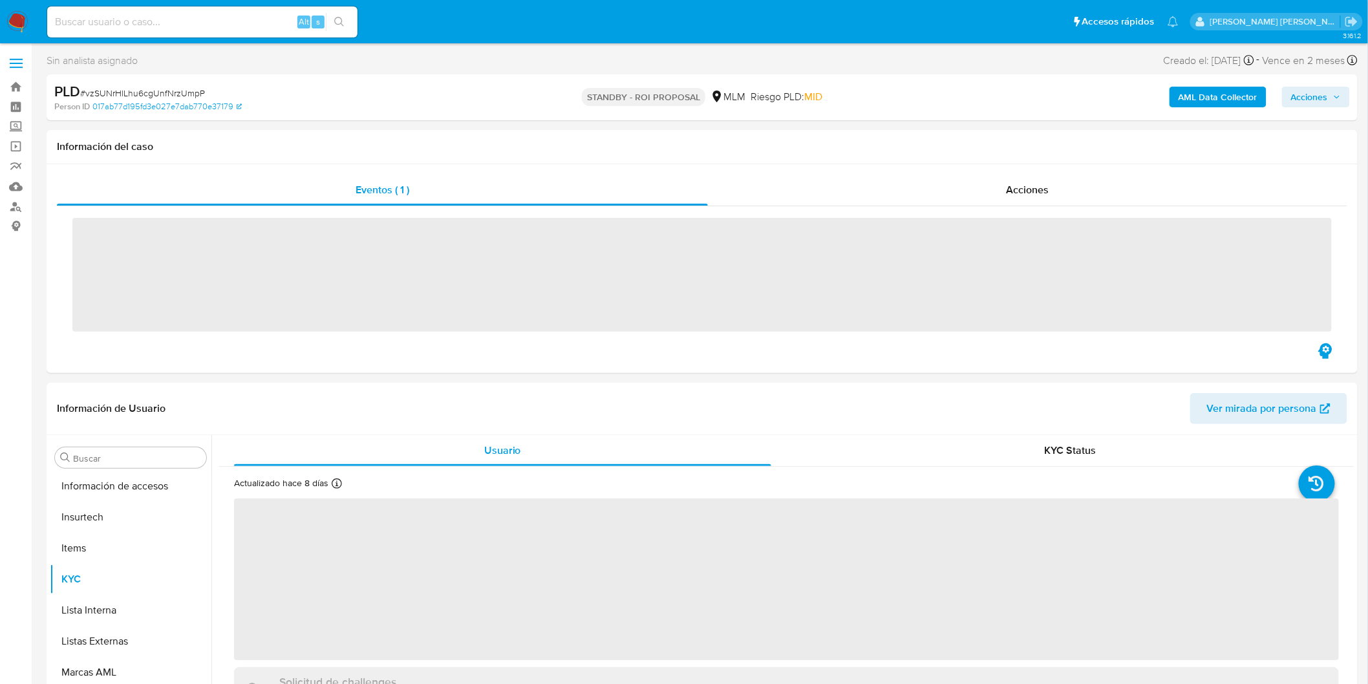
scroll to position [608, 0]
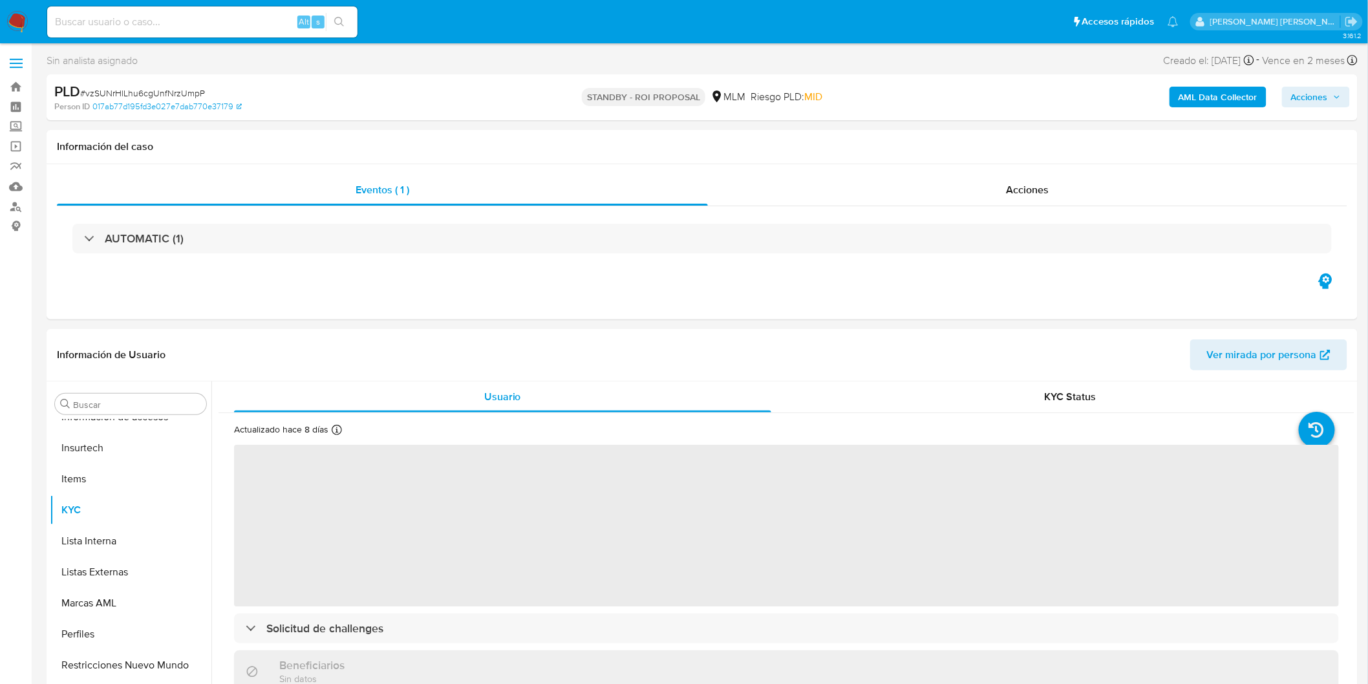
select select "10"
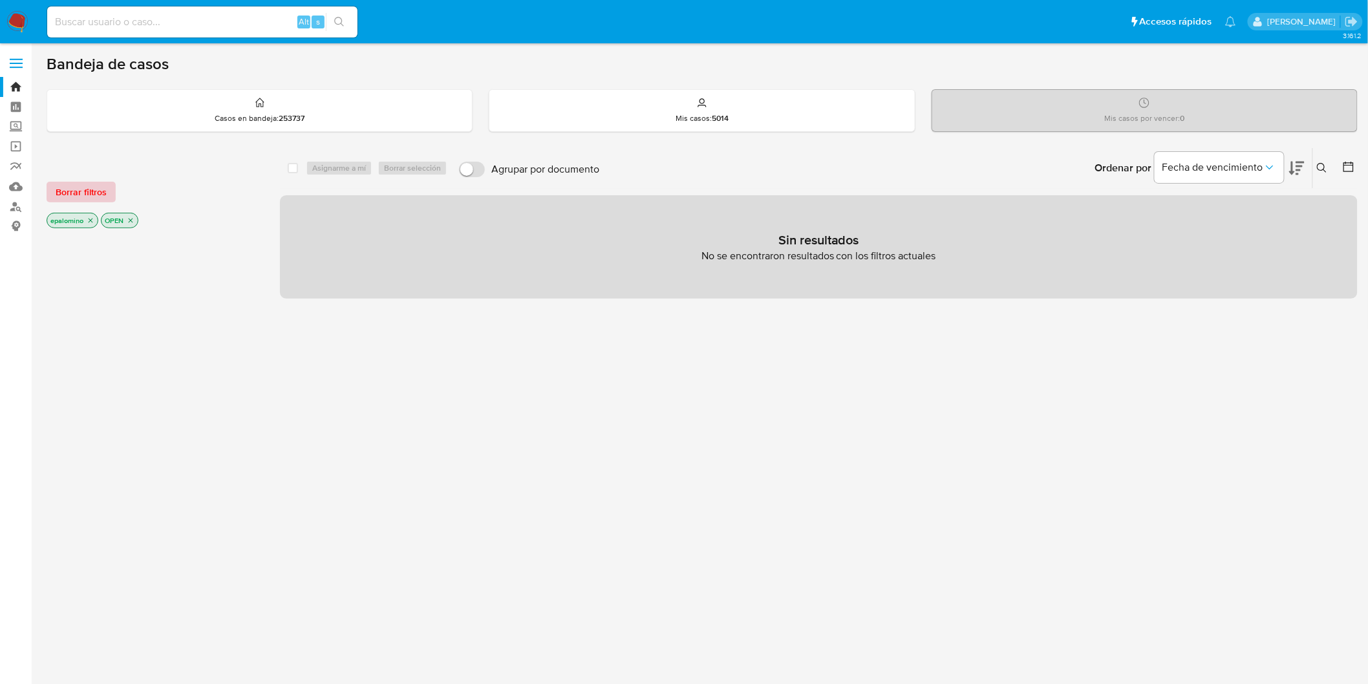
click at [100, 191] on span "Borrar filtros" at bounding box center [81, 192] width 51 height 18
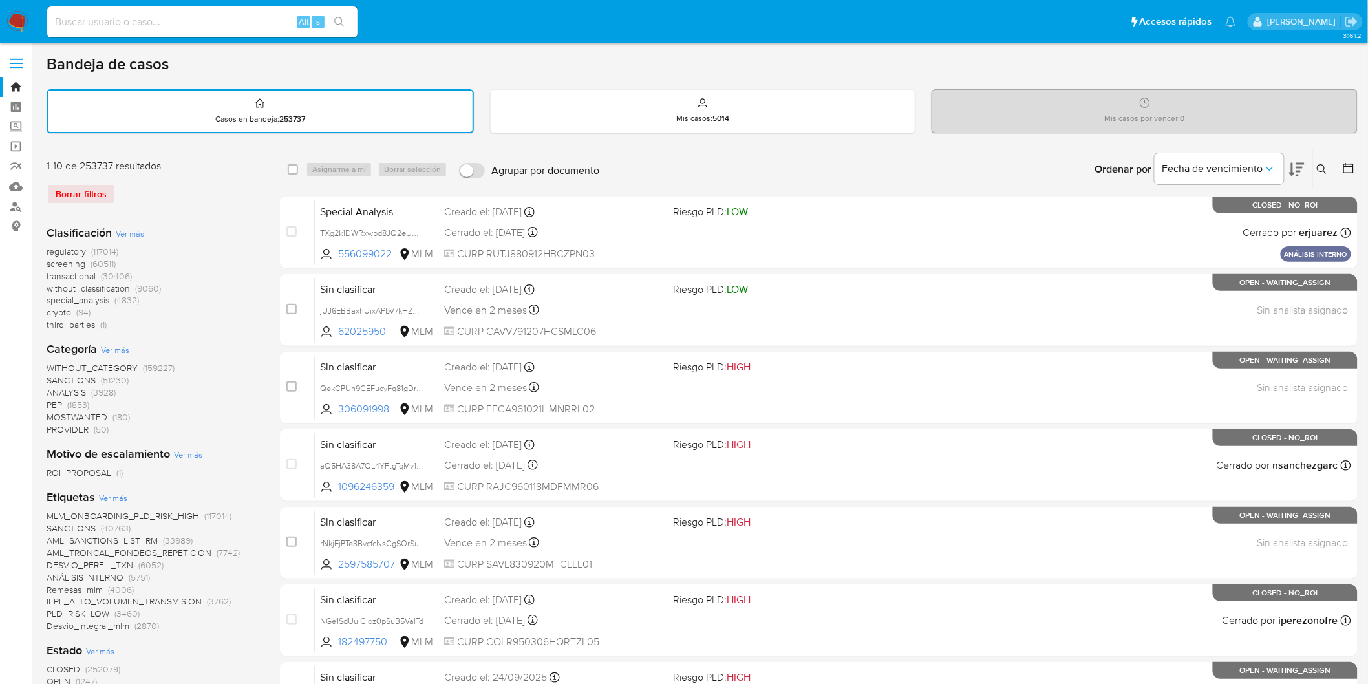
click at [175, 188] on div "Borrar filtros" at bounding box center [150, 194] width 207 height 21
click at [16, 21] on img at bounding box center [17, 22] width 22 height 22
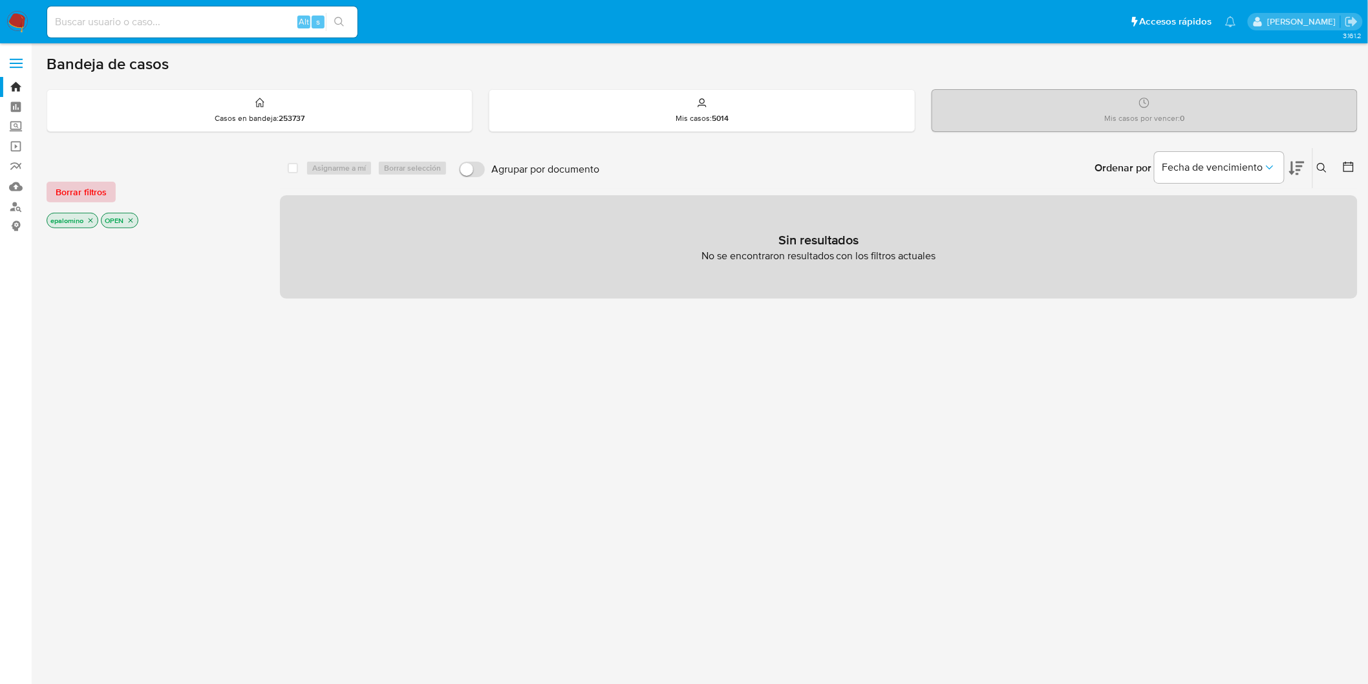
click at [82, 184] on span "Borrar filtros" at bounding box center [81, 192] width 51 height 18
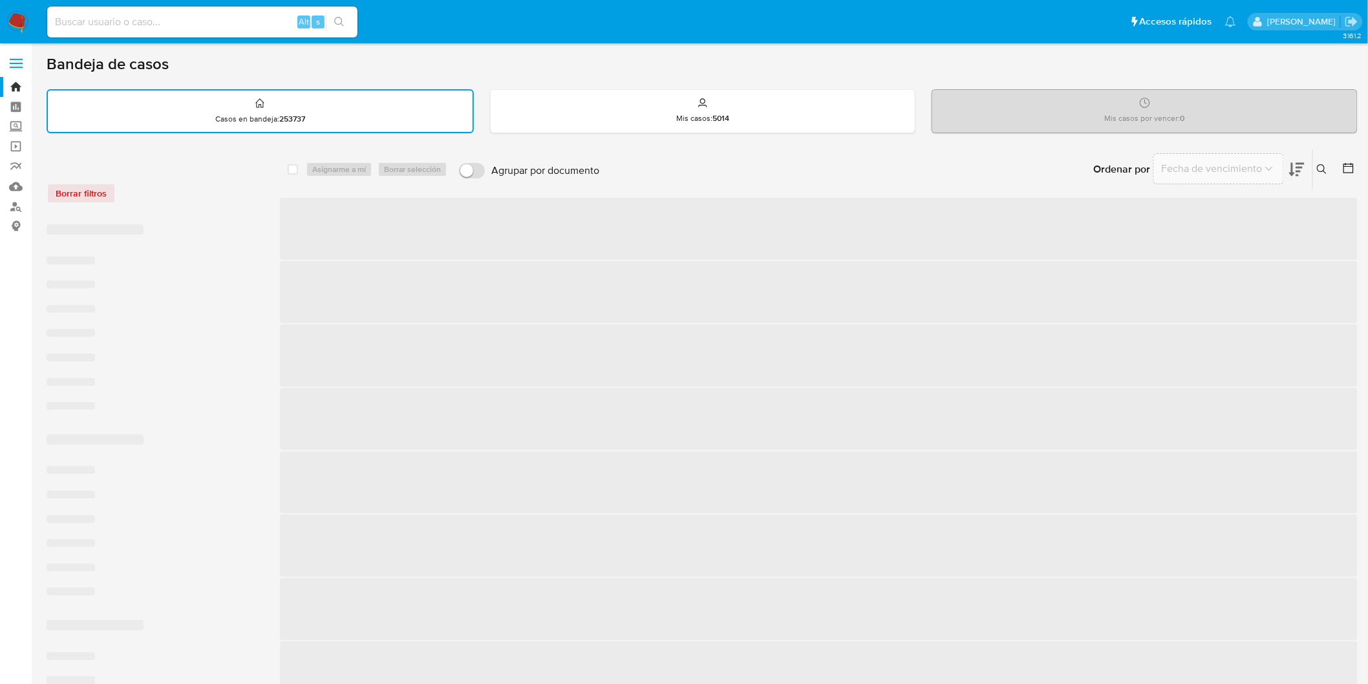
click at [160, 188] on div "Borrar filtros" at bounding box center [150, 193] width 207 height 21
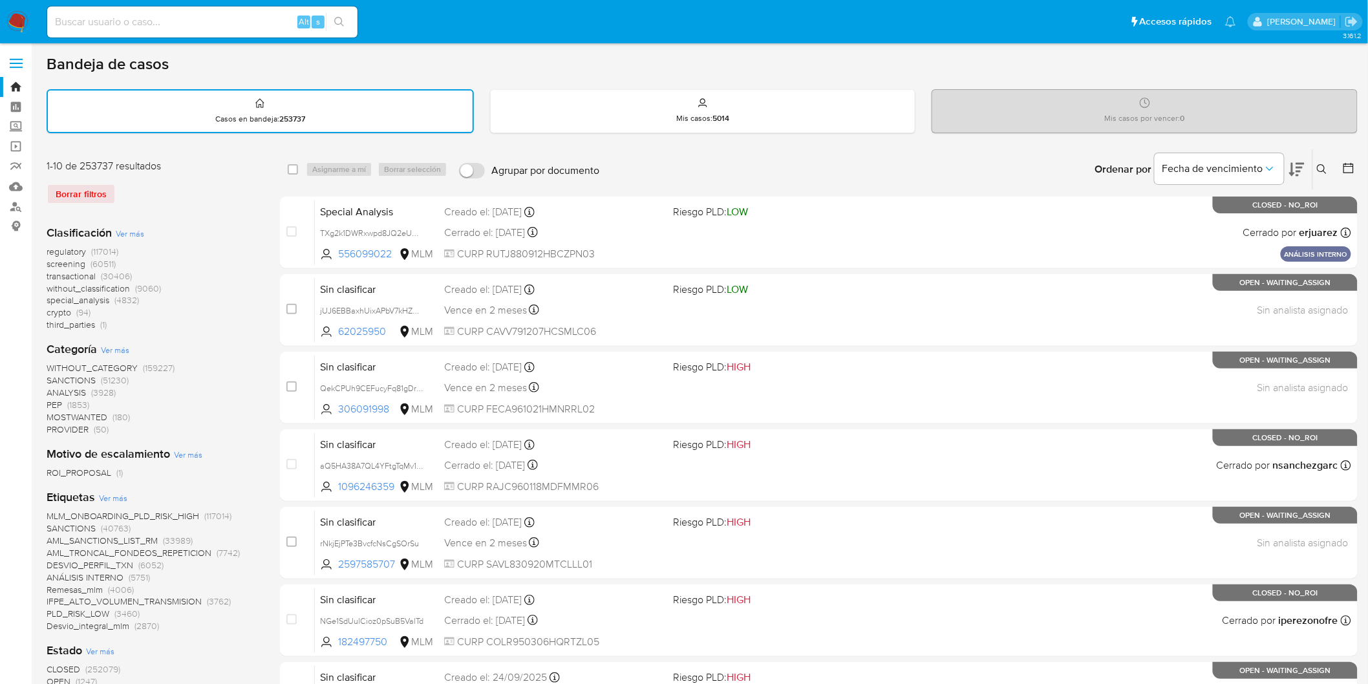
click at [1321, 164] on icon at bounding box center [1322, 169] width 10 height 10
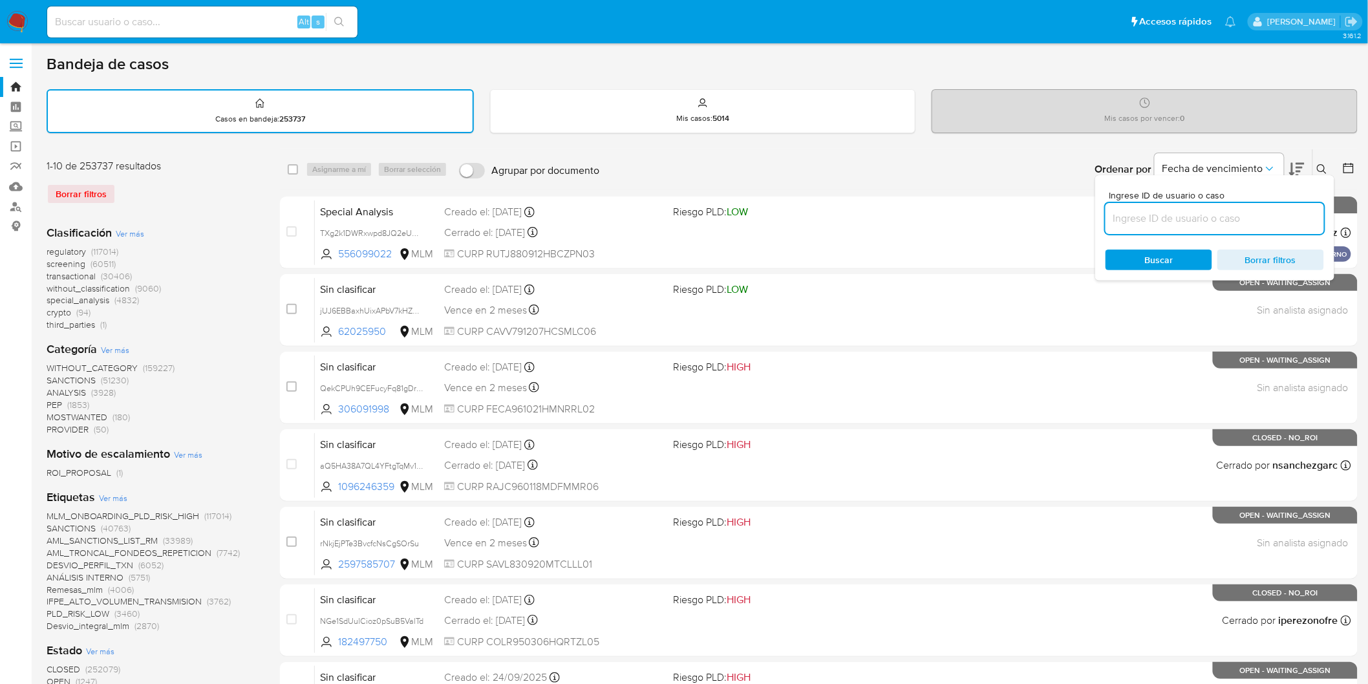
click at [1160, 210] on input at bounding box center [1215, 218] width 219 height 17
type input "431261481"
click at [1152, 252] on span "Buscar" at bounding box center [1159, 260] width 28 height 21
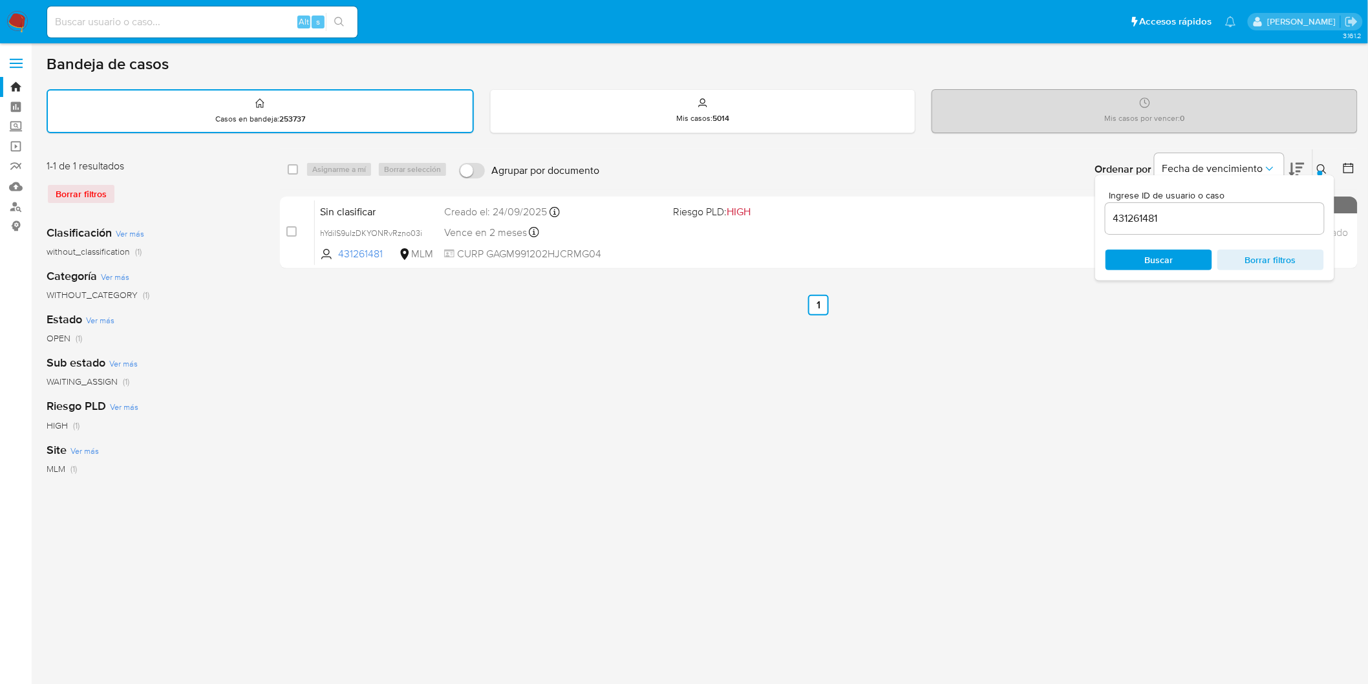
click at [1323, 169] on icon at bounding box center [1322, 169] width 10 height 10
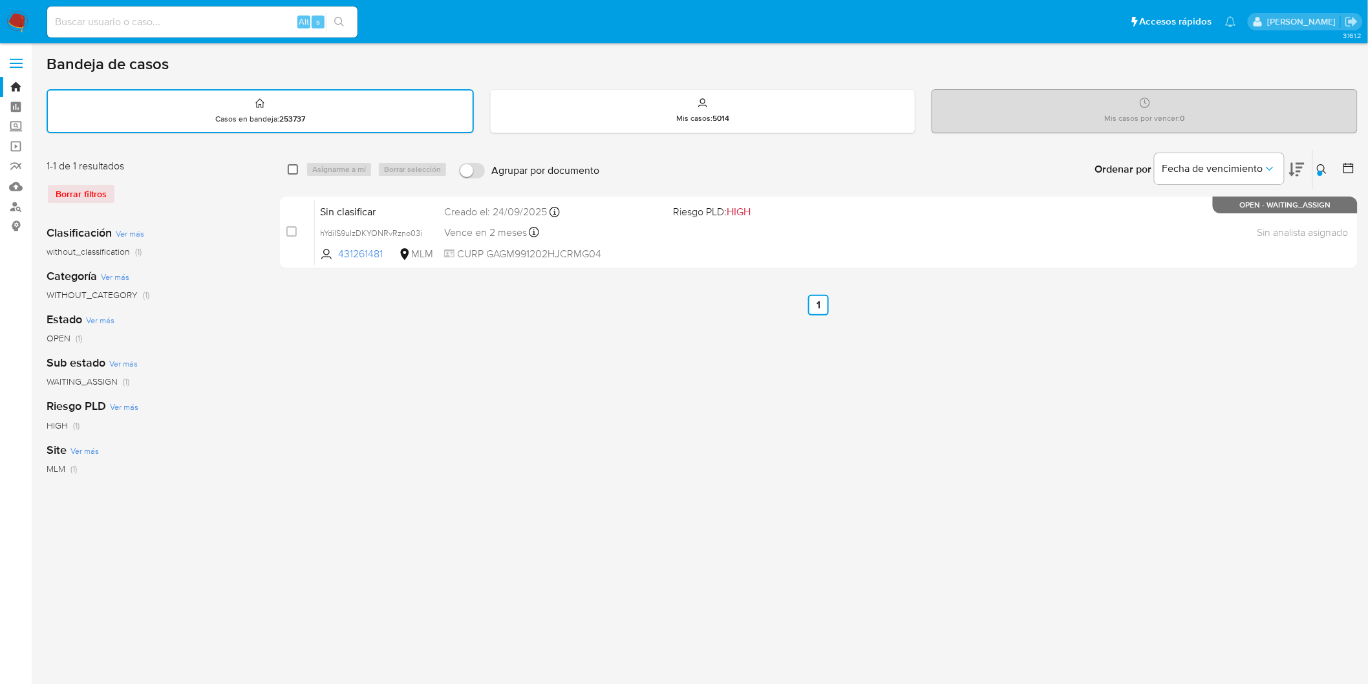
click at [291, 172] on input "checkbox" at bounding box center [293, 169] width 10 height 10
checkbox input "true"
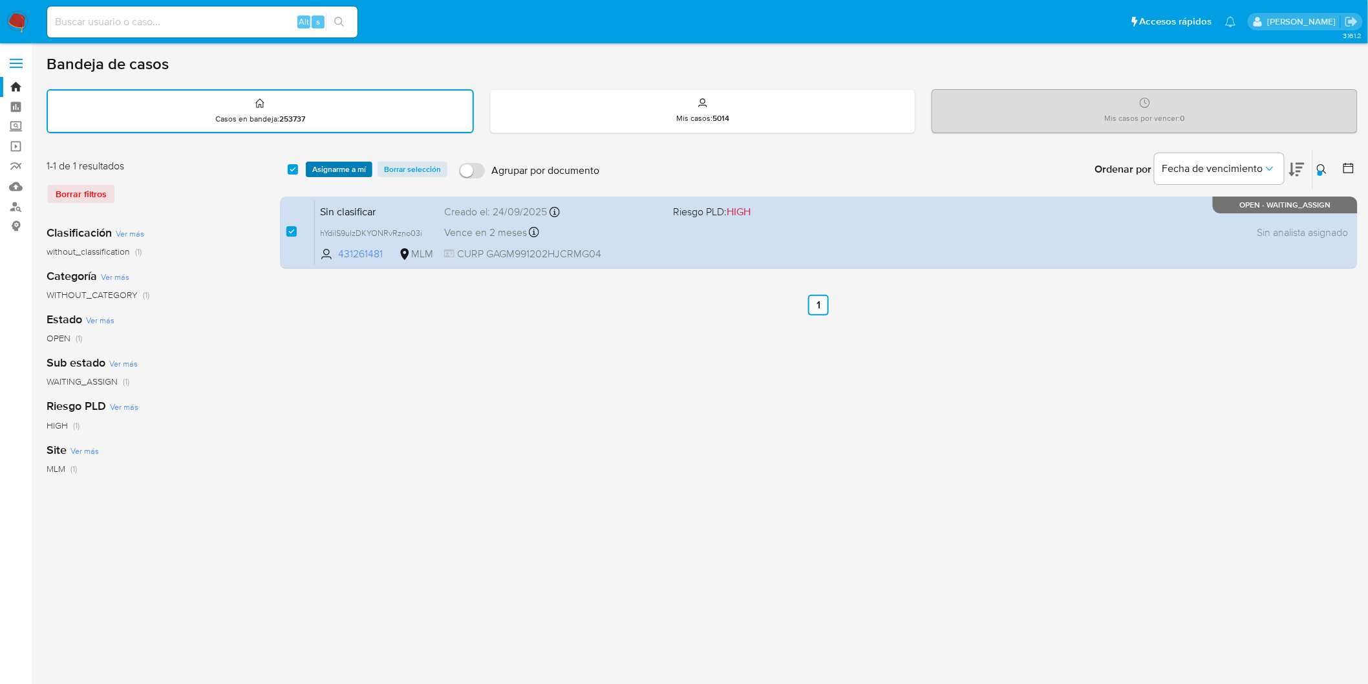
click at [321, 168] on span "Asignarme a mí" at bounding box center [339, 169] width 54 height 13
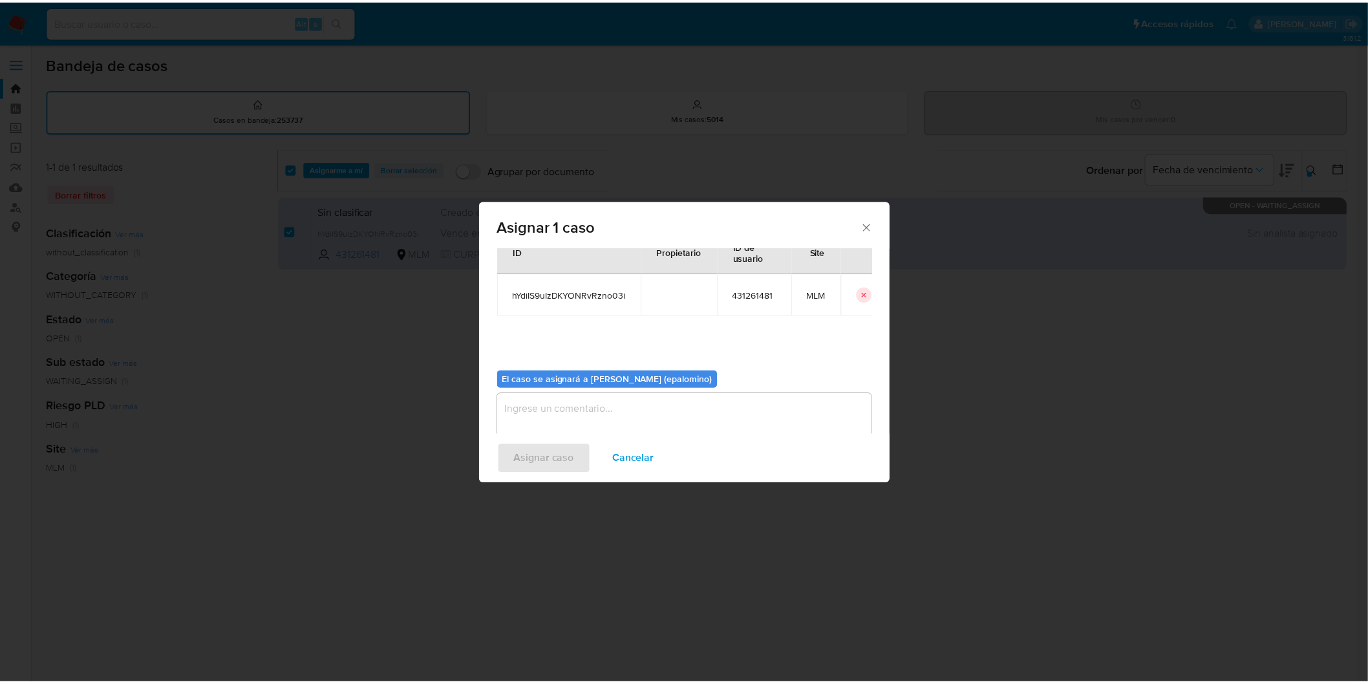
scroll to position [67, 0]
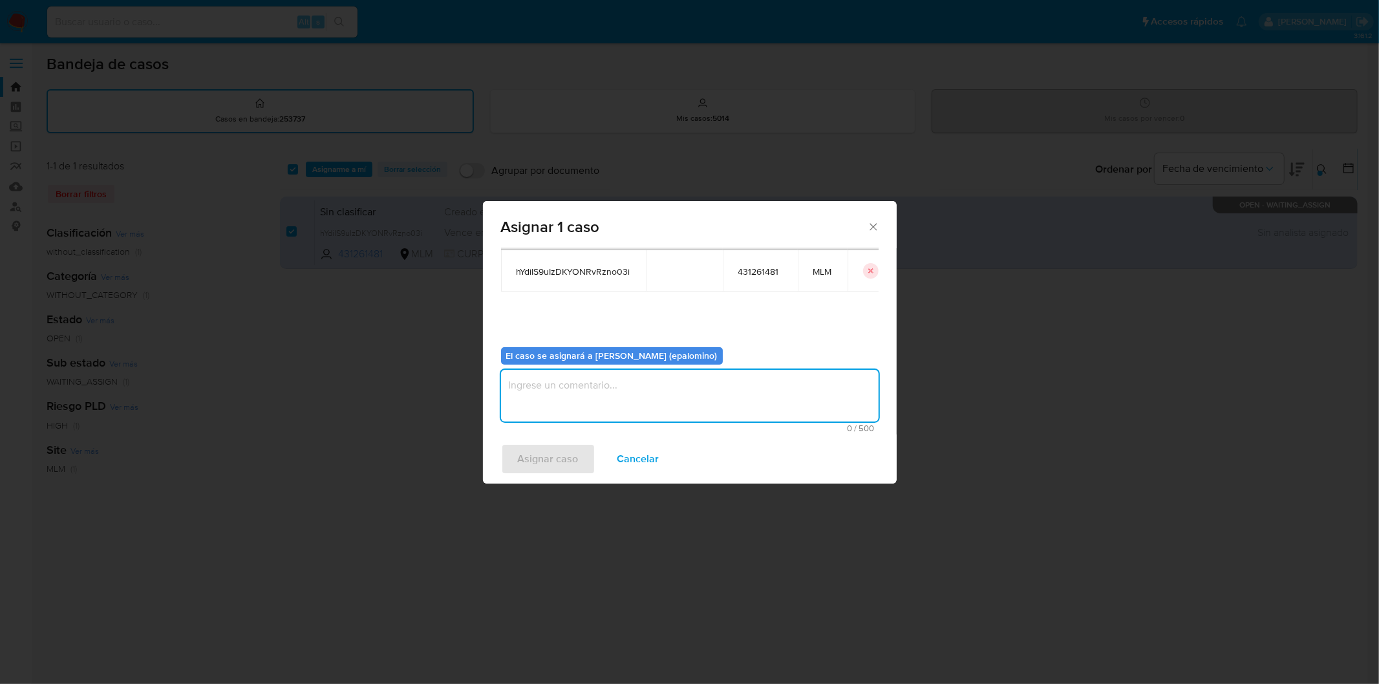
click at [546, 383] on textarea "assign-modal" at bounding box center [690, 396] width 378 height 52
type textarea "AS"
click at [546, 460] on span "Asignar caso" at bounding box center [548, 459] width 61 height 28
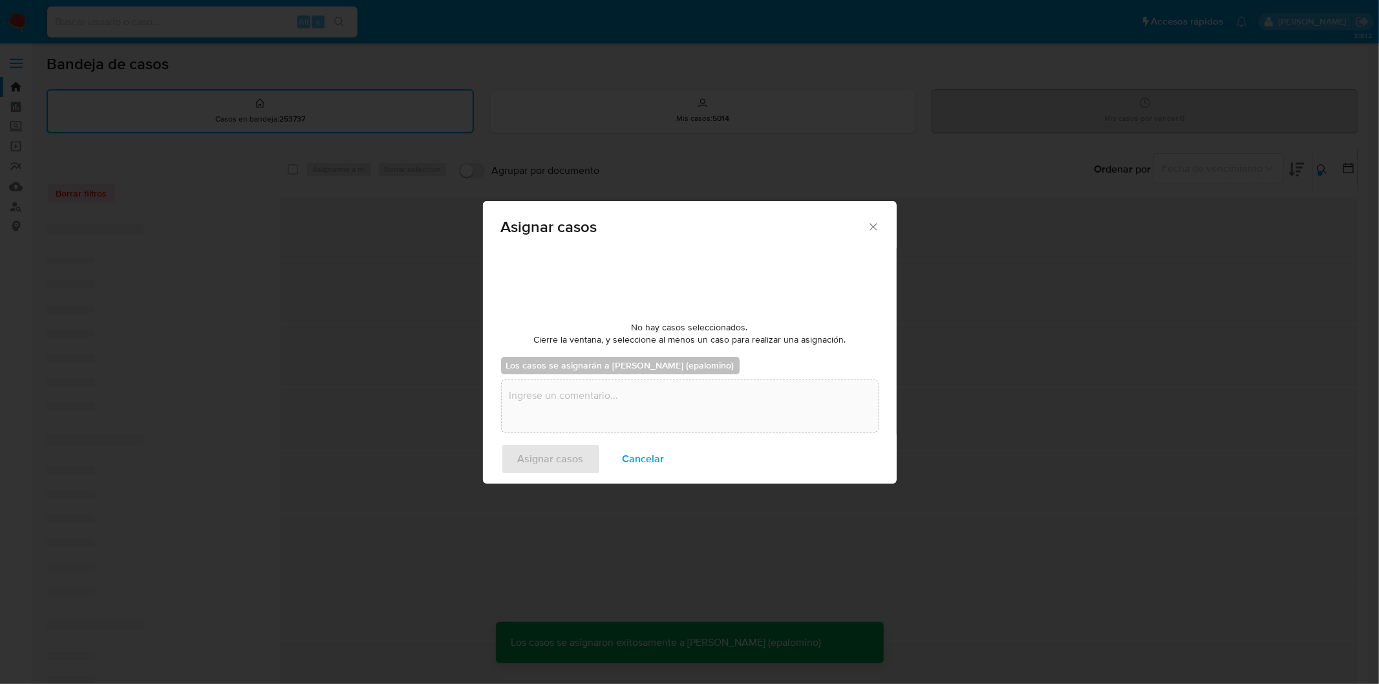
checkbox input "false"
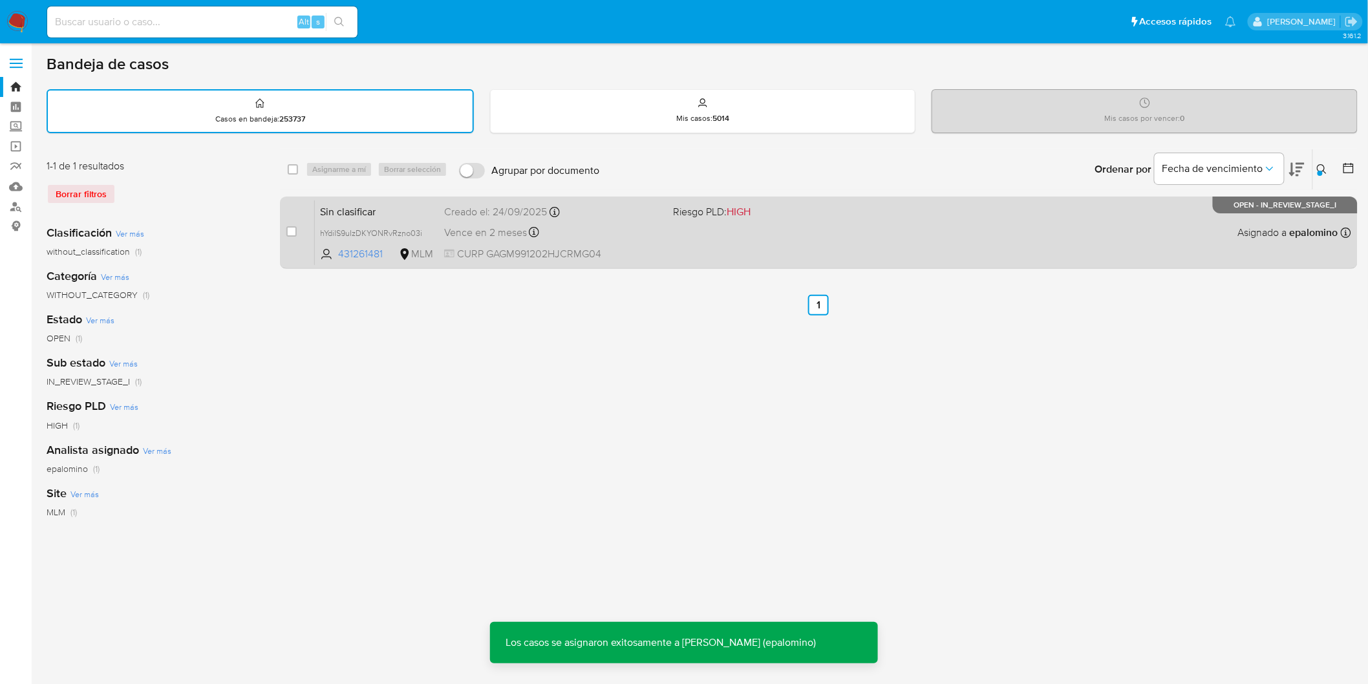
click at [354, 215] on span "Sin clasificar" at bounding box center [377, 210] width 114 height 17
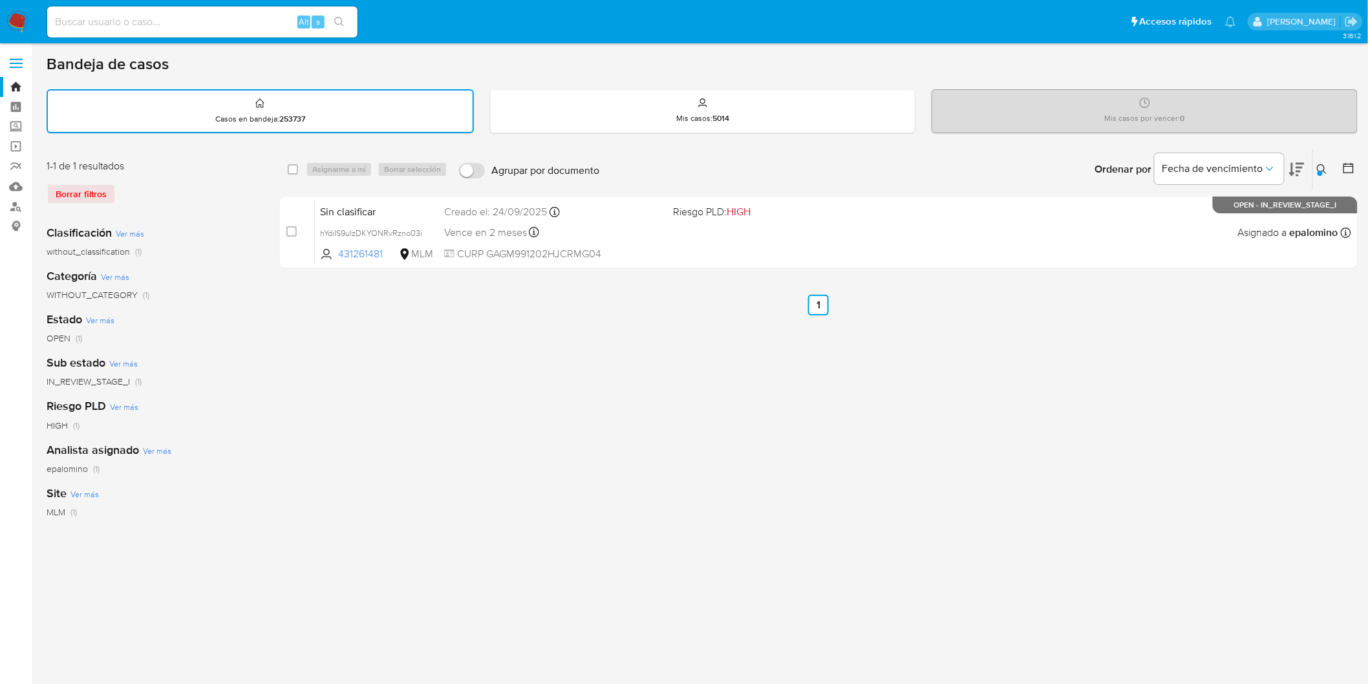
click at [14, 17] on img at bounding box center [17, 22] width 22 height 22
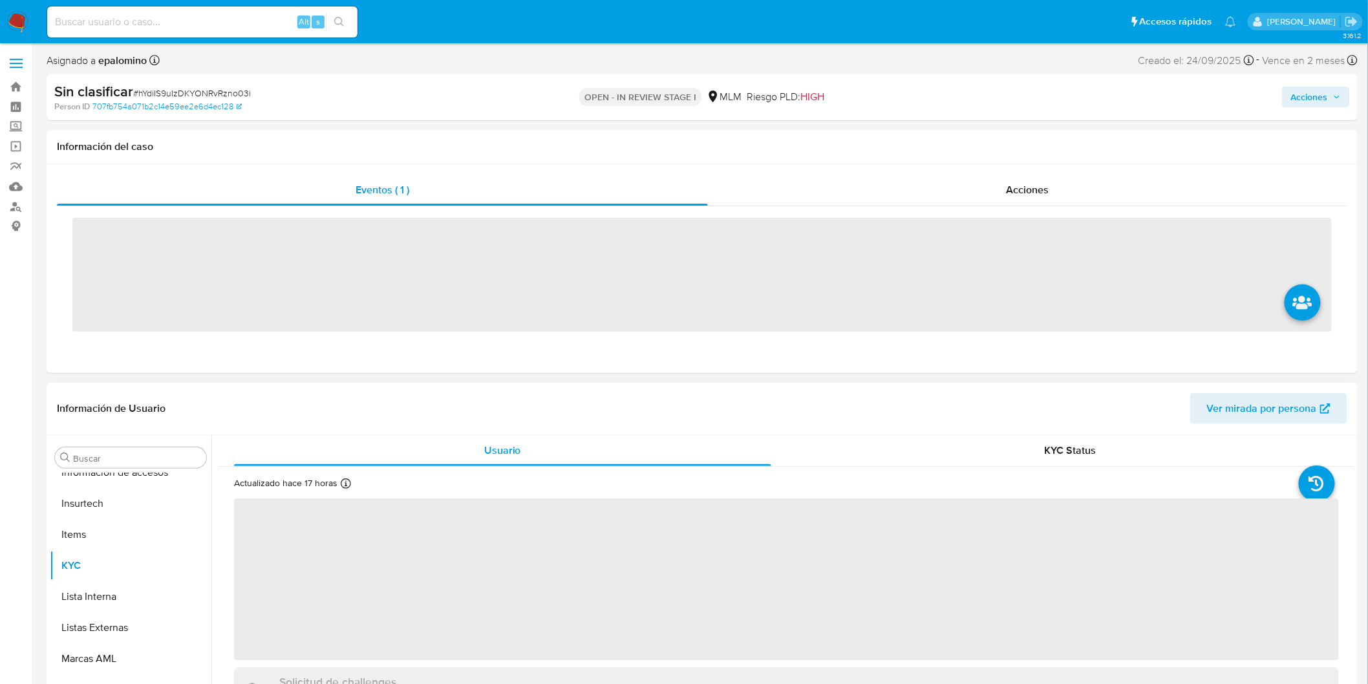
scroll to position [608, 0]
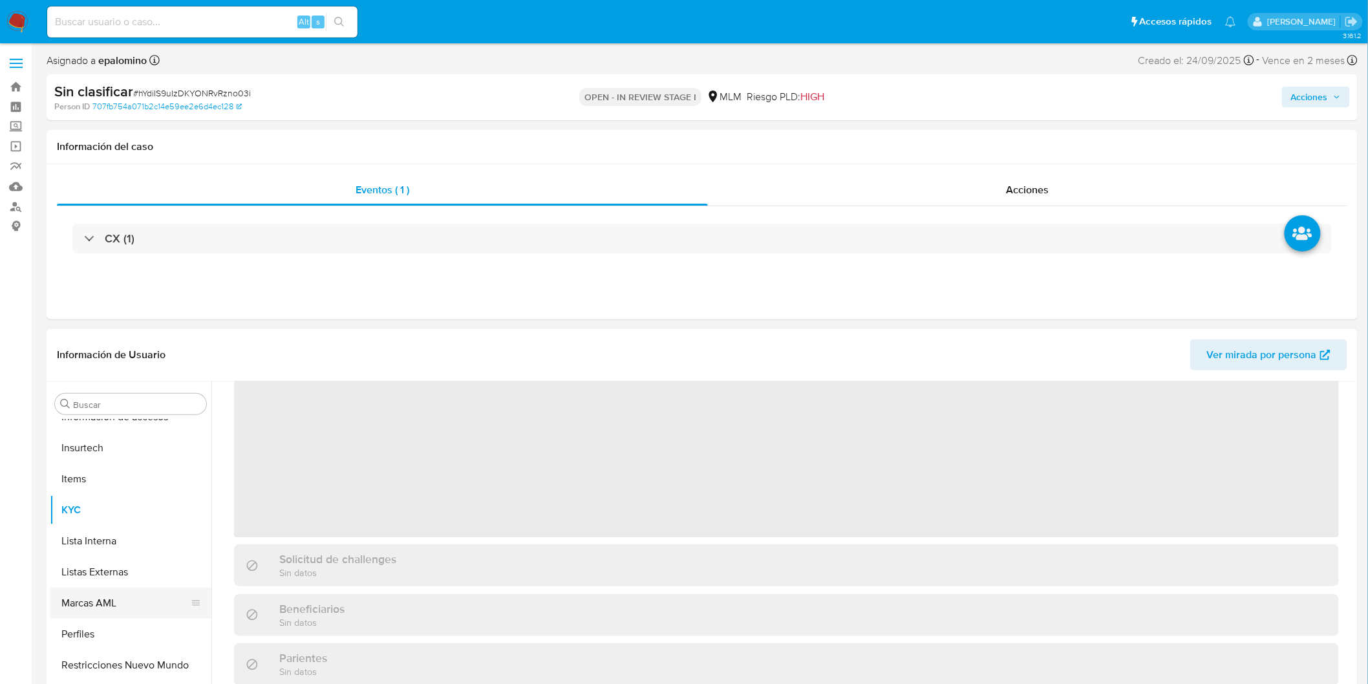
select select "10"
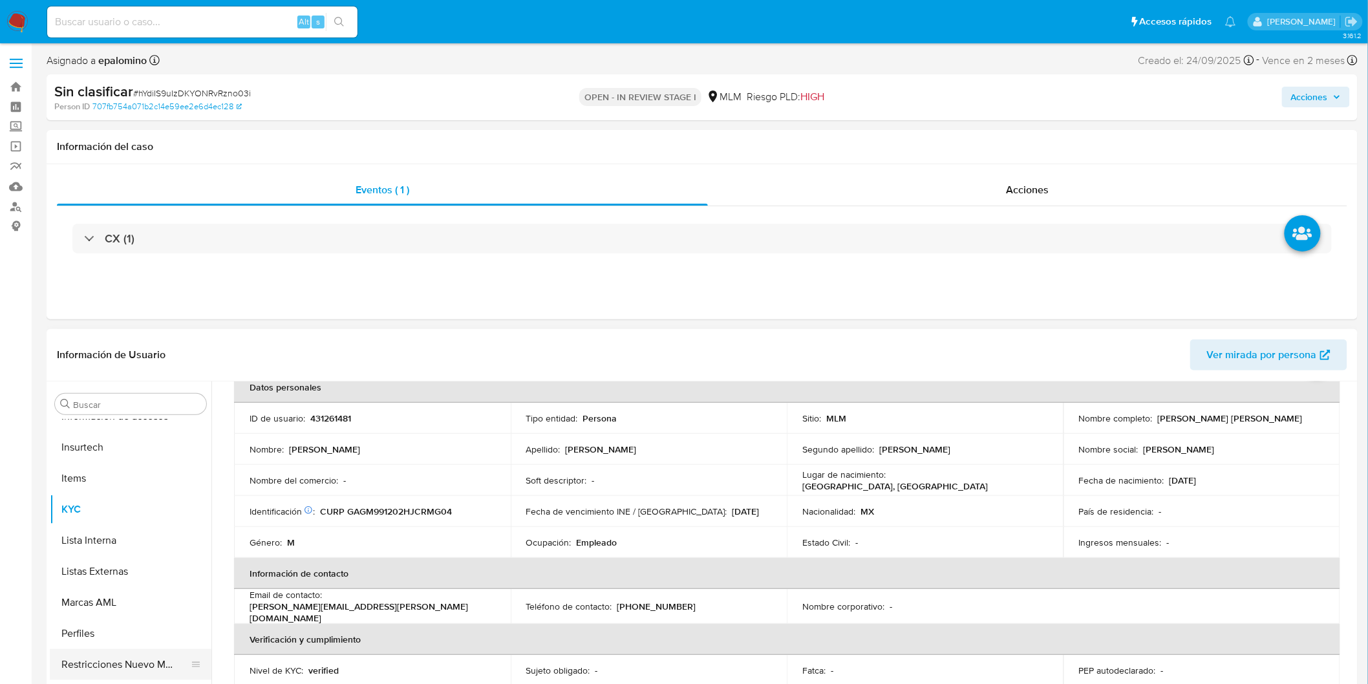
click at [121, 656] on button "Restricciones Nuevo Mundo" at bounding box center [125, 664] width 151 height 31
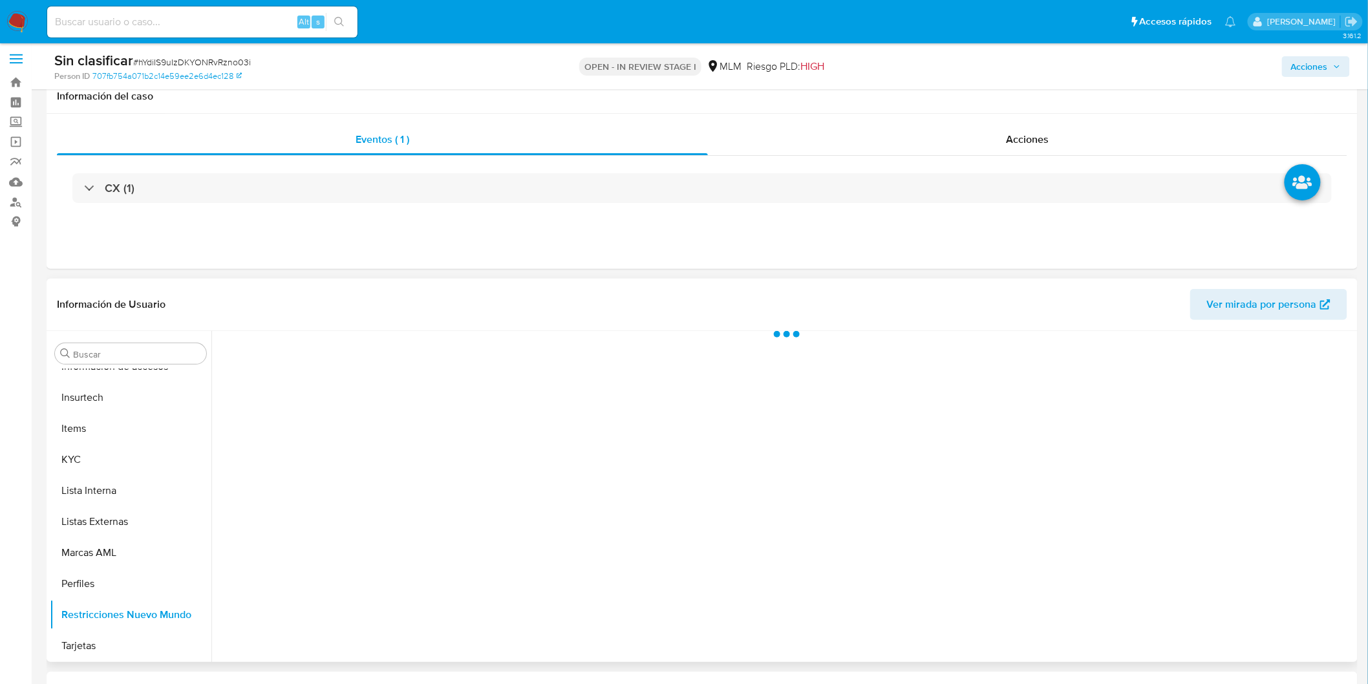
scroll to position [127, 0]
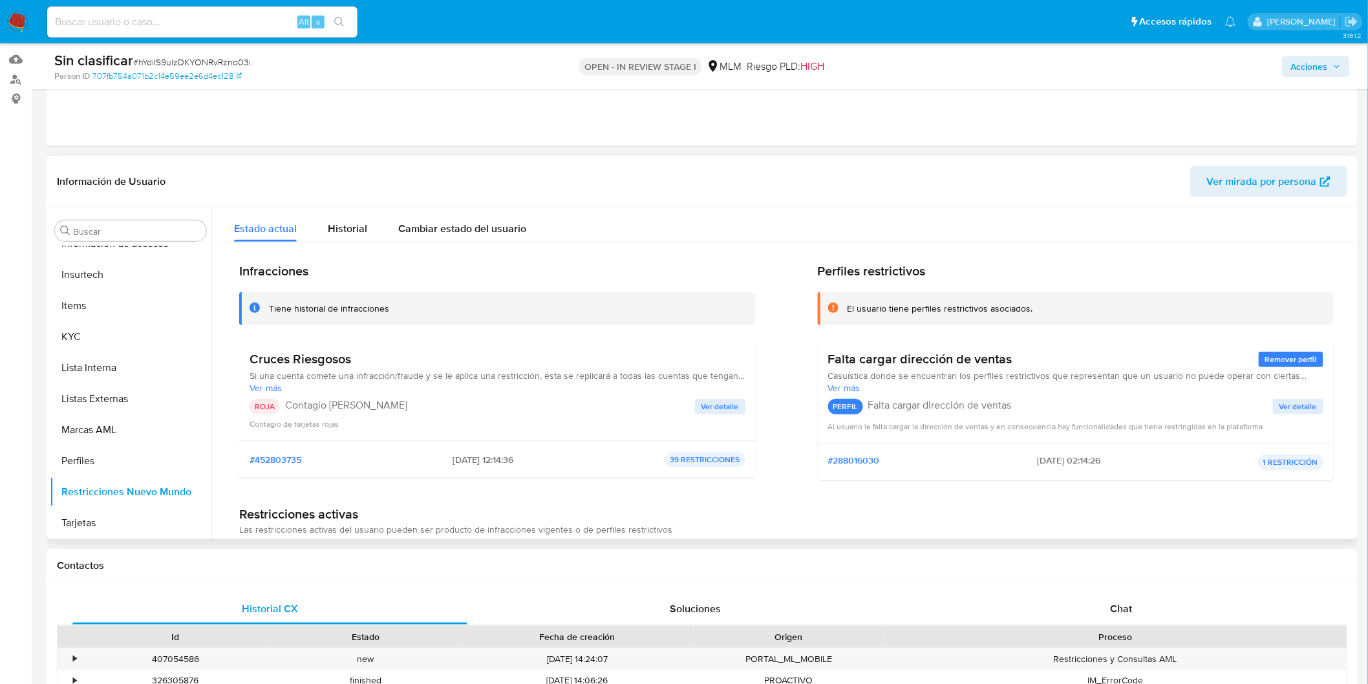
click at [715, 405] on span "Ver detalle" at bounding box center [721, 406] width 38 height 13
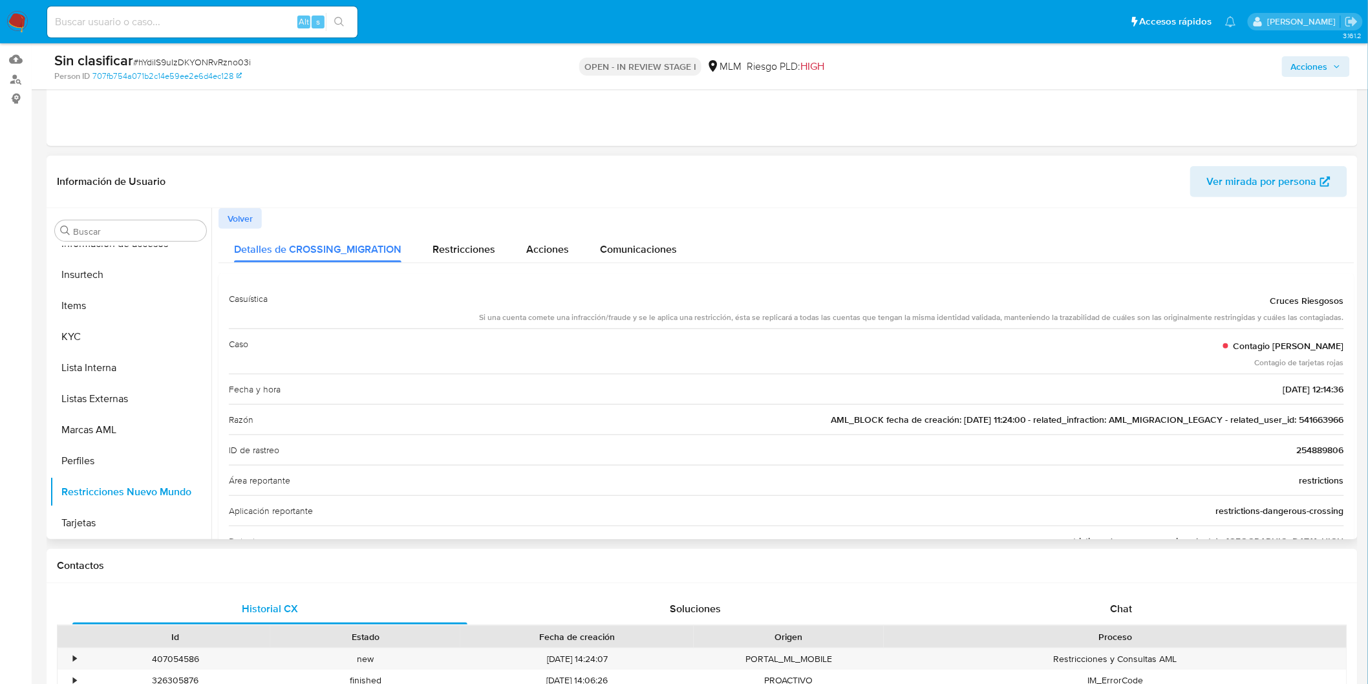
click at [224, 221] on button "Volver" at bounding box center [240, 218] width 43 height 21
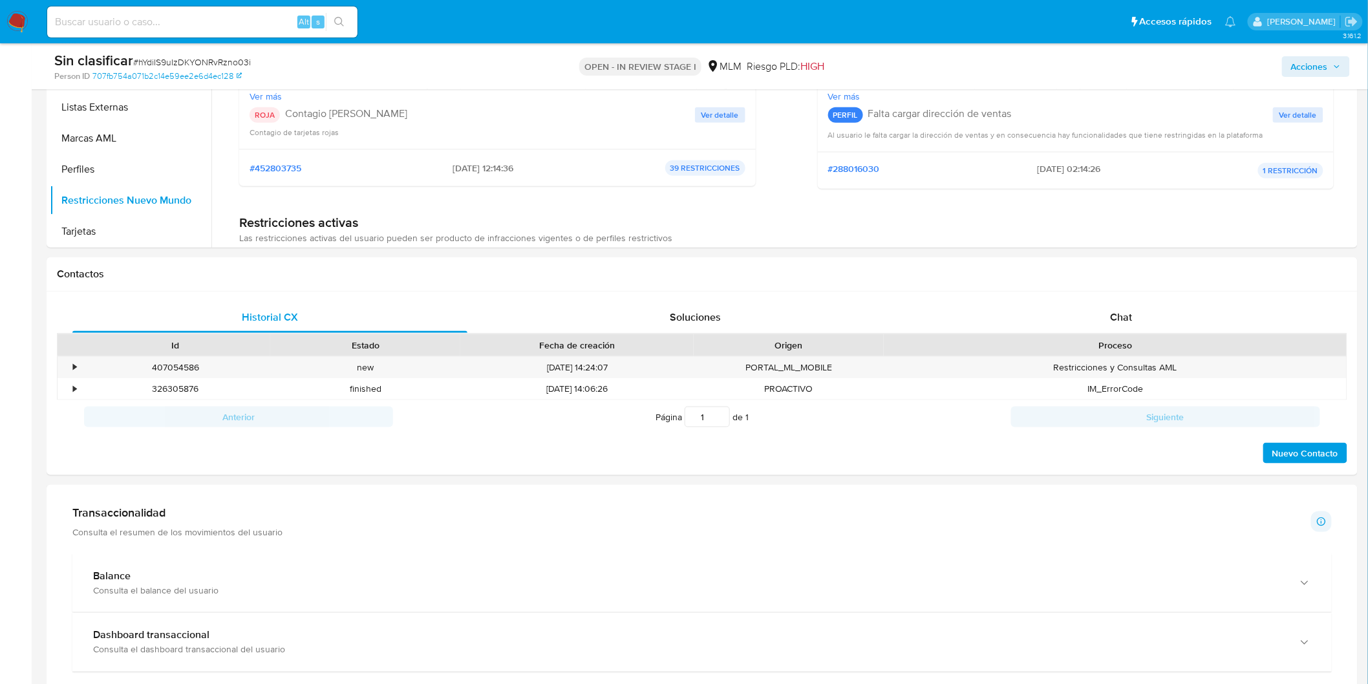
scroll to position [469, 0]
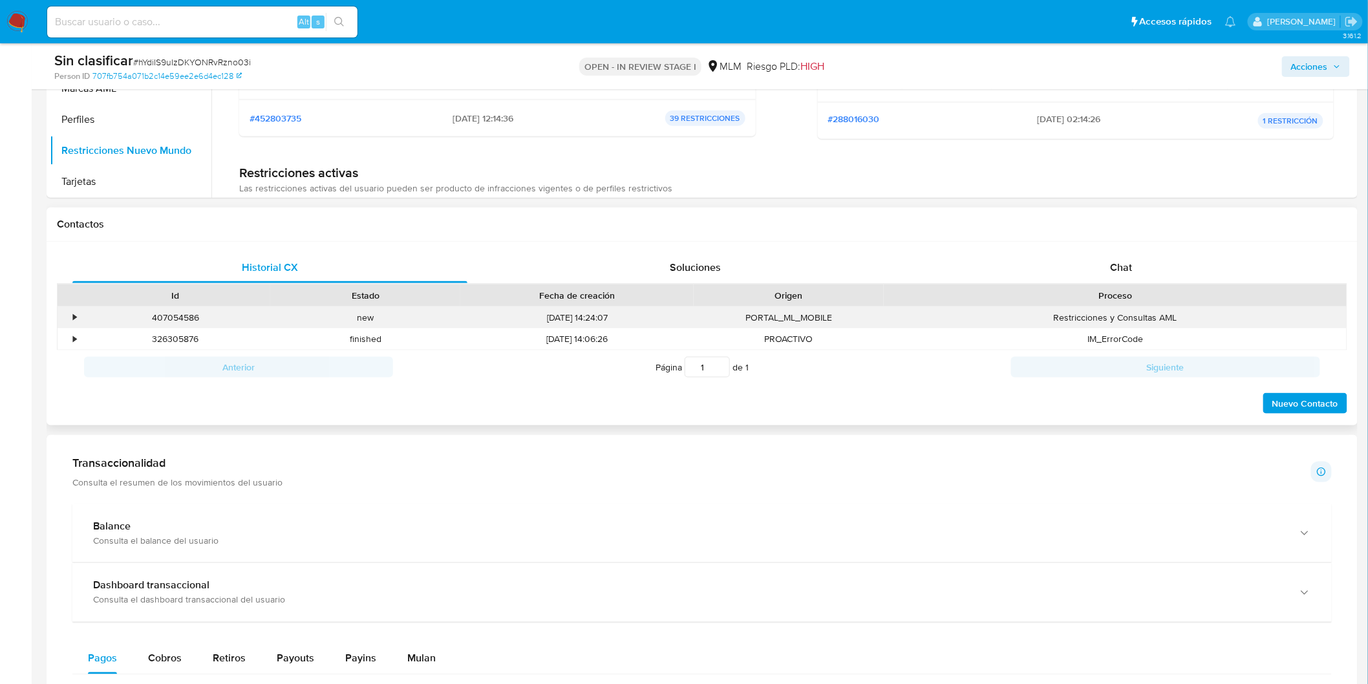
click at [73, 316] on div "•" at bounding box center [74, 318] width 3 height 12
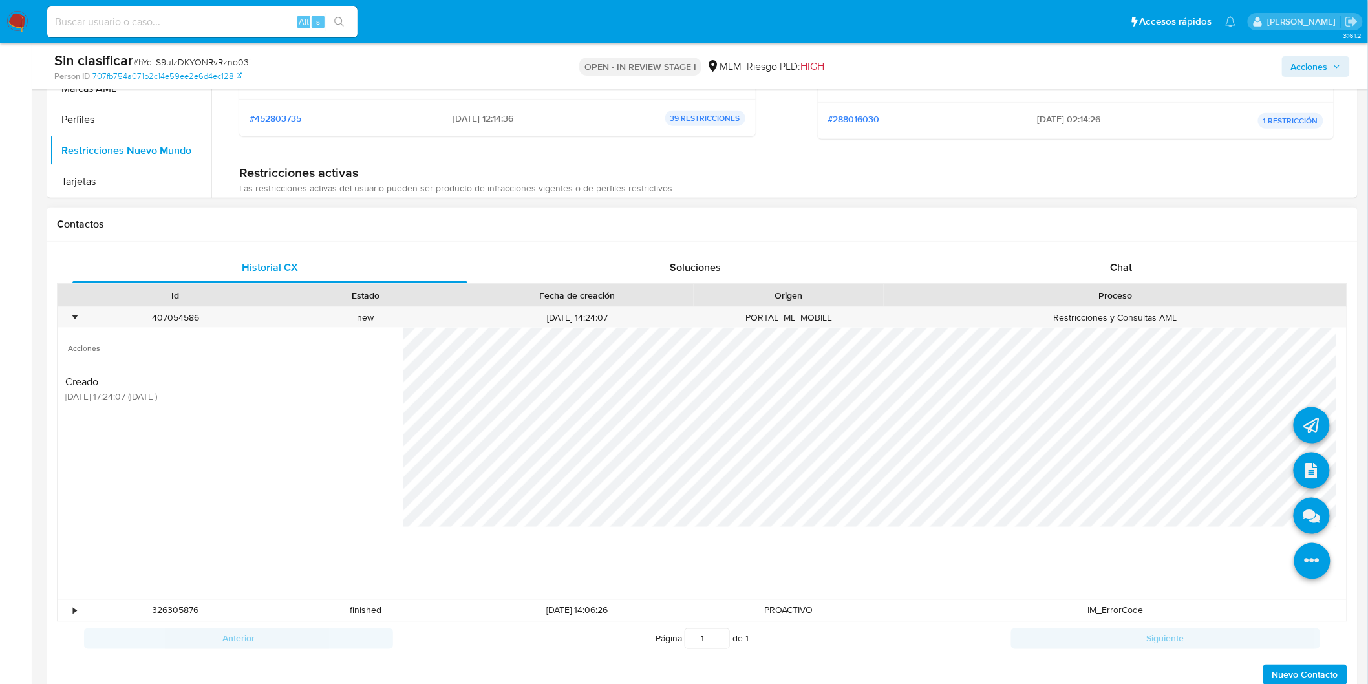
click at [1313, 561] on icon at bounding box center [1313, 561] width 36 height 36
click at [1297, 512] on icon at bounding box center [1312, 516] width 36 height 36
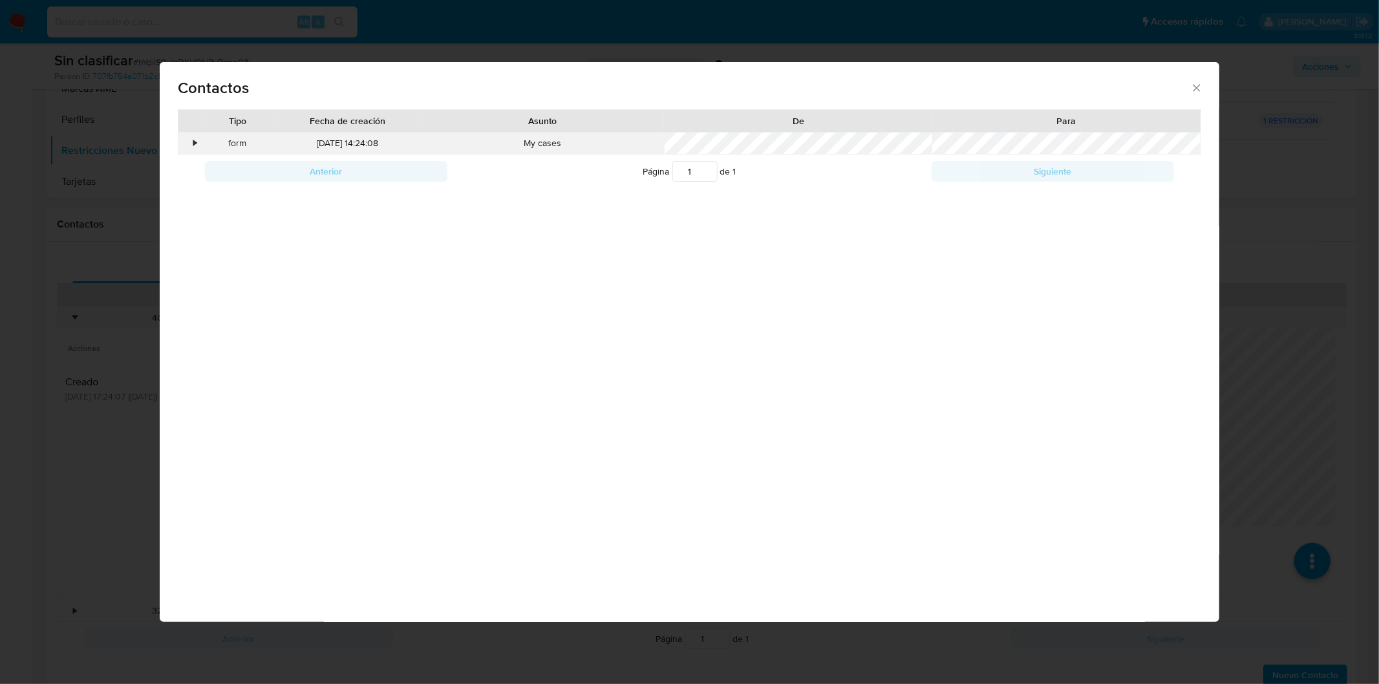
click at [195, 141] on div "•" at bounding box center [195, 143] width 3 height 13
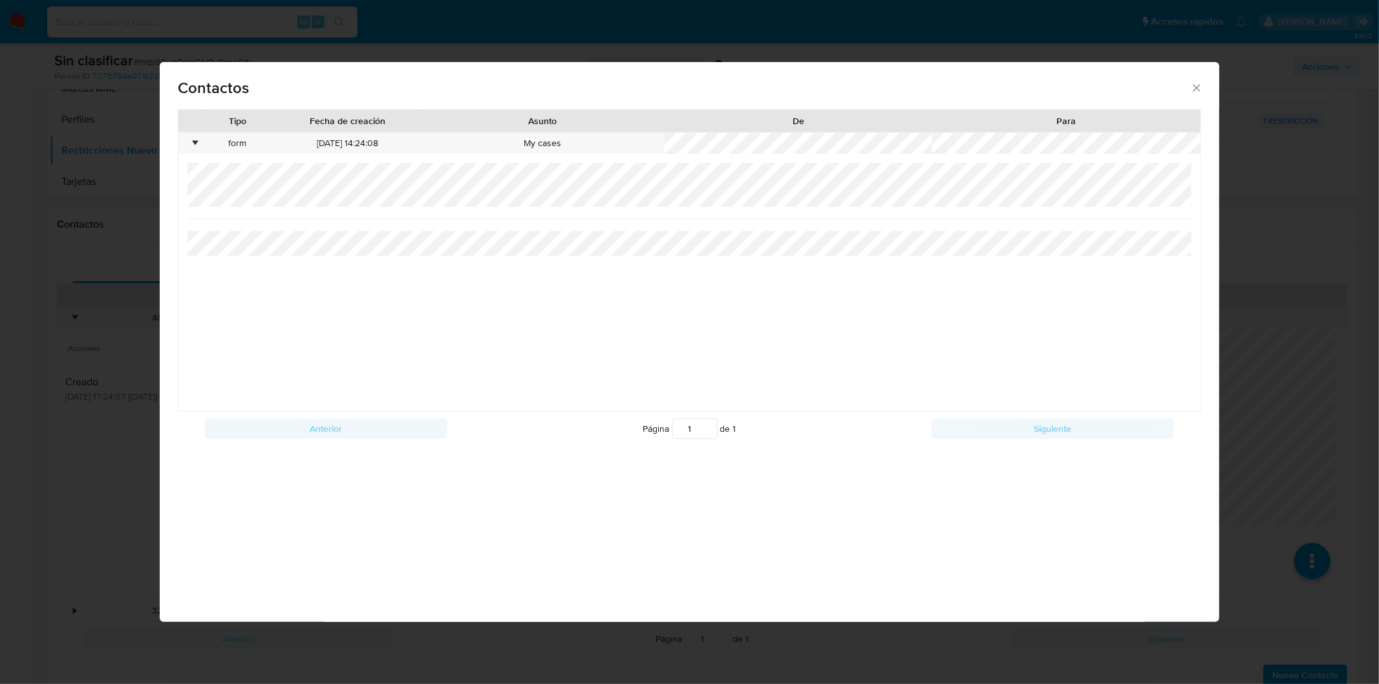
click at [429, 573] on div "Contactos Tipo Fecha de creación Asunto De Para • form 24/09/2025 14:24:08 My c…" at bounding box center [690, 342] width 1060 height 561
click at [443, 656] on div "Contactos Tipo Fecha de creación Asunto De Para • form 24/09/2025 14:24:08 My c…" at bounding box center [689, 342] width 1379 height 684
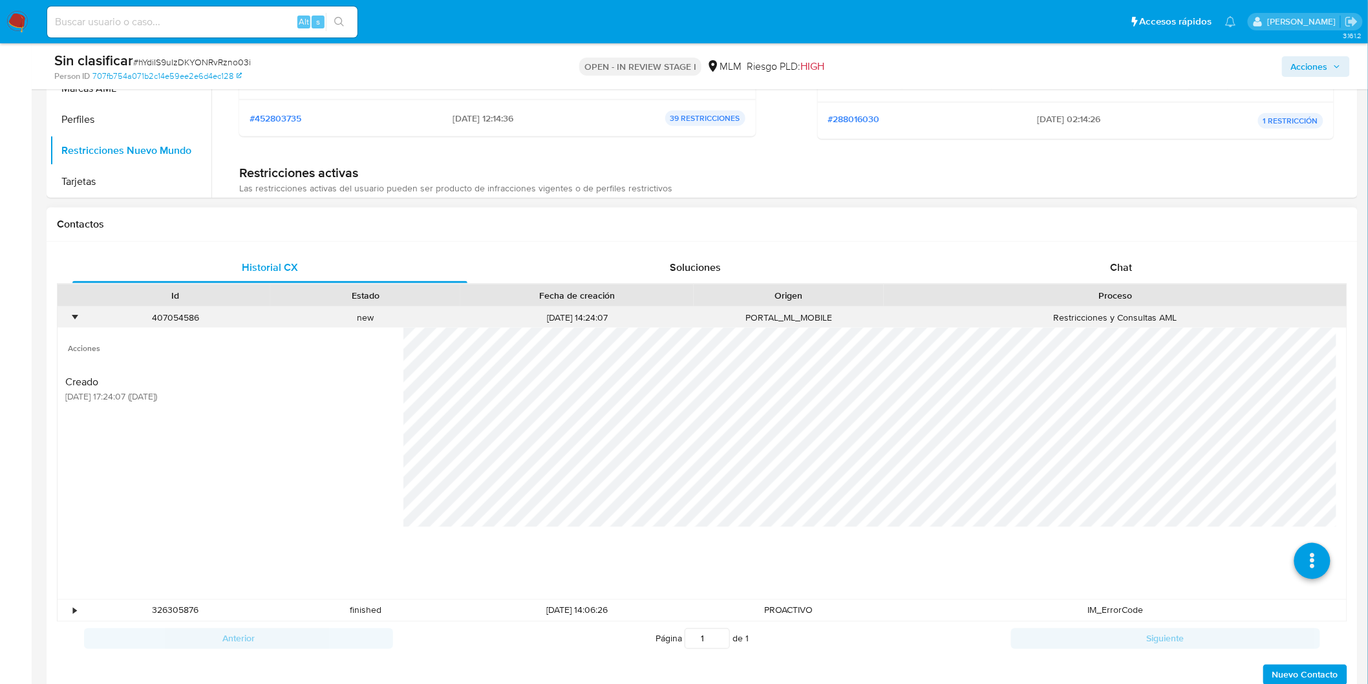
click at [67, 312] on div "•" at bounding box center [69, 317] width 23 height 21
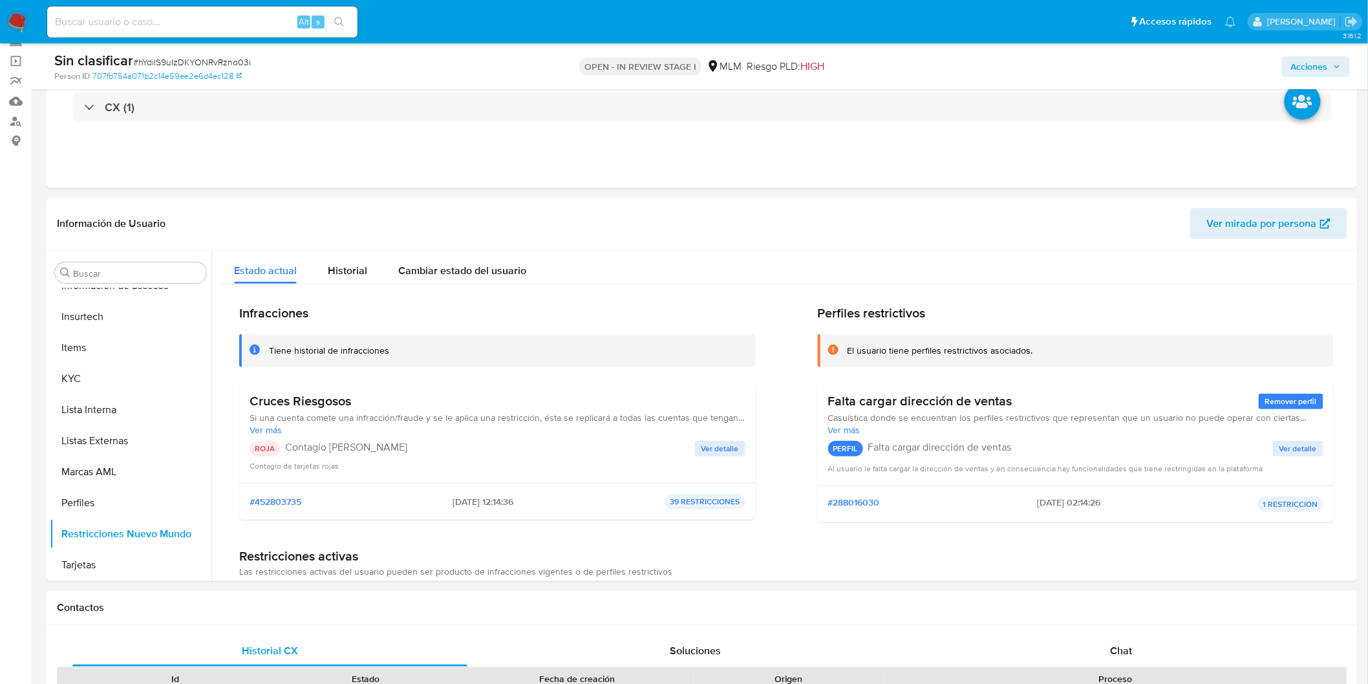
scroll to position [38, 0]
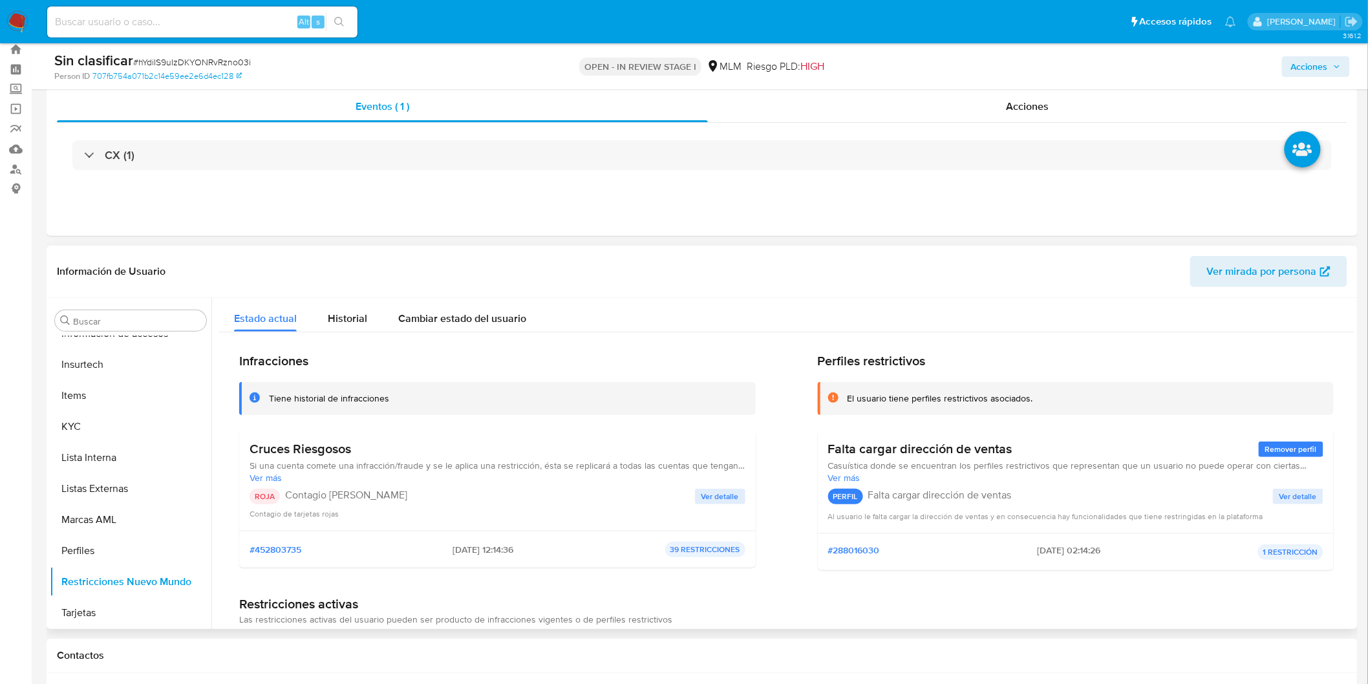
click at [720, 490] on span "Ver detalle" at bounding box center [721, 496] width 38 height 13
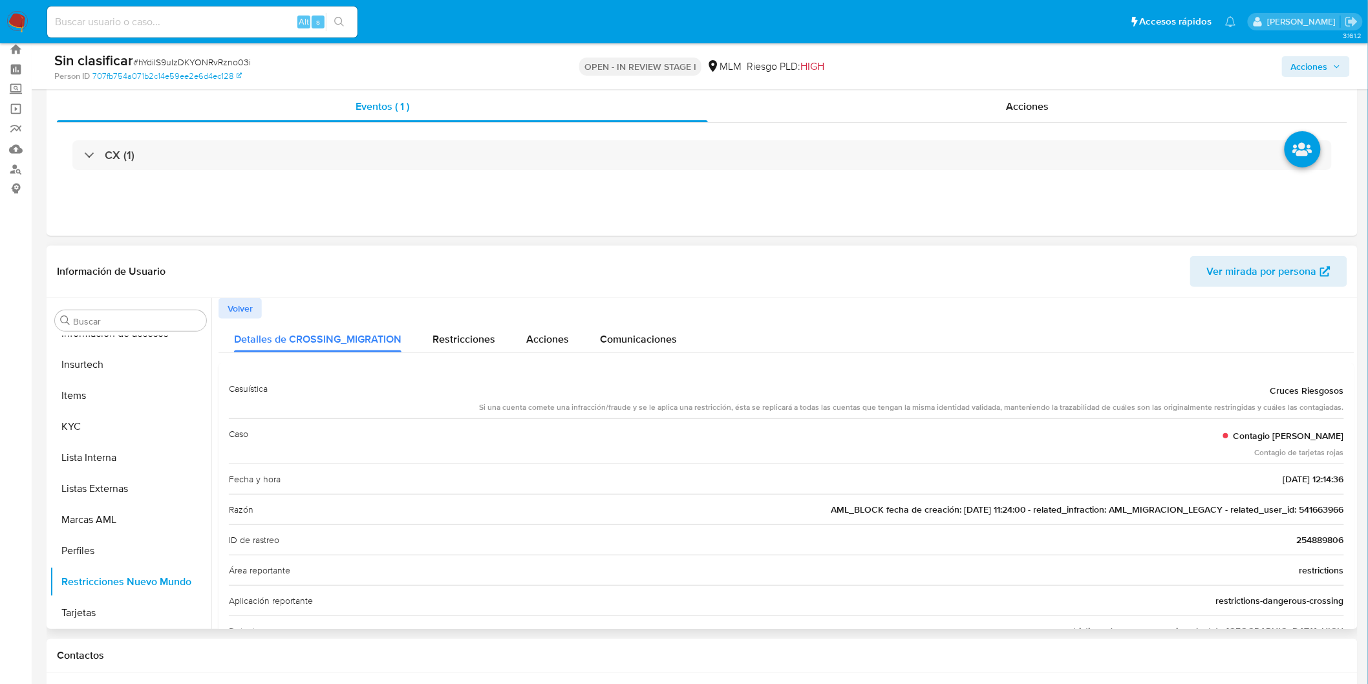
drag, startPoint x: 797, startPoint y: 511, endPoint x: 1300, endPoint y: 513, distance: 502.5
click at [1300, 513] on div "Razón AML_BLOCK fecha de creación: 07/10/2020 11:24:00 - related_infraction: AM…" at bounding box center [787, 509] width 1116 height 30
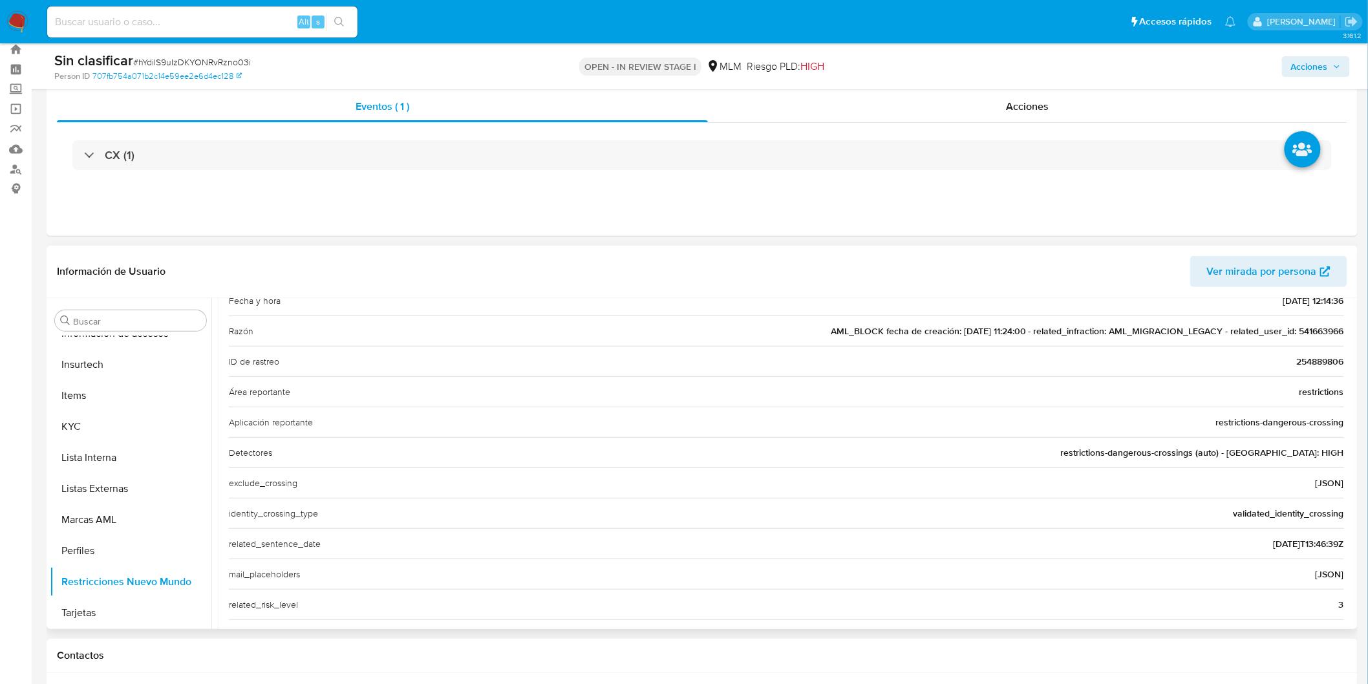
scroll to position [215, 0]
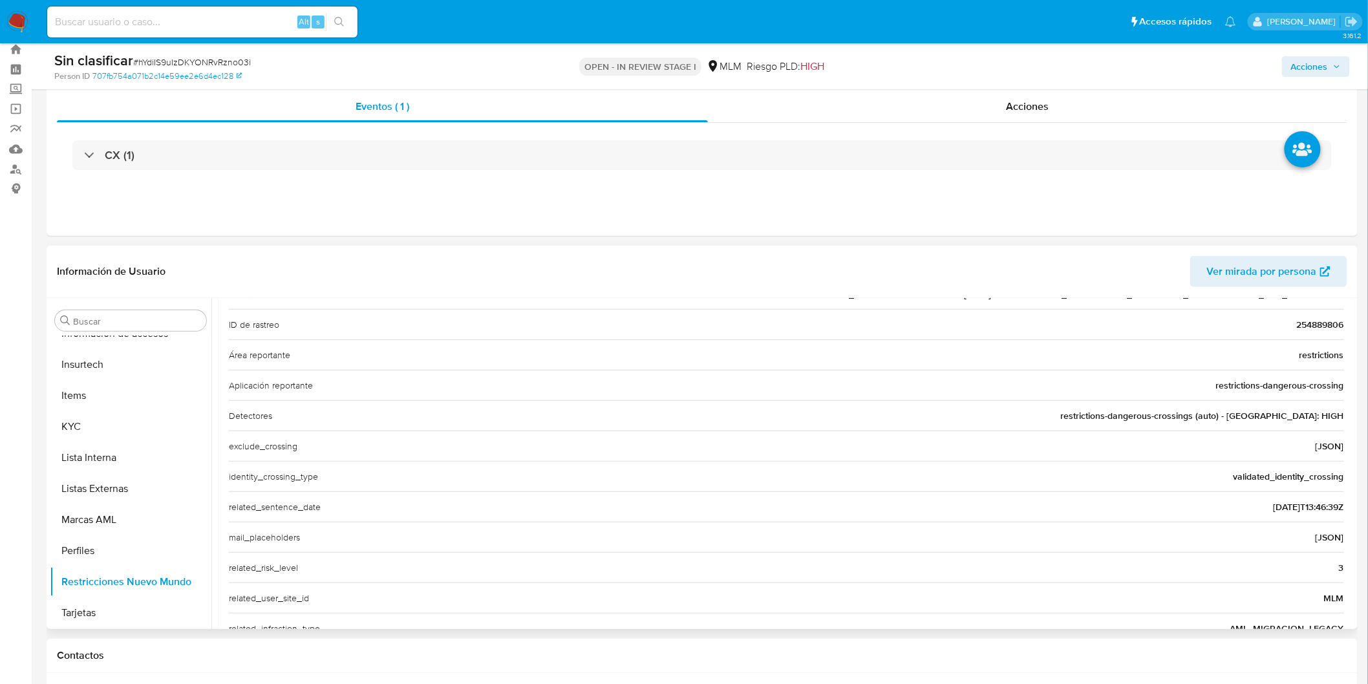
drag, startPoint x: 1213, startPoint y: 389, endPoint x: 1337, endPoint y: 391, distance: 123.5
click at [1337, 391] on span "restrictions-dangerous-crossing" at bounding box center [1280, 385] width 128 height 13
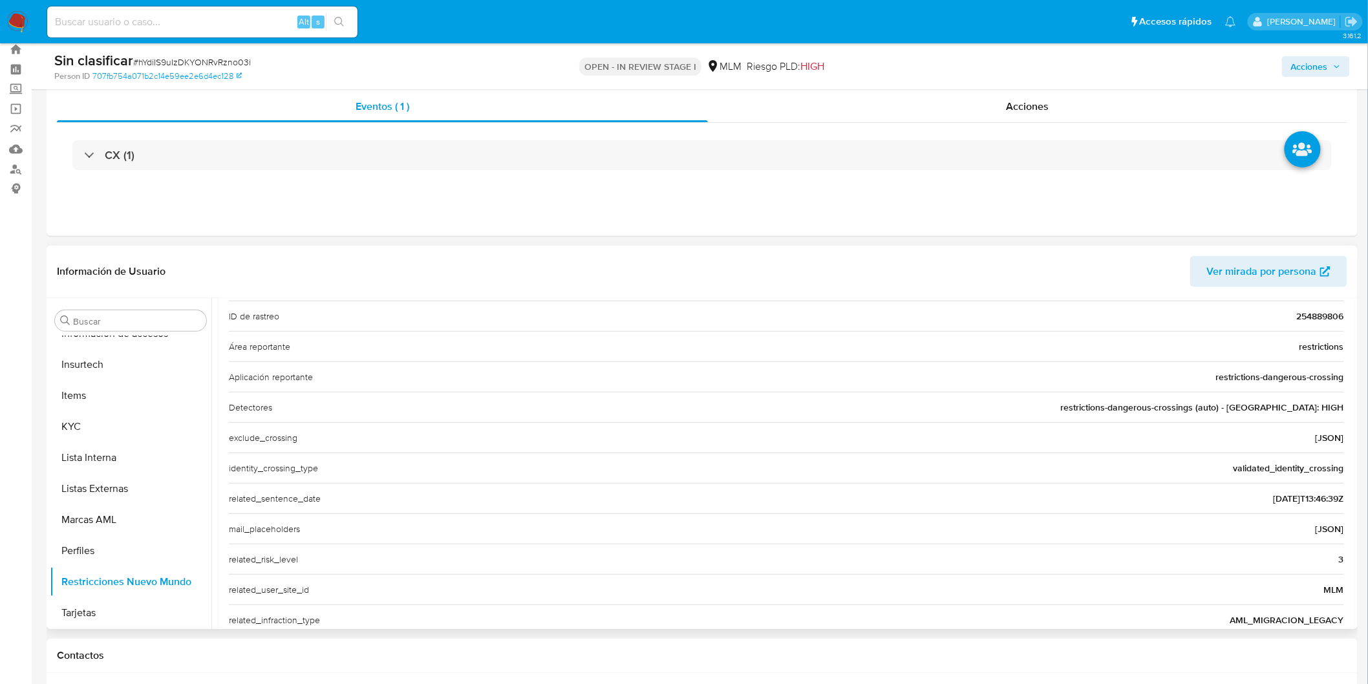
scroll to position [0, 0]
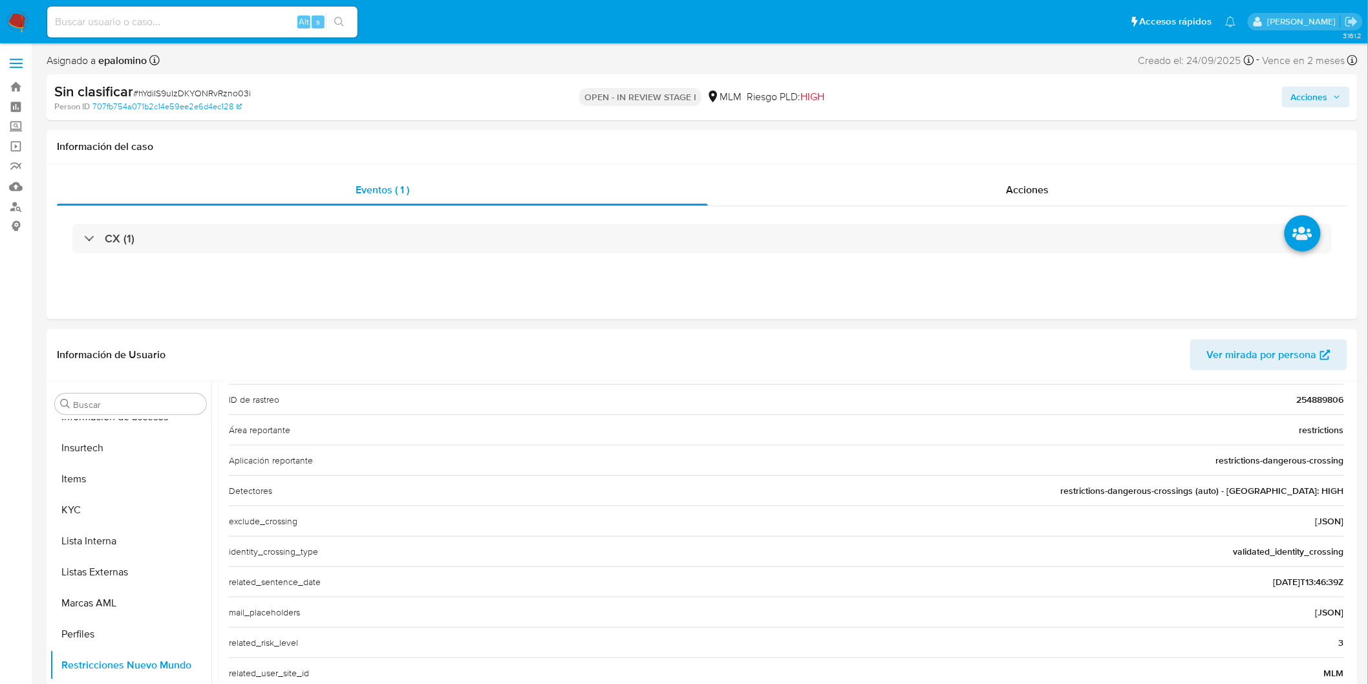
click at [1320, 105] on span "Acciones" at bounding box center [1309, 97] width 37 height 21
drag, startPoint x: 1316, startPoint y: 298, endPoint x: 1304, endPoint y: 292, distance: 13.3
click at [1315, 298] on button "Enviar" at bounding box center [1301, 304] width 43 height 21
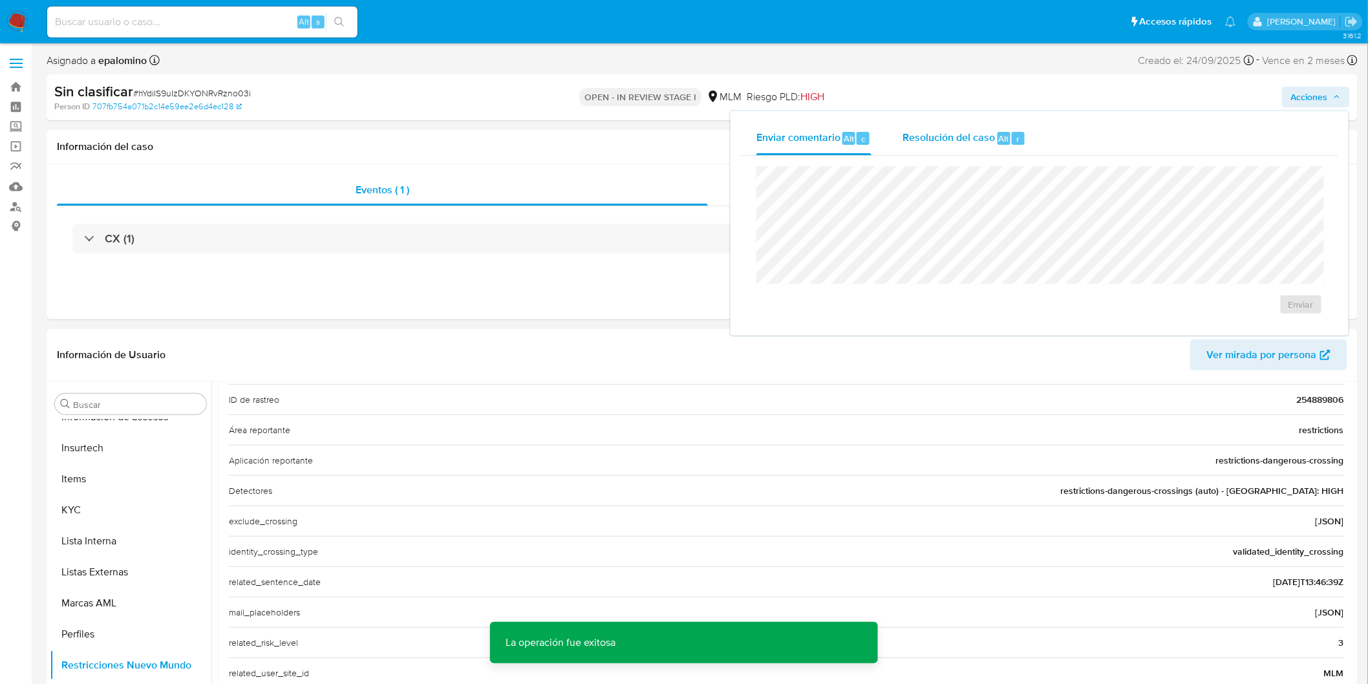
click at [991, 143] on span "Resolución del caso" at bounding box center [949, 138] width 92 height 15
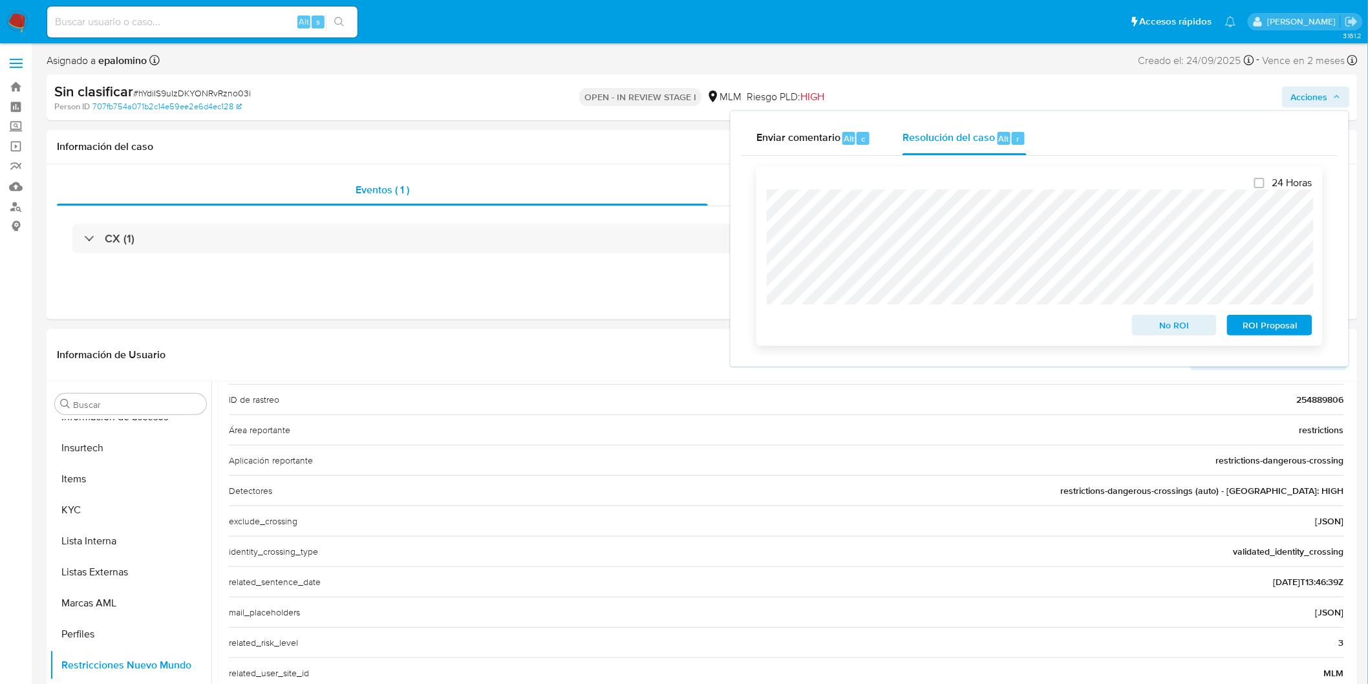
click at [1175, 324] on span "No ROI" at bounding box center [1174, 325] width 67 height 18
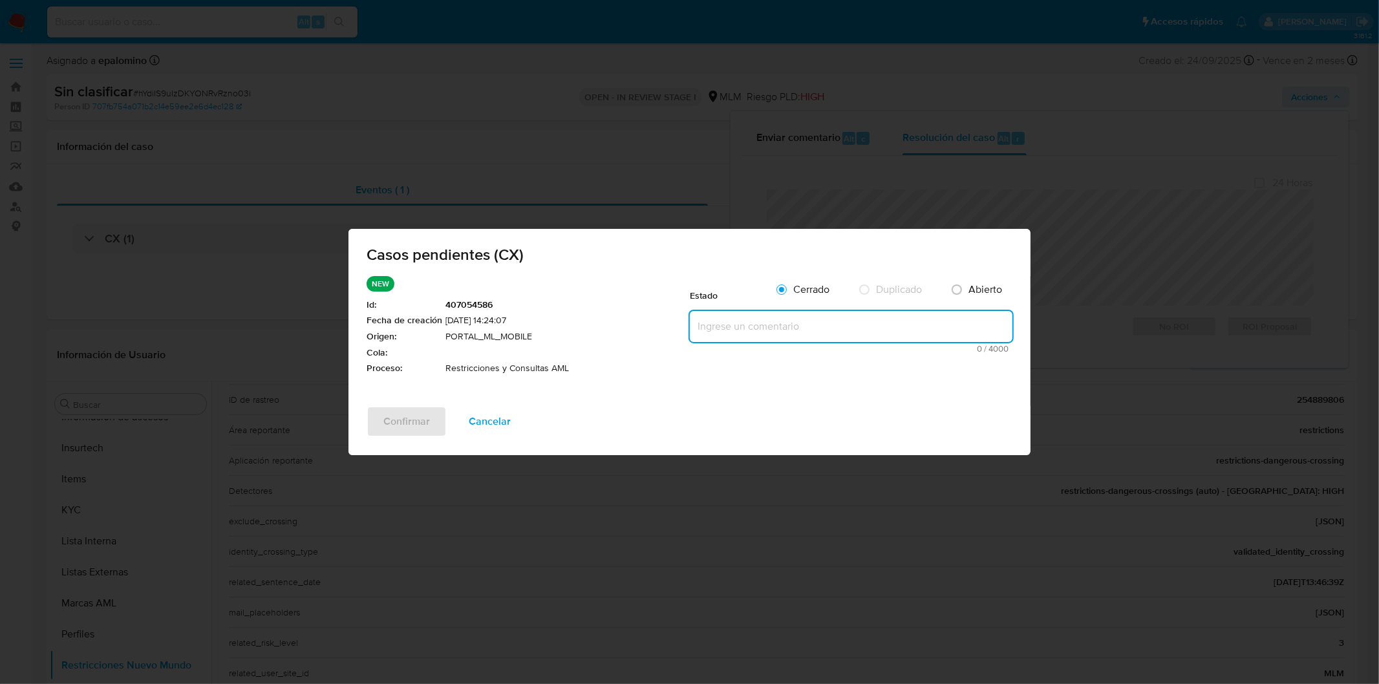
click at [722, 321] on textarea at bounding box center [851, 326] width 323 height 31
click at [512, 418] on button "Cancelar" at bounding box center [490, 421] width 76 height 31
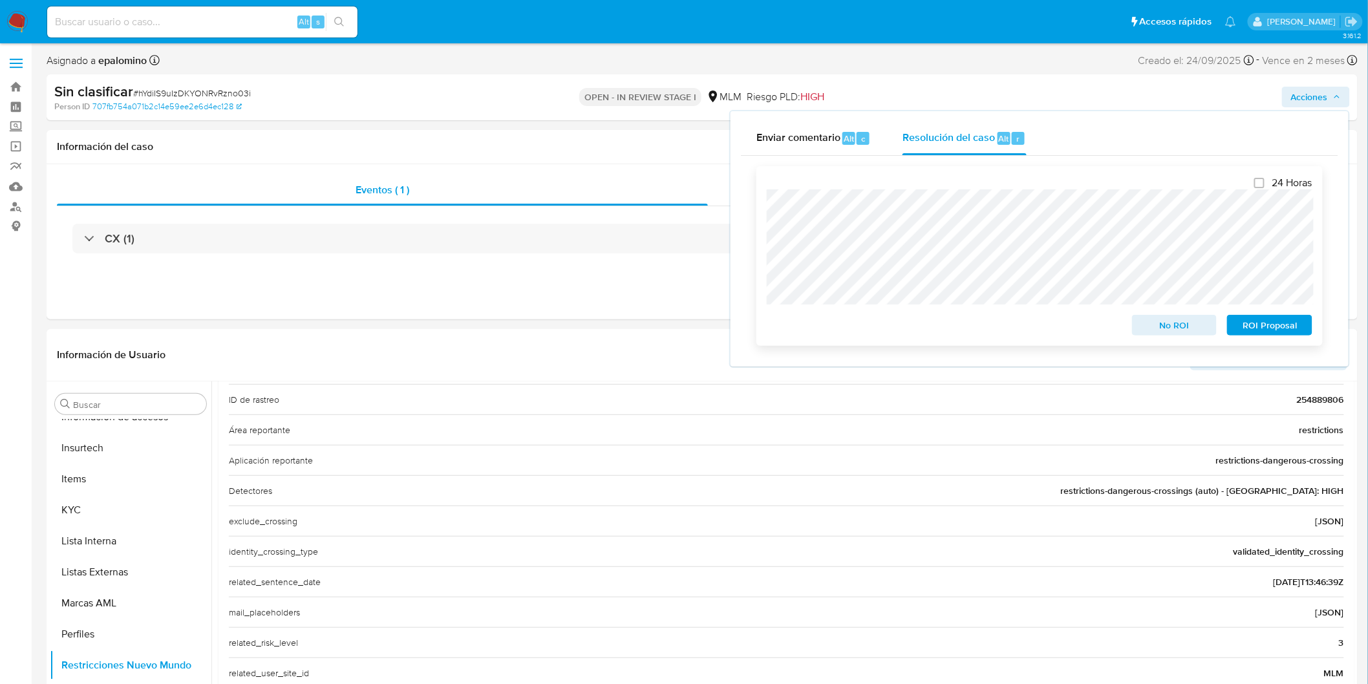
click at [1178, 329] on span "No ROI" at bounding box center [1174, 325] width 67 height 18
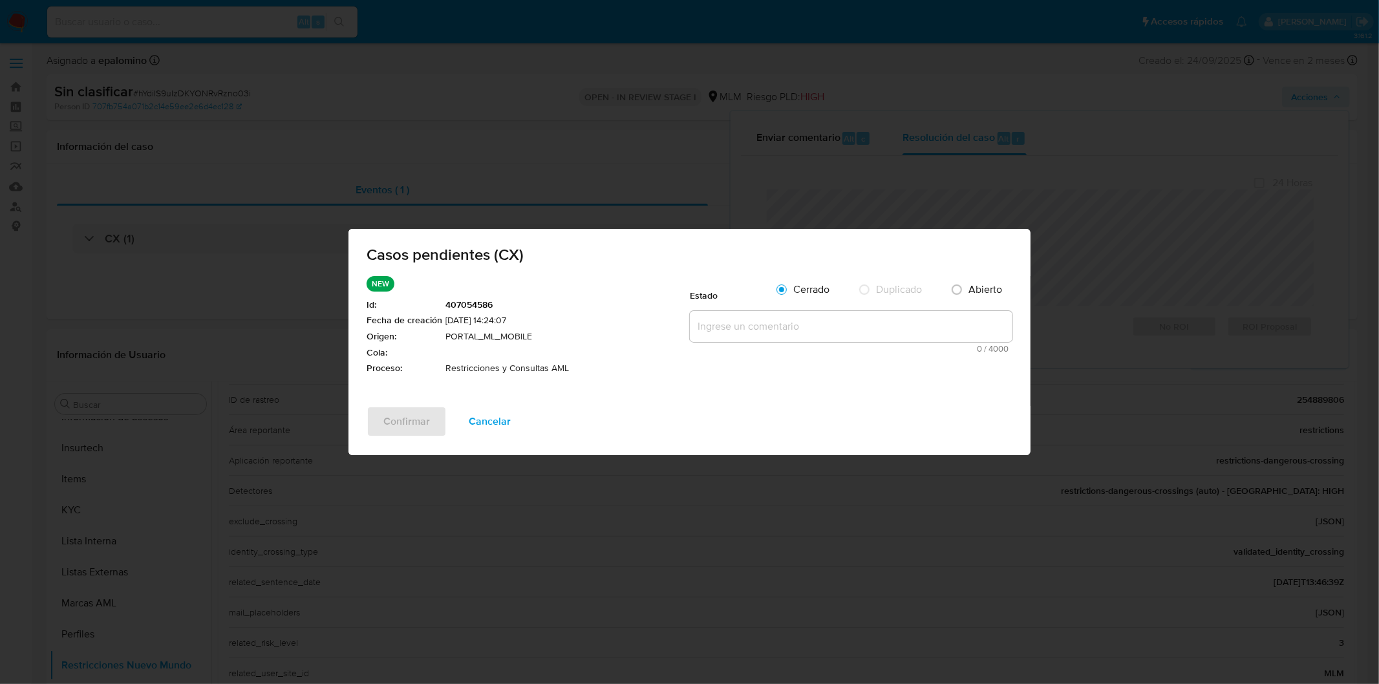
click at [768, 328] on textarea at bounding box center [851, 326] width 323 height 31
paste textarea "no se realizará reactivación de la cuenta"
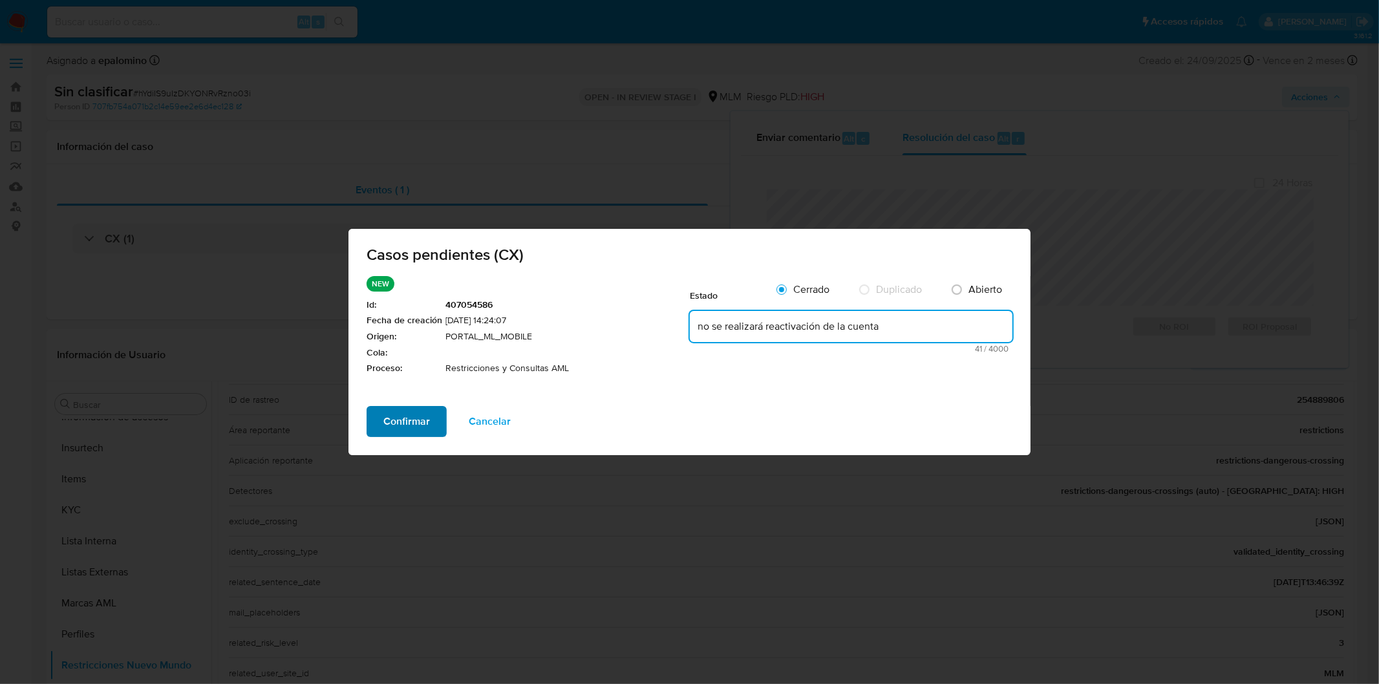
type textarea "no se realizará reactivación de la cuenta"
click at [405, 416] on span "Confirmar" at bounding box center [406, 421] width 47 height 28
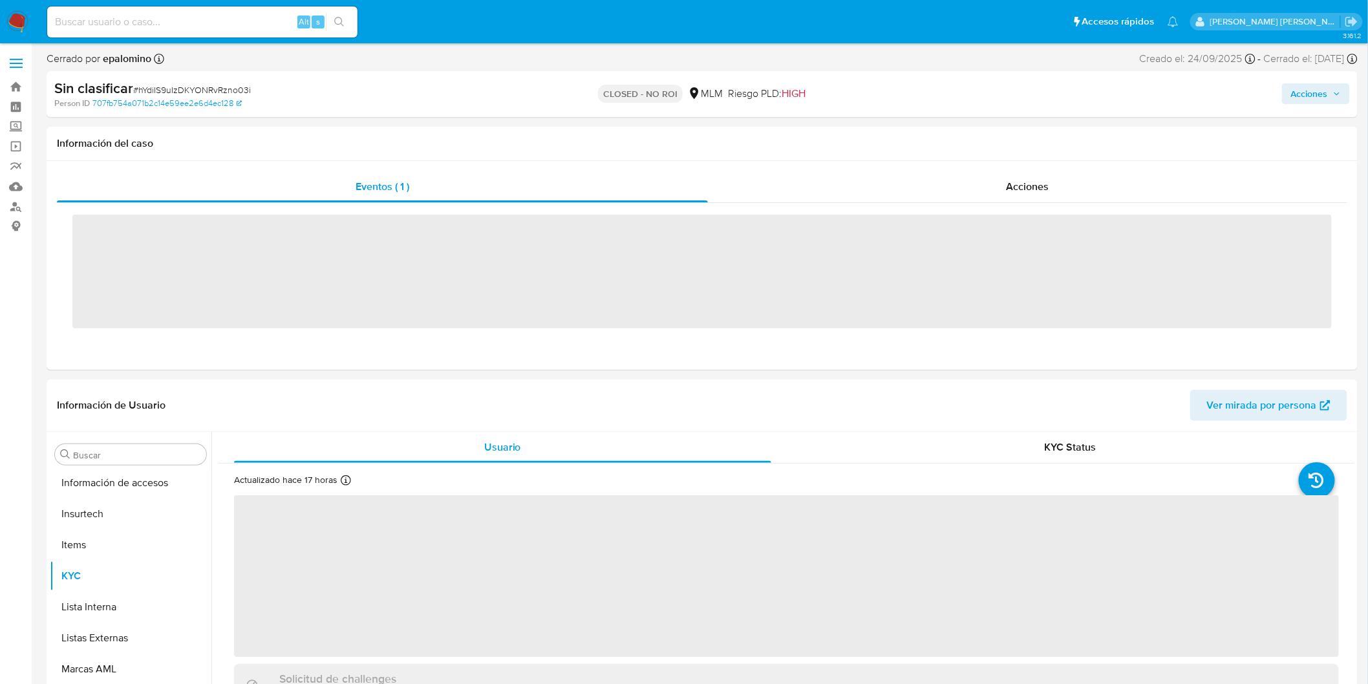
scroll to position [608, 0]
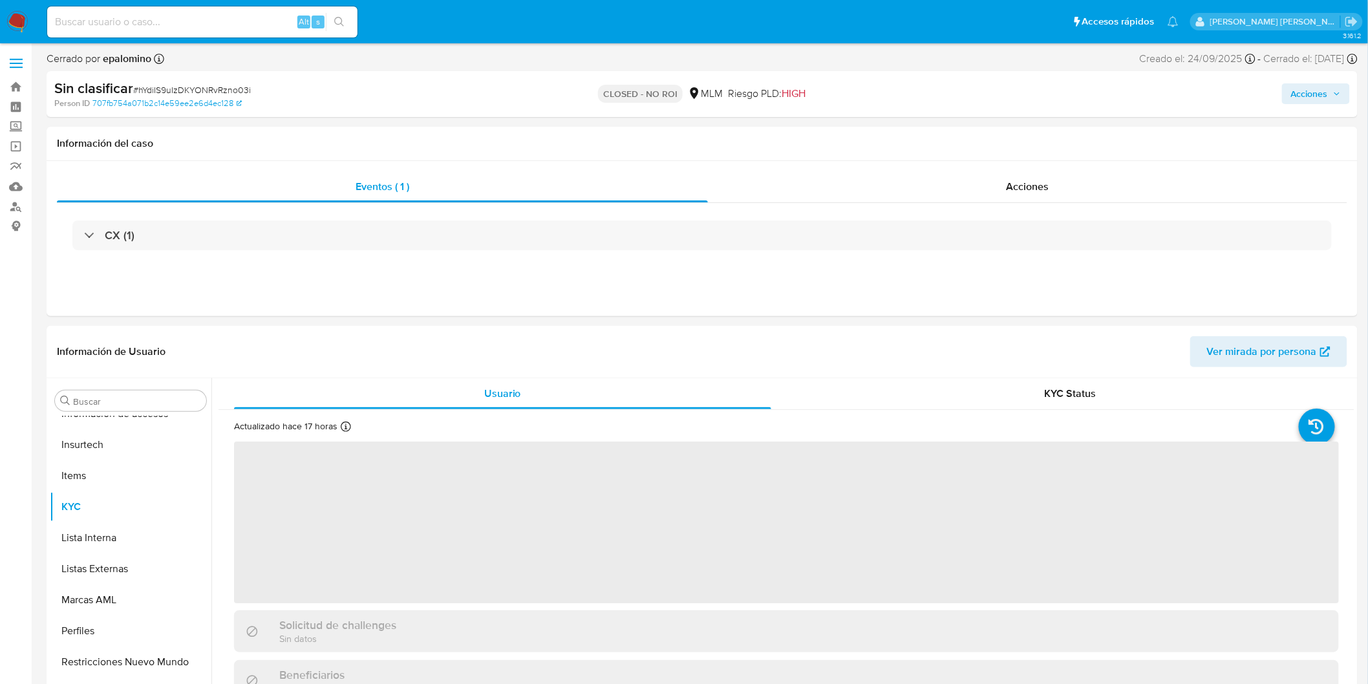
select select "10"
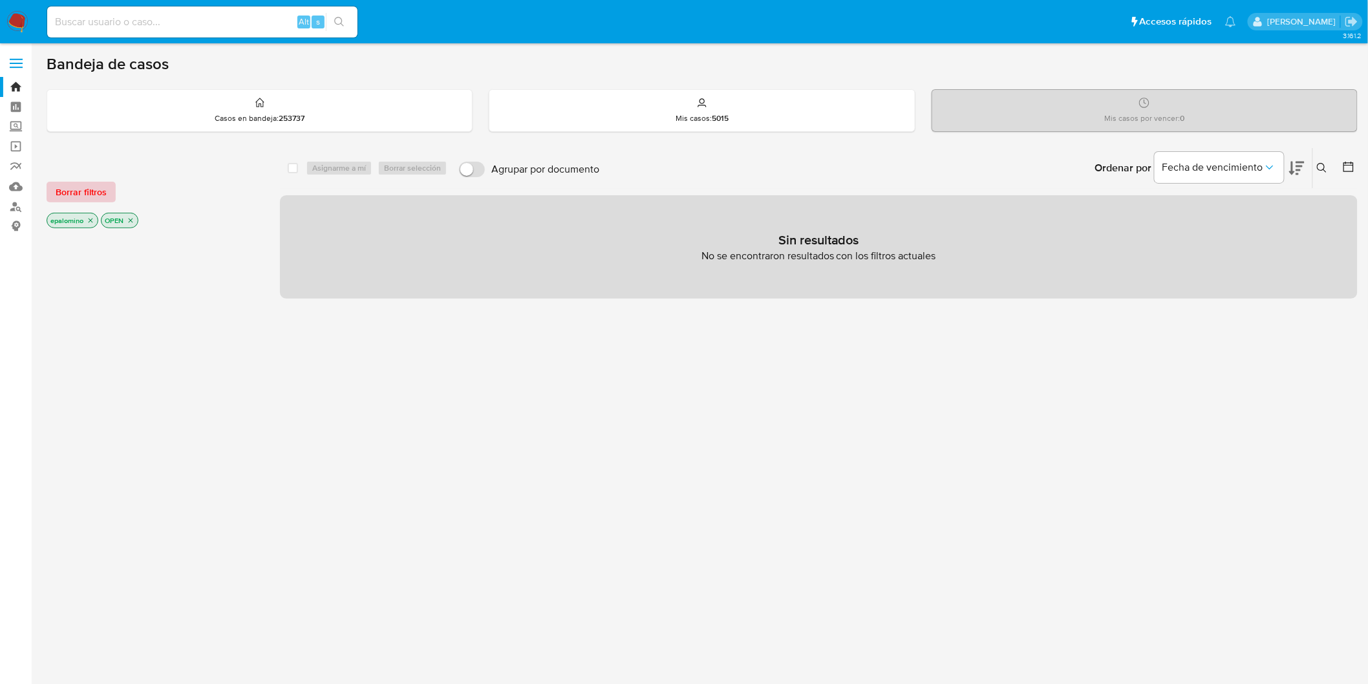
click at [89, 188] on span "Borrar filtros" at bounding box center [81, 192] width 51 height 18
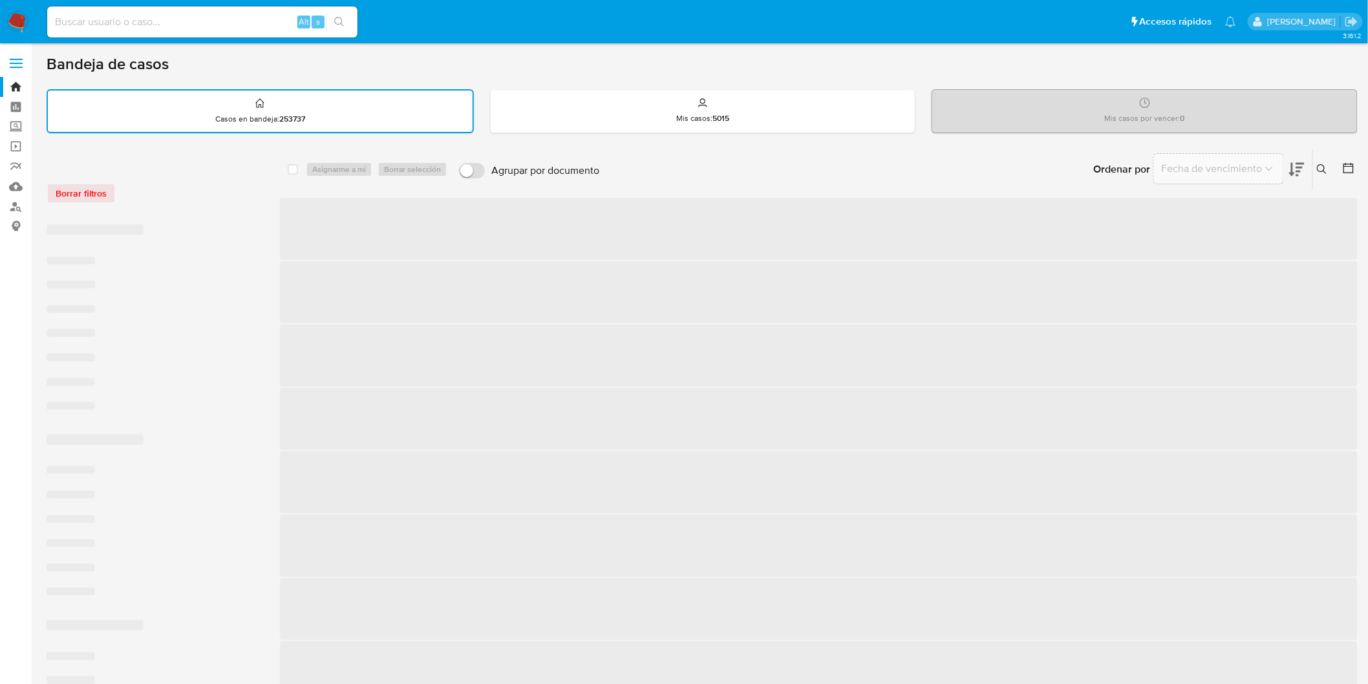
click at [239, 190] on div "Borrar filtros" at bounding box center [150, 193] width 207 height 21
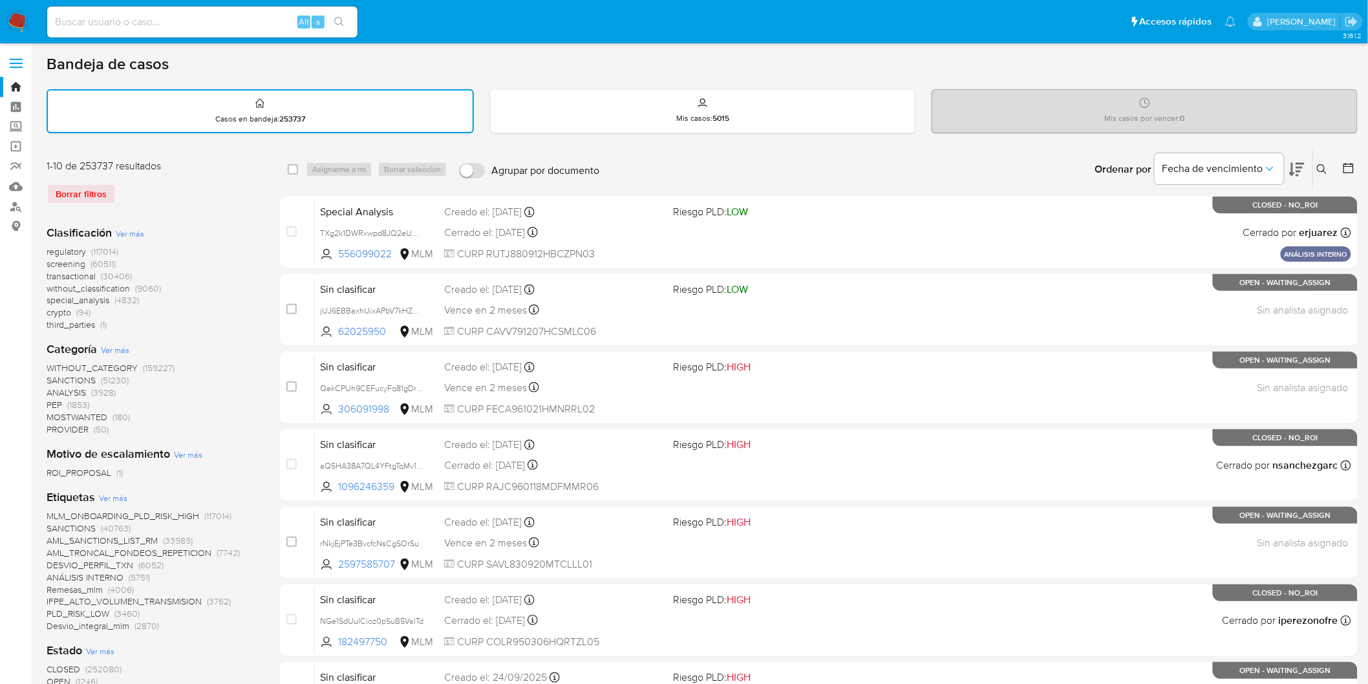
click at [15, 19] on img at bounding box center [17, 22] width 22 height 22
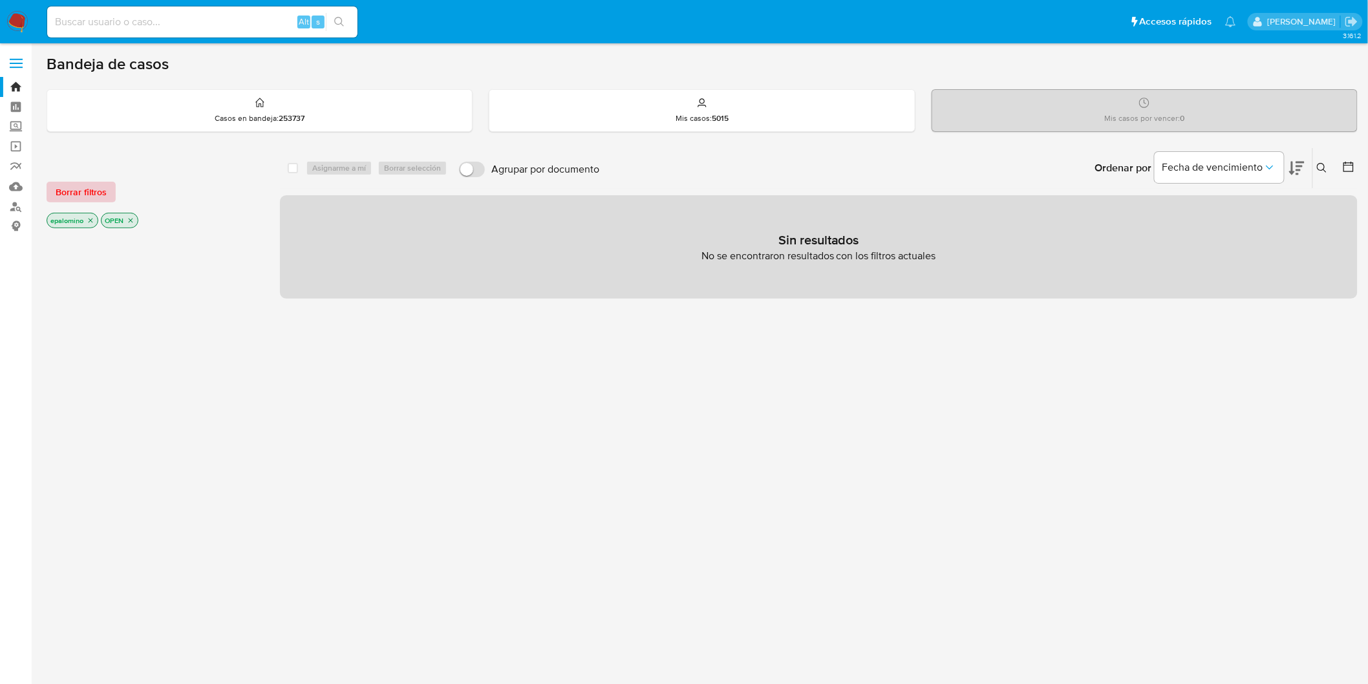
click at [92, 192] on span "Borrar filtros" at bounding box center [81, 192] width 51 height 18
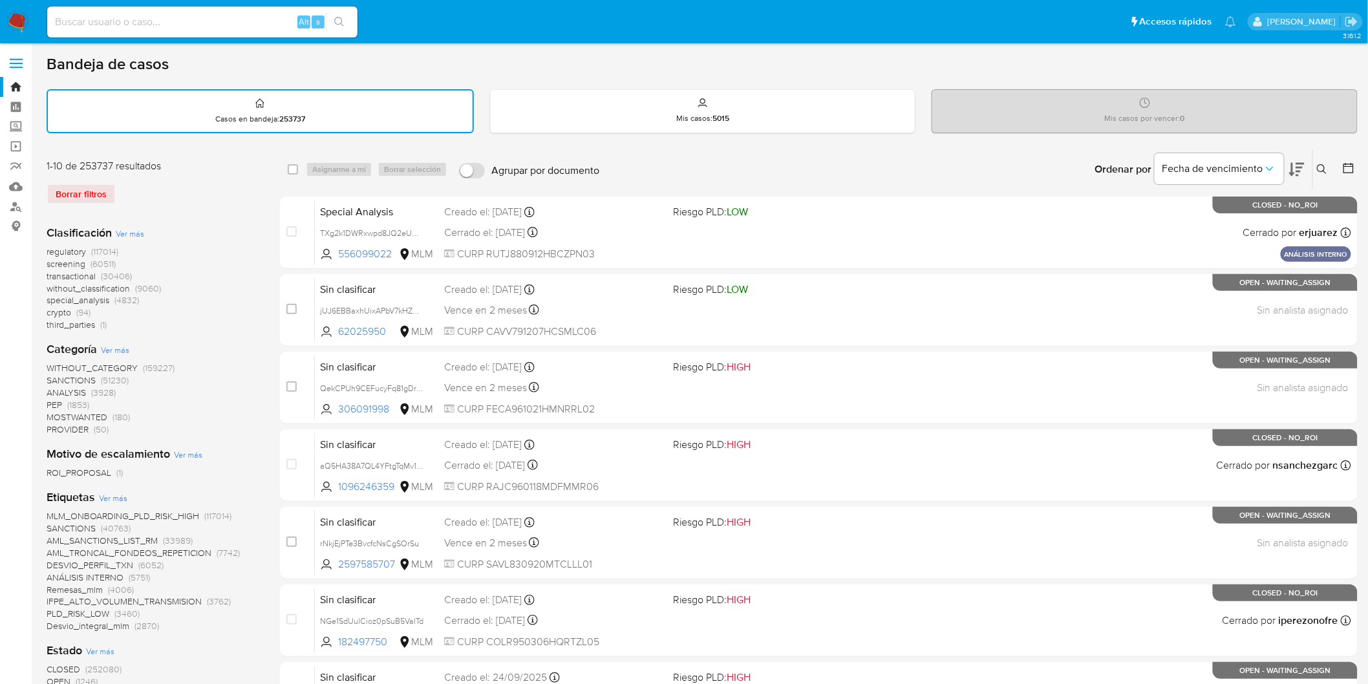
click at [23, 28] on img at bounding box center [17, 22] width 22 height 22
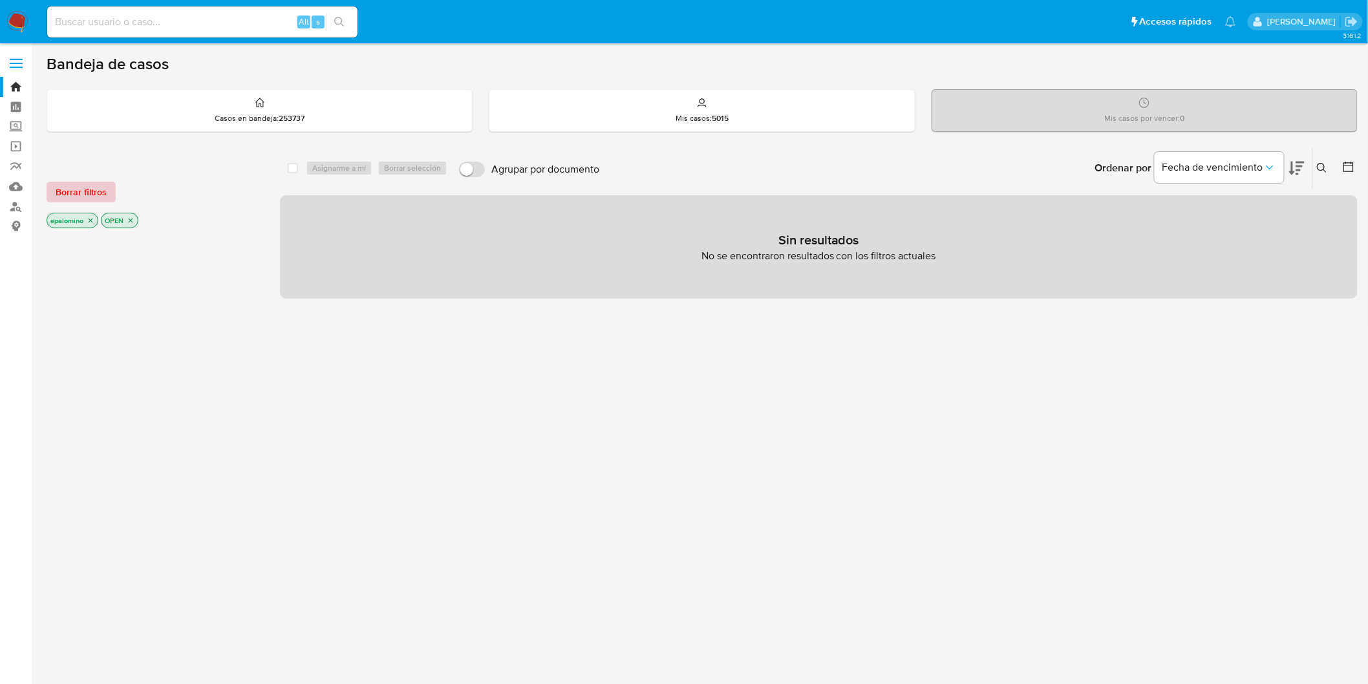
click at [73, 189] on span "Borrar filtros" at bounding box center [81, 192] width 51 height 18
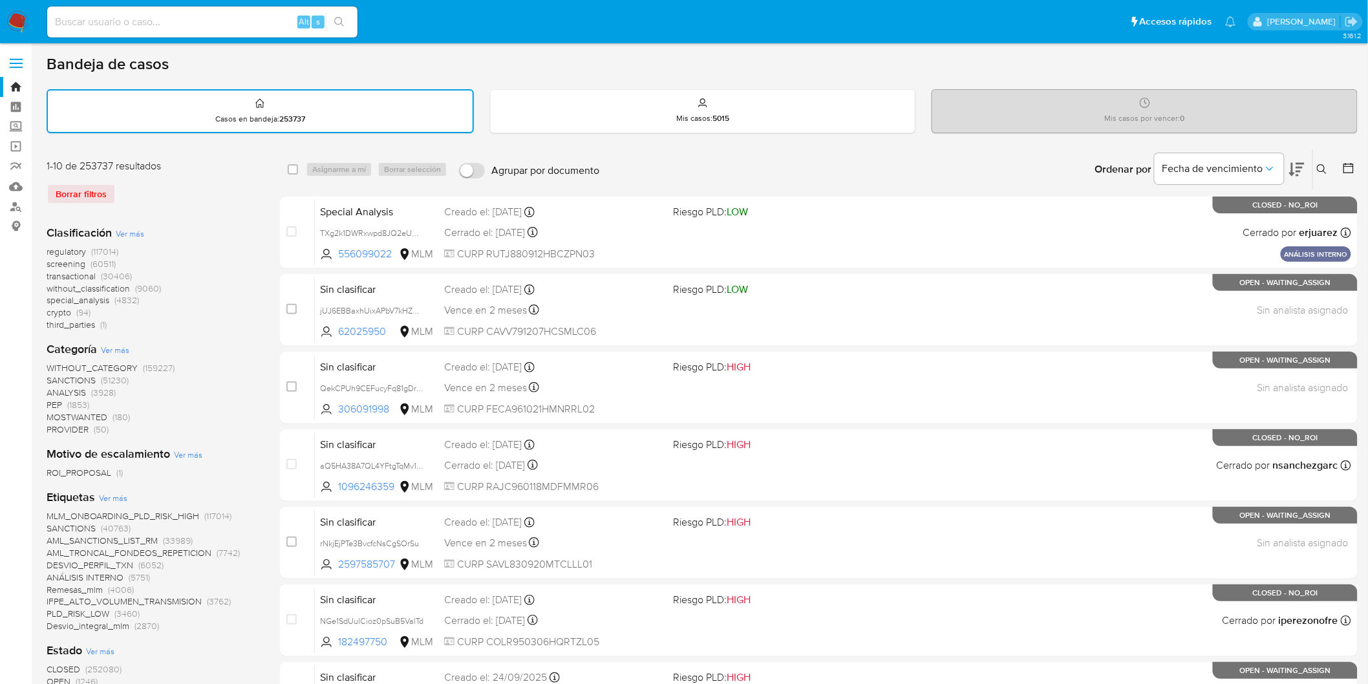
click at [16, 19] on img at bounding box center [17, 22] width 22 height 22
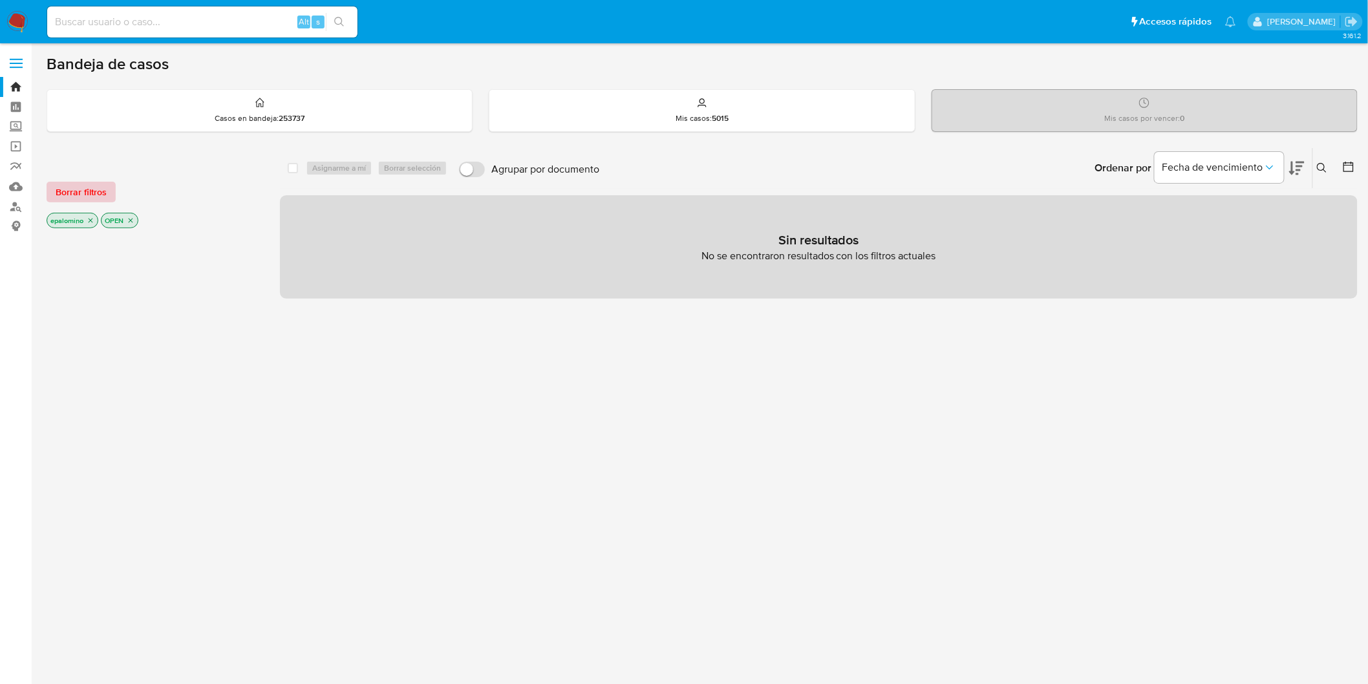
click at [97, 191] on span "Borrar filtros" at bounding box center [81, 192] width 51 height 18
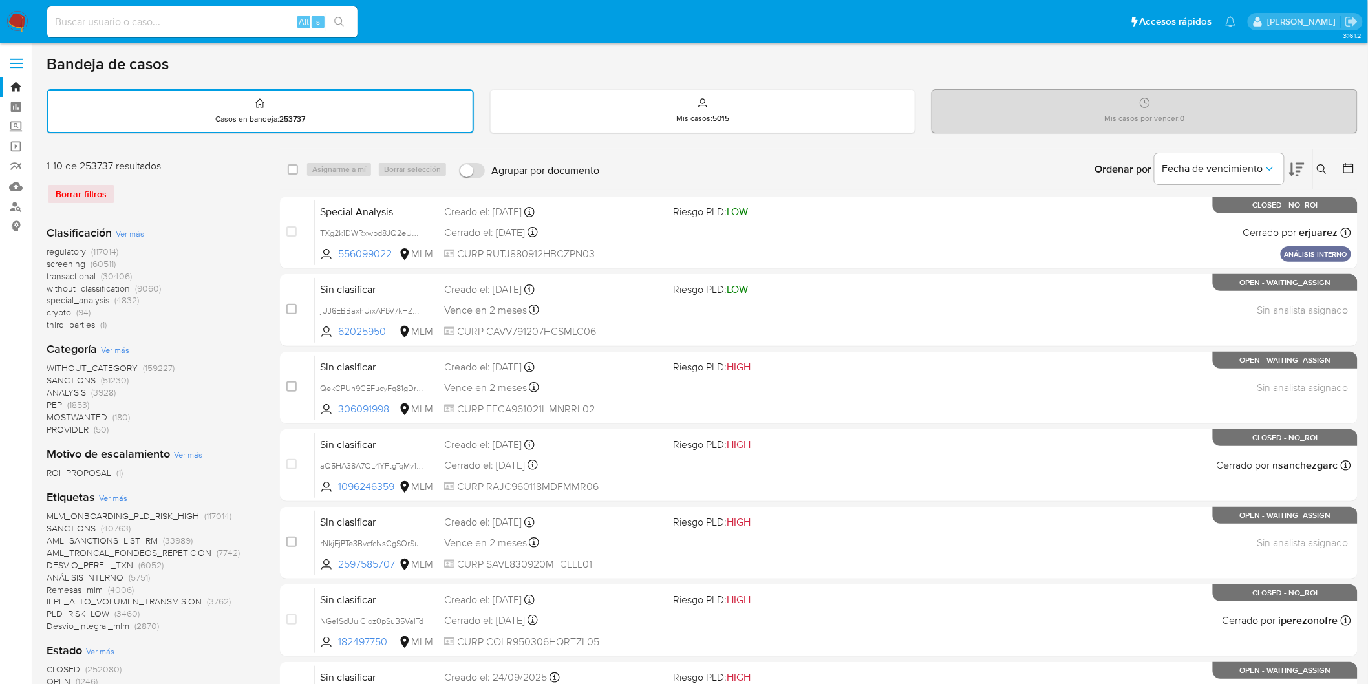
click at [1326, 169] on icon at bounding box center [1322, 169] width 10 height 10
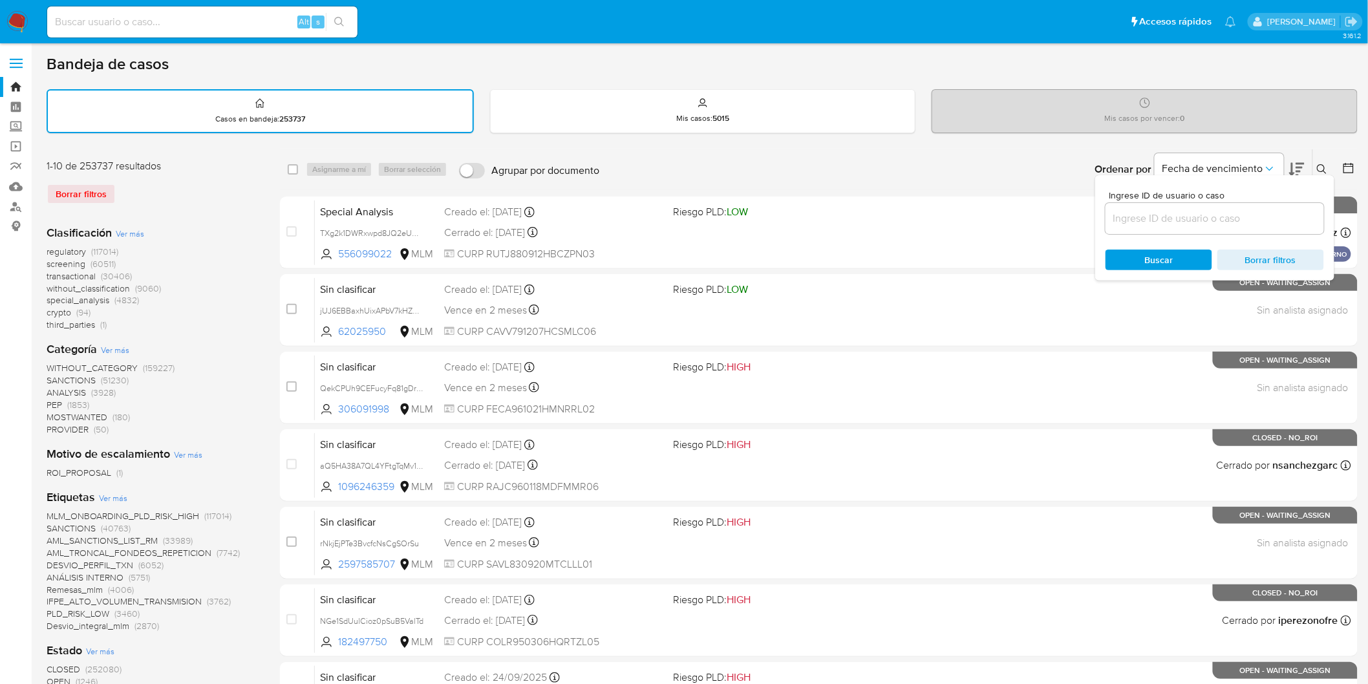
click at [1136, 225] on div at bounding box center [1215, 218] width 219 height 31
click at [1136, 219] on input at bounding box center [1215, 218] width 219 height 17
paste input "2459661530"
type input "2459661530"
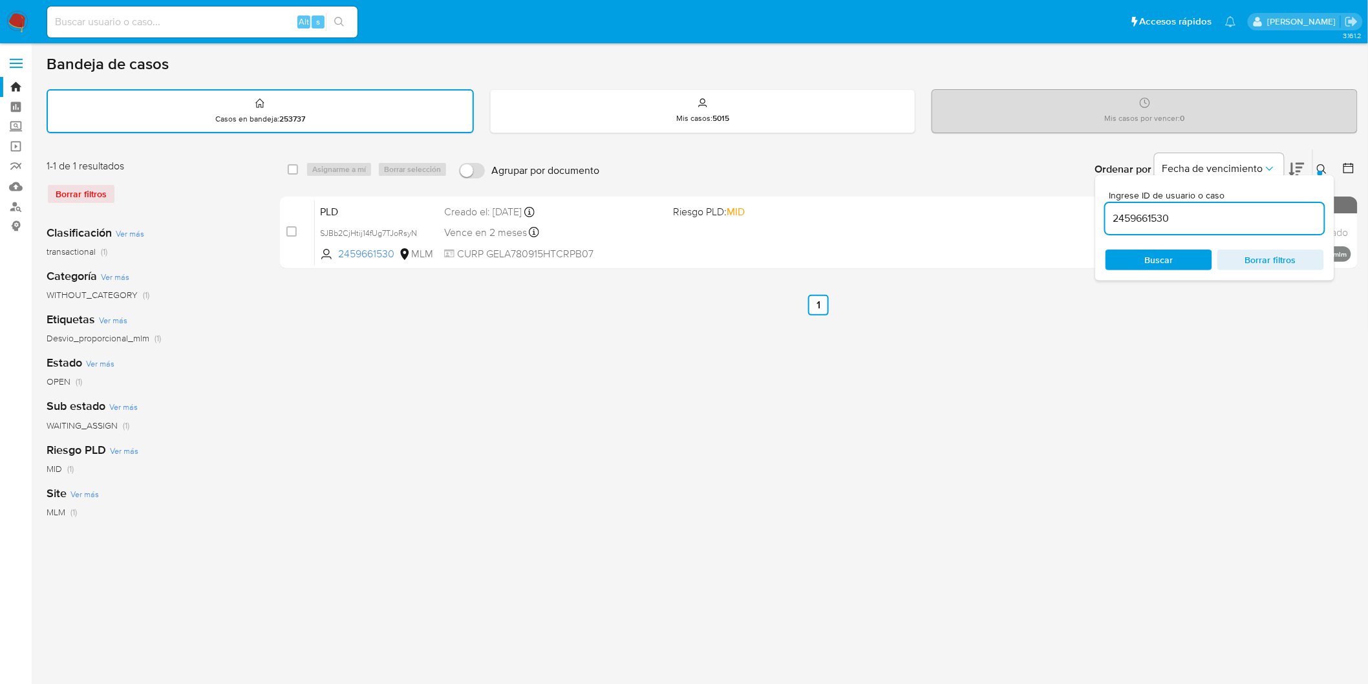
click at [1319, 171] on div at bounding box center [1320, 173] width 5 height 5
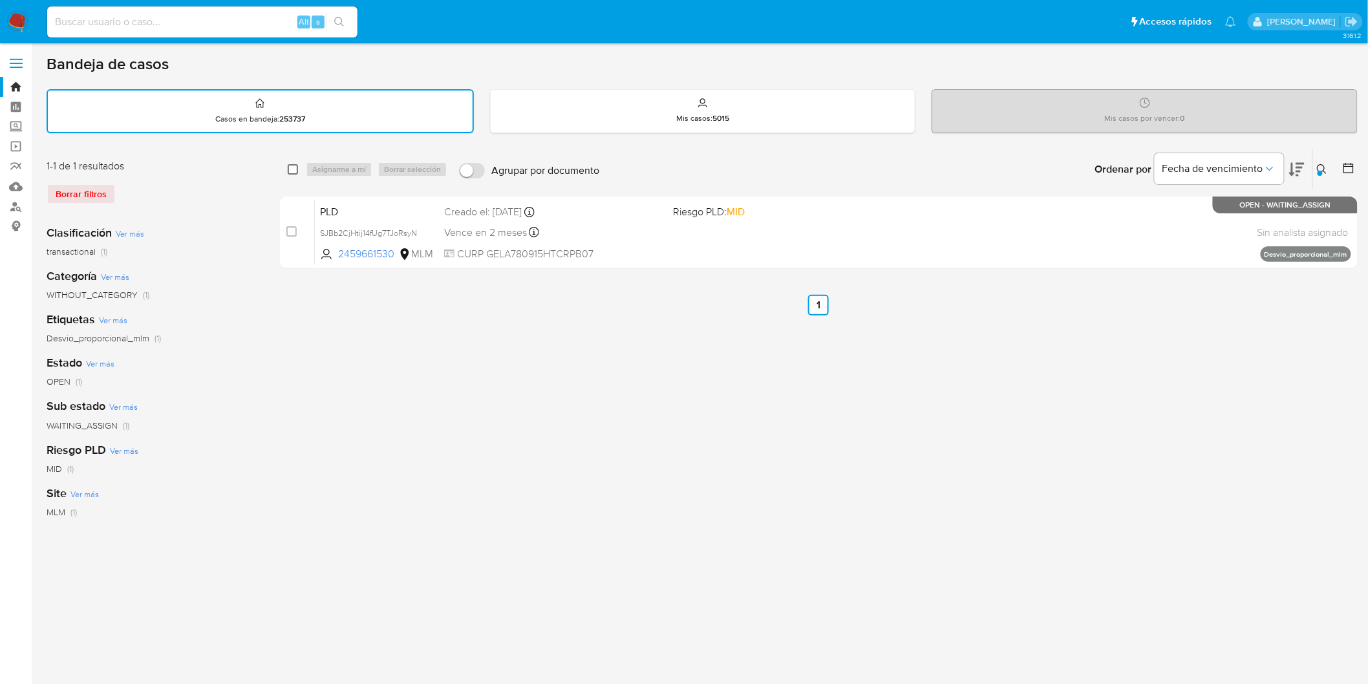
click at [296, 169] on input "checkbox" at bounding box center [293, 169] width 10 height 10
checkbox input "true"
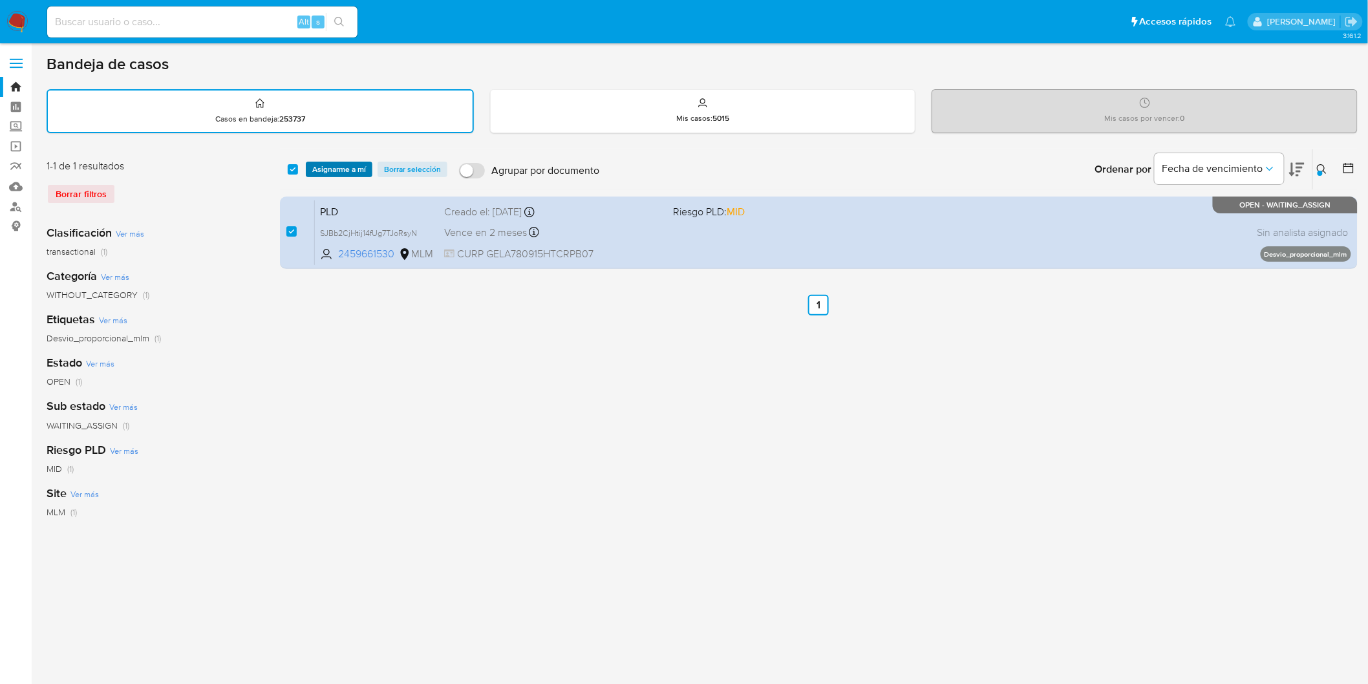
click at [334, 169] on span "Asignarme a mí" at bounding box center [339, 169] width 54 height 13
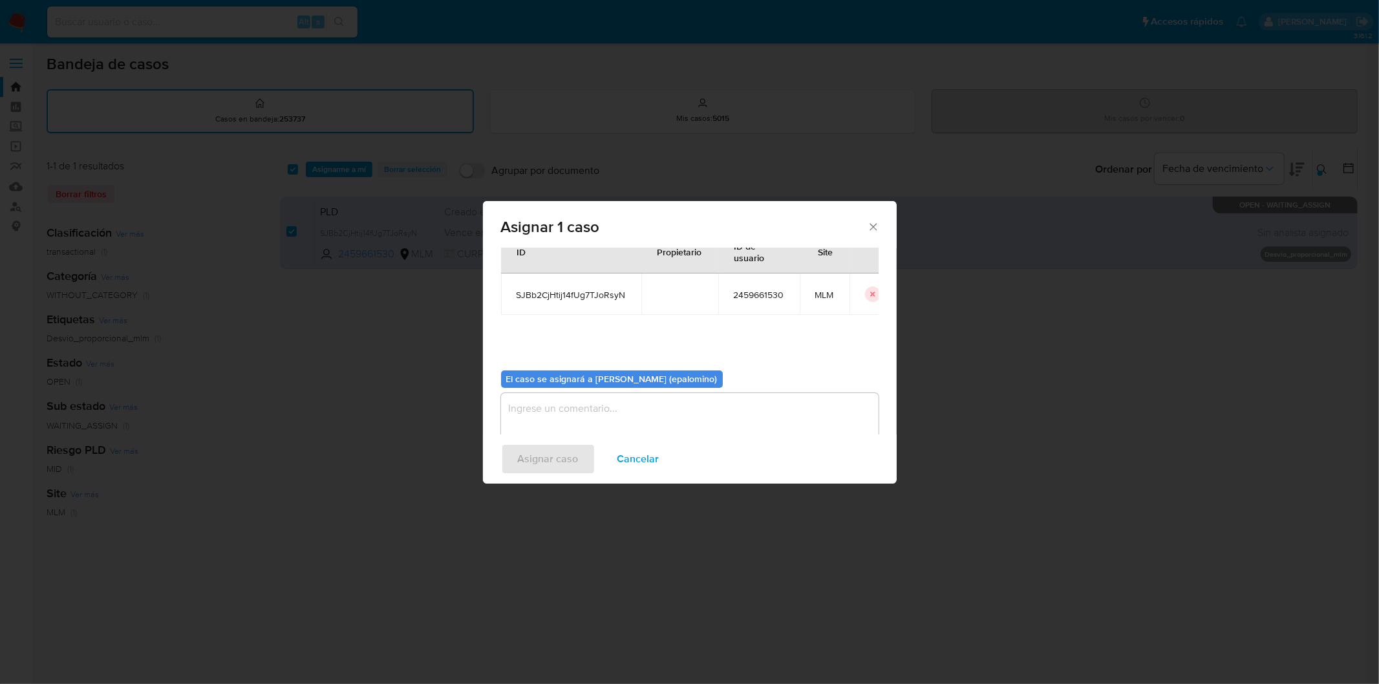
scroll to position [67, 0]
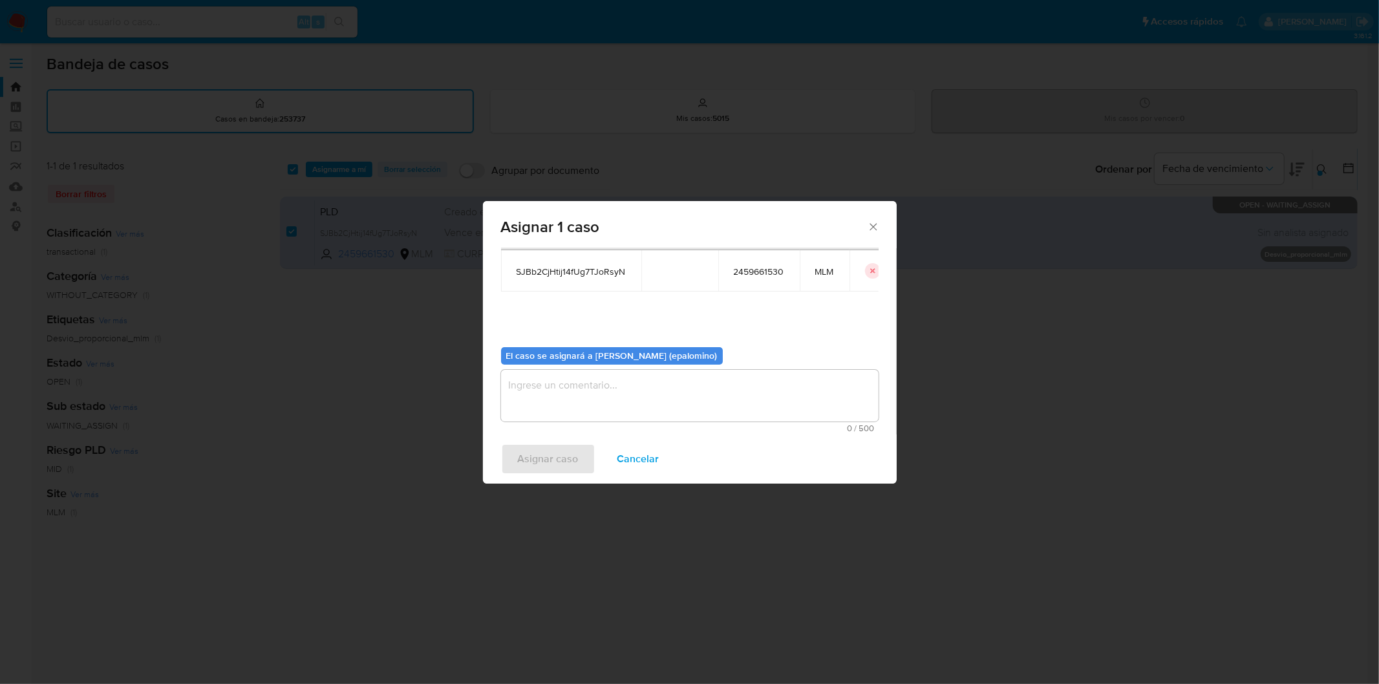
click at [547, 416] on textarea "assign-modal" at bounding box center [690, 396] width 378 height 52
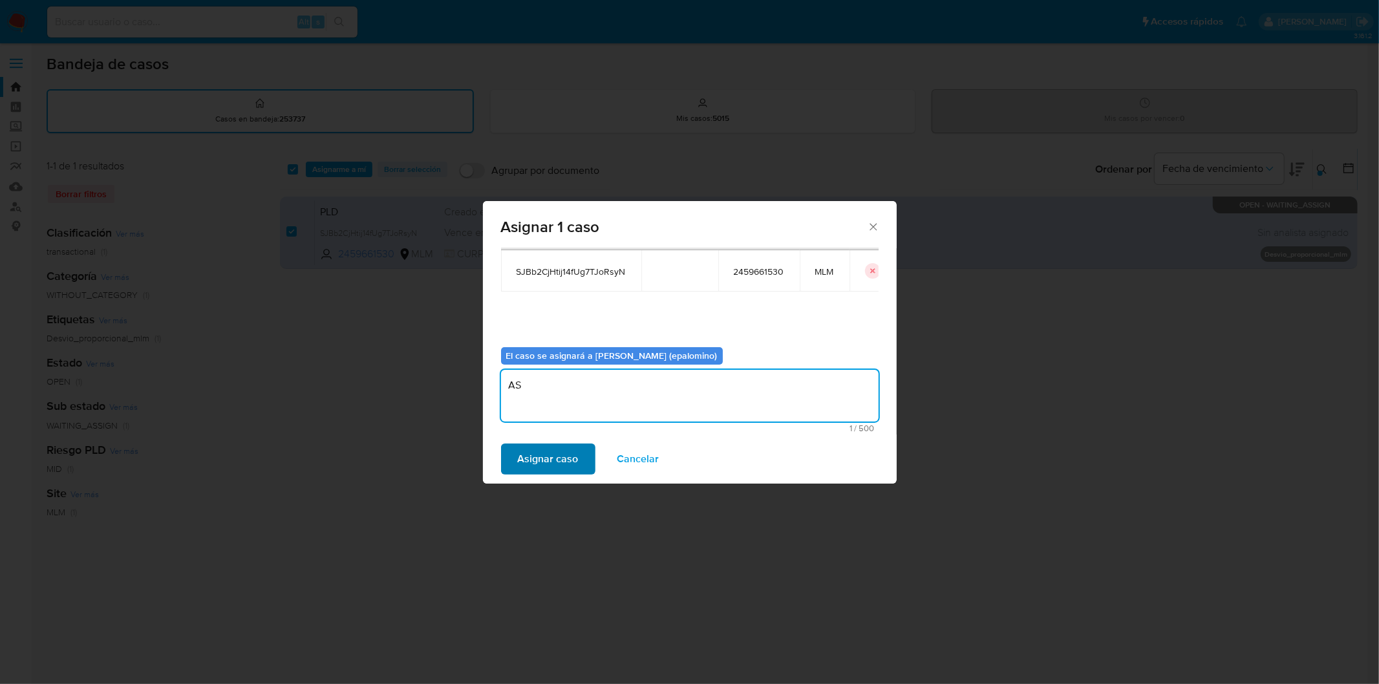
type textarea "AS"
click at [542, 469] on span "Asignar caso" at bounding box center [548, 459] width 61 height 28
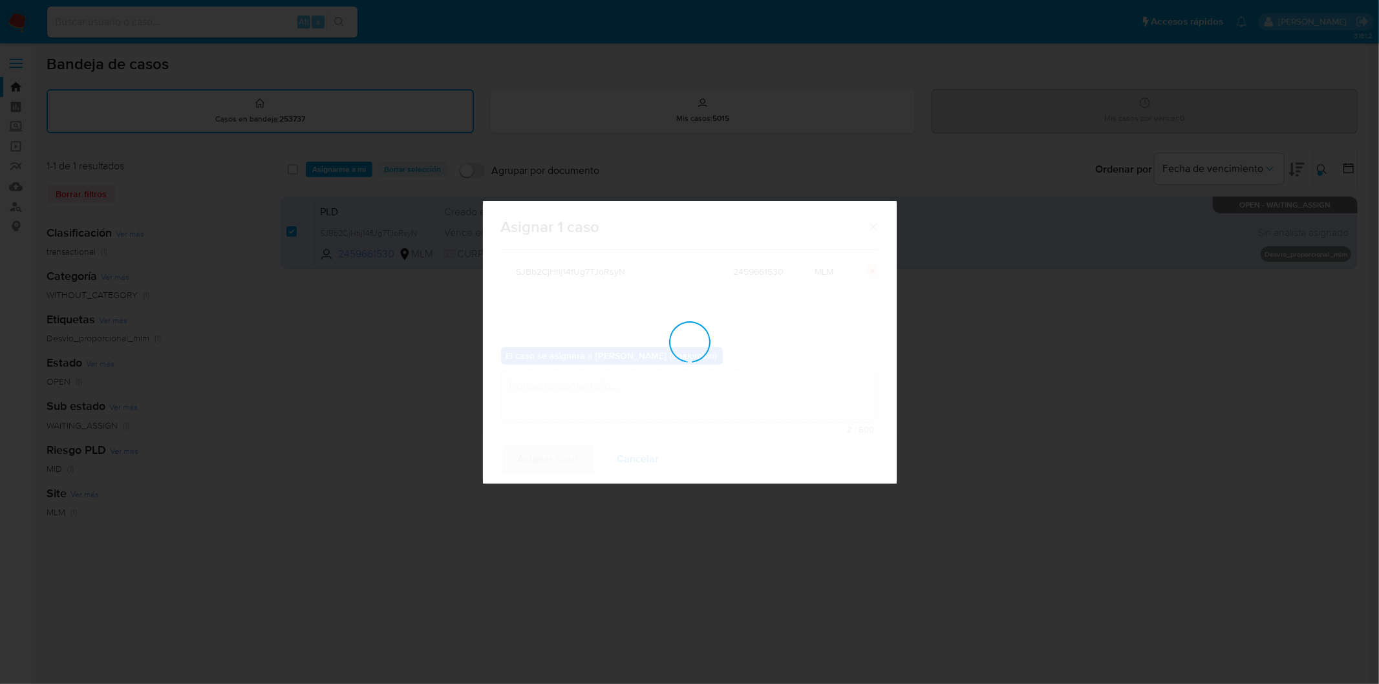
checkbox input "false"
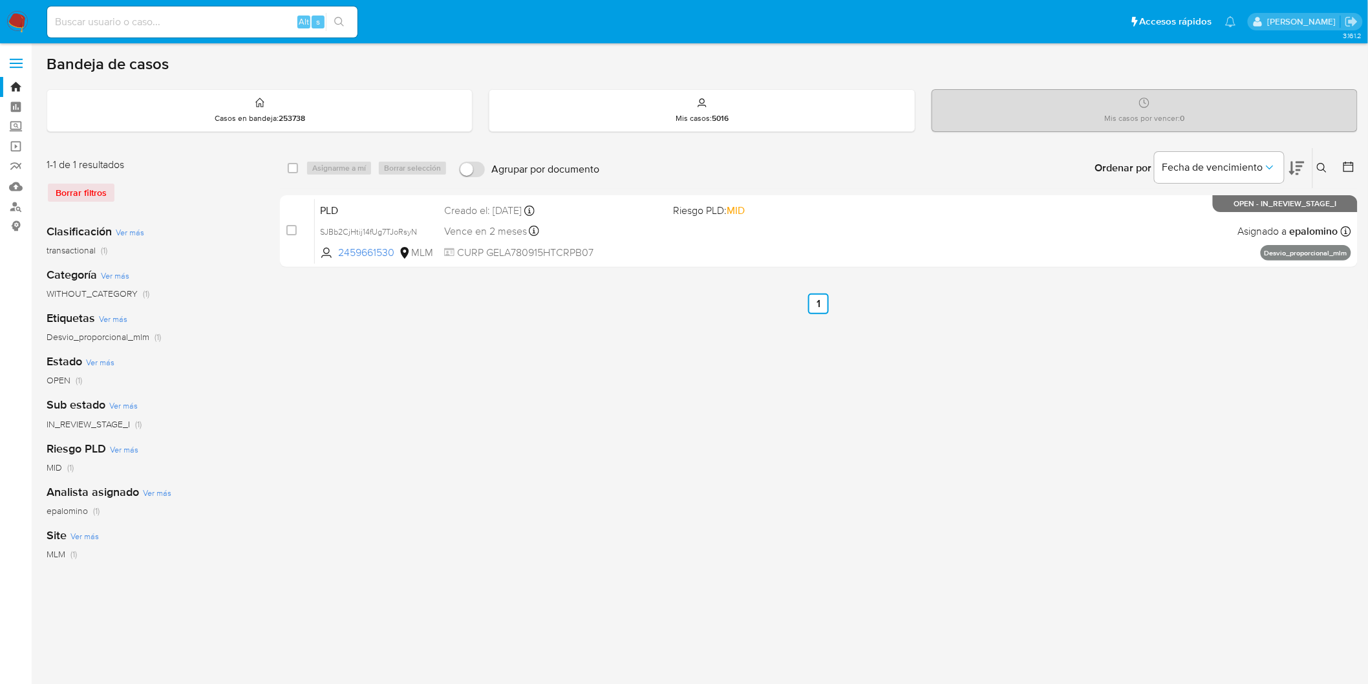
click at [85, 188] on div "Borrar filtros" at bounding box center [150, 192] width 207 height 21
click at [23, 20] on img at bounding box center [17, 22] width 22 height 22
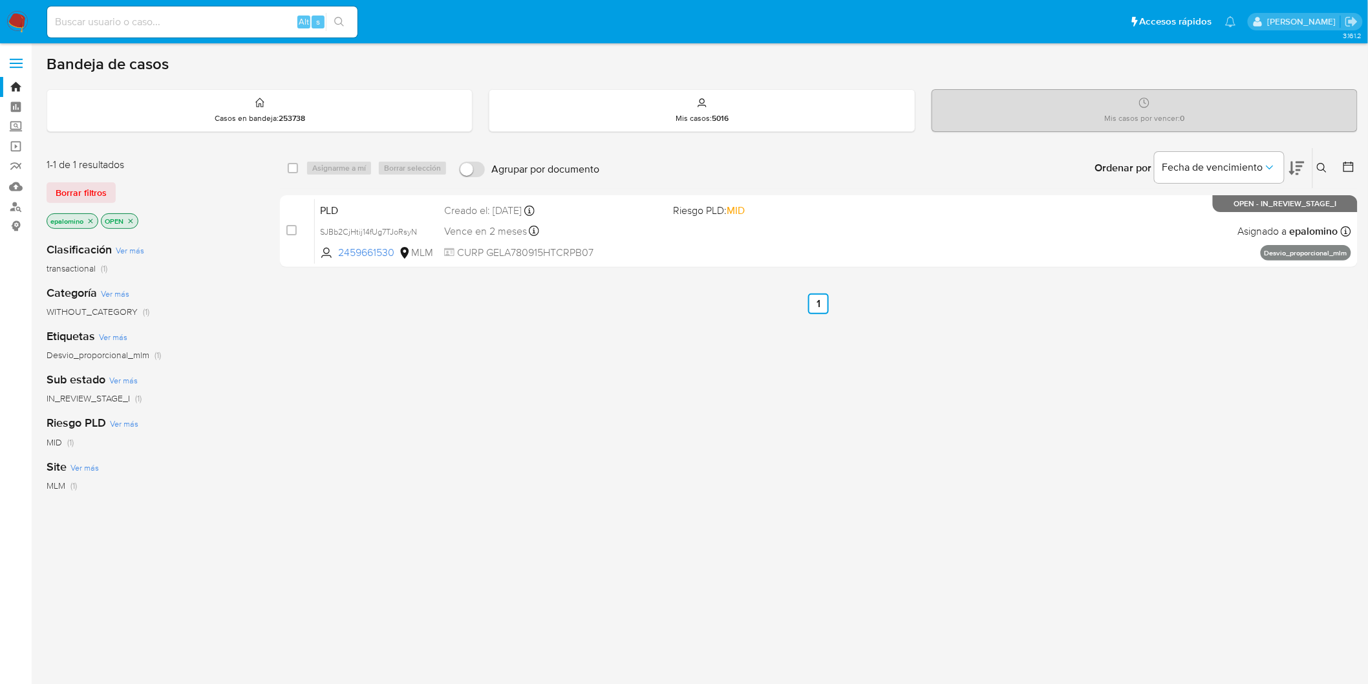
click at [69, 210] on div "1-1 de 1 resultados Borrar filtros epalomino OPEN" at bounding box center [150, 195] width 207 height 74
drag, startPoint x: 82, startPoint y: 186, endPoint x: 153, endPoint y: 194, distance: 70.9
click at [82, 186] on span "Borrar filtros" at bounding box center [81, 193] width 51 height 18
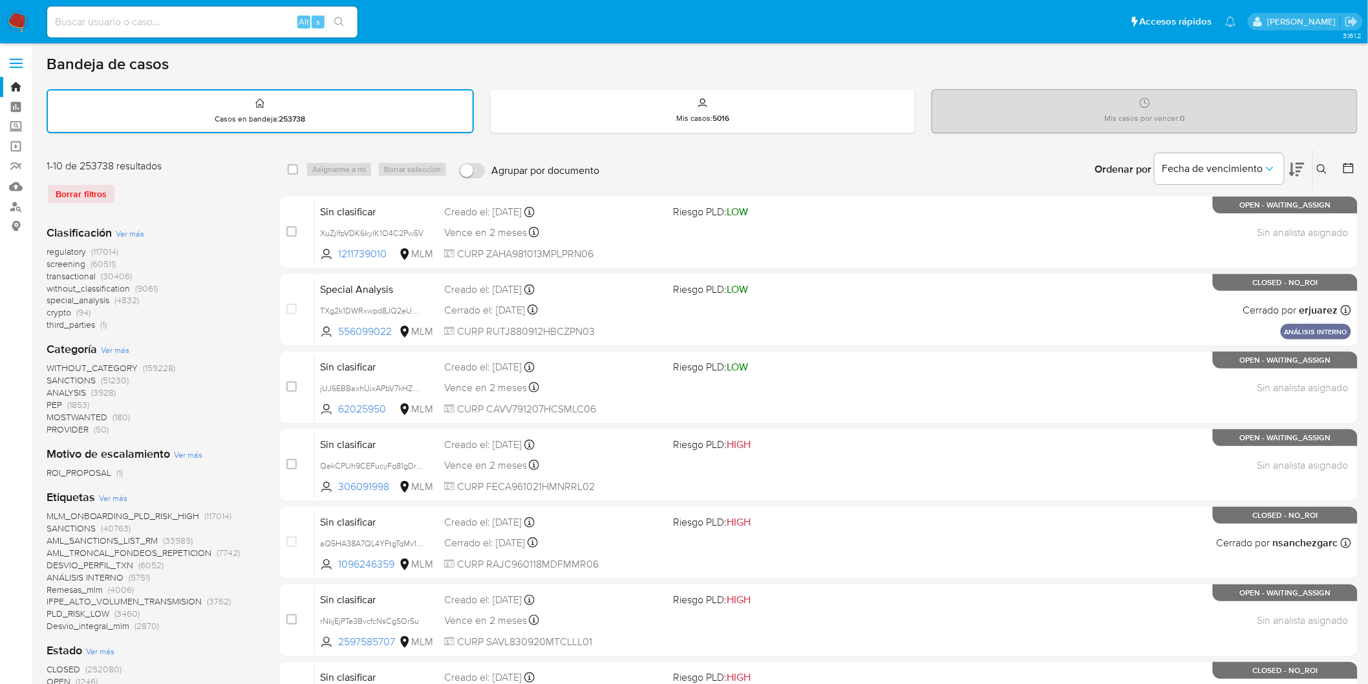
click at [229, 204] on div "1-10 de 253738 resultados Borrar filtros" at bounding box center [150, 187] width 207 height 56
click at [1322, 162] on button at bounding box center [1323, 170] width 21 height 16
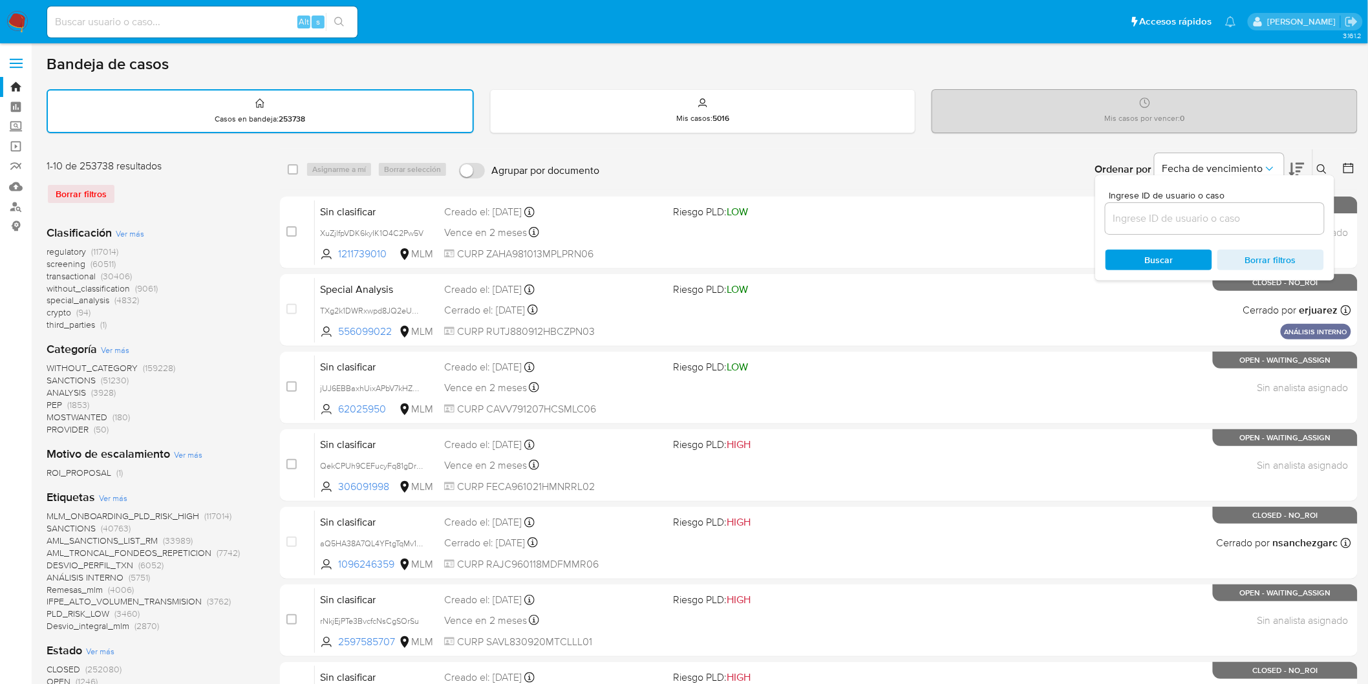
click at [1179, 218] on input at bounding box center [1215, 218] width 219 height 17
type input "2459661530"
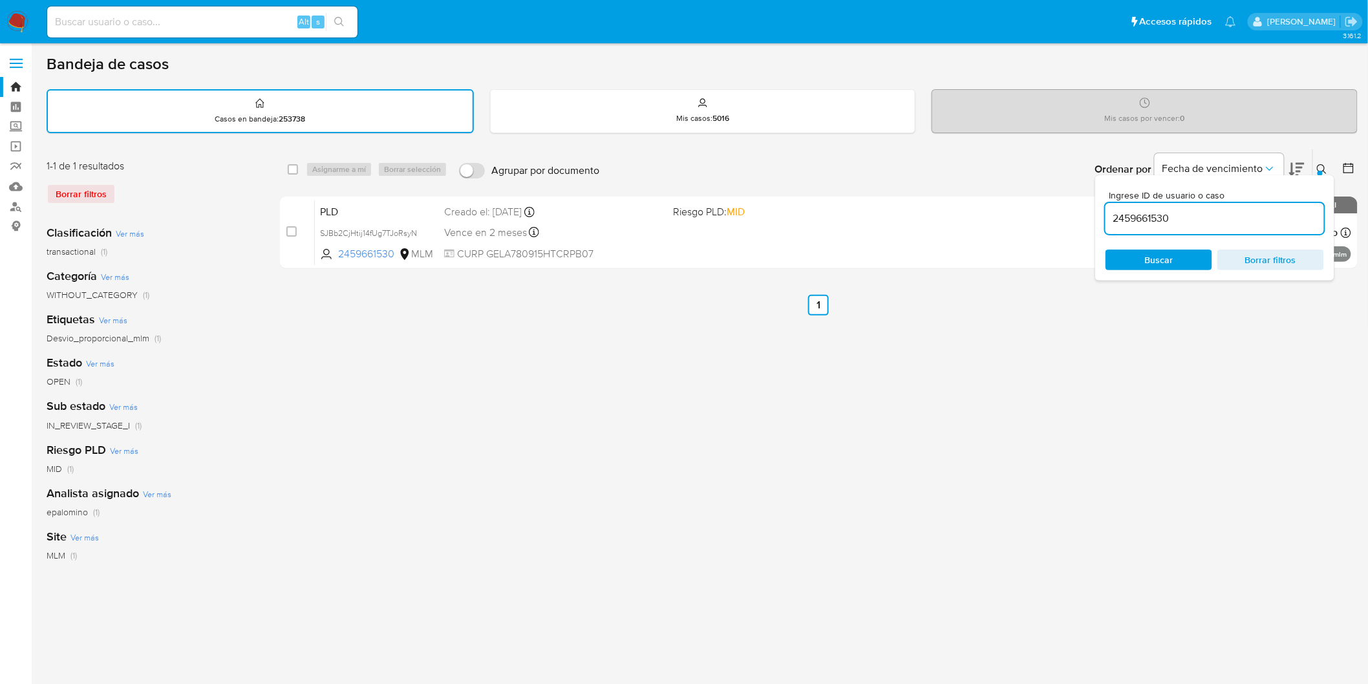
click at [1317, 166] on icon at bounding box center [1322, 169] width 10 height 10
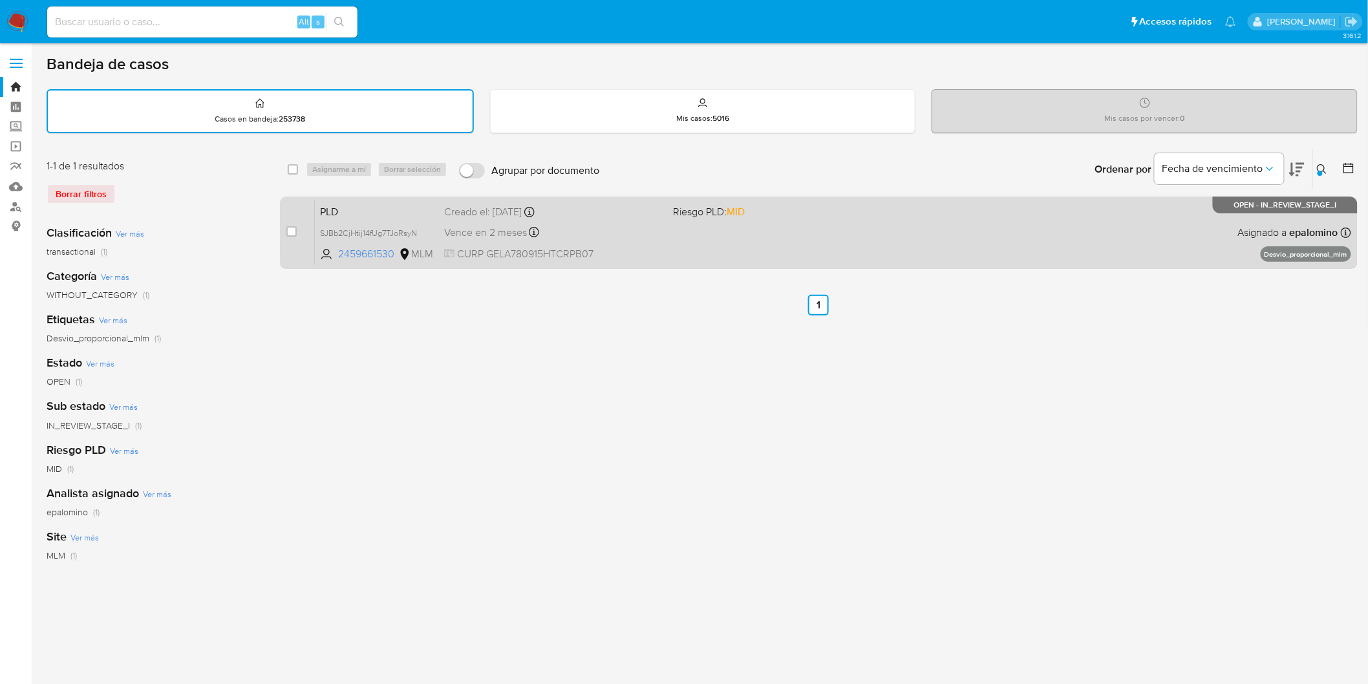
click at [350, 212] on span "PLD" at bounding box center [377, 210] width 114 height 17
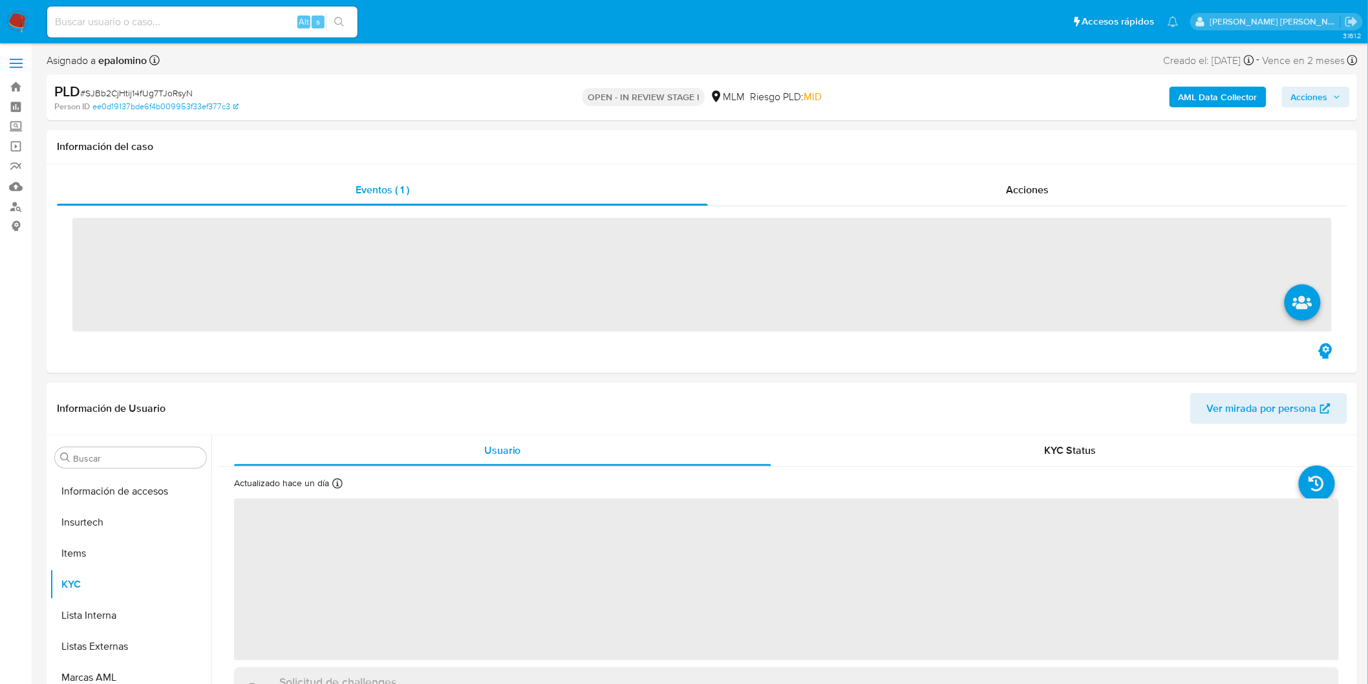
scroll to position [608, 0]
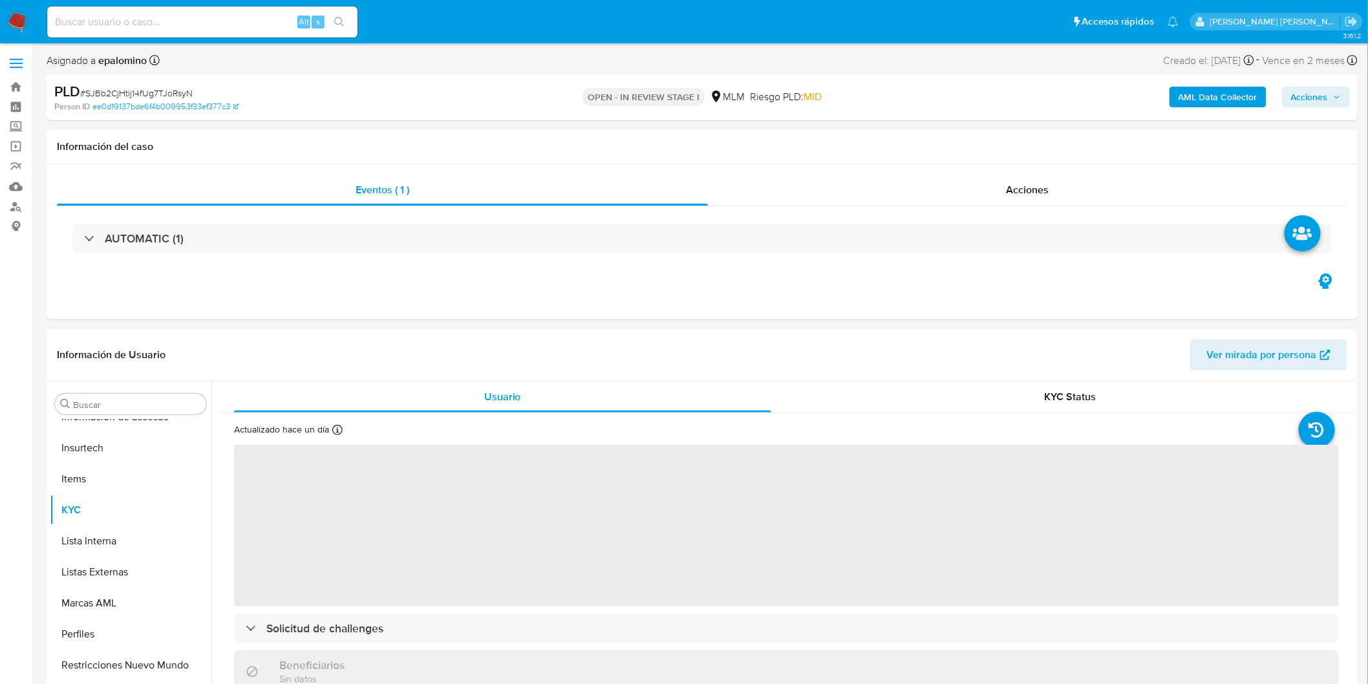
select select "10"
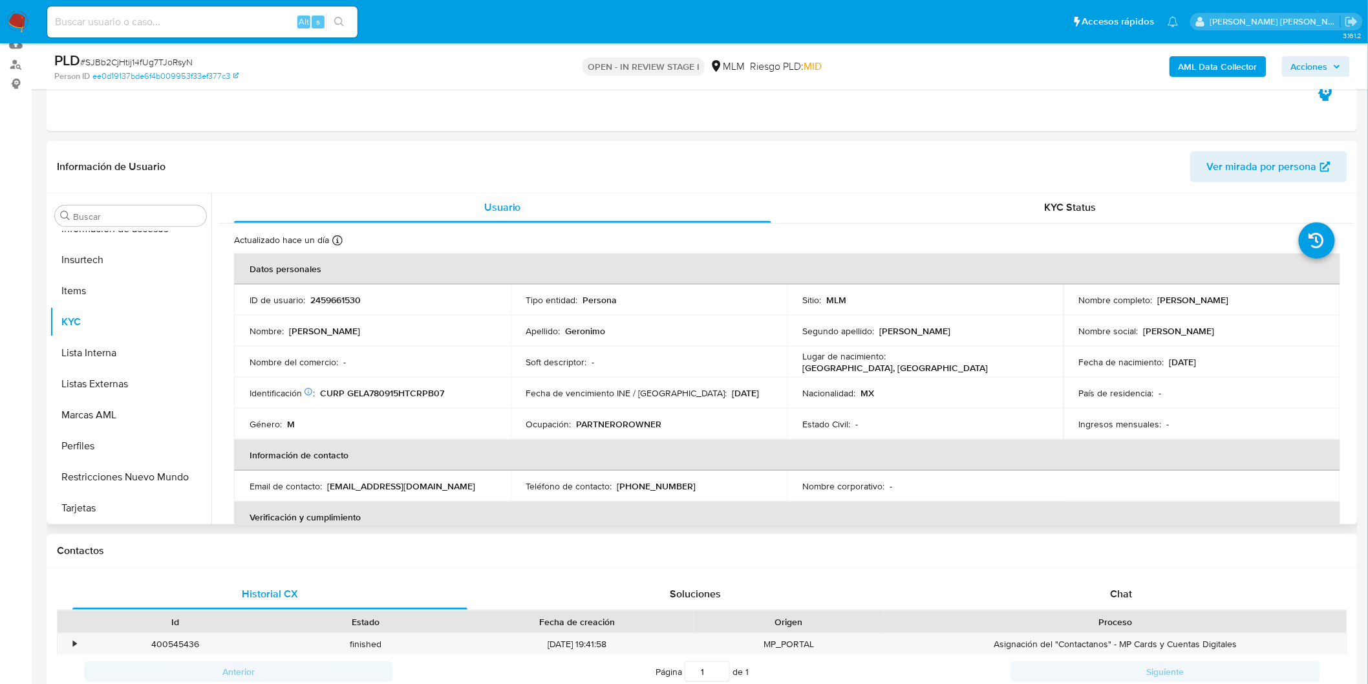
scroll to position [0, 0]
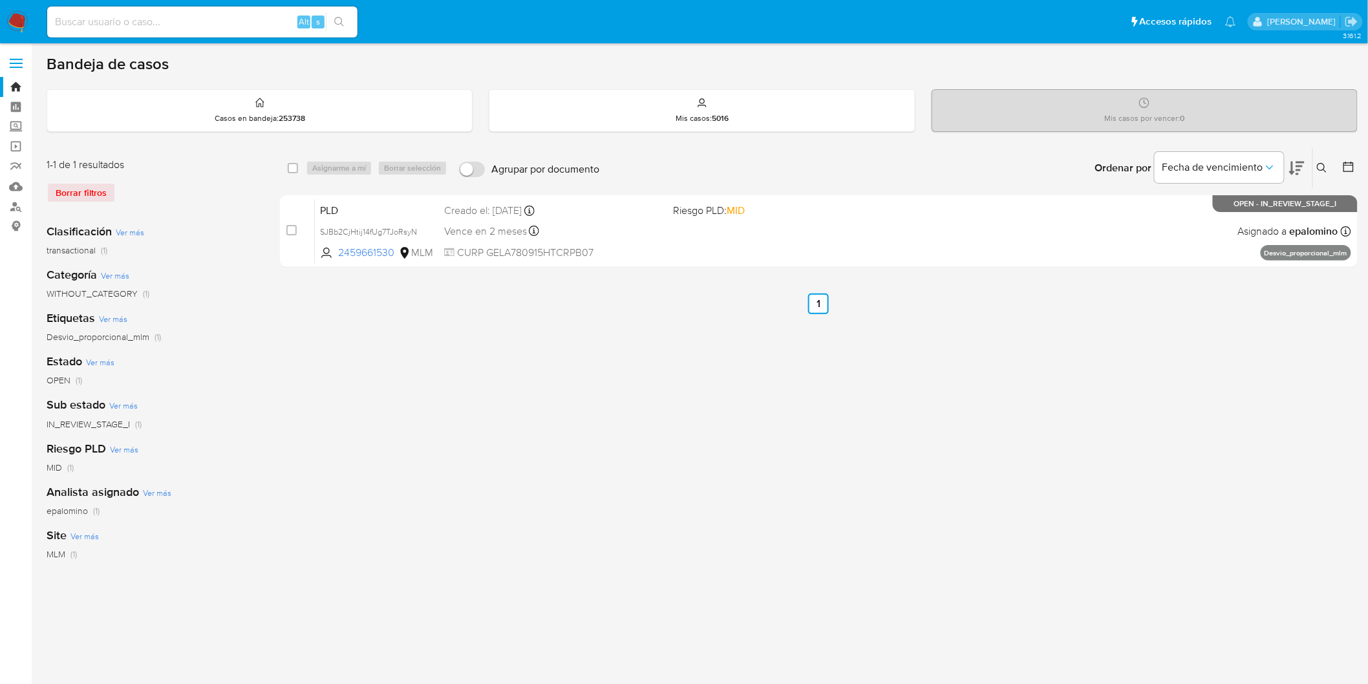
click at [13, 23] on img at bounding box center [17, 22] width 22 height 22
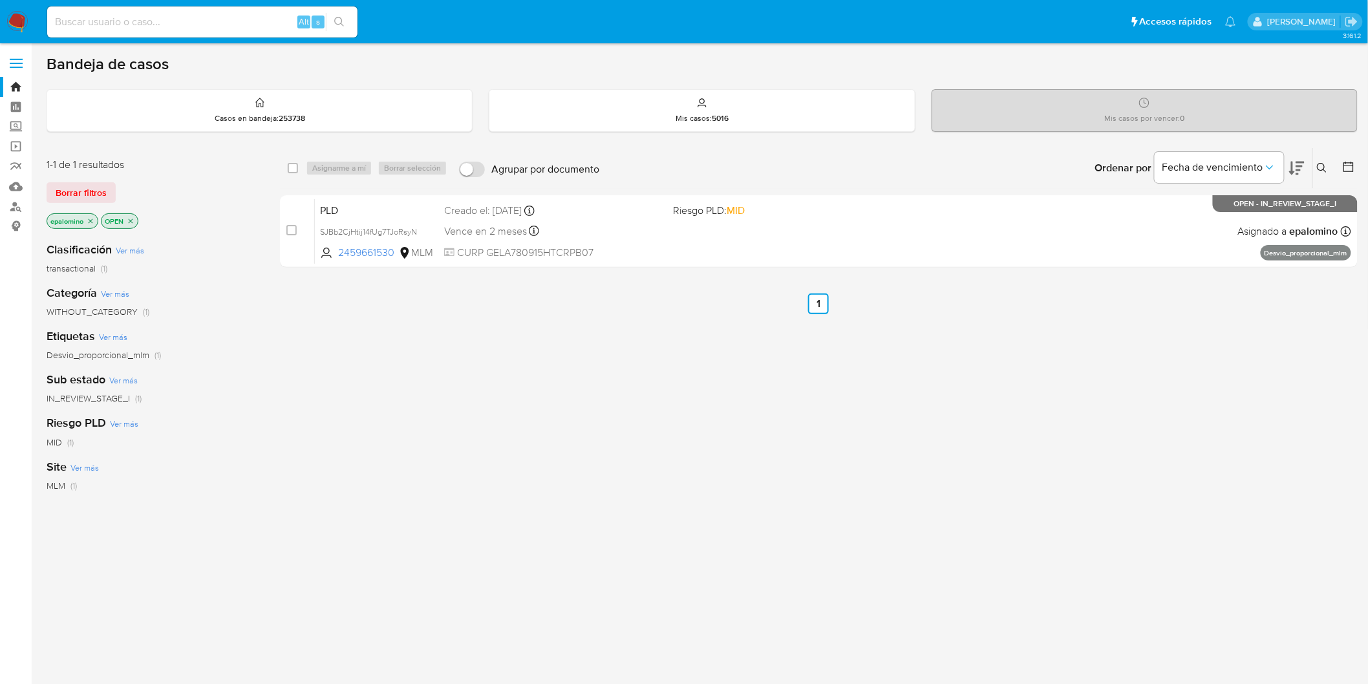
click at [72, 184] on span "Borrar filtros" at bounding box center [81, 193] width 51 height 18
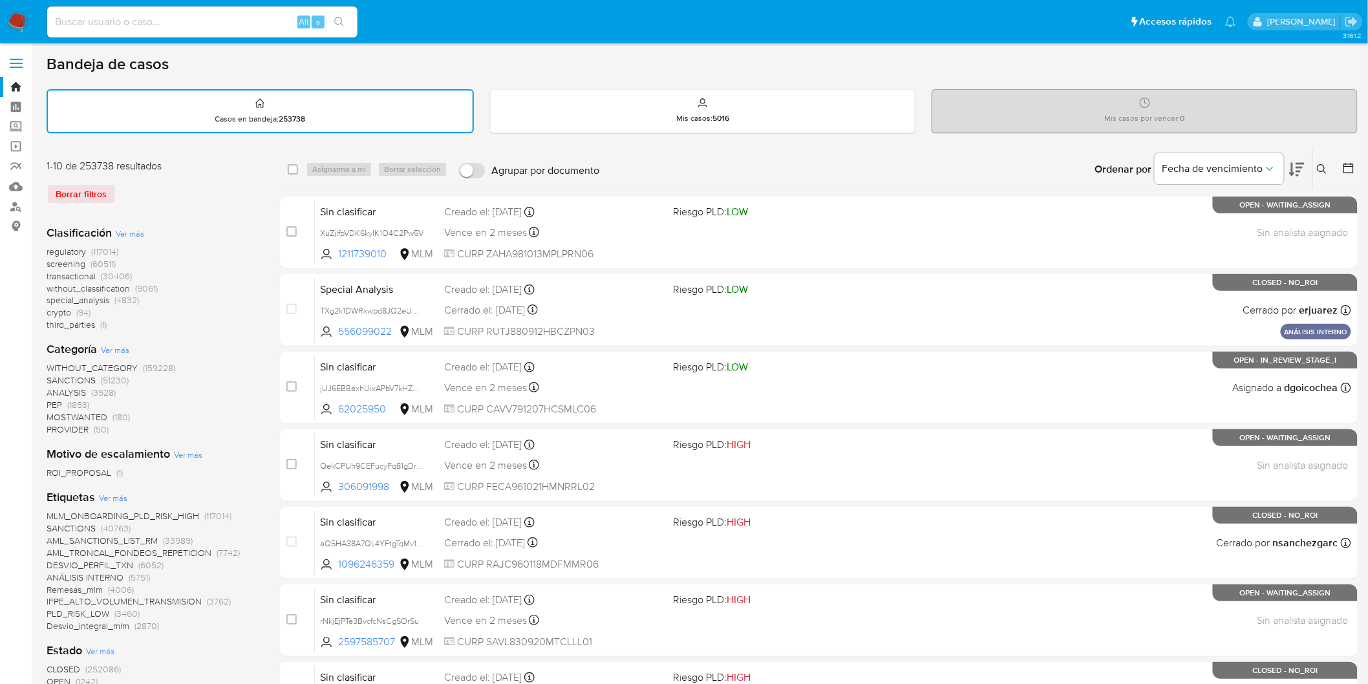
click at [14, 23] on img at bounding box center [17, 22] width 22 height 22
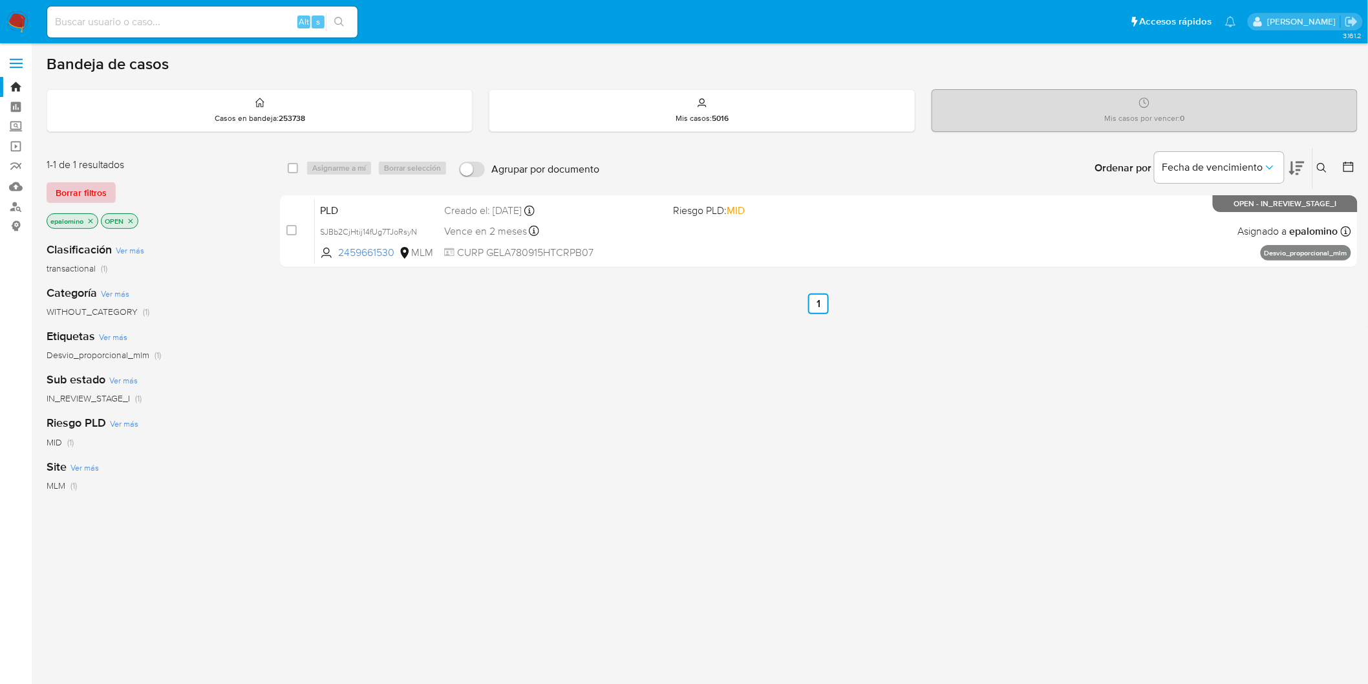
drag, startPoint x: 54, startPoint y: 189, endPoint x: 278, endPoint y: 11, distance: 286.2
click at [56, 189] on span "Borrar filtros" at bounding box center [81, 193] width 51 height 18
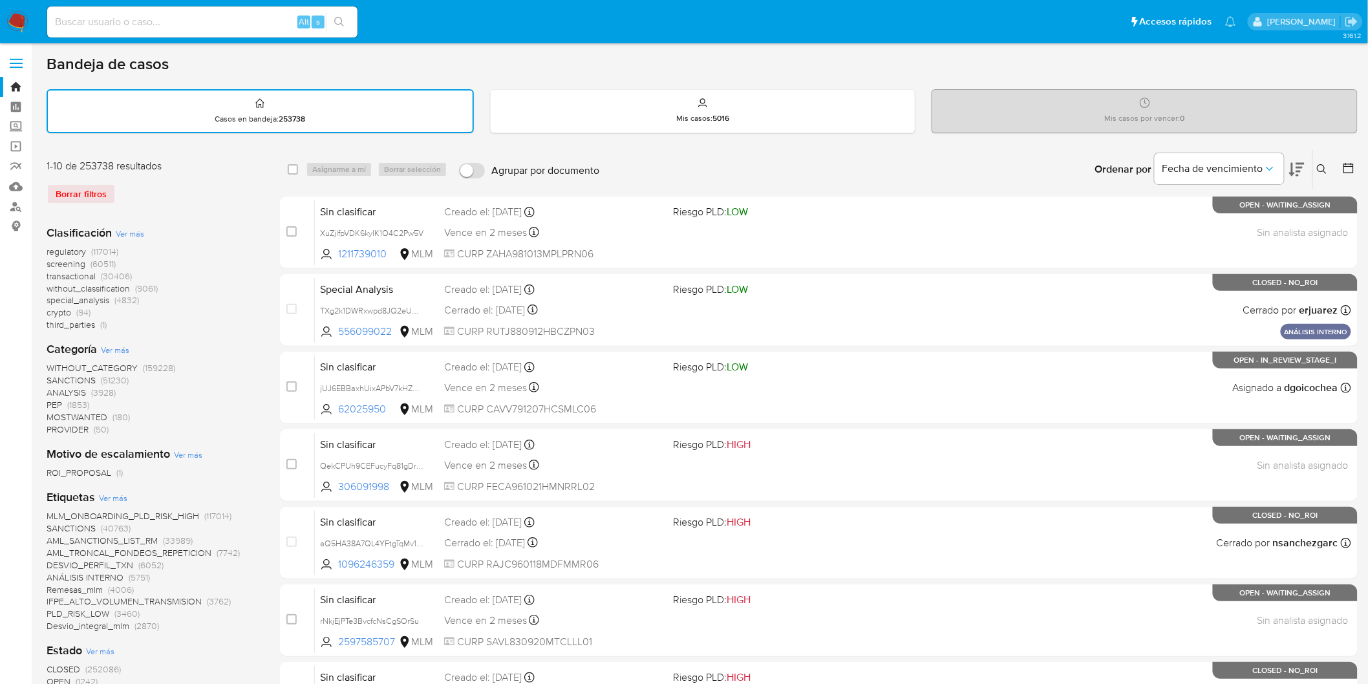
drag, startPoint x: 1321, startPoint y: 166, endPoint x: 1121, endPoint y: 213, distance: 205.5
click at [1320, 166] on icon at bounding box center [1322, 169] width 10 height 10
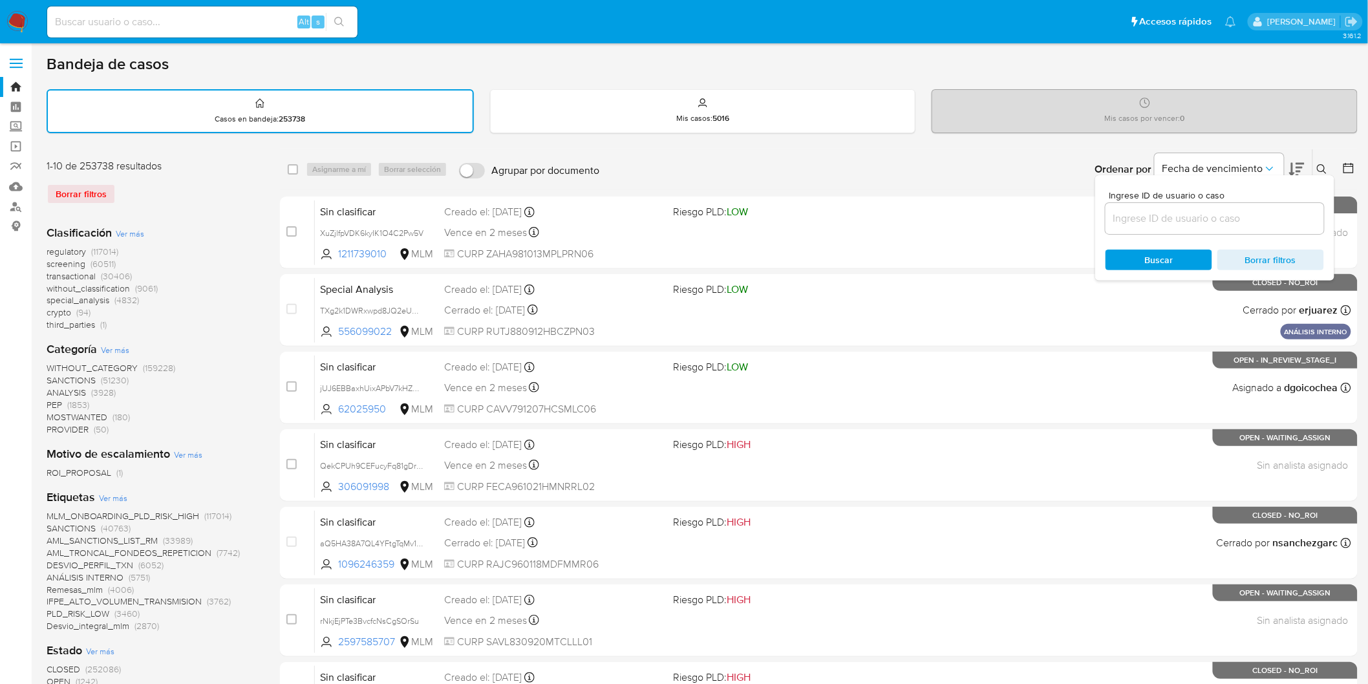
click at [1121, 213] on input at bounding box center [1215, 218] width 219 height 17
type input "2459661530"
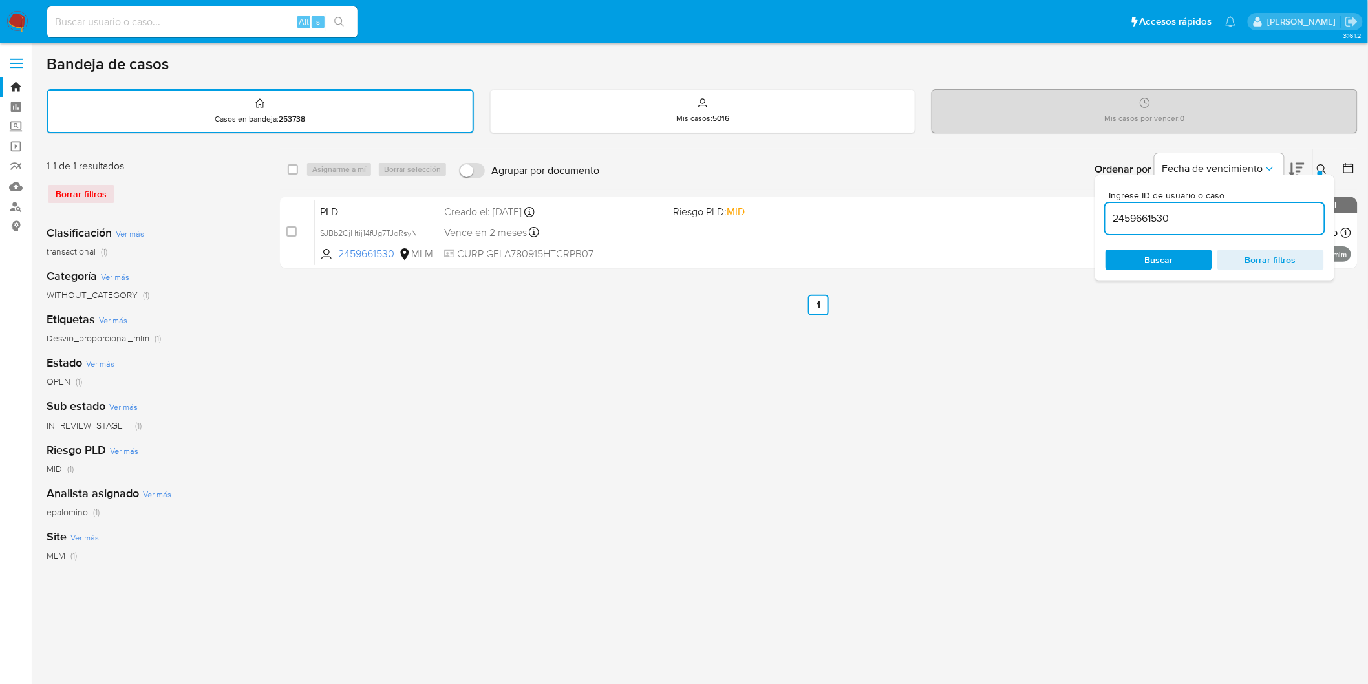
click at [1322, 164] on icon at bounding box center [1322, 169] width 10 height 10
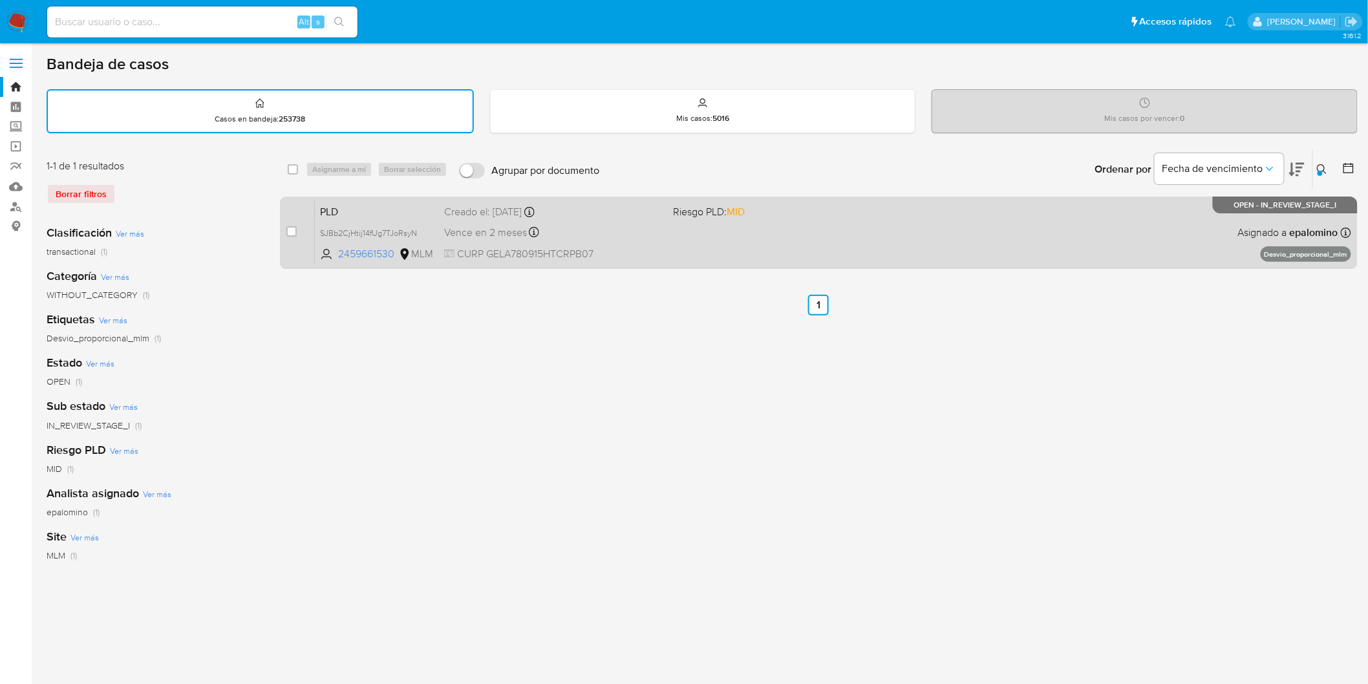
click at [366, 208] on span "PLD" at bounding box center [377, 210] width 114 height 17
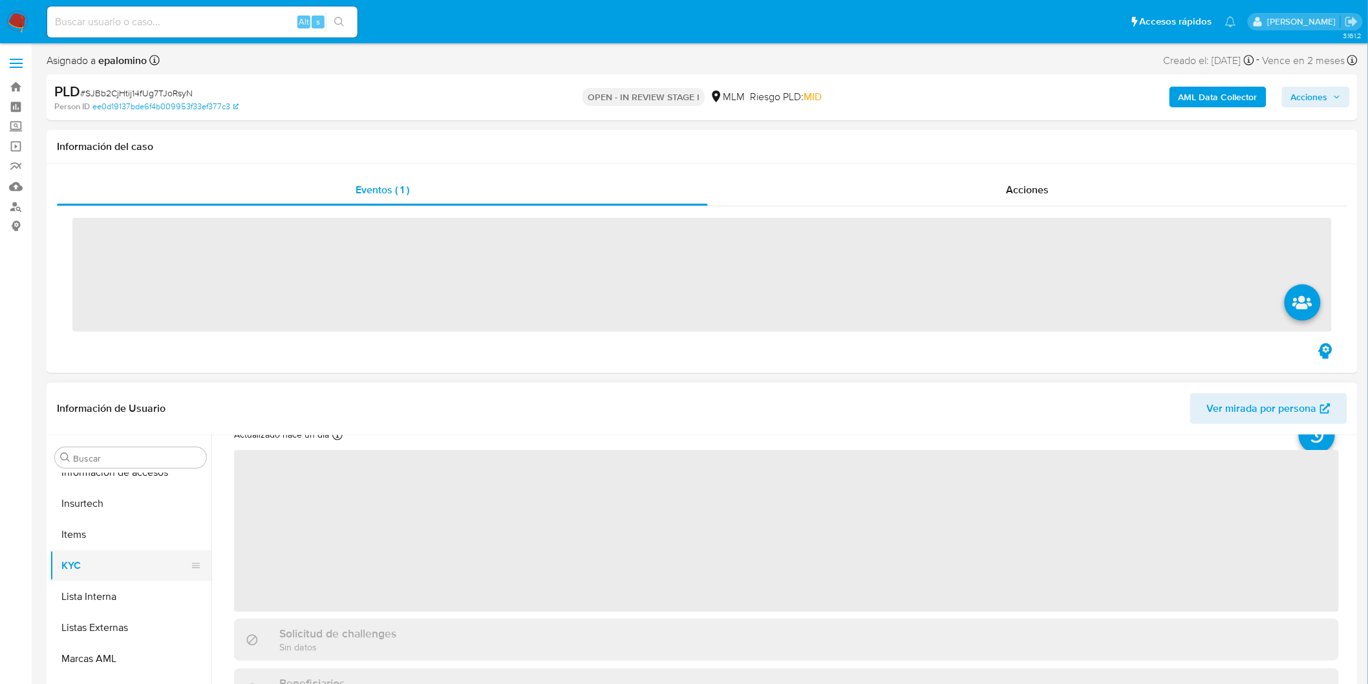
scroll to position [144, 0]
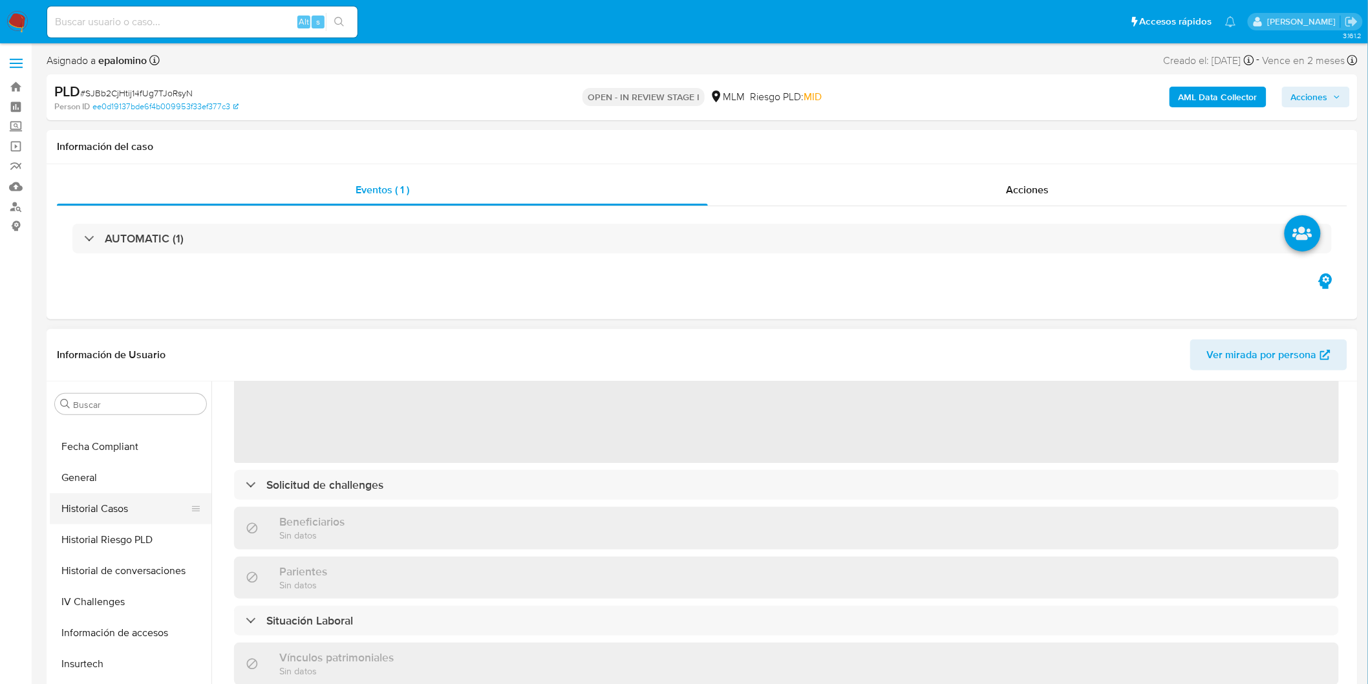
select select "10"
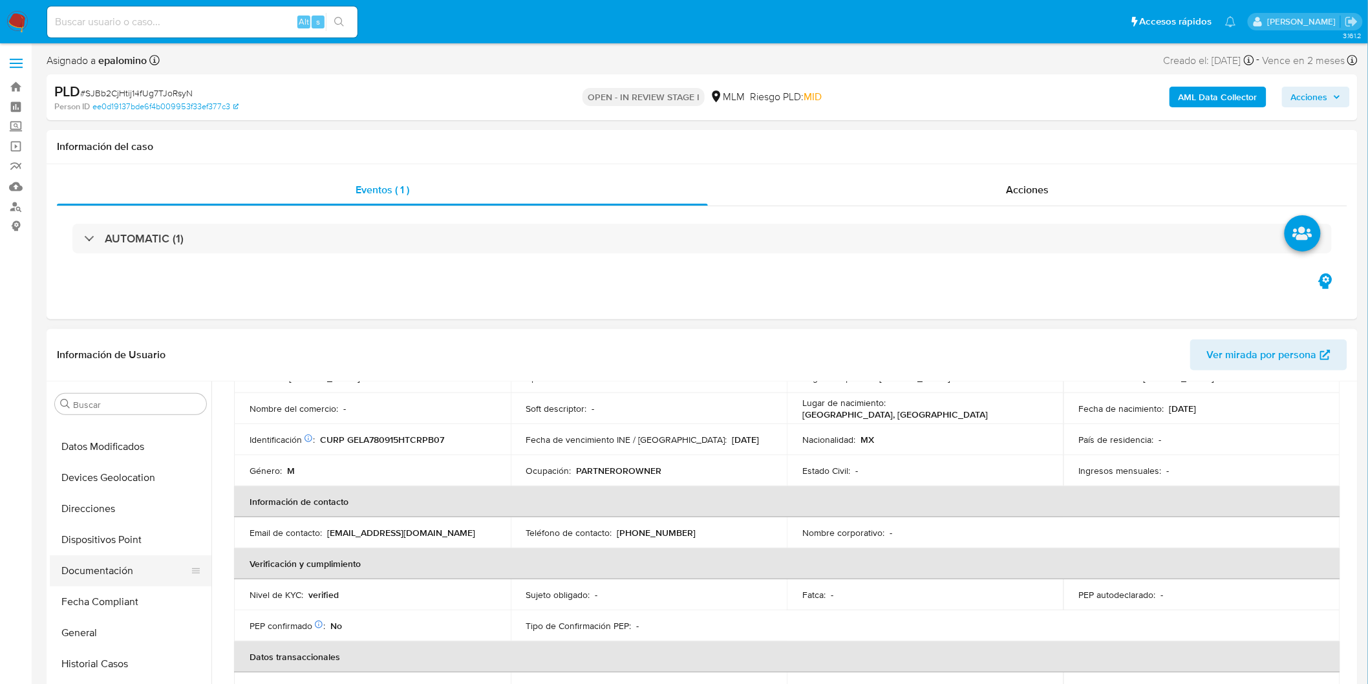
scroll to position [177, 0]
click at [138, 534] on button "Devices Geolocation" at bounding box center [125, 538] width 151 height 31
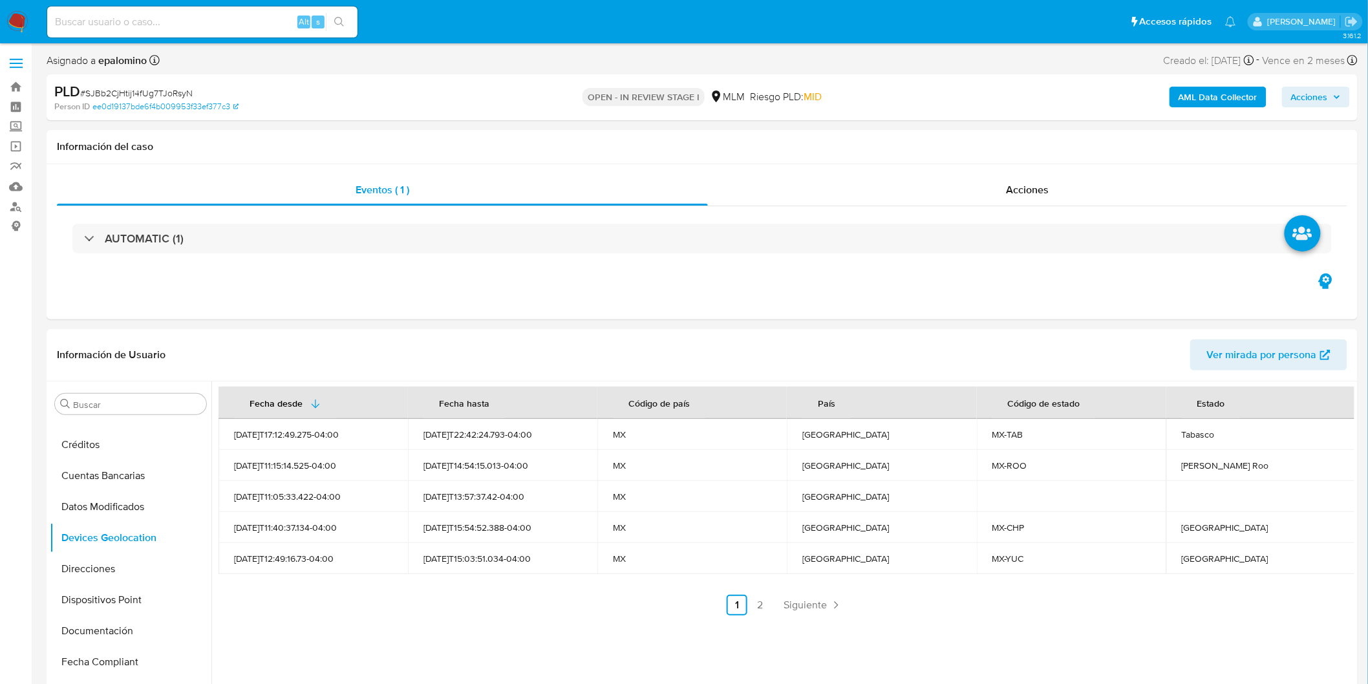
scroll to position [134, 0]
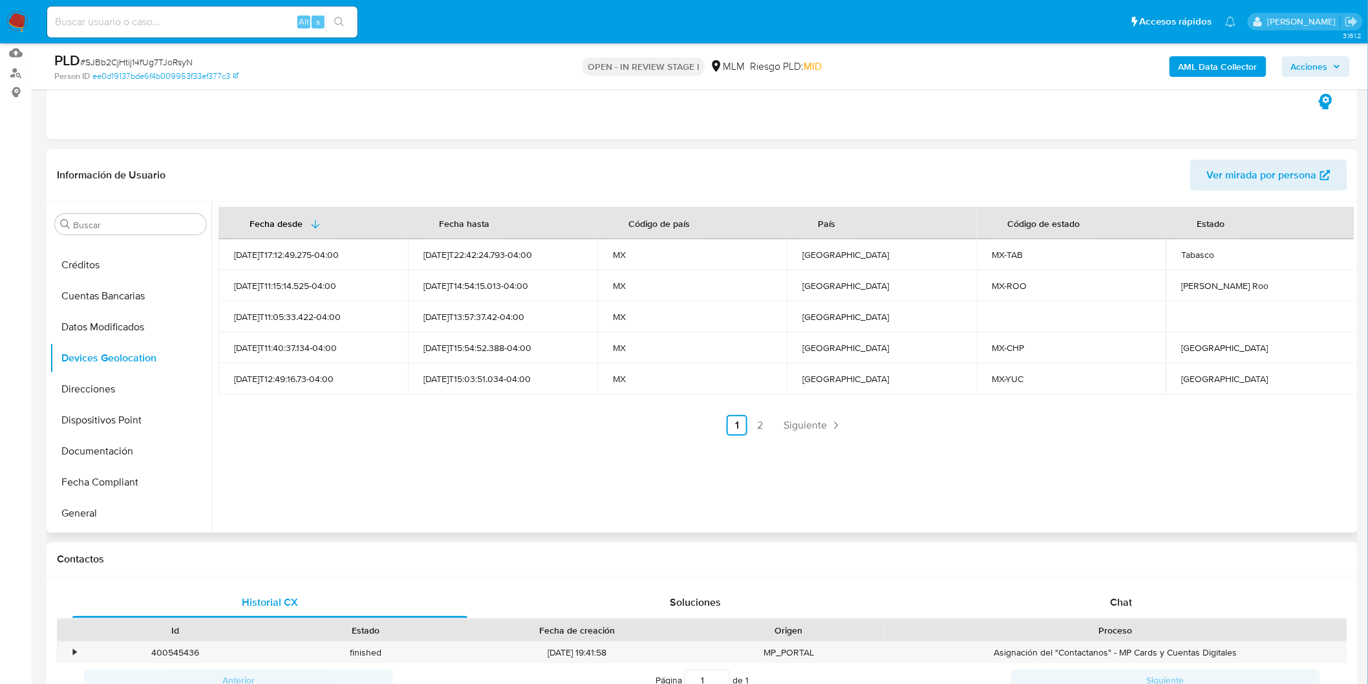
click at [667, 392] on td "MX" at bounding box center [692, 378] width 189 height 31
click at [605, 455] on div "Fecha desde Fecha hasta Código de país País Código de estado Estado 2025-05-24T…" at bounding box center [782, 367] width 1143 height 331
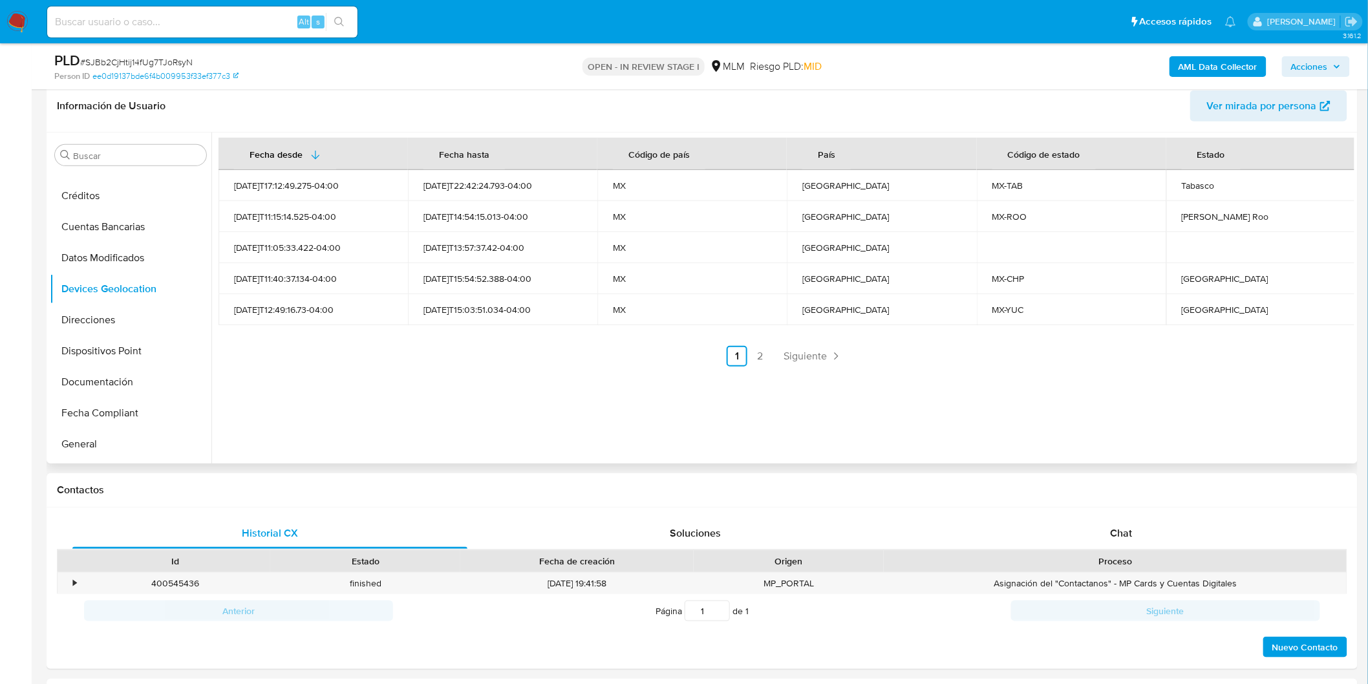
scroll to position [206, 0]
click at [805, 349] on span "Siguiente" at bounding box center [805, 354] width 43 height 10
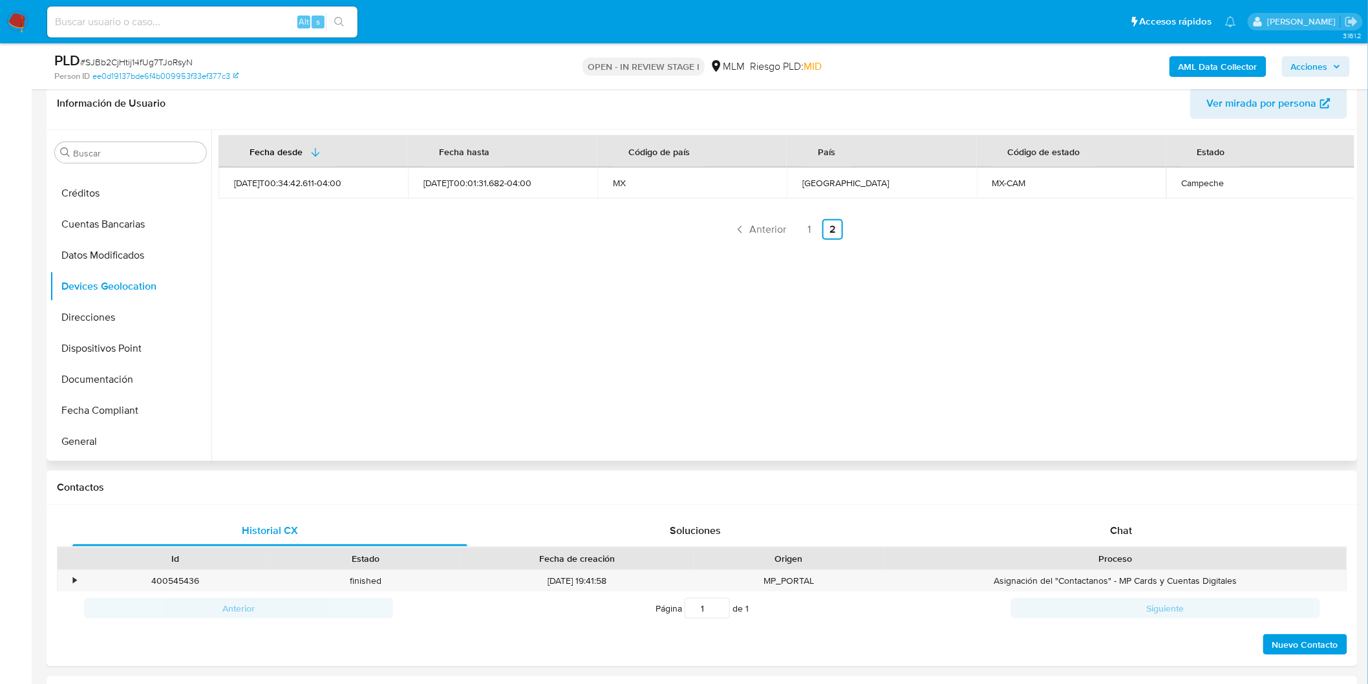
click at [596, 362] on div "Fecha desde Fecha hasta Código de país País Código de estado Estado 2025-07-05T…" at bounding box center [782, 295] width 1143 height 331
click at [611, 365] on div "Fecha desde Fecha hasta Código de país País Código de estado Estado 2025-07-05T…" at bounding box center [782, 295] width 1143 height 331
click at [817, 231] on link "1" at bounding box center [809, 229] width 21 height 21
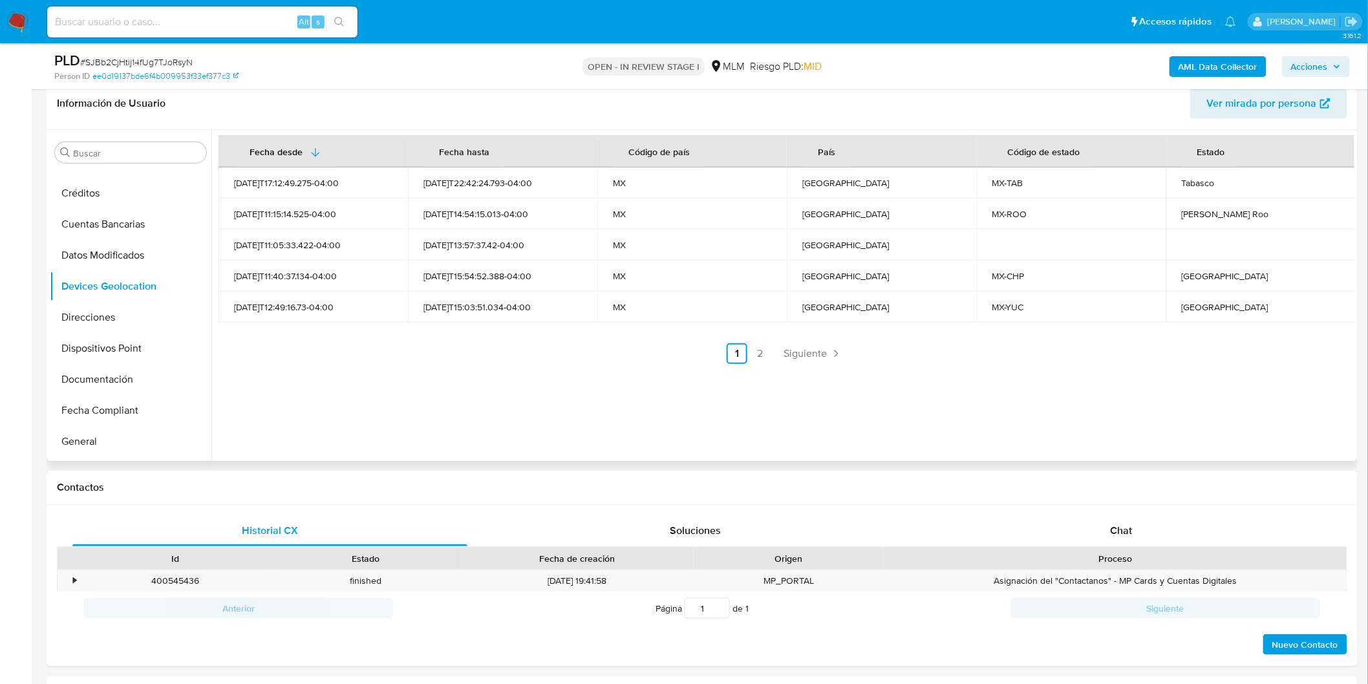
click at [768, 370] on div "Fecha desde Fecha hasta Código de país País Código de estado Estado 2025-05-24T…" at bounding box center [782, 295] width 1143 height 331
click at [762, 402] on div "Fecha desde Fecha hasta Código de país País Código de estado Estado 2025-05-24T…" at bounding box center [782, 295] width 1143 height 331
click at [1195, 182] on div "Tabasco" at bounding box center [1261, 183] width 158 height 12
copy div "Tabasco"
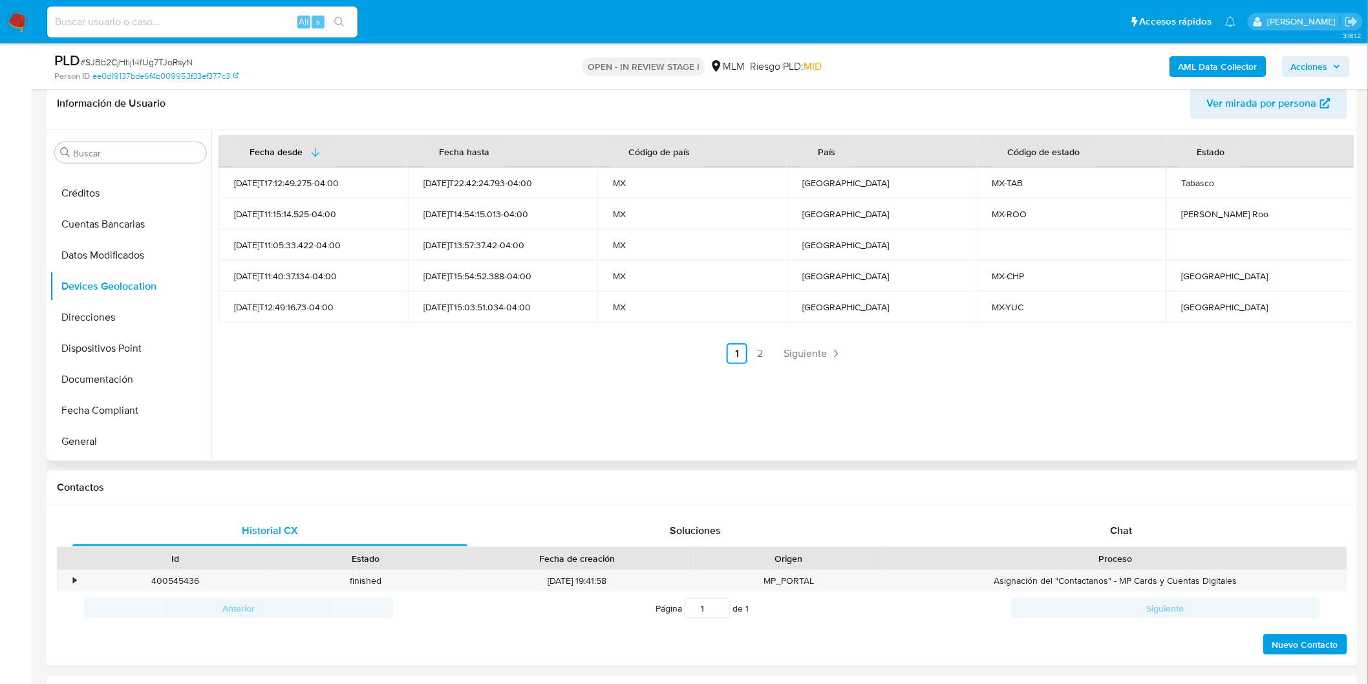
click at [1192, 220] on td "Quintana Roo" at bounding box center [1261, 214] width 189 height 31
copy div "Quintana Roo"
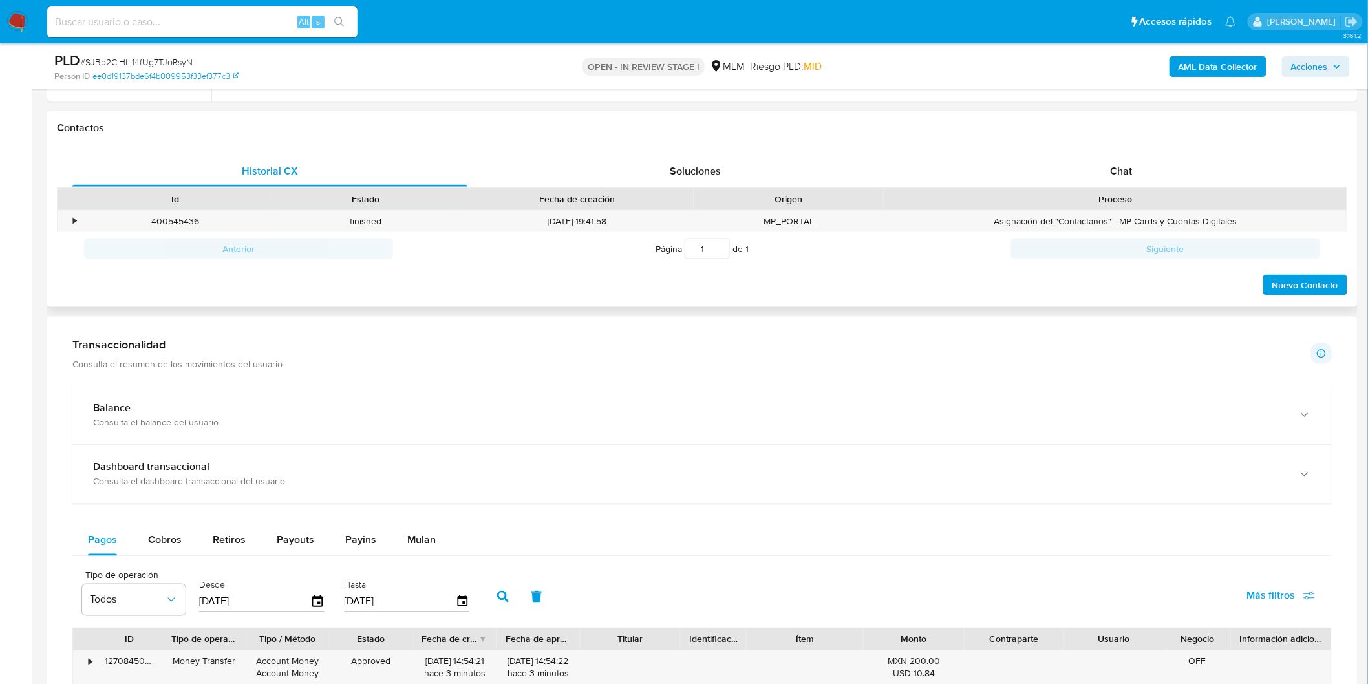
scroll to position [422, 0]
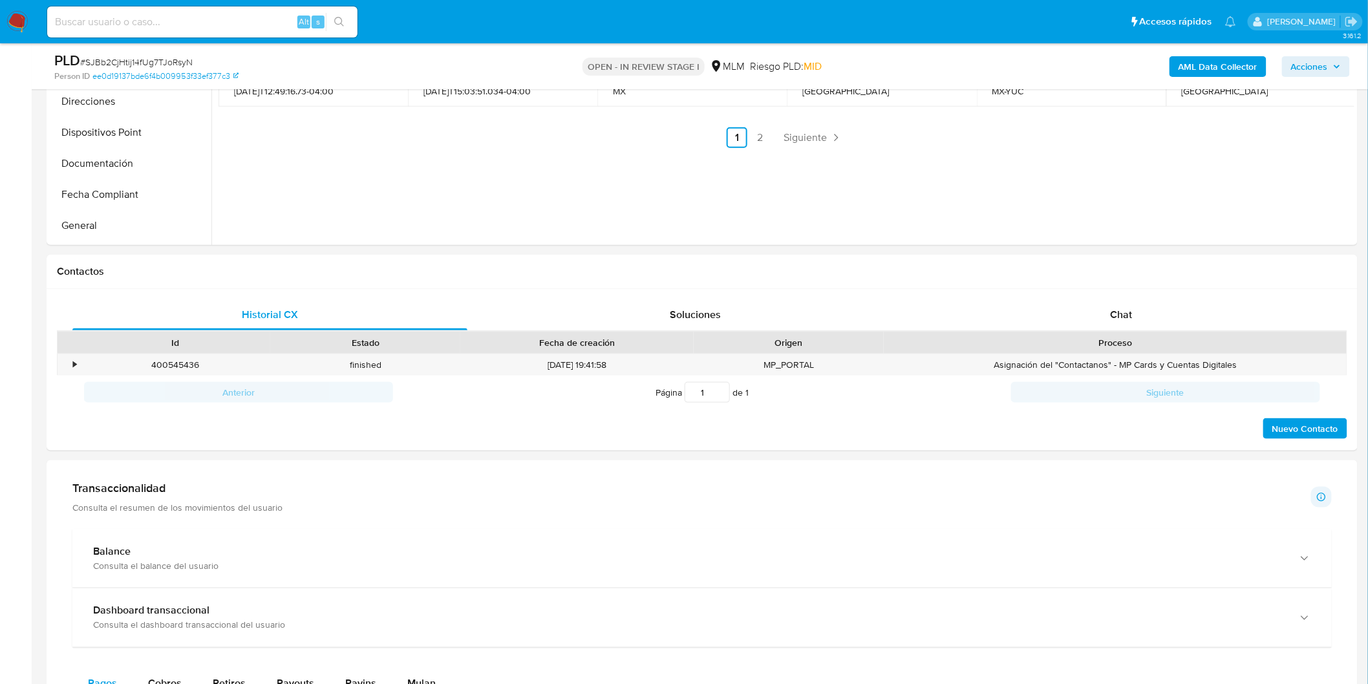
click at [198, 513] on p "Consulta el resumen de los movimientos del usuario" at bounding box center [177, 508] width 210 height 12
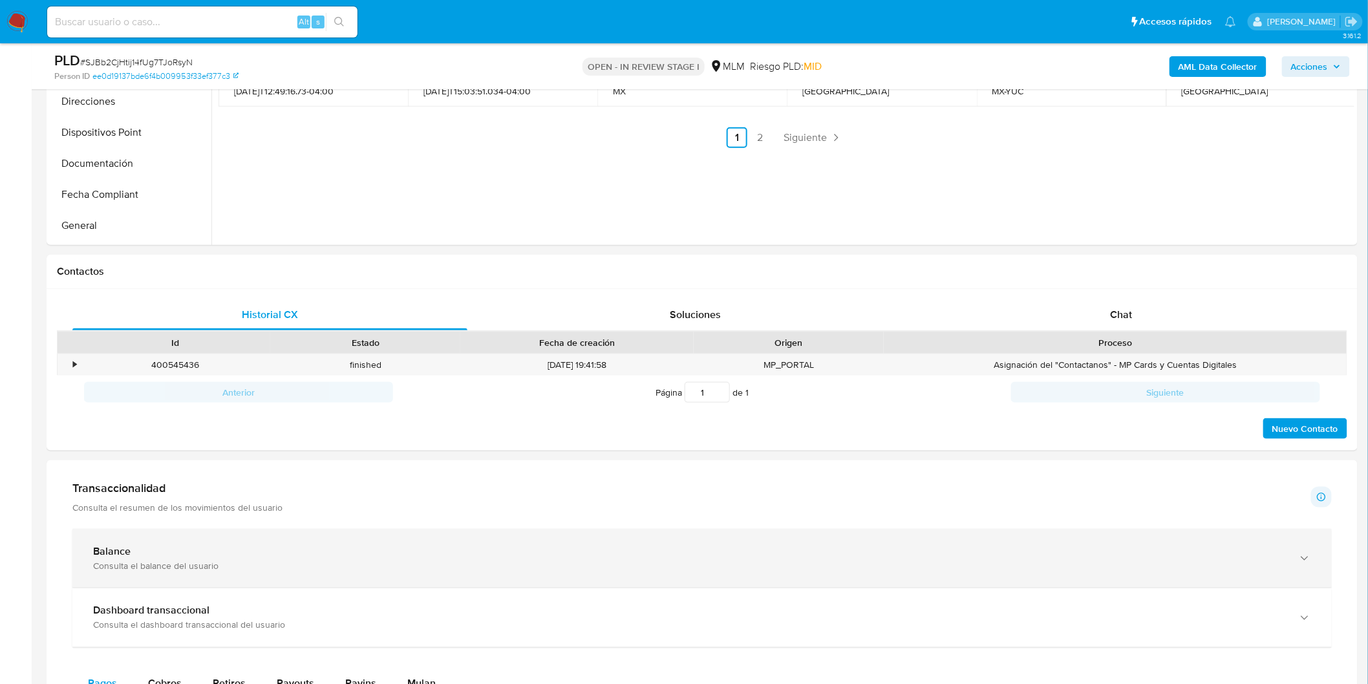
click at [162, 559] on div "Balance Consulta el balance del usuario" at bounding box center [689, 558] width 1192 height 27
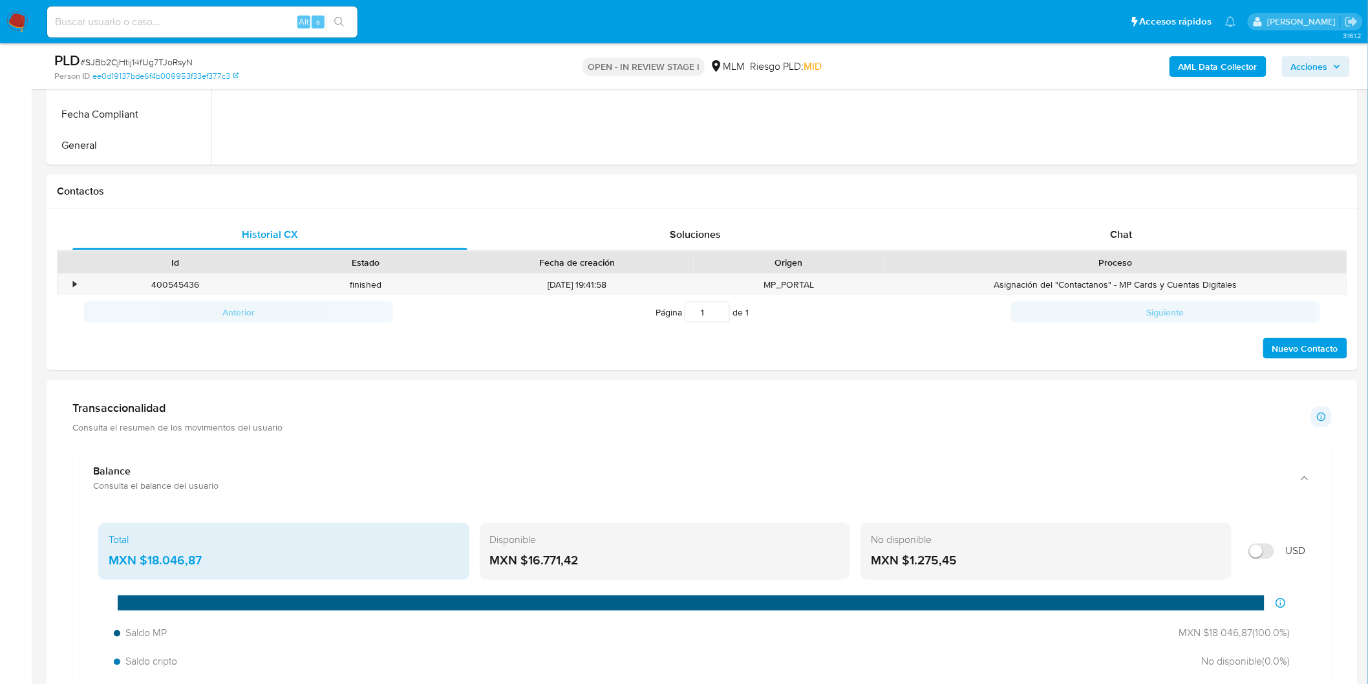
scroll to position [565, 0]
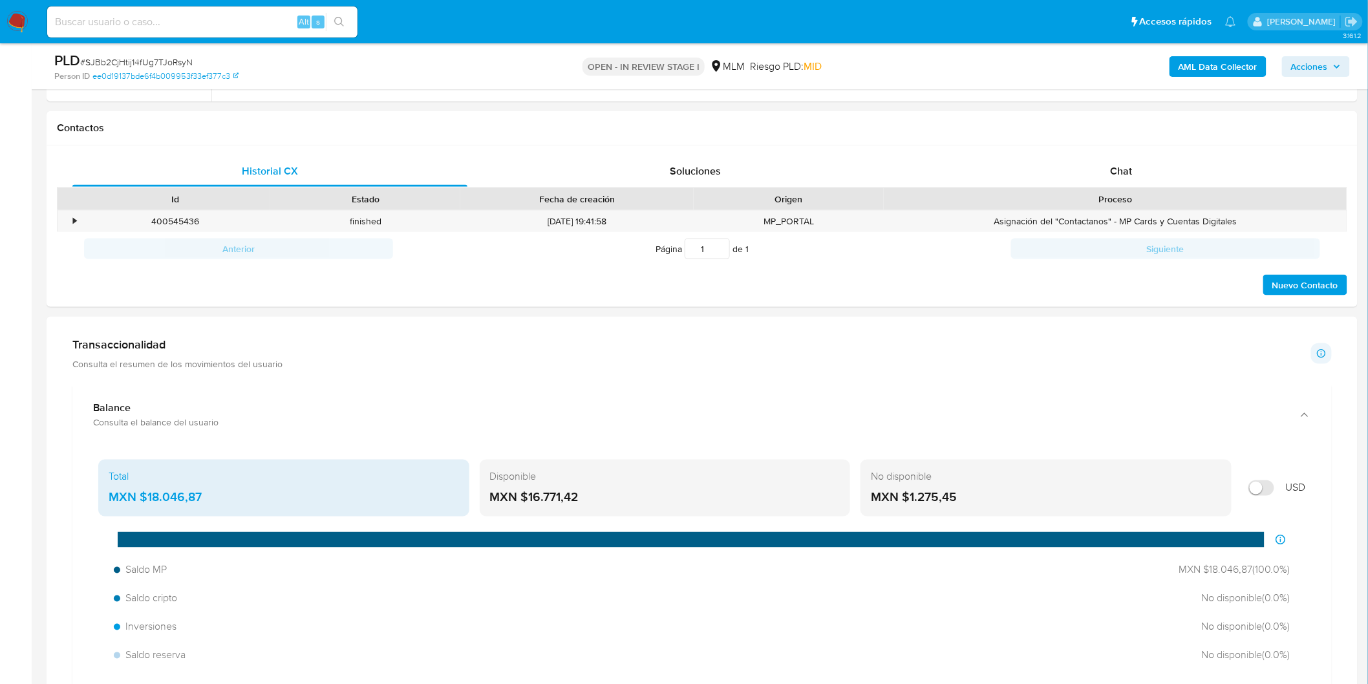
drag, startPoint x: 593, startPoint y: 497, endPoint x: 528, endPoint y: 497, distance: 64.7
click at [528, 497] on div "MXN $16.771,42" at bounding box center [665, 498] width 350 height 17
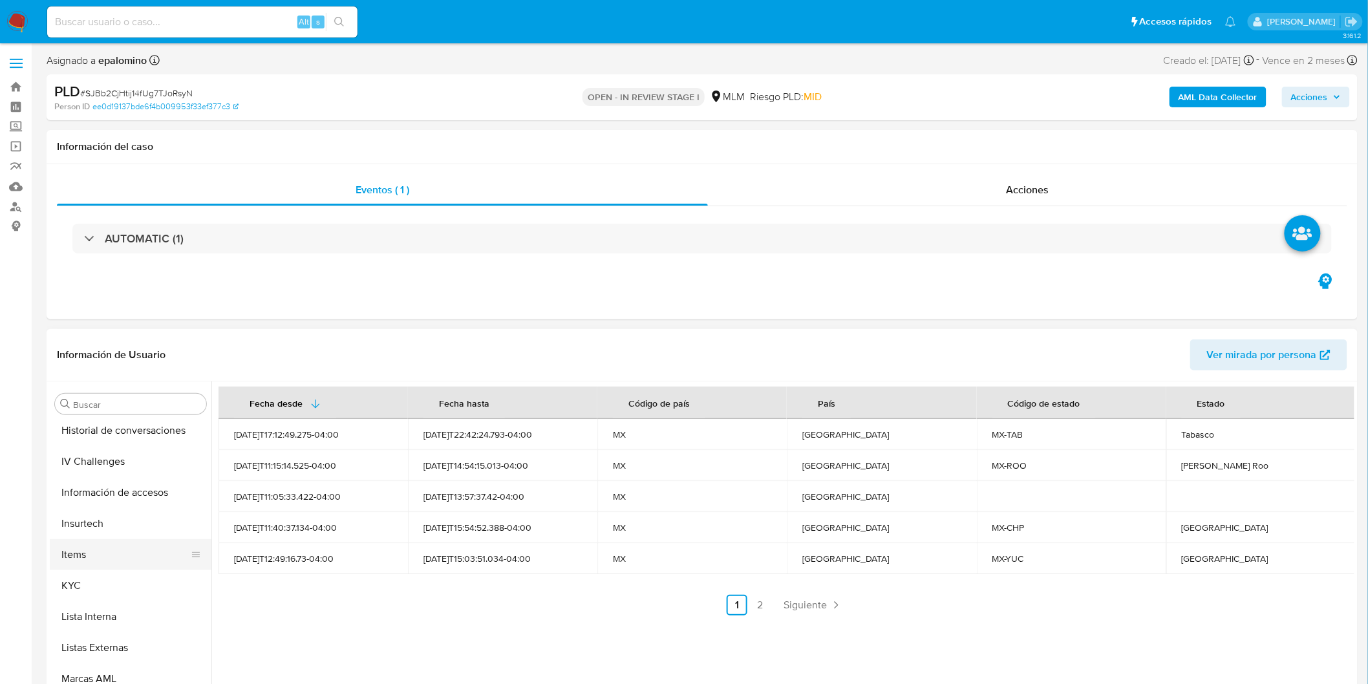
scroll to position [535, 0]
click at [93, 586] on button "KYC" at bounding box center [125, 583] width 151 height 31
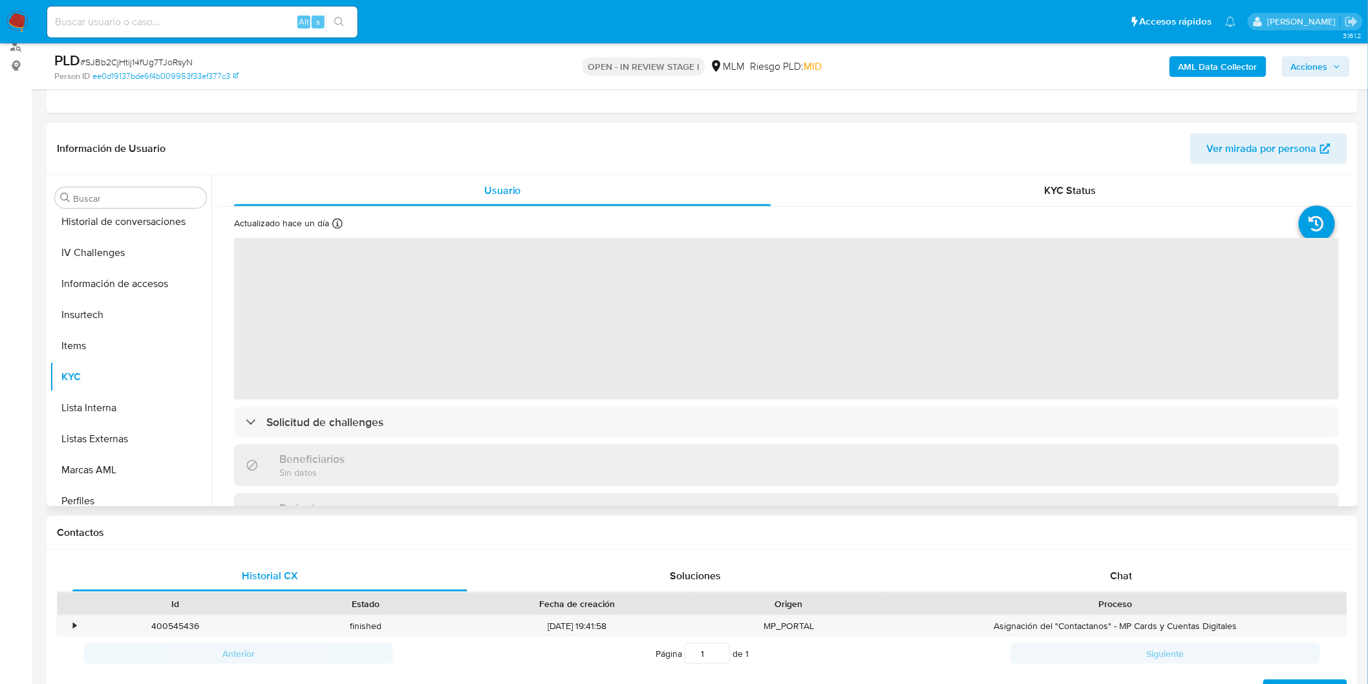
scroll to position [164, 0]
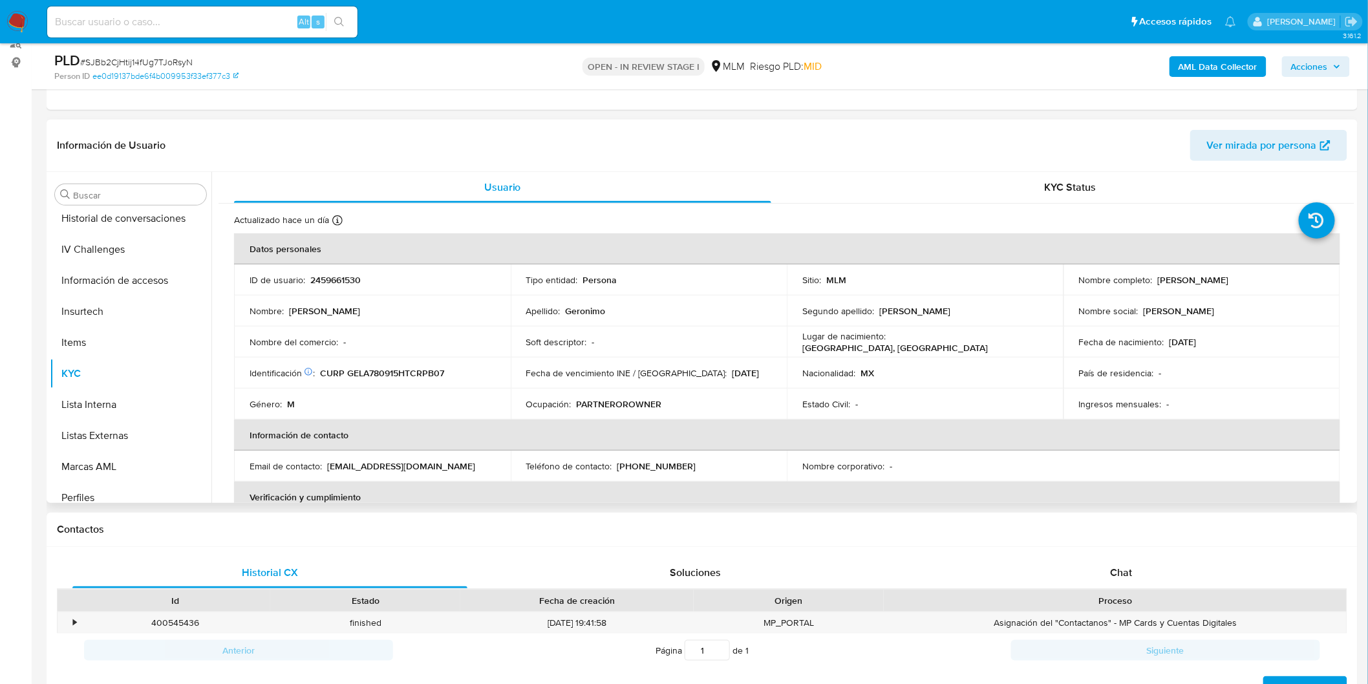
drag, startPoint x: 1267, startPoint y: 279, endPoint x: 1154, endPoint y: 281, distance: 113.2
click at [1154, 281] on div "Nombre completo : Abimael Geronimo Lopez" at bounding box center [1202, 280] width 246 height 12
copy p "Abimael Geronimo Lopez"
click at [491, 429] on th "Información de contacto" at bounding box center [787, 435] width 1106 height 31
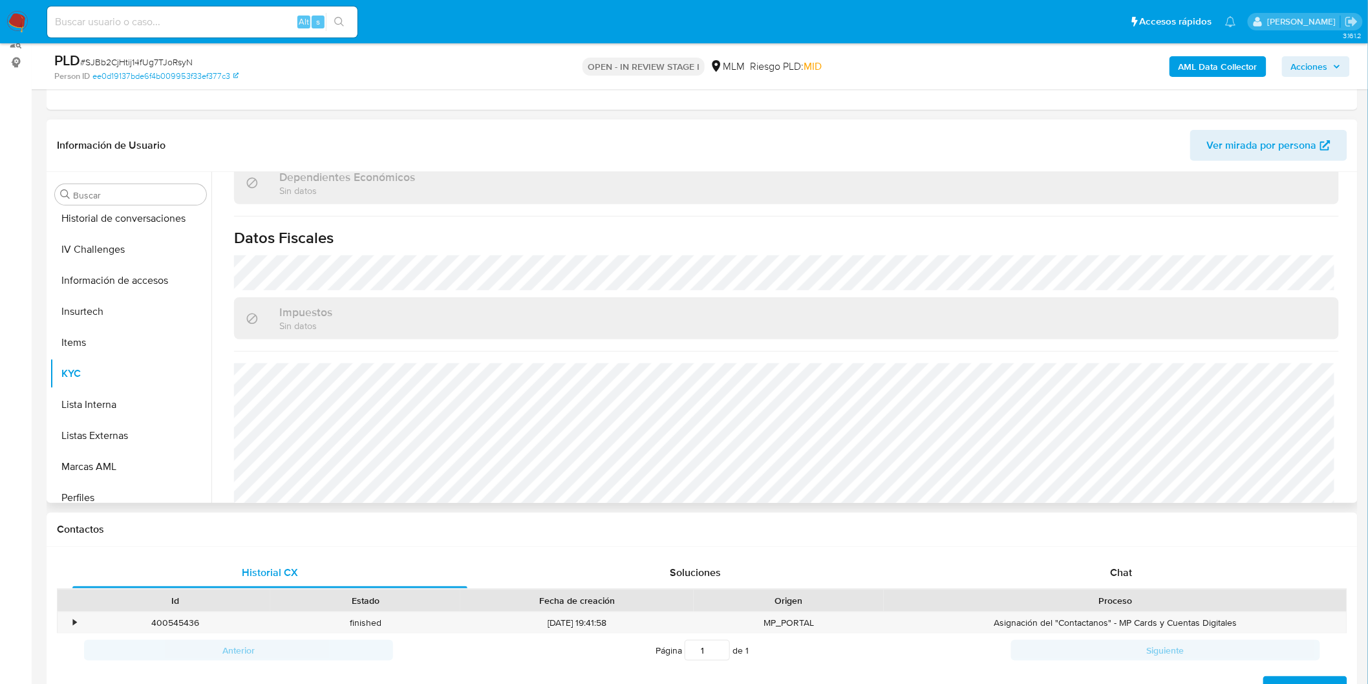
scroll to position [786, 0]
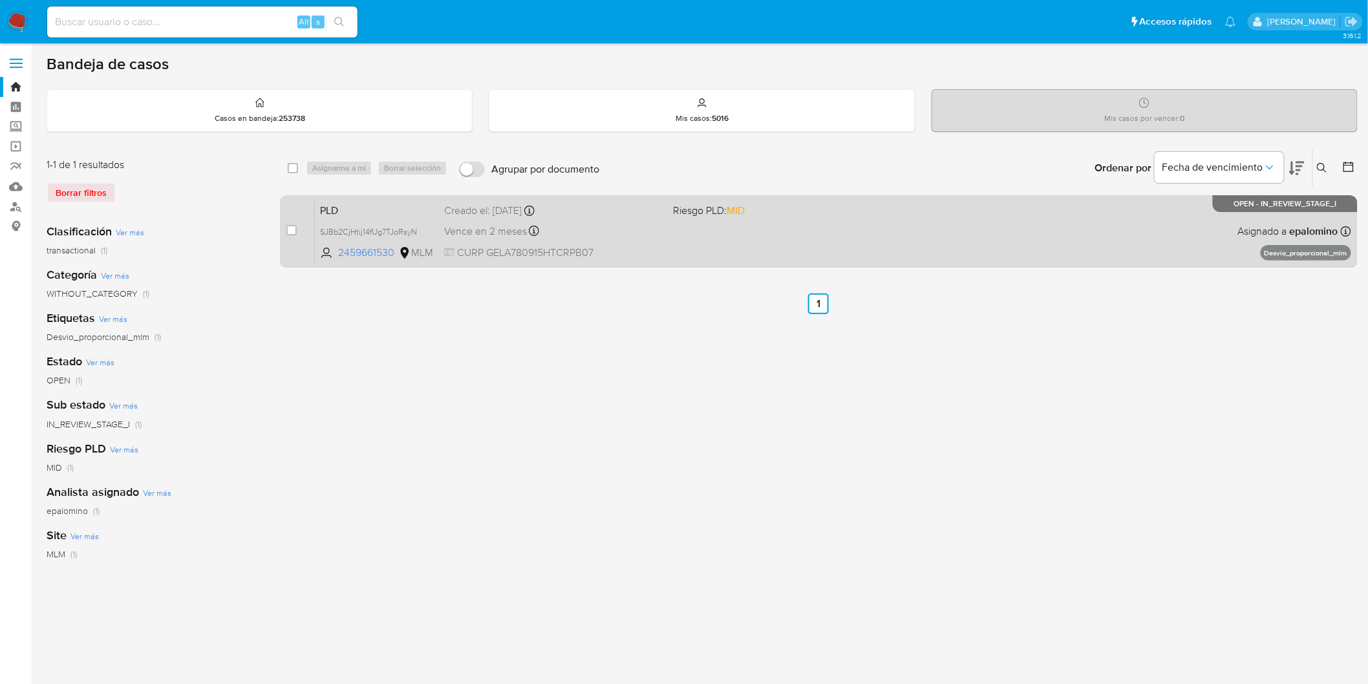
click at [341, 212] on span "PLD" at bounding box center [377, 209] width 114 height 17
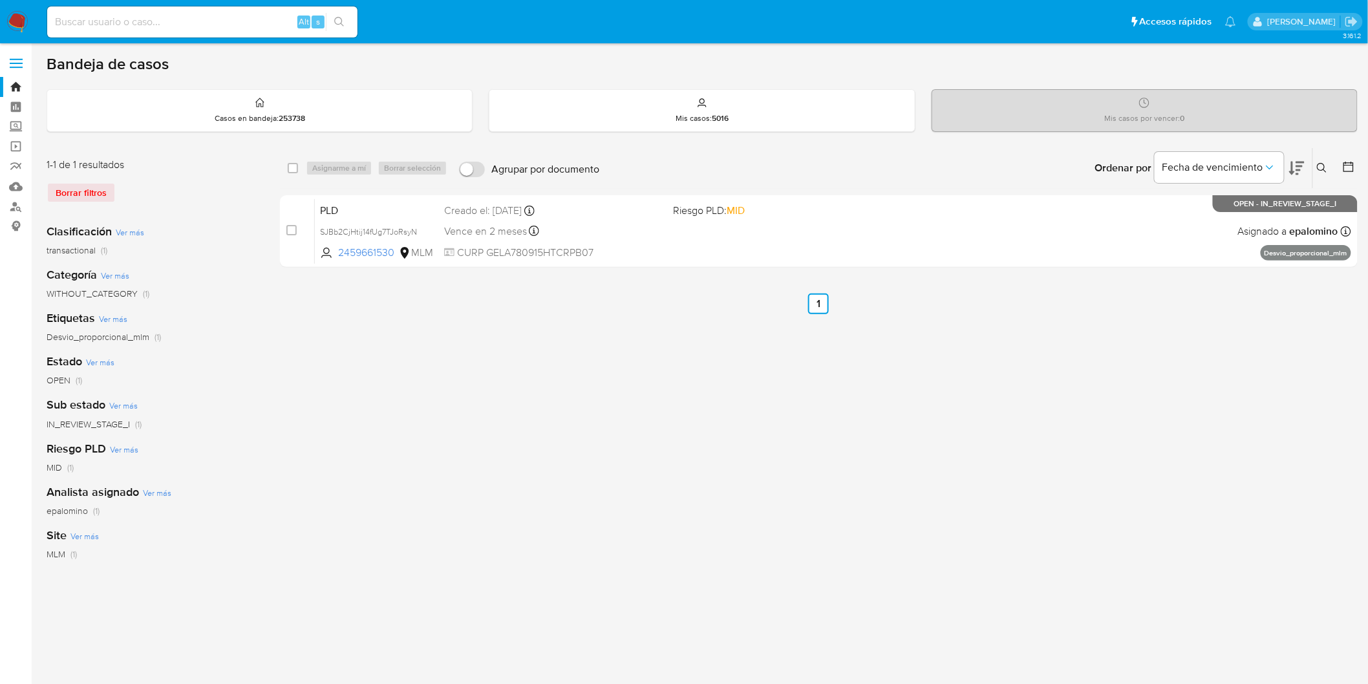
click at [16, 27] on img at bounding box center [17, 22] width 22 height 22
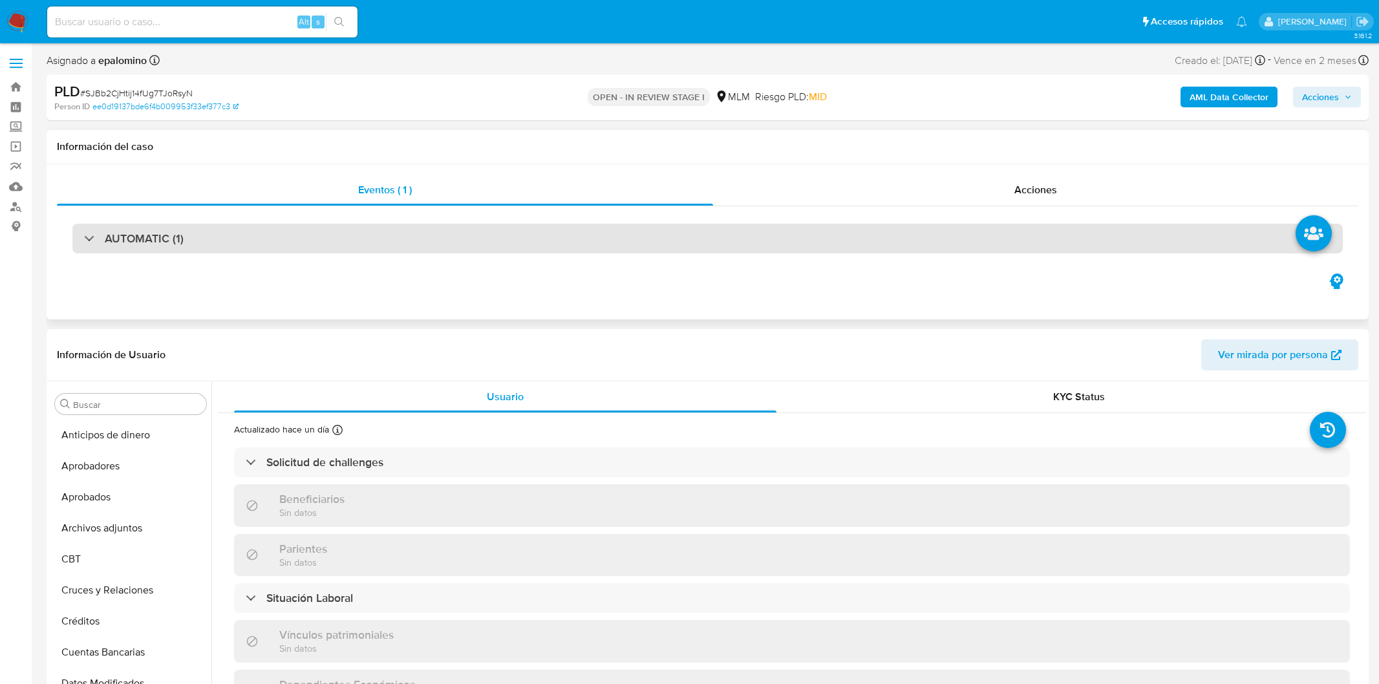
select select "10"
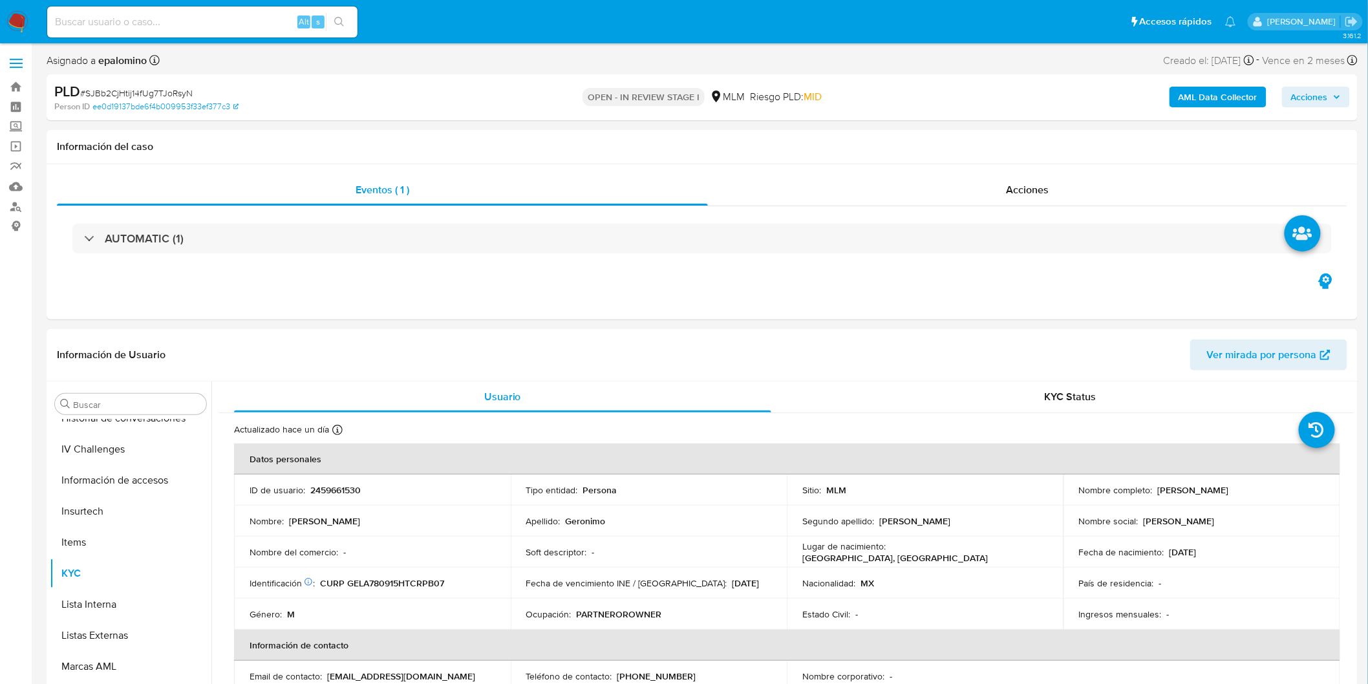
scroll to position [608, 0]
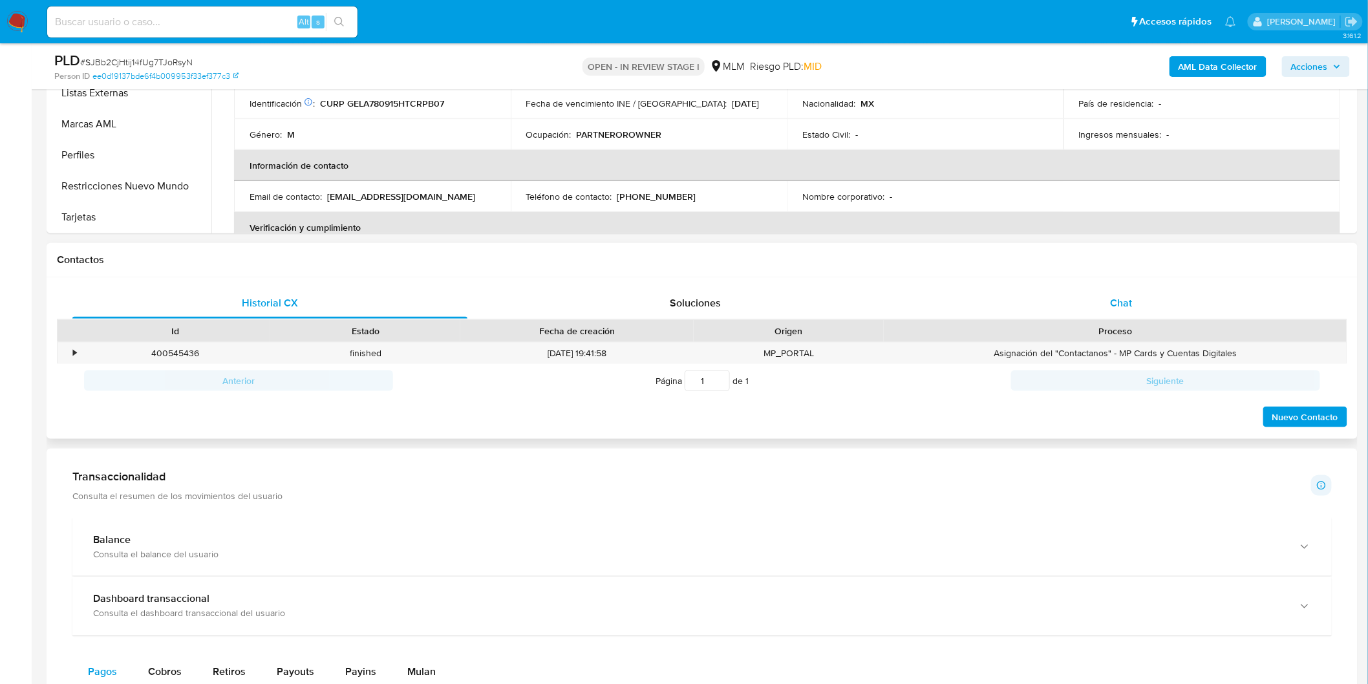
click at [1158, 304] on div "Chat" at bounding box center [1121, 303] width 395 height 31
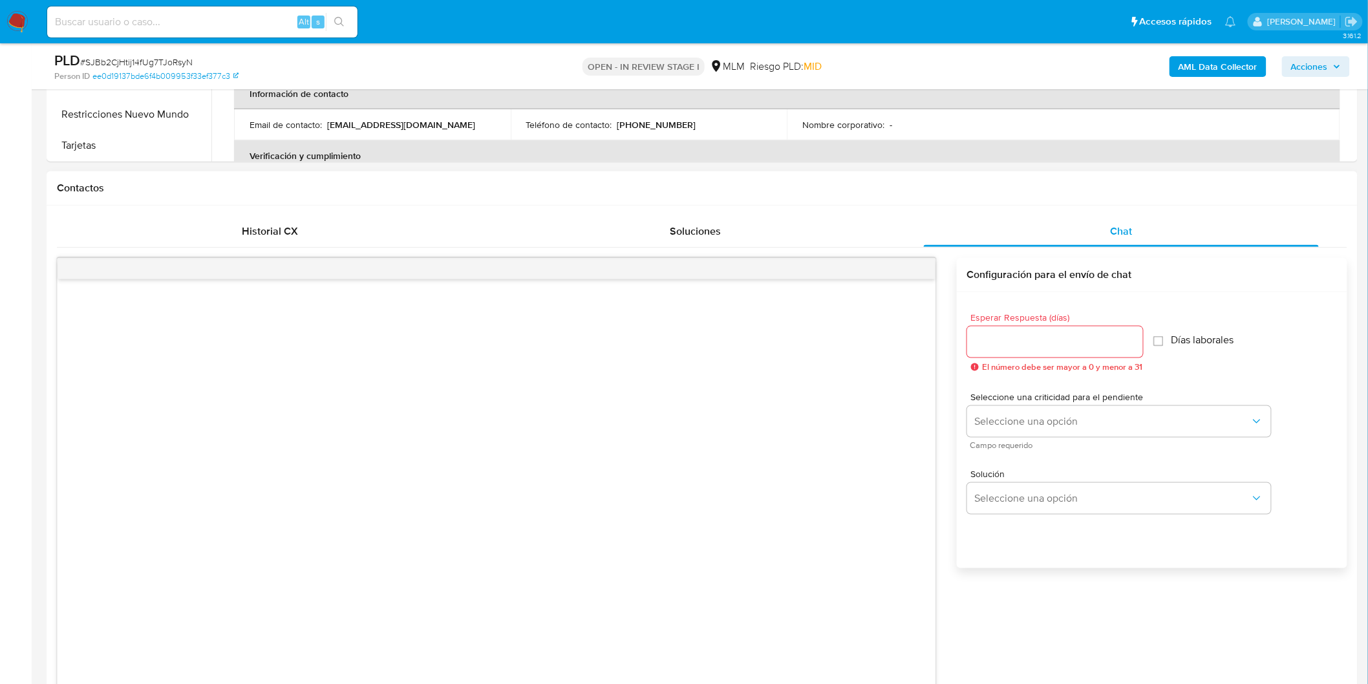
scroll to position [649, 0]
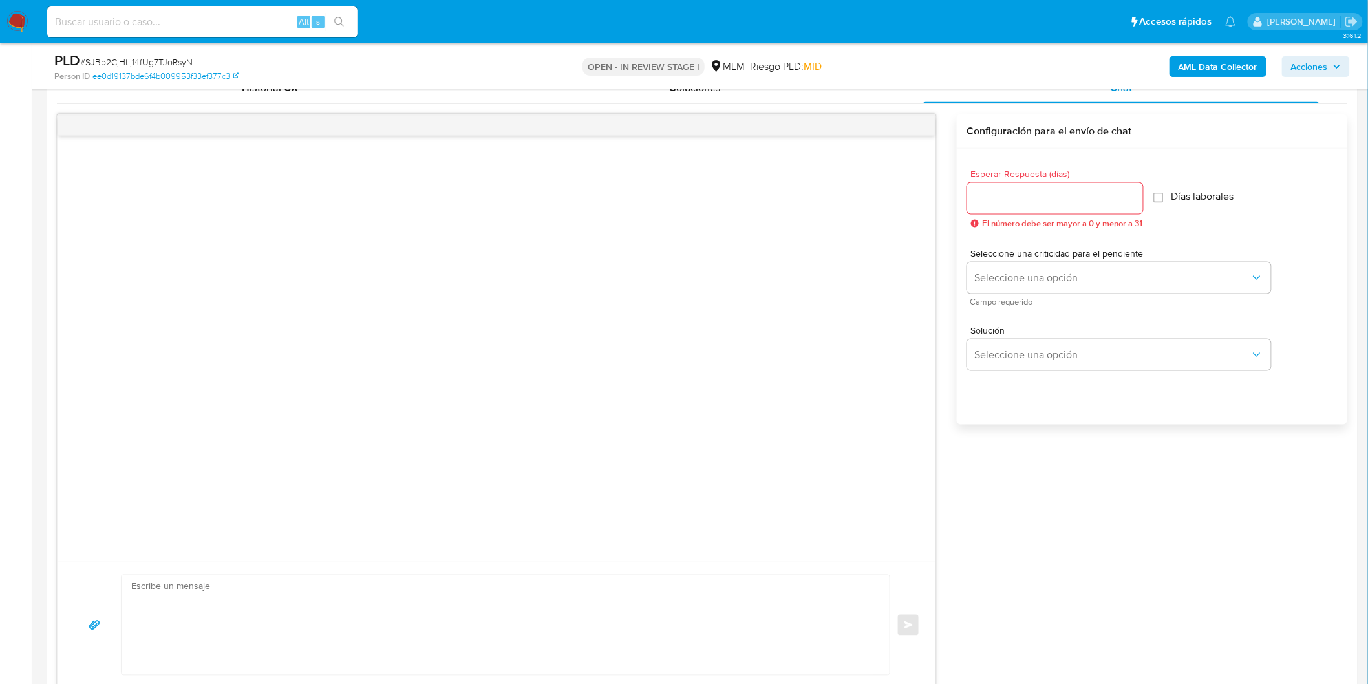
click at [1029, 195] on input "Esperar Respuesta (días)" at bounding box center [1055, 198] width 176 height 17
type input "5"
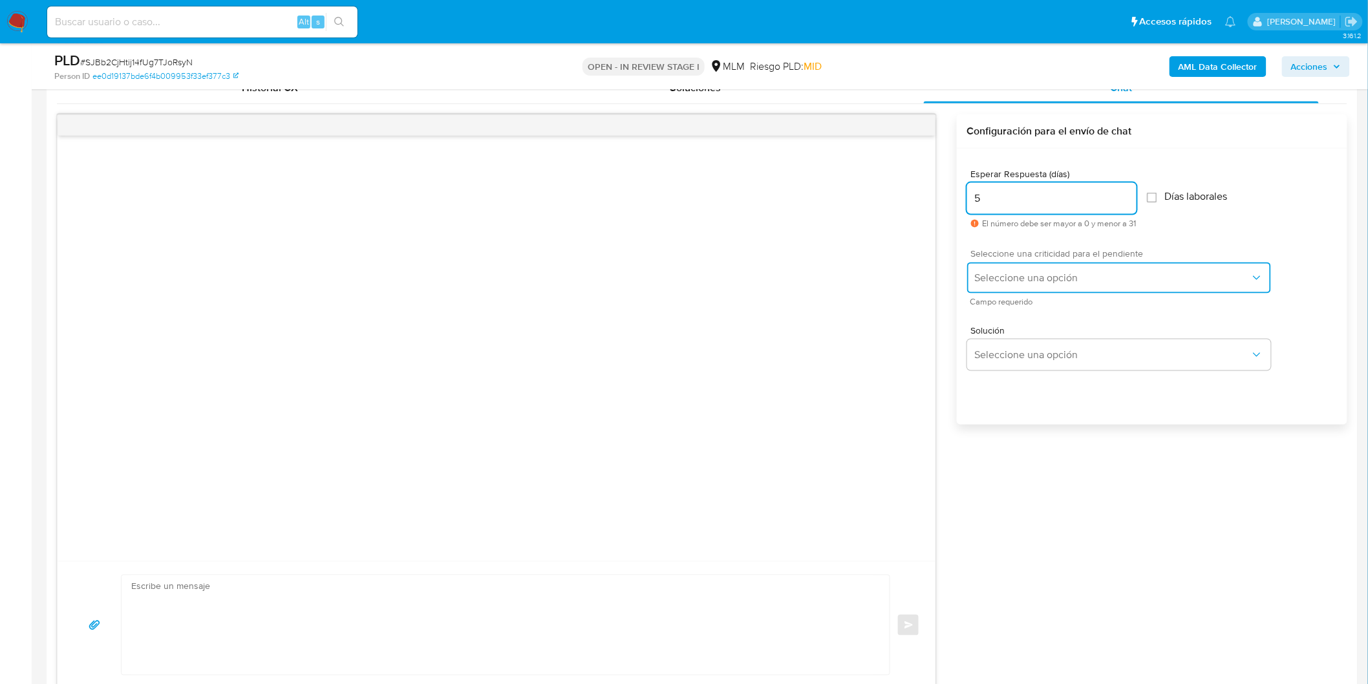
click at [1048, 277] on span "Seleccione una opción" at bounding box center [1112, 278] width 275 height 13
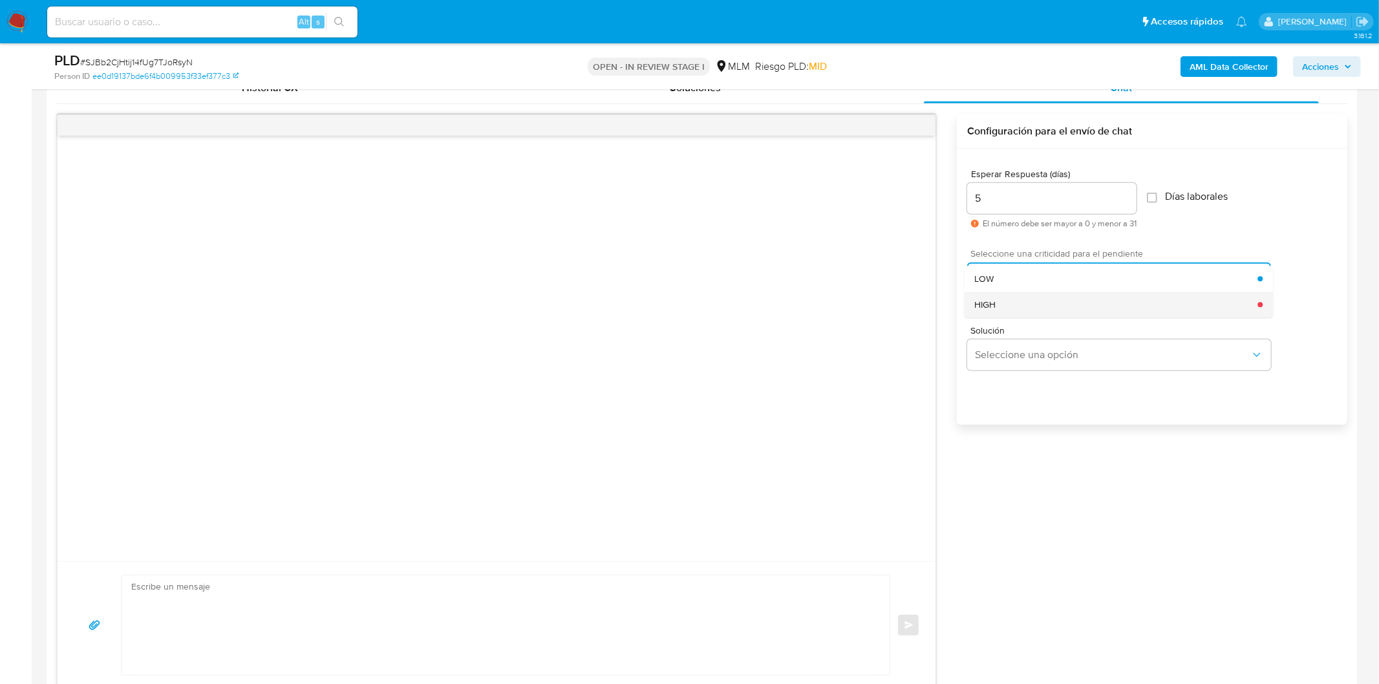
click at [1040, 314] on div "HIGH" at bounding box center [1116, 305] width 283 height 26
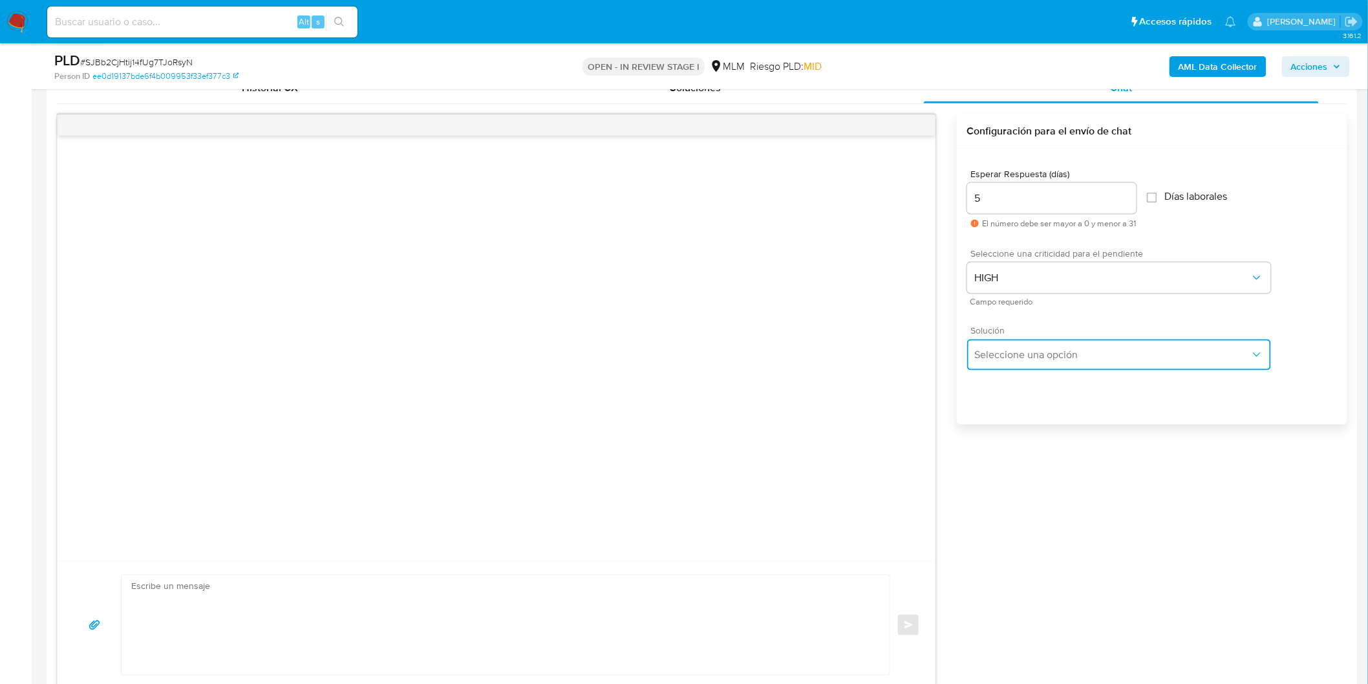
click at [1031, 363] on button "Seleccione una opción" at bounding box center [1119, 355] width 304 height 31
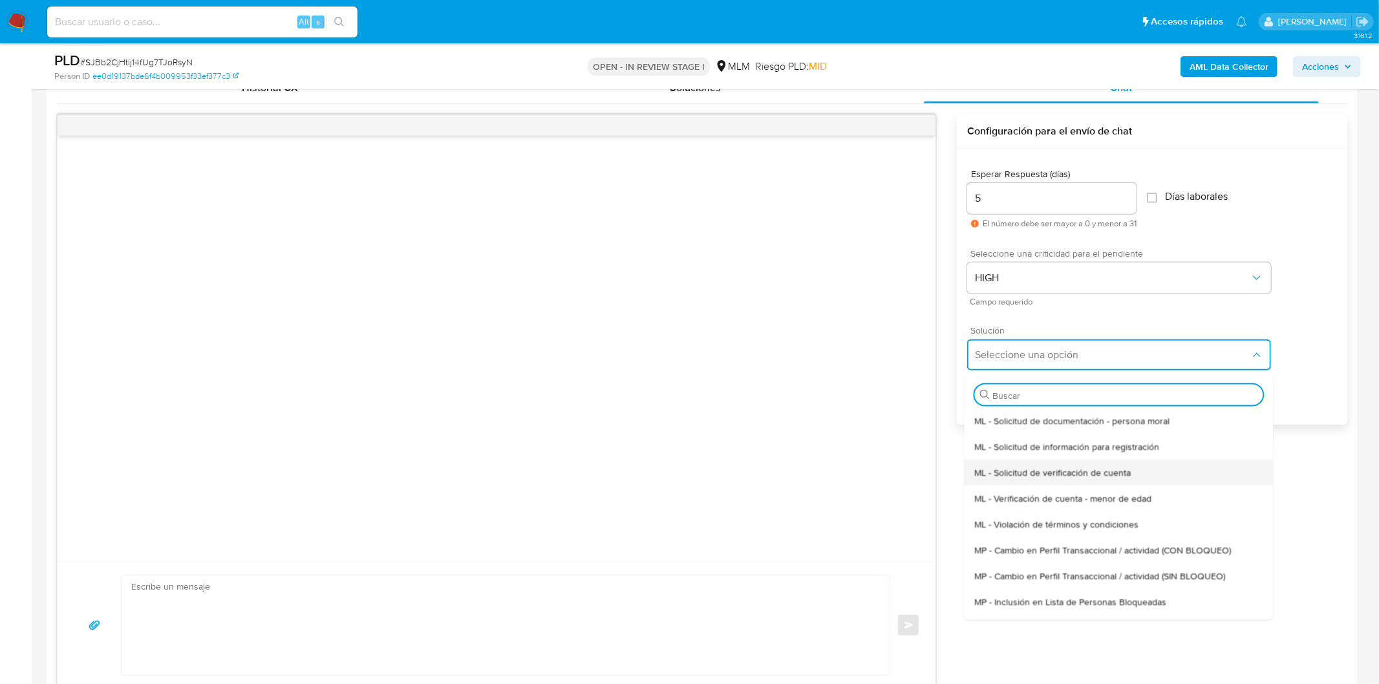
click at [1040, 469] on span "ML - Solicitud de verificación de cuenta" at bounding box center [1053, 472] width 156 height 12
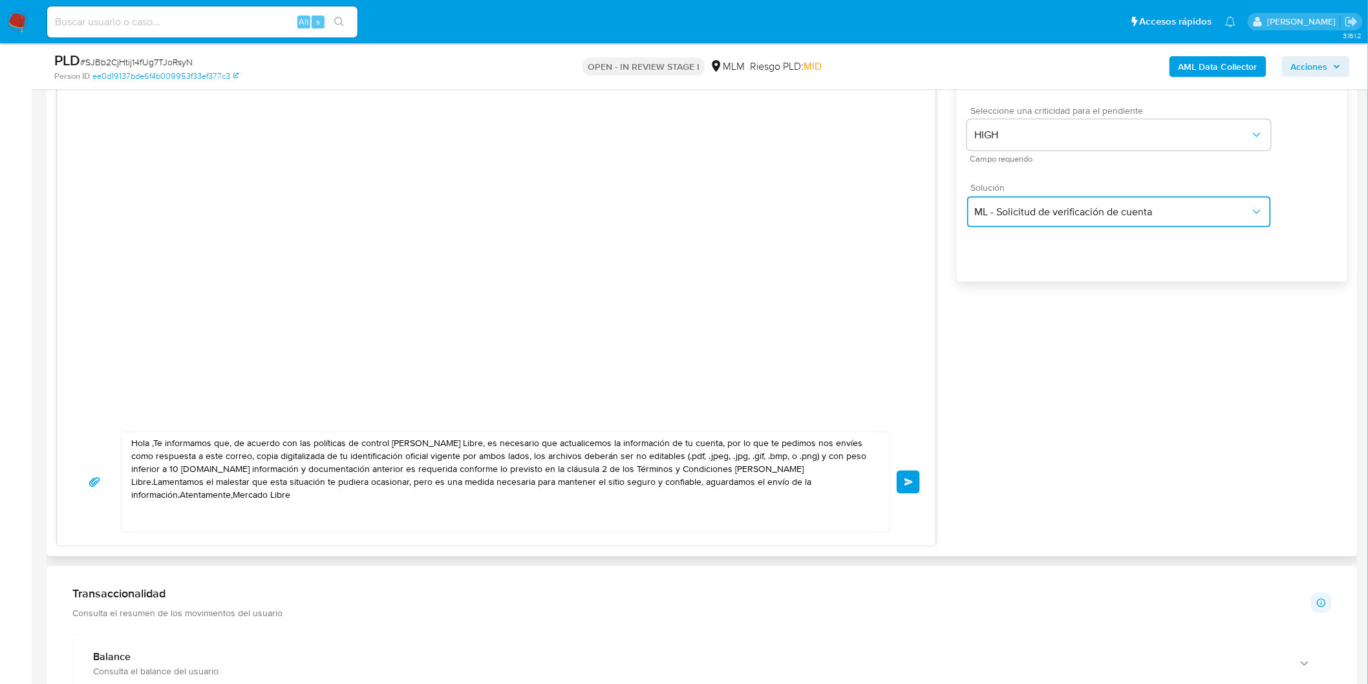
scroll to position [792, 0]
drag, startPoint x: 841, startPoint y: 486, endPoint x: 102, endPoint y: 421, distance: 742.0
click at [102, 421] on div "Hola ,Te informamos que, de acuerdo con las políticas de control de Mercado Lib…" at bounding box center [497, 481] width 878 height 127
paste textarea "Estimado Abimael Geronimo Lopez. Te comunicamos que se ha identificado un cambi…"
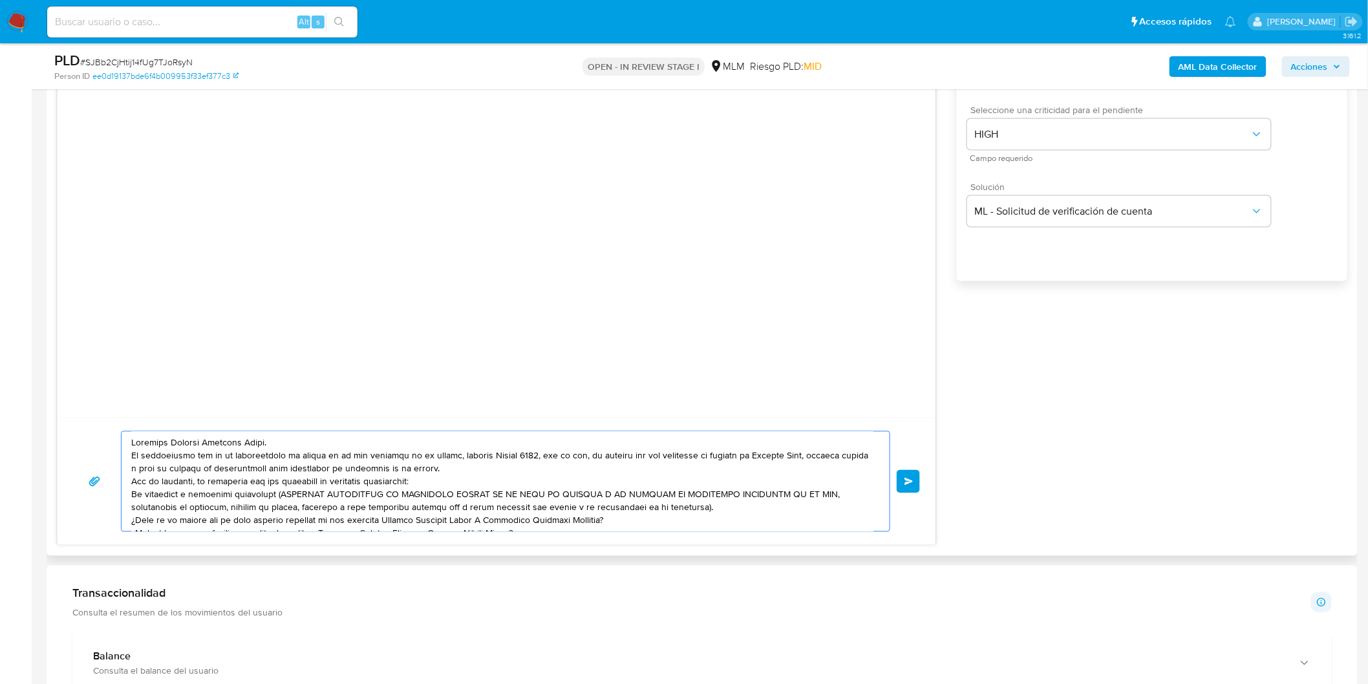
scroll to position [30, 0]
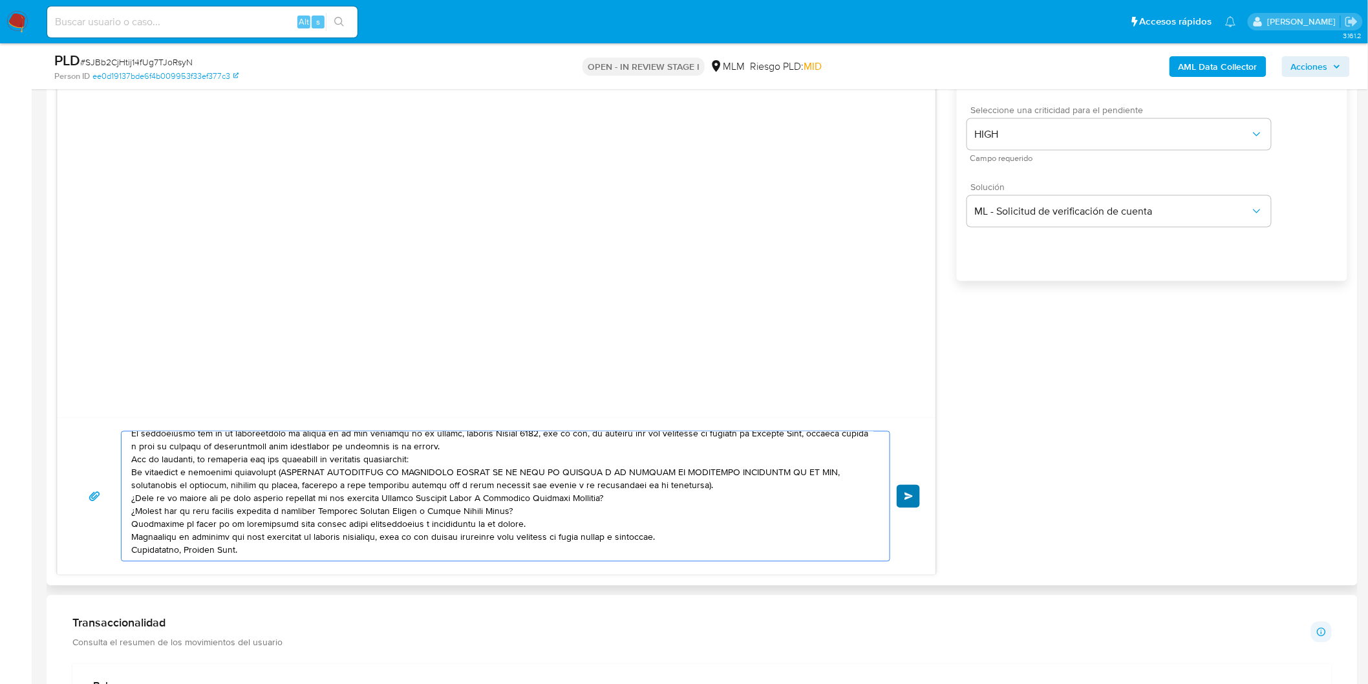
type textarea "Estimado Abimael Geronimo Lopez. Te comunicamos que se ha identificado un cambi…"
click at [913, 501] on span "Enviar" at bounding box center [909, 497] width 9 height 8
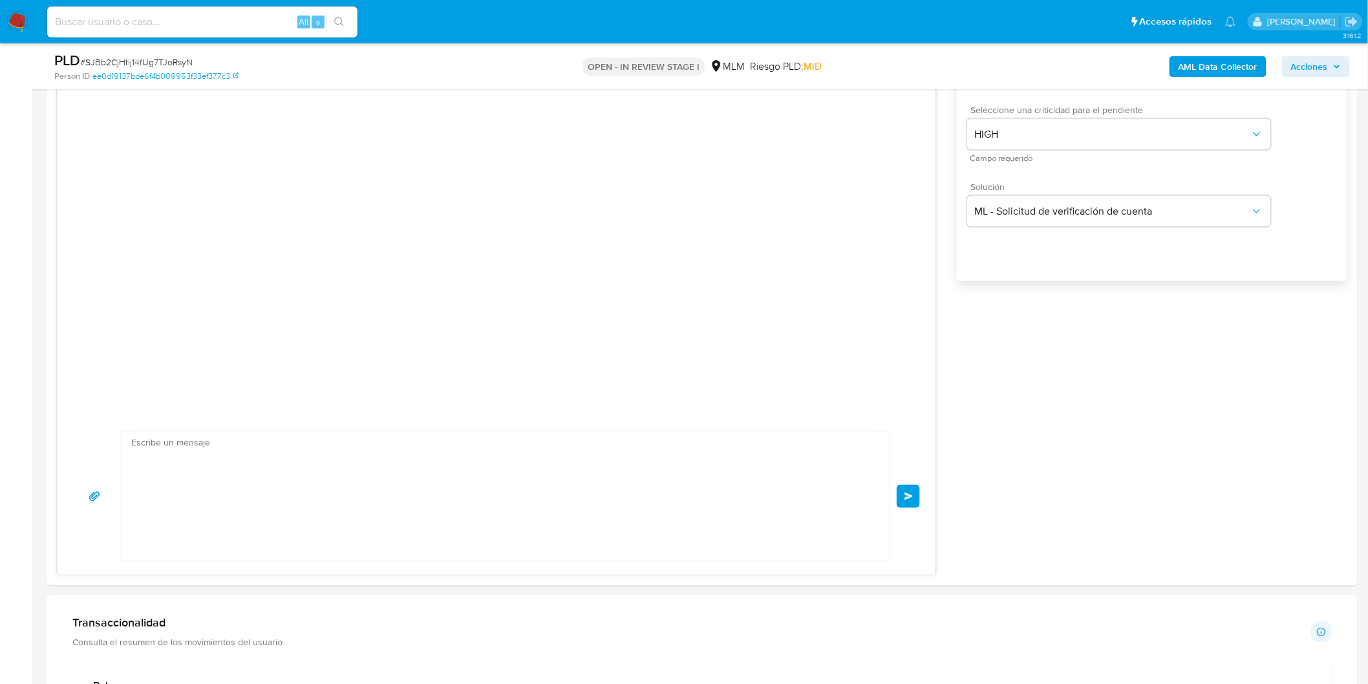
scroll to position [0, 0]
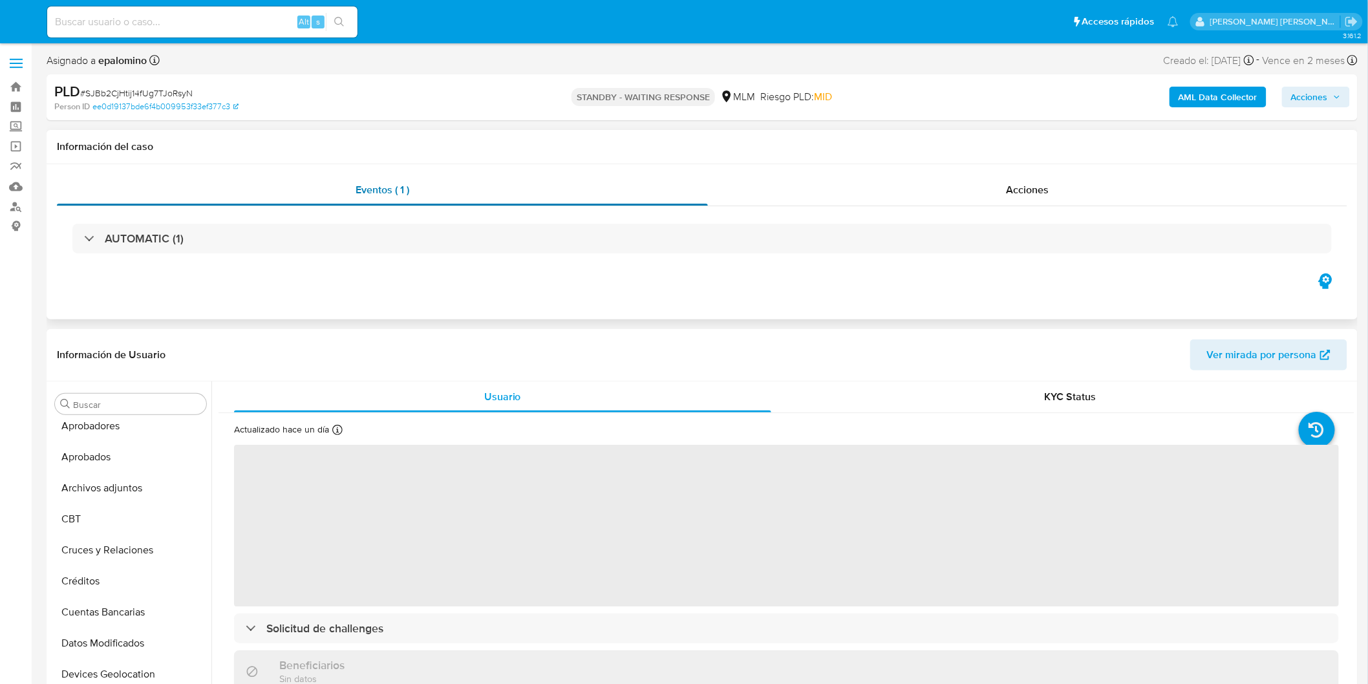
select select "10"
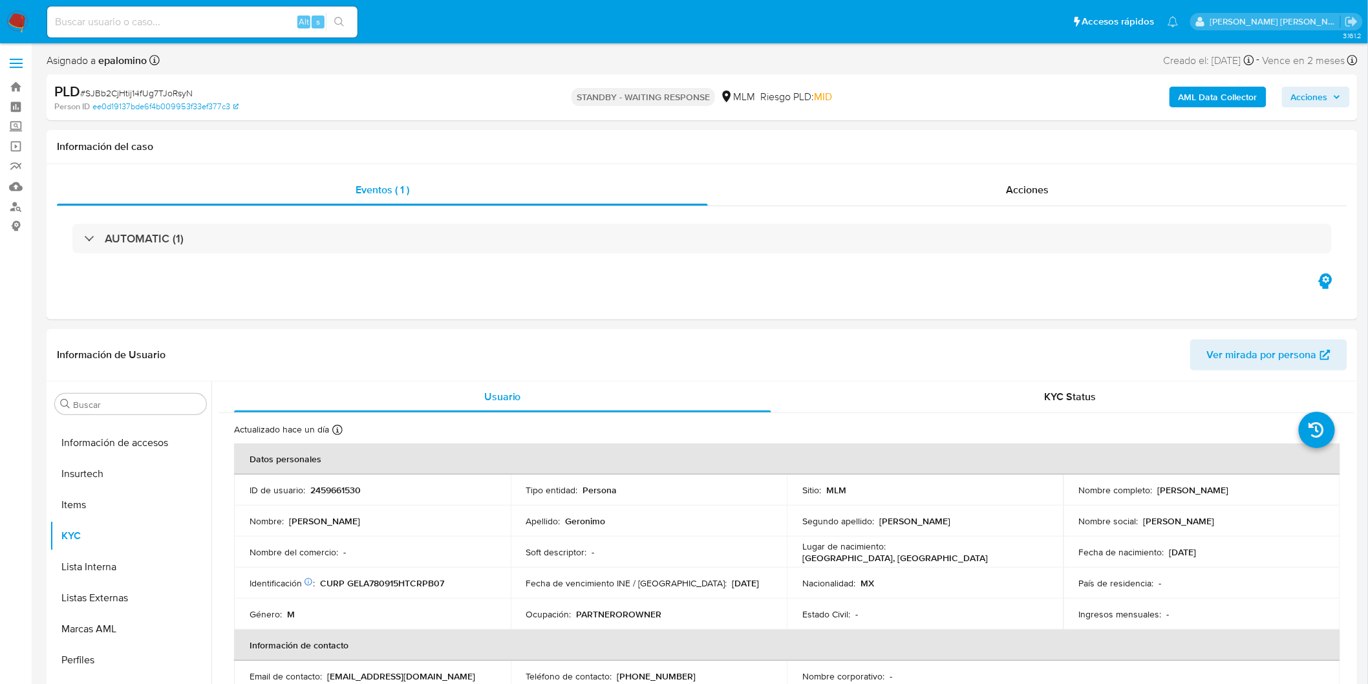
scroll to position [608, 0]
click at [175, 91] on span "# SJBb2CjHtij14fUg7TJoRsyN" at bounding box center [136, 93] width 113 height 13
copy span "SJBb2CjHtij14fUg7TJoRsyN"
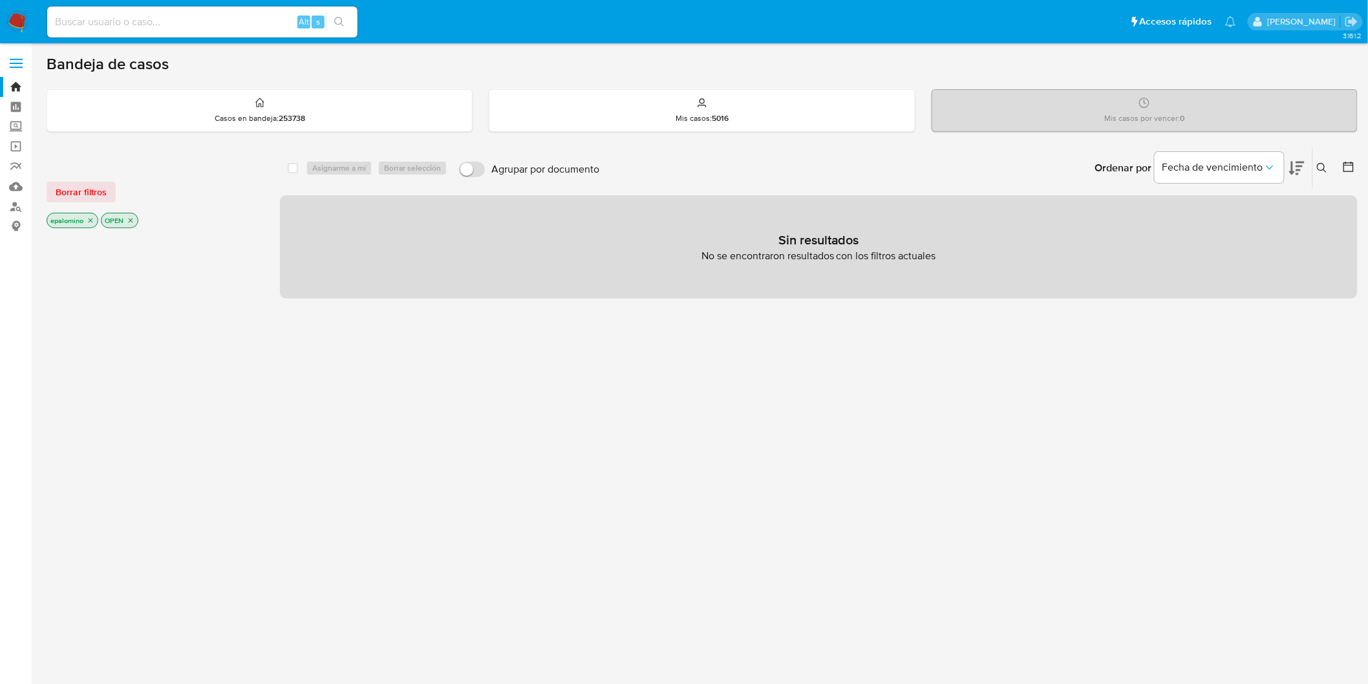
click at [63, 183] on span "Borrar filtros" at bounding box center [81, 192] width 51 height 18
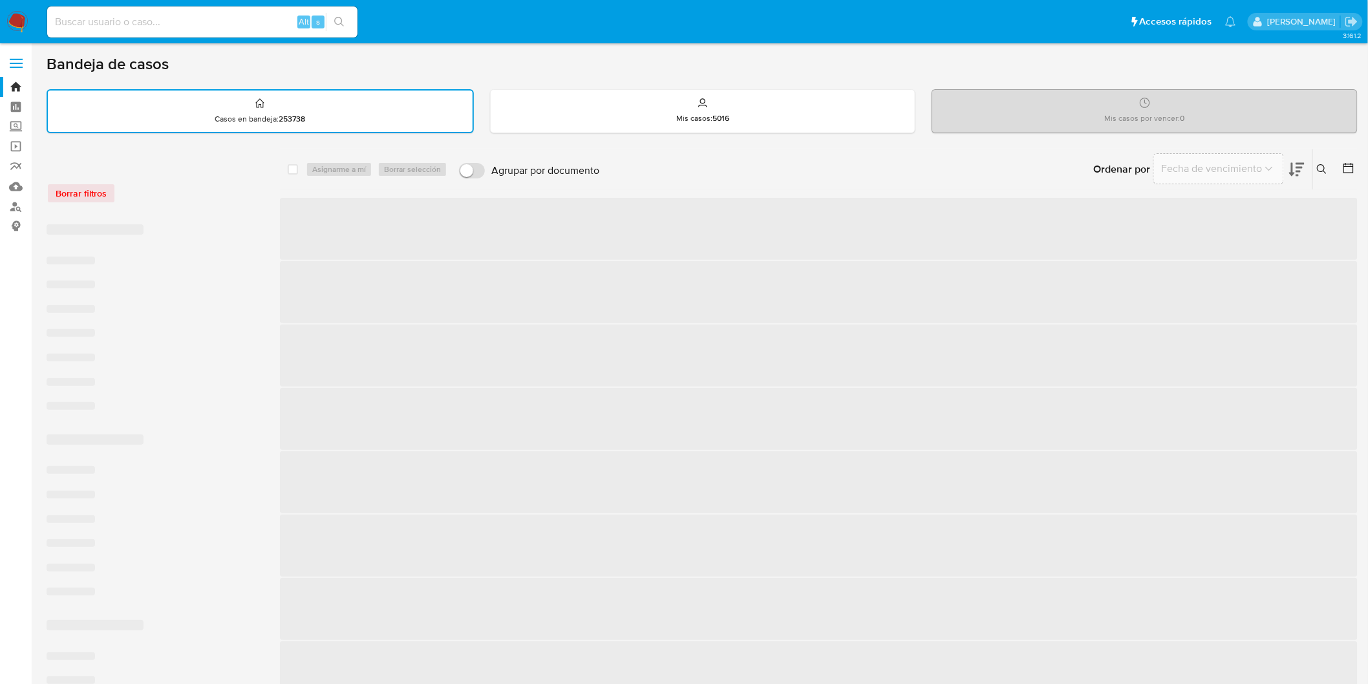
click at [211, 193] on div "Borrar filtros" at bounding box center [150, 193] width 207 height 21
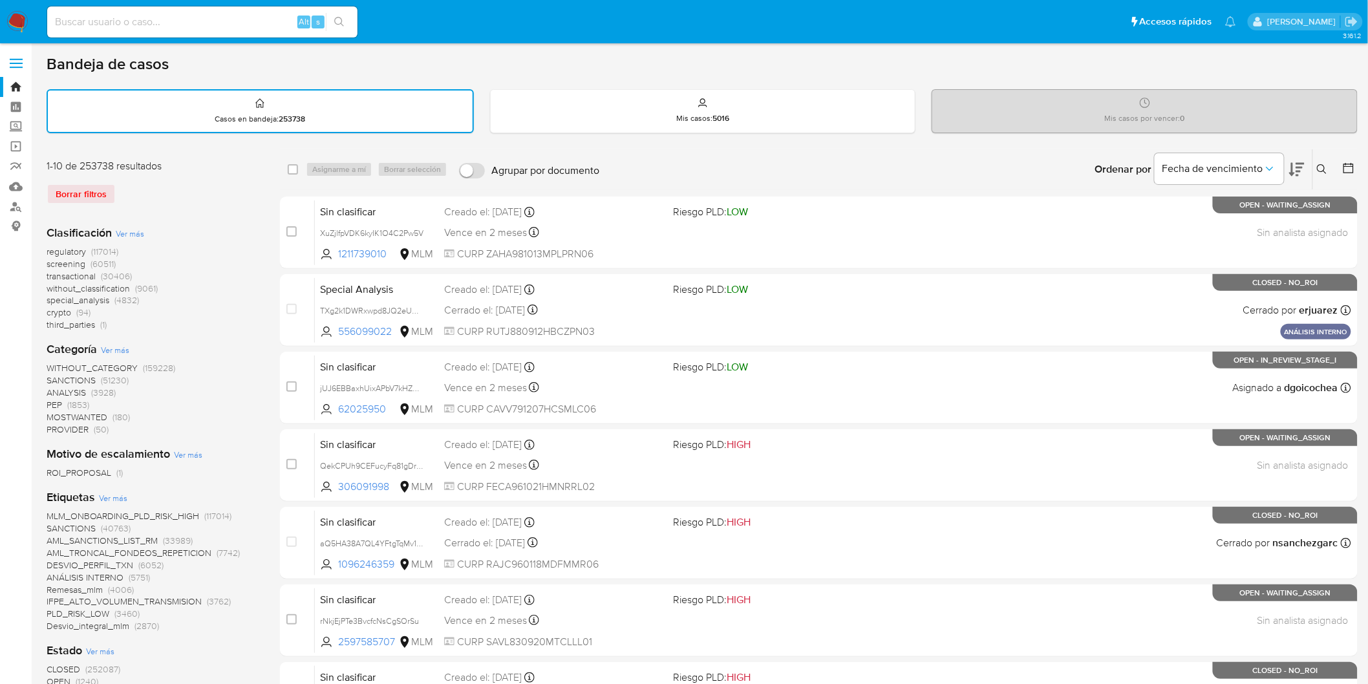
click at [10, 23] on img at bounding box center [17, 22] width 22 height 22
click at [156, 177] on div "1-10 de 253738 resultados Borrar filtros" at bounding box center [150, 187] width 207 height 56
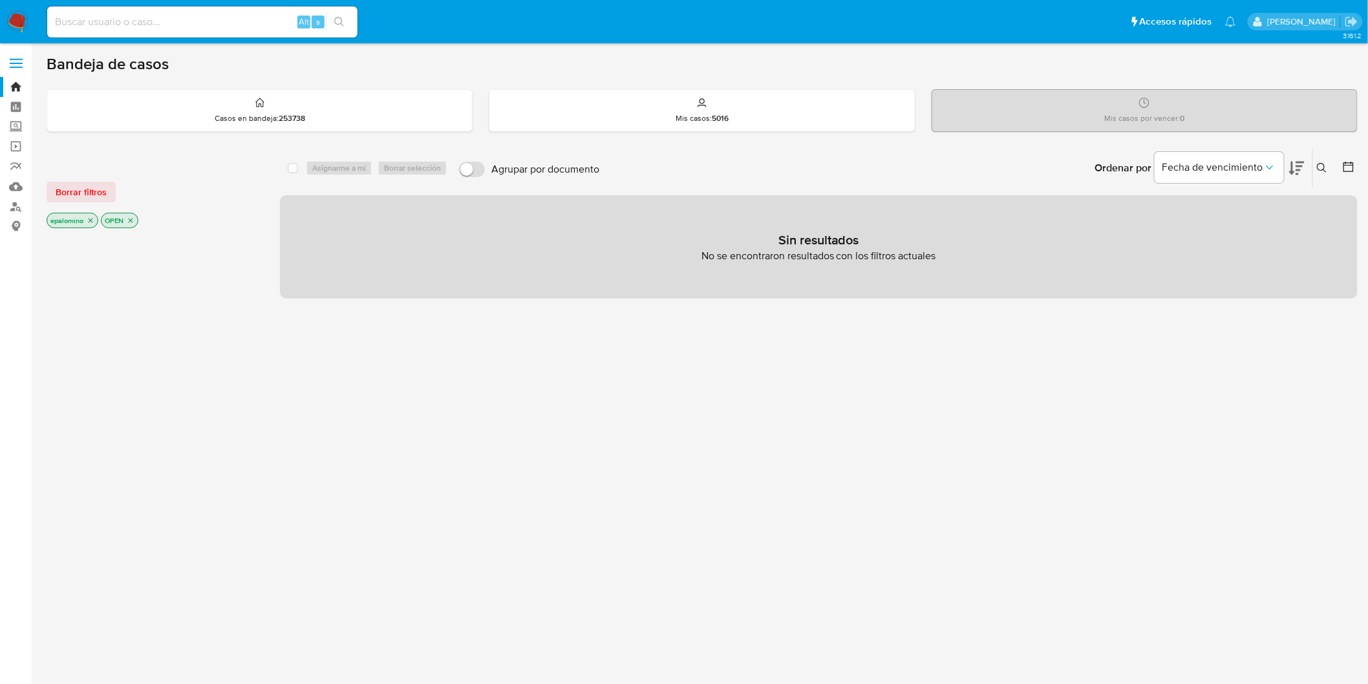
click at [98, 202] on div "Borrar filtros epalomino OPEN" at bounding box center [150, 194] width 207 height 73
click at [94, 194] on span "Borrar filtros" at bounding box center [81, 192] width 51 height 18
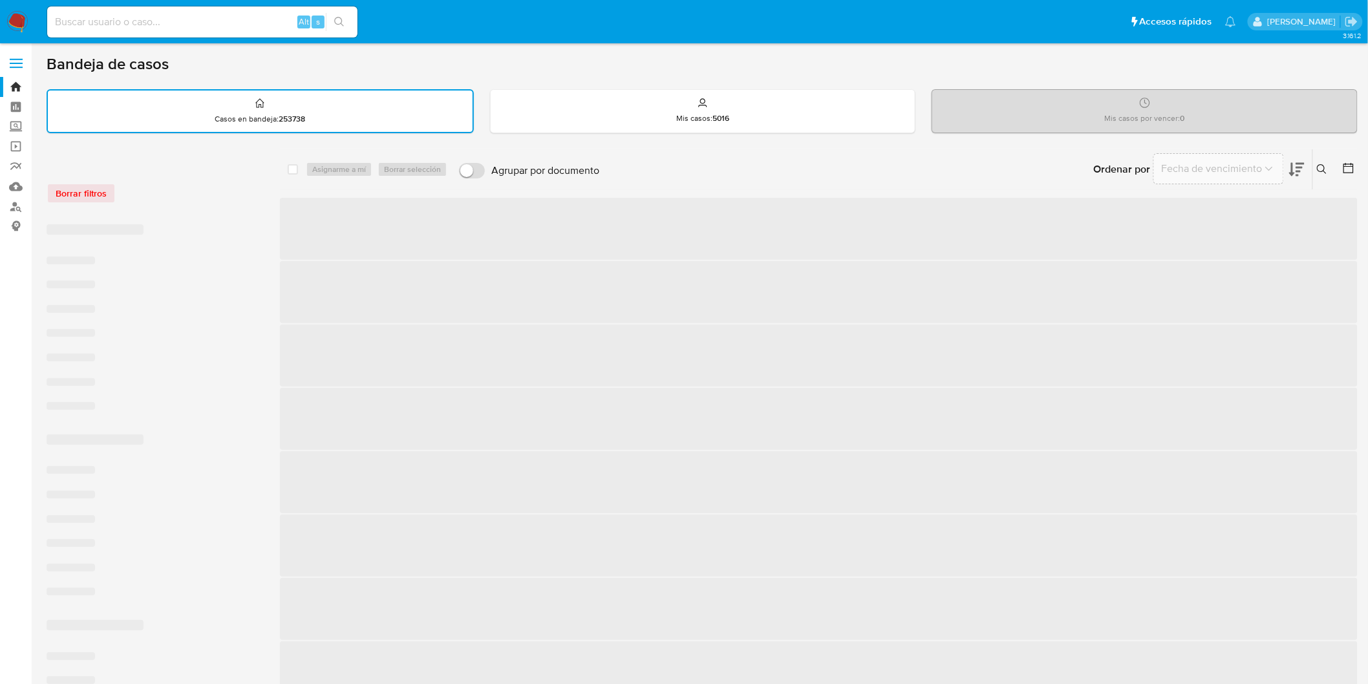
click at [222, 196] on div "Borrar filtros" at bounding box center [150, 193] width 207 height 21
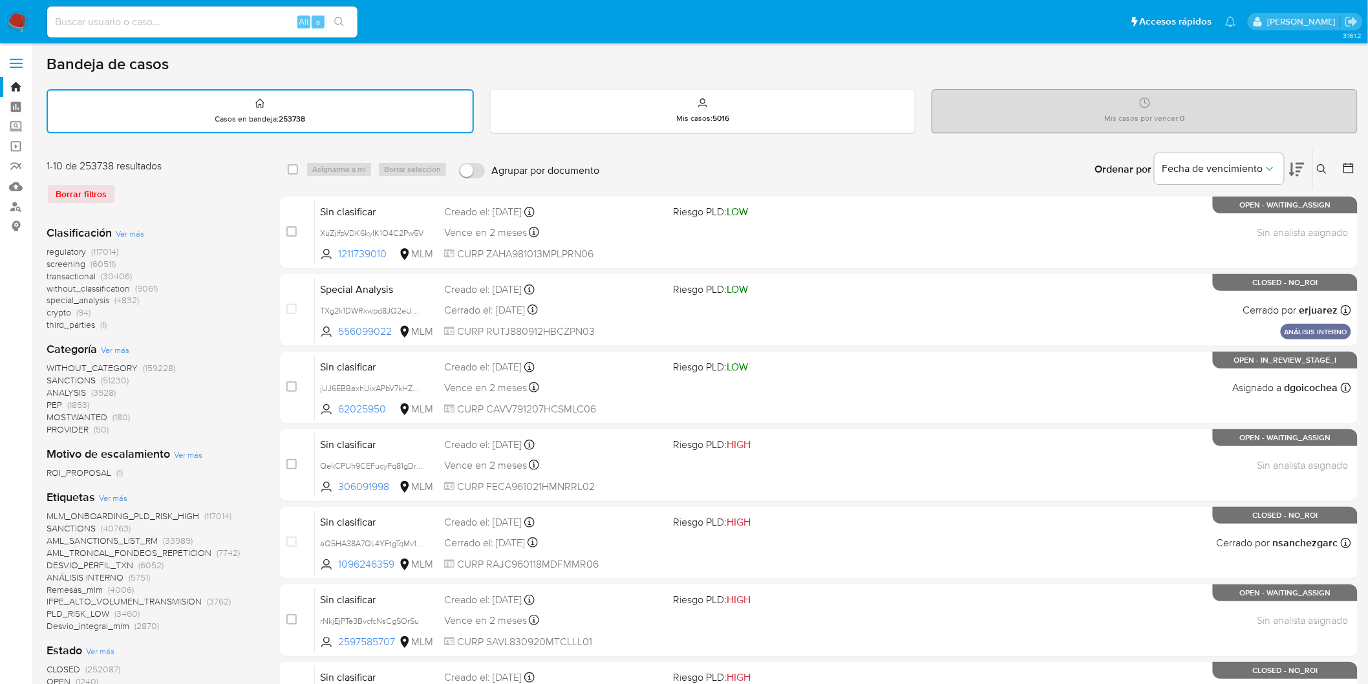
click at [1324, 169] on icon at bounding box center [1322, 169] width 10 height 10
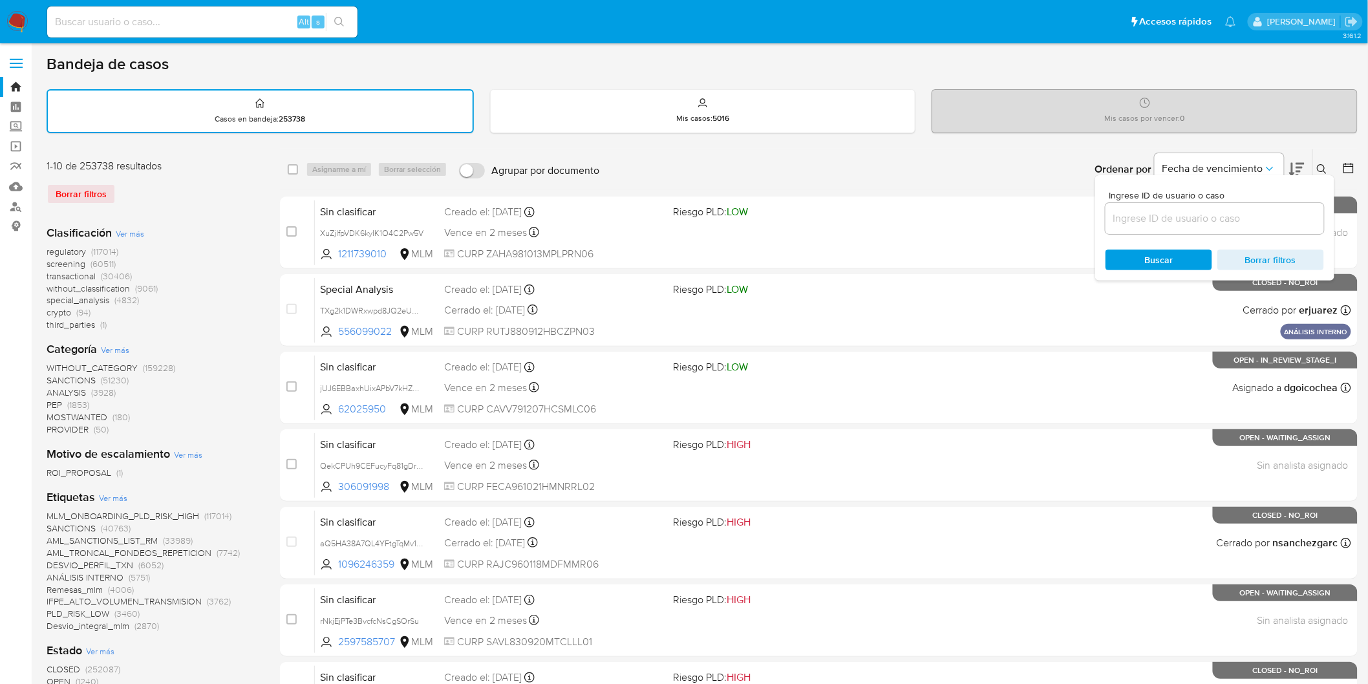
click at [1170, 221] on input at bounding box center [1215, 218] width 219 height 17
type input "224684468"
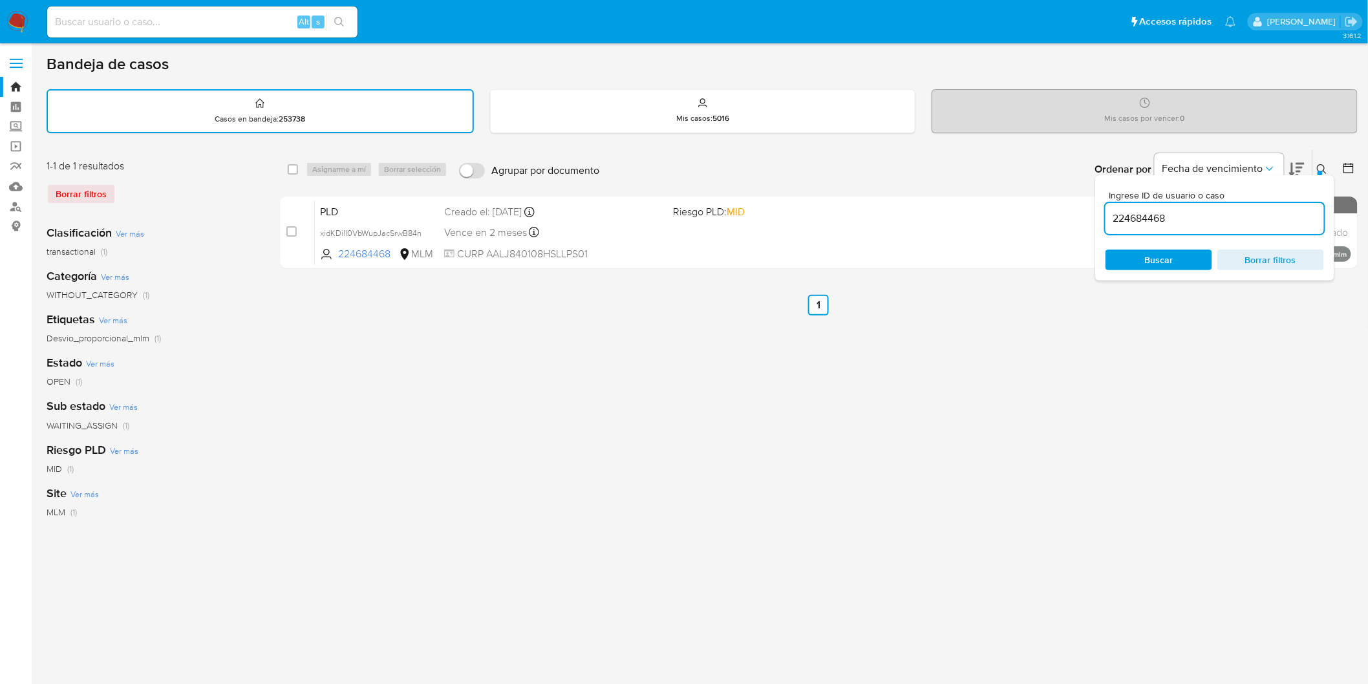
click at [1323, 166] on icon at bounding box center [1322, 169] width 10 height 10
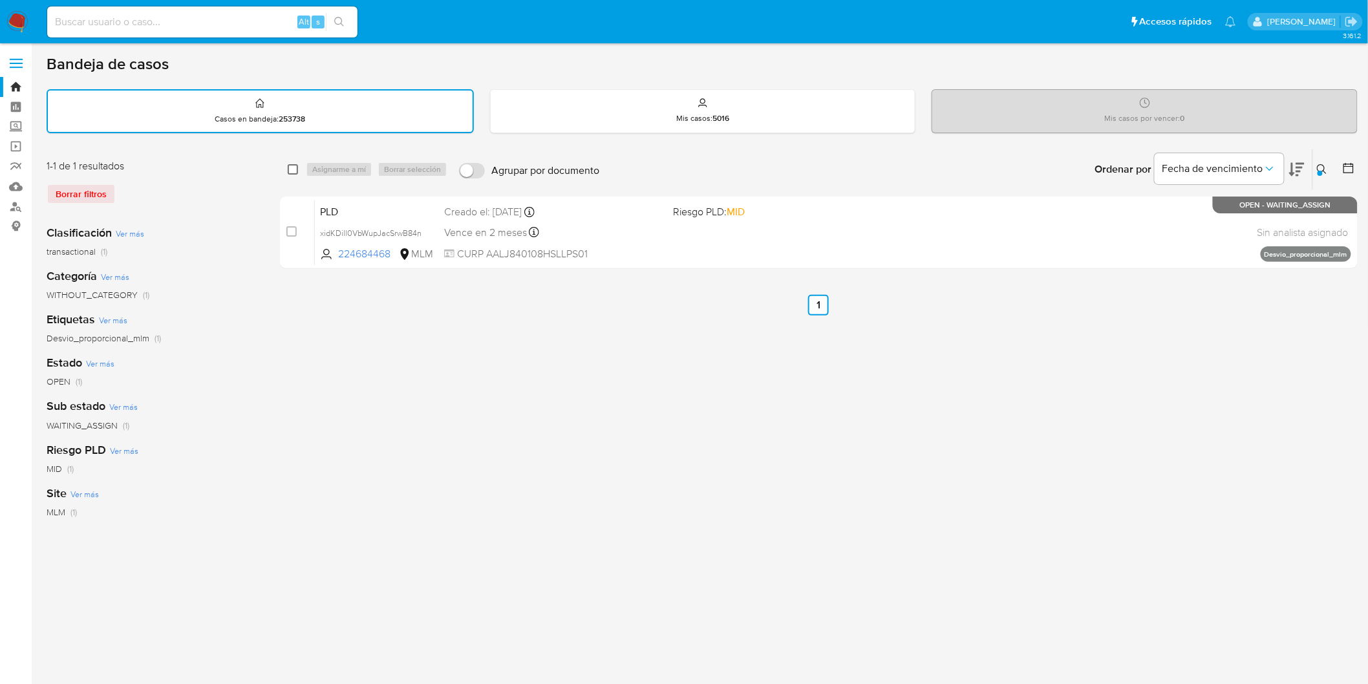
click at [290, 166] on input "checkbox" at bounding box center [293, 169] width 10 height 10
checkbox input "true"
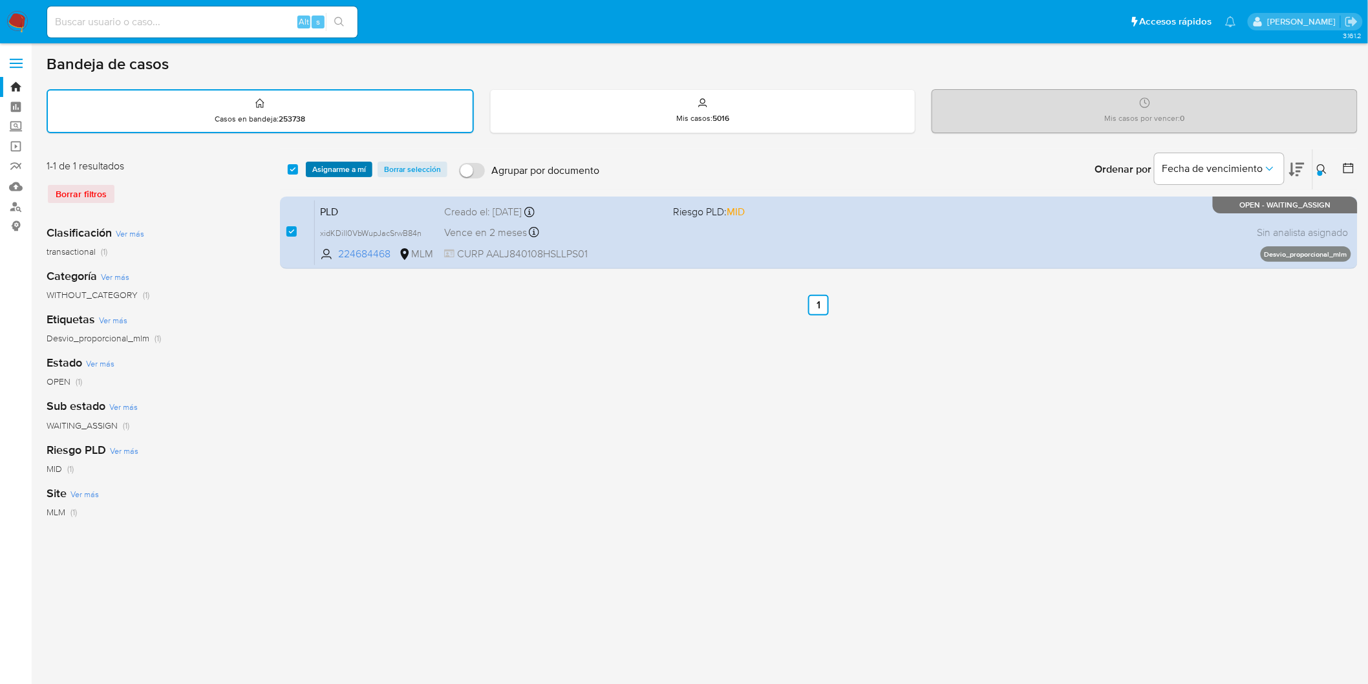
click at [327, 163] on span "Asignarme a mí" at bounding box center [339, 169] width 54 height 13
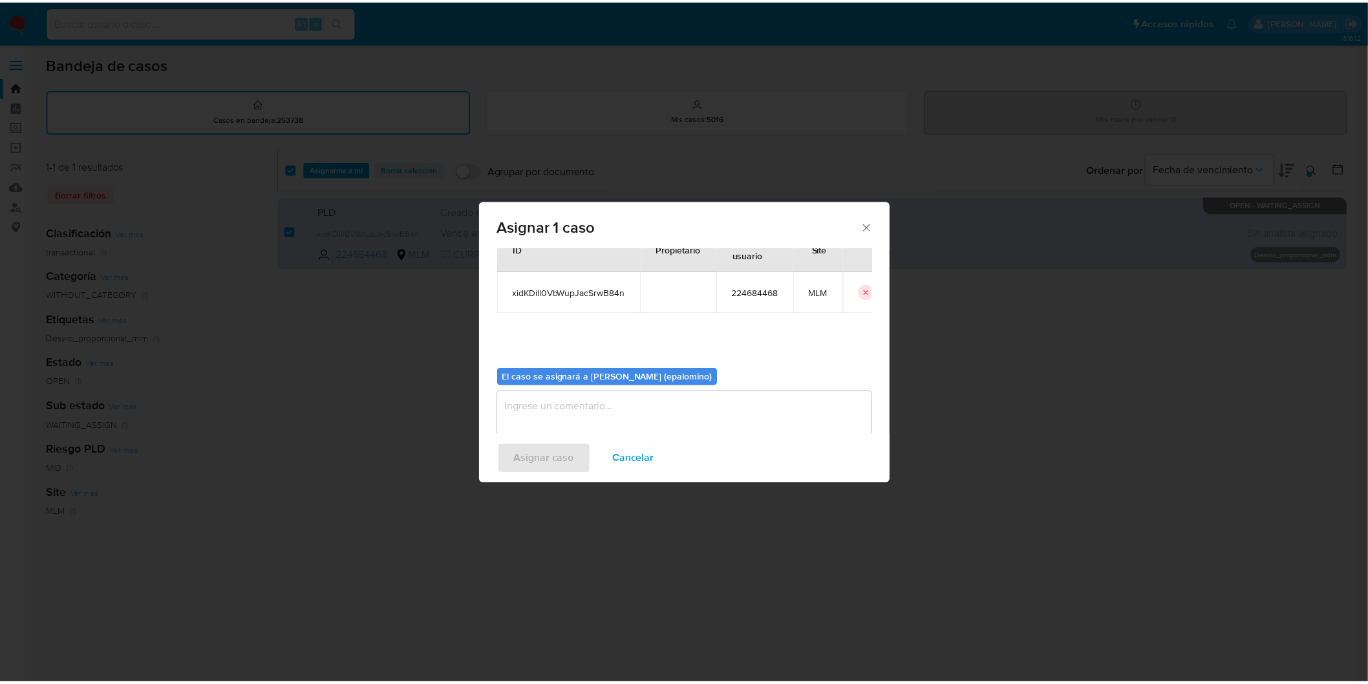
scroll to position [67, 0]
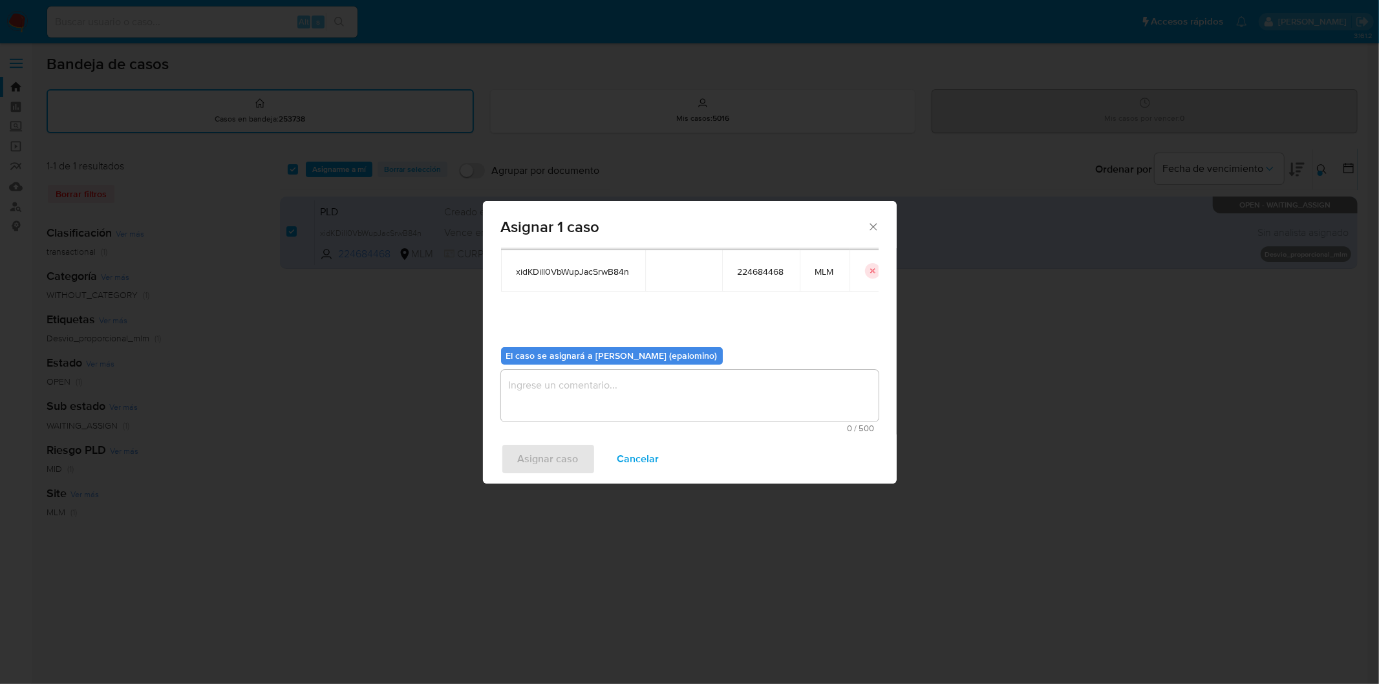
click at [572, 372] on textarea "assign-modal" at bounding box center [690, 396] width 378 height 52
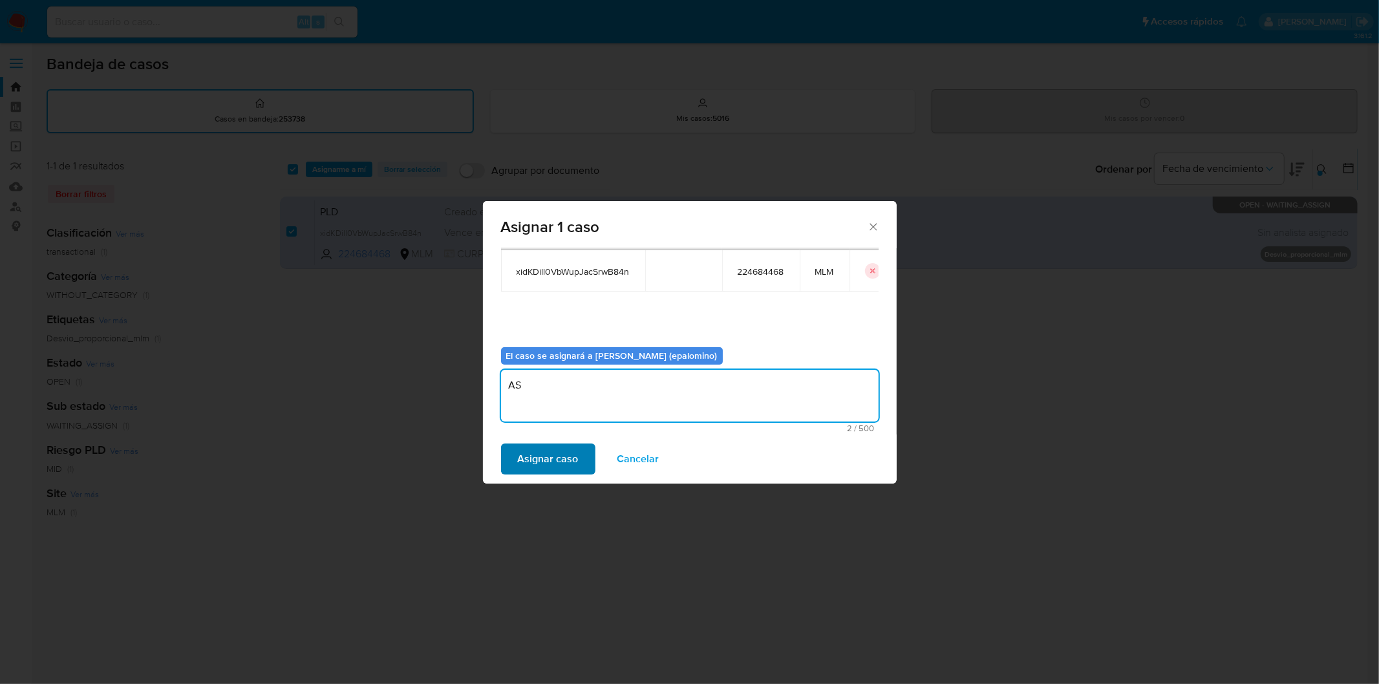
type textarea "AS"
click at [556, 447] on span "Asignar caso" at bounding box center [548, 459] width 61 height 28
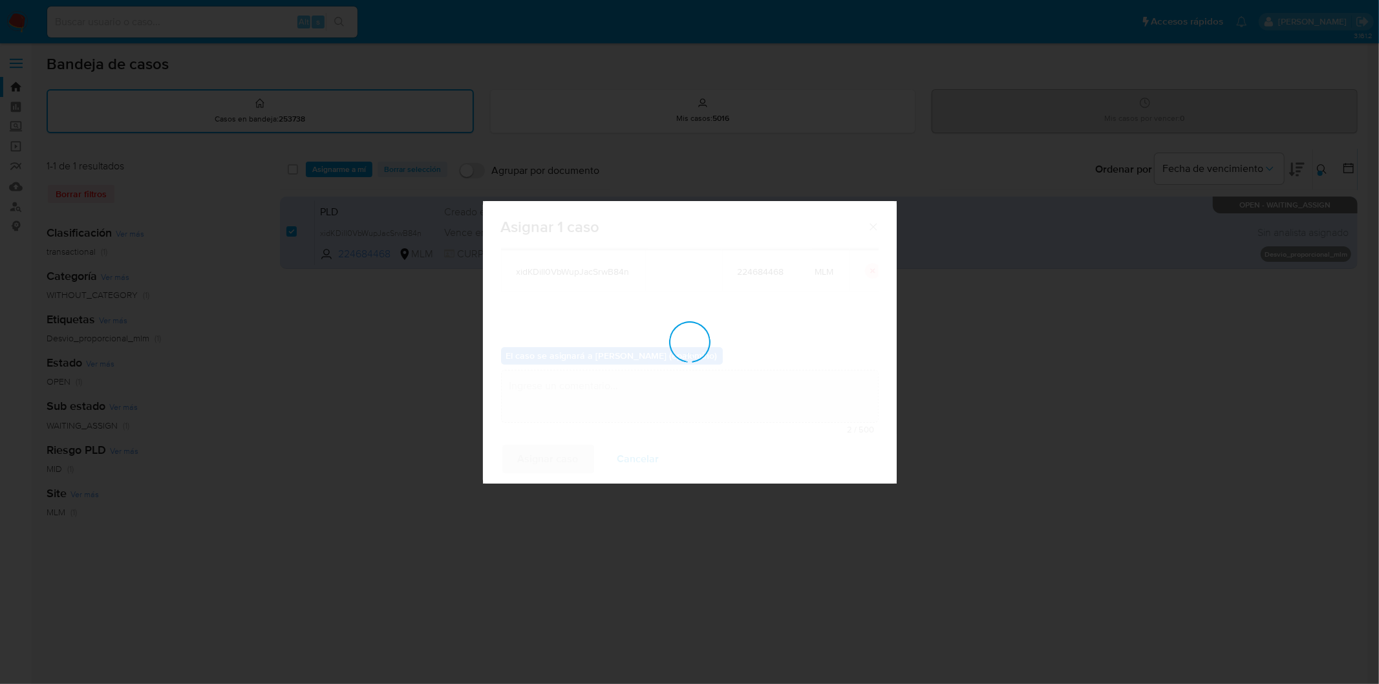
checkbox input "false"
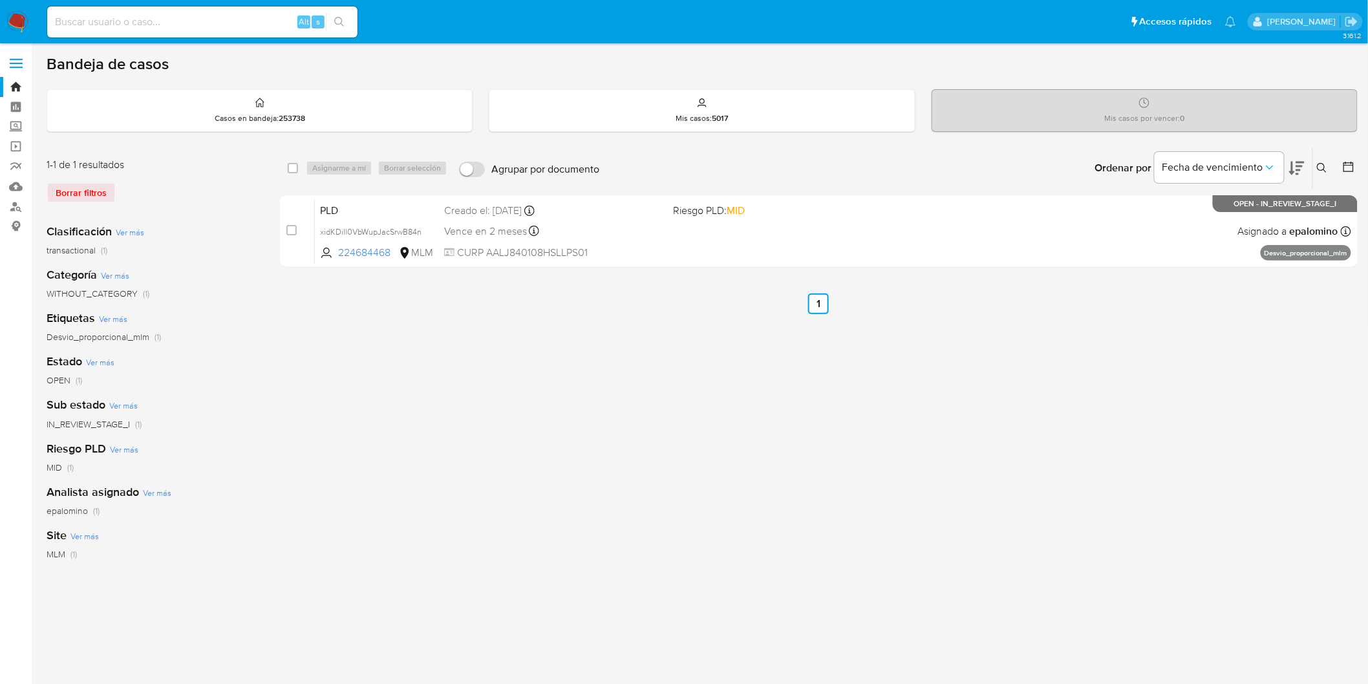
click at [15, 16] on img at bounding box center [17, 22] width 22 height 22
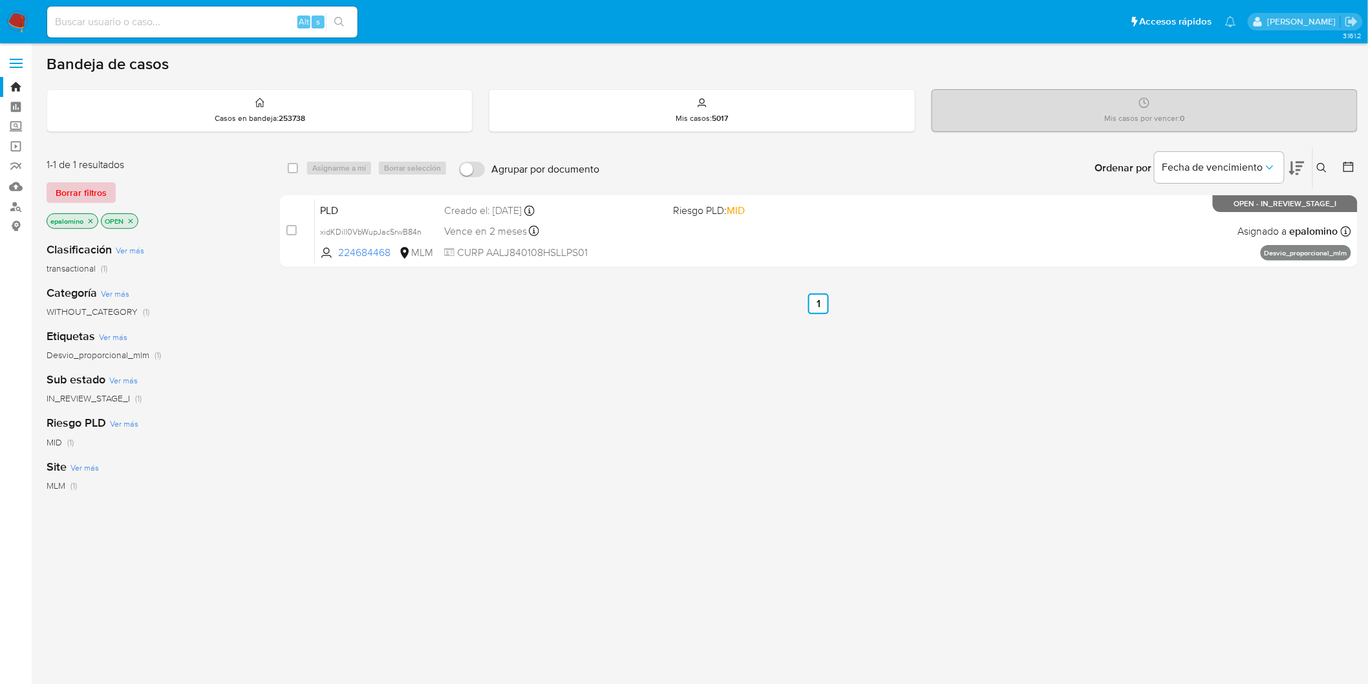
click at [61, 184] on span "Borrar filtros" at bounding box center [81, 193] width 51 height 18
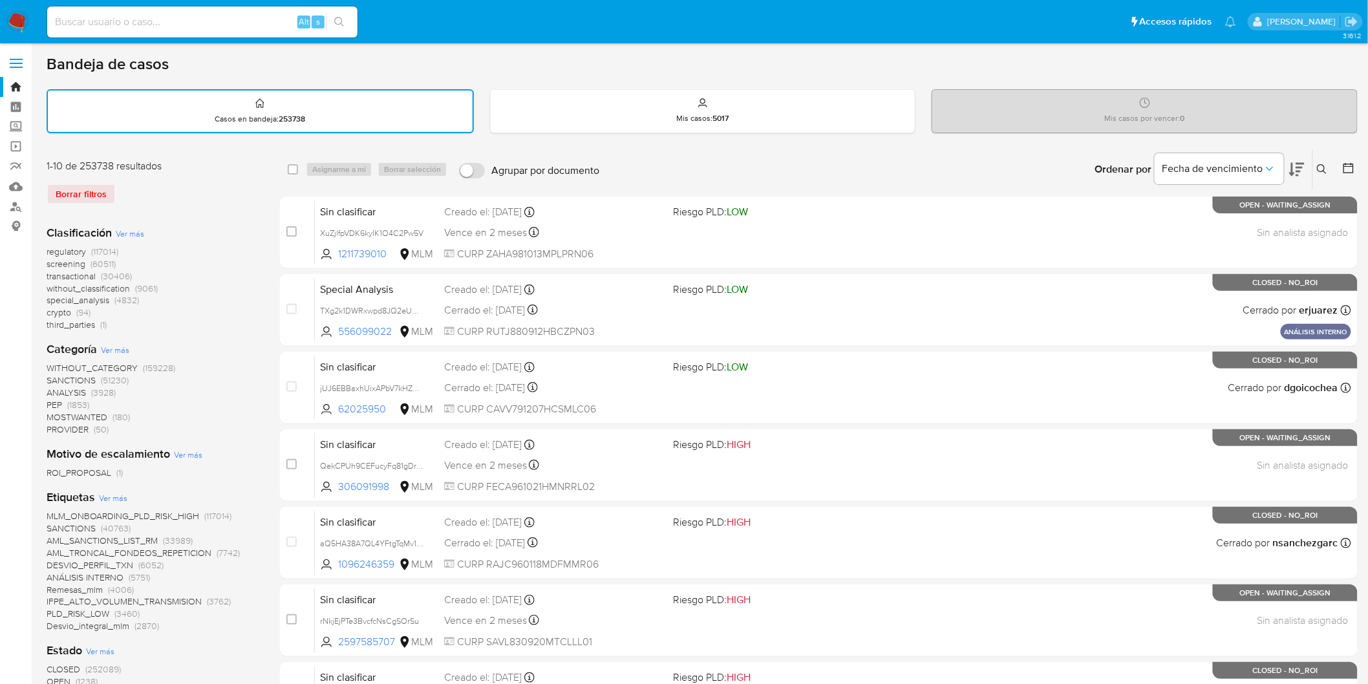
click at [1319, 164] on icon at bounding box center [1322, 169] width 10 height 10
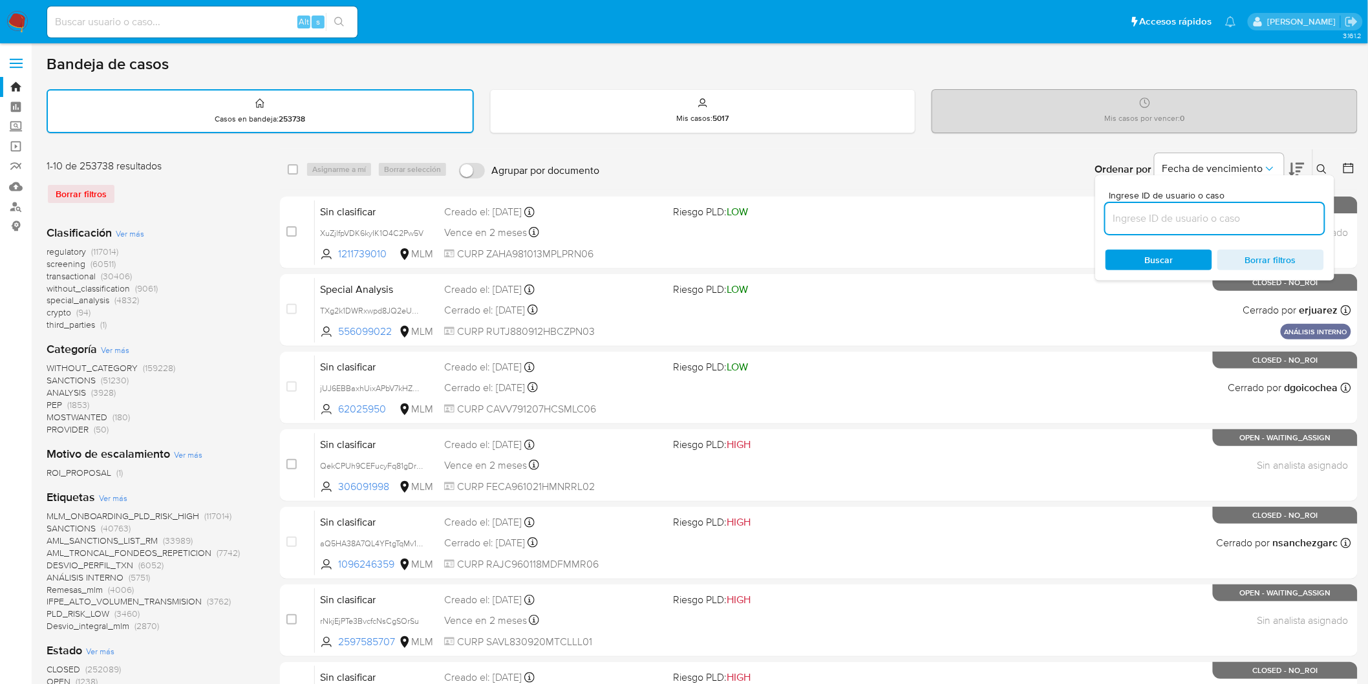
click at [1179, 210] on input at bounding box center [1215, 218] width 219 height 17
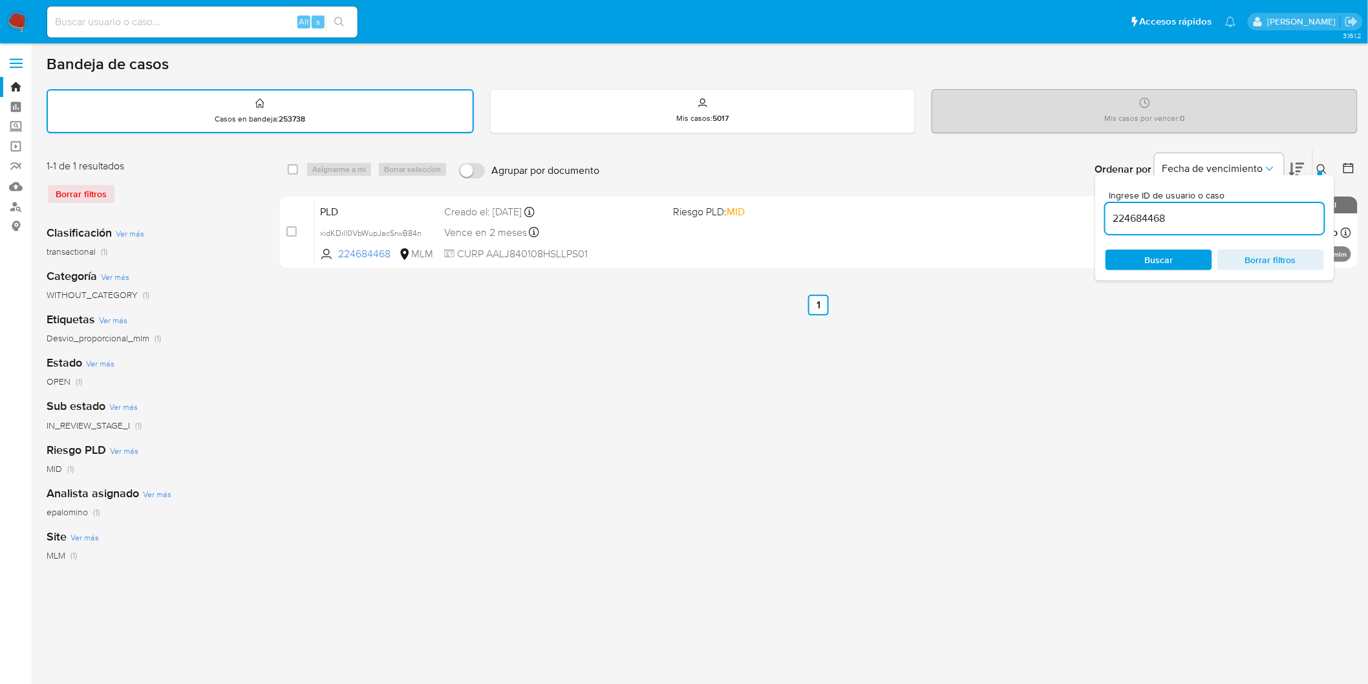
click at [1316, 162] on button at bounding box center [1323, 170] width 21 height 16
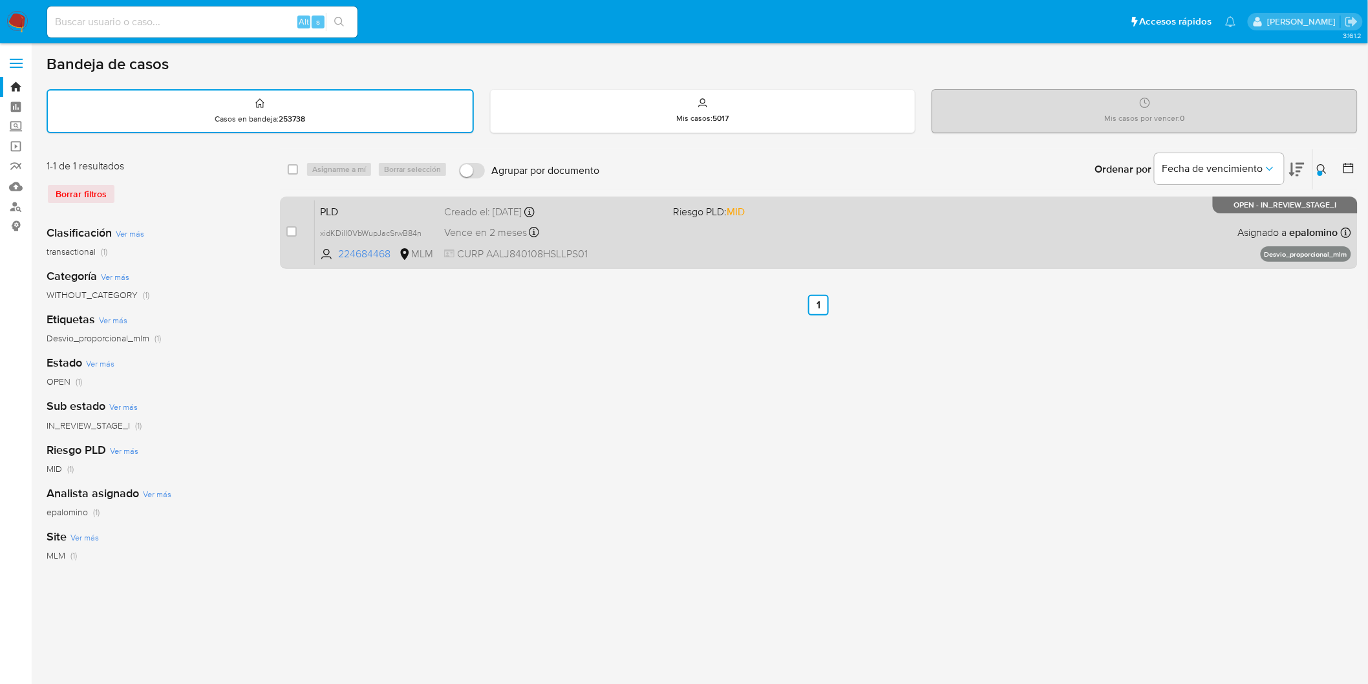
click at [363, 208] on span "PLD" at bounding box center [377, 210] width 114 height 17
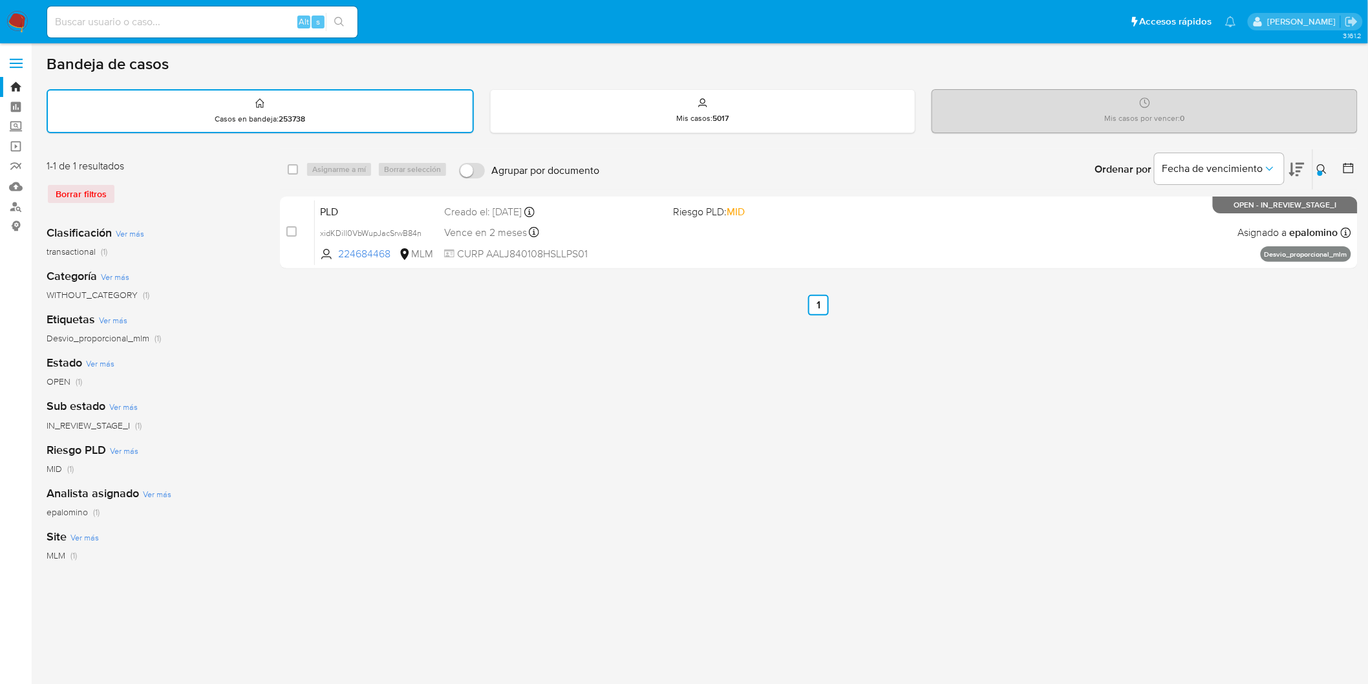
click at [1323, 164] on icon at bounding box center [1322, 169] width 10 height 10
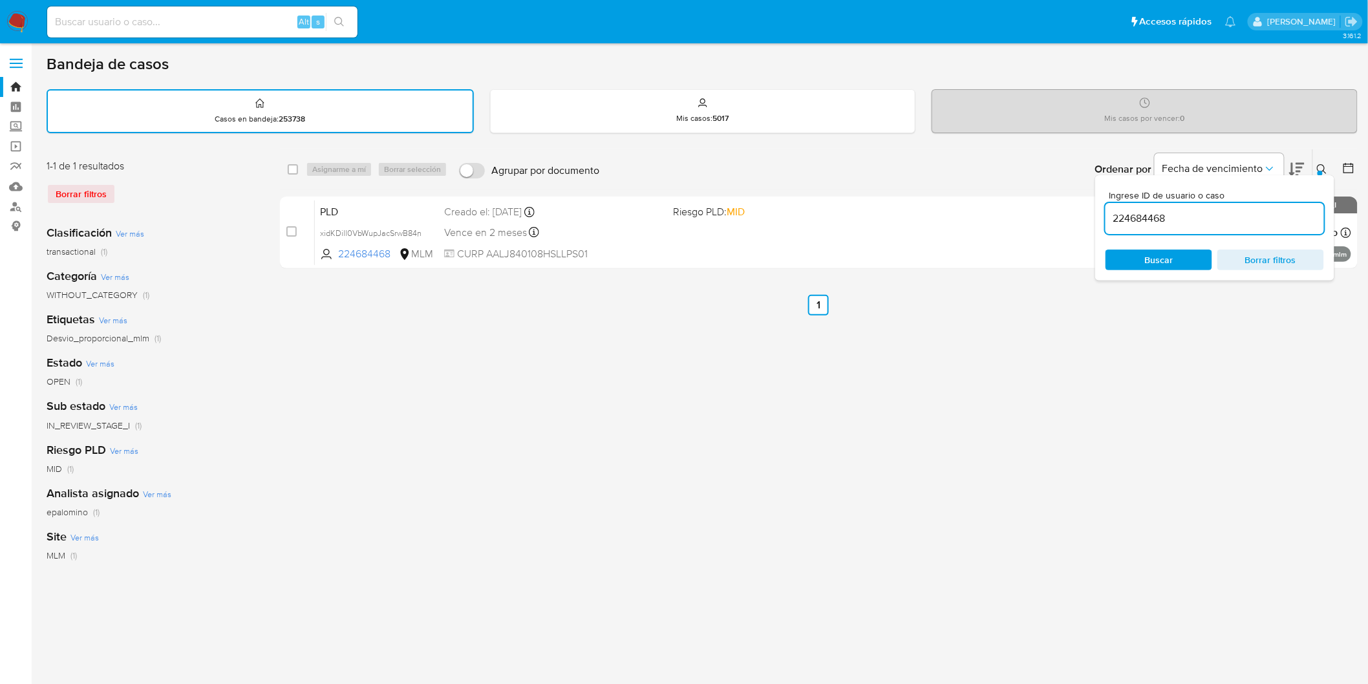
click at [1123, 217] on input "224684468" at bounding box center [1215, 218] width 219 height 17
type input "2261325313"
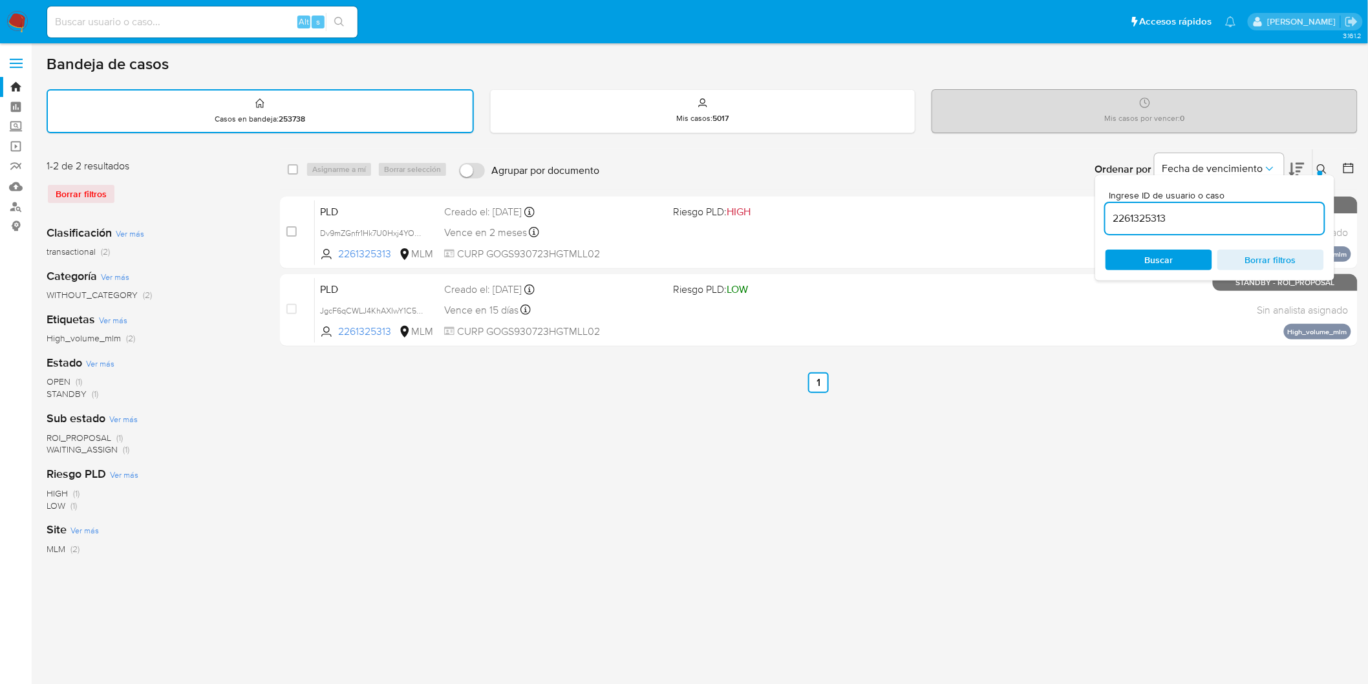
click at [1326, 167] on icon at bounding box center [1322, 169] width 10 height 10
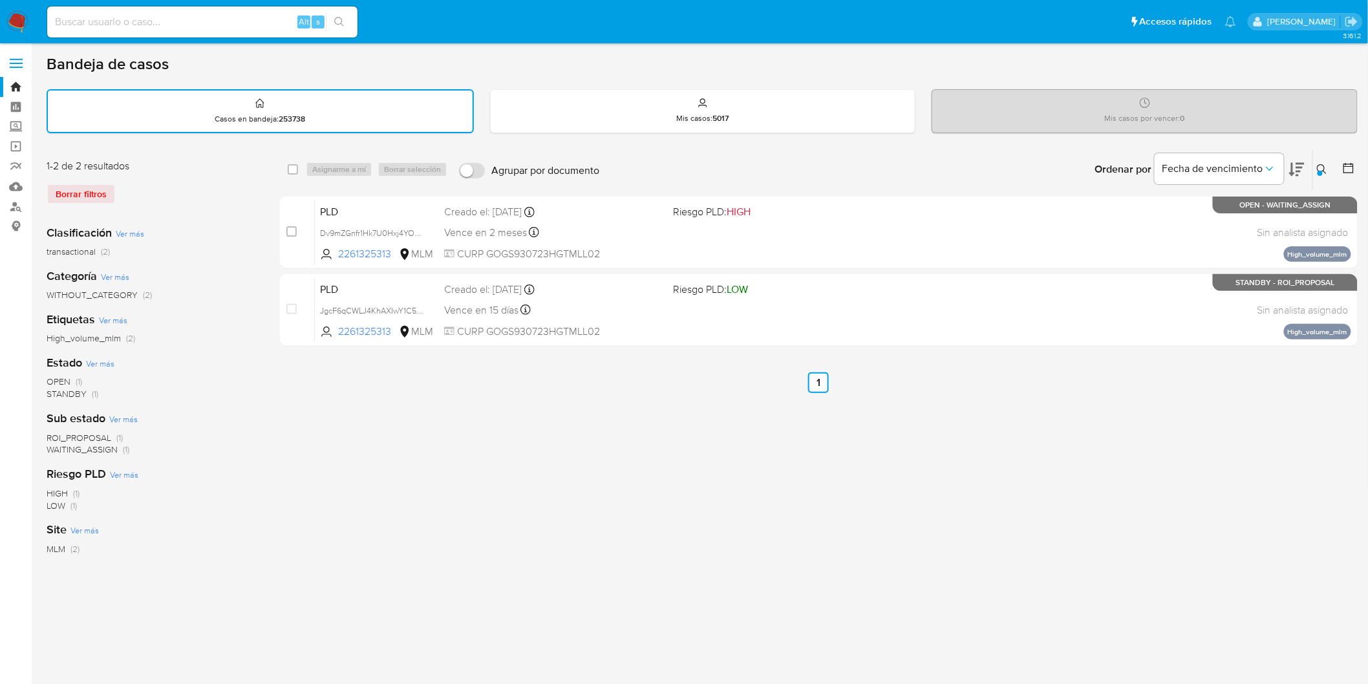
click at [1322, 164] on icon at bounding box center [1322, 169] width 10 height 10
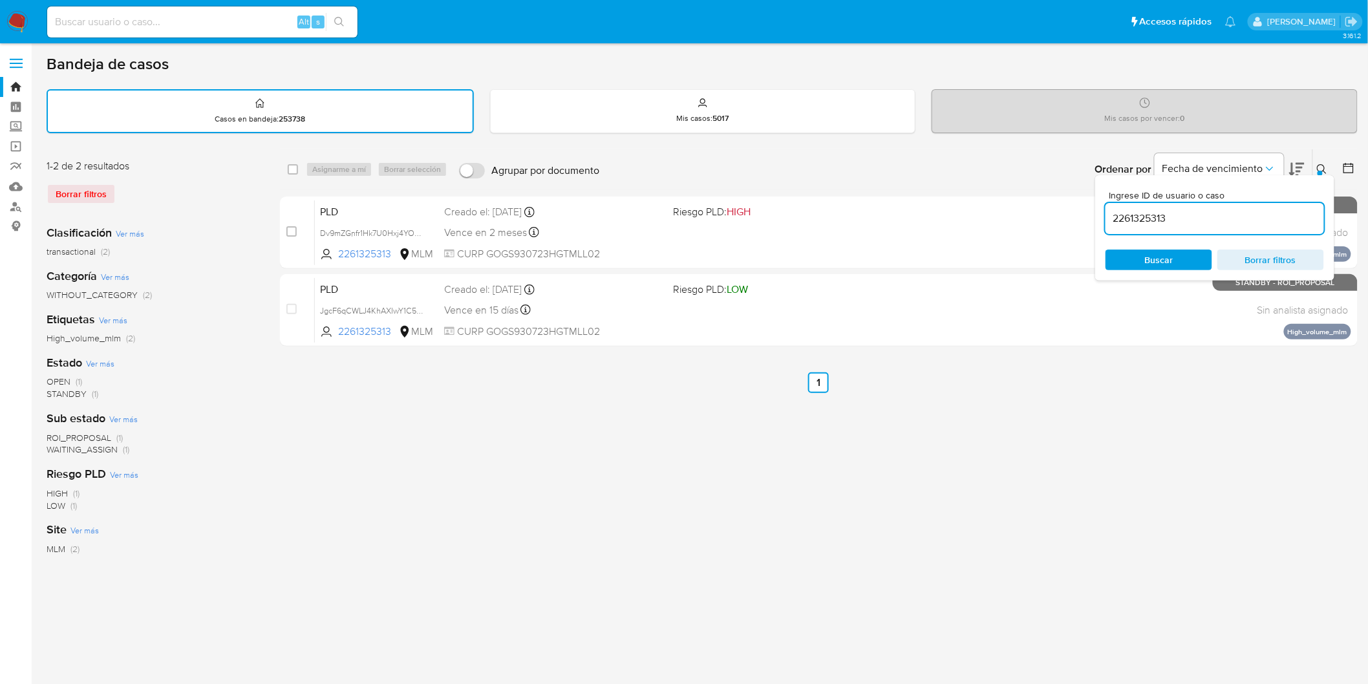
click at [1145, 216] on input "2261325313" at bounding box center [1215, 218] width 219 height 17
type input "709277721"
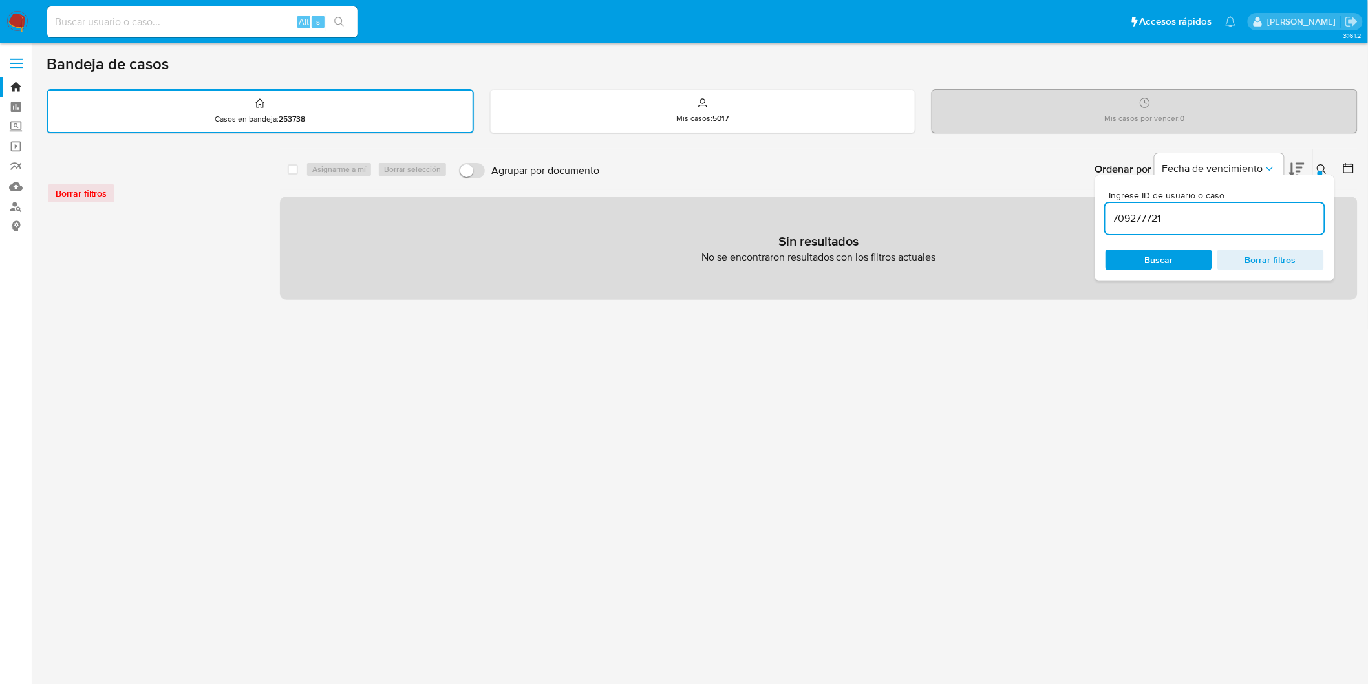
click at [11, 21] on img at bounding box center [17, 22] width 22 height 22
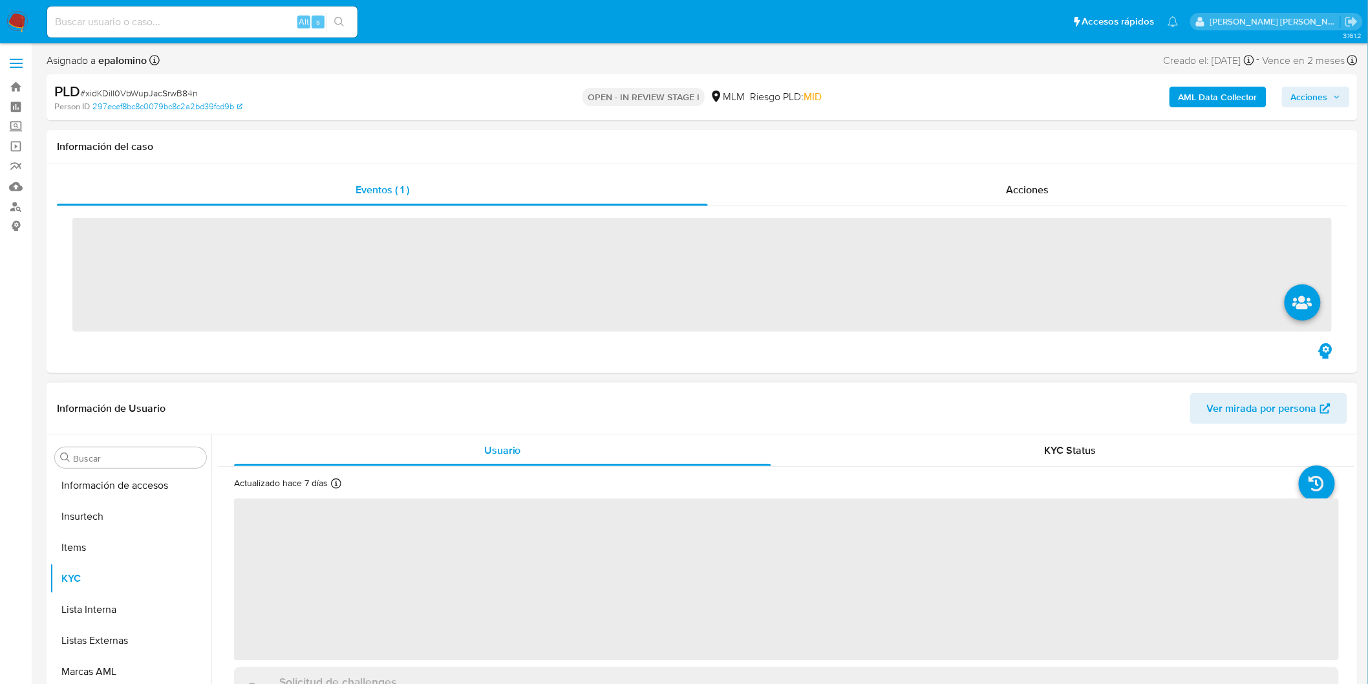
scroll to position [608, 0]
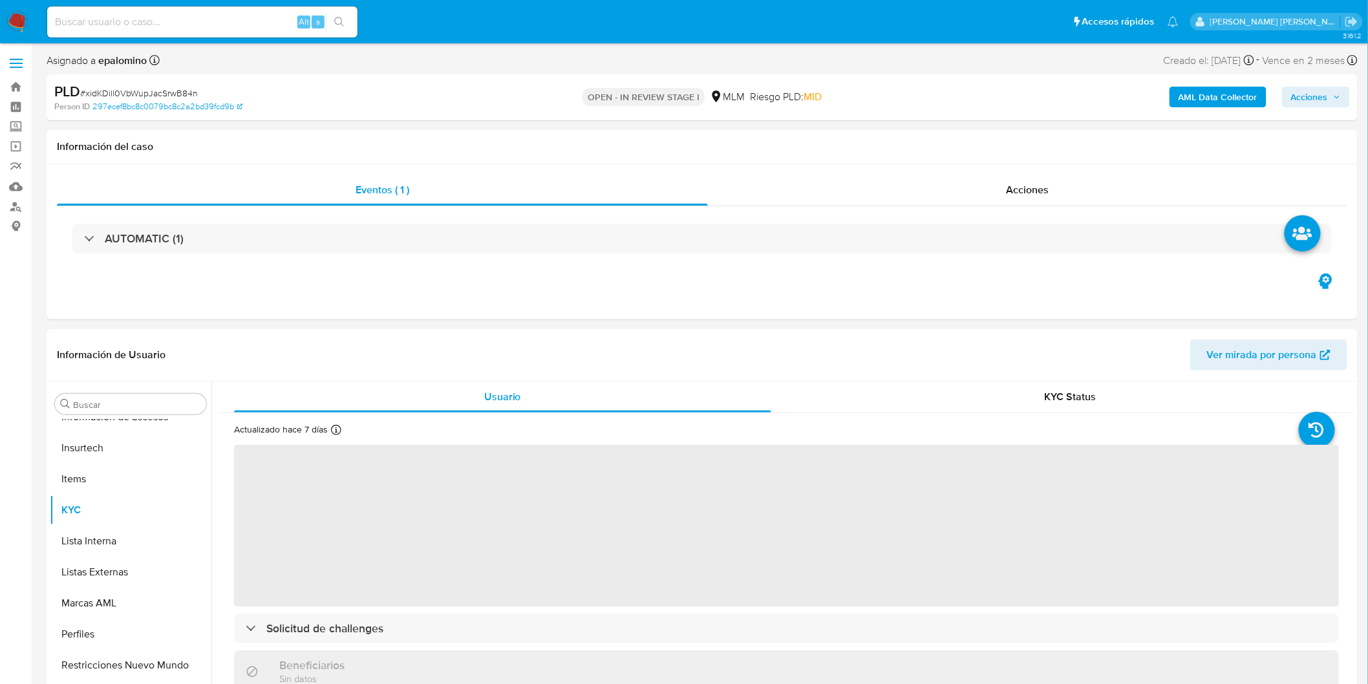
select select "10"
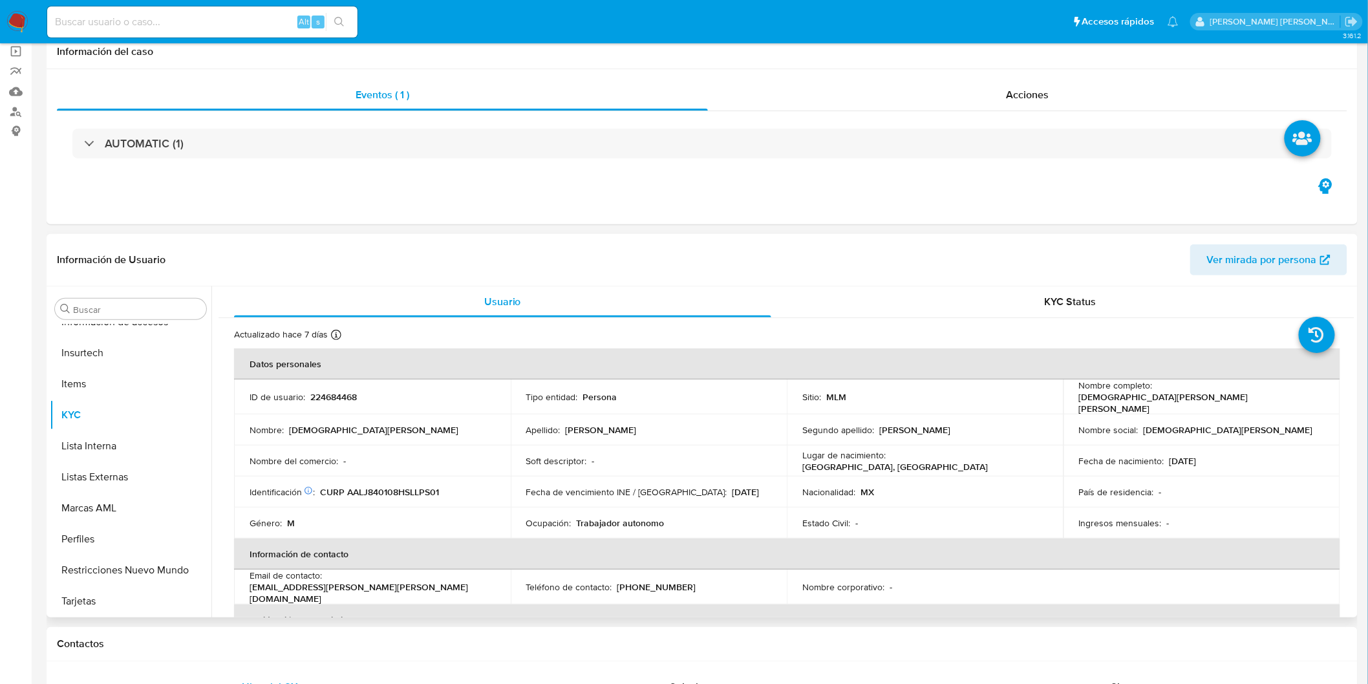
scroll to position [0, 0]
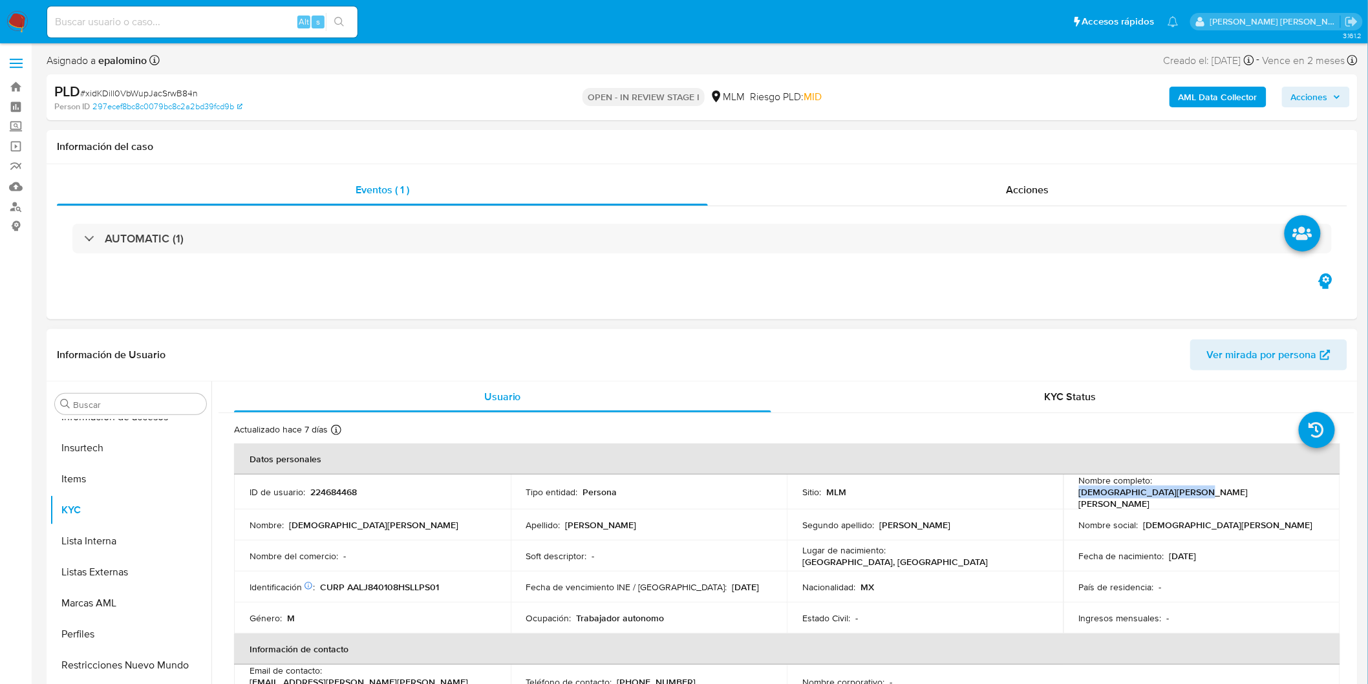
drag, startPoint x: 1276, startPoint y: 496, endPoint x: 1153, endPoint y: 493, distance: 122.9
click at [1153, 493] on td "Nombre completo : [DEMOGRAPHIC_DATA][PERSON_NAME] [PERSON_NAME]" at bounding box center [1202, 492] width 277 height 35
copy p "[DEMOGRAPHIC_DATA][PERSON_NAME] [PERSON_NAME]"
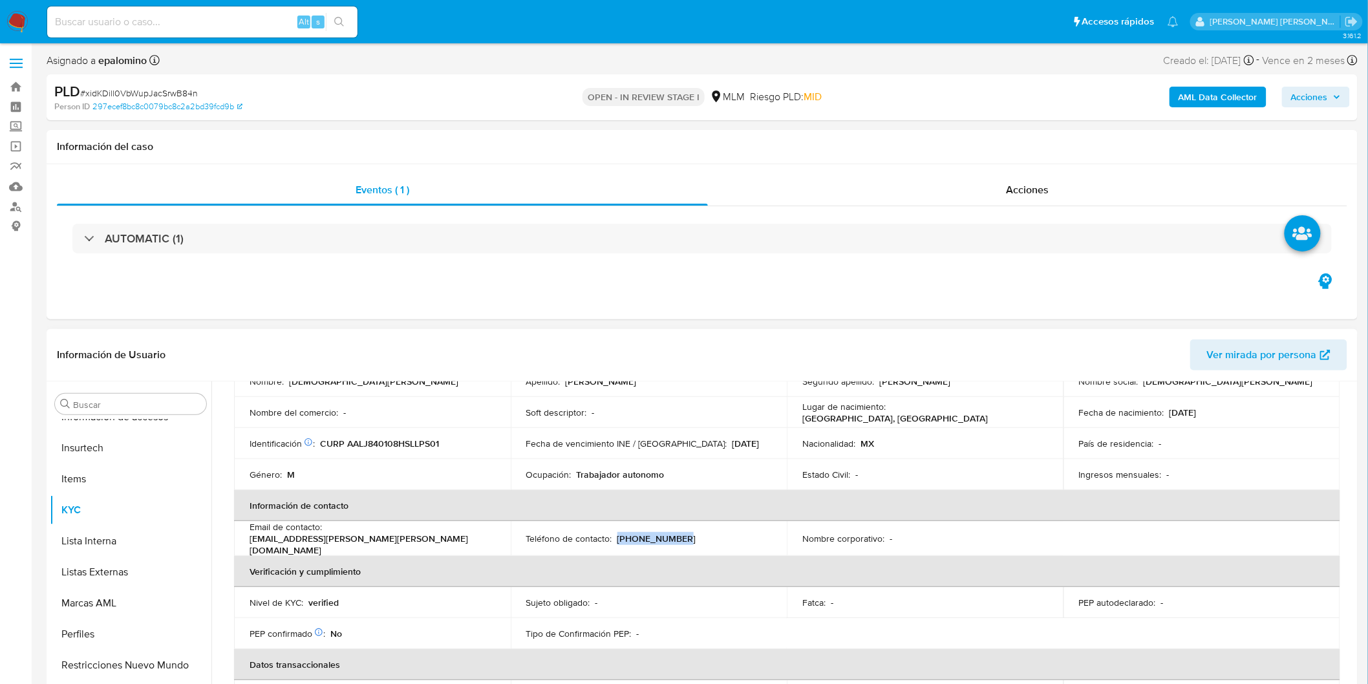
drag, startPoint x: 674, startPoint y: 528, endPoint x: 616, endPoint y: 533, distance: 58.4
click at [614, 533] on div "Teléfono de contacto : [PHONE_NUMBER]" at bounding box center [649, 539] width 246 height 12
copy p "[PHONE_NUMBER]"
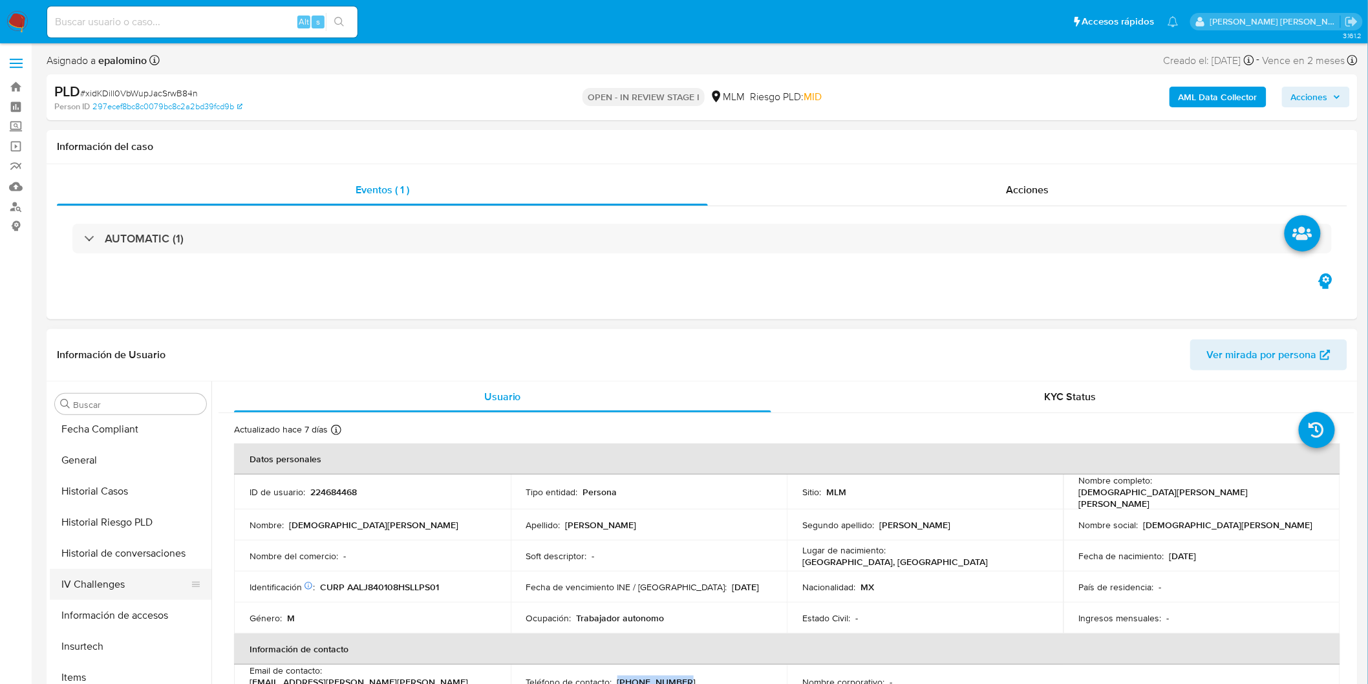
scroll to position [248, 0]
click at [119, 555] on button "Documentación" at bounding box center [125, 559] width 151 height 31
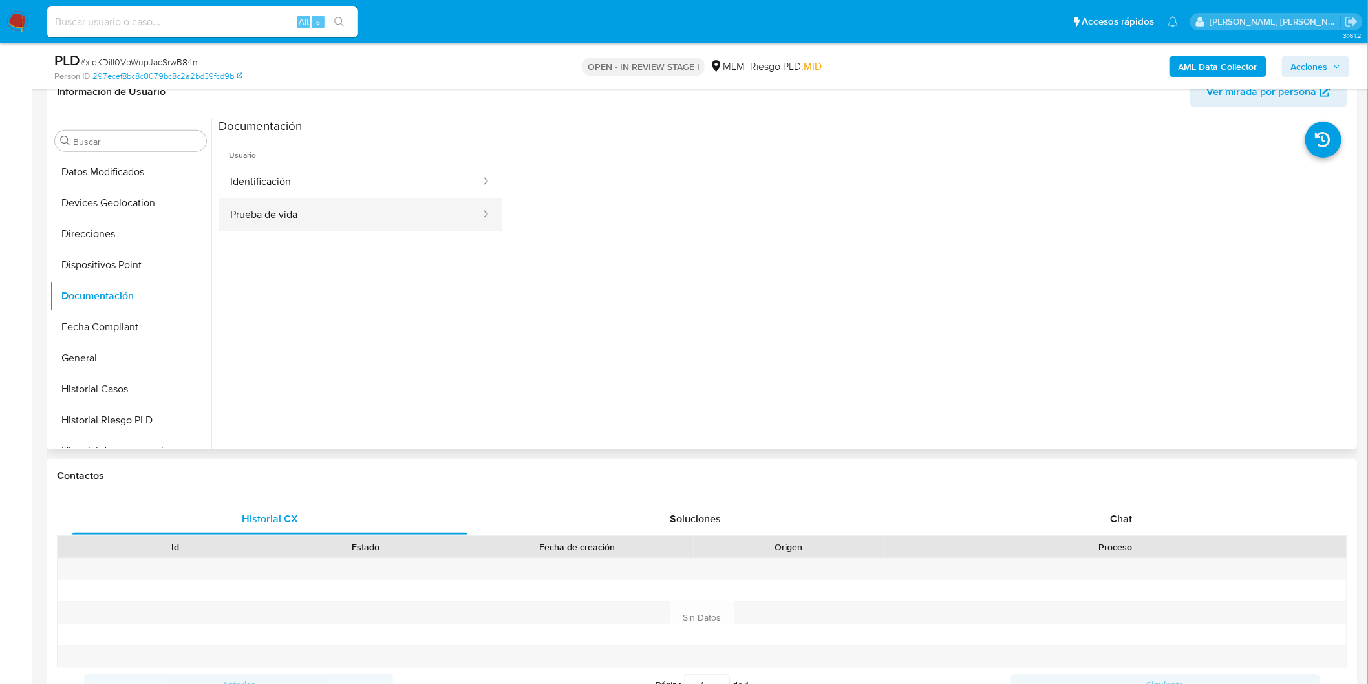
click at [347, 224] on button "Prueba de vida" at bounding box center [350, 215] width 263 height 33
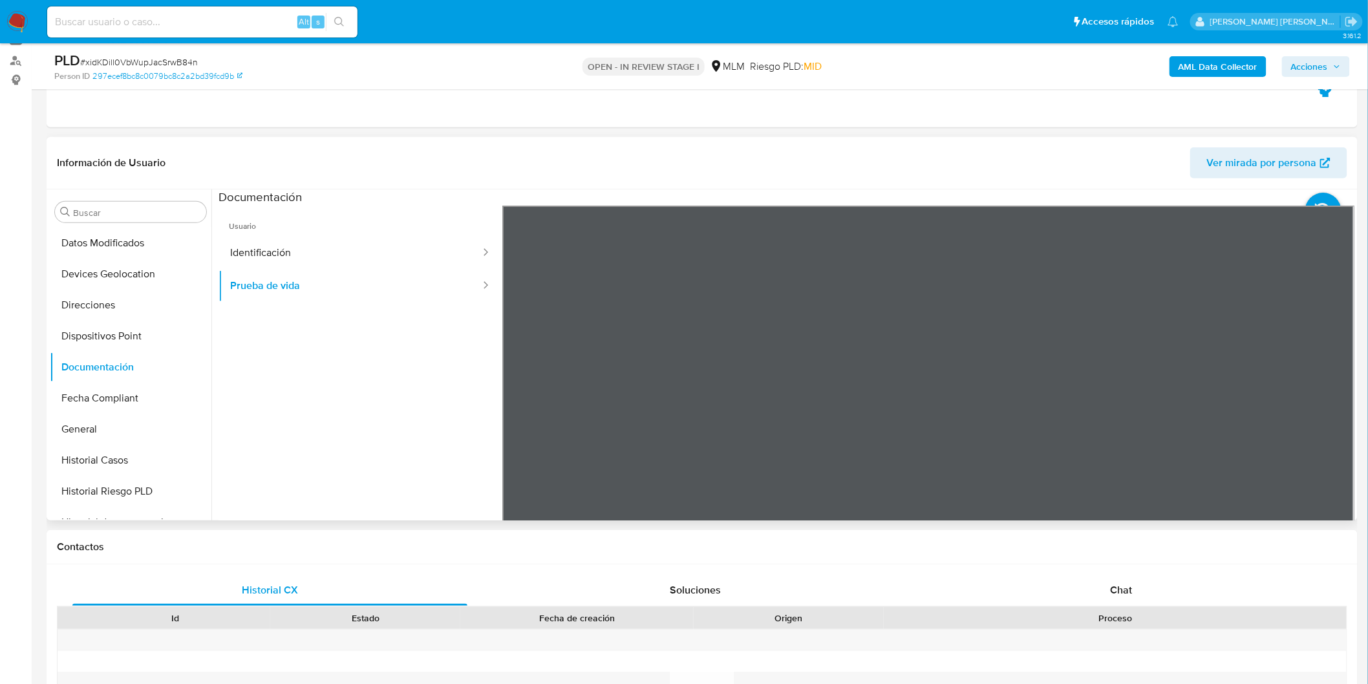
scroll to position [146, 0]
click at [399, 262] on button "Identificación" at bounding box center [350, 253] width 263 height 33
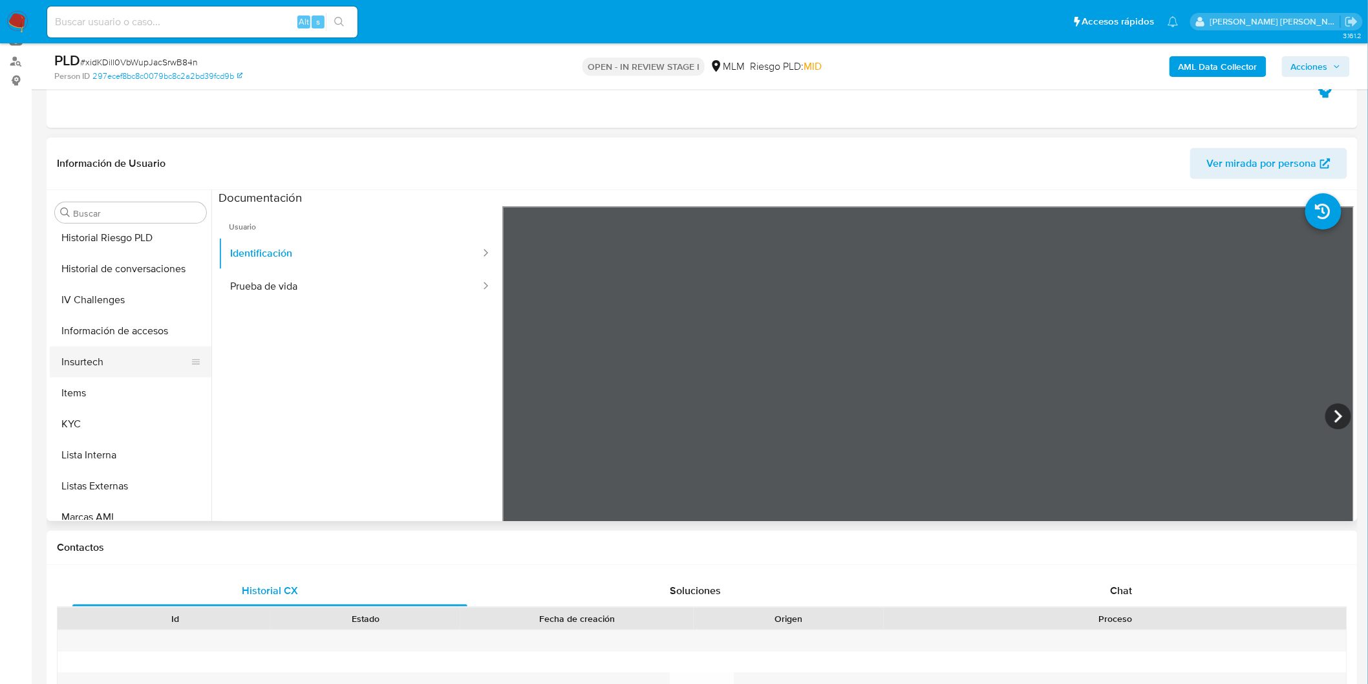
scroll to position [535, 0]
click at [85, 382] on button "KYC" at bounding box center [125, 391] width 151 height 31
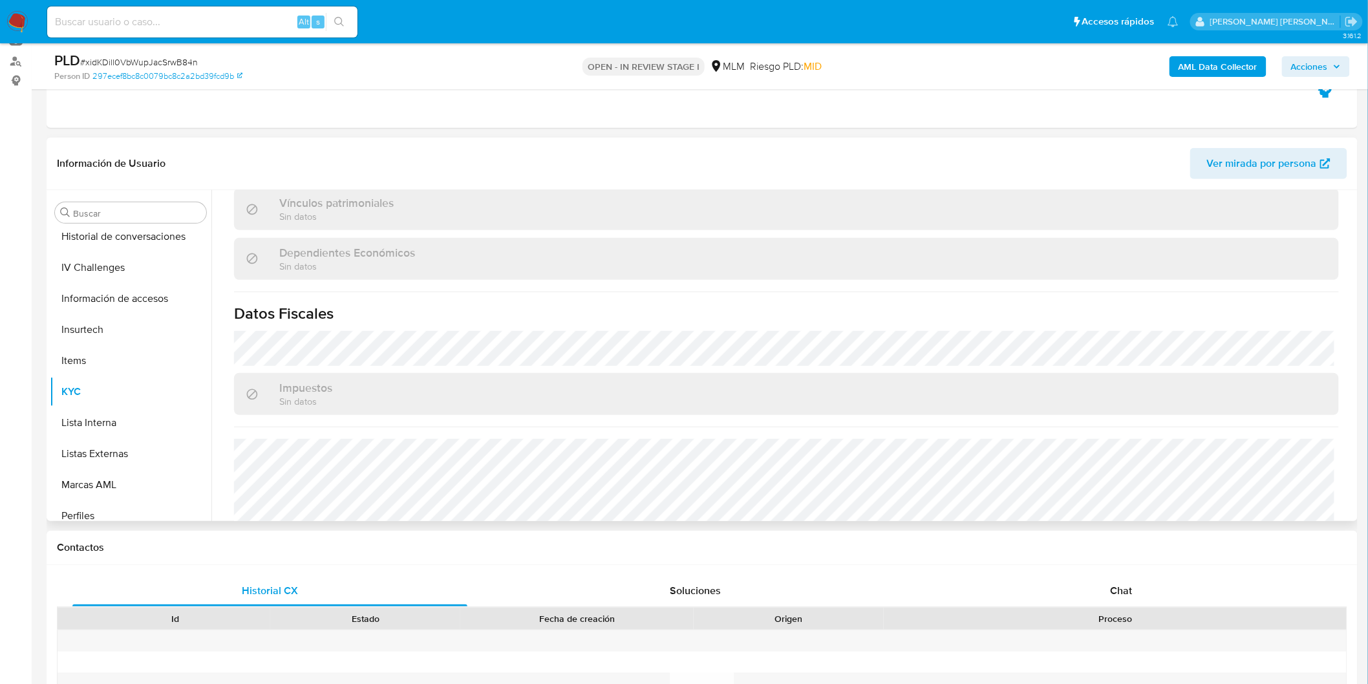
scroll to position [786, 0]
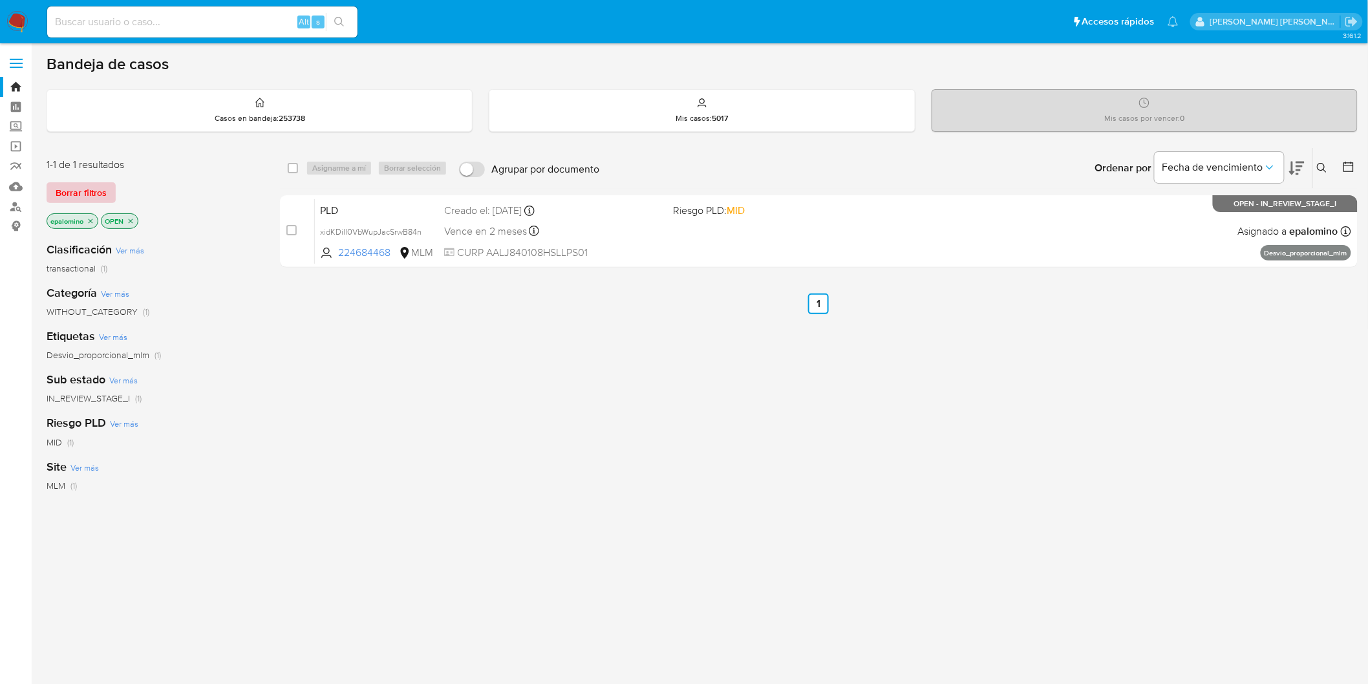
click at [96, 189] on span "Borrar filtros" at bounding box center [81, 193] width 51 height 18
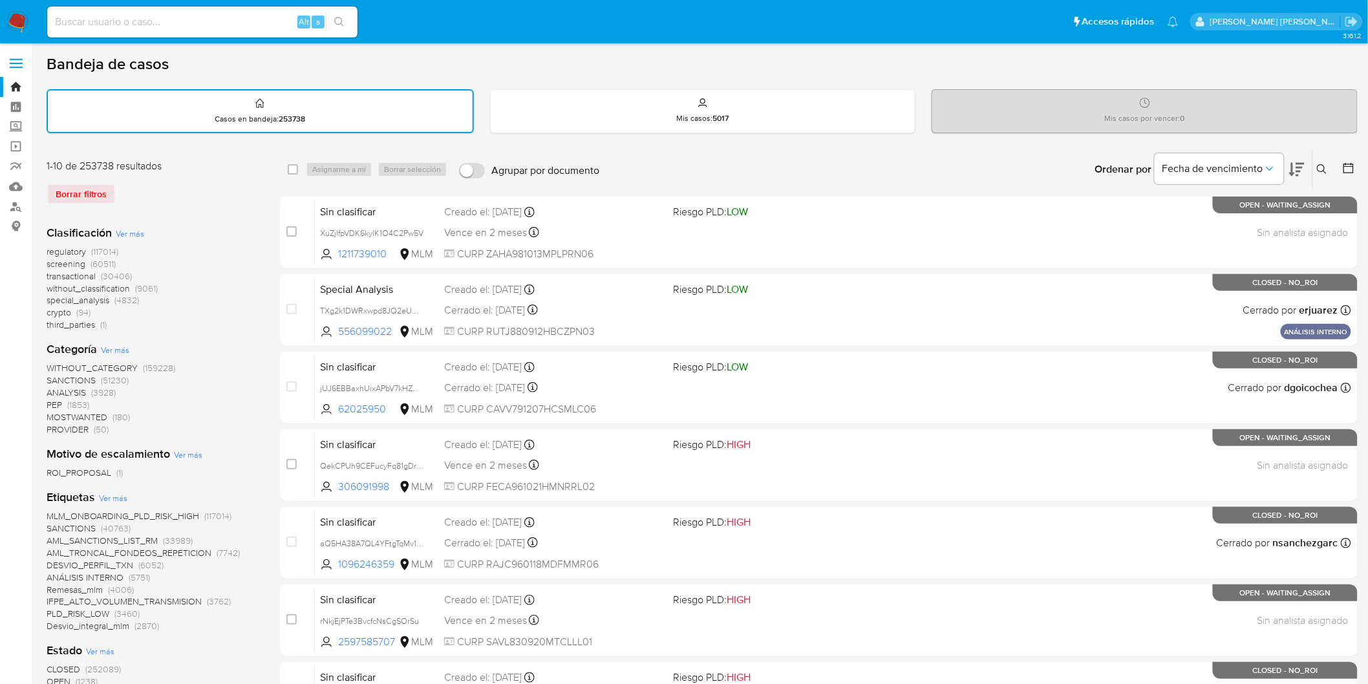
click at [1320, 168] on icon at bounding box center [1322, 169] width 10 height 10
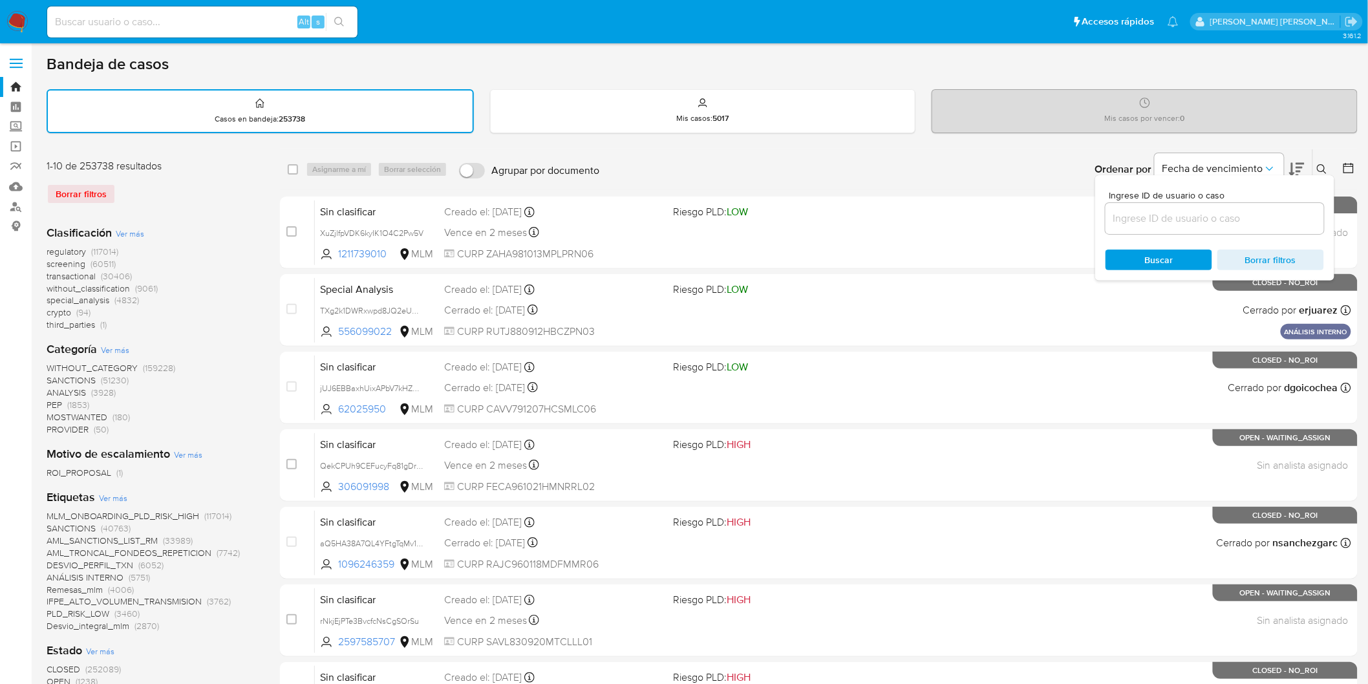
click at [1138, 225] on div at bounding box center [1215, 218] width 219 height 31
click at [1139, 224] on input at bounding box center [1215, 218] width 219 height 17
paste input "709277721"
type input "709277721"
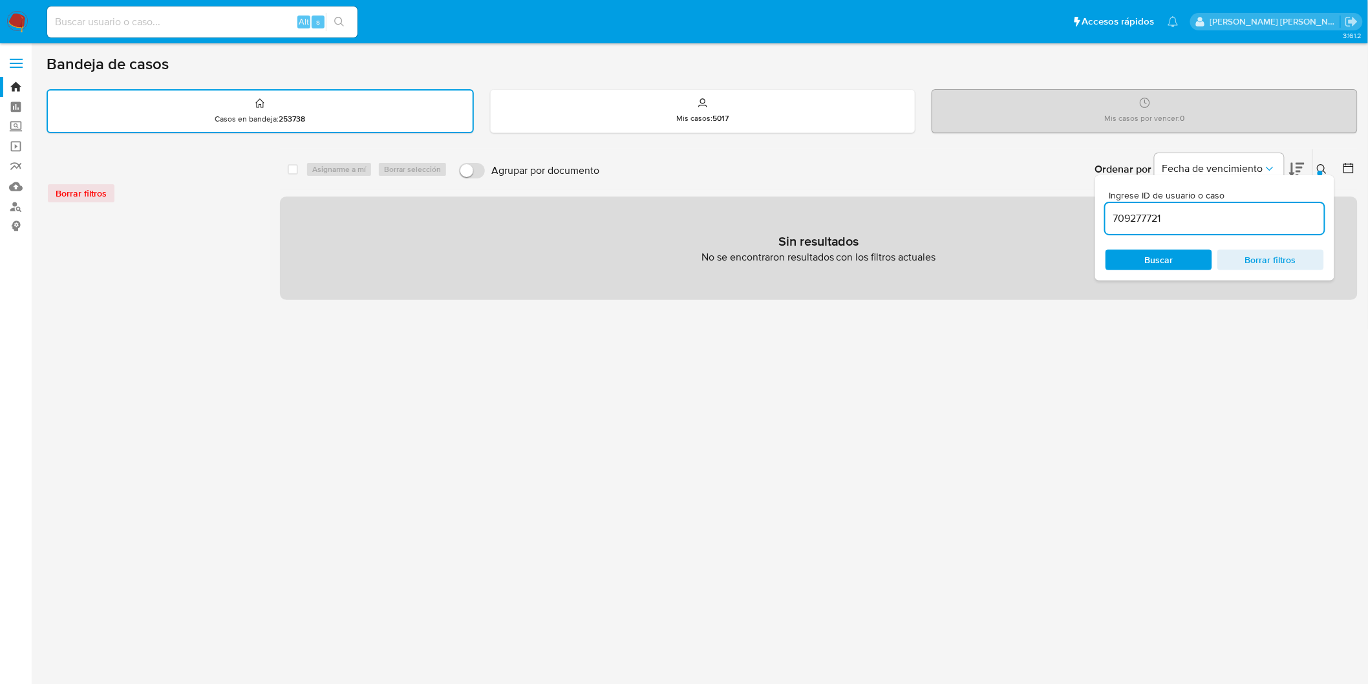
click at [122, 34] on div "Alt s" at bounding box center [202, 21] width 310 height 31
click at [122, 28] on input at bounding box center [202, 22] width 310 height 17
paste input "709277721"
type input "709277721"
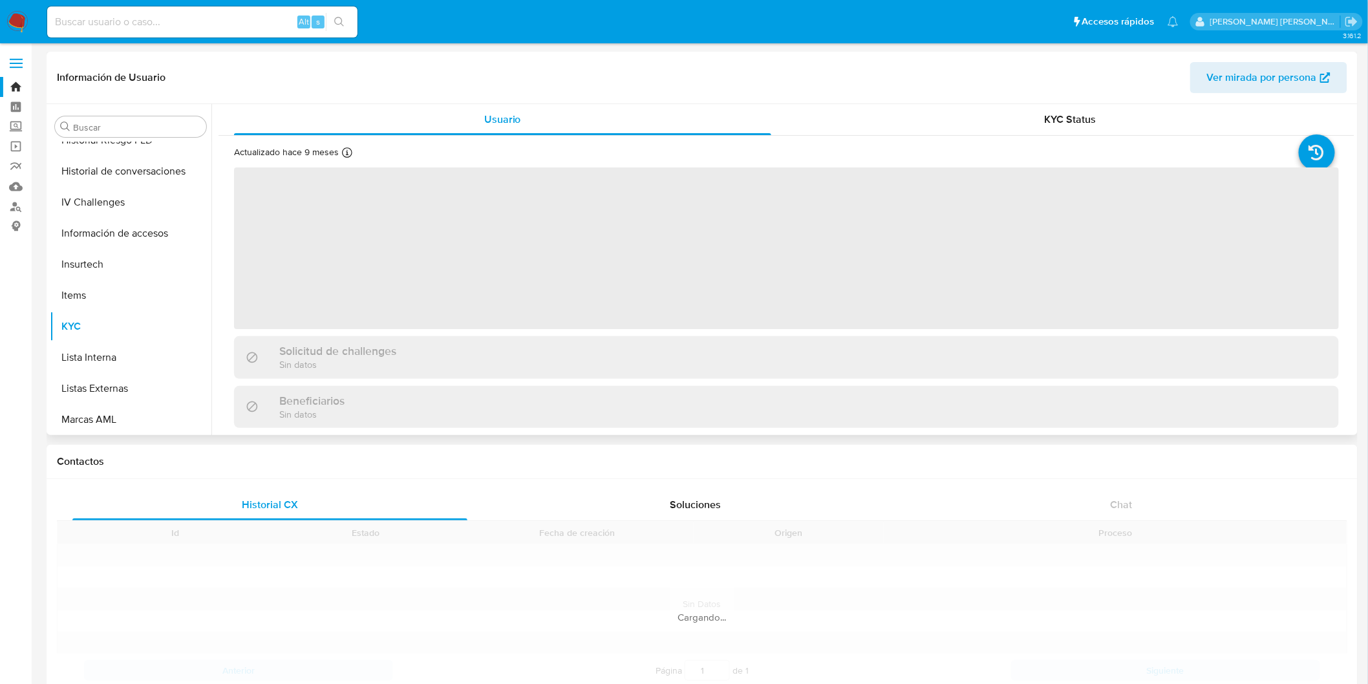
scroll to position [287, 0]
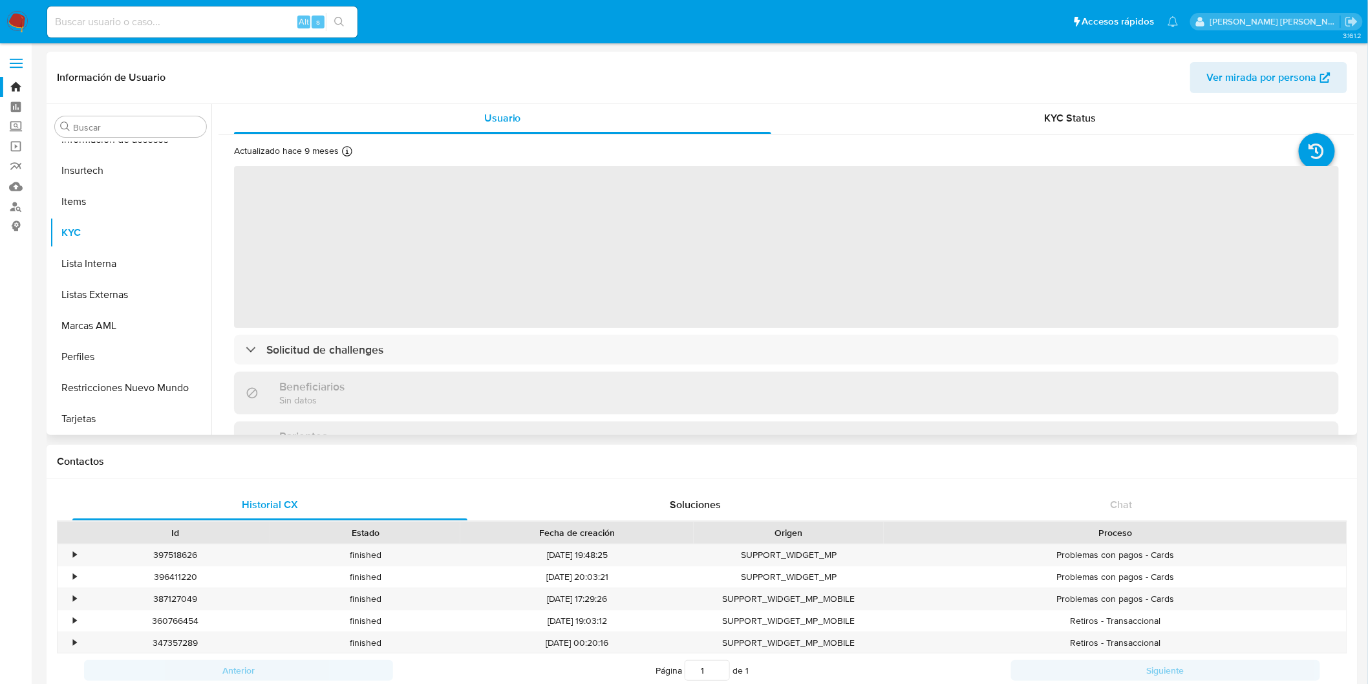
select select "10"
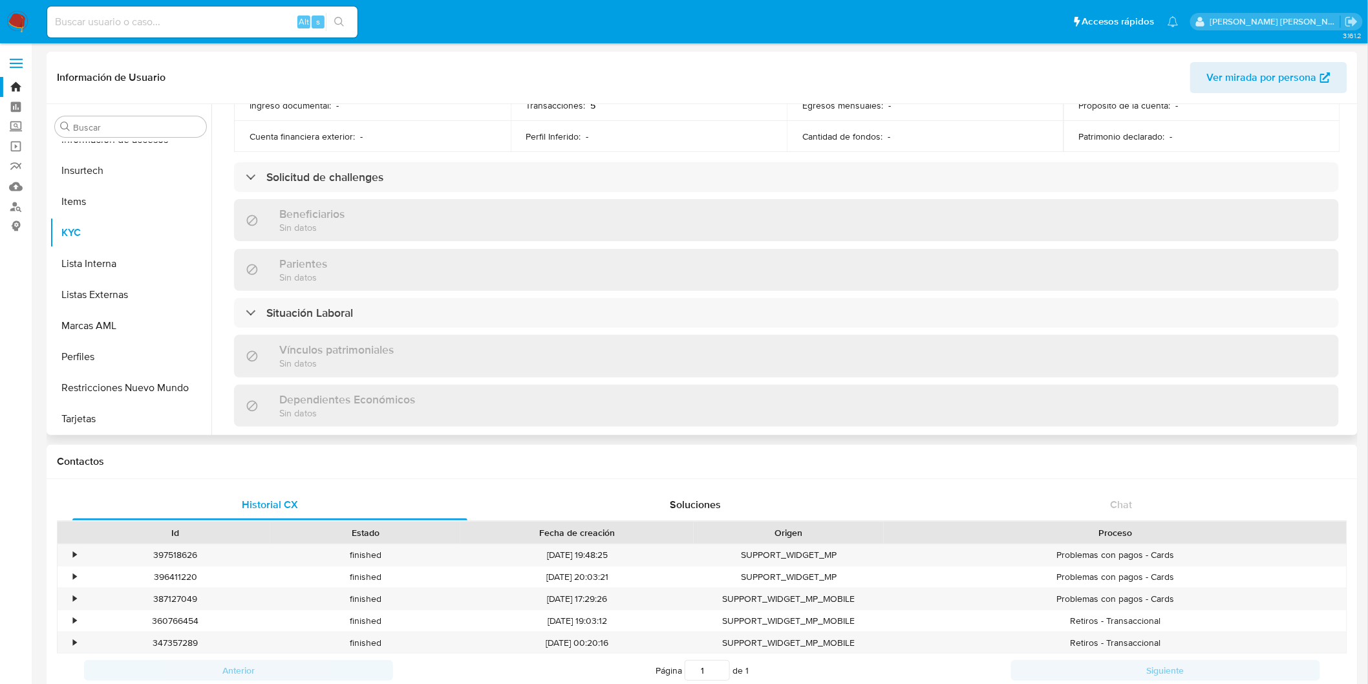
scroll to position [427, 0]
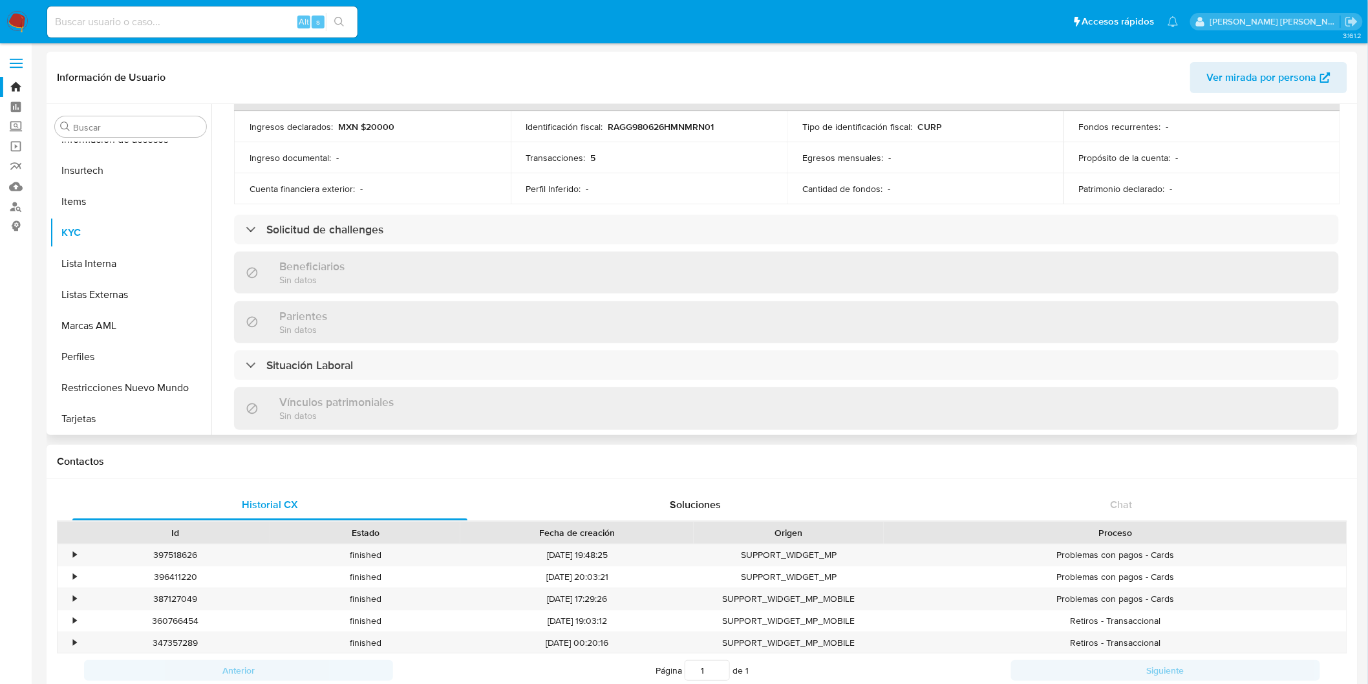
click at [6, 23] on img at bounding box center [17, 22] width 22 height 22
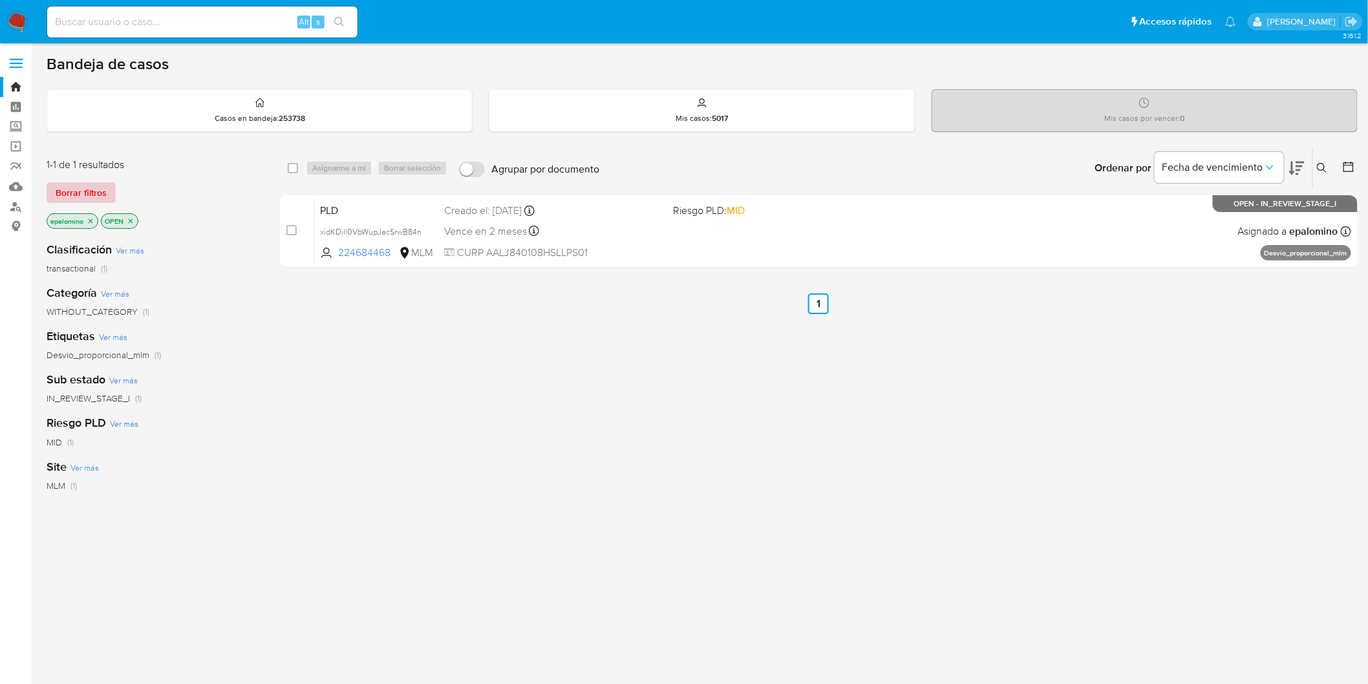
click at [86, 184] on span "Borrar filtros" at bounding box center [81, 193] width 51 height 18
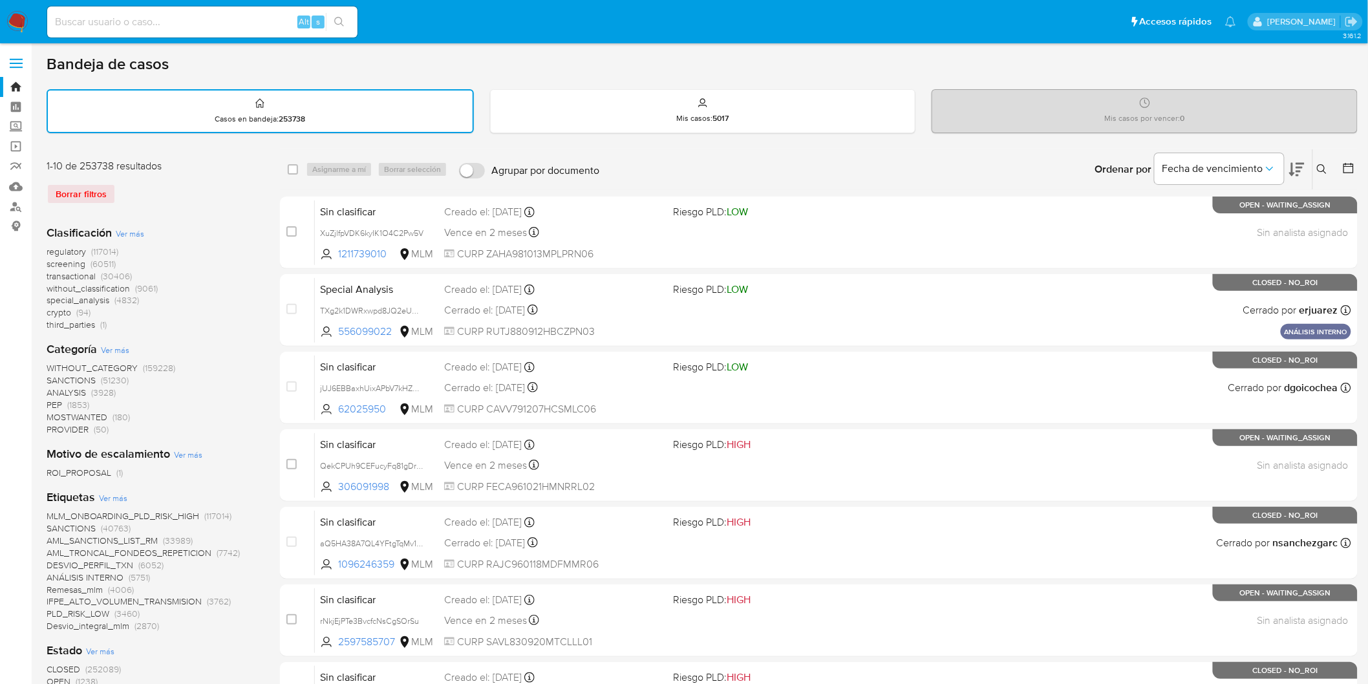
click at [1324, 167] on icon at bounding box center [1322, 169] width 10 height 10
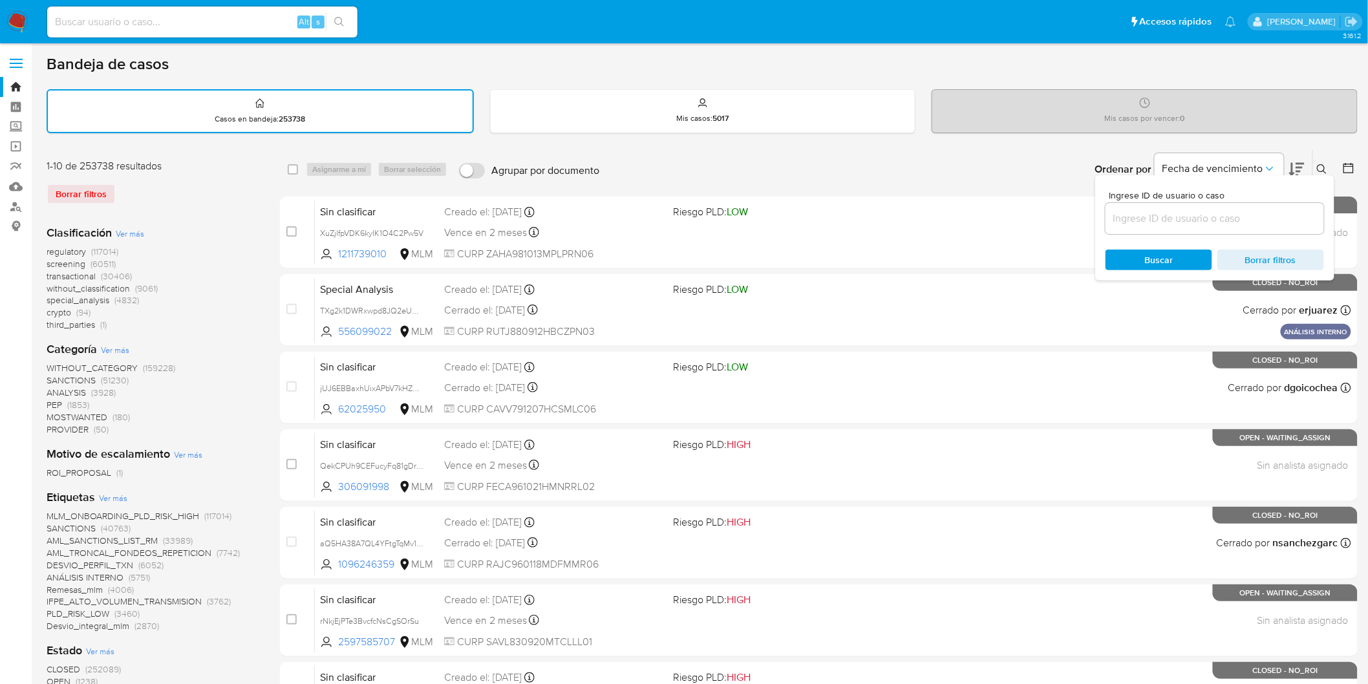
click at [1200, 217] on input at bounding box center [1215, 218] width 219 height 17
type input "224684468"
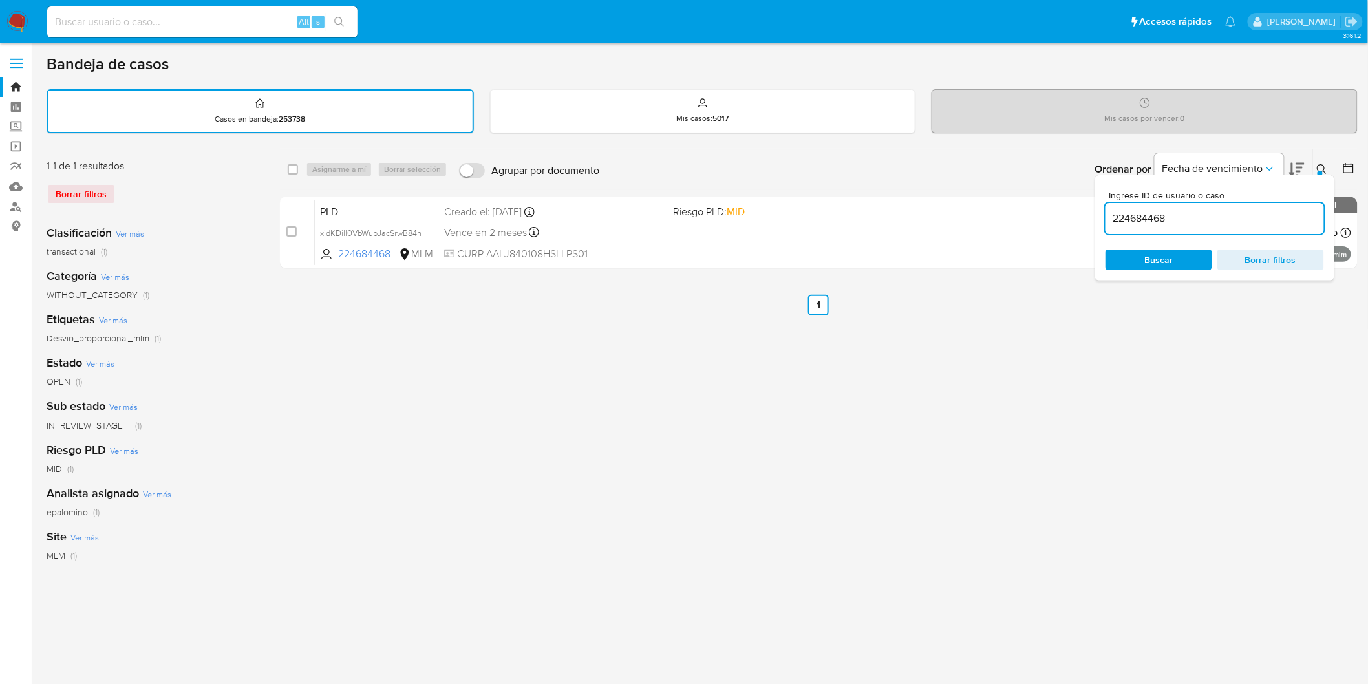
click at [1324, 165] on icon at bounding box center [1322, 169] width 10 height 10
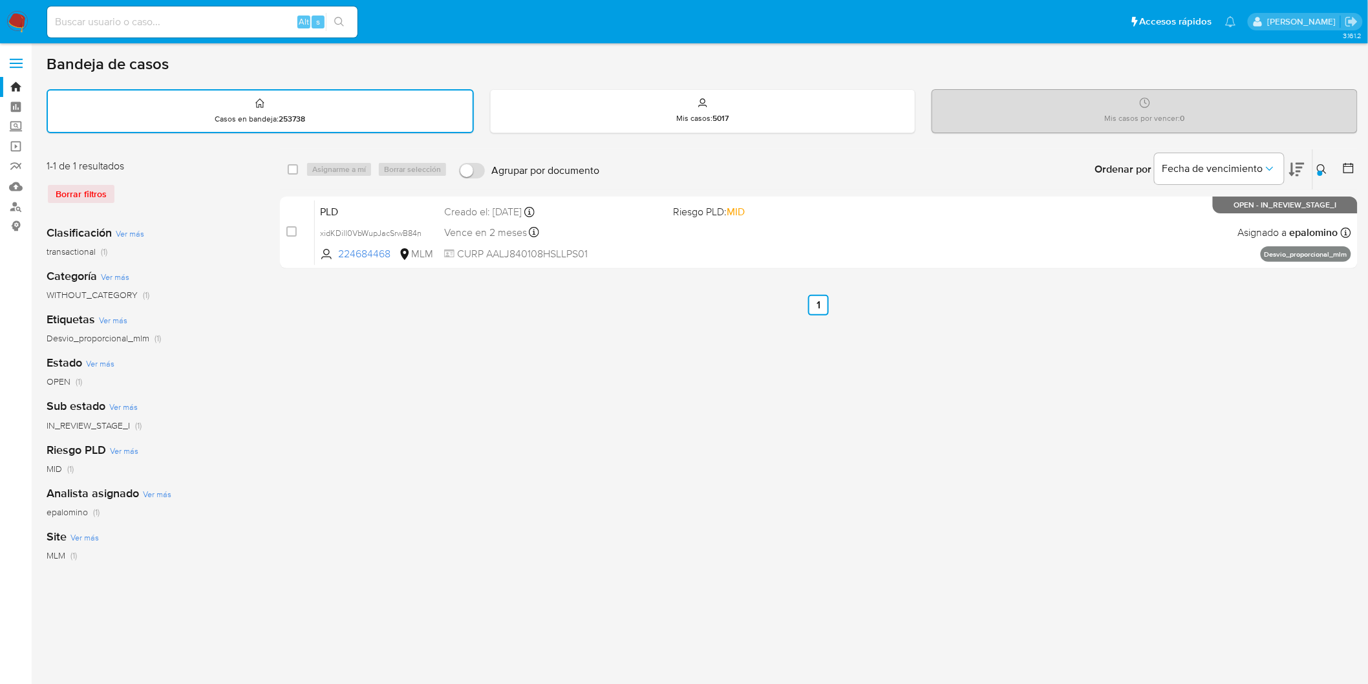
click at [15, 21] on img at bounding box center [17, 22] width 22 height 22
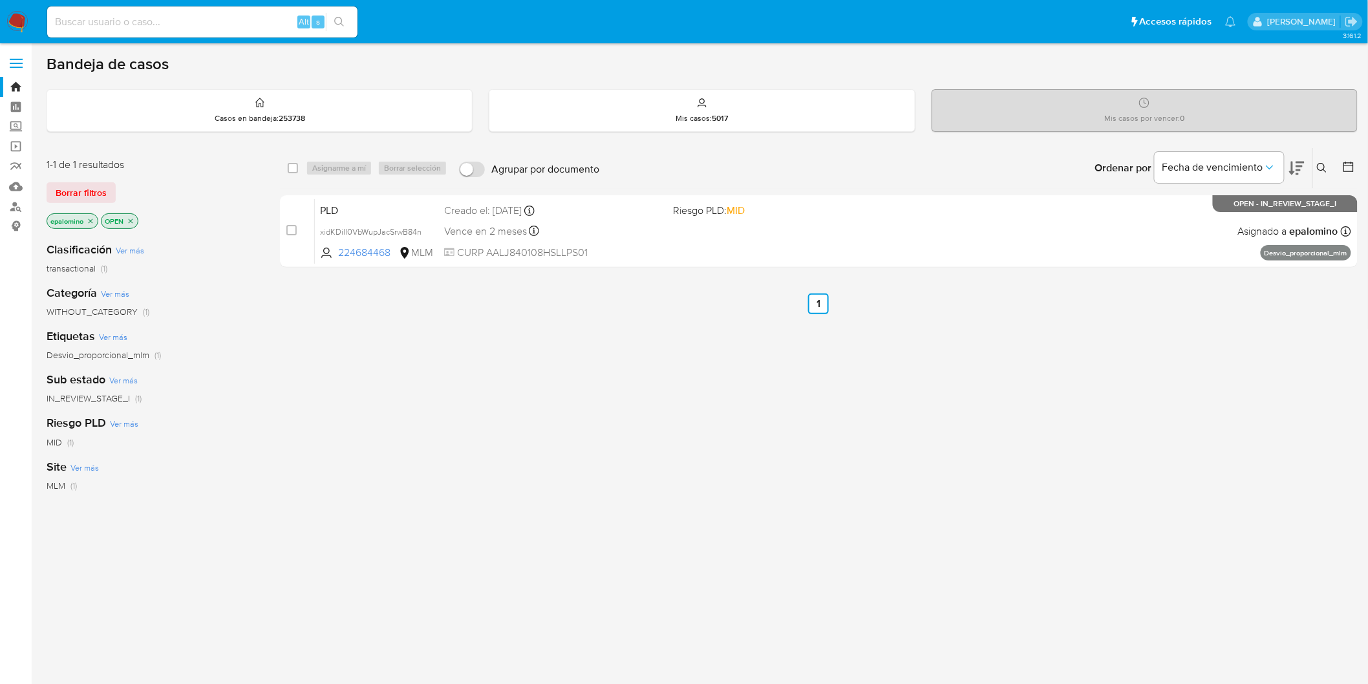
click at [92, 186] on span "Borrar filtros" at bounding box center [81, 193] width 51 height 18
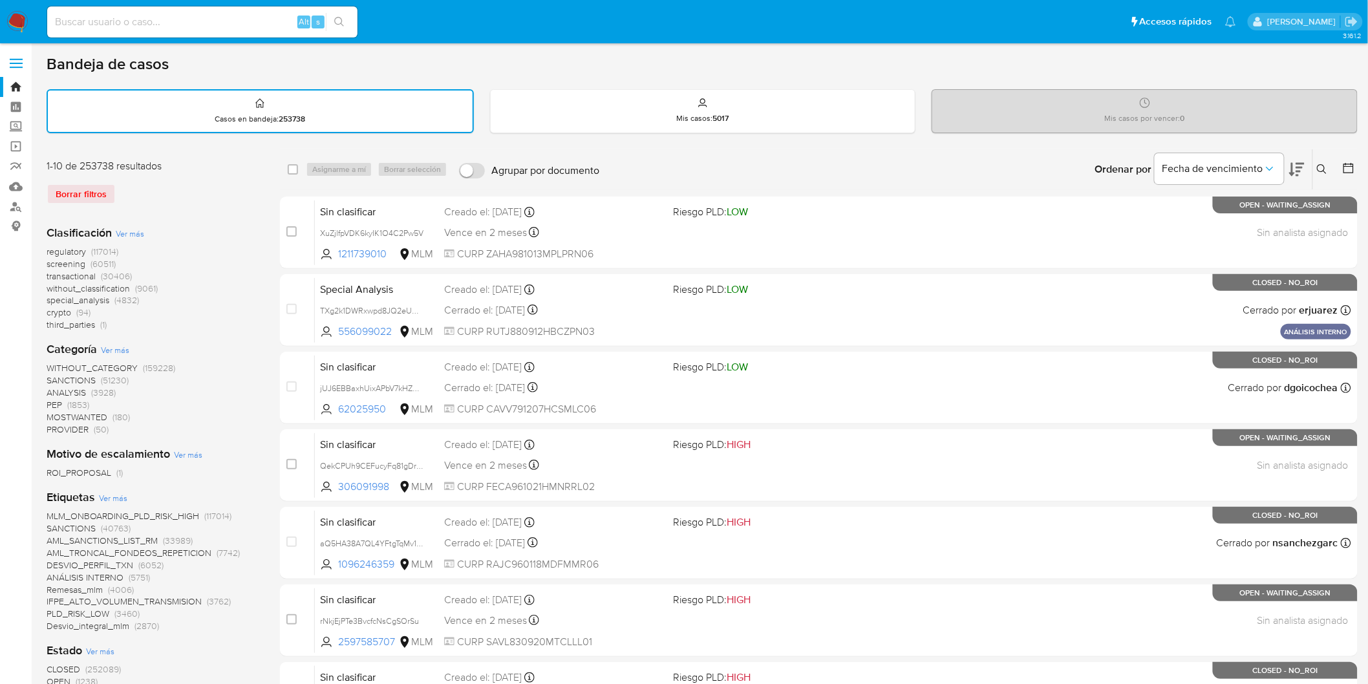
click at [1323, 166] on icon at bounding box center [1322, 169] width 10 height 10
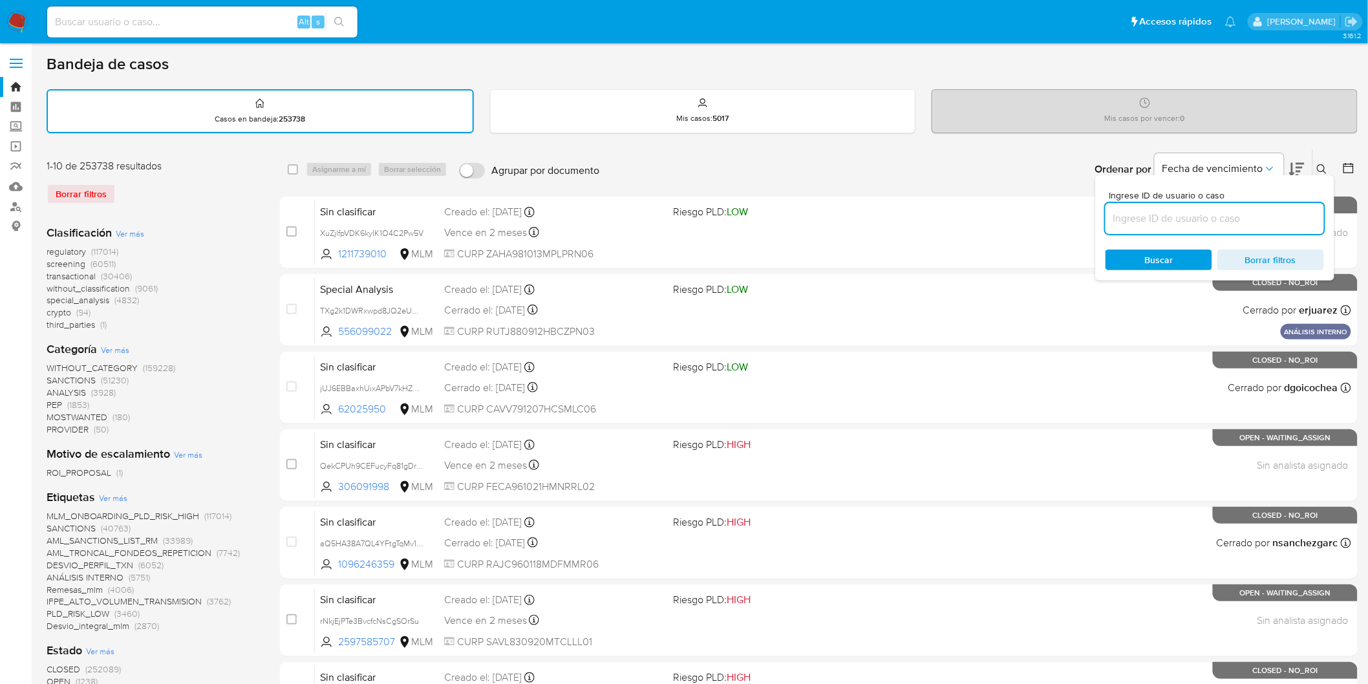
click at [1167, 221] on input at bounding box center [1215, 218] width 219 height 17
type input "224684468"
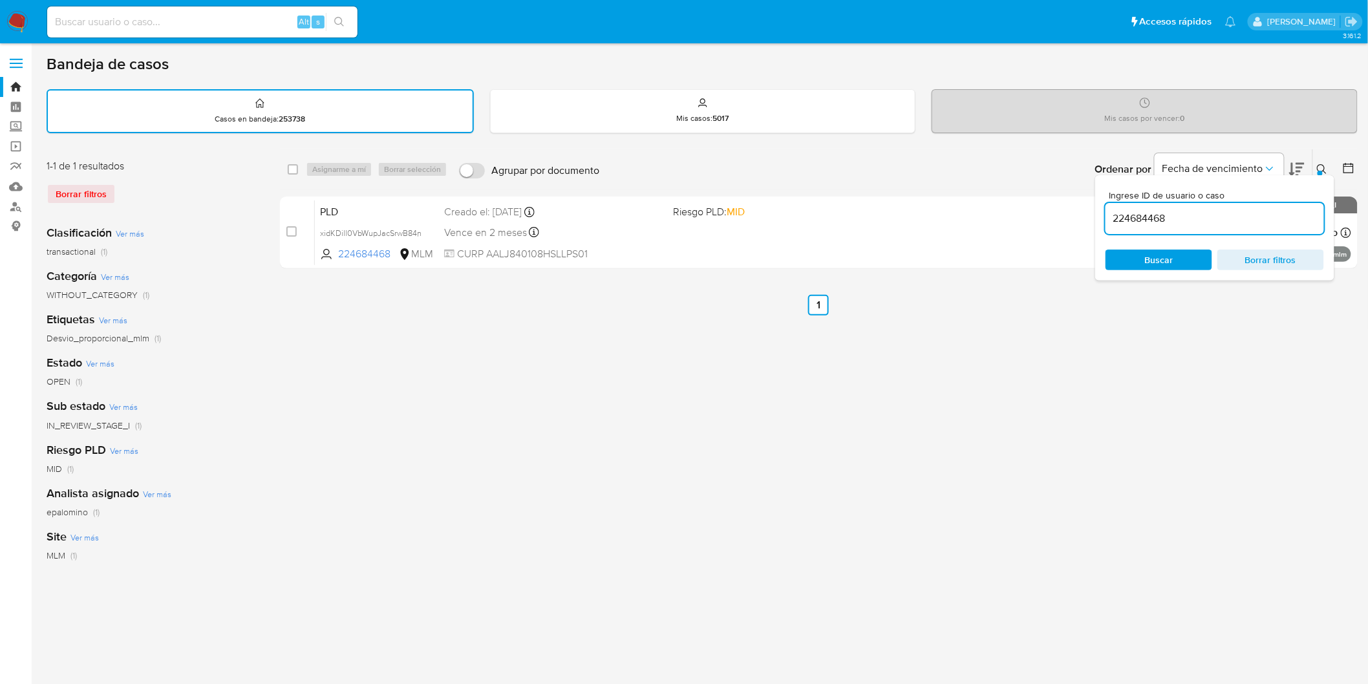
click at [1324, 162] on button at bounding box center [1323, 170] width 21 height 16
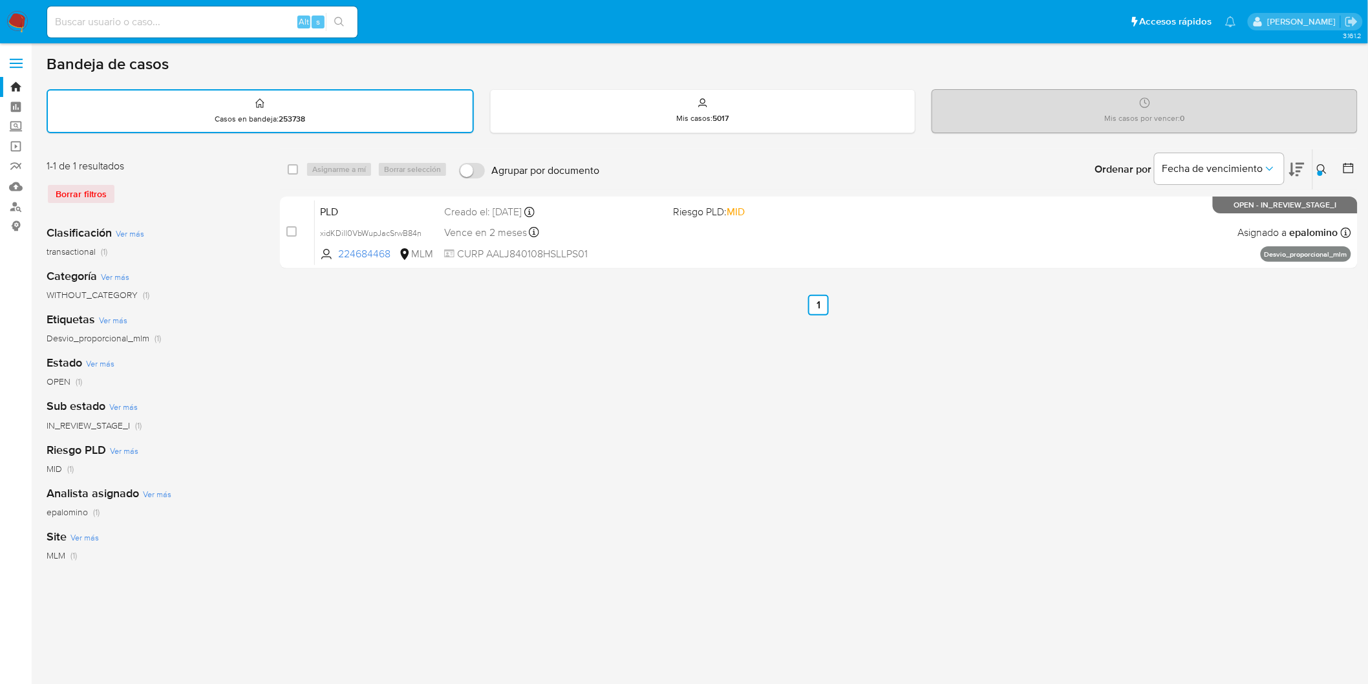
click at [752, 405] on div "select-all-cases-checkbox Asignarme a mí Borrar selección Agrupar por documento…" at bounding box center [819, 433] width 1078 height 568
click at [16, 28] on img at bounding box center [17, 22] width 22 height 22
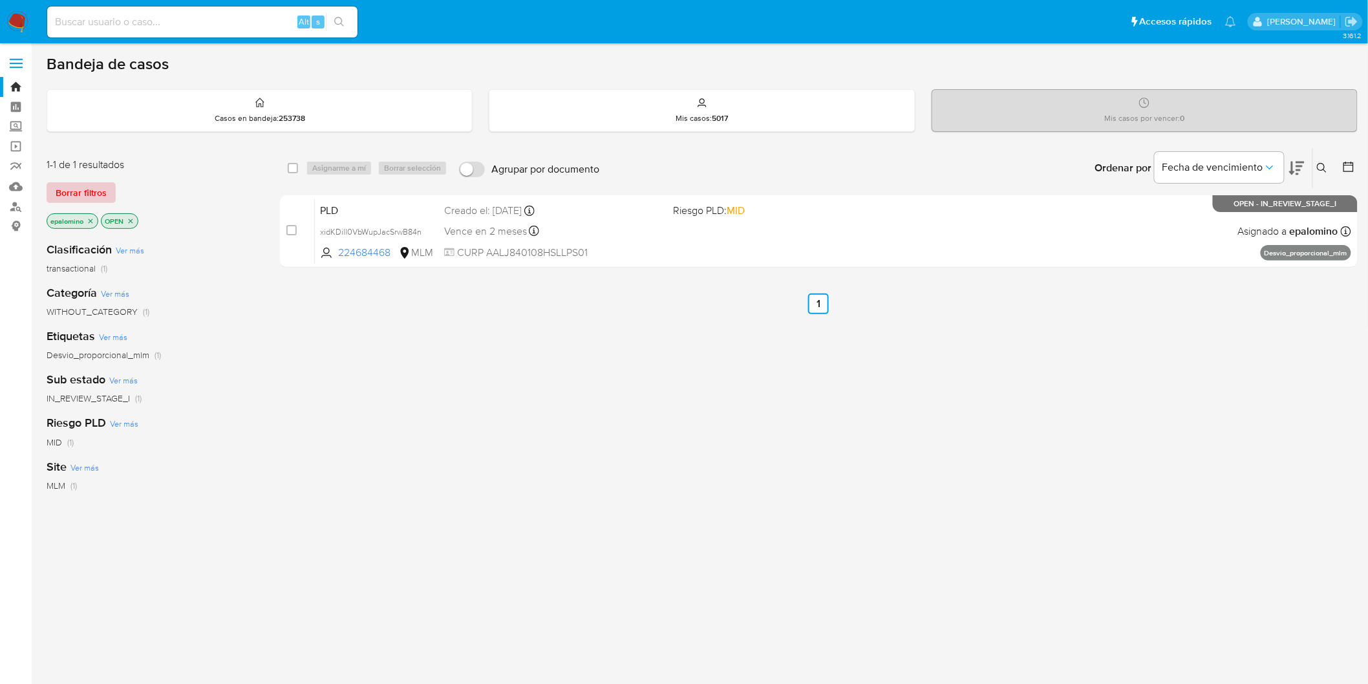
click at [91, 189] on span "Borrar filtros" at bounding box center [81, 193] width 51 height 18
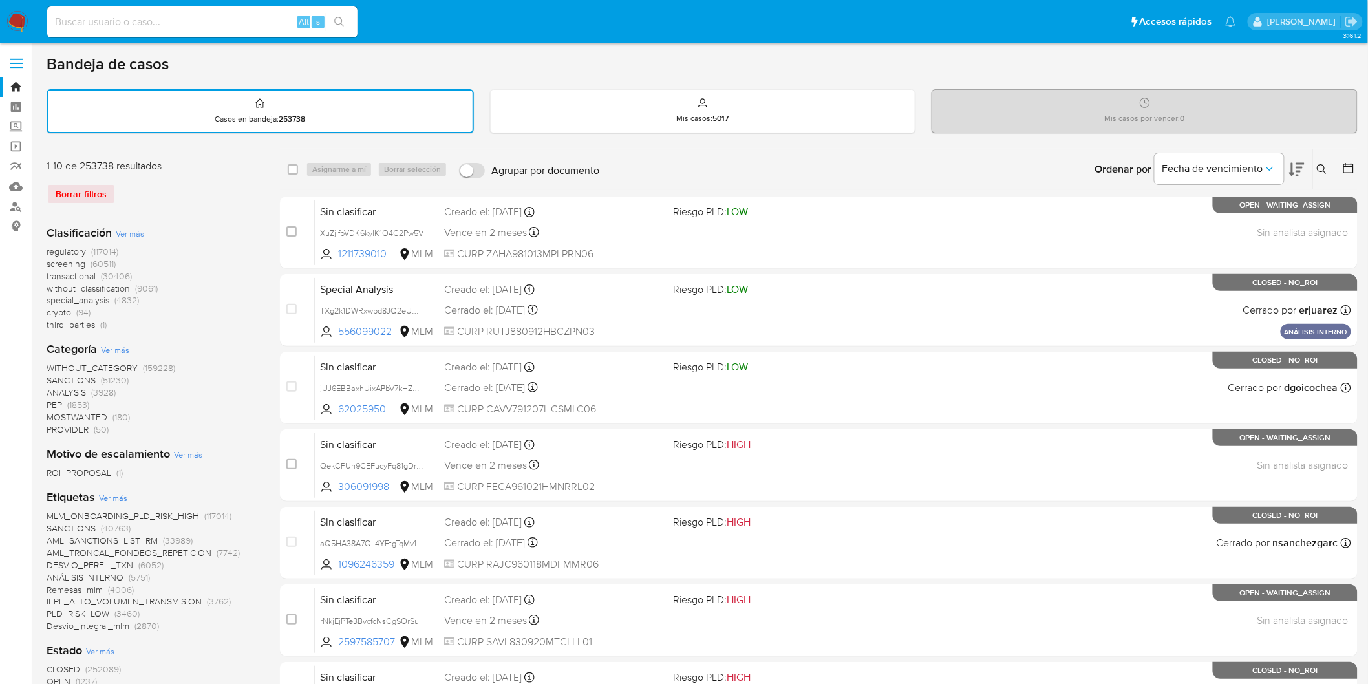
click at [1321, 165] on icon at bounding box center [1322, 169] width 10 height 10
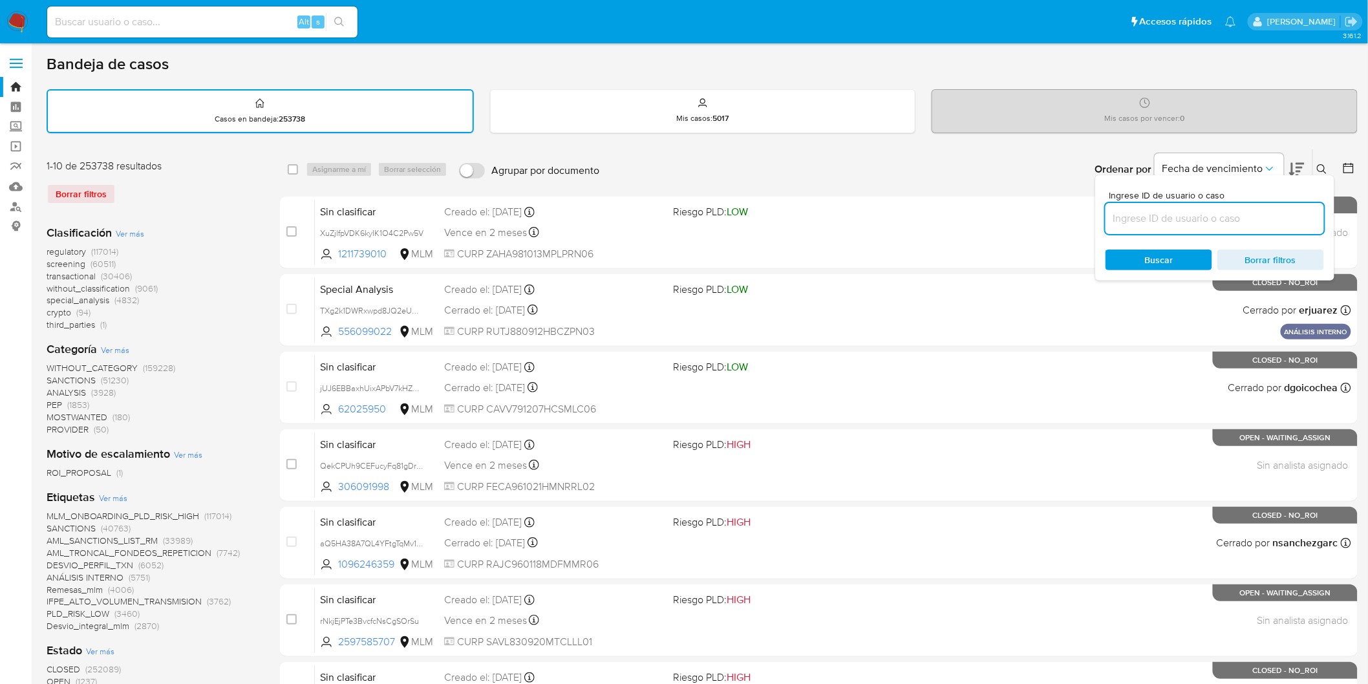
click at [1159, 218] on input at bounding box center [1215, 218] width 219 height 17
type input "224684468"
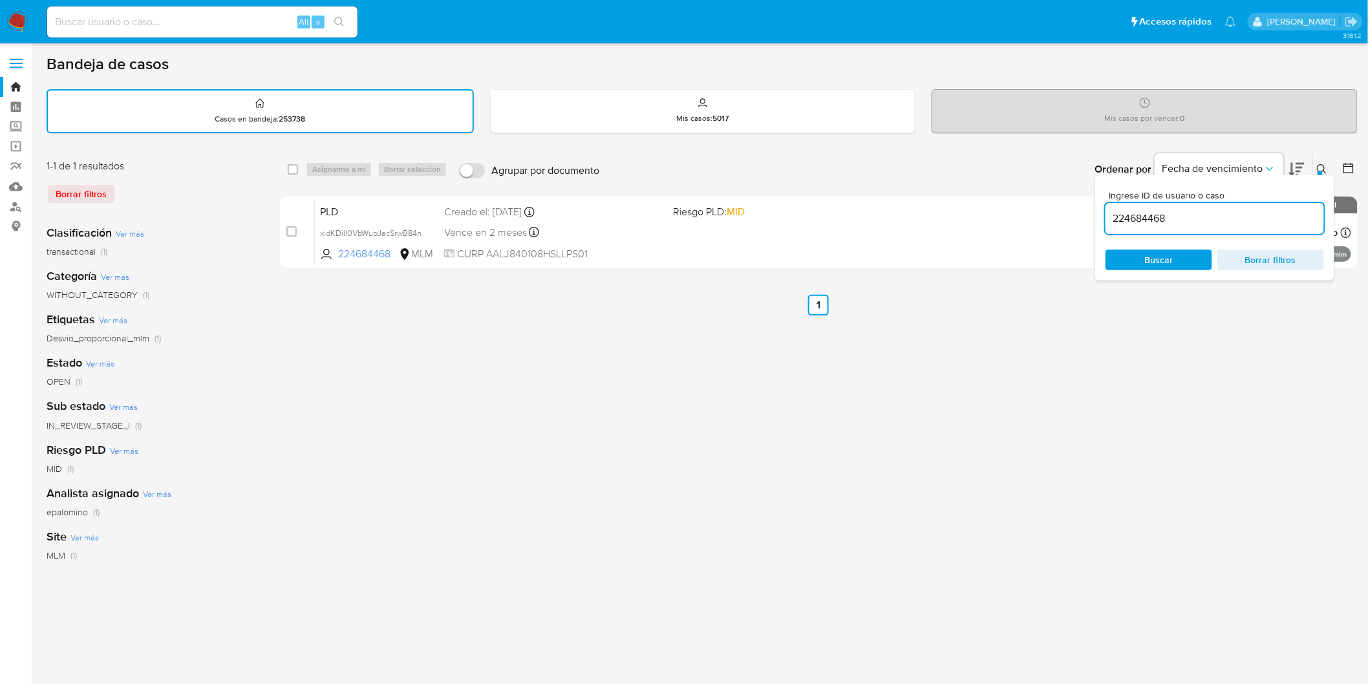
click at [1323, 164] on icon at bounding box center [1322, 169] width 10 height 10
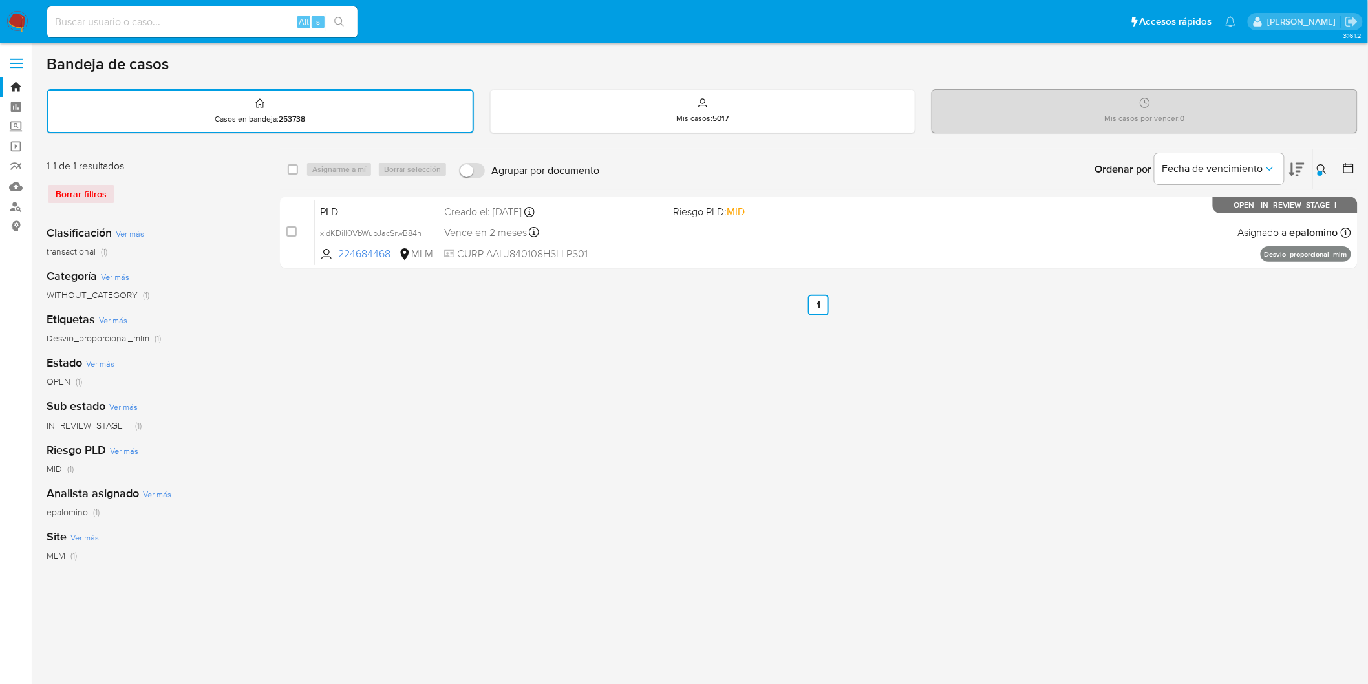
click at [17, 21] on img at bounding box center [17, 22] width 22 height 22
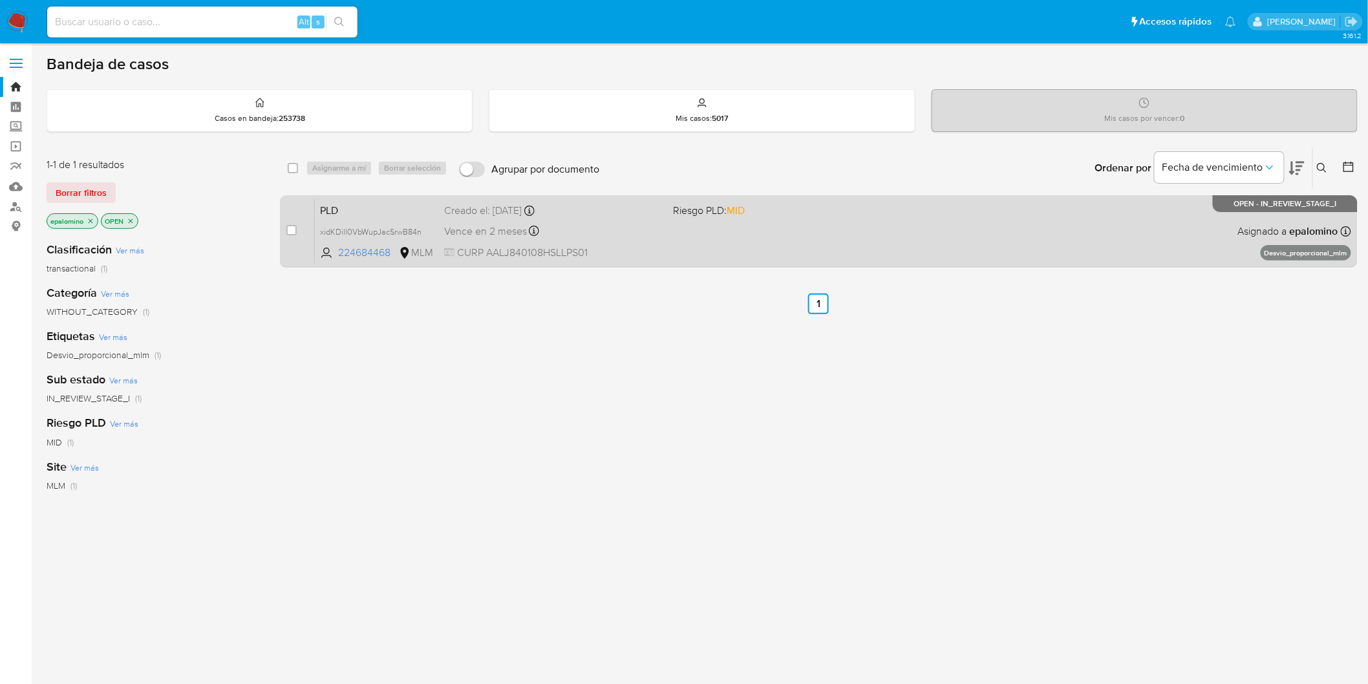
click at [340, 210] on span "PLD" at bounding box center [377, 209] width 114 height 17
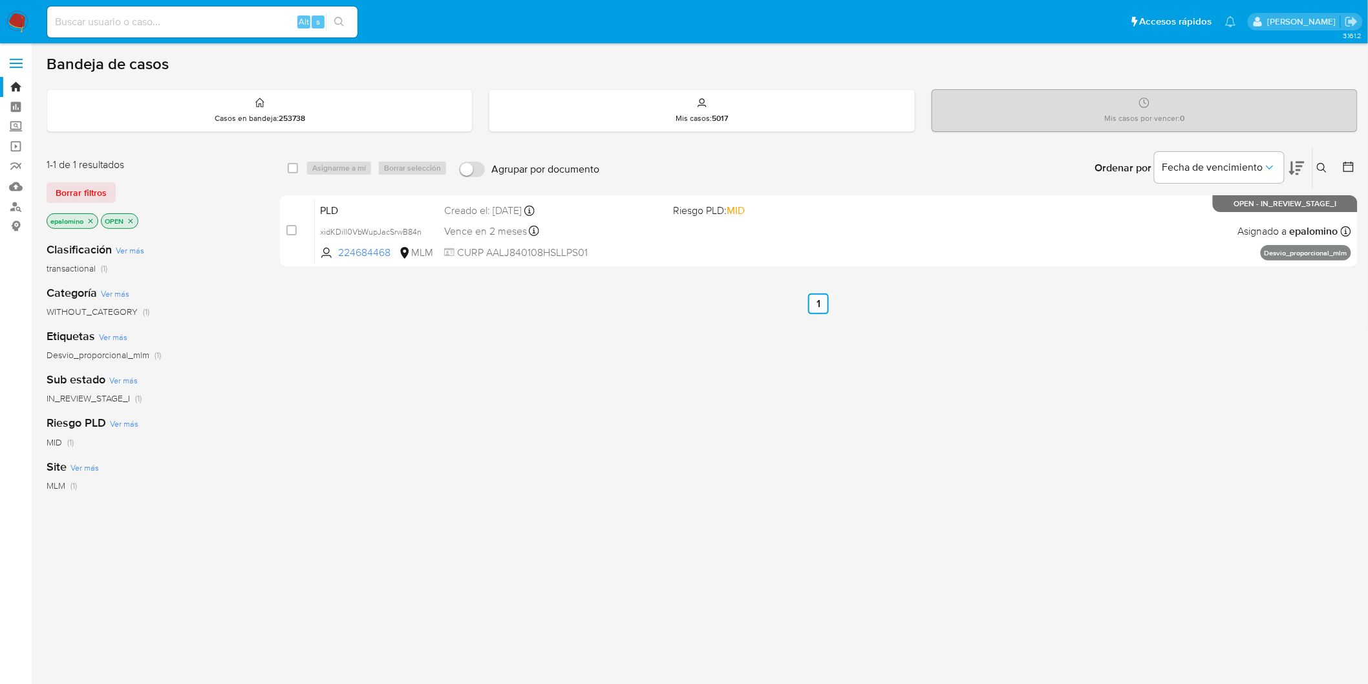
click at [95, 184] on span "Borrar filtros" at bounding box center [81, 193] width 51 height 18
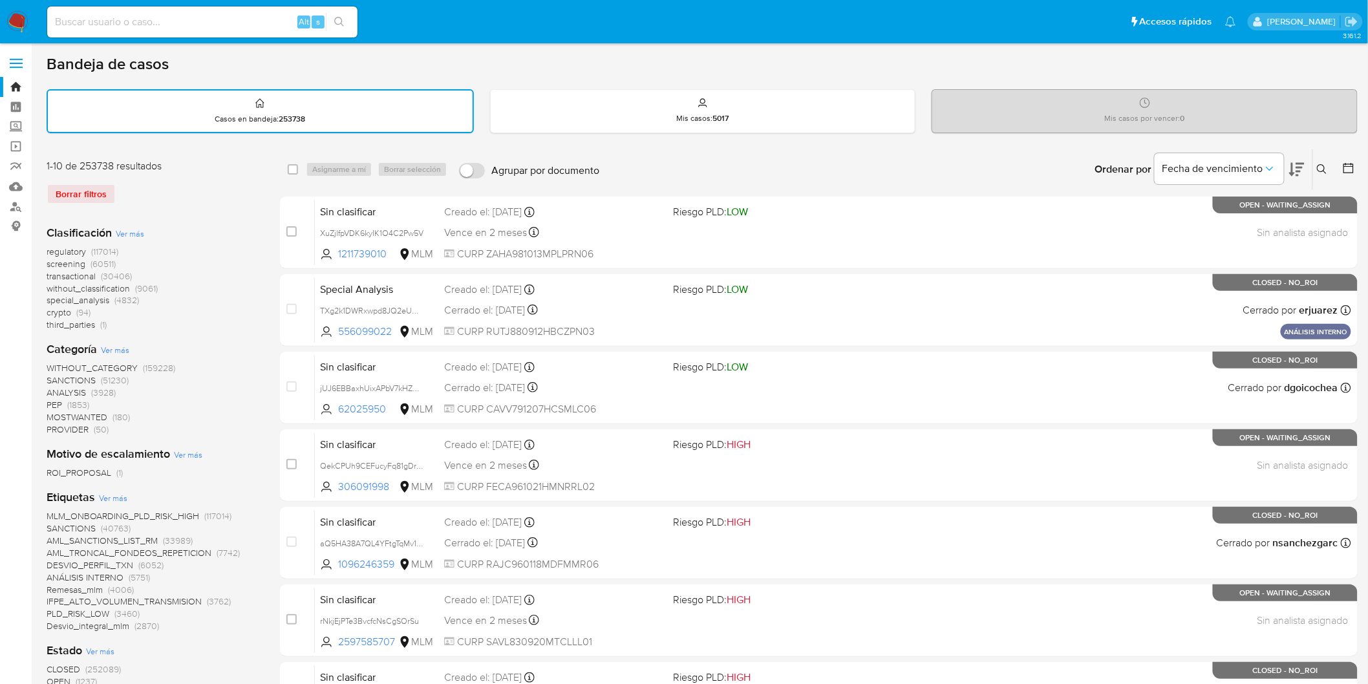
click at [1326, 164] on icon at bounding box center [1322, 169] width 10 height 10
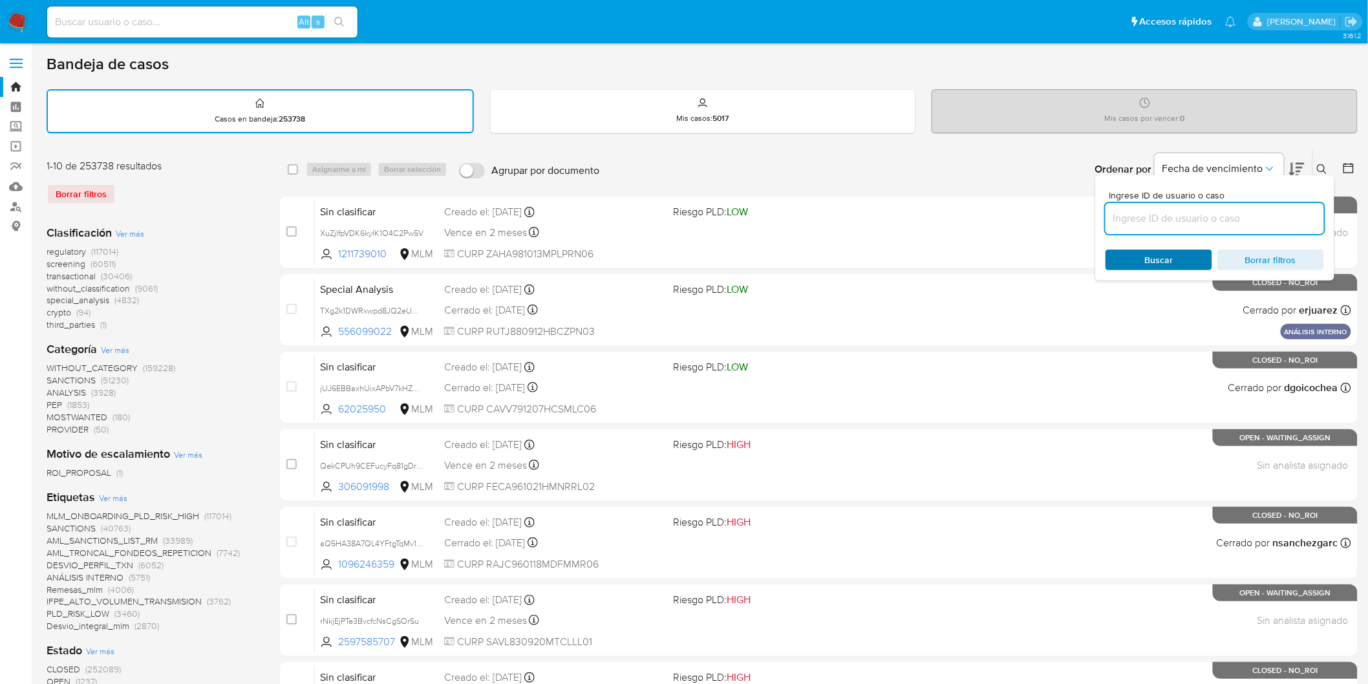
drag, startPoint x: 1154, startPoint y: 222, endPoint x: 1154, endPoint y: 249, distance: 27.2
click at [1154, 222] on input at bounding box center [1215, 218] width 219 height 17
type input "709277721"
click at [1153, 253] on span "Buscar" at bounding box center [1159, 260] width 28 height 21
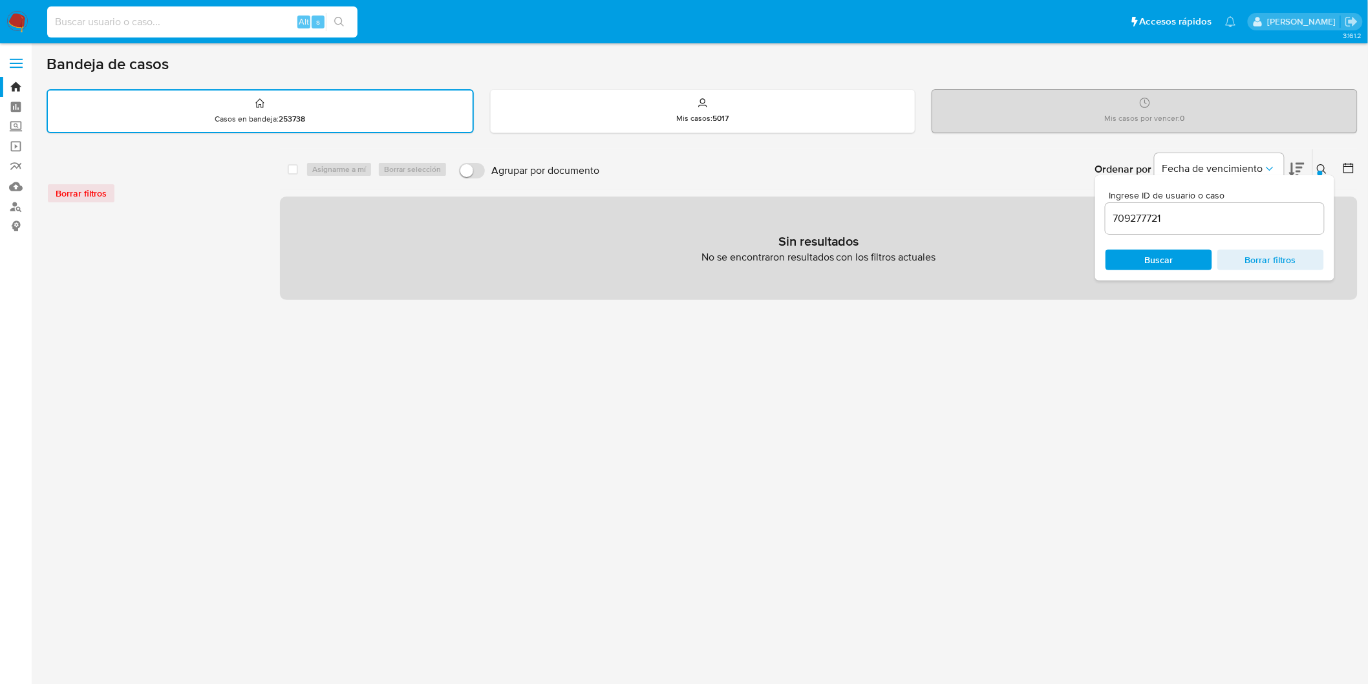
click at [163, 27] on input at bounding box center [202, 22] width 310 height 17
paste input "709277721"
type input "709277721"
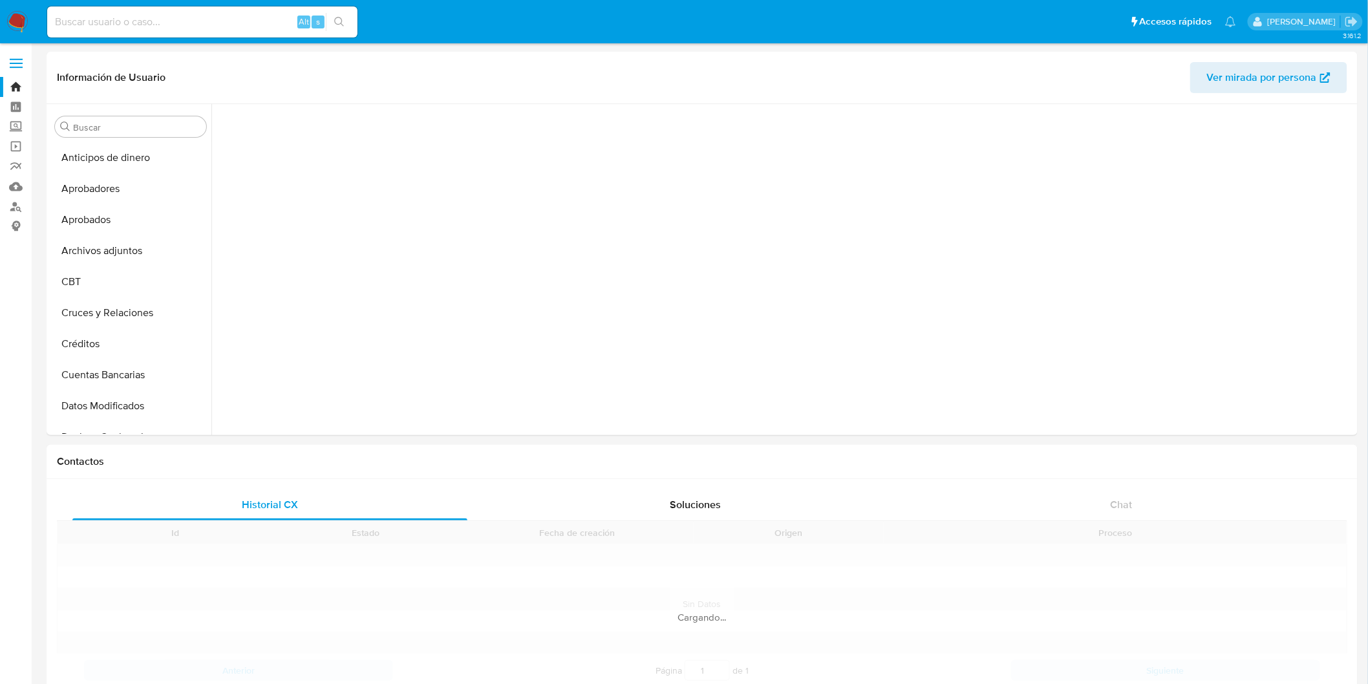
scroll to position [587, 0]
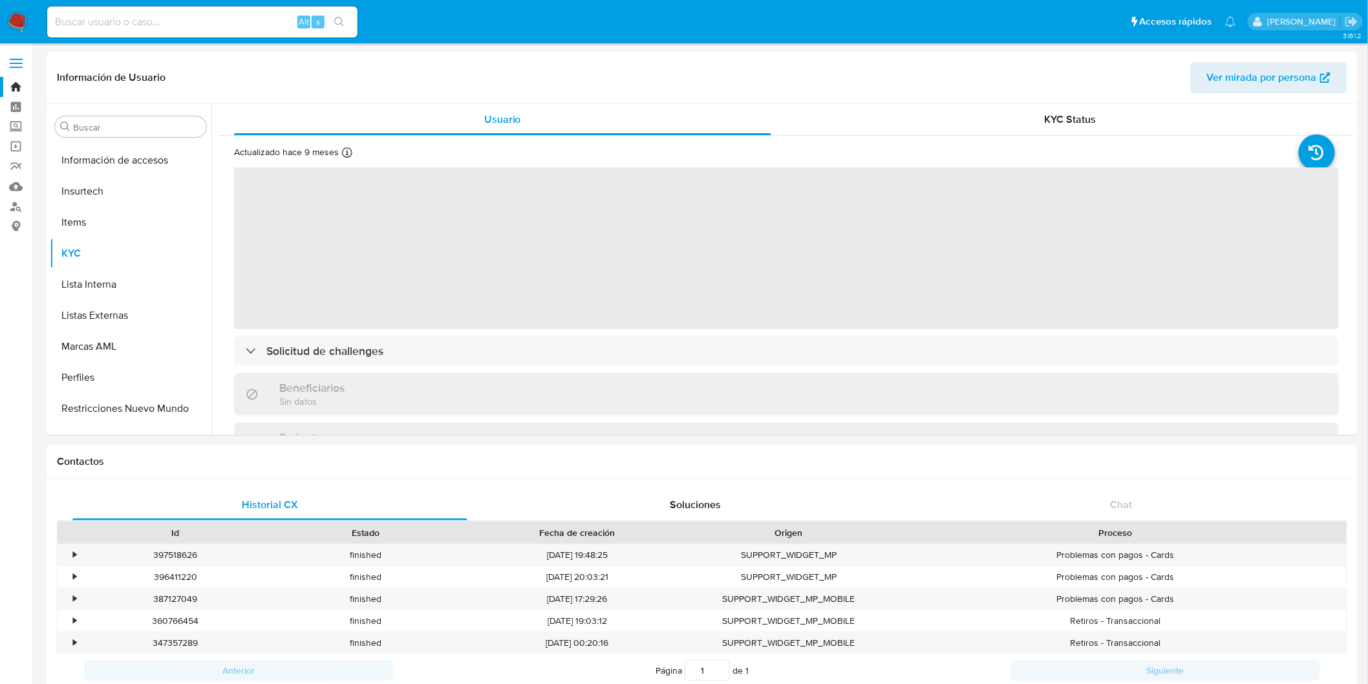
select select "10"
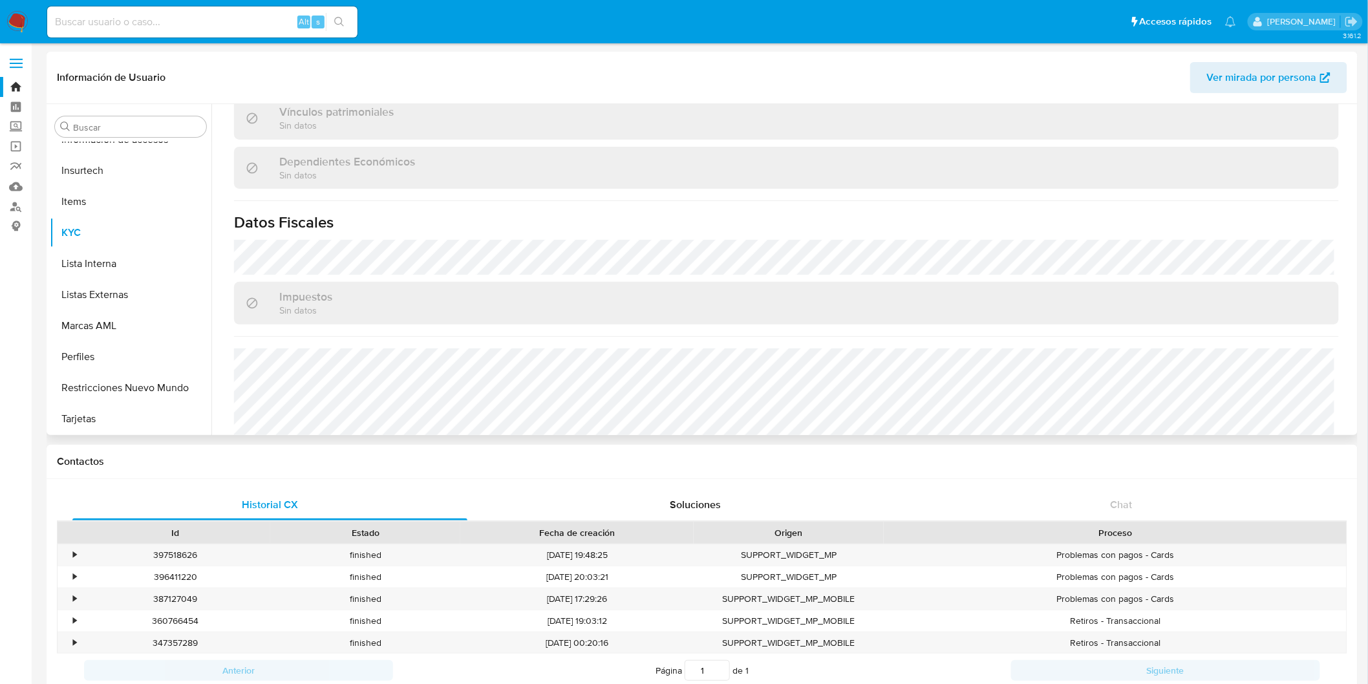
scroll to position [718, 0]
click at [23, 19] on img at bounding box center [17, 22] width 22 height 22
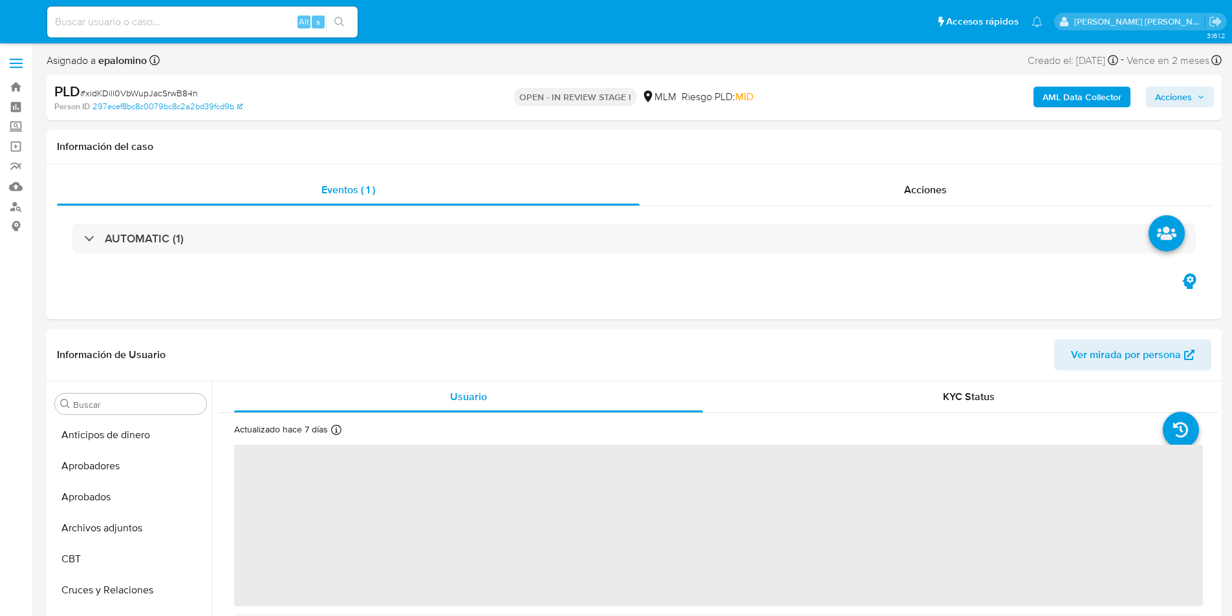
select select "10"
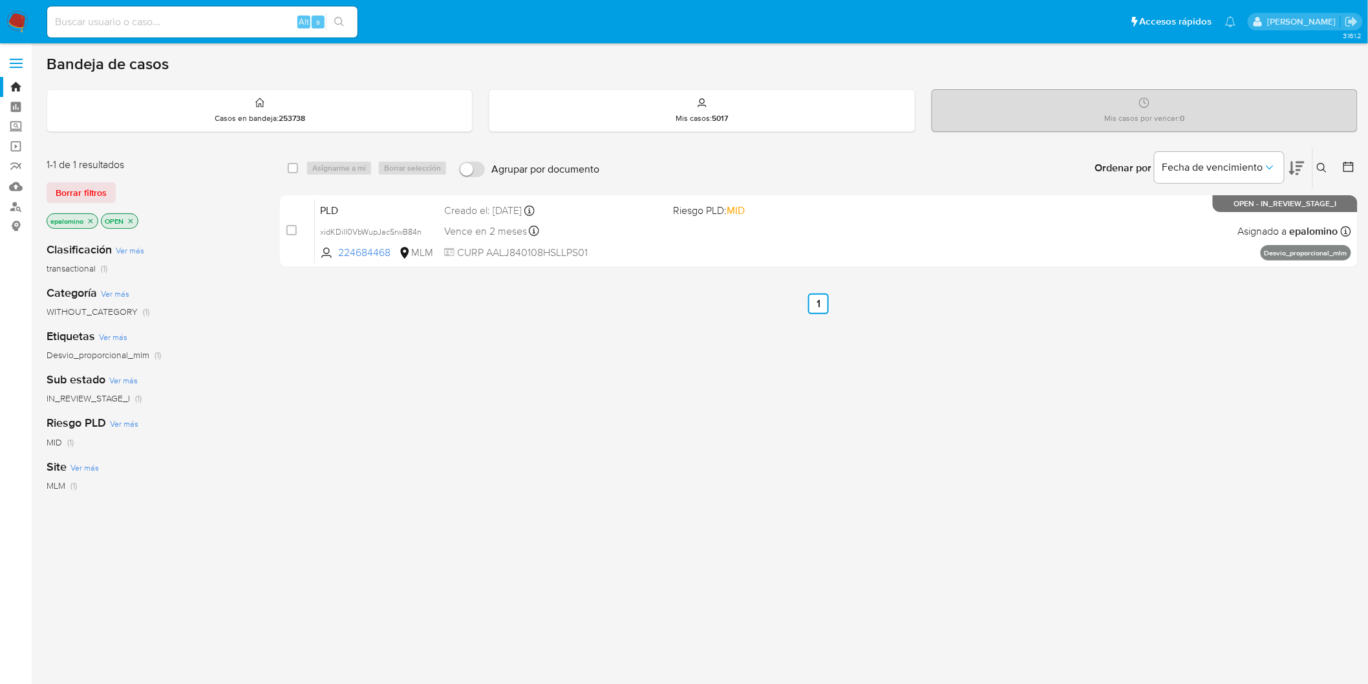
drag, startPoint x: 96, startPoint y: 192, endPoint x: 406, endPoint y: 192, distance: 310.4
click at [95, 192] on span "Borrar filtros" at bounding box center [81, 193] width 51 height 18
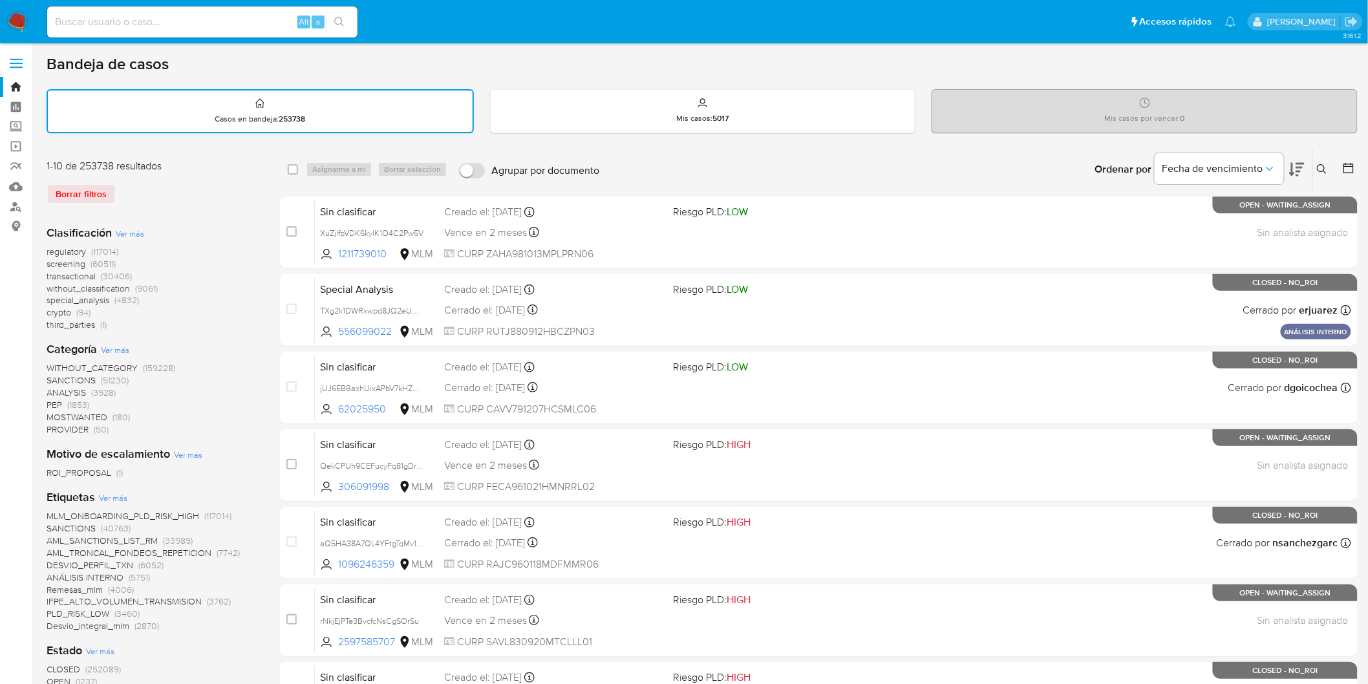
click at [1318, 166] on icon at bounding box center [1322, 169] width 10 height 10
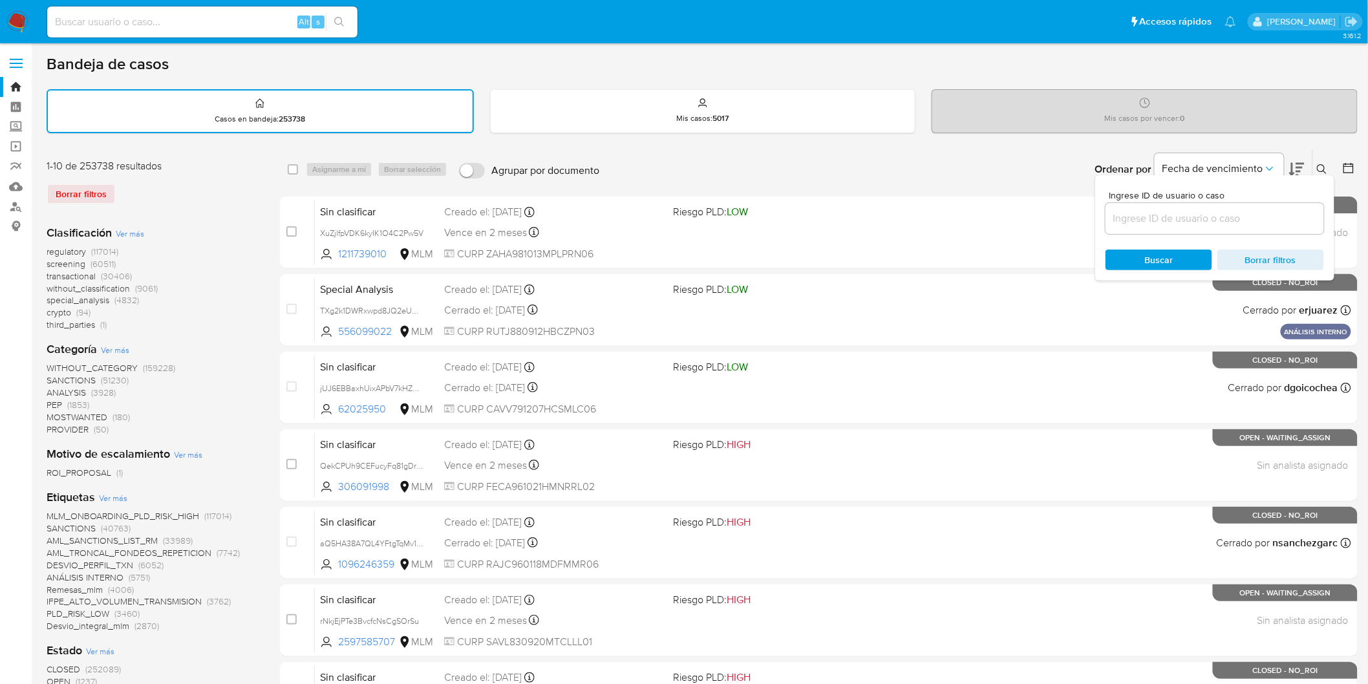
click at [1135, 224] on input at bounding box center [1215, 218] width 219 height 17
type input "2261325313"
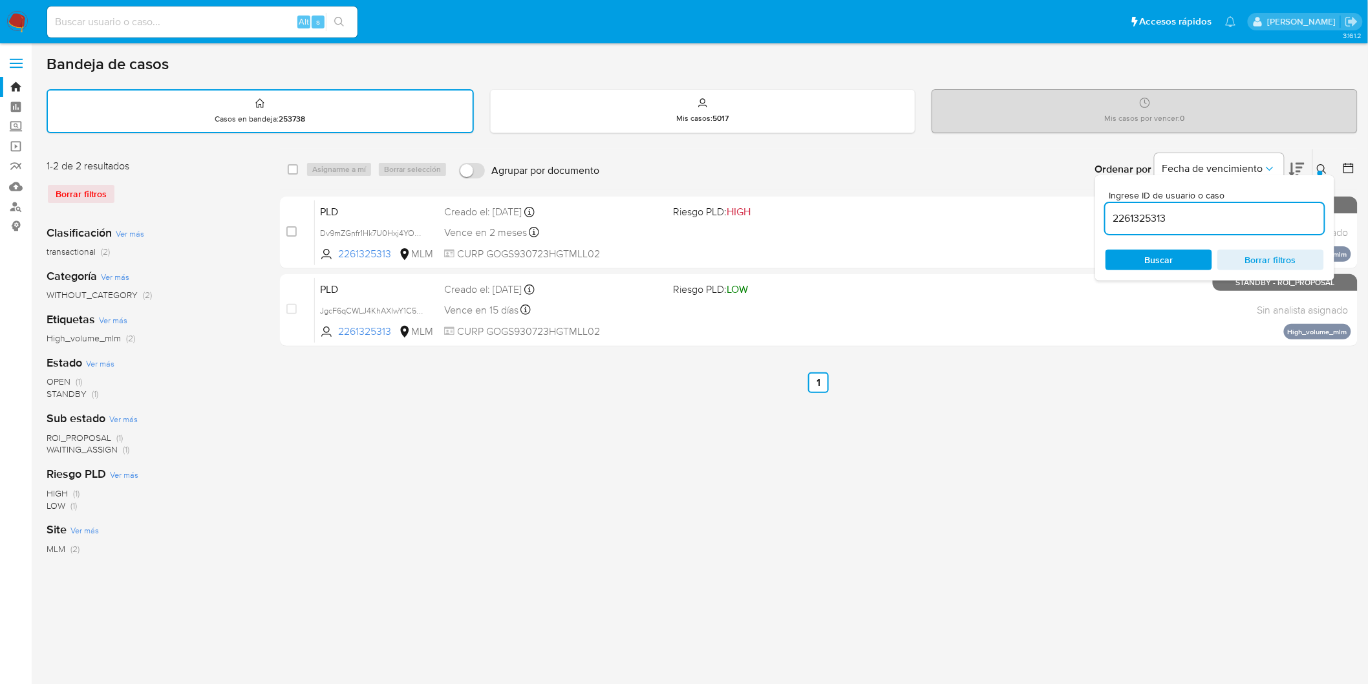
click at [1320, 162] on button at bounding box center [1323, 170] width 21 height 16
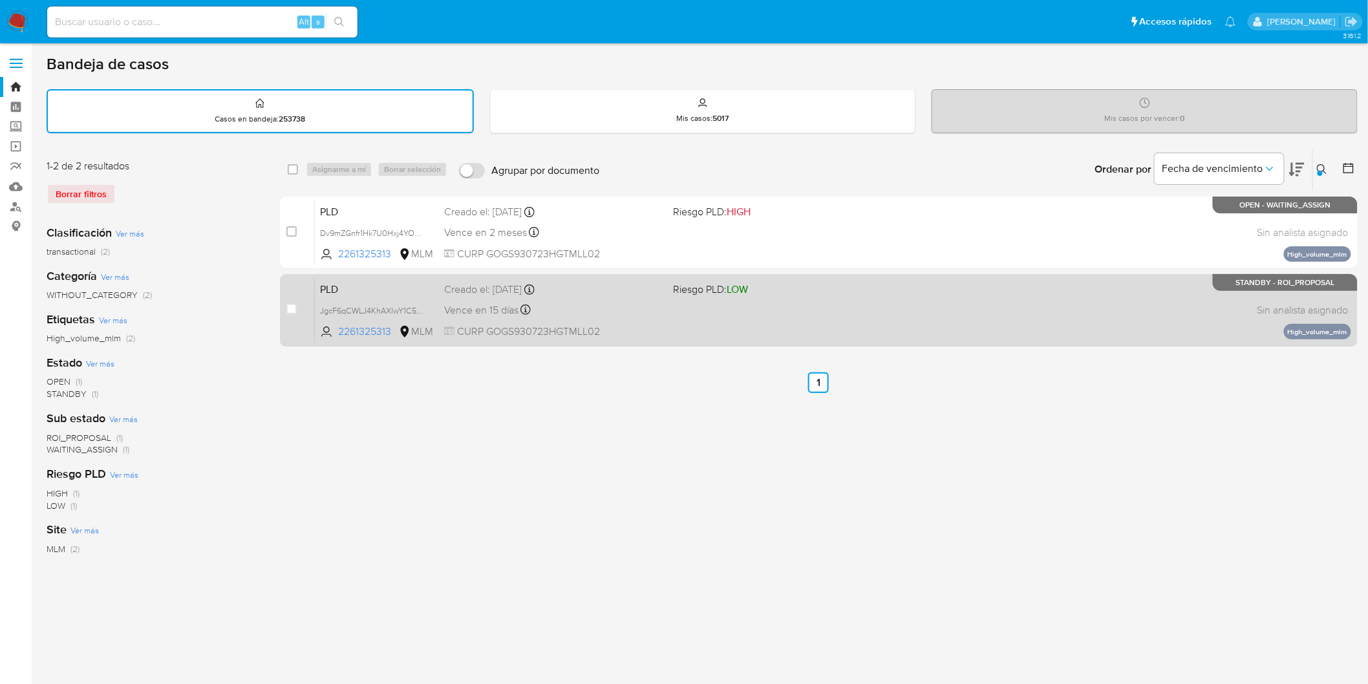
click at [337, 280] on span "PLD" at bounding box center [377, 288] width 114 height 17
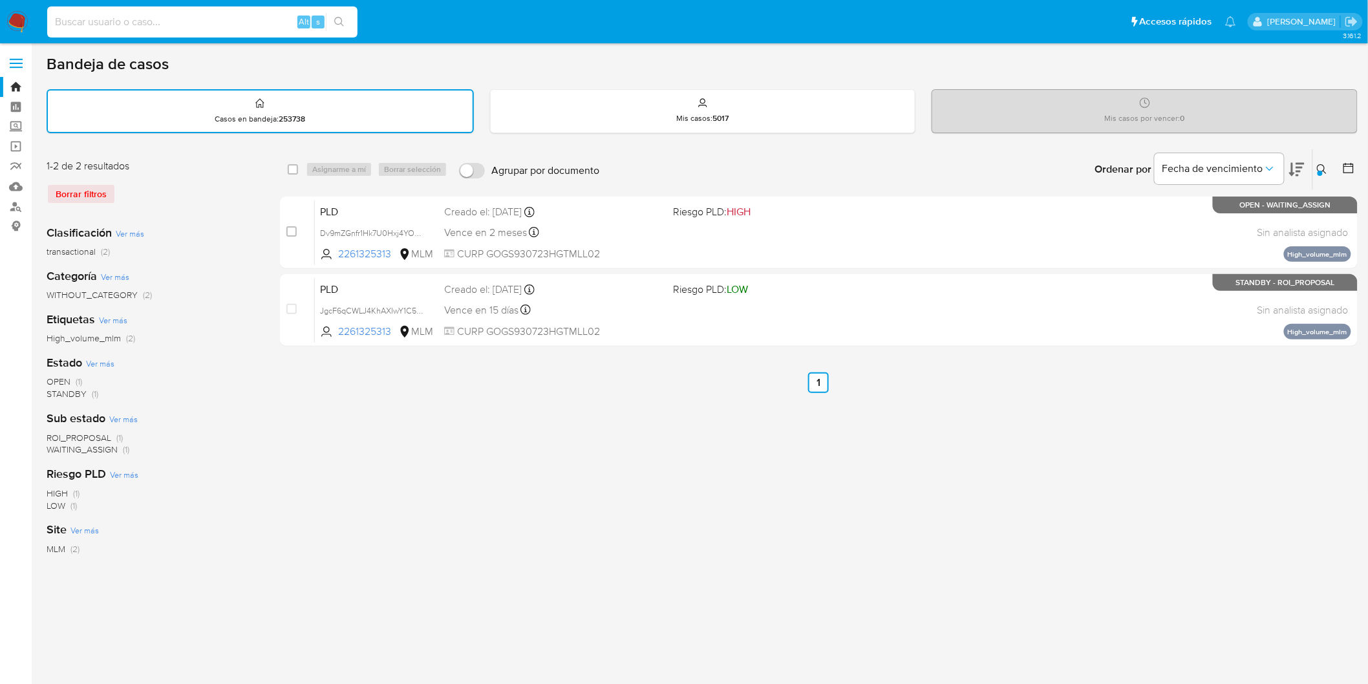
click at [204, 25] on input at bounding box center [202, 22] width 310 height 17
paste input "709277721"
type input "709277721"
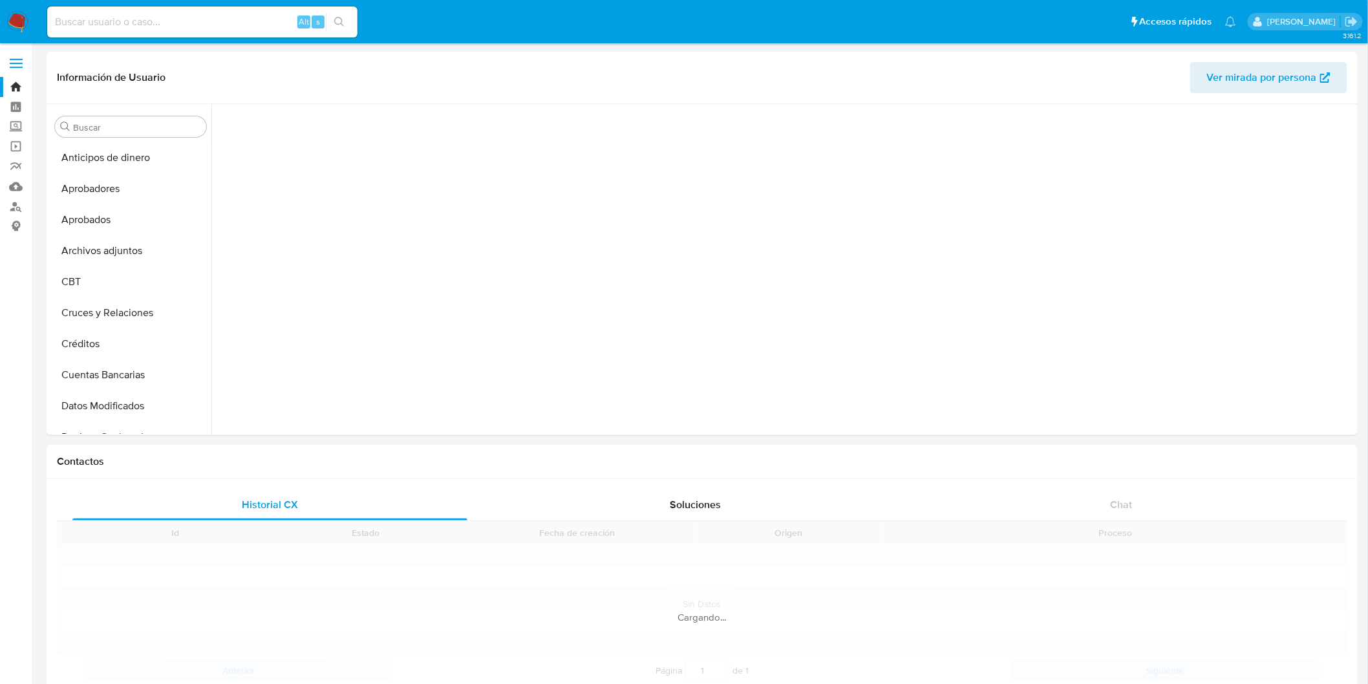
scroll to position [574, 0]
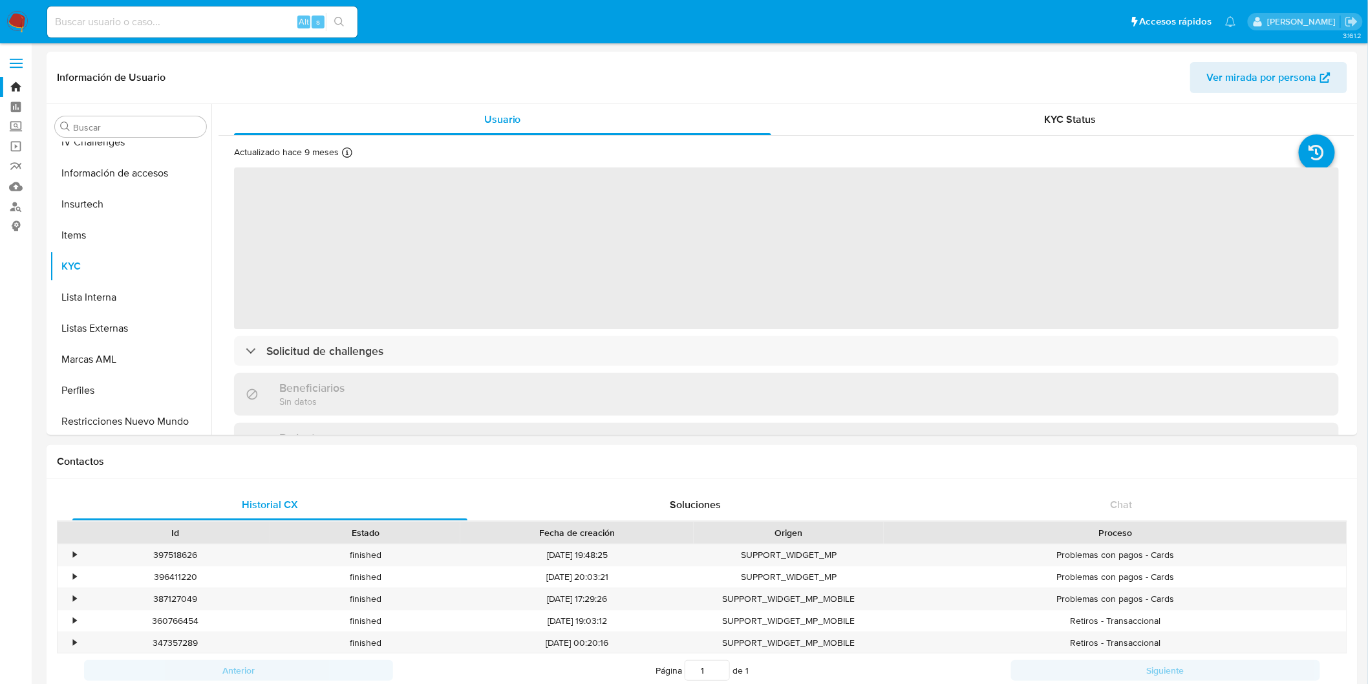
select select "10"
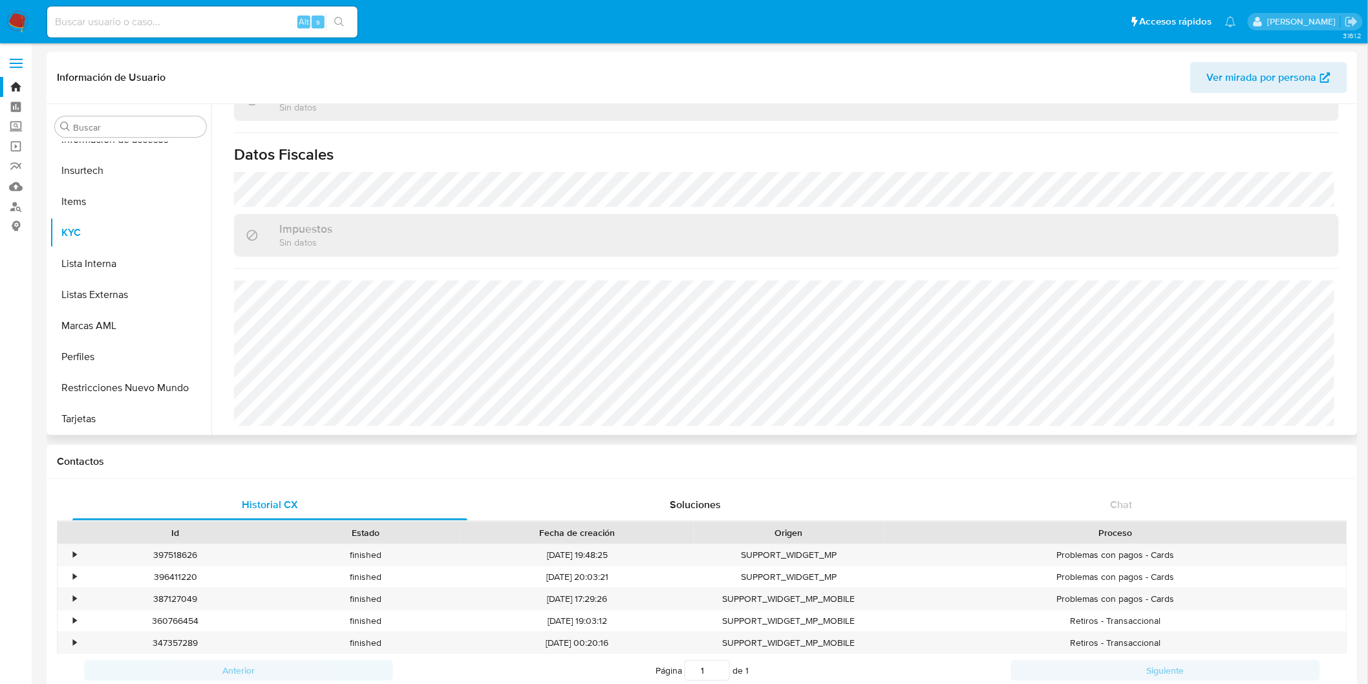
scroll to position [786, 0]
click at [14, 23] on img at bounding box center [17, 22] width 22 height 22
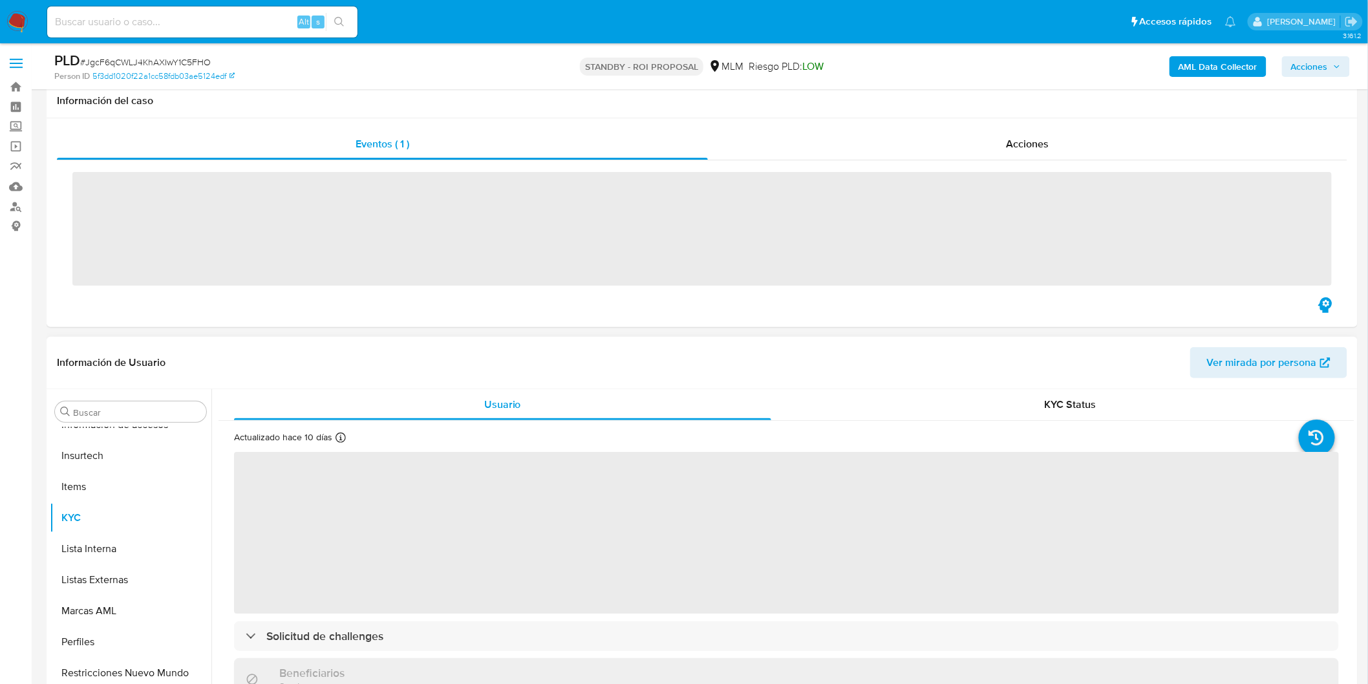
scroll to position [287, 0]
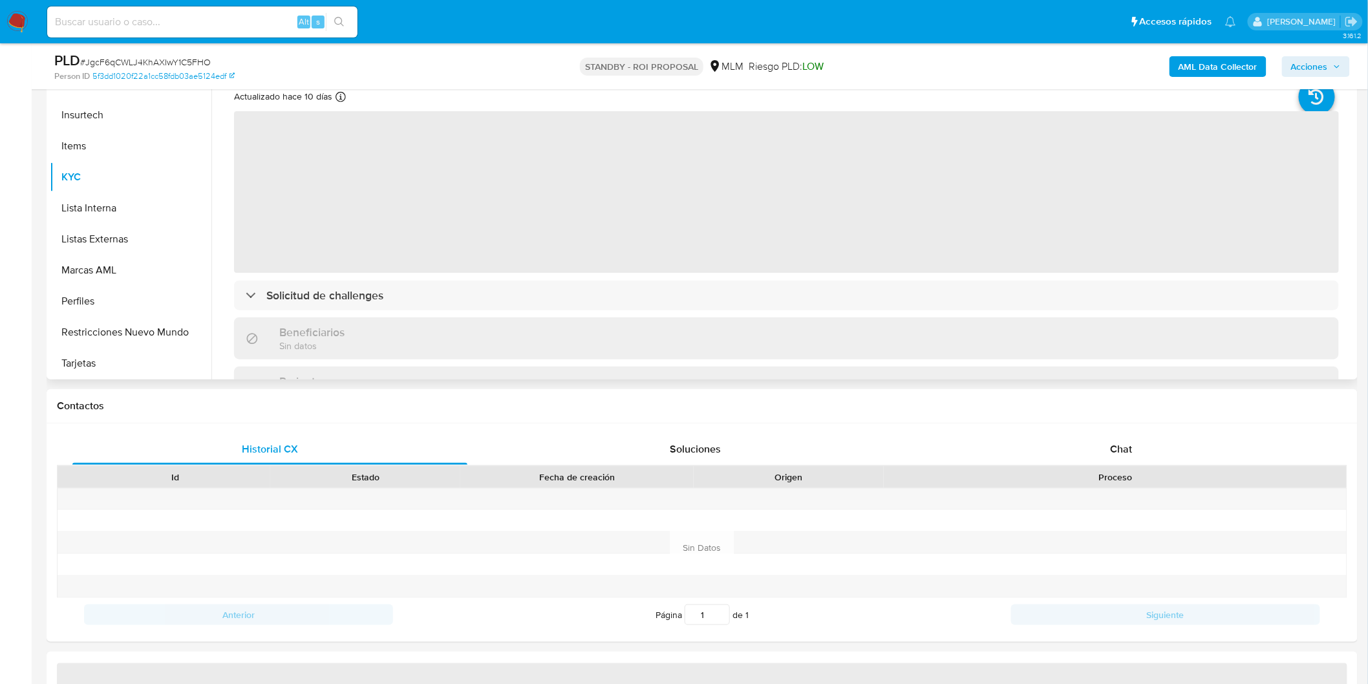
select select "10"
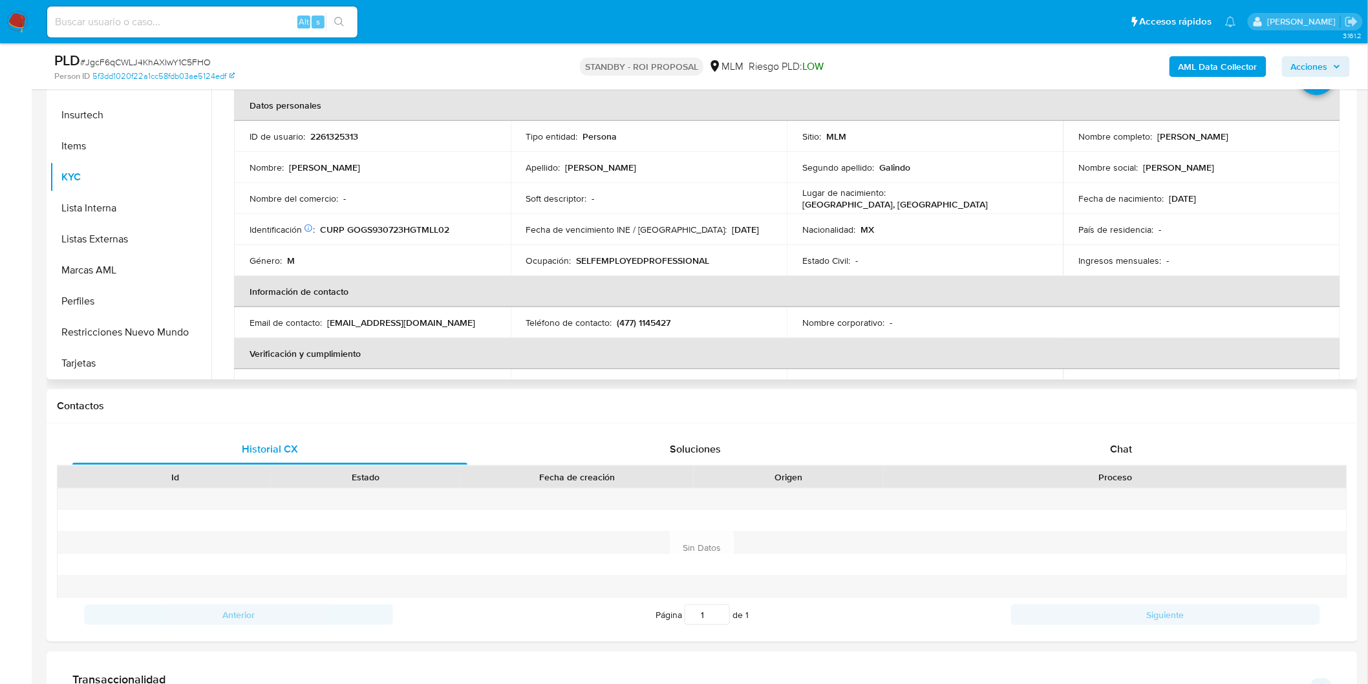
scroll to position [0, 0]
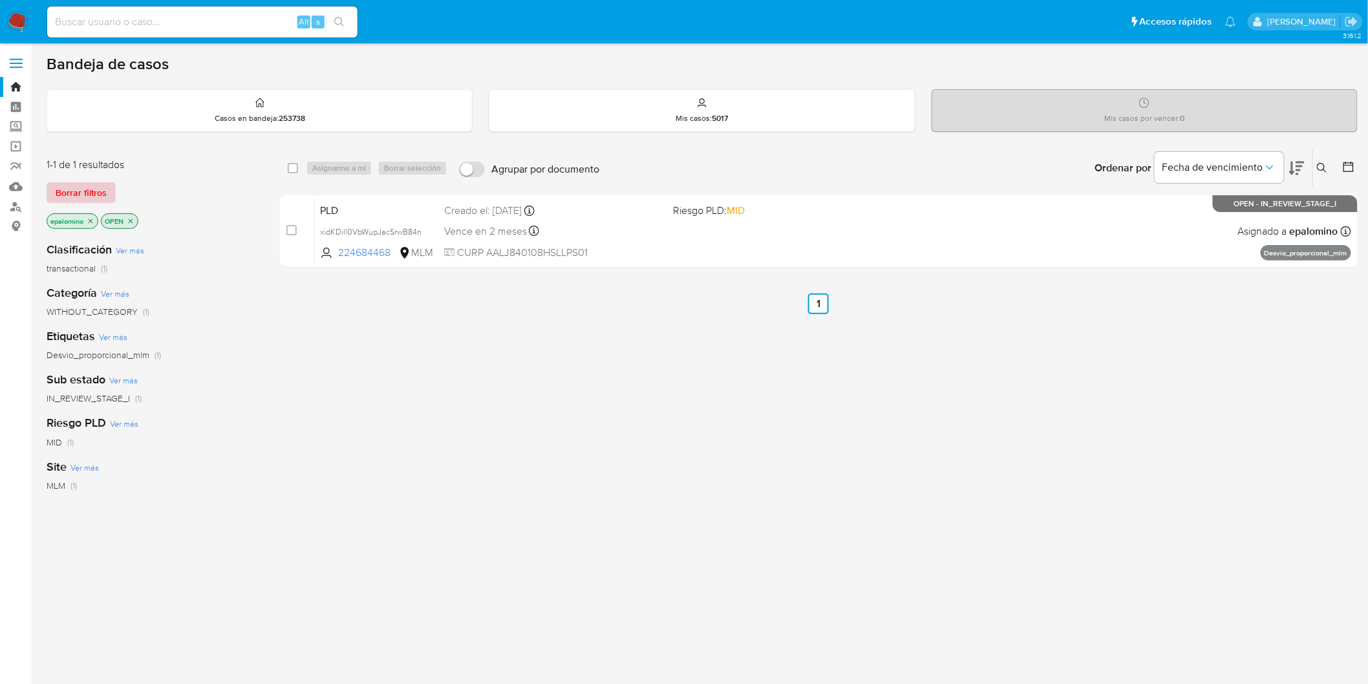
click at [80, 189] on span "Borrar filtros" at bounding box center [81, 193] width 51 height 18
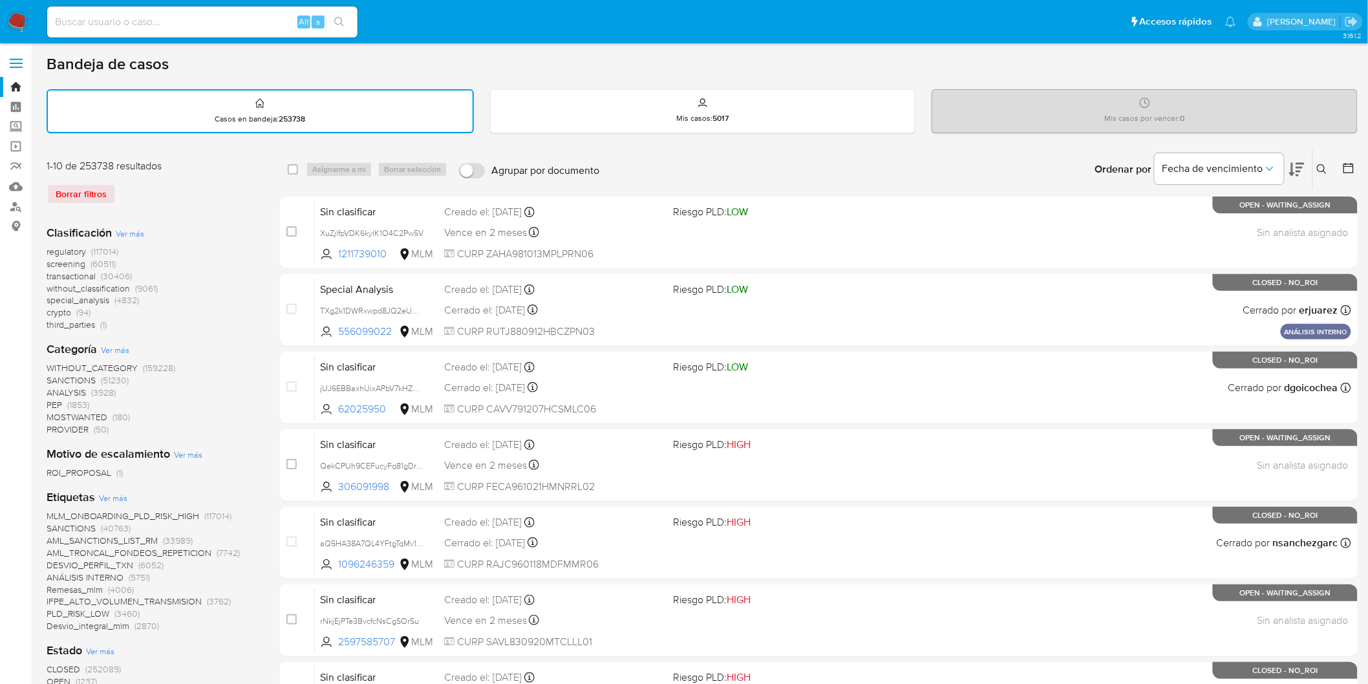
click at [1324, 164] on icon at bounding box center [1322, 169] width 10 height 10
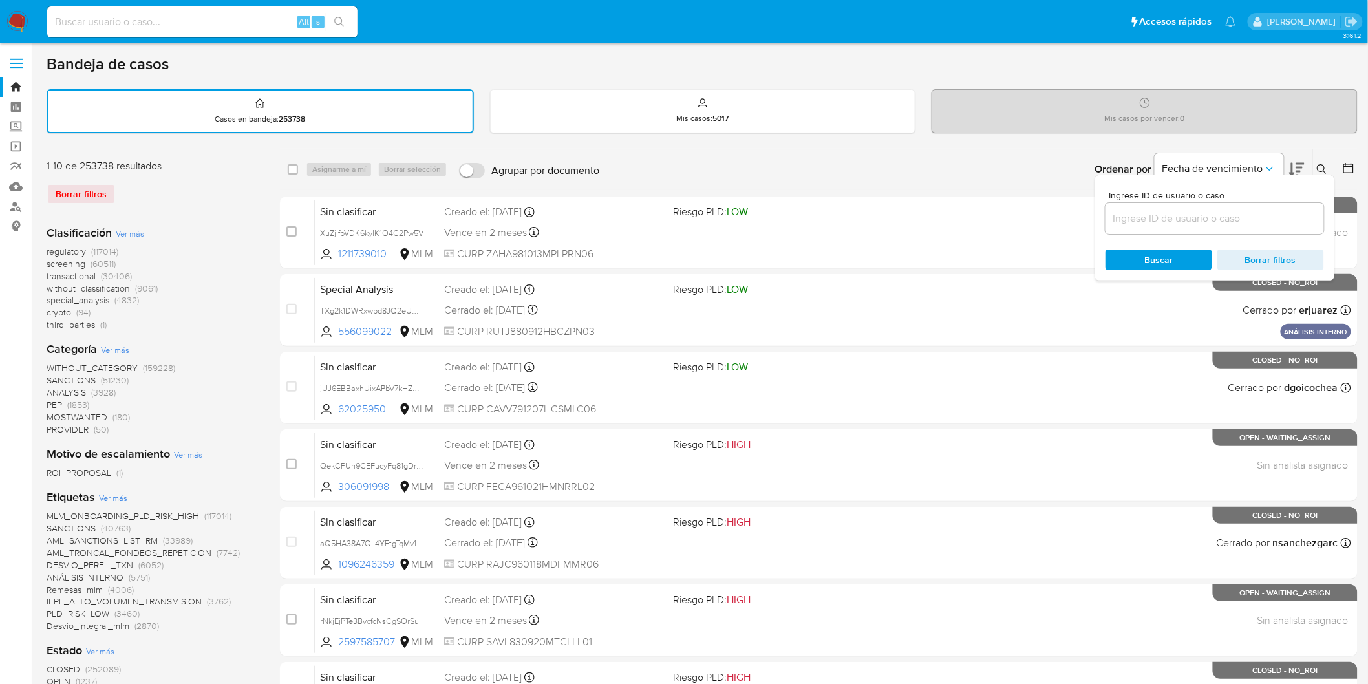
click at [1152, 217] on input at bounding box center [1215, 218] width 219 height 17
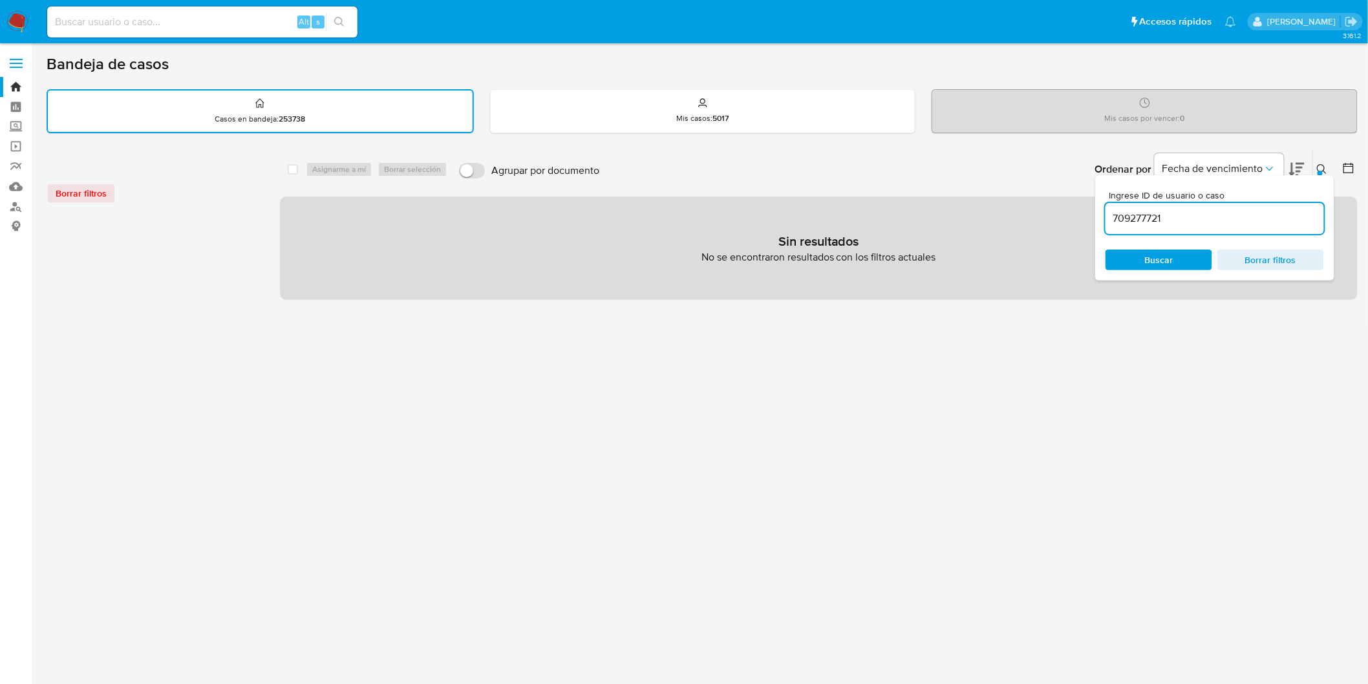
click at [1152, 210] on input "709277721" at bounding box center [1215, 218] width 219 height 17
paste input "2261325313"
type input "2261325313"
click at [1166, 250] on span "Buscar" at bounding box center [1159, 260] width 28 height 21
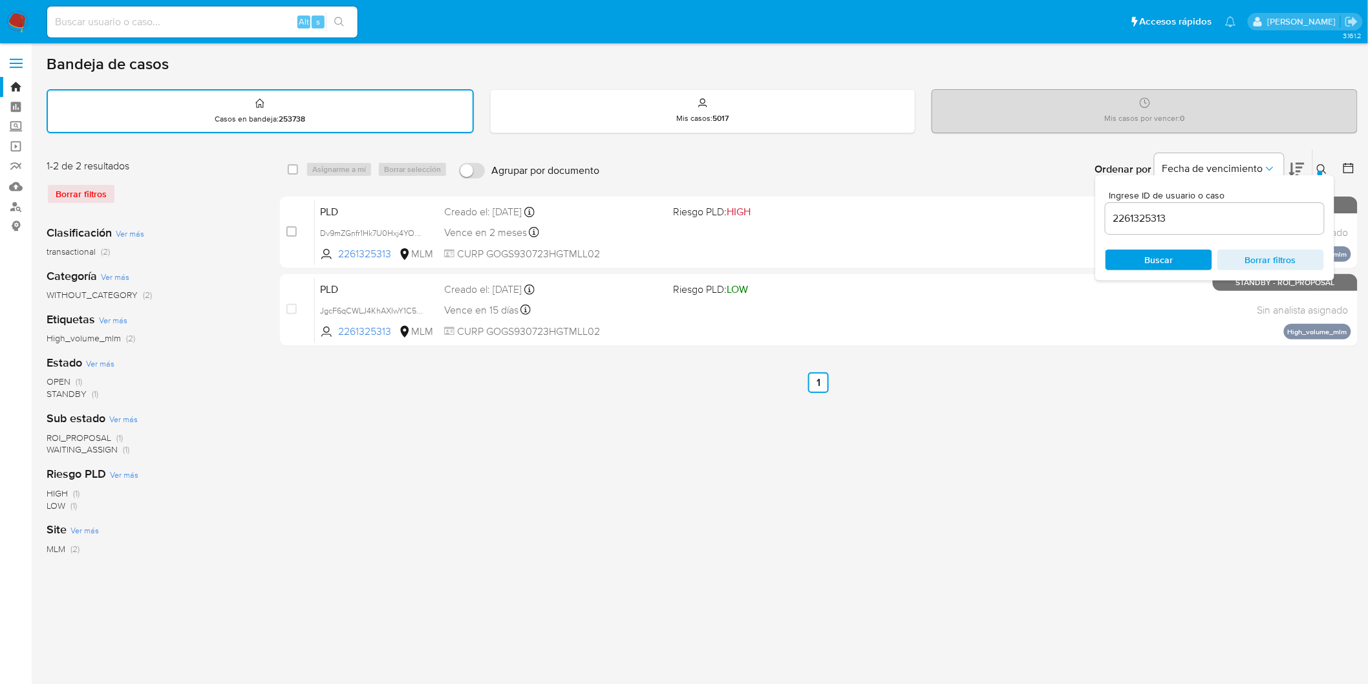
click at [1326, 169] on icon at bounding box center [1322, 169] width 10 height 10
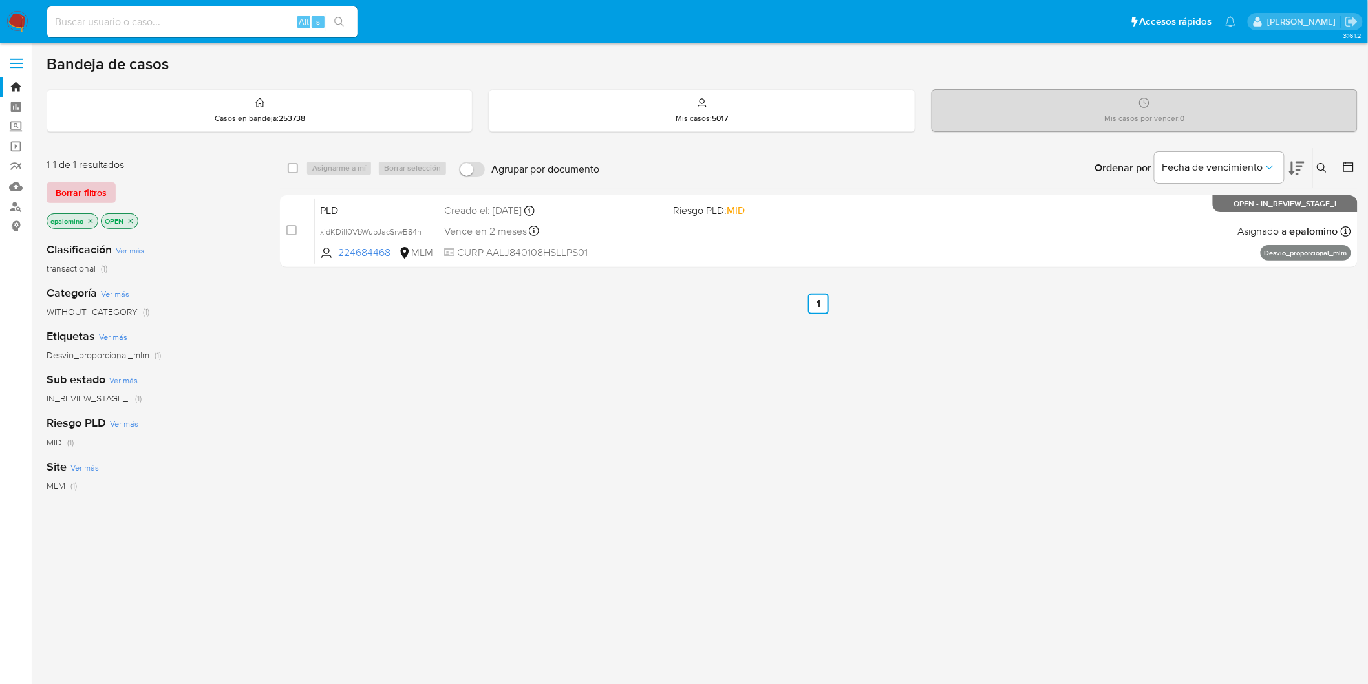
click at [99, 184] on span "Borrar filtros" at bounding box center [81, 193] width 51 height 18
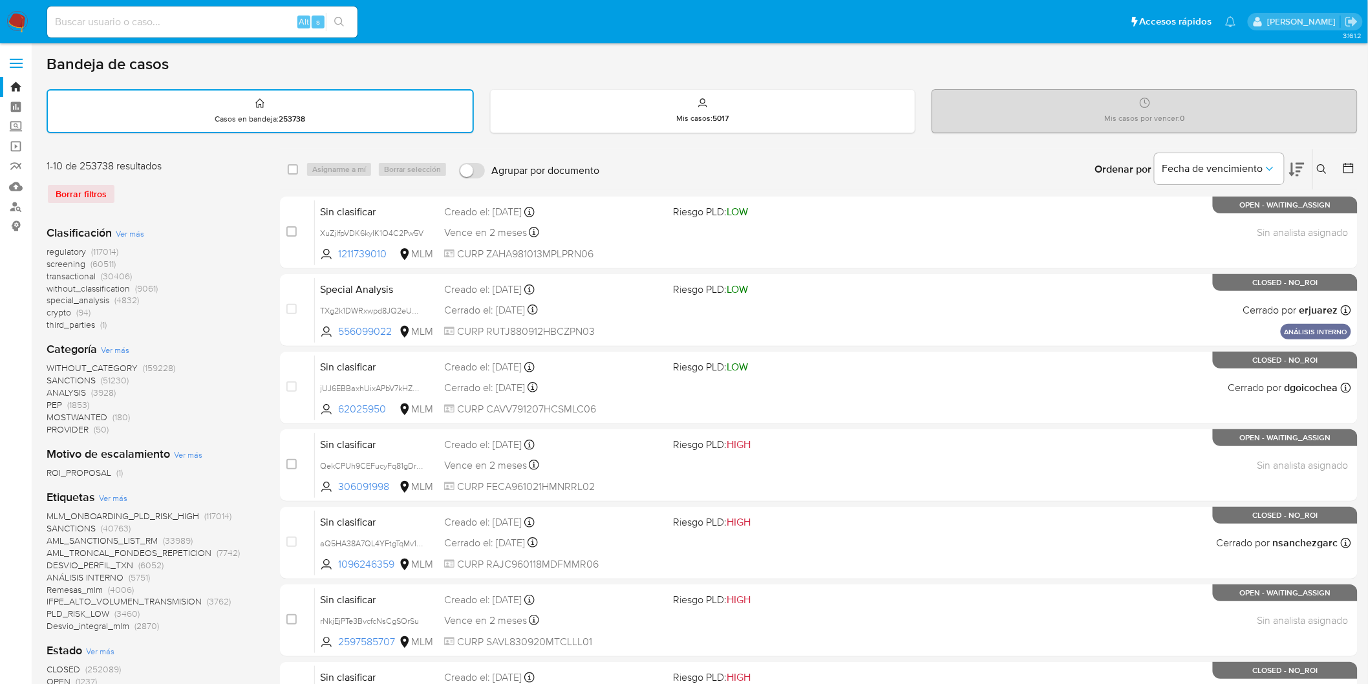
click at [16, 18] on img at bounding box center [17, 22] width 22 height 22
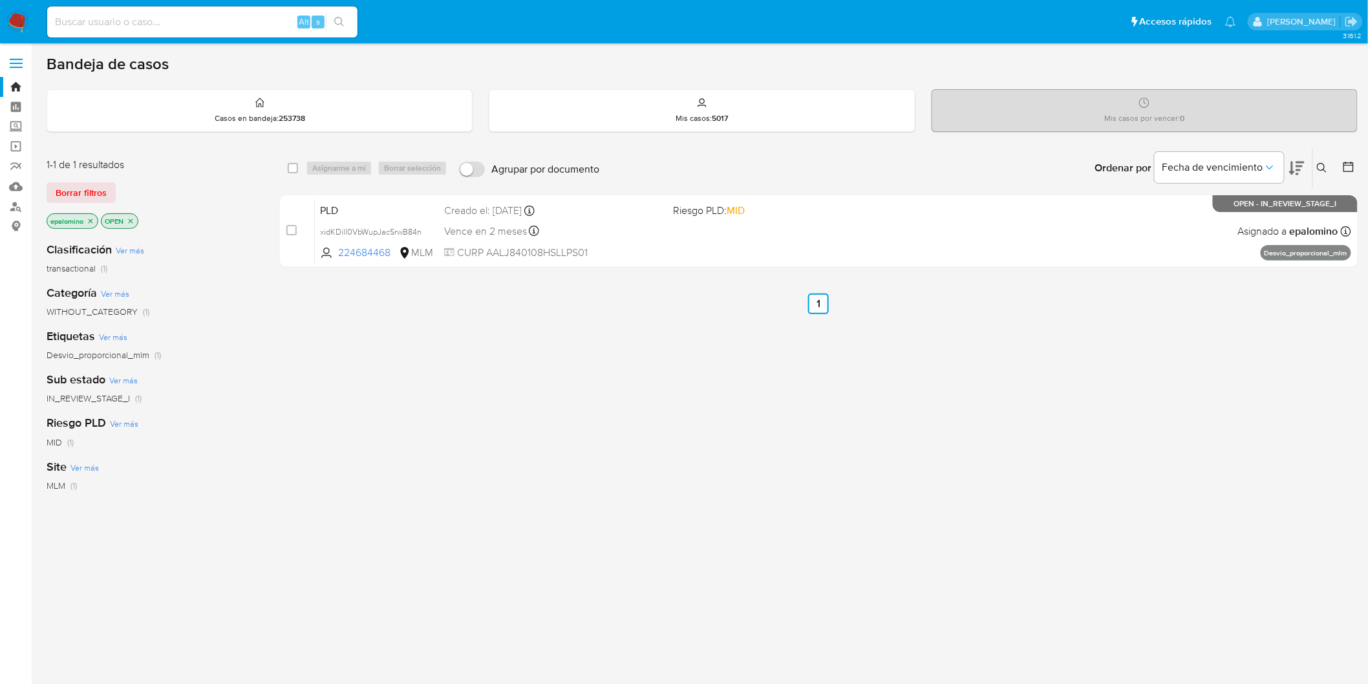
drag, startPoint x: 87, startPoint y: 201, endPoint x: 499, endPoint y: 183, distance: 412.3
click at [85, 202] on span "Borrar filtros" at bounding box center [81, 193] width 51 height 18
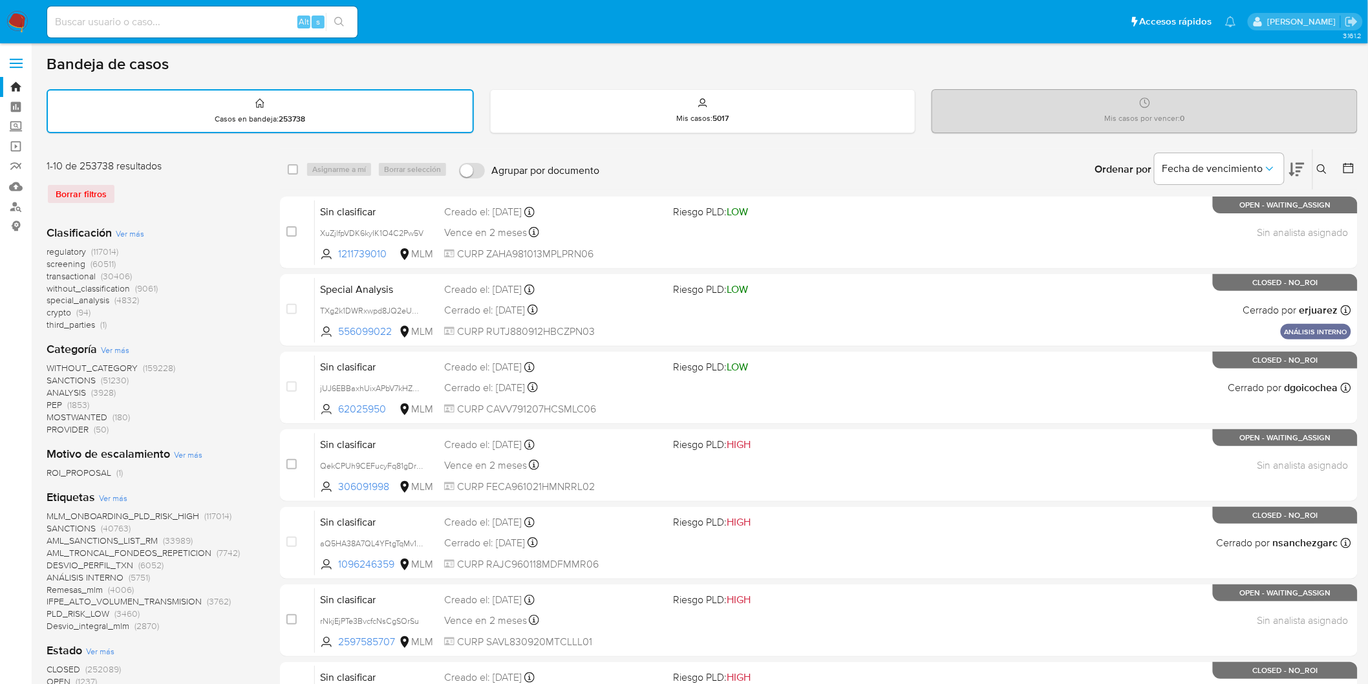
click at [1322, 169] on icon at bounding box center [1322, 169] width 10 height 10
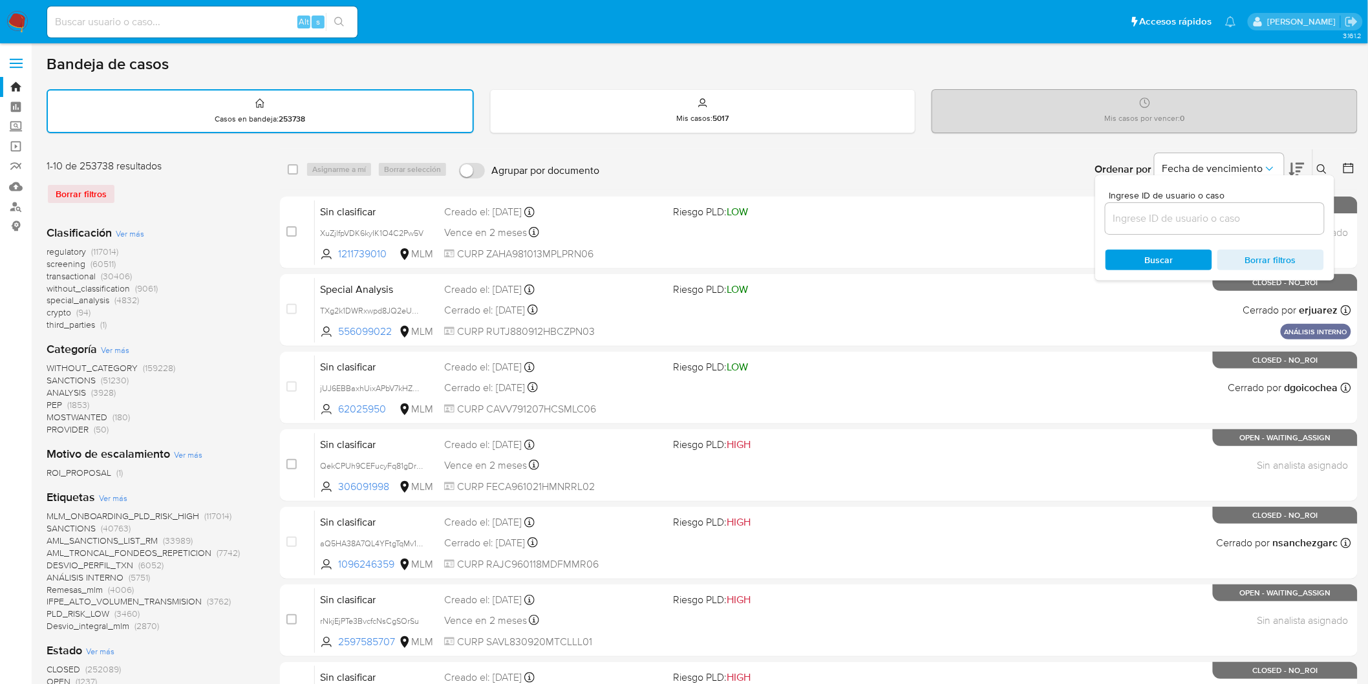
click at [1185, 227] on div at bounding box center [1215, 218] width 219 height 31
click at [1185, 217] on input at bounding box center [1215, 218] width 219 height 17
paste input "224684468"
type input "224684468"
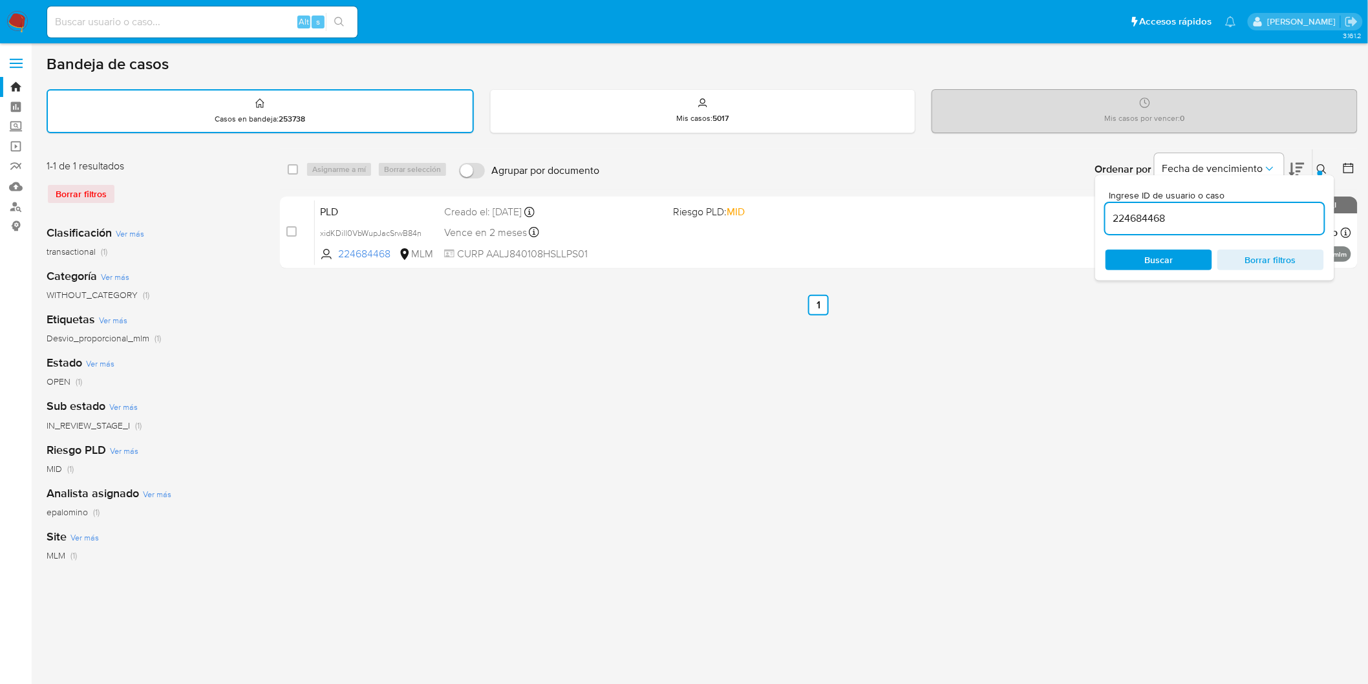
click at [1319, 171] on div at bounding box center [1320, 173] width 5 height 5
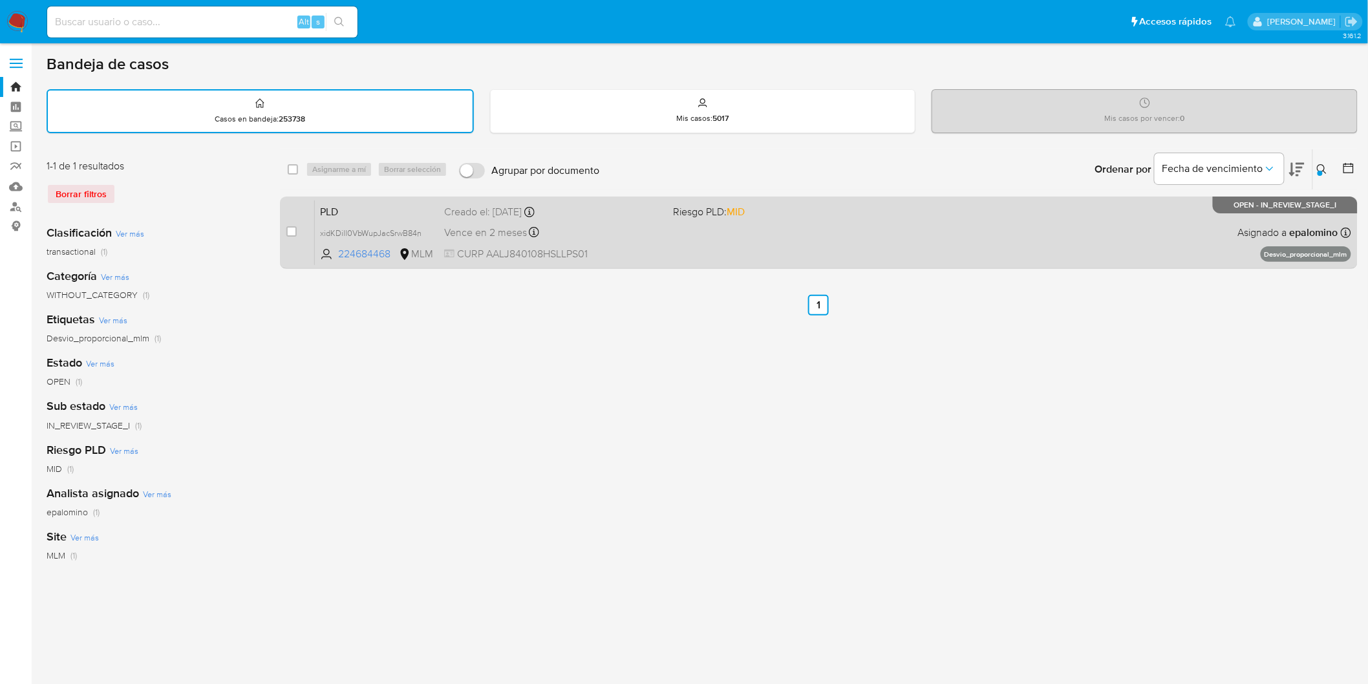
click at [358, 214] on span "PLD" at bounding box center [377, 210] width 114 height 17
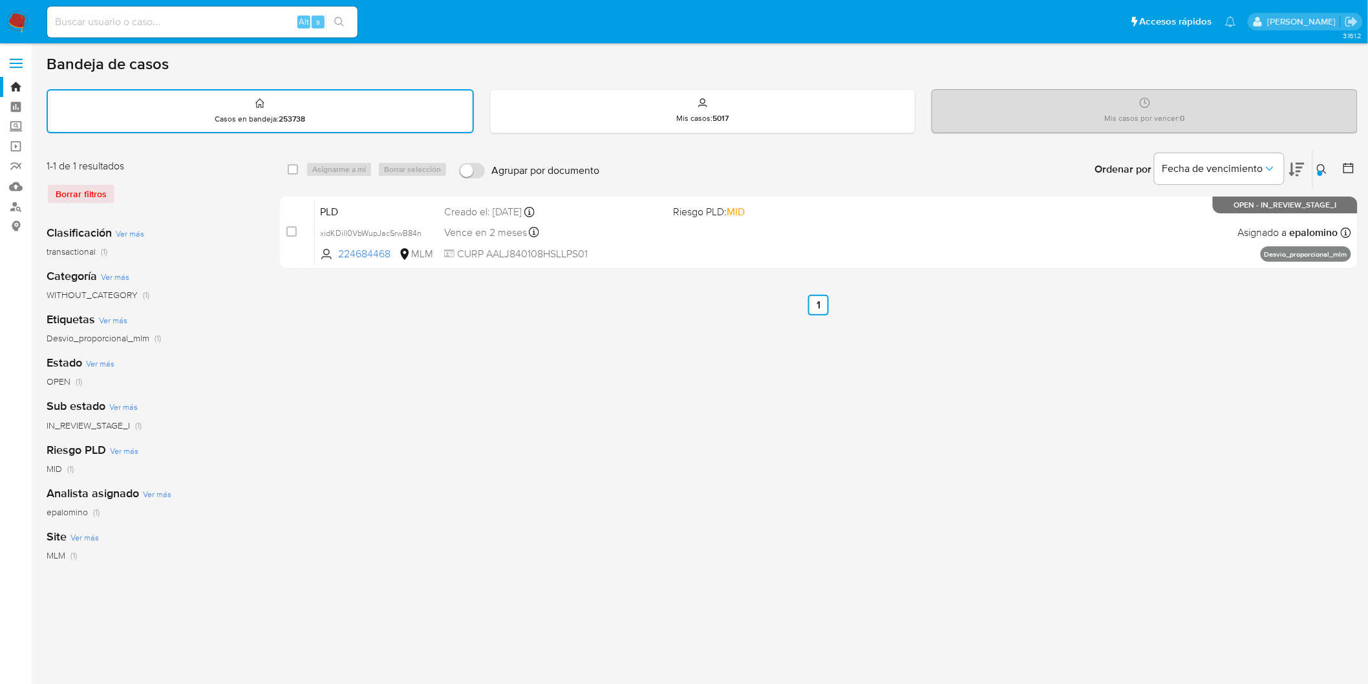
click at [12, 25] on img at bounding box center [17, 22] width 22 height 22
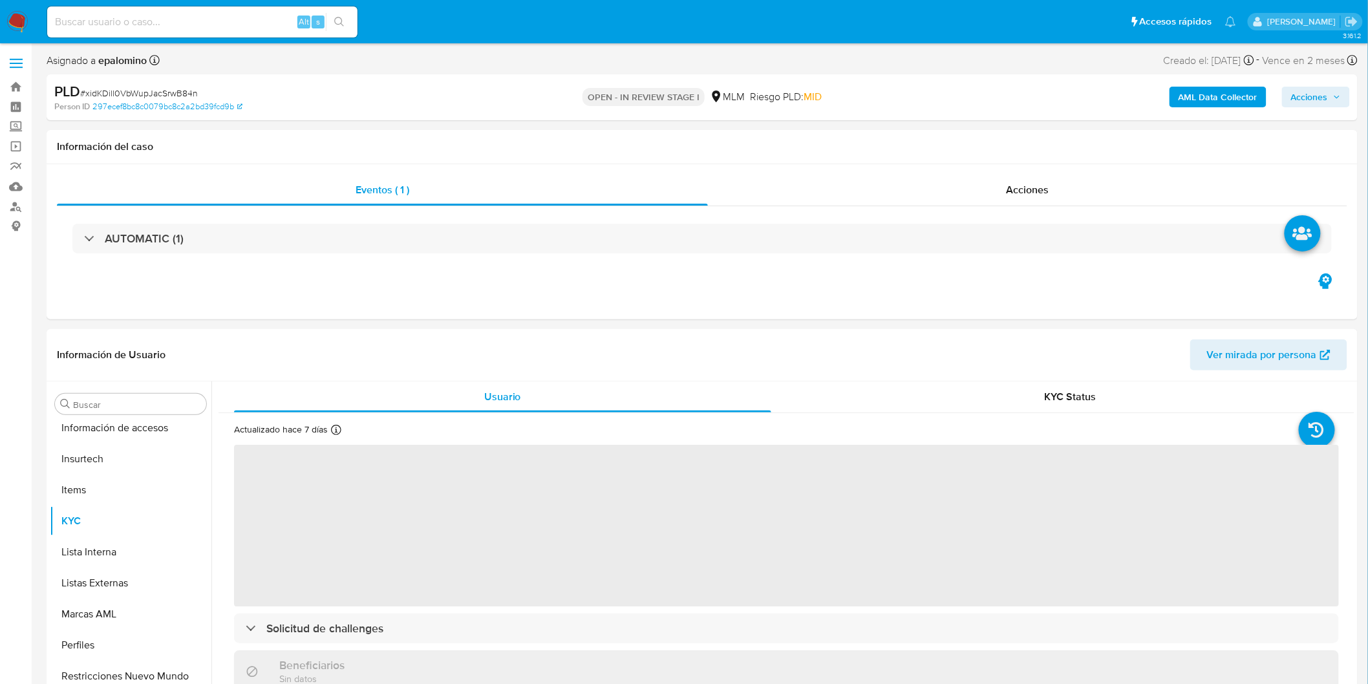
scroll to position [608, 0]
select select "10"
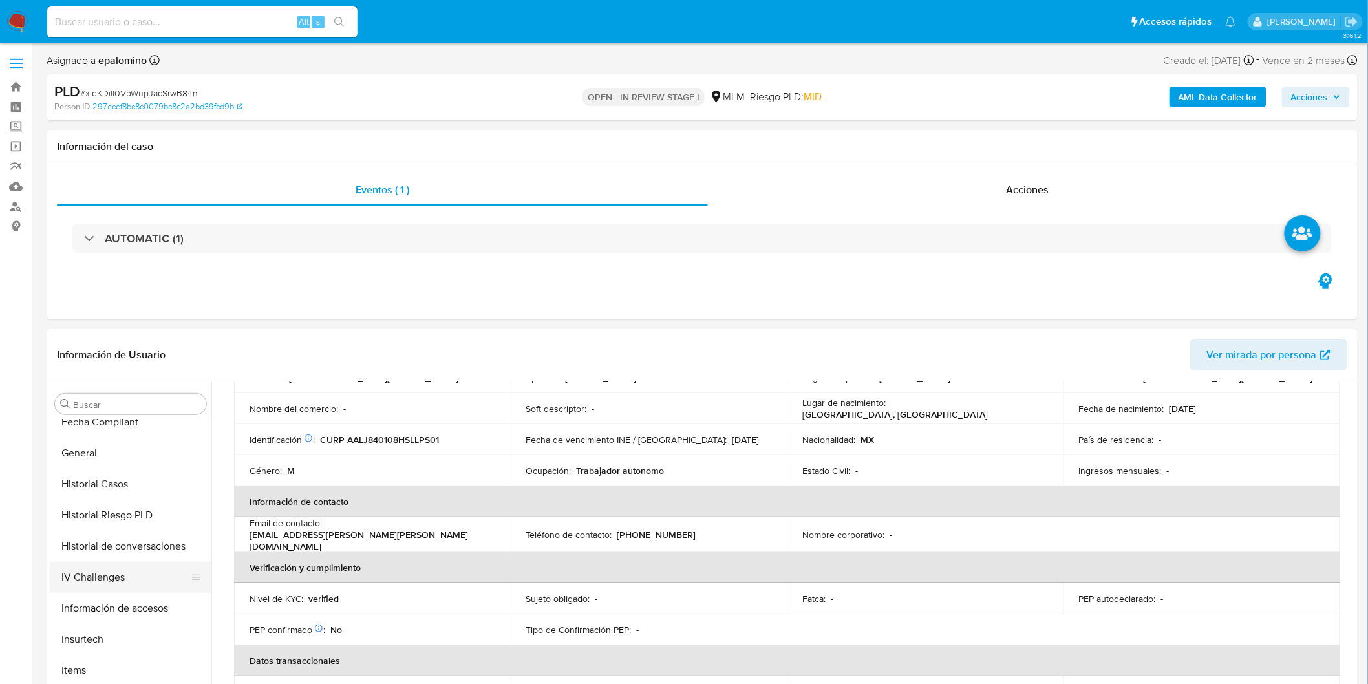
scroll to position [249, 0]
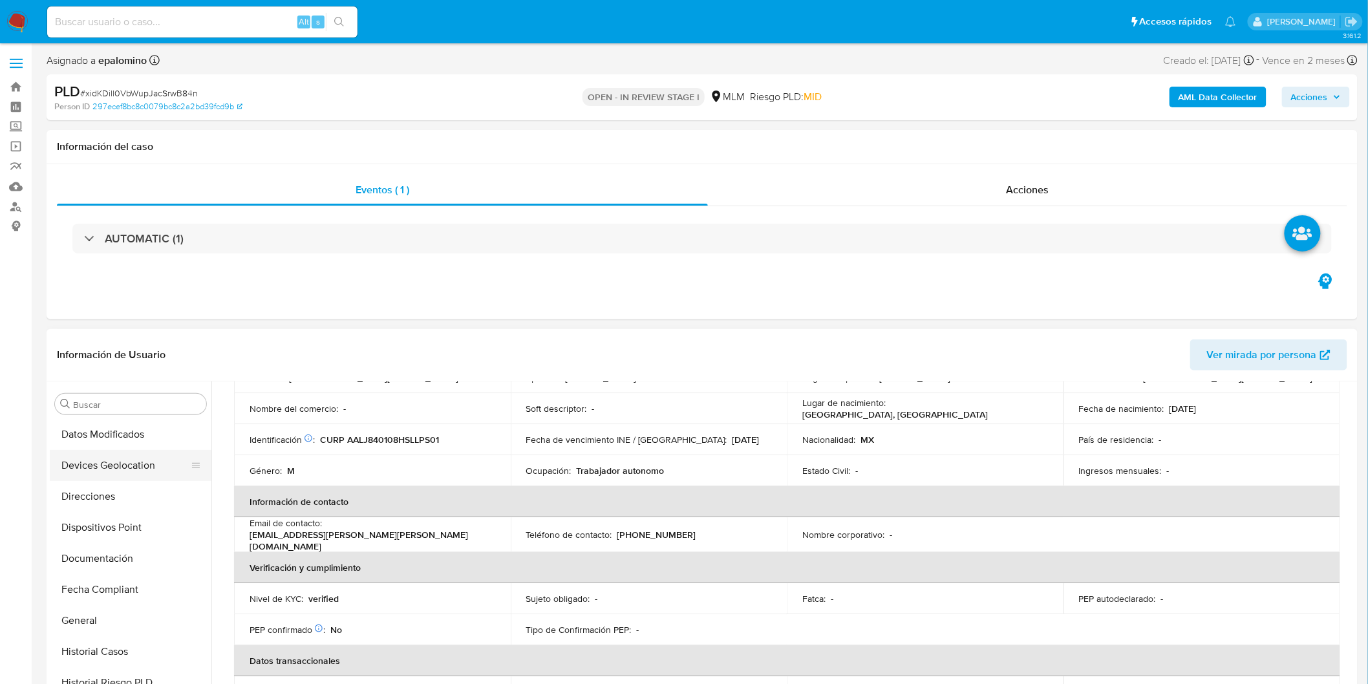
click at [158, 464] on button "Devices Geolocation" at bounding box center [125, 465] width 151 height 31
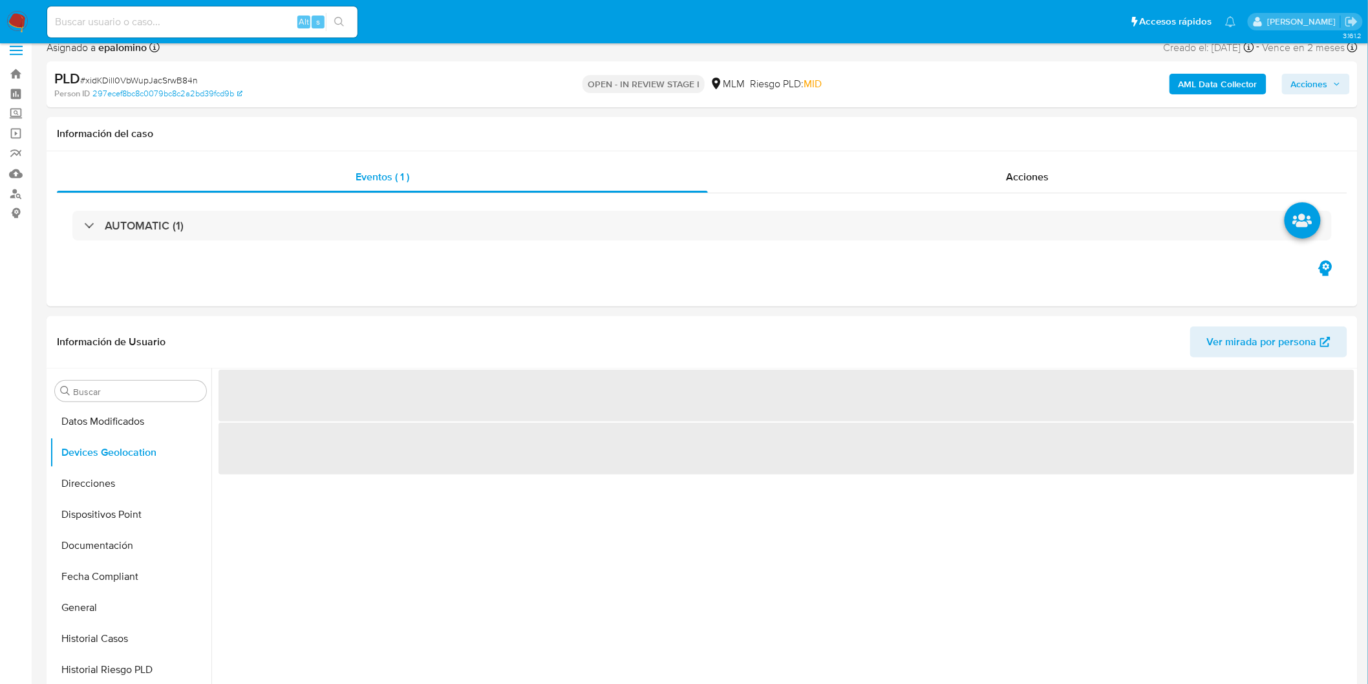
scroll to position [172, 0]
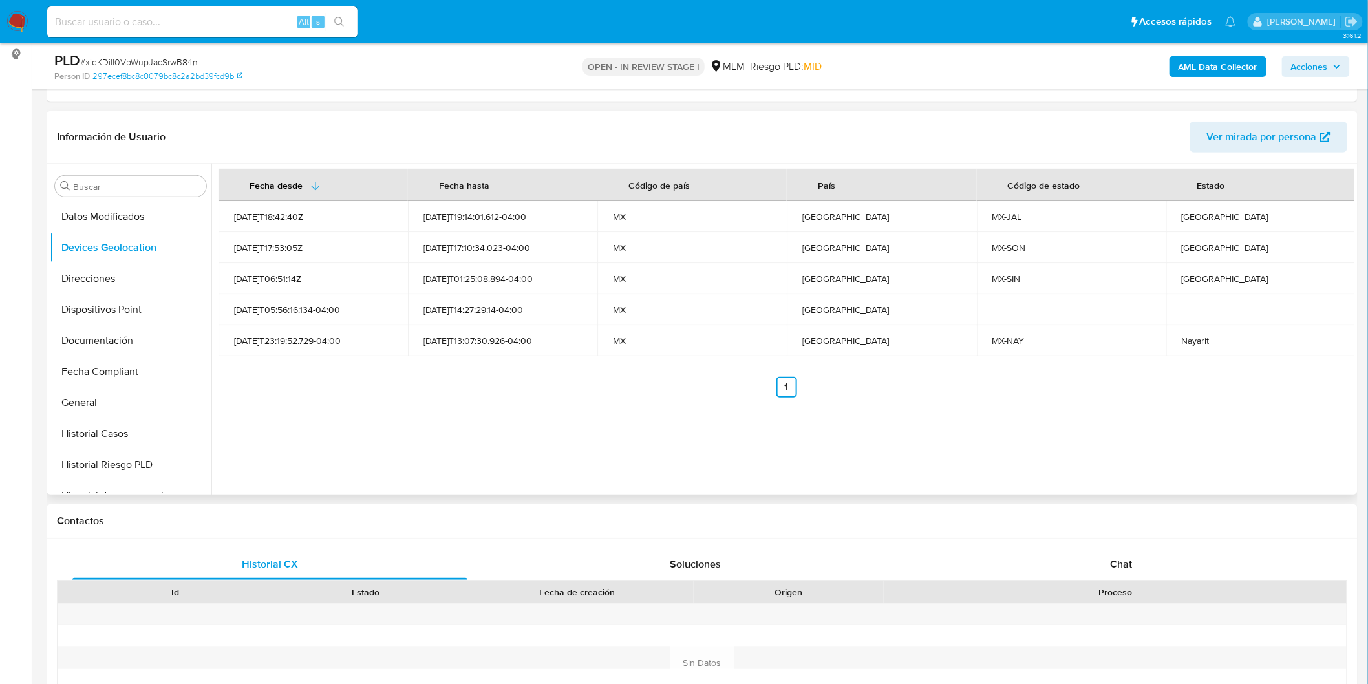
click at [707, 414] on div "Fecha desde Fecha hasta Código de país País Código de estado Estado 2022-08-26T…" at bounding box center [782, 329] width 1143 height 331
click at [1196, 211] on div "Jalisco" at bounding box center [1261, 217] width 158 height 12
copy div "Jalisco"
click at [1189, 254] on td "Sonora" at bounding box center [1261, 247] width 189 height 31
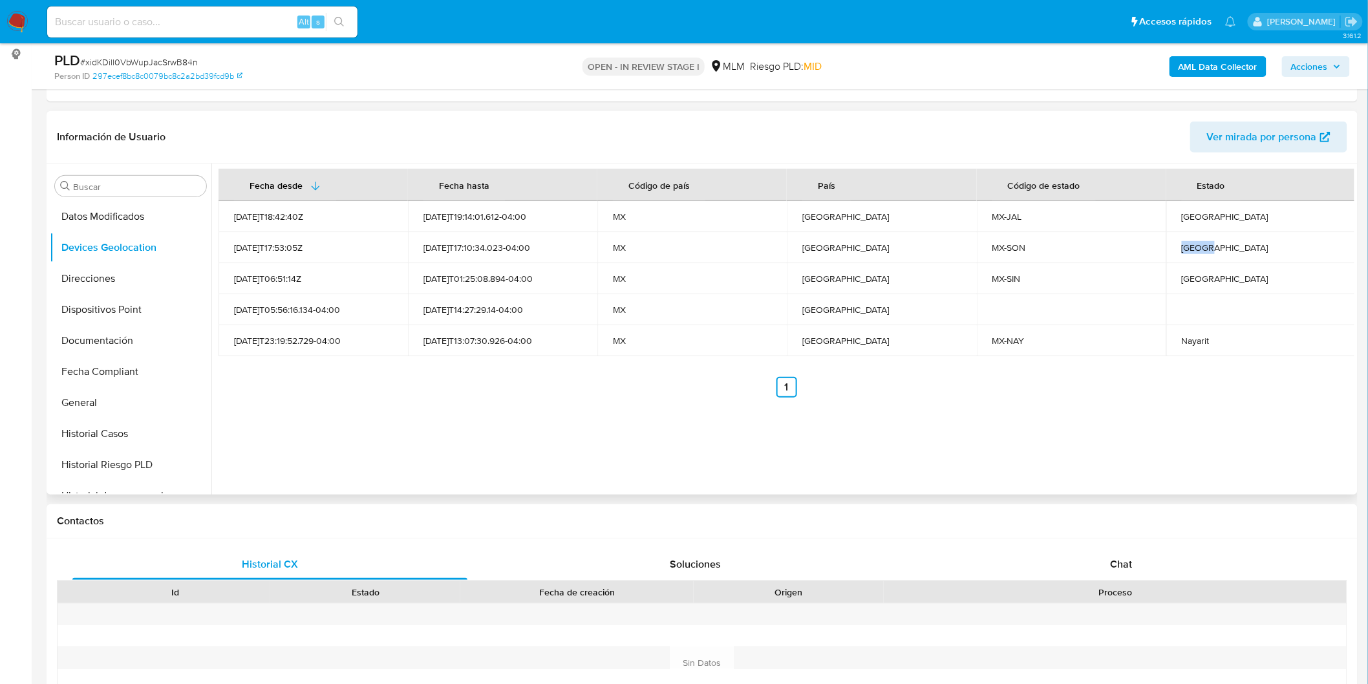
click at [1189, 254] on td "Sonora" at bounding box center [1261, 247] width 189 height 31
copy div "Sonora"
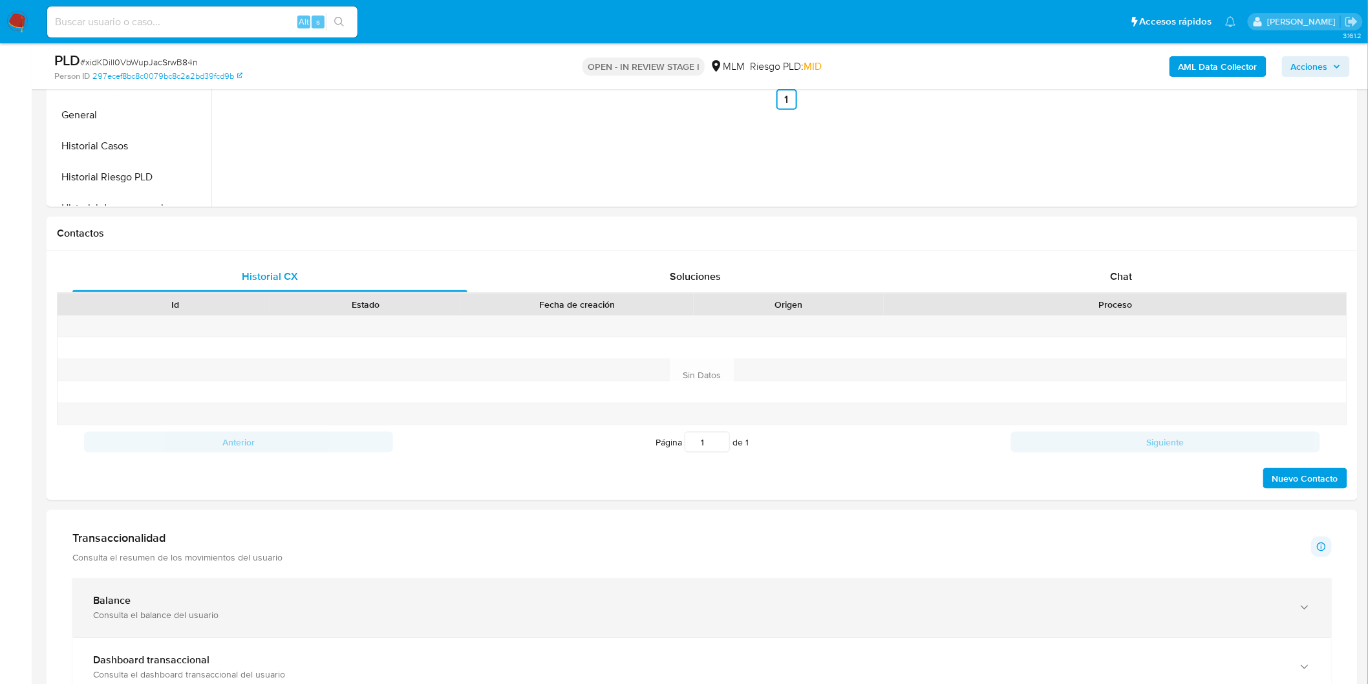
click at [165, 611] on div "Consulta el balance del usuario" at bounding box center [689, 616] width 1192 height 12
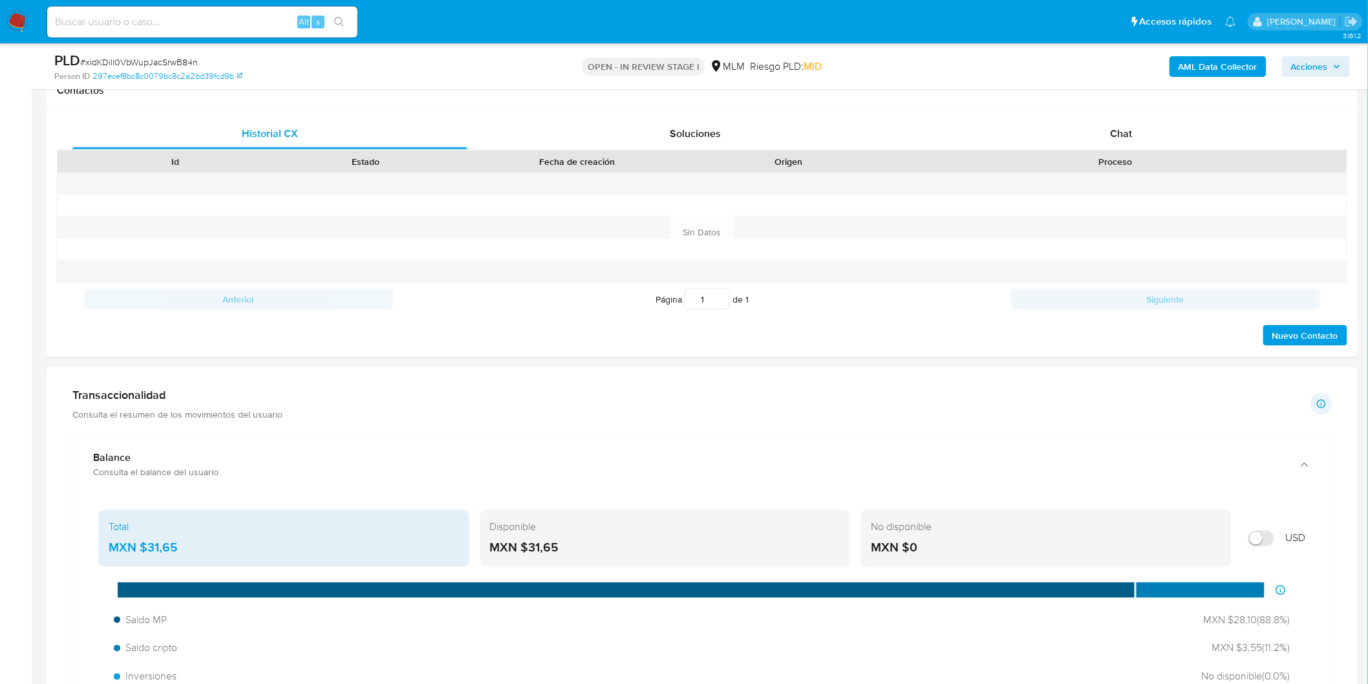
scroll to position [603, 0]
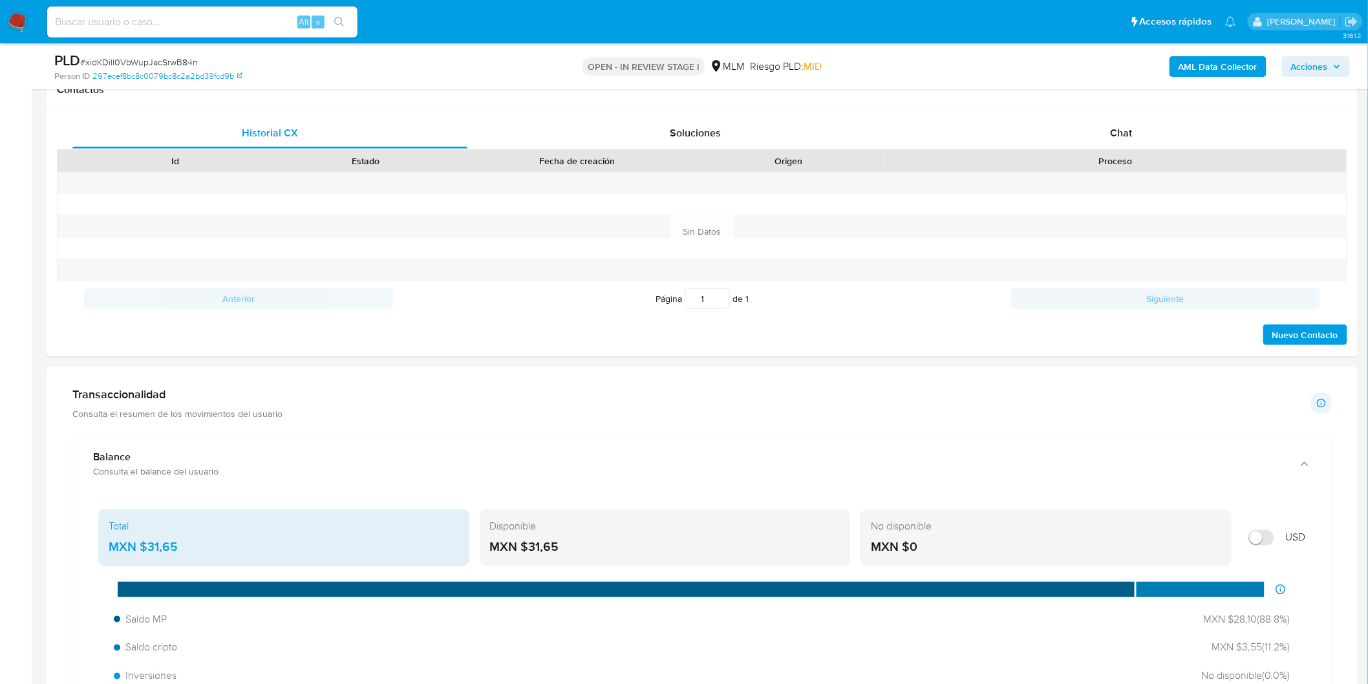
drag, startPoint x: 566, startPoint y: 546, endPoint x: 530, endPoint y: 550, distance: 36.4
click at [530, 550] on div "MXN $31,65" at bounding box center [665, 547] width 350 height 17
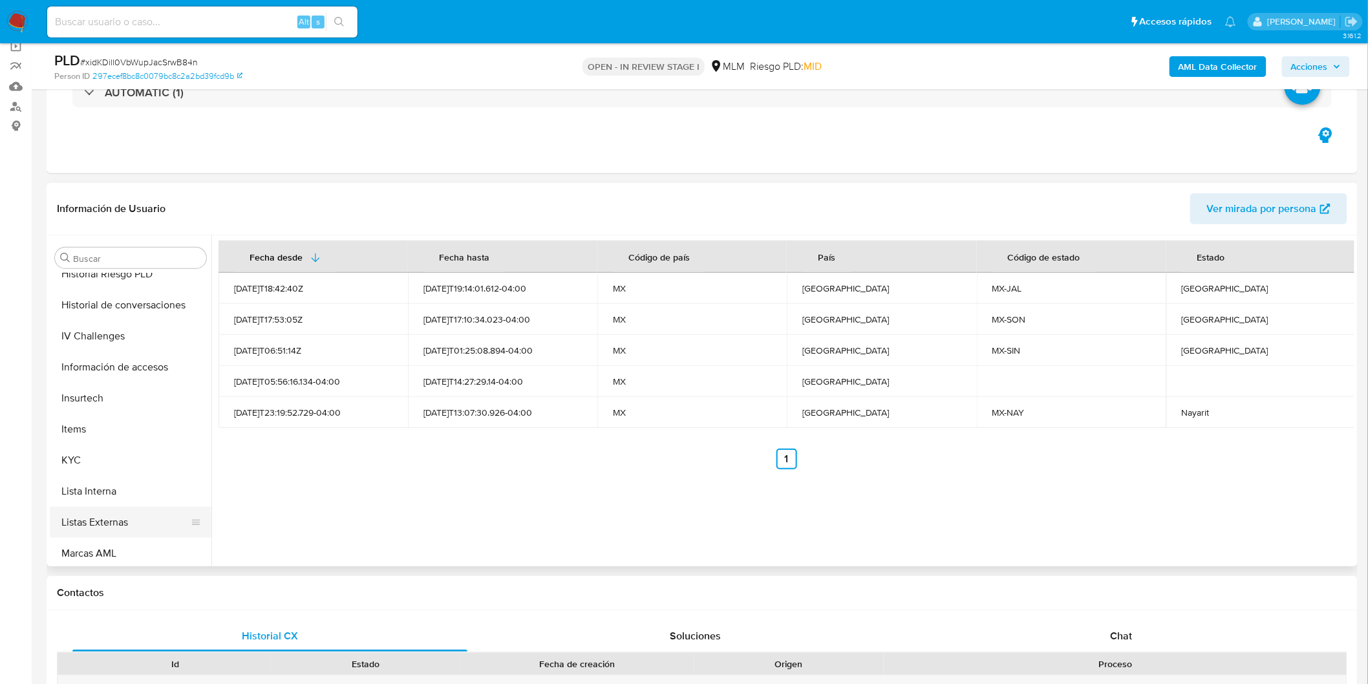
scroll to position [537, 0]
click at [98, 449] on button "KYC" at bounding box center [125, 435] width 151 height 31
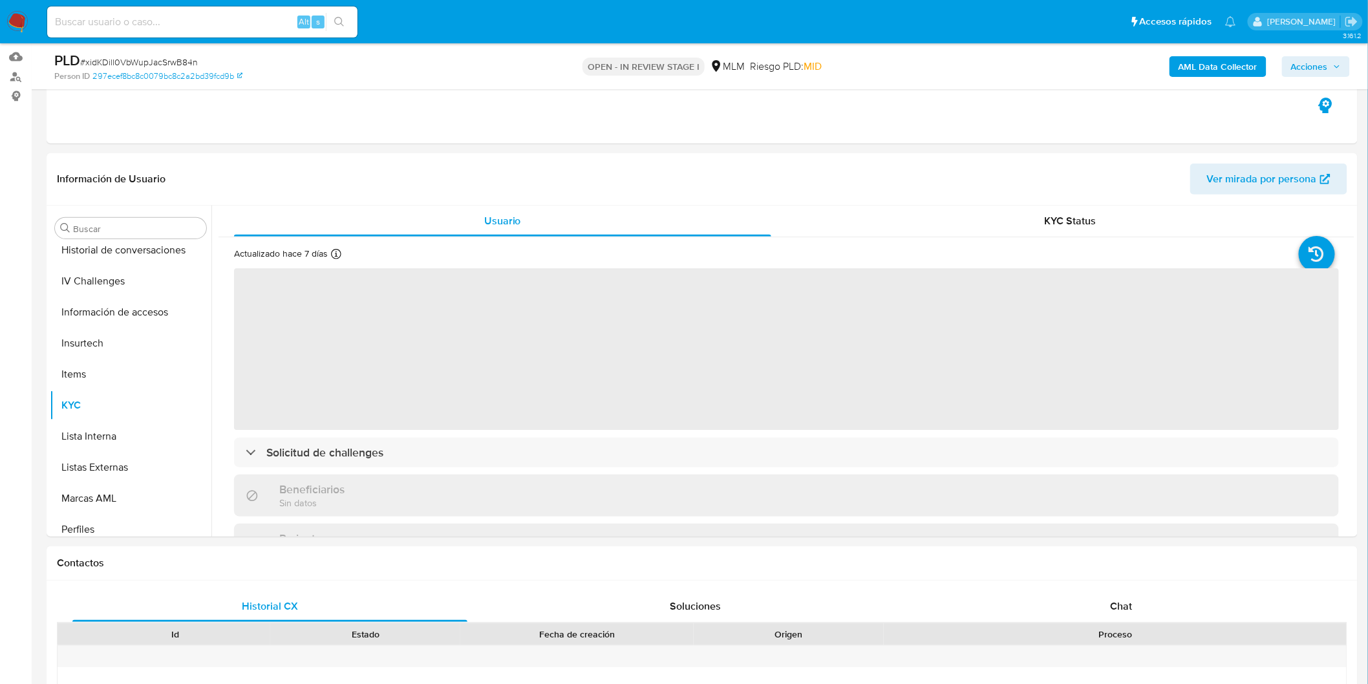
scroll to position [217, 0]
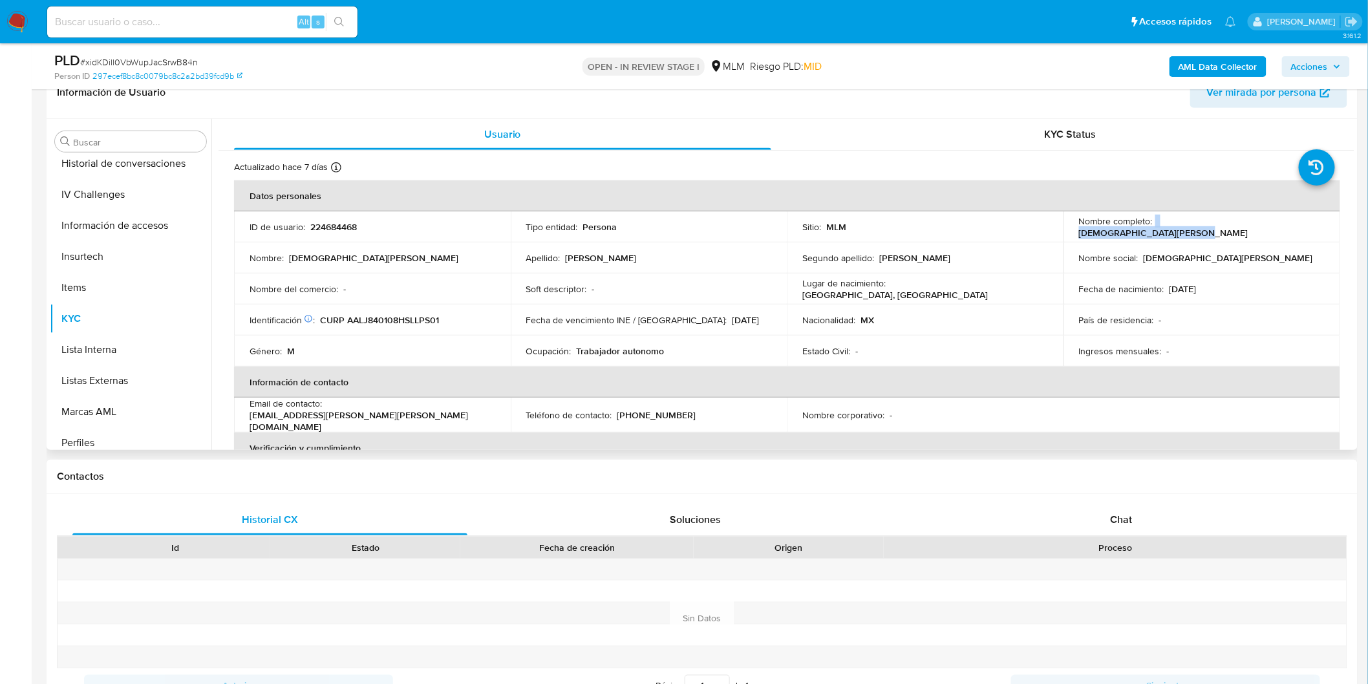
drag, startPoint x: 1273, startPoint y: 231, endPoint x: 1152, endPoint y: 229, distance: 120.3
click at [1152, 229] on div "Nombre completo : Jesus Amado Alvarez Lopez" at bounding box center [1202, 226] width 246 height 23
copy div "Jesus Amado Alvarez Lopez"
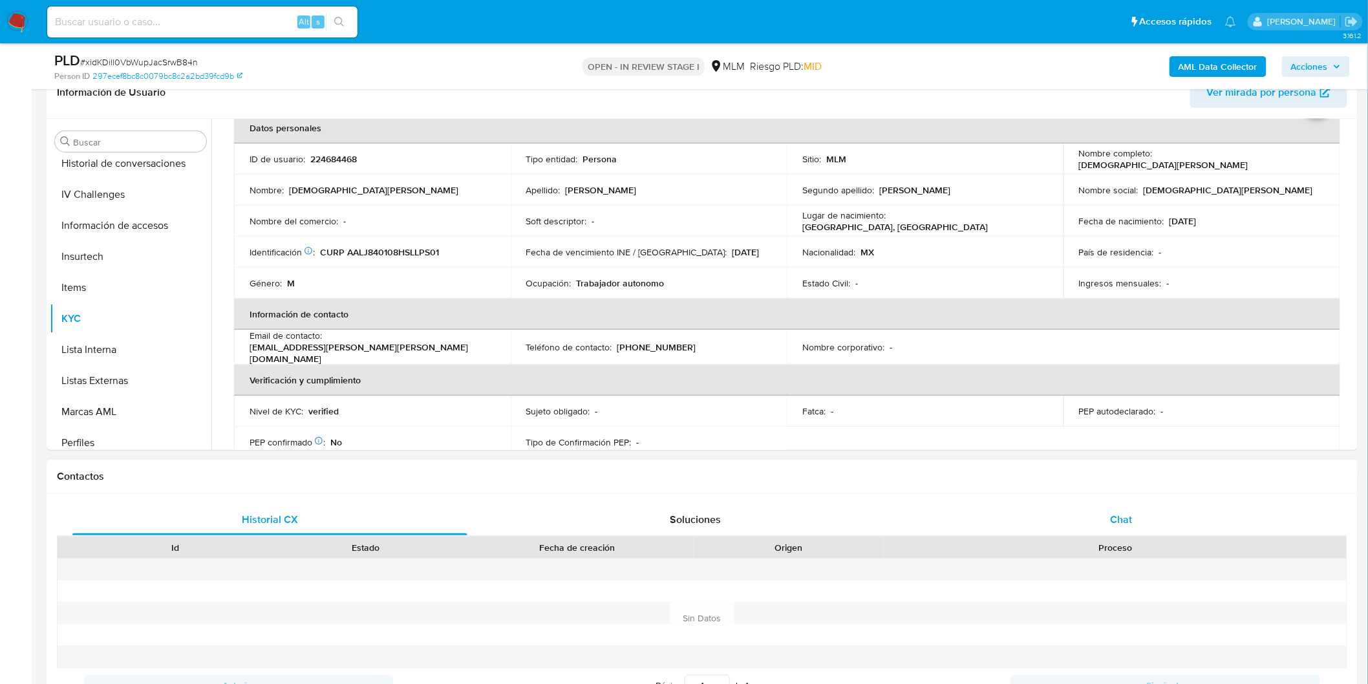
click at [1101, 525] on div "Chat" at bounding box center [1121, 519] width 395 height 31
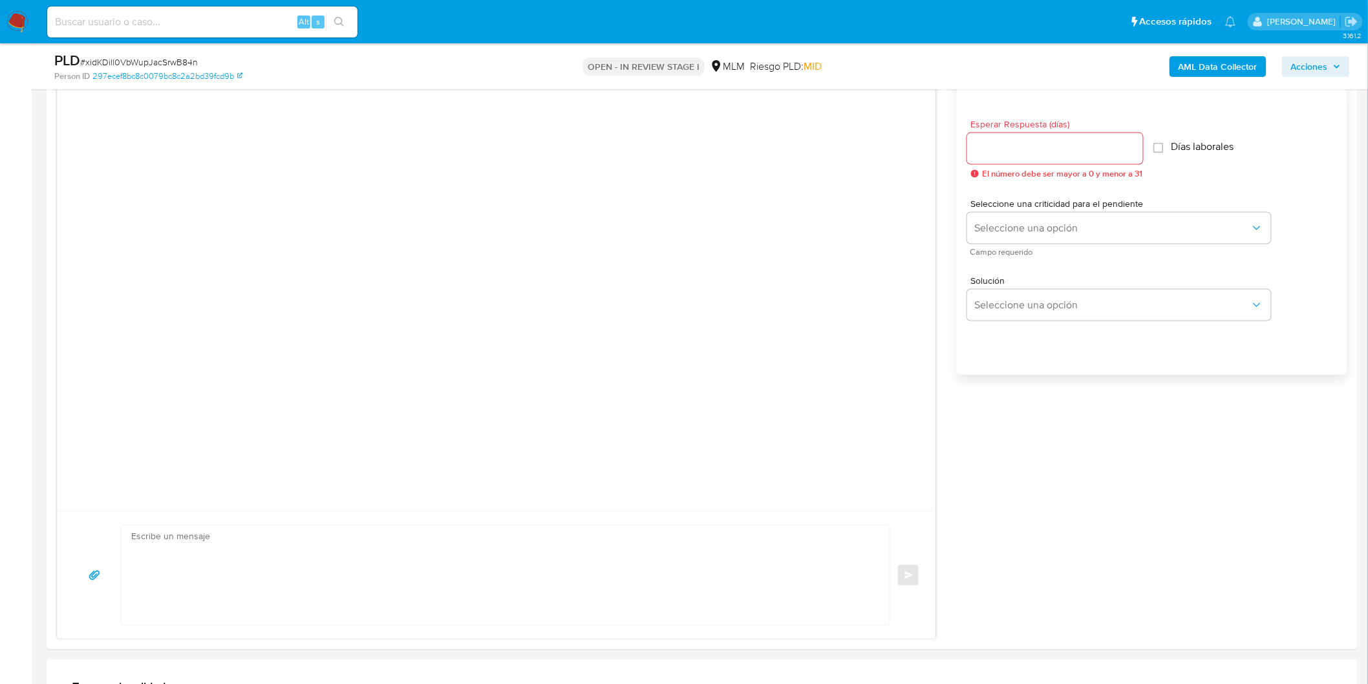
scroll to position [695, 0]
click at [1046, 157] on input "Esperar Respuesta (días)" at bounding box center [1055, 152] width 176 height 17
type input "5"
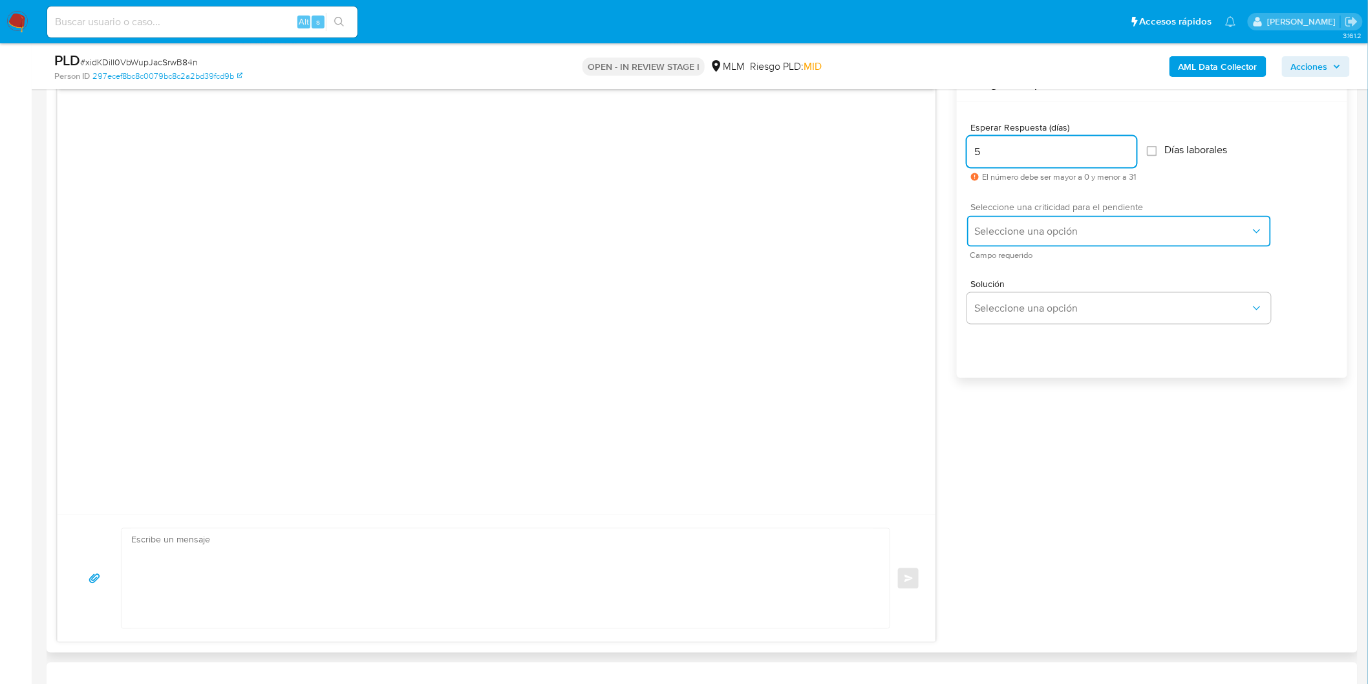
click at [1035, 225] on span "Seleccione una opción" at bounding box center [1112, 231] width 275 height 13
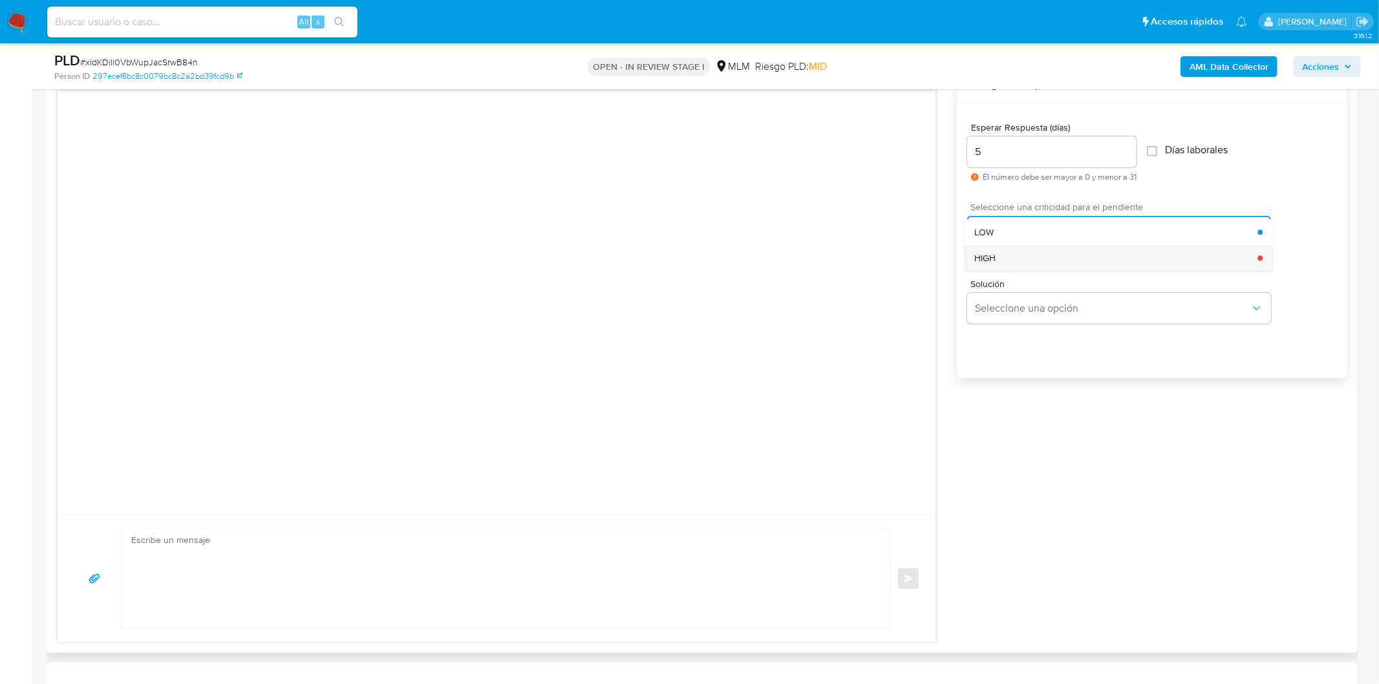
click at [1032, 269] on div "HIGH" at bounding box center [1116, 258] width 283 height 26
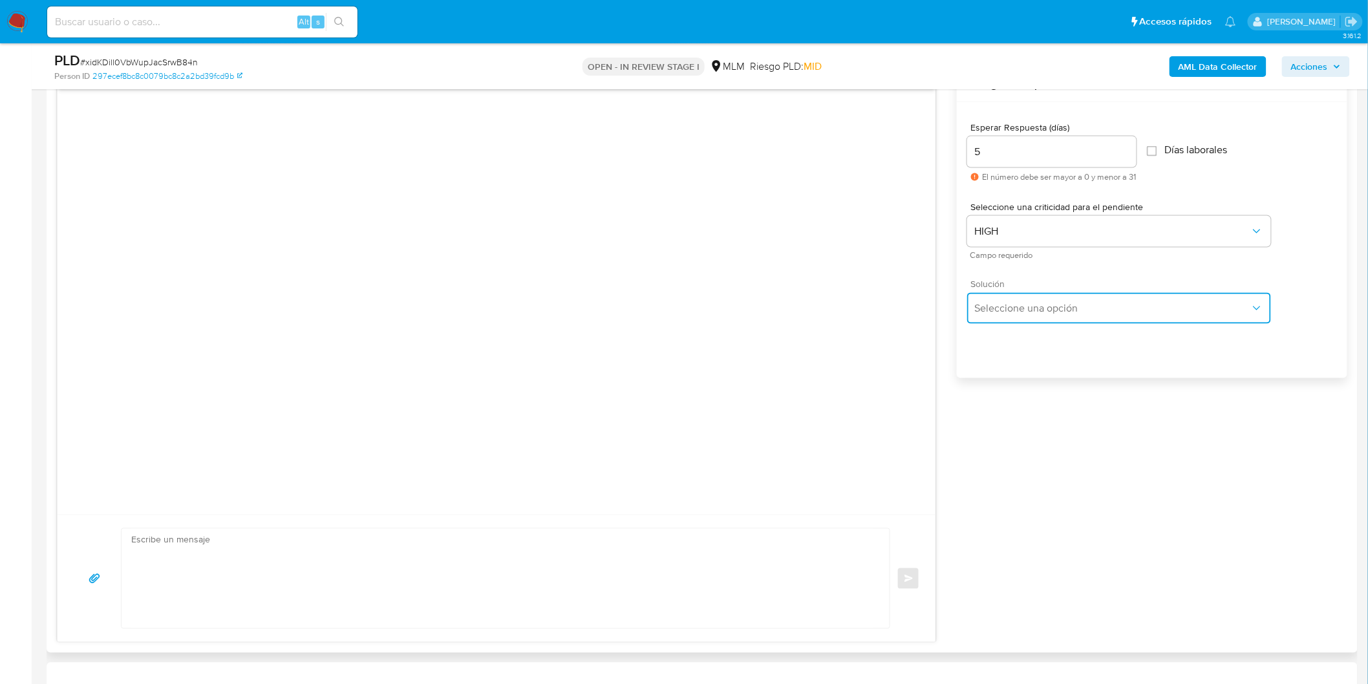
click at [1026, 319] on button "Seleccione una opción" at bounding box center [1119, 308] width 304 height 31
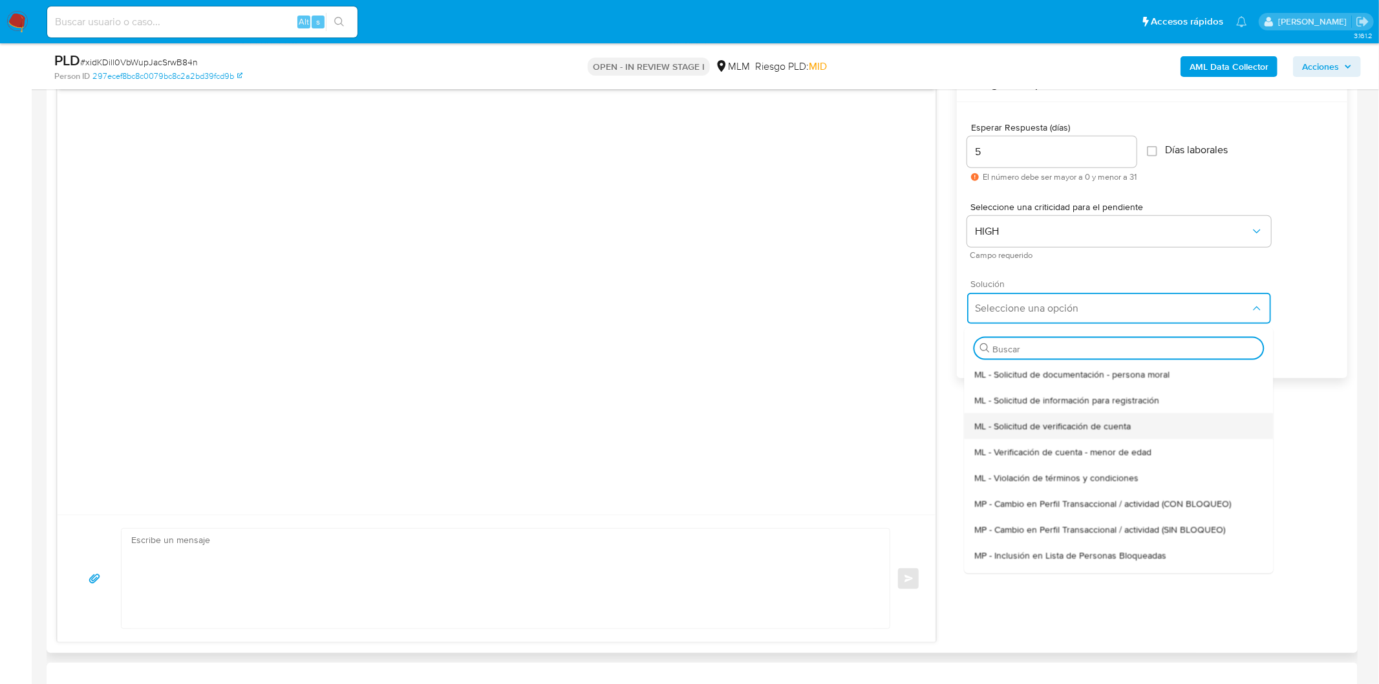
click at [1043, 434] on div "ML - Solicitud de verificación de cuenta" at bounding box center [1119, 426] width 288 height 26
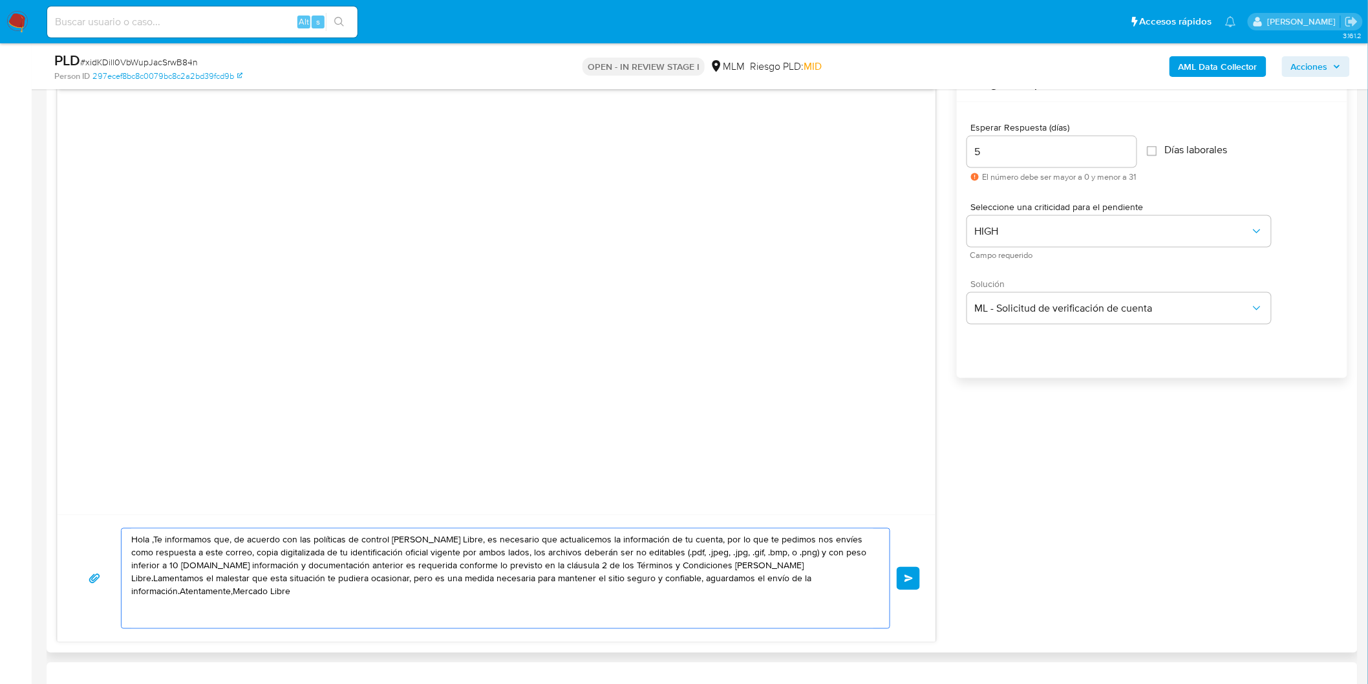
drag, startPoint x: 578, startPoint y: 542, endPoint x: 116, endPoint y: 468, distance: 467.7
click at [116, 468] on div "Hola ,Te informamos que, de acuerdo con las políticas de control de Mercado Lib…" at bounding box center [496, 355] width 879 height 575
paste textarea "Estimado Jesus Amado Alvarez Lopez. Te comunicamos que se ha identificado un ca…"
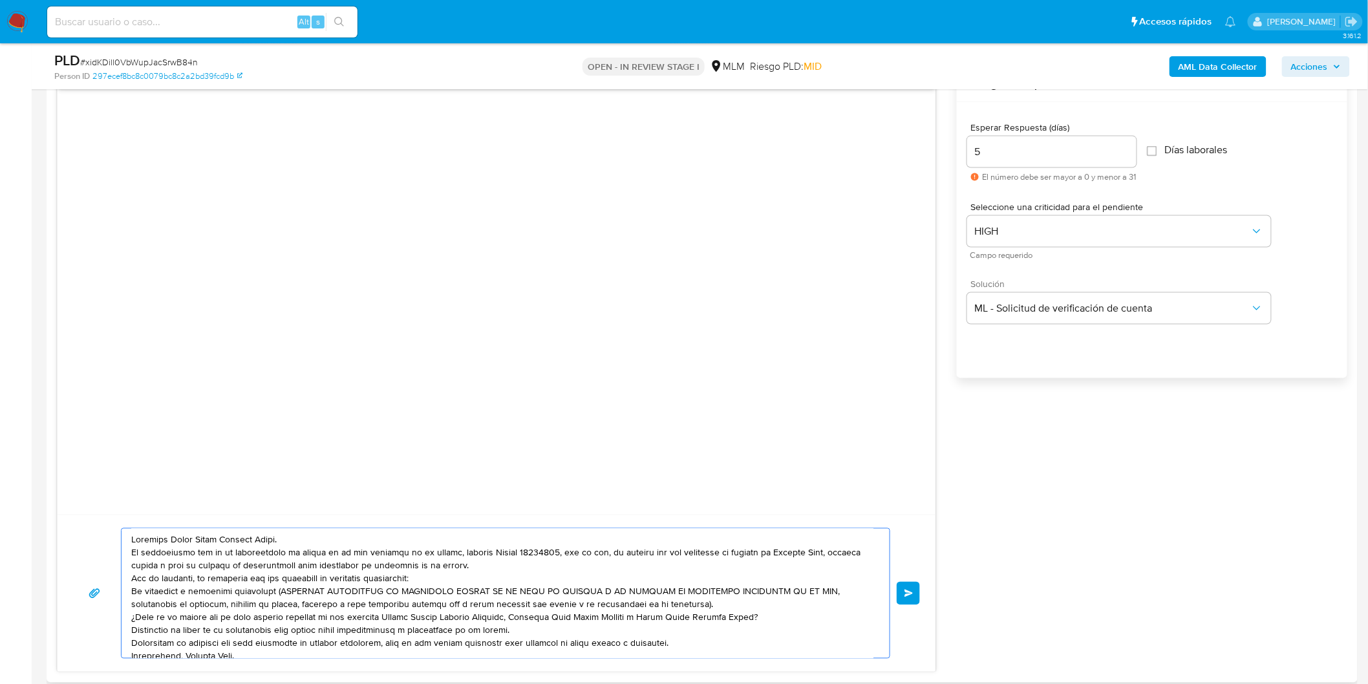
scroll to position [17, 0]
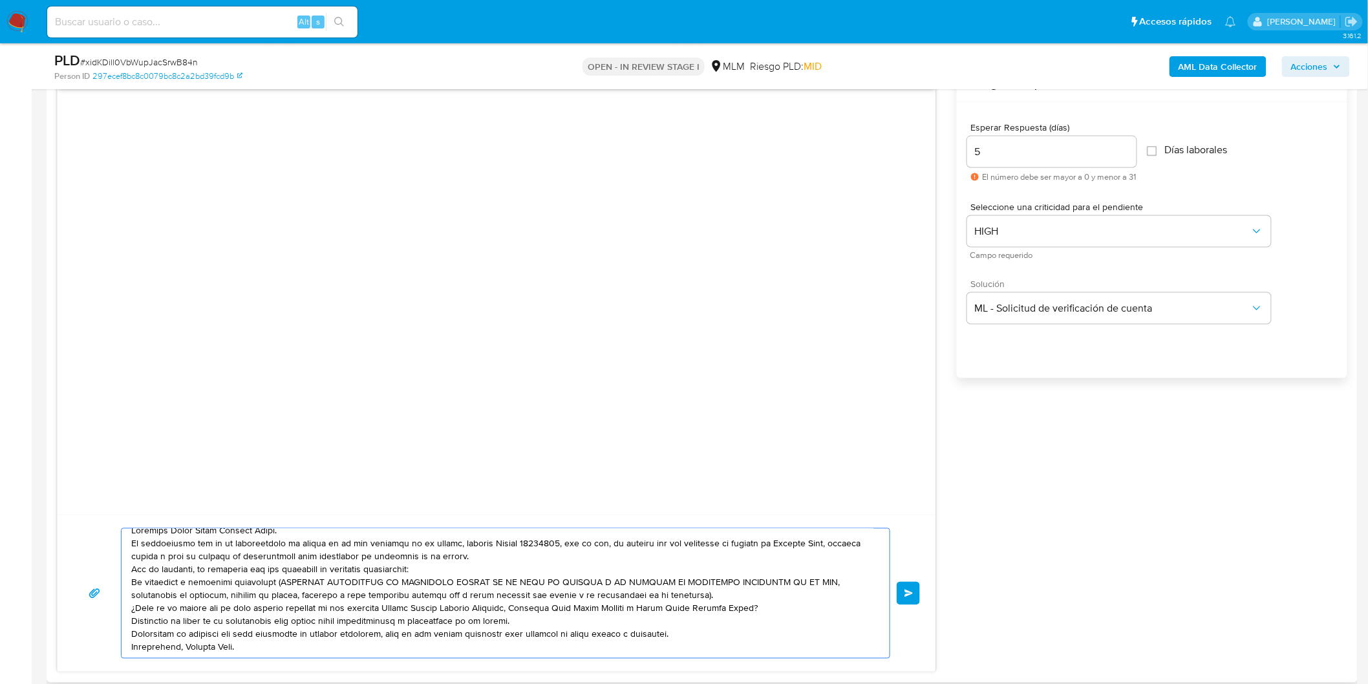
type textarea "Estimado Jesus Amado Alvarez Lopez. Te comunicamos que se ha identificado un ca…"
click at [909, 579] on div "Enviar" at bounding box center [496, 593] width 847 height 131
click at [907, 596] on span "Enviar" at bounding box center [909, 594] width 9 height 8
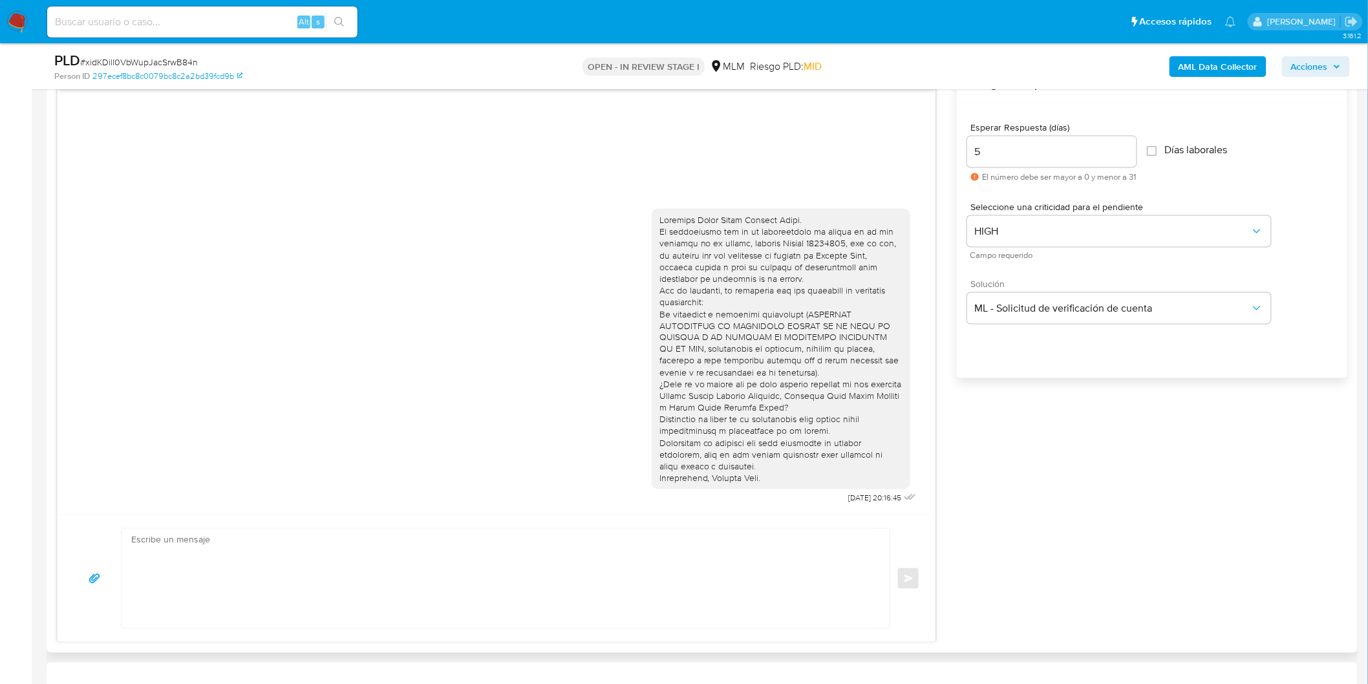
scroll to position [0, 0]
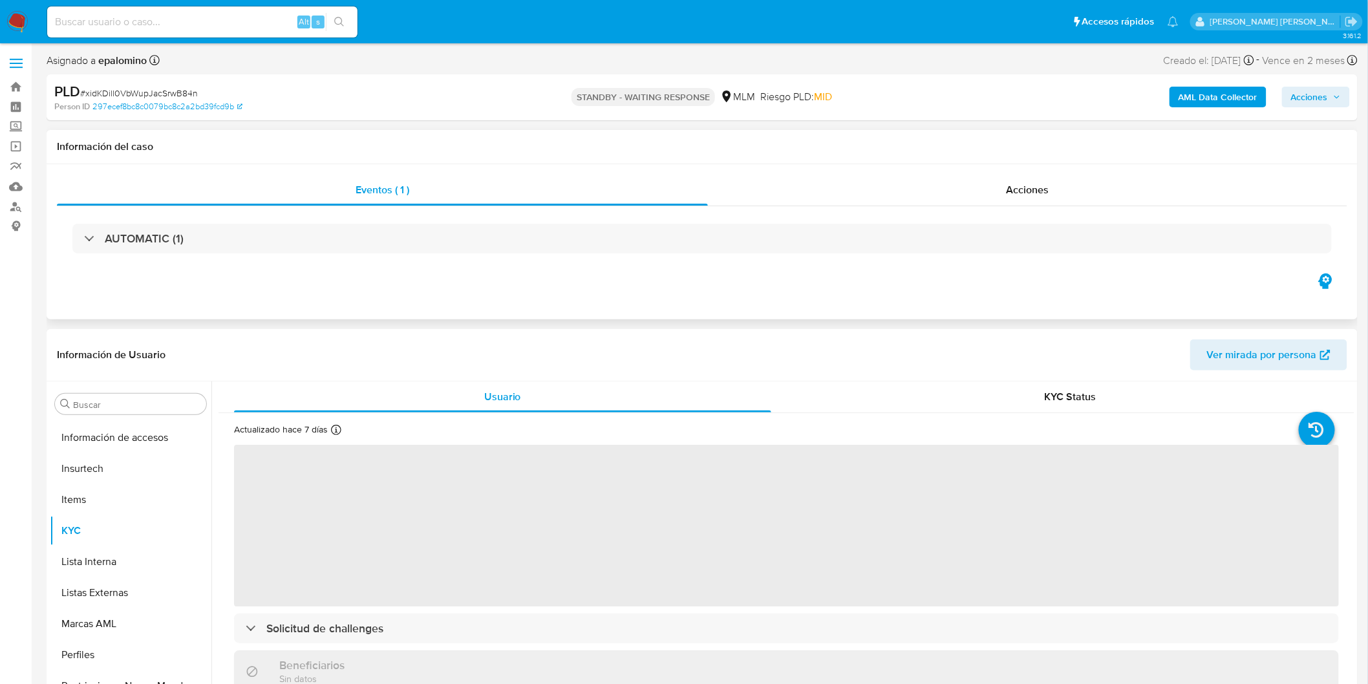
select select "10"
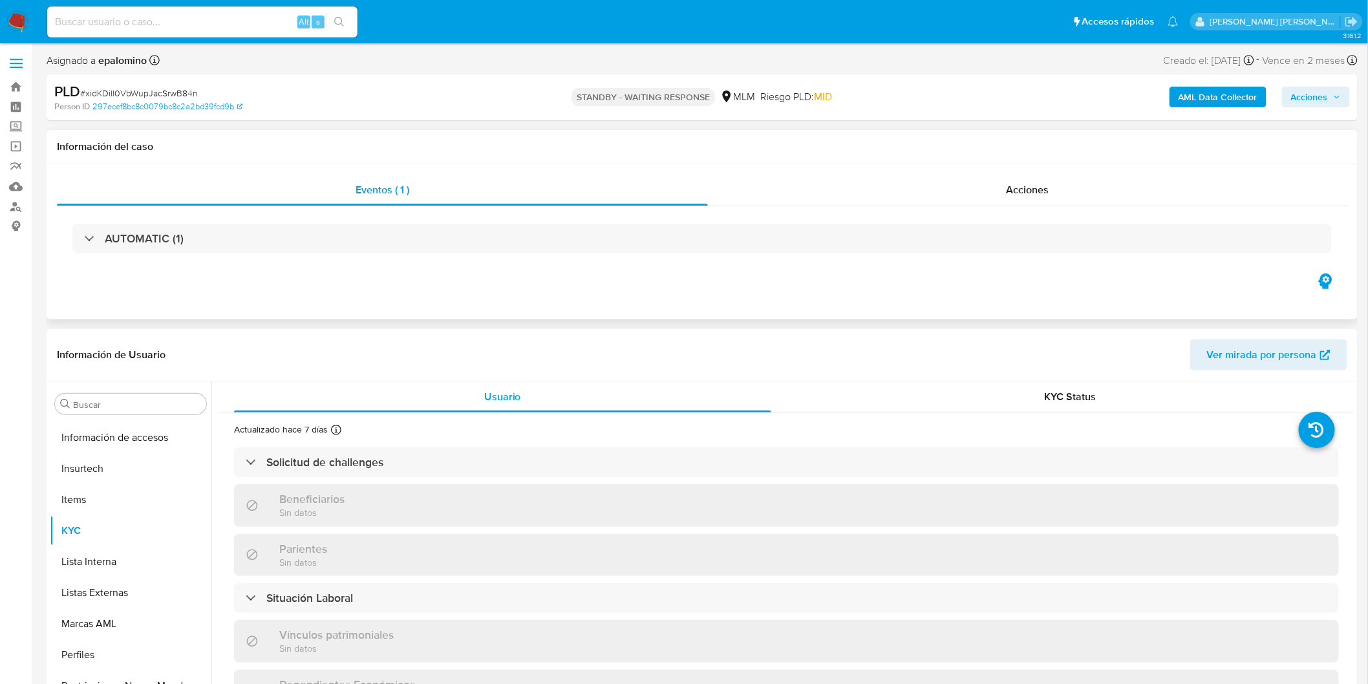
scroll to position [608, 0]
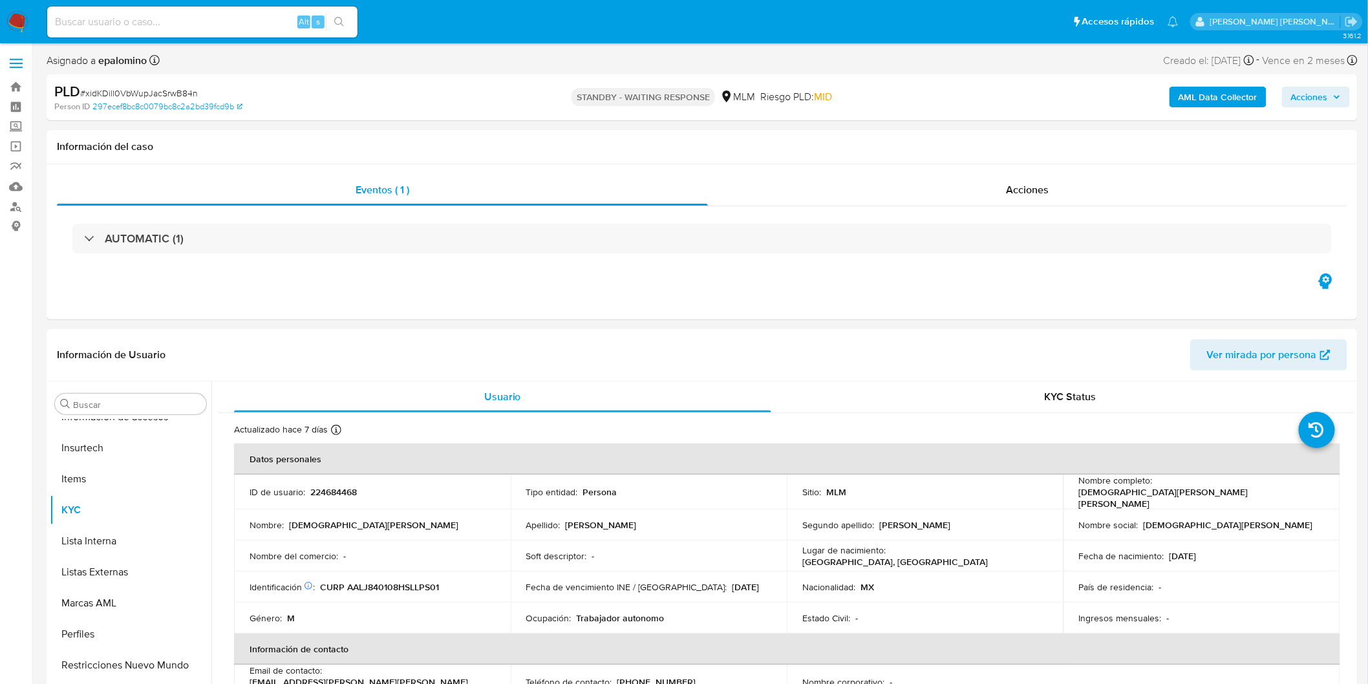
click at [166, 92] on span "# xidKDill0VbWupJacSrwB84n" at bounding box center [139, 93] width 118 height 13
copy span "xidKDill0VbWupJacSrwB84n"
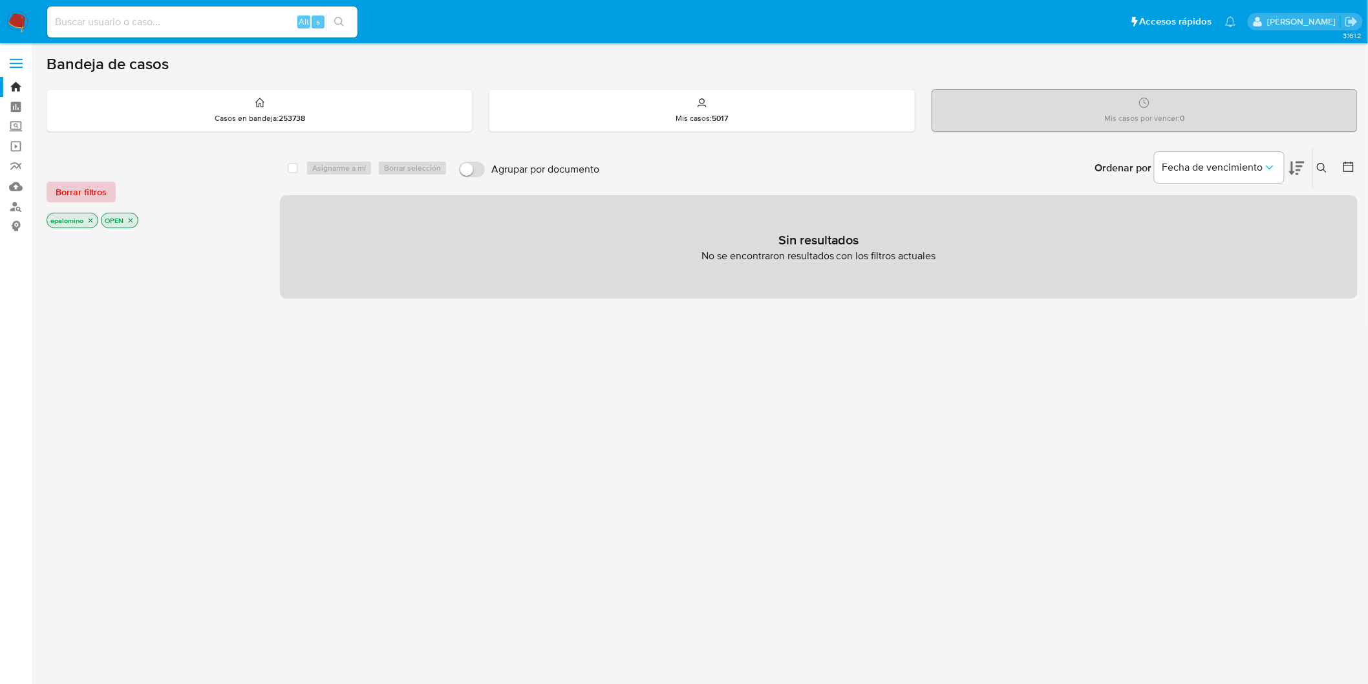
click at [99, 184] on span "Borrar filtros" at bounding box center [81, 192] width 51 height 18
